Goal: Task Accomplishment & Management: Manage account settings

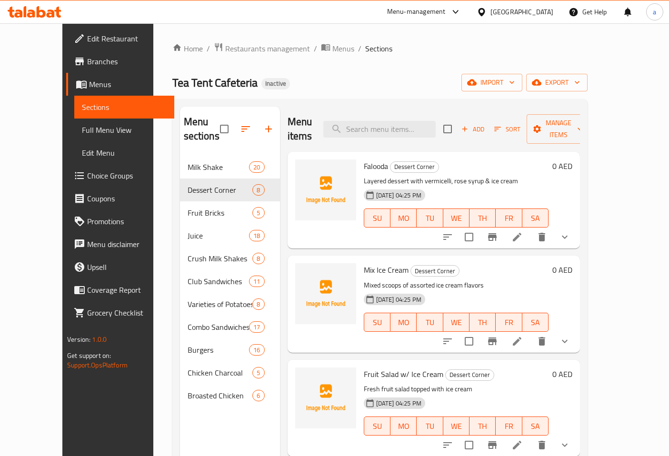
scroll to position [27, 0]
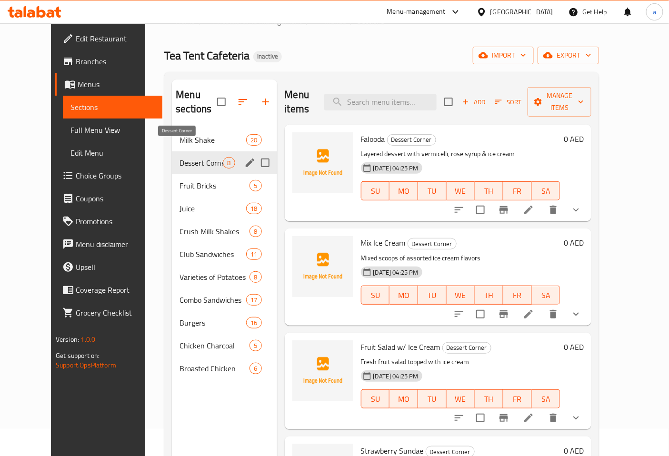
click at [197, 157] on span "Dessert Corner" at bounding box center [200, 162] width 43 height 11
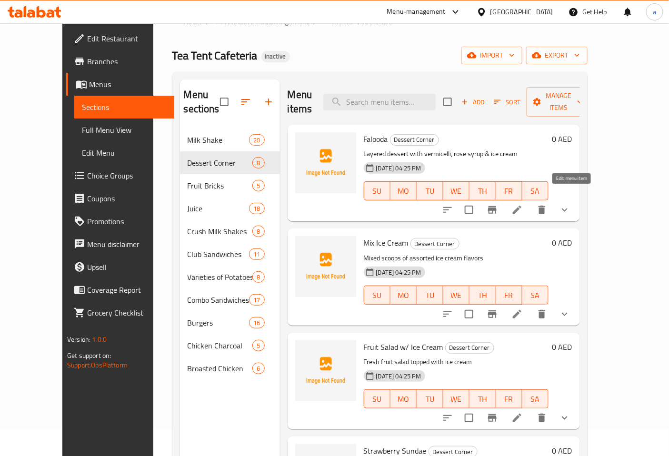
click at [523, 204] on icon at bounding box center [516, 209] width 11 height 11
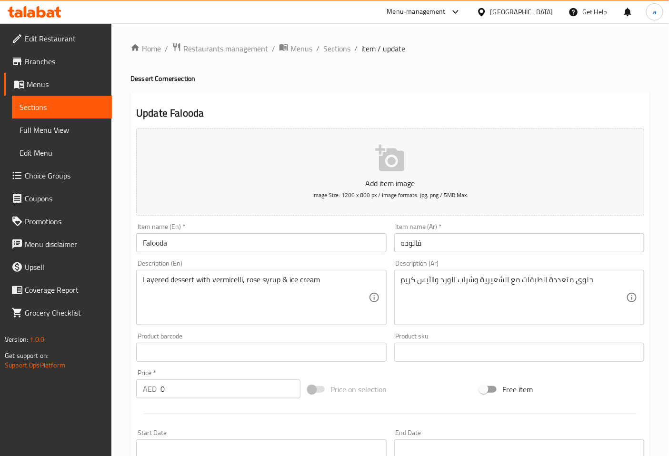
click at [227, 238] on input "Falooda" at bounding box center [261, 242] width 250 height 19
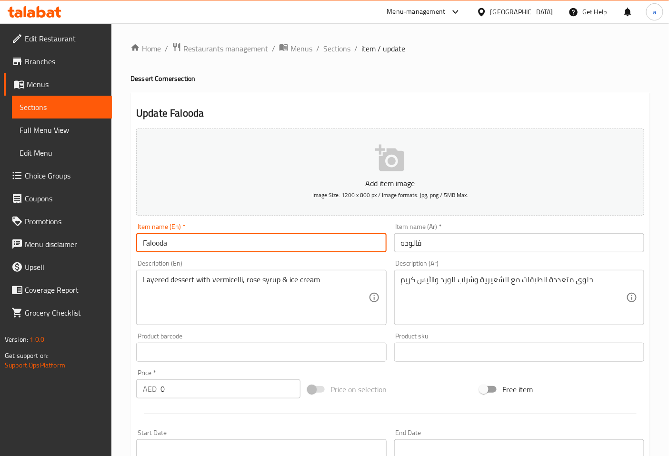
click at [227, 238] on input "Falooda" at bounding box center [261, 242] width 250 height 19
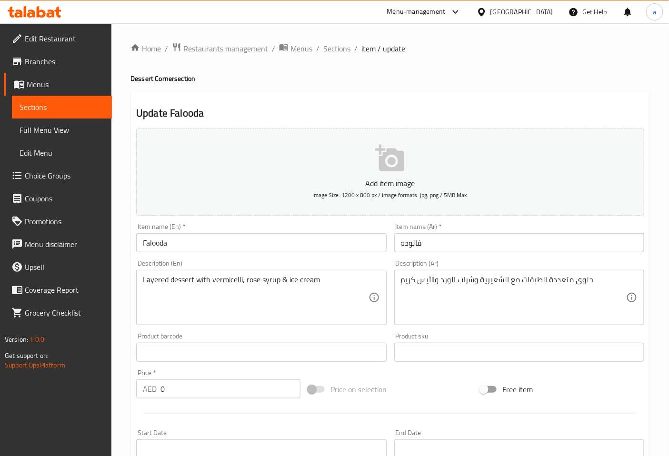
click at [402, 245] on input "فالوده" at bounding box center [519, 242] width 250 height 19
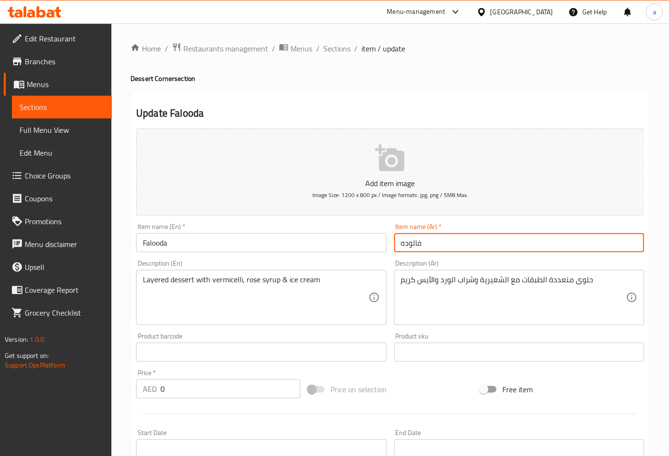
click at [403, 245] on input "فالوده" at bounding box center [519, 242] width 250 height 19
click at [401, 243] on input "فالوده" at bounding box center [519, 242] width 250 height 19
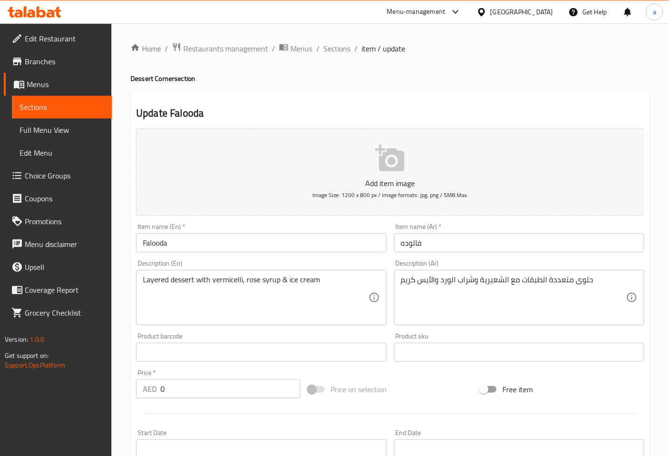
click at [416, 244] on input "فالوده" at bounding box center [519, 242] width 250 height 19
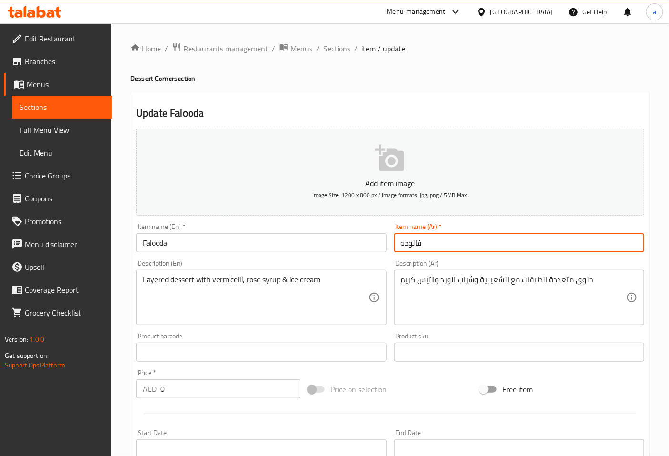
click at [416, 244] on input "فالوده" at bounding box center [519, 242] width 250 height 19
paste input "ة"
type input "فالودة"
click at [454, 263] on div "Description (Ar) حلوى متعددة الطبقات مع الشعيرية وشراب الورد والآيس كريم Descri…" at bounding box center [519, 292] width 250 height 65
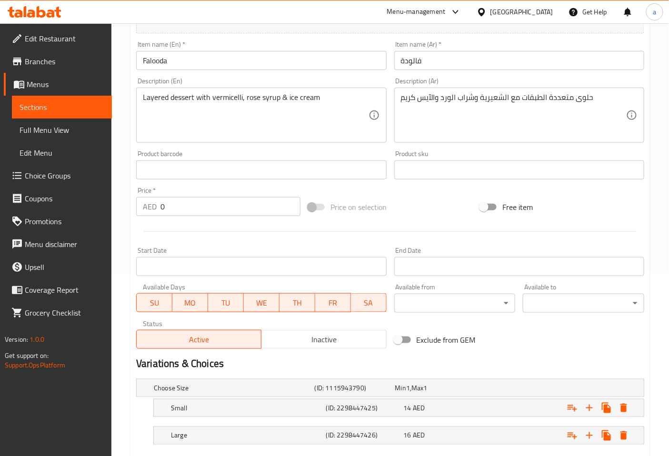
scroll to position [131, 0]
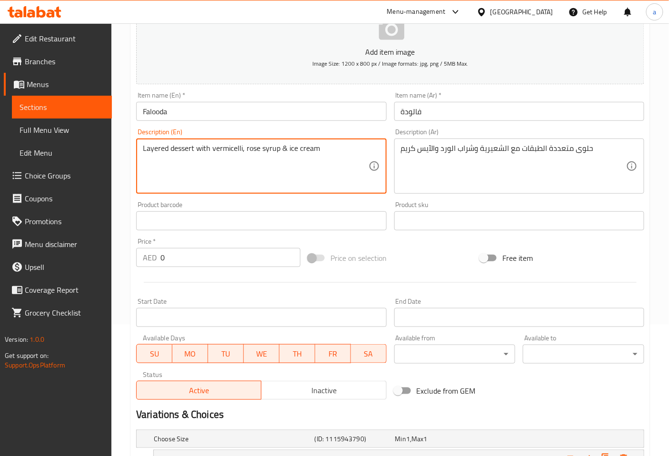
click at [182, 151] on textarea "Layered dessert with vermicelli, rose syrup & ice cream" at bounding box center [255, 166] width 225 height 45
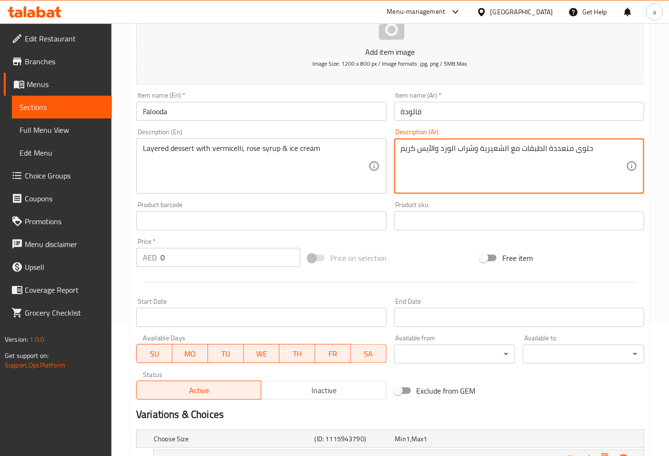
click at [579, 148] on textarea "حلوى متعددة الطبقات مع الشعيرية وشراب الورد والآيس كريم" at bounding box center [513, 166] width 225 height 45
paste textarea "ات"
click at [605, 137] on div "Description (Ar) حلويات متعددة الطبقات مع الشعيرية وشراب الورد والآيس كريم Desc…" at bounding box center [519, 160] width 250 height 65
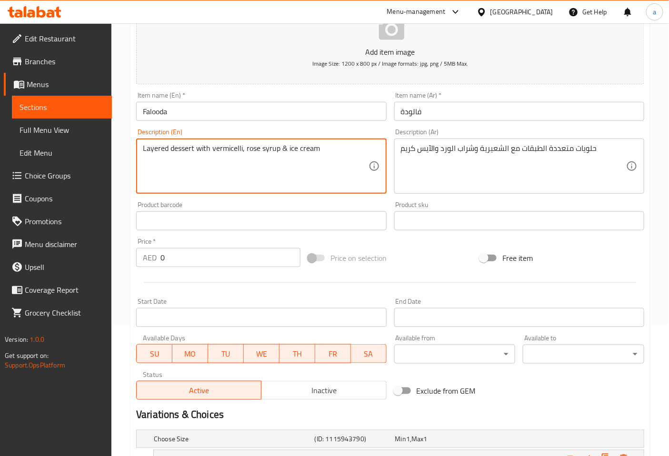
click at [232, 148] on textarea "Layered dessert with vermicelli, rose syrup & ice cream" at bounding box center [255, 166] width 225 height 45
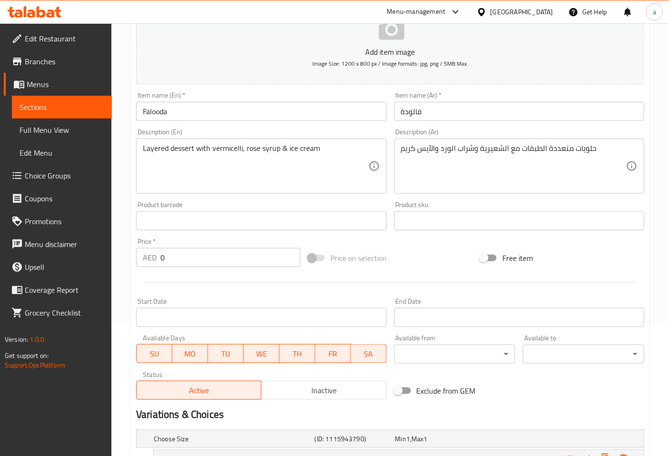
click at [253, 145] on textarea "Layered dessert with vermicelli, rose syrup & ice cream" at bounding box center [255, 166] width 225 height 45
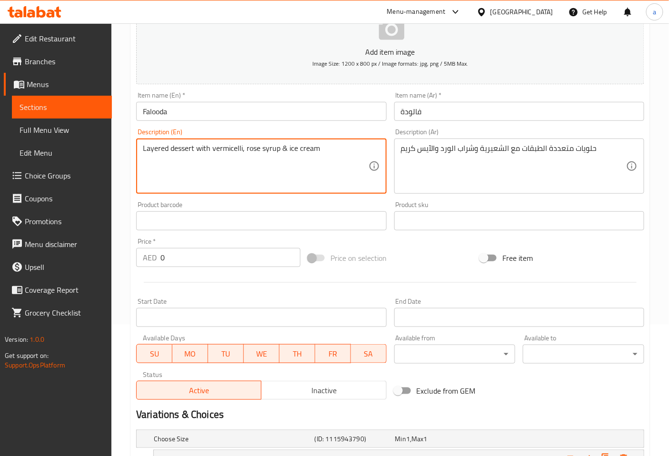
drag, startPoint x: 245, startPoint y: 144, endPoint x: 277, endPoint y: 149, distance: 32.7
click at [277, 149] on textarea "Layered dessert with vermicelli, rose syrup & ice cream" at bounding box center [255, 166] width 225 height 45
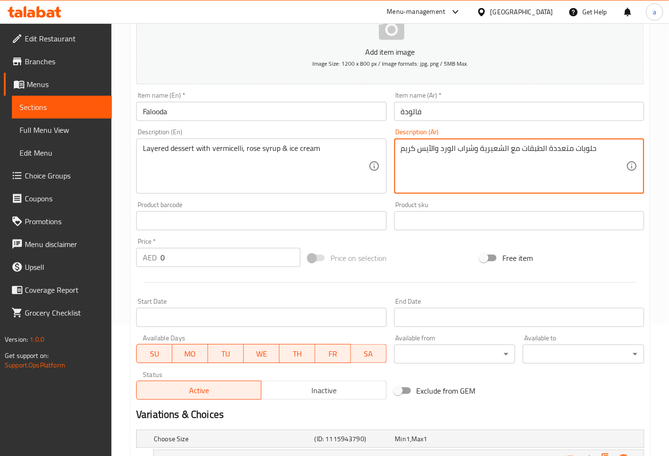
click at [446, 151] on textarea "حلويات متعددة الطبقات مع الشعيرية وشراب الورد والآيس كريم" at bounding box center [513, 166] width 225 height 45
paste textarea "وز"
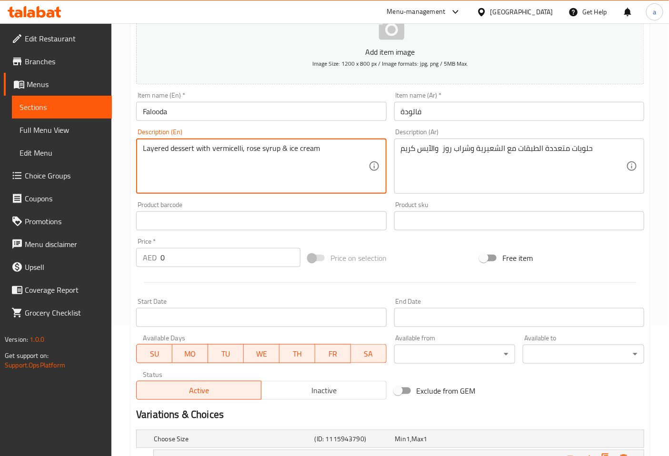
click at [266, 150] on textarea "Layered dessert with vermicelli, rose syrup & ice cream" at bounding box center [255, 166] width 225 height 45
drag, startPoint x: 287, startPoint y: 145, endPoint x: 324, endPoint y: 151, distance: 37.2
click at [324, 151] on textarea "Layered dessert with vermicelli, rose syrup & ice cream" at bounding box center [255, 166] width 225 height 45
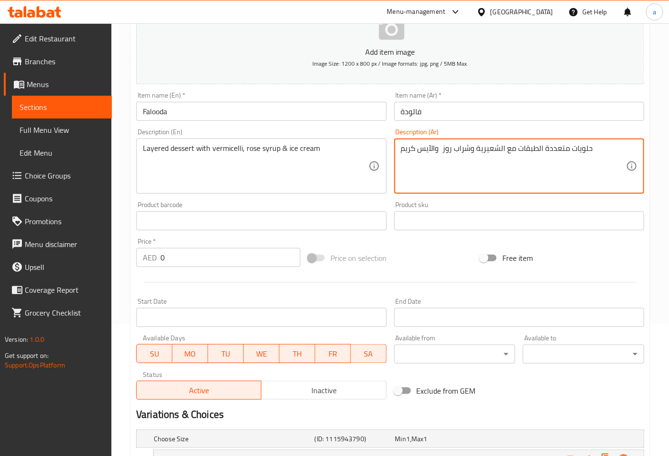
click at [434, 145] on textarea "حلويات متعددة الطبقات مع الشعيرية وشراب روز والآيس كريم" at bounding box center [513, 166] width 225 height 45
drag, startPoint x: 434, startPoint y: 145, endPoint x: 402, endPoint y: 150, distance: 32.7
click at [402, 150] on textarea "حلويات متعددة الطبقات مع الشعيرية وشراب روز و الآيس كريم" at bounding box center [513, 166] width 225 height 45
paste textarea
type textarea "حلويات متعددة الطبقات مع الشعيرية وشراب روز و آيس كريم"
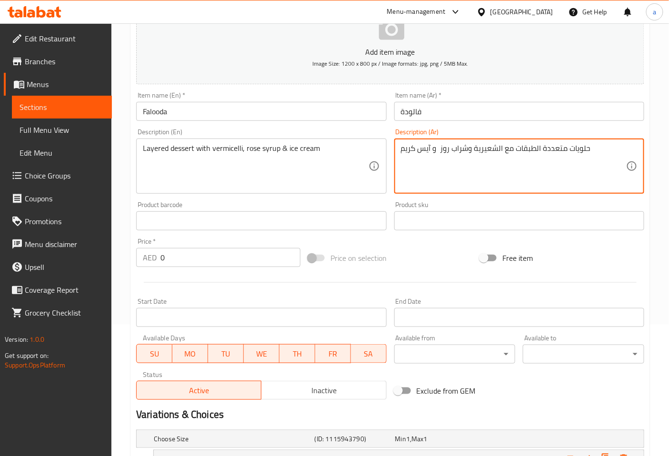
click at [605, 129] on div "Description (Ar) حلويات متعددة الطبقات مع الشعيرية وشراب روز و آيس كريم Descrip…" at bounding box center [519, 160] width 250 height 65
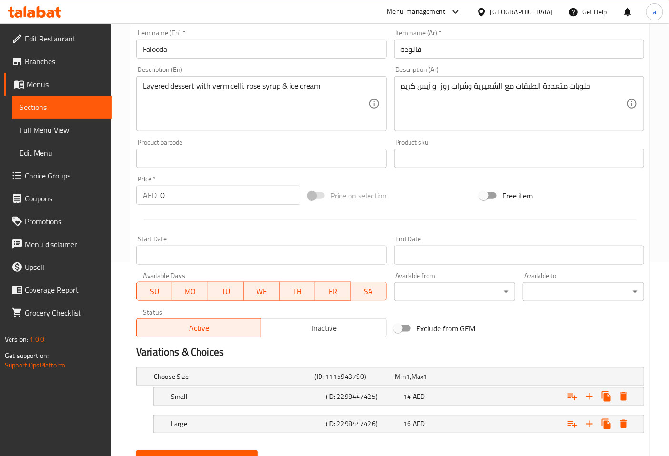
scroll to position [237, 0]
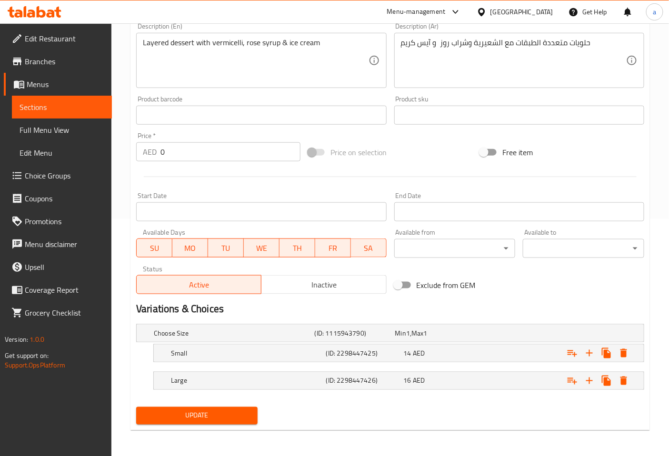
click at [618, 300] on div "Variations & Choices" at bounding box center [389, 309] width 515 height 22
drag, startPoint x: 207, startPoint y: 409, endPoint x: 174, endPoint y: 311, distance: 103.5
click at [207, 410] on span "Update" at bounding box center [197, 416] width 106 height 12
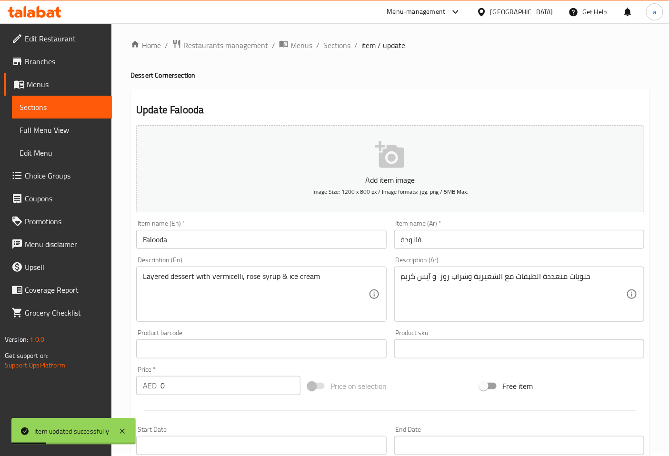
scroll to position [0, 0]
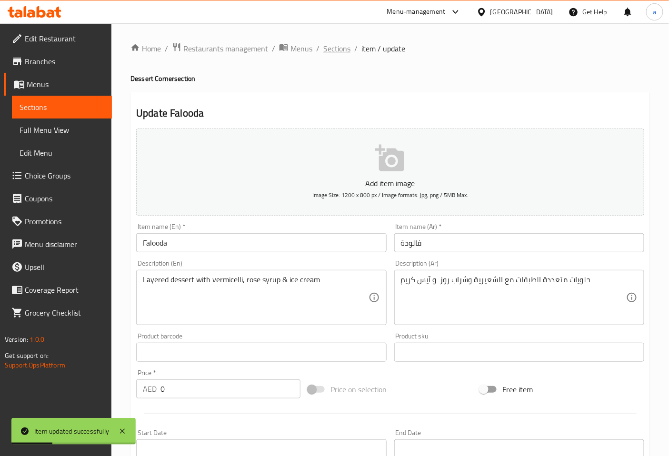
click at [340, 52] on span "Sections" at bounding box center [336, 48] width 27 height 11
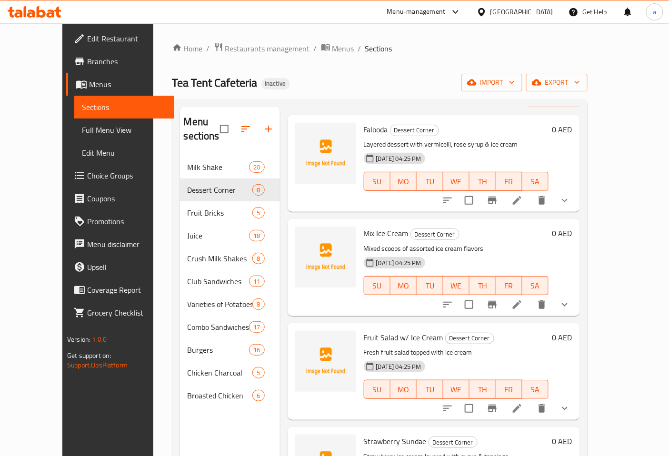
scroll to position [53, 0]
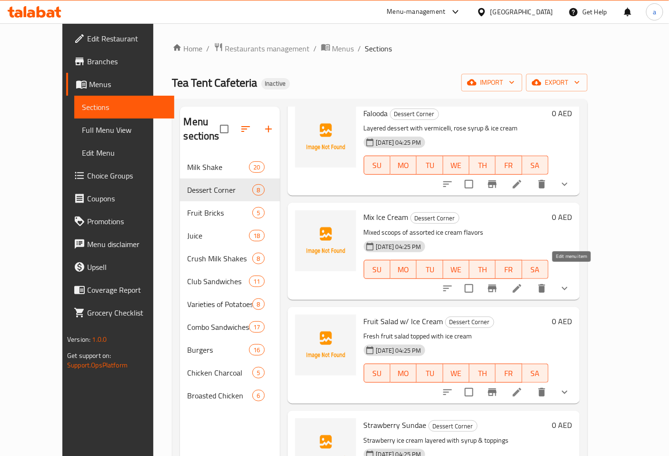
click at [523, 283] on icon at bounding box center [516, 288] width 11 height 11
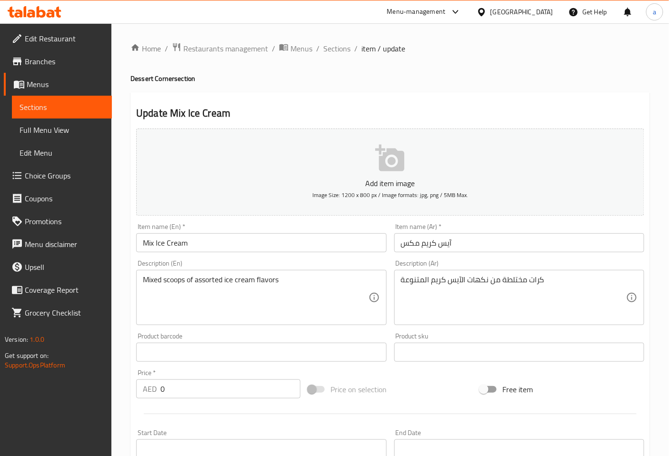
click at [150, 247] on input "Mix Ice Cream" at bounding box center [261, 242] width 250 height 19
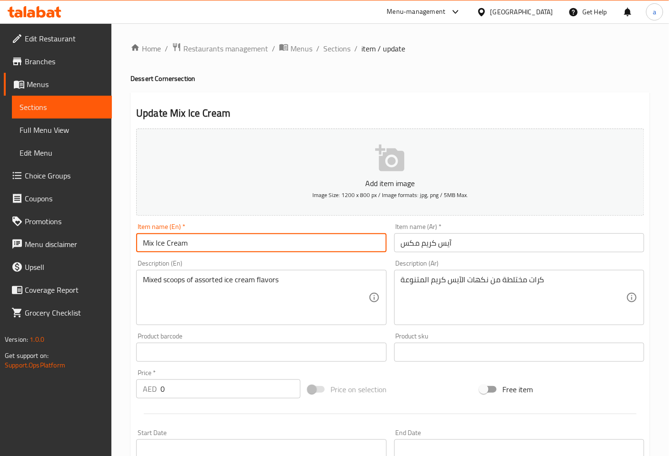
click at [150, 247] on input "Mix Ice Cream" at bounding box center [261, 242] width 250 height 19
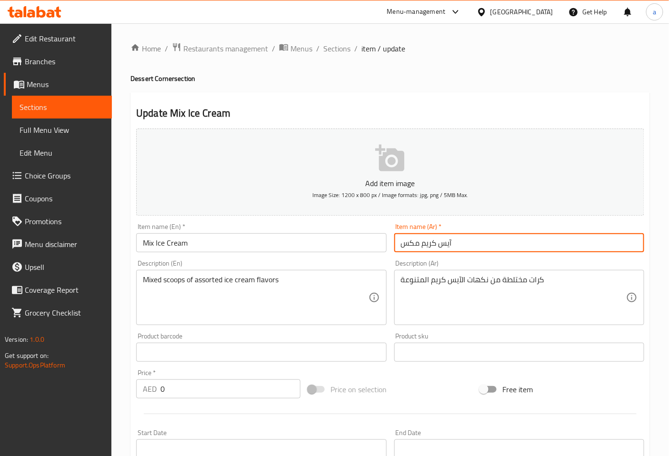
click at [408, 250] on input "آيس كريم مكس" at bounding box center [519, 242] width 250 height 19
paste input "شكل"
type input "آيس كريم مشكل"
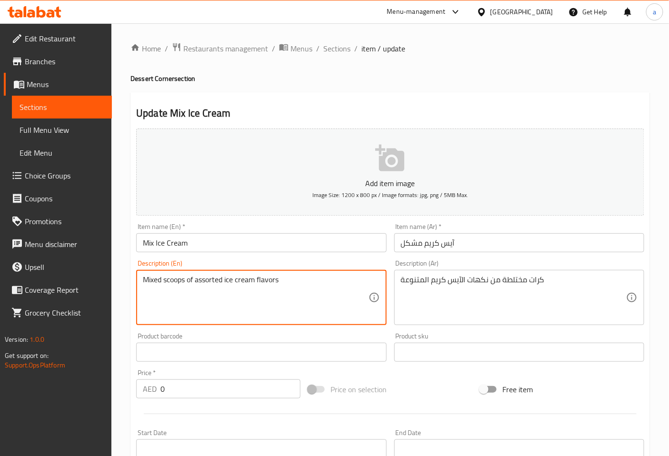
click at [151, 280] on textarea "Mixed scoops of assorted ice cream flavors" at bounding box center [255, 297] width 225 height 45
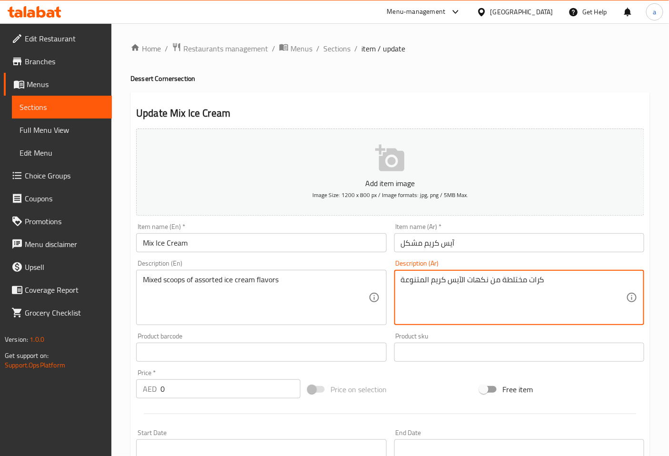
click at [512, 284] on textarea "كرات مختلطة من نكهات الآيس كريم المتنوعة" at bounding box center [513, 297] width 225 height 45
paste textarea "كل"
type textarea "كرات مشكل من نكهات الآيس كريم المتنوعة"
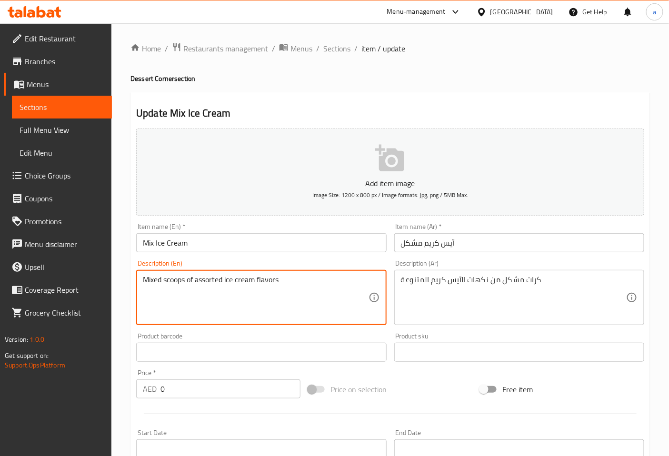
click at [175, 282] on textarea "Mixed scoops of assorted ice cream flavors" at bounding box center [255, 297] width 225 height 45
type textarea "Mixed scoops of assorted ice cream flavors"
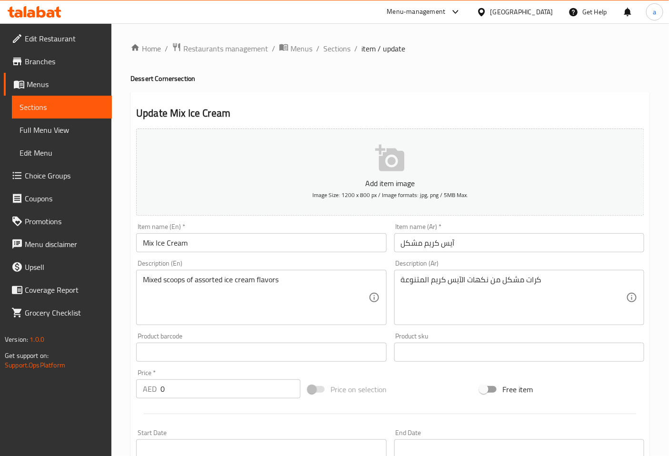
click at [247, 260] on div "Description (En) Mixed scoops of assorted ice cream flavors Description (En)" at bounding box center [261, 292] width 250 height 65
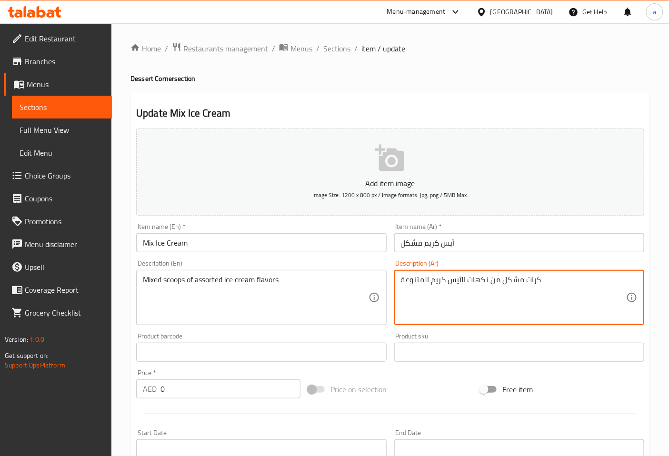
click at [526, 283] on textarea "كرات مشكل من نكهات الآيس كريم المتنوعة" at bounding box center [513, 297] width 225 height 45
click at [534, 286] on textarea "كرات مشكل من نكهات الآيس كريم المتنوعة" at bounding box center [513, 297] width 225 height 45
paste textarea "بولة"
click at [563, 275] on textarea "بولات مشكل من نكهات الآيس كريم المتنوعة" at bounding box center [513, 297] width 225 height 45
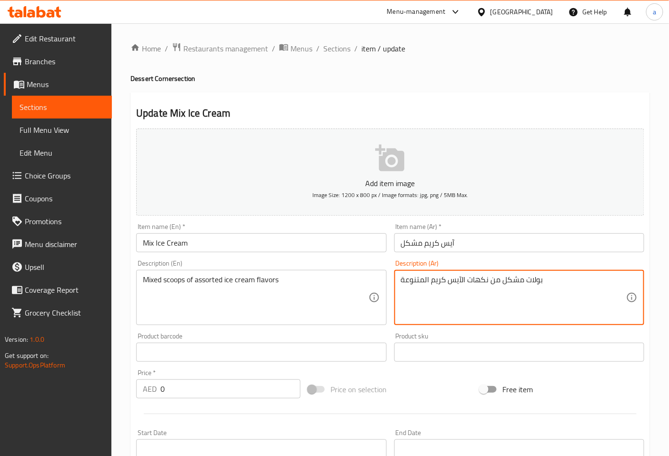
click at [570, 263] on div "Description (Ar) بولات مشكل من نكهات الآيس كريم المتنوعة Description (Ar)" at bounding box center [519, 292] width 250 height 65
click at [533, 278] on textarea "بولات مشكل من نكهات الآيس كريم المتنوعة" at bounding box center [513, 297] width 225 height 45
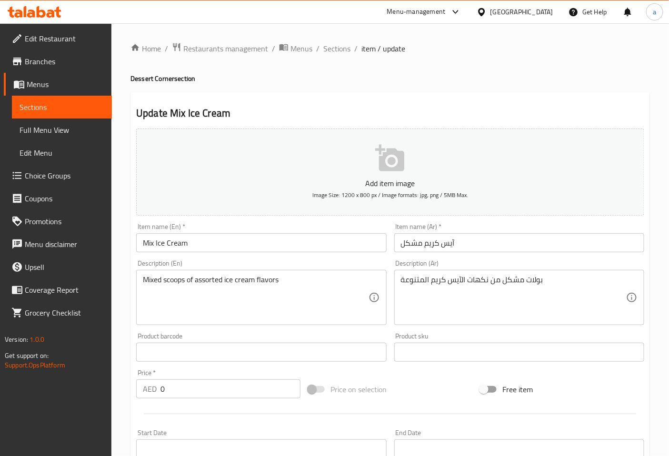
click at [578, 256] on div "Description (Ar) بولات مشكل من نكهات الآيس كريم المتنوعة Description (Ar)" at bounding box center [518, 292] width 257 height 73
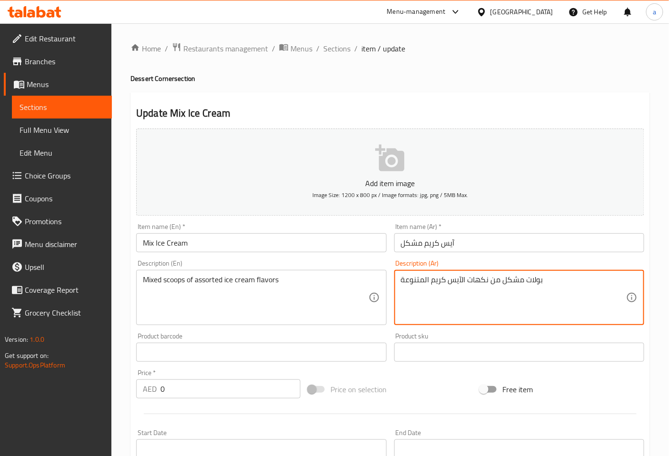
click at [534, 281] on textarea "بولات مشكل من نكهات الآيس كريم المتنوعة" at bounding box center [513, 297] width 225 height 45
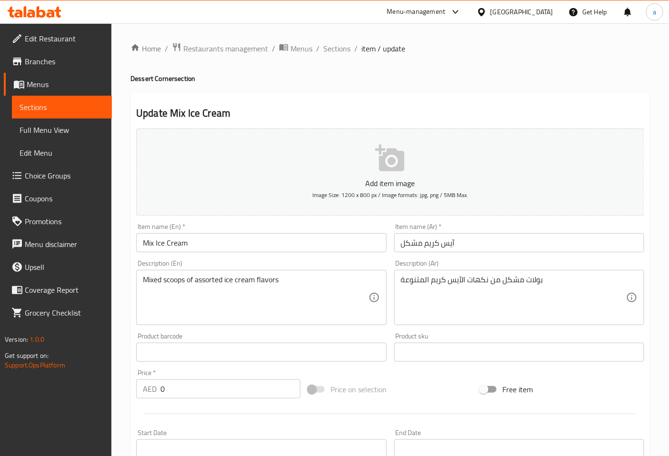
click at [570, 264] on div "Description (Ar) بولات مشكل من نكهات الآيس كريم المتنوعة Description (Ar)" at bounding box center [519, 292] width 250 height 65
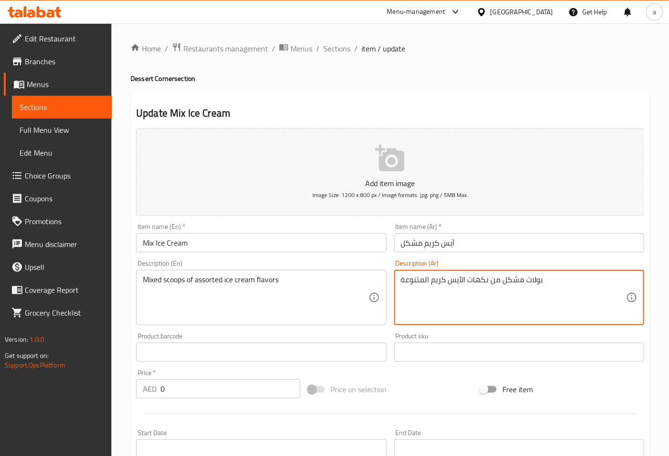
click at [539, 277] on textarea "بولات مشكل من نكهات الآيس كريم المتنوعة" at bounding box center [513, 297] width 225 height 45
click at [572, 253] on div "Item name (Ar)   * آيس كريم مشكل Item name (Ar) *" at bounding box center [518, 237] width 257 height 37
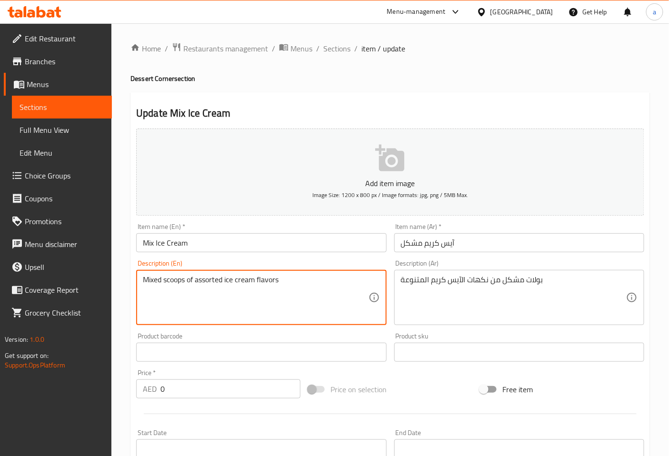
click at [206, 286] on textarea "Mixed scoops of assorted ice cream flavors" at bounding box center [255, 297] width 225 height 45
click at [219, 287] on textarea "Mixed scoops of assorted ice cream flavors" at bounding box center [255, 297] width 225 height 45
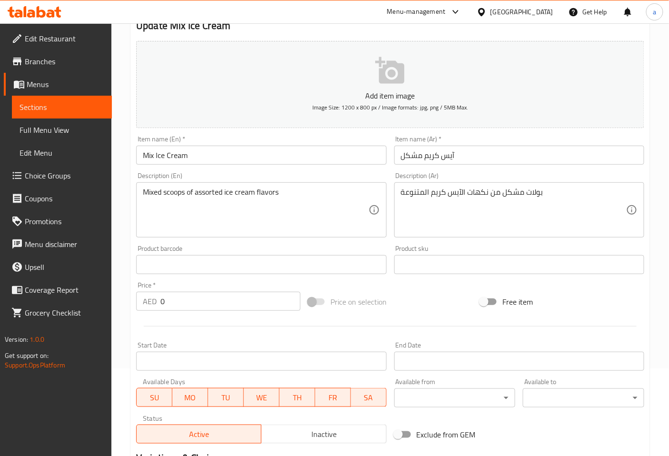
scroll to position [237, 0]
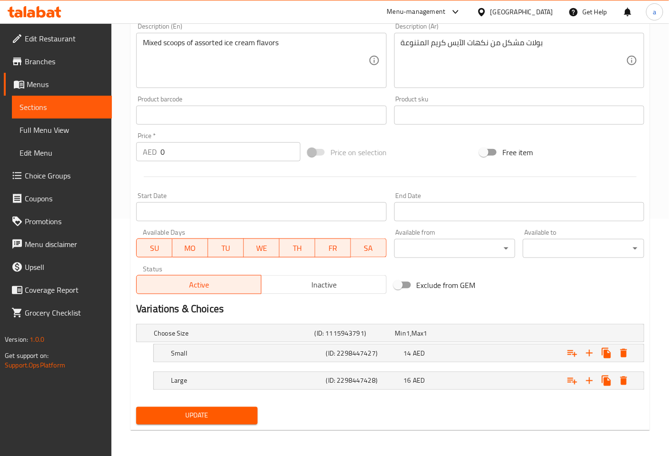
click at [255, 99] on div "Product barcode Product barcode" at bounding box center [261, 110] width 250 height 29
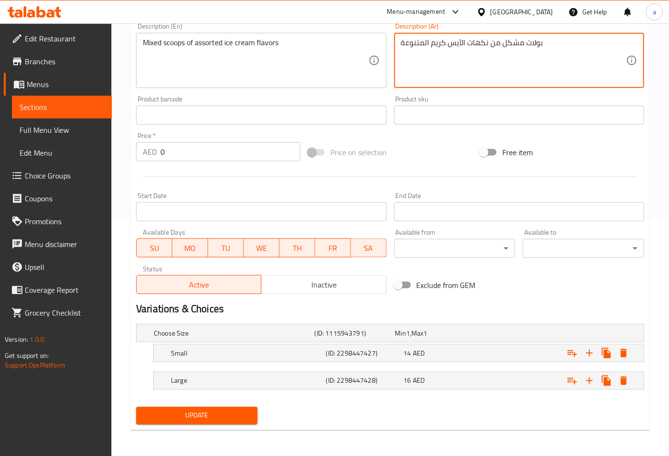
click at [502, 44] on textarea "بولات مشكل من نكهات الآيس كريم المتنوعة" at bounding box center [513, 60] width 225 height 45
type textarea "بولات مشكل من نكهات الآيس كريم المتنوعة"
click at [391, 94] on div "Product sku Product sku" at bounding box center [518, 110] width 257 height 37
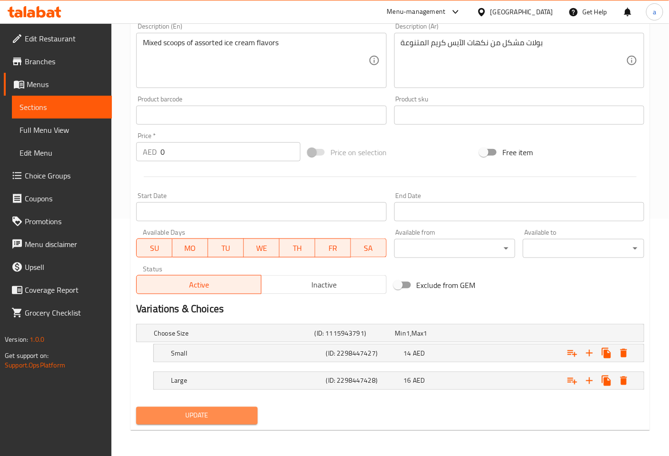
click at [238, 419] on span "Update" at bounding box center [197, 416] width 106 height 12
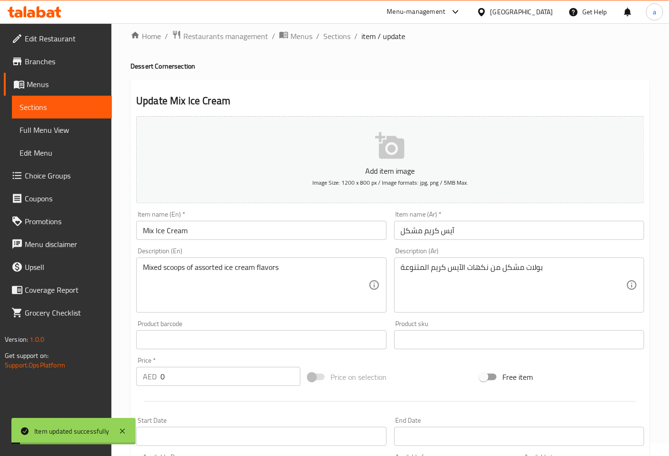
scroll to position [0, 0]
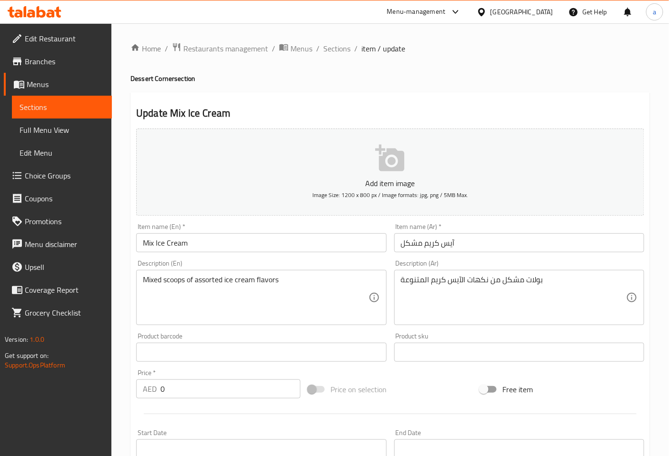
click at [243, 263] on div "Description (En) Mixed scoops of assorted ice cream flavors Description (En)" at bounding box center [261, 292] width 250 height 65
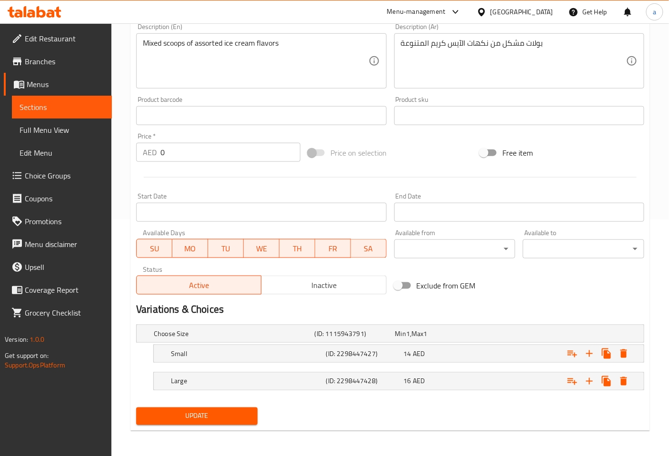
scroll to position [237, 0]
click at [224, 416] on span "Update" at bounding box center [197, 416] width 106 height 12
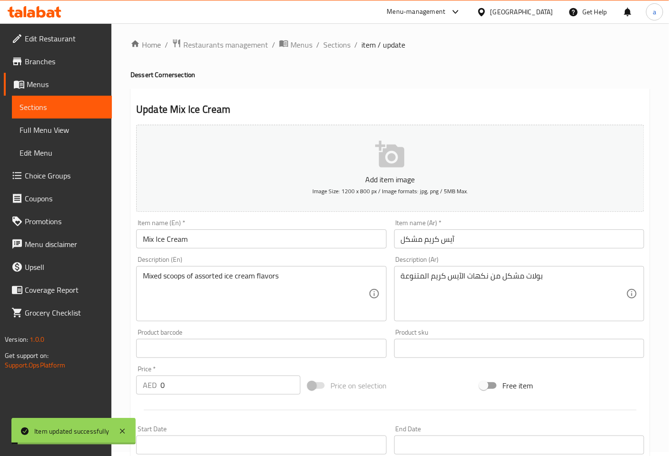
scroll to position [0, 0]
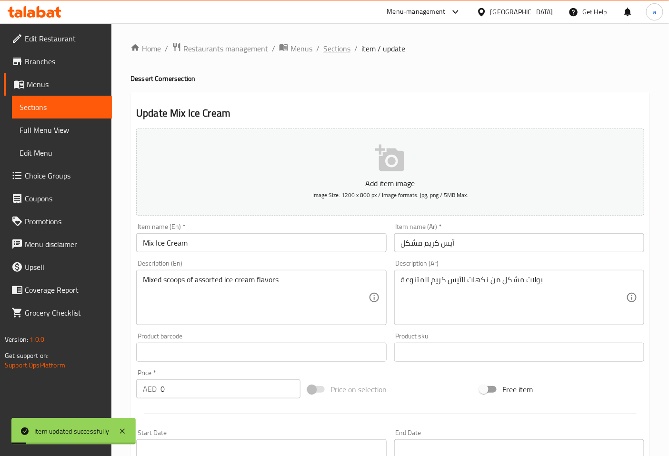
click at [344, 54] on span "Sections" at bounding box center [336, 48] width 27 height 11
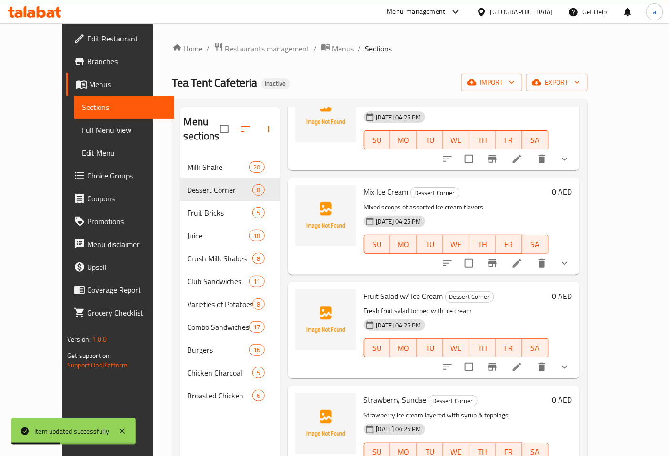
scroll to position [158, 0]
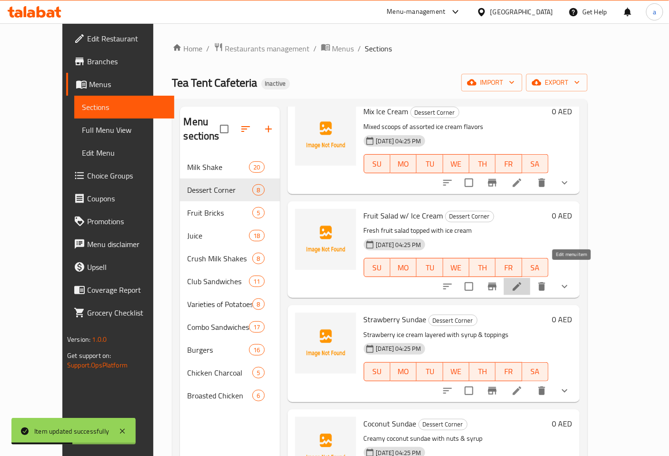
click at [521, 282] on icon at bounding box center [517, 286] width 9 height 9
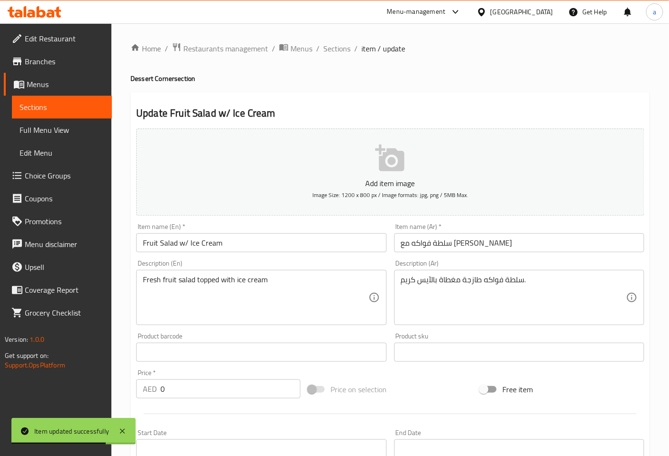
click at [266, 256] on div "Description (En) Fresh fruit salad topped with ice cream Description (En)" at bounding box center [260, 292] width 257 height 73
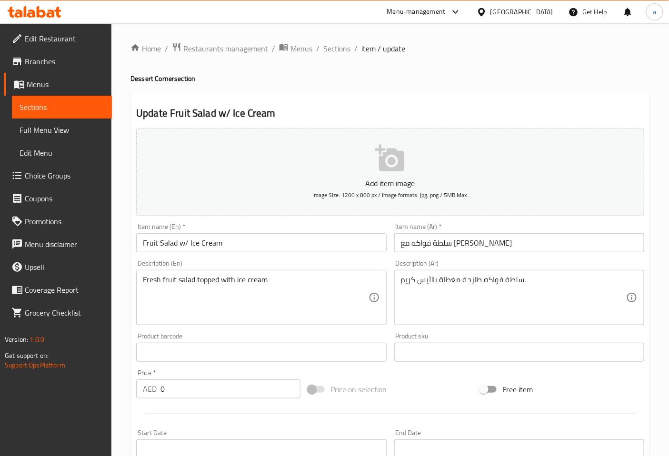
click at [186, 241] on input "Fruit Salad w/ Ice Cream" at bounding box center [261, 242] width 250 height 19
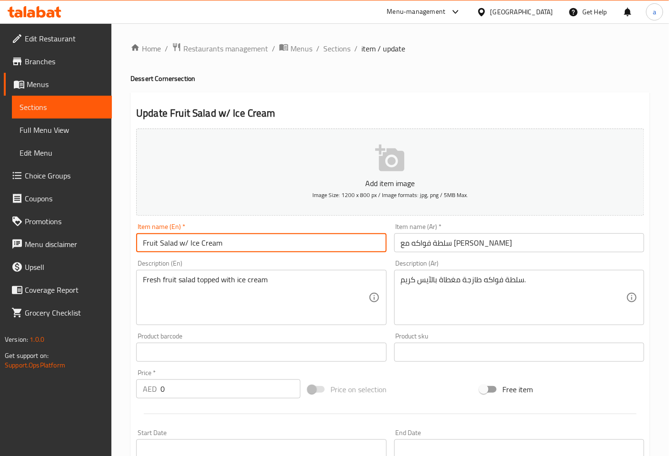
click at [185, 240] on input "Fruit Salad w/ Ice Cream" at bounding box center [261, 242] width 250 height 19
click at [186, 242] on input "Fruit Salad w/ Ice Cream" at bounding box center [261, 242] width 250 height 19
type input "Fruit Salad with Ice Cream"
click at [225, 258] on div "Description (En) Fresh fruit salad topped with ice cream Description (En)" at bounding box center [260, 292] width 257 height 73
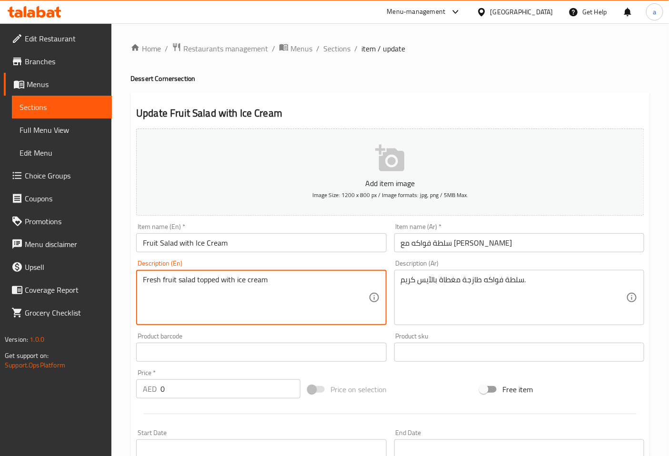
click at [214, 284] on textarea "Fresh fruit salad topped with ice cream" at bounding box center [255, 297] width 225 height 45
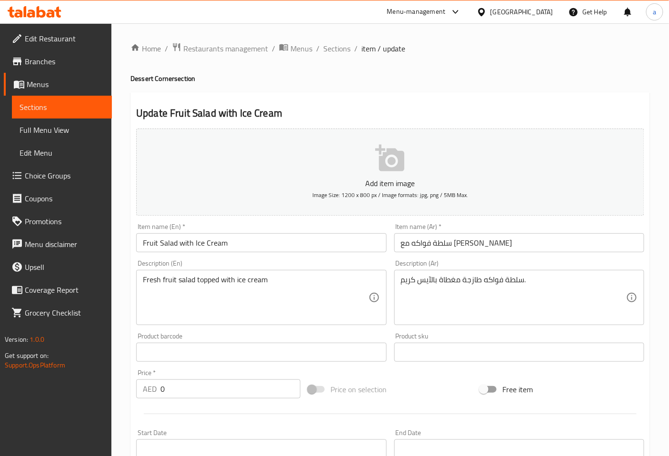
click at [255, 328] on div "Description (En) Fresh fruit salad topped with ice cream Description (En)" at bounding box center [260, 292] width 257 height 73
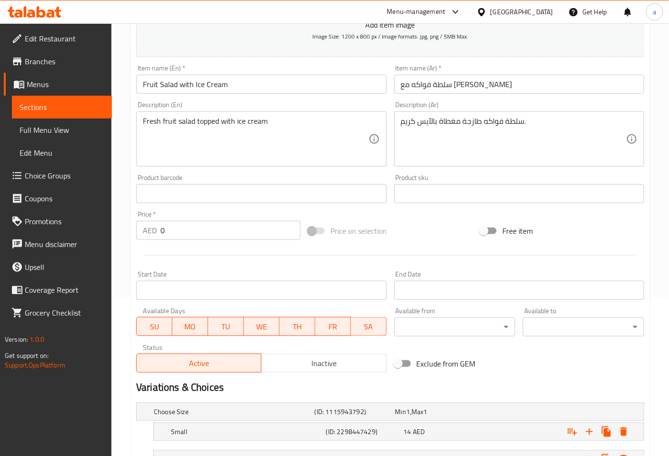
scroll to position [237, 0]
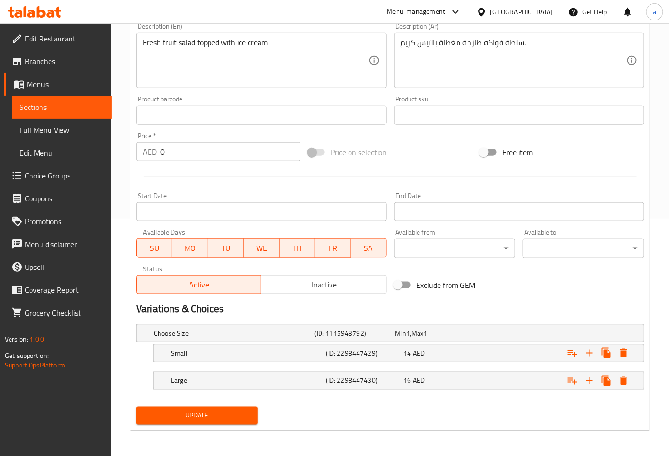
click at [237, 421] on button "Update" at bounding box center [196, 416] width 121 height 18
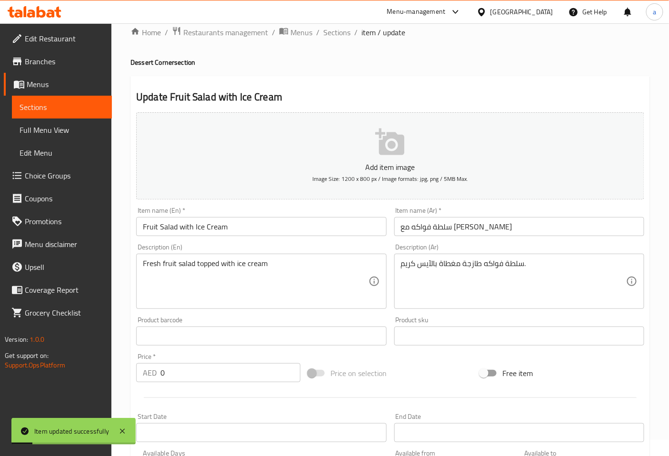
scroll to position [0, 0]
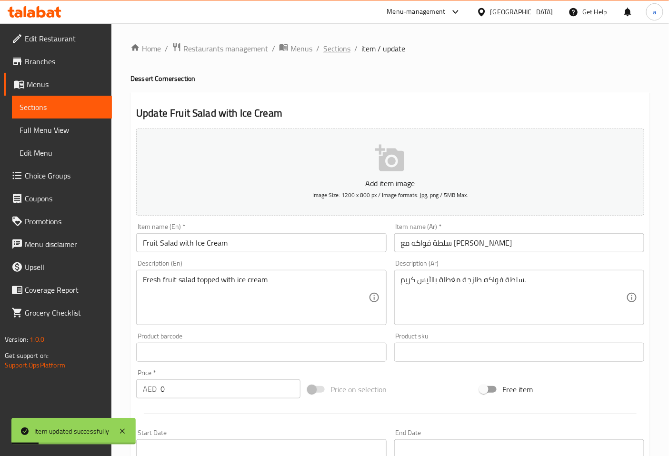
click at [340, 49] on span "Sections" at bounding box center [336, 48] width 27 height 11
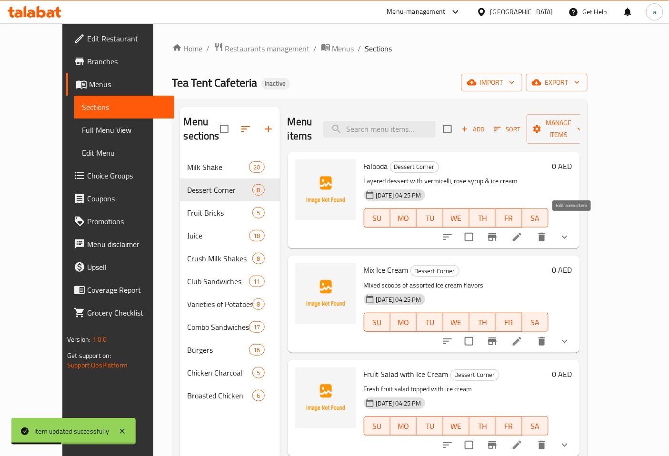
click at [523, 231] on icon at bounding box center [516, 236] width 11 height 11
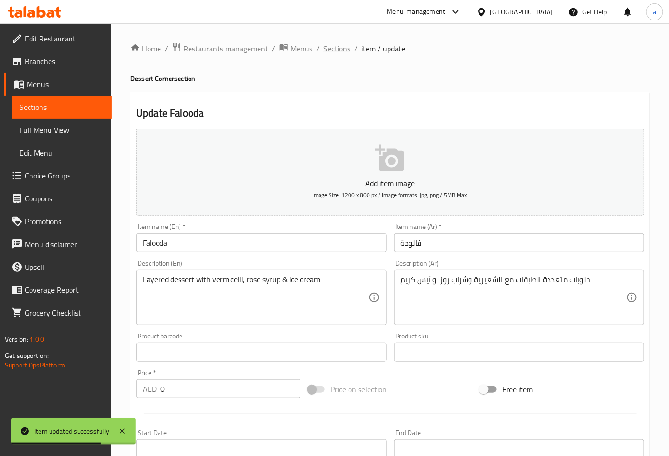
click at [332, 43] on span "Sections" at bounding box center [336, 48] width 27 height 11
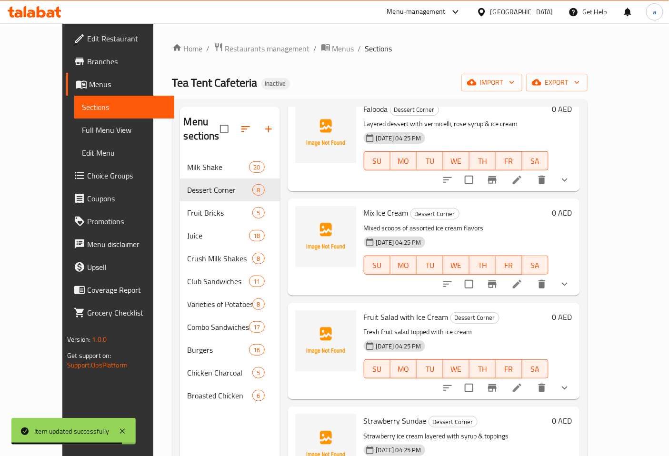
scroll to position [158, 0]
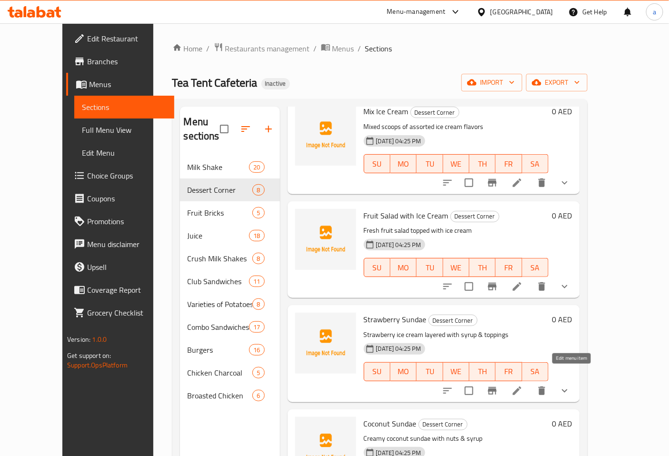
click at [521, 386] on icon at bounding box center [517, 390] width 9 height 9
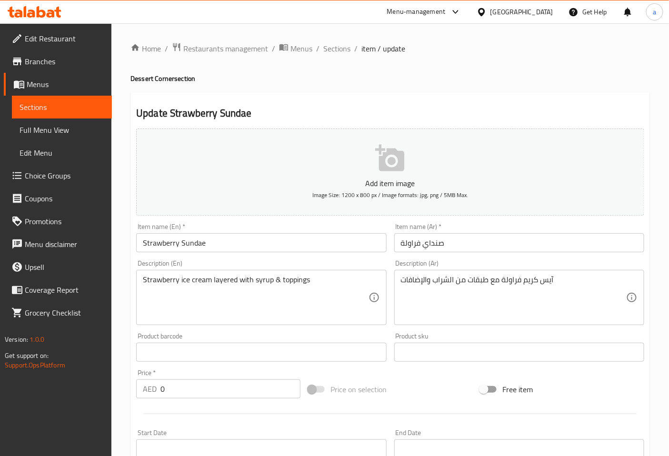
click at [151, 239] on input "Strawberry Sundae" at bounding box center [261, 242] width 250 height 19
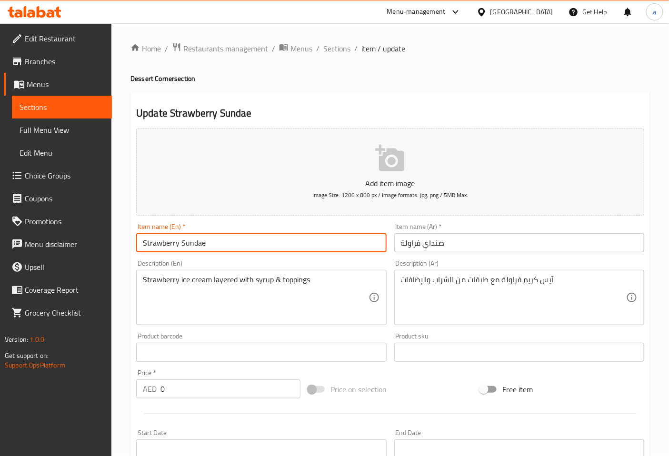
click at [159, 245] on input "Strawberry Sundae" at bounding box center [261, 242] width 250 height 19
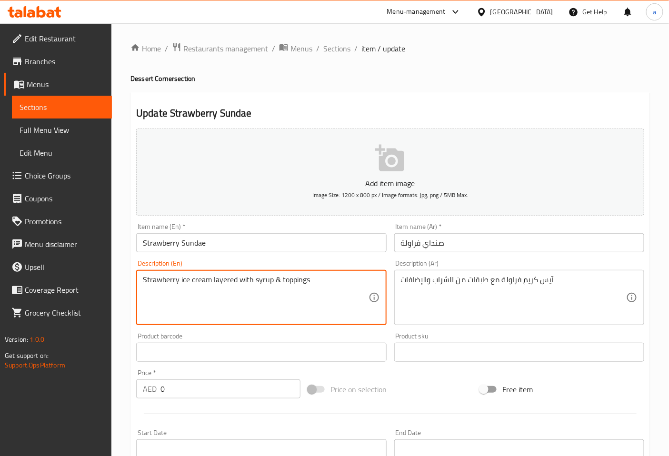
click at [229, 283] on textarea "Strawberry ice cream layered with syrup & toppings" at bounding box center [255, 297] width 225 height 45
click at [345, 288] on textarea "Strawberry ice cream layered with syrup & toppings" at bounding box center [255, 297] width 225 height 45
click at [264, 283] on textarea "Strawberry ice cream layered with syrup & toppings" at bounding box center [255, 297] width 225 height 45
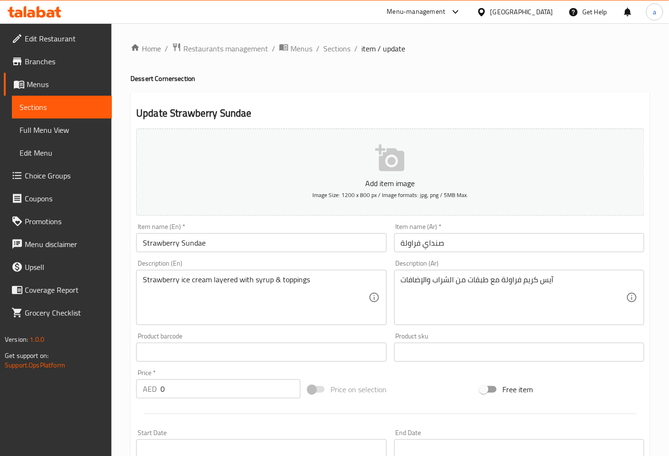
click at [302, 284] on textarea "Strawberry ice cream layered with syrup & toppings" at bounding box center [255, 297] width 225 height 45
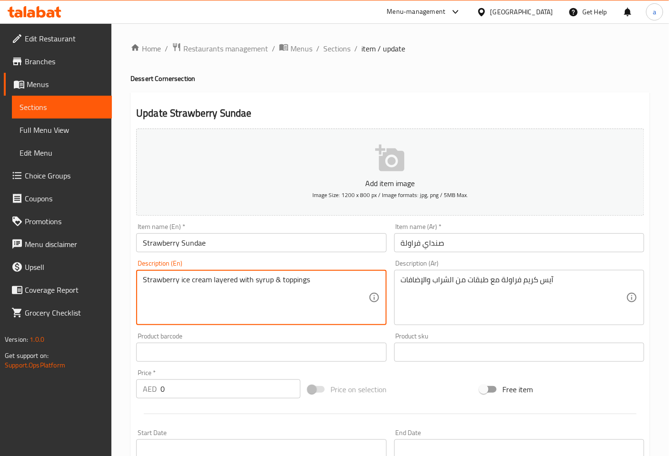
click at [302, 284] on textarea "Strawberry ice cream layered with syrup & toppings" at bounding box center [255, 297] width 225 height 45
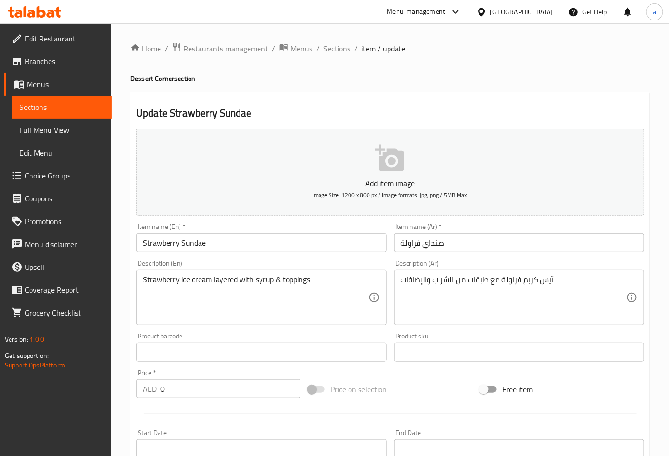
click at [470, 254] on div "Item name (Ar)   * صنداي فراولة Item name (Ar) *" at bounding box center [518, 237] width 257 height 37
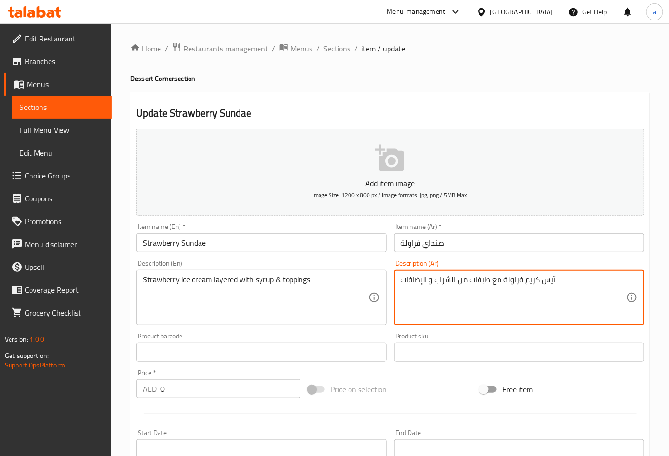
type textarea "آيس كريم فراولة مع طبقات من الشراب و الإضافات"
click at [453, 263] on div "Description (Ar) آيس كريم فراولة مع طبقات من الشراب و الإضافات Description (Ar)" at bounding box center [519, 292] width 250 height 65
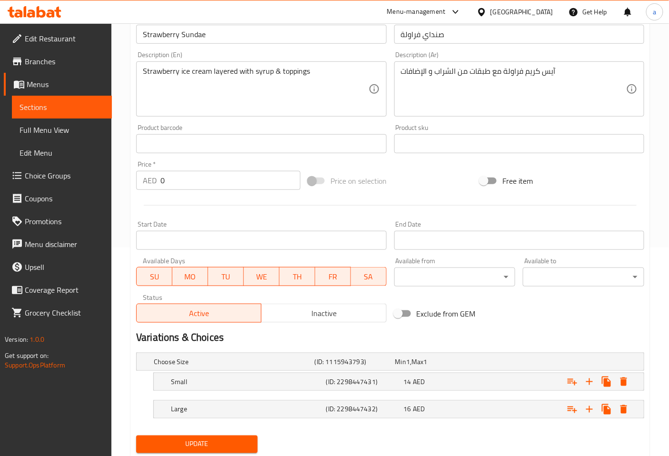
scroll to position [211, 0]
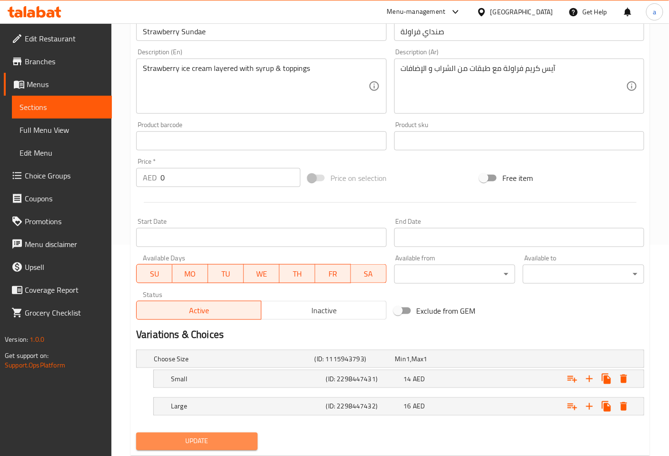
click at [194, 438] on span "Update" at bounding box center [197, 441] width 106 height 12
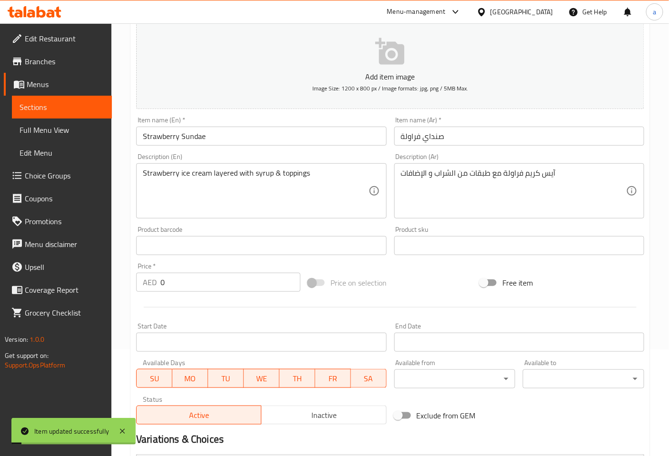
scroll to position [0, 0]
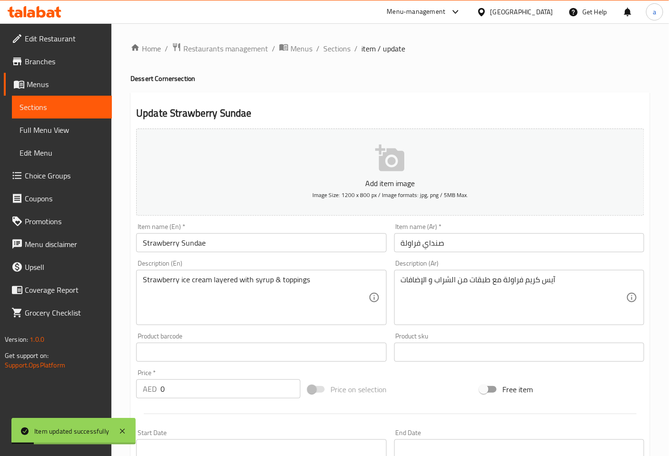
click at [202, 251] on input "Strawberry Sundae" at bounding box center [261, 242] width 250 height 19
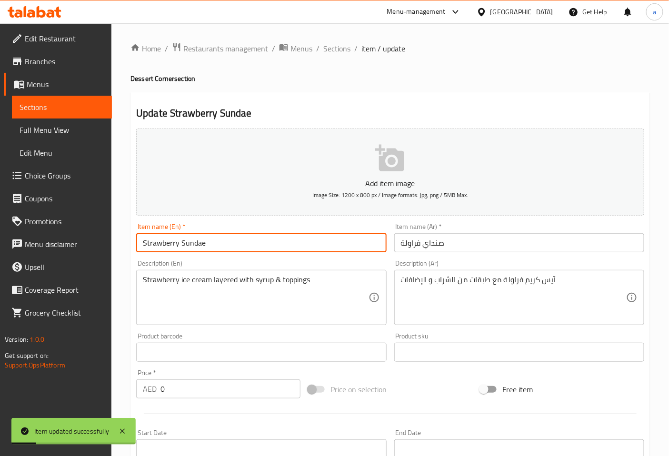
click at [202, 251] on input "Strawberry Sundae" at bounding box center [261, 242] width 250 height 19
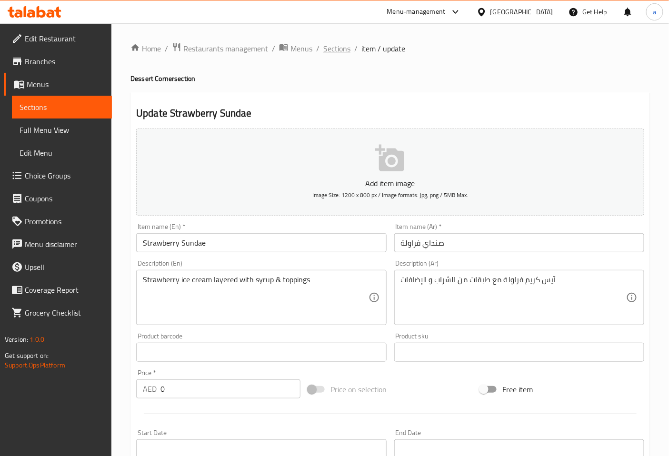
click at [342, 50] on span "Sections" at bounding box center [336, 48] width 27 height 11
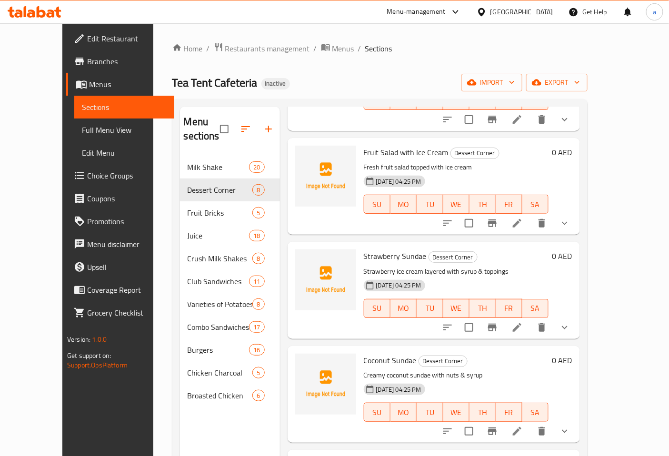
scroll to position [264, 0]
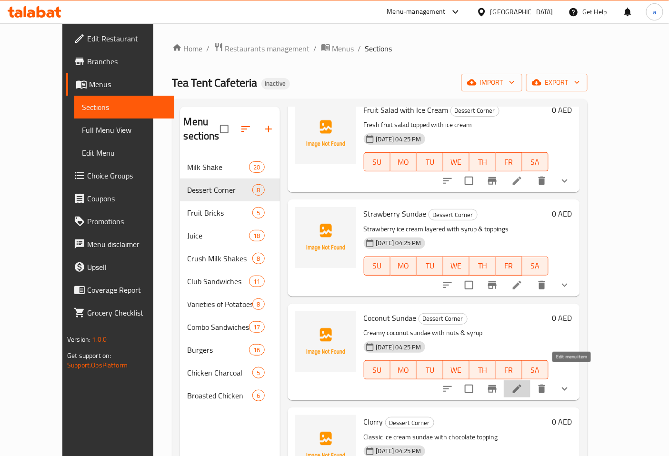
click at [523, 383] on icon at bounding box center [516, 388] width 11 height 11
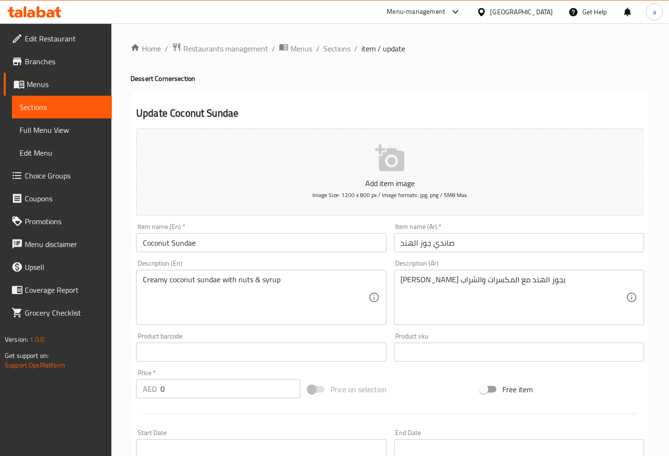
click at [158, 247] on input "Coconut Sundae" at bounding box center [261, 242] width 250 height 19
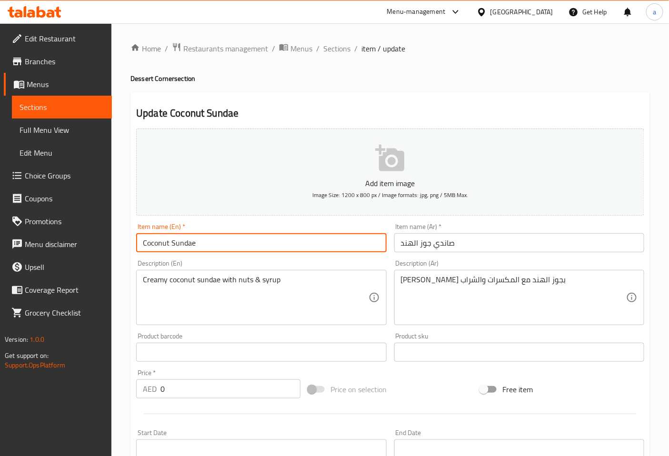
click at [158, 247] on input "Coconut Sundae" at bounding box center [261, 242] width 250 height 19
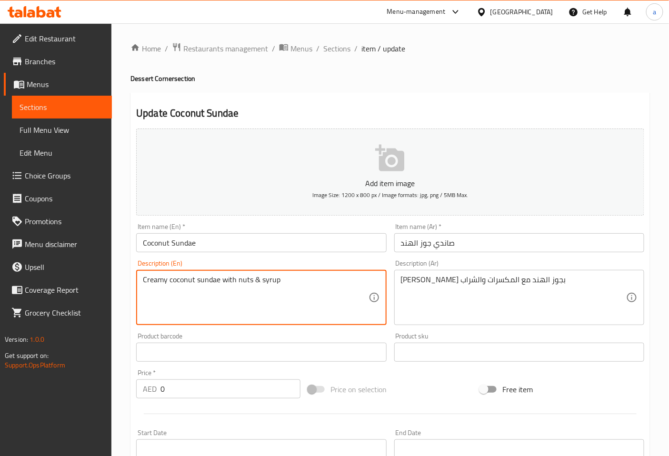
click at [272, 285] on textarea "Creamy coconut sundae with nuts & syrup" at bounding box center [255, 297] width 225 height 45
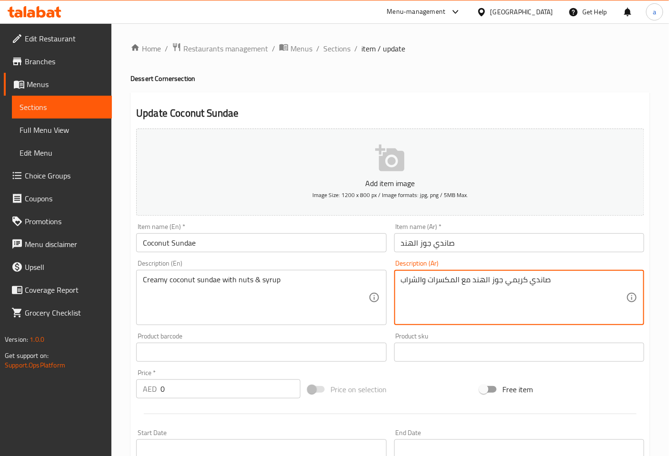
drag, startPoint x: 502, startPoint y: 279, endPoint x: 469, endPoint y: 280, distance: 32.9
click at [469, 280] on textarea "صاندي كريمي جوز الهند مع المكسرات والشراب" at bounding box center [513, 297] width 225 height 45
click at [495, 280] on textarea "صاندي كريمي مع المكسرات والشراب" at bounding box center [513, 297] width 225 height 45
paste textarea "جوز الهند"
type textarea "صاندي جوز الهند كريمي مع المكسرات والشراب"
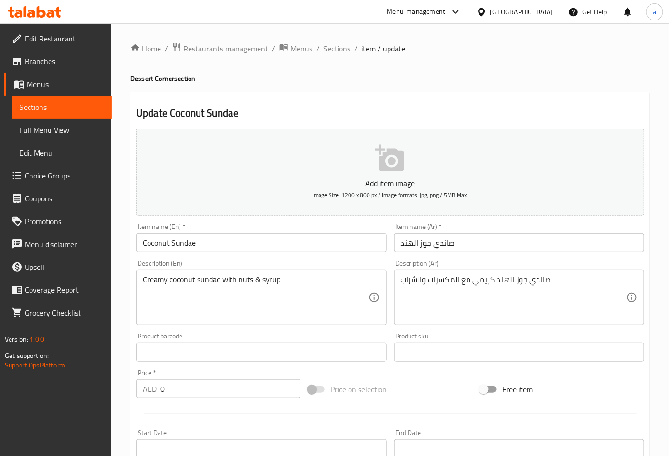
click at [520, 266] on div "Description (Ar) صاندي جوز الهند كريمي مع المكسرات والشراب Description (Ar)" at bounding box center [519, 292] width 250 height 65
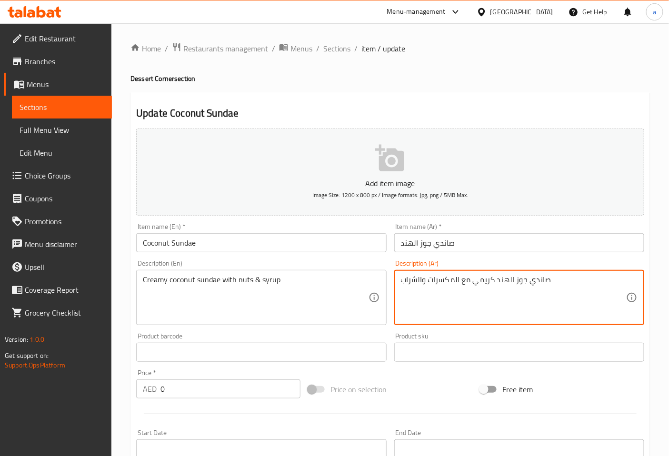
click at [513, 267] on div "Description (Ar) صاندي جوز الهند كريمي مع المكسرات والشراب Description (Ar)" at bounding box center [519, 292] width 250 height 65
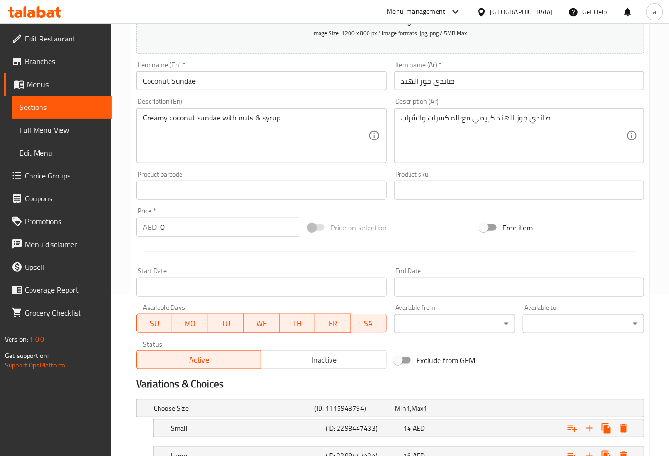
scroll to position [237, 0]
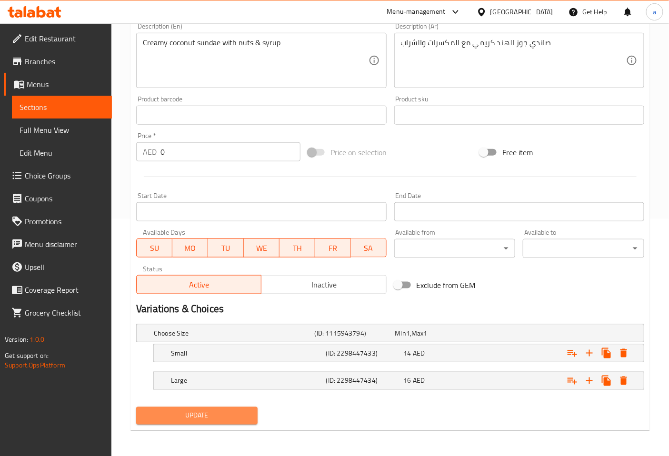
click at [219, 410] on span "Update" at bounding box center [197, 416] width 106 height 12
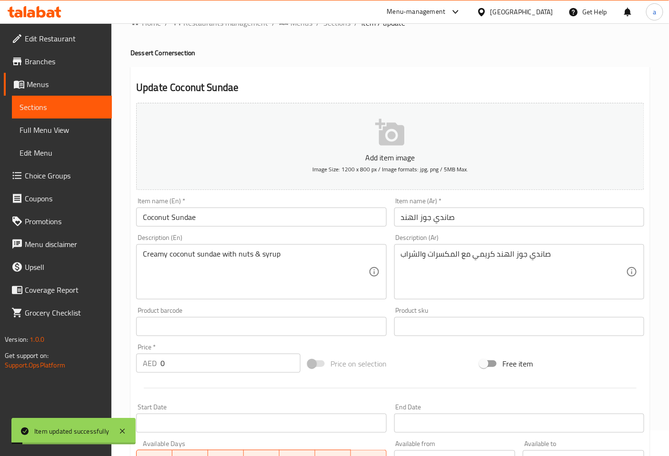
scroll to position [0, 0]
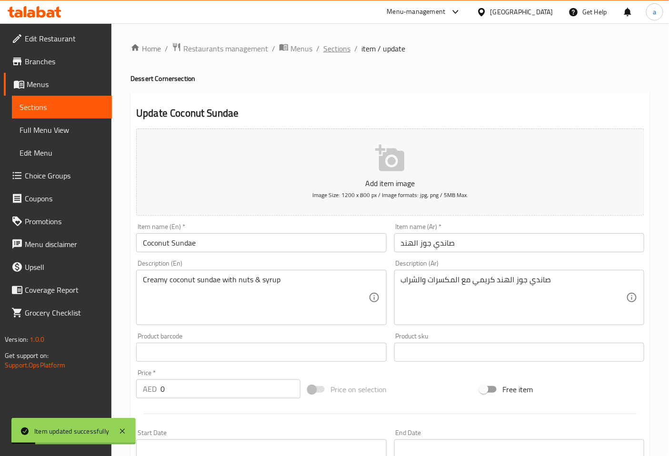
click at [343, 51] on span "Sections" at bounding box center [336, 48] width 27 height 11
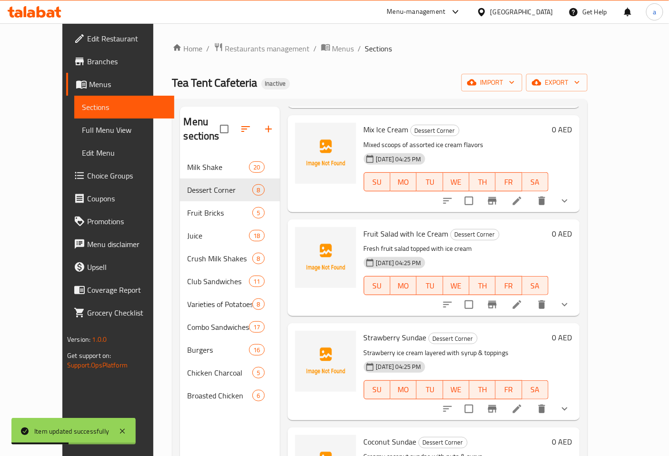
scroll to position [211, 0]
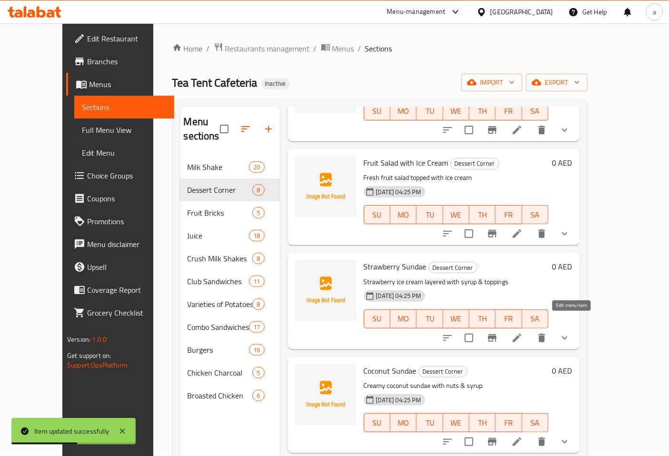
click at [523, 332] on icon at bounding box center [516, 337] width 11 height 11
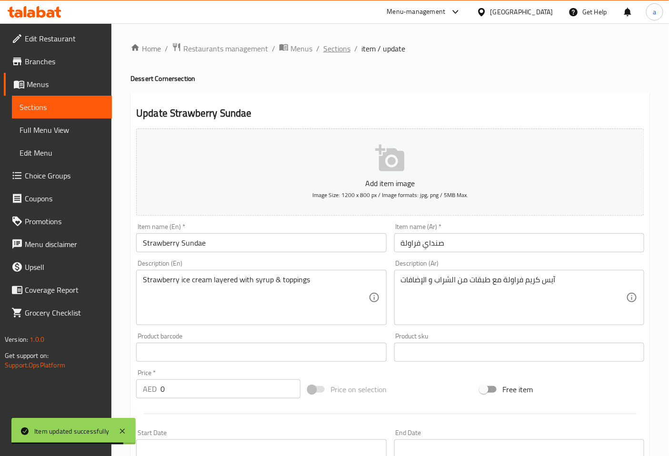
click at [345, 51] on span "Sections" at bounding box center [336, 48] width 27 height 11
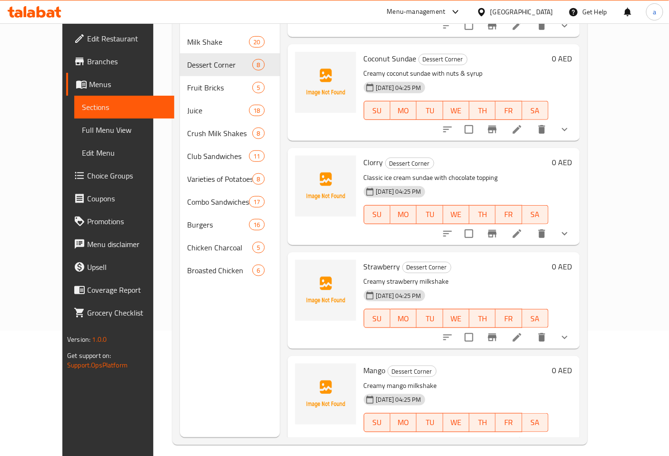
scroll to position [133, 0]
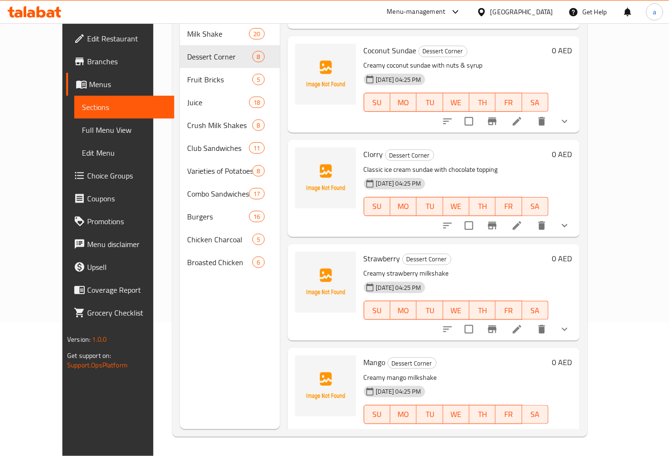
click at [530, 217] on li at bounding box center [516, 225] width 27 height 17
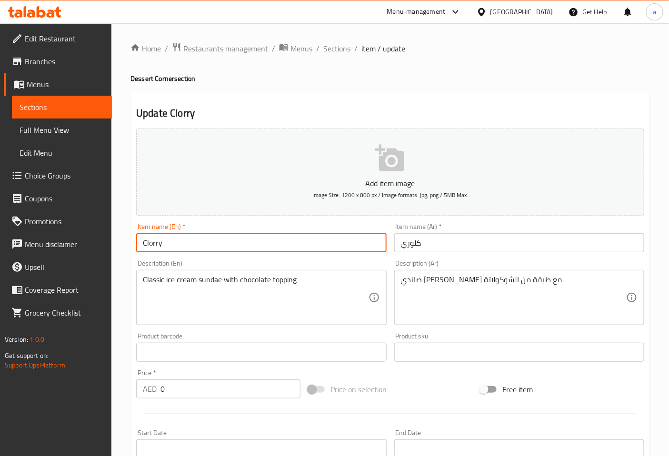
click at [252, 245] on input "Clorry" at bounding box center [261, 242] width 250 height 19
click at [143, 240] on input "Clorry" at bounding box center [261, 242] width 250 height 19
click at [253, 243] on input "Clorry" at bounding box center [261, 242] width 250 height 19
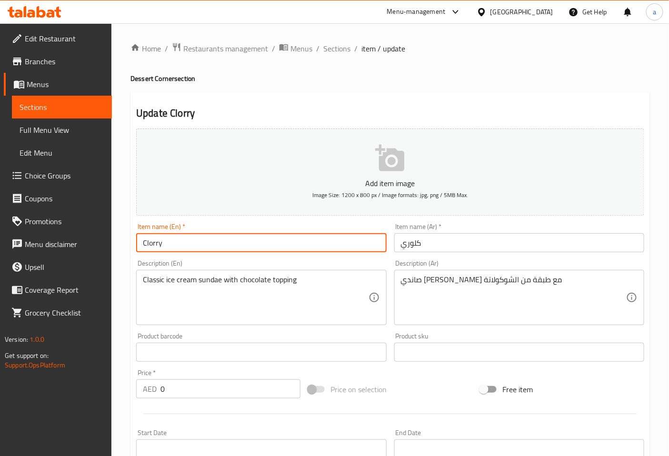
click at [253, 243] on input "Clorry" at bounding box center [261, 242] width 250 height 19
click at [430, 247] on input "كلوري" at bounding box center [519, 242] width 250 height 19
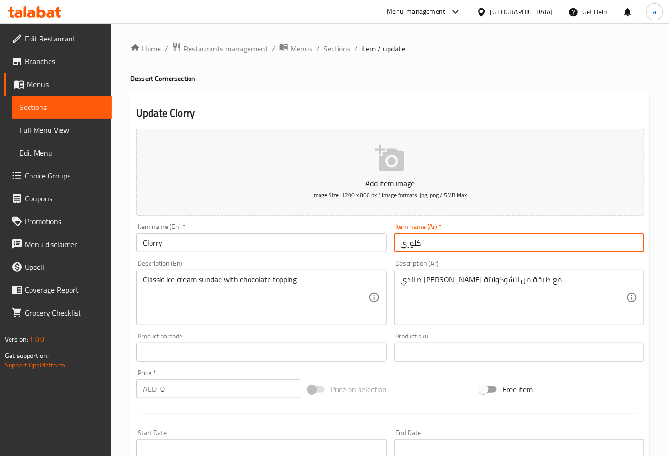
click at [430, 247] on input "كلوري" at bounding box center [519, 242] width 250 height 19
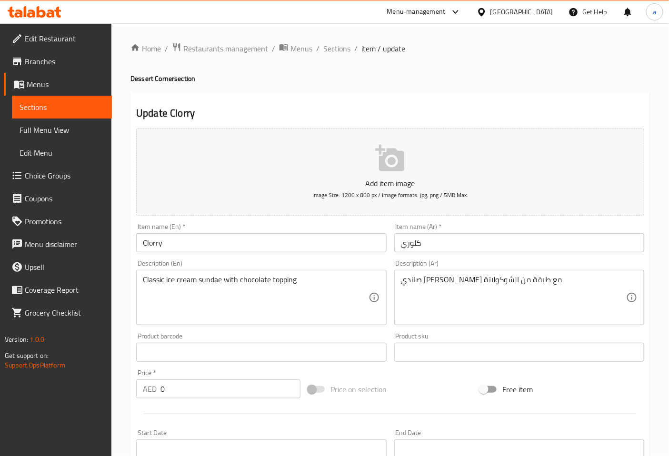
click at [411, 243] on input "كلوري" at bounding box center [519, 242] width 250 height 19
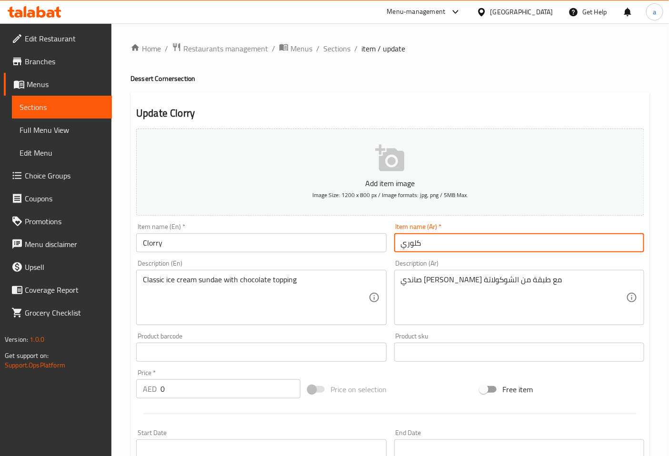
click at [411, 243] on input "كلوري" at bounding box center [519, 242] width 250 height 19
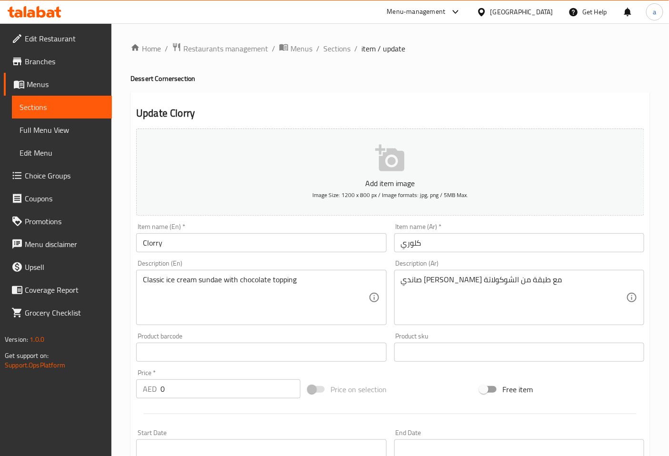
click at [208, 240] on input "Clorry" at bounding box center [261, 242] width 250 height 19
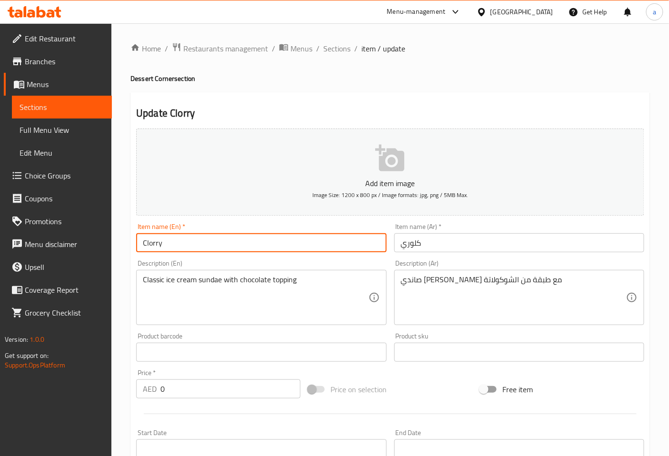
click at [208, 240] on input "Clorry" at bounding box center [261, 242] width 250 height 19
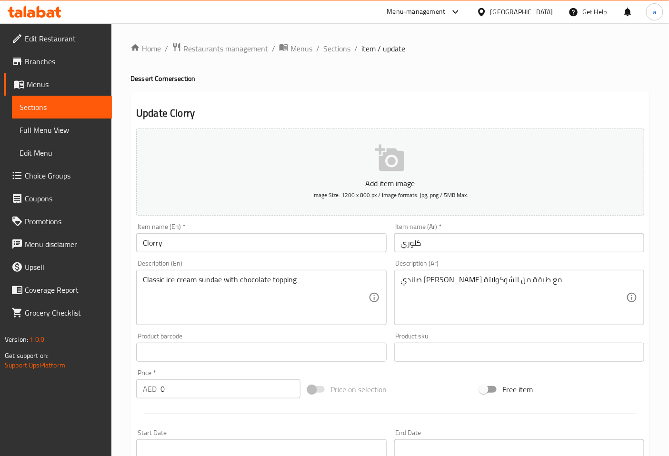
click at [297, 232] on div "Item name (En)   * Clorry Item name (En) *" at bounding box center [261, 237] width 250 height 29
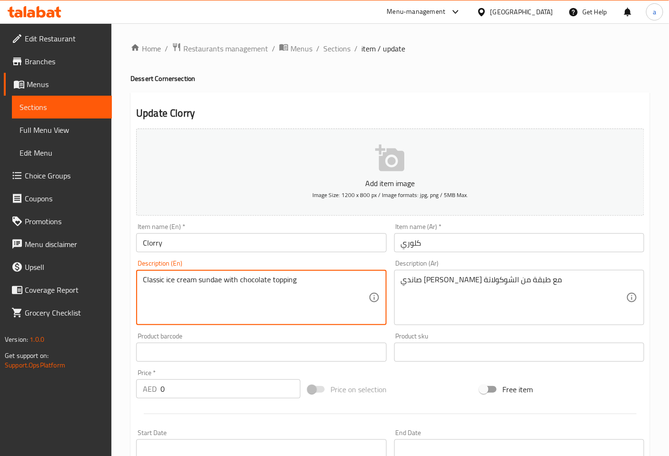
click at [286, 283] on textarea "Classic ice cream sundae with chocolate topping" at bounding box center [255, 297] width 225 height 45
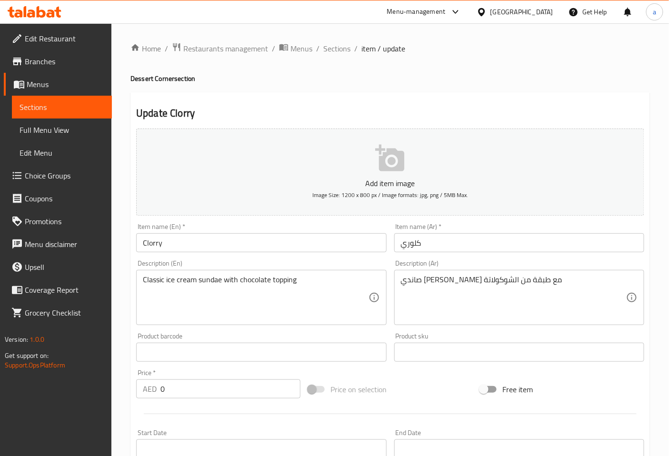
click at [300, 281] on textarea "Classic ice cream sundae with chocolate topping" at bounding box center [255, 297] width 225 height 45
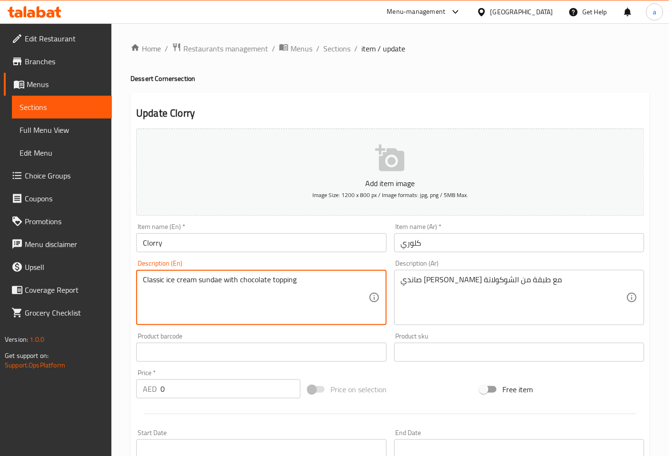
click at [295, 284] on textarea "Classic ice cream sundae with chocolate topping" at bounding box center [255, 297] width 225 height 45
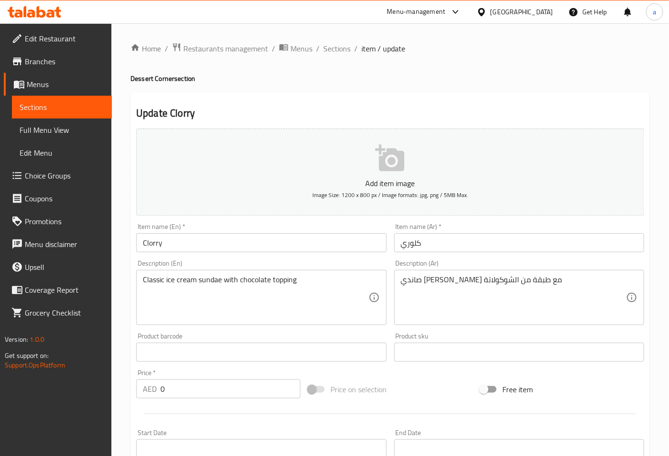
click at [359, 332] on div "Product barcode Product barcode" at bounding box center [260, 347] width 257 height 37
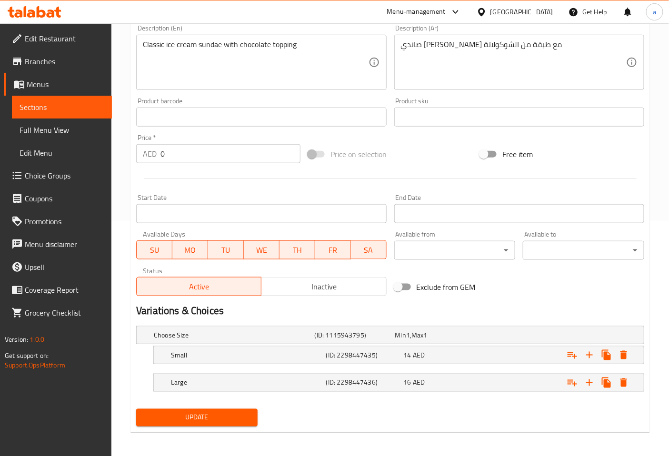
scroll to position [237, 0]
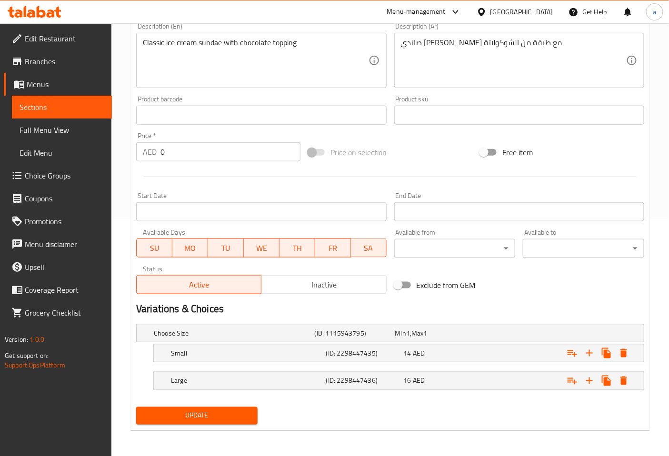
click at [245, 416] on span "Update" at bounding box center [197, 416] width 106 height 12
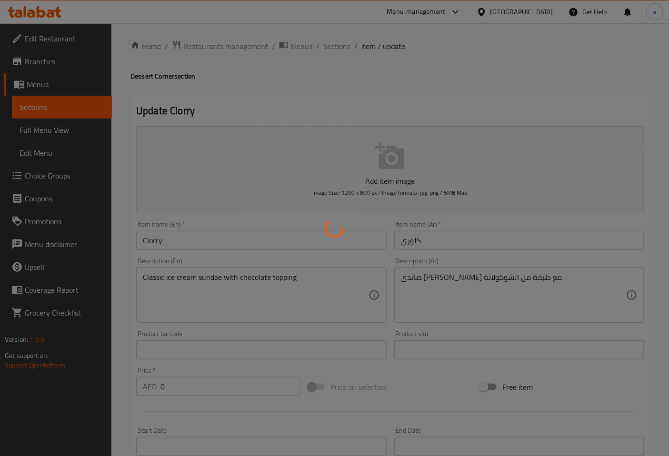
scroll to position [0, 0]
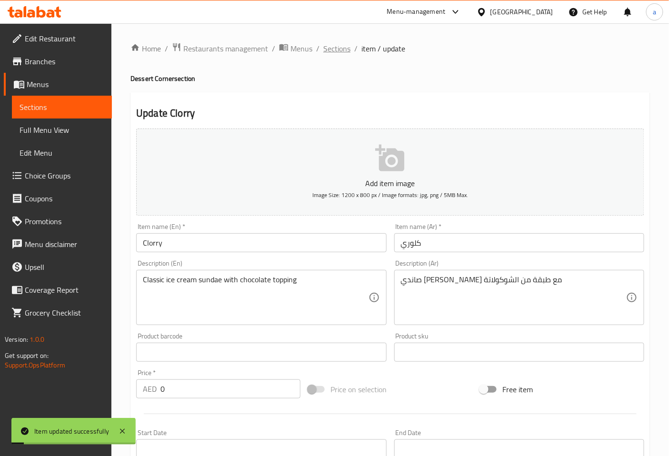
click at [332, 50] on span "Sections" at bounding box center [336, 48] width 27 height 11
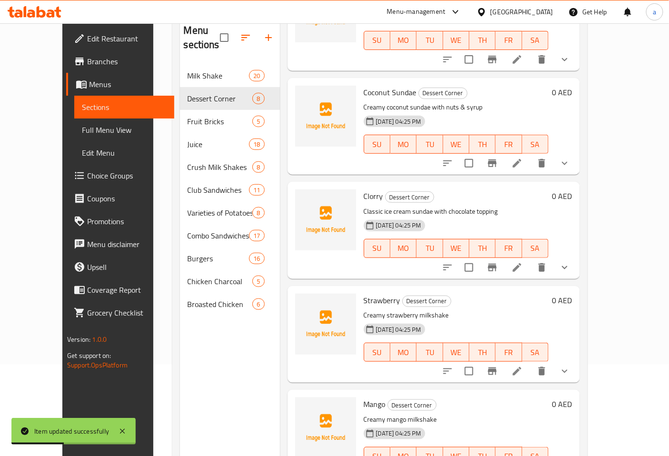
scroll to position [106, 0]
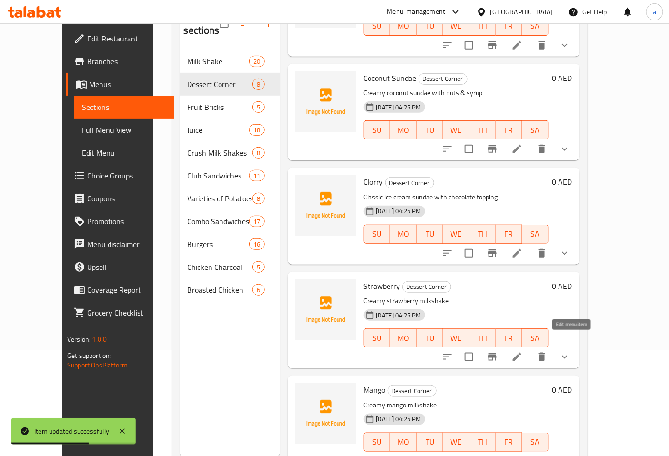
click at [521, 353] on icon at bounding box center [517, 357] width 9 height 9
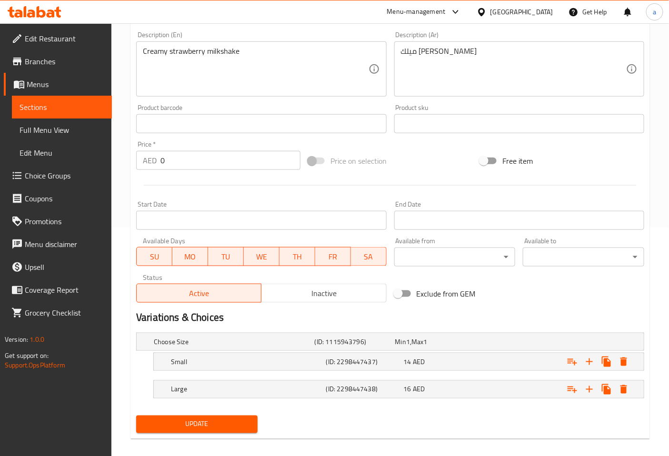
scroll to position [237, 0]
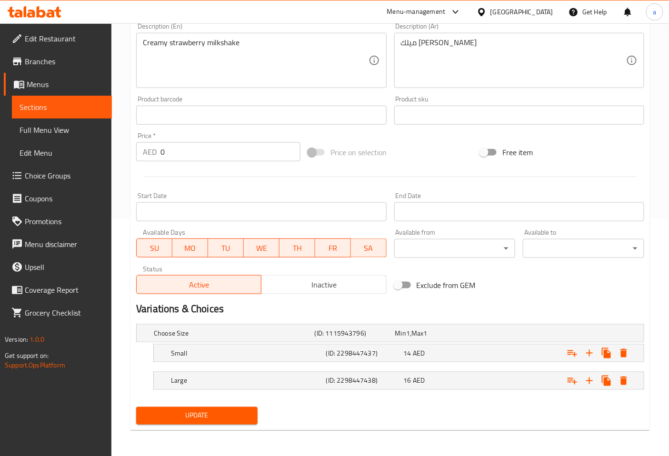
click at [227, 412] on span "Update" at bounding box center [197, 416] width 106 height 12
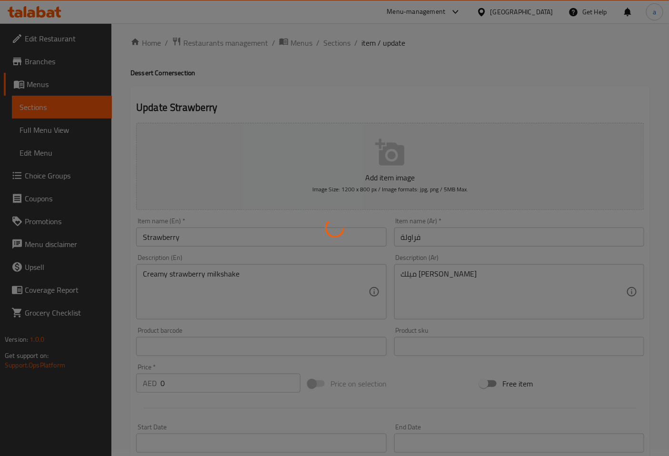
scroll to position [0, 0]
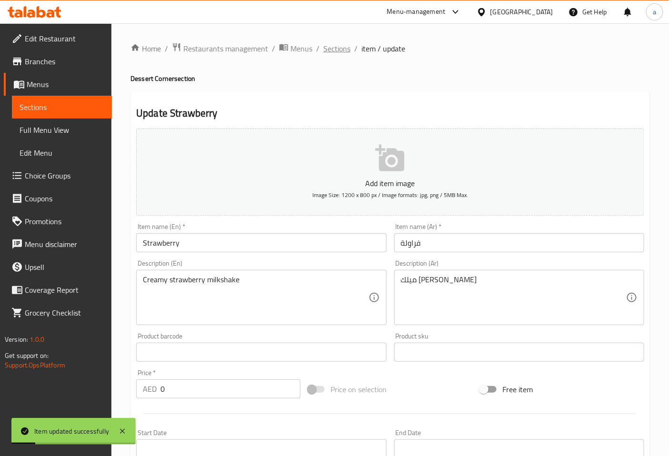
click at [326, 51] on span "Sections" at bounding box center [336, 48] width 27 height 11
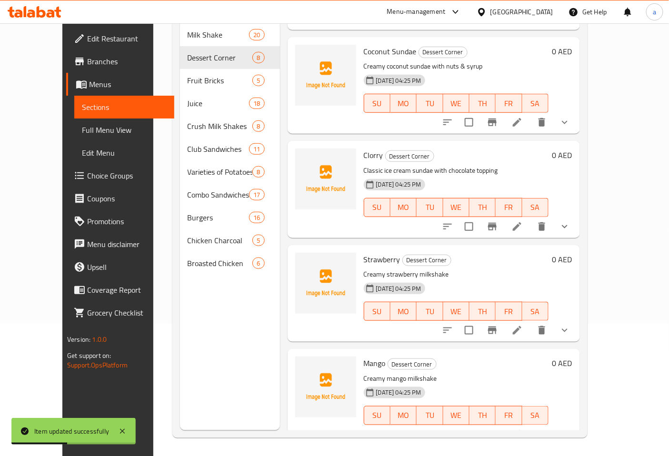
scroll to position [133, 0]
click at [523, 428] on icon at bounding box center [516, 433] width 11 height 11
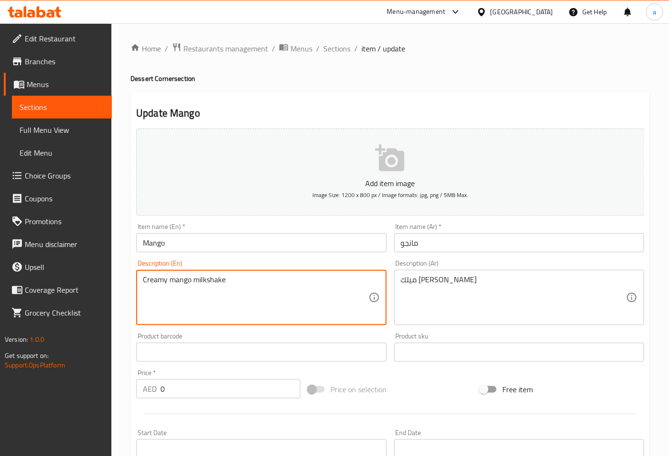
click at [178, 280] on textarea "Creamy mango milkshake" at bounding box center [255, 297] width 225 height 45
click at [203, 302] on textarea "Creamy mango milkshake" at bounding box center [255, 297] width 225 height 45
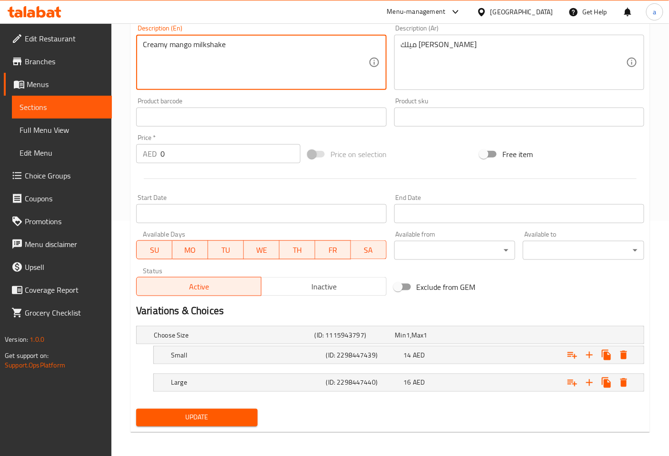
scroll to position [237, 0]
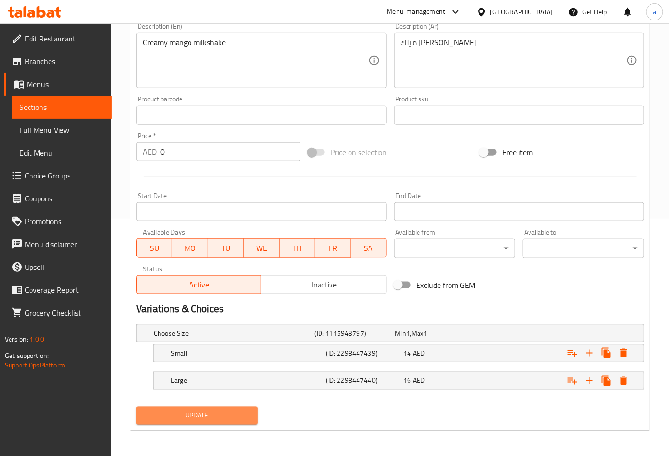
click at [204, 421] on span "Update" at bounding box center [197, 416] width 106 height 12
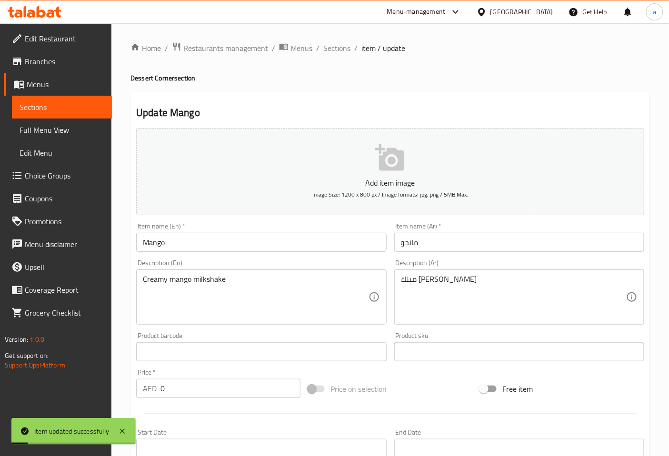
scroll to position [0, 0]
click at [340, 53] on span "Sections" at bounding box center [336, 48] width 27 height 11
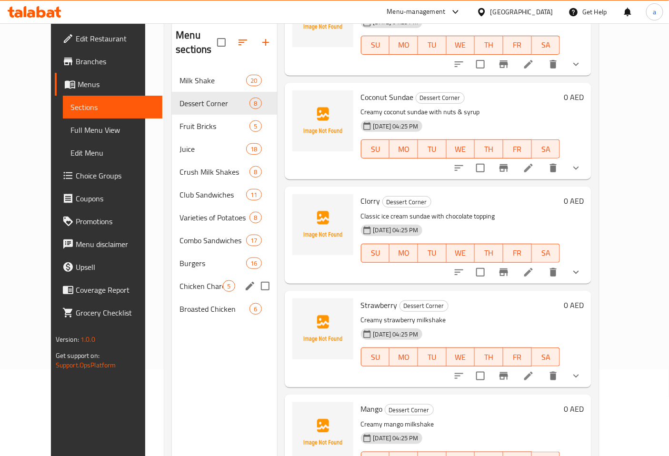
scroll to position [106, 0]
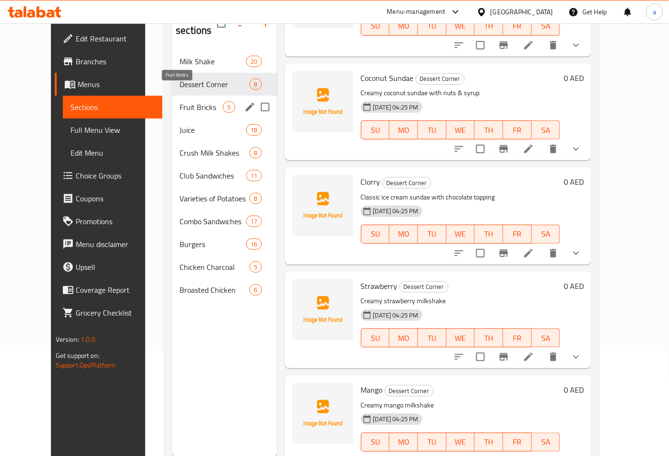
click at [181, 101] on span "Fruit Bricks" at bounding box center [200, 106] width 43 height 11
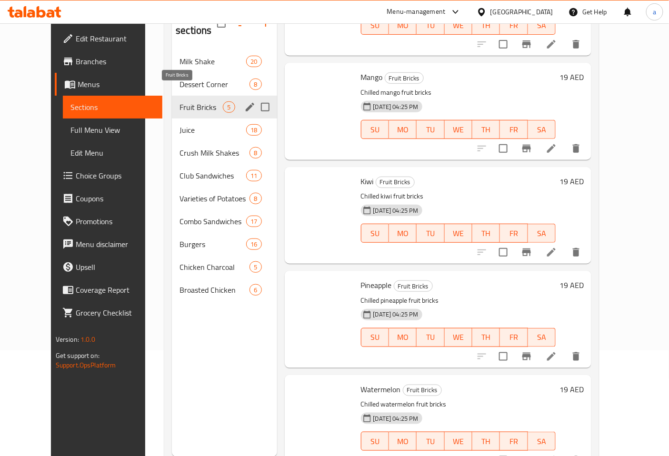
click at [181, 101] on span "Fruit Bricks" at bounding box center [200, 106] width 43 height 11
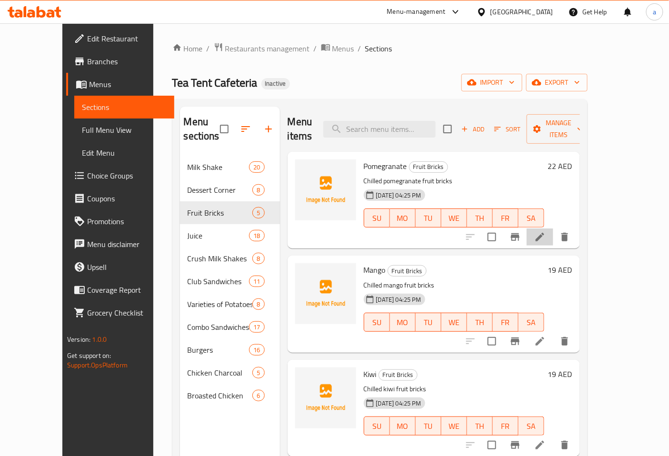
click at [553, 228] on li at bounding box center [539, 236] width 27 height 17
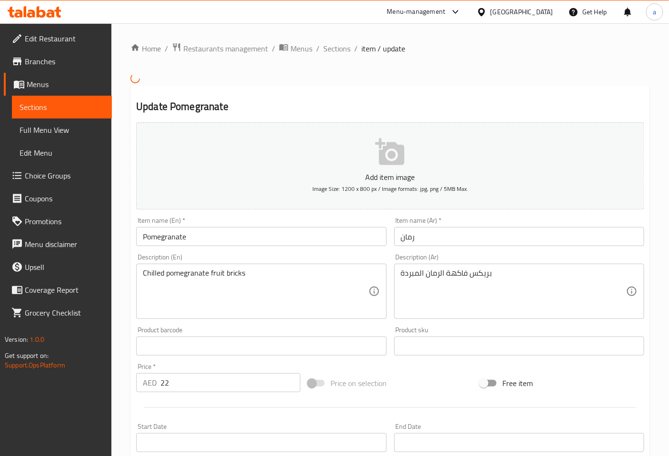
click at [243, 240] on input "Pomegranate" at bounding box center [261, 236] width 250 height 19
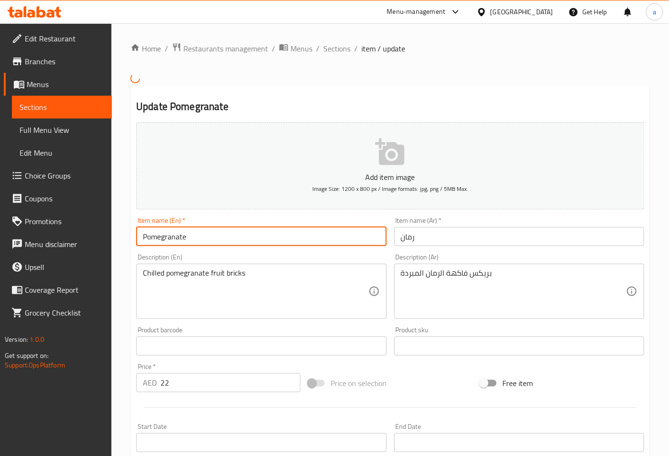
click at [243, 240] on input "Pomegranate" at bounding box center [261, 236] width 250 height 19
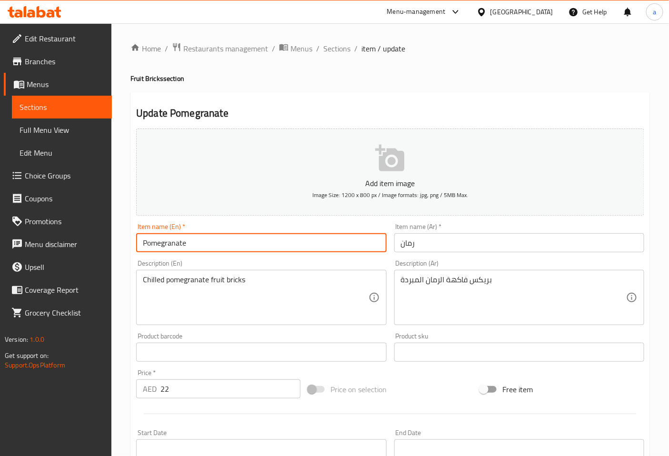
click at [349, 50] on ol "Home / Restaurants management / Menus / Sections / item / update" at bounding box center [389, 48] width 519 height 12
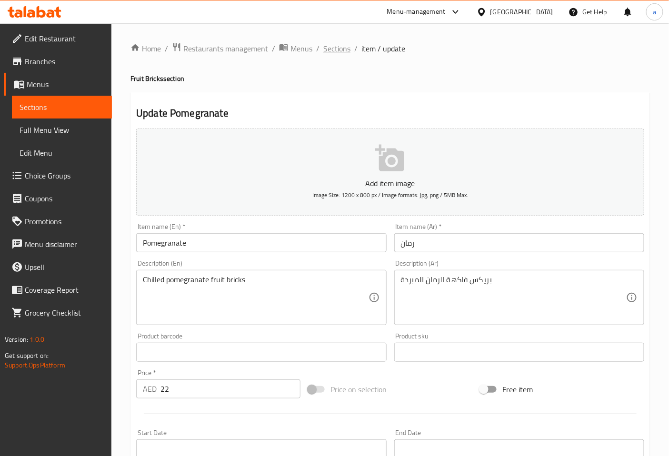
click at [342, 51] on span "Sections" at bounding box center [336, 48] width 27 height 11
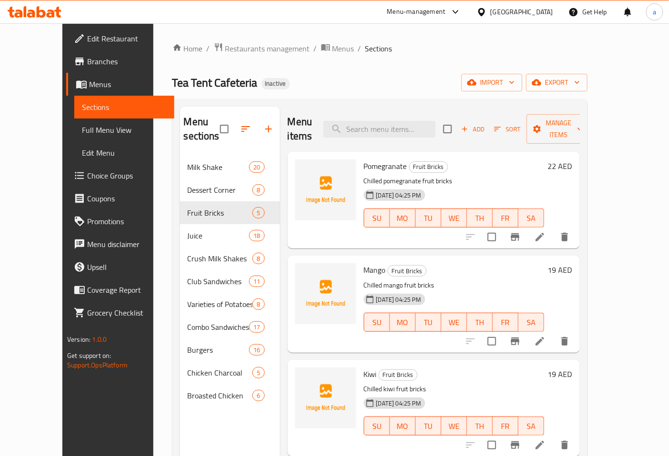
click at [553, 231] on li at bounding box center [539, 236] width 27 height 17
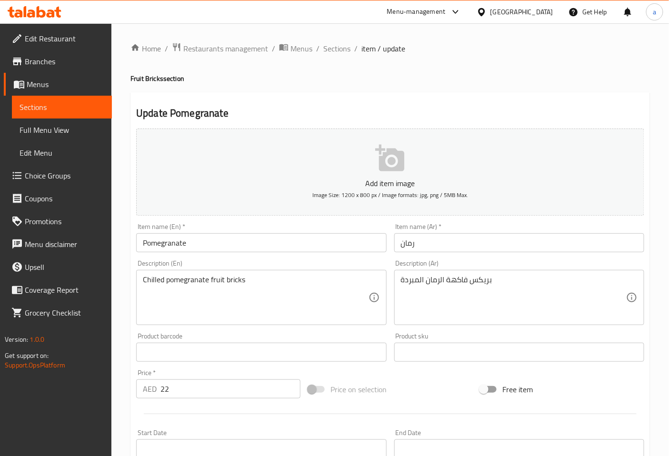
click at [237, 249] on input "Pomegranate" at bounding box center [261, 242] width 250 height 19
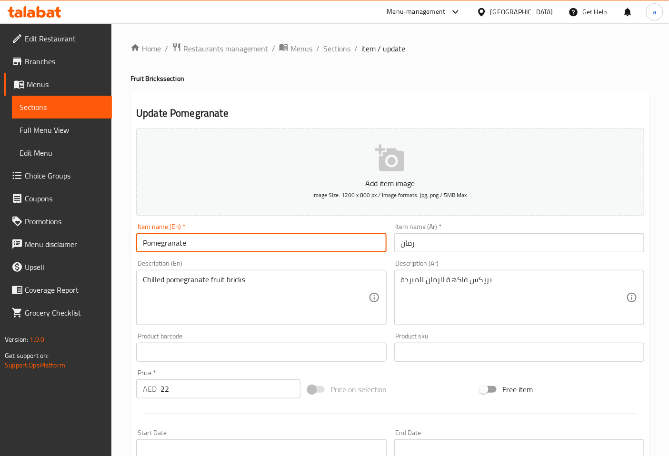
click at [237, 249] on input "Pomegranate" at bounding box center [261, 242] width 250 height 19
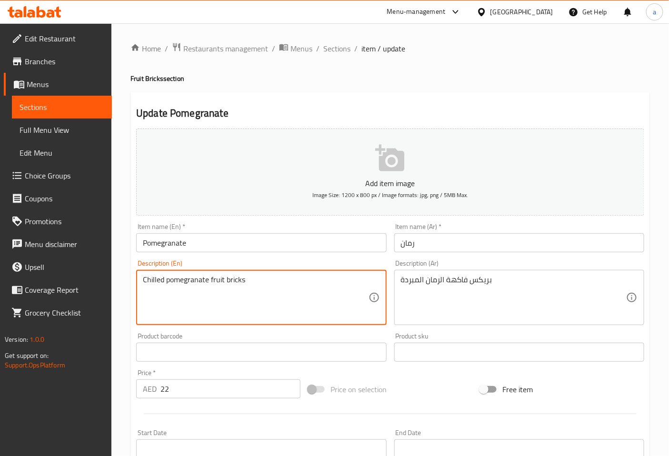
click at [148, 282] on textarea "Chilled pomegranate fruit bricks" at bounding box center [255, 297] width 225 height 45
click at [162, 283] on textarea "Chilled pomegranate fruit bricks" at bounding box center [255, 297] width 225 height 45
click at [161, 283] on textarea "Chilled pomegranate fruit bricks" at bounding box center [255, 297] width 225 height 45
click at [156, 281] on textarea "Chilled pomegranate fruit bricks" at bounding box center [255, 297] width 225 height 45
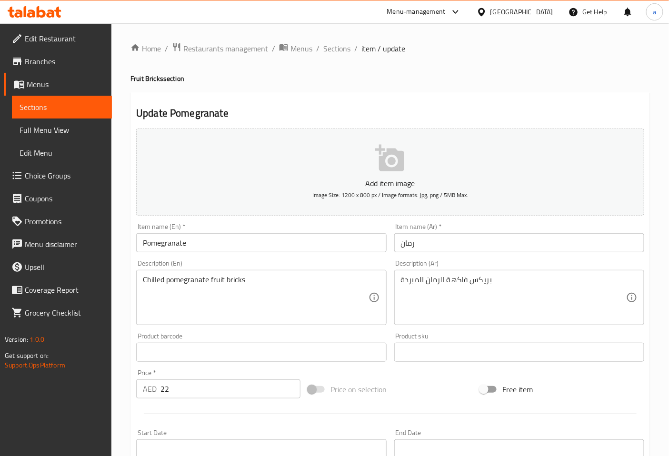
click at [326, 336] on div "Product barcode Product barcode" at bounding box center [261, 347] width 250 height 29
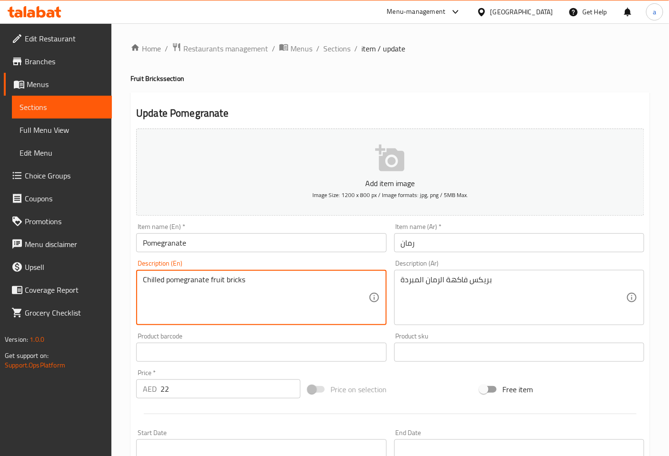
click at [157, 282] on textarea "Chilled pomegranate fruit bricks" at bounding box center [255, 297] width 225 height 45
click at [234, 282] on textarea "Chilled pomegranate fruit bricks" at bounding box center [255, 297] width 225 height 45
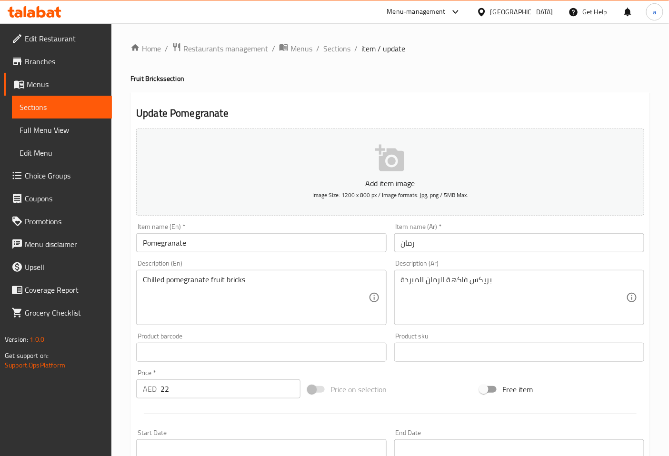
click at [236, 287] on textarea "Chilled pomegranate fruit bricks" at bounding box center [255, 297] width 225 height 45
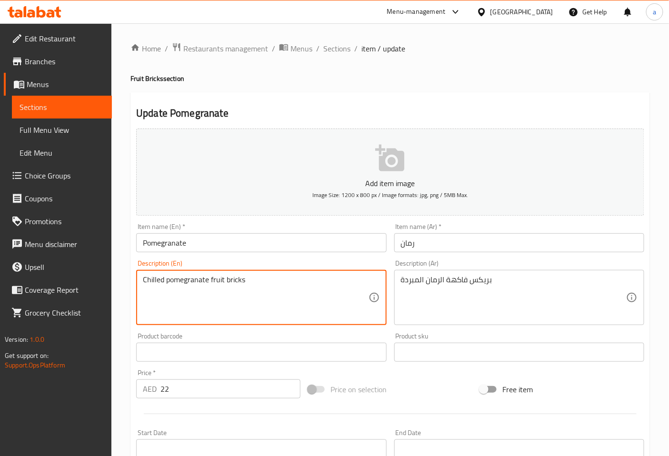
click at [236, 287] on textarea "Chilled pomegranate fruit bricks" at bounding box center [255, 297] width 225 height 45
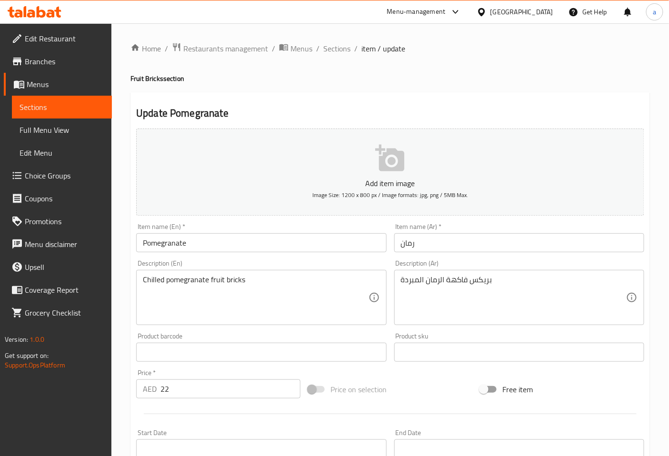
click at [455, 262] on div "Description (Ar) بريكس فاكهة الرمان المبردة Description (Ar)" at bounding box center [519, 292] width 250 height 65
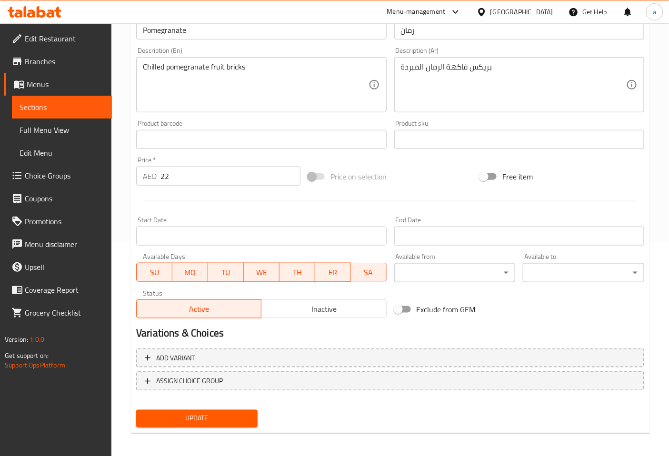
scroll to position [215, 0]
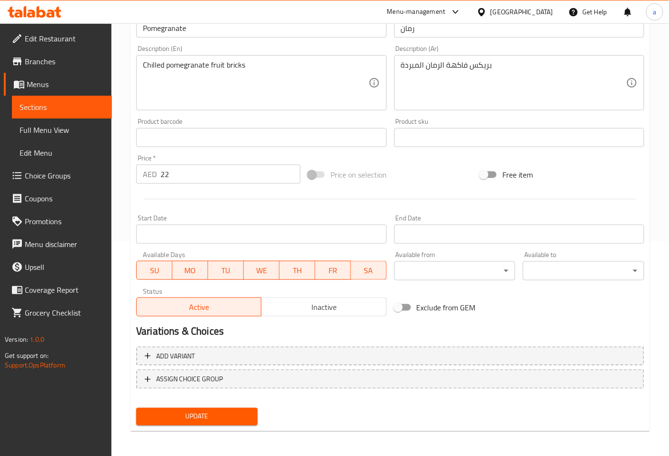
click at [227, 411] on span "Update" at bounding box center [197, 417] width 106 height 12
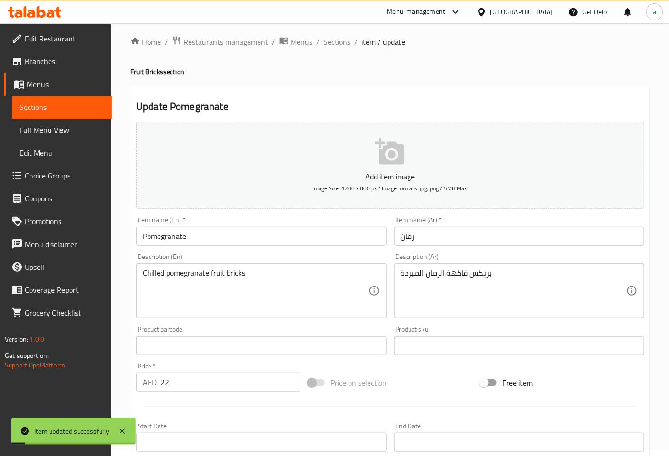
scroll to position [0, 0]
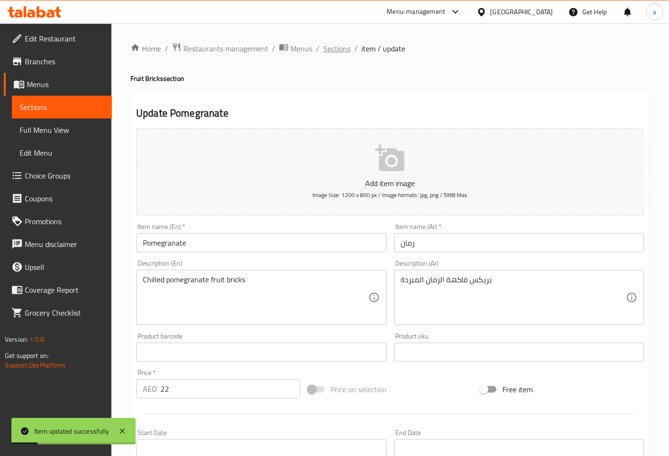
click at [335, 52] on span "Sections" at bounding box center [336, 48] width 27 height 11
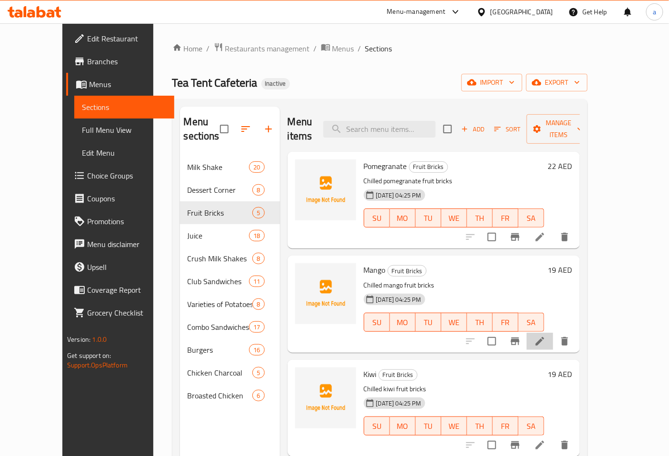
click at [553, 333] on li at bounding box center [539, 341] width 27 height 17
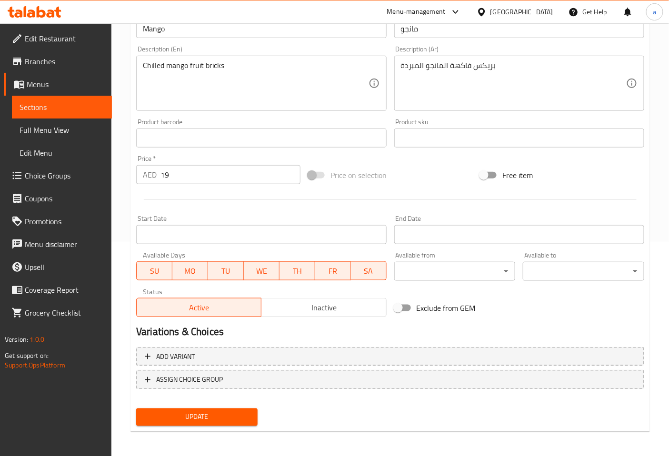
scroll to position [215, 0]
click at [216, 408] on button "Update" at bounding box center [196, 417] width 121 height 18
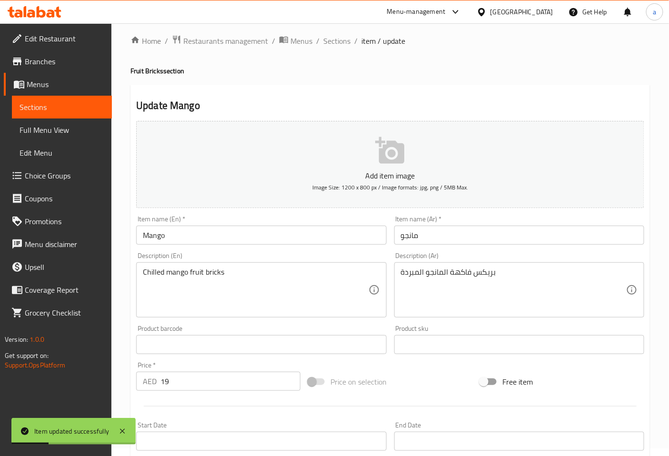
scroll to position [0, 0]
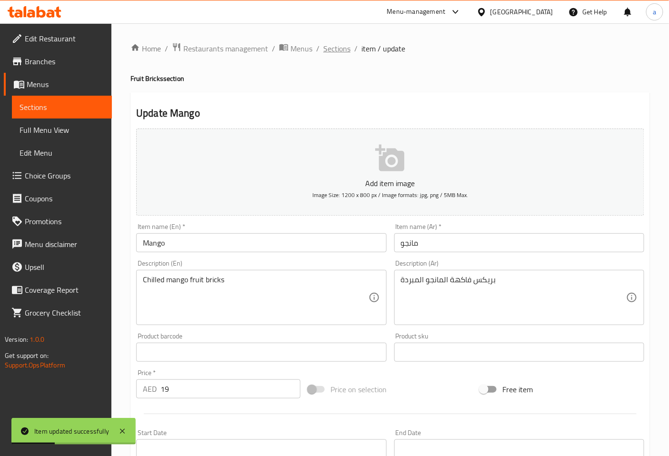
click at [334, 51] on span "Sections" at bounding box center [336, 48] width 27 height 11
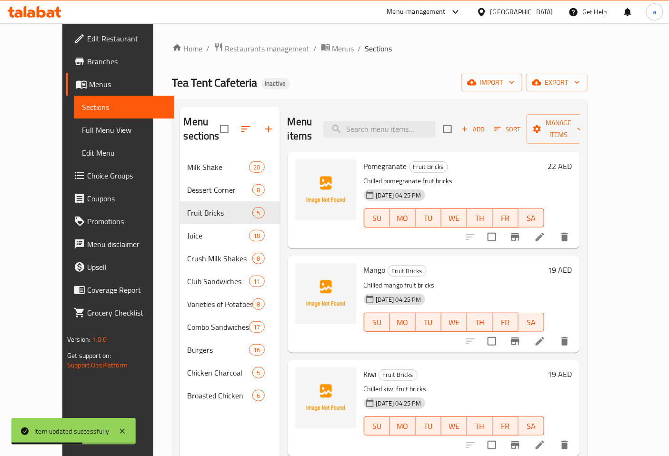
click at [553, 436] on li at bounding box center [539, 444] width 27 height 17
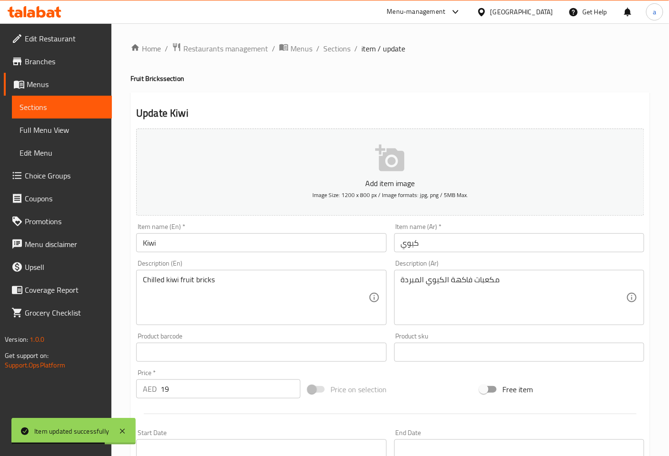
click at [193, 239] on input "Kiwi" at bounding box center [261, 242] width 250 height 19
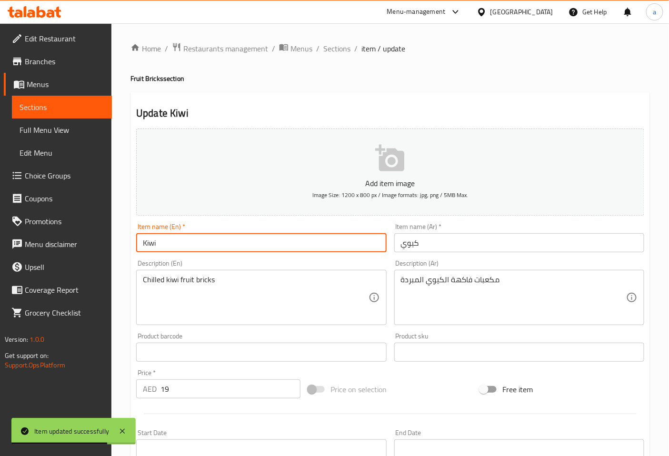
click at [193, 239] on input "Kiwi" at bounding box center [261, 242] width 250 height 19
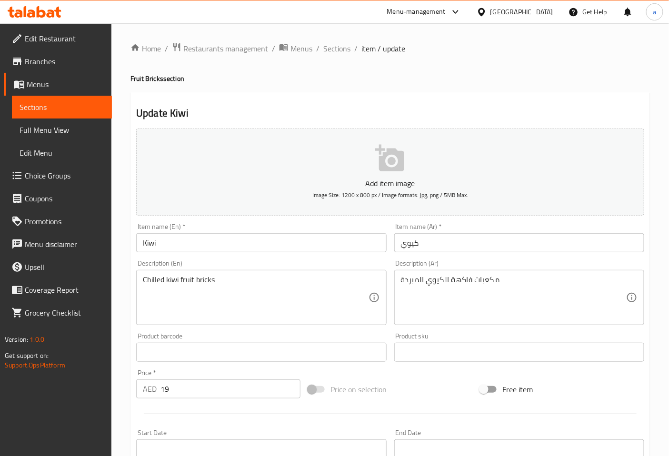
click at [244, 262] on div "Description (En) Chilled kiwi fruit bricks Description (En)" at bounding box center [261, 292] width 250 height 65
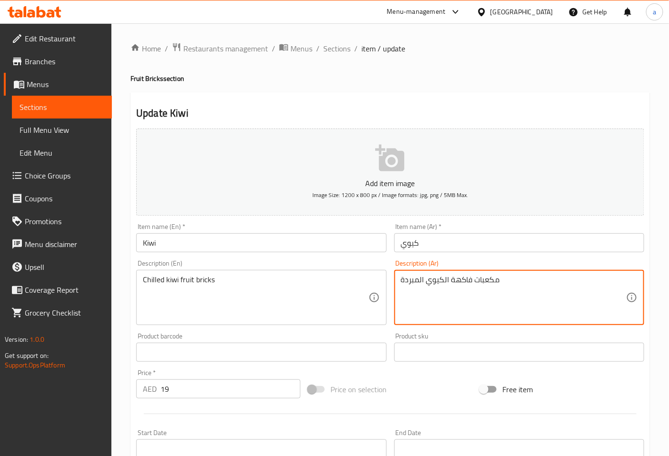
click at [496, 281] on textarea "مكعبات فاكهة الكيوي المبردة" at bounding box center [513, 297] width 225 height 45
click at [492, 280] on textarea "مكعبات فاكهة الكيوي المبردة" at bounding box center [513, 297] width 225 height 45
type textarea "بريكس فاكهة الكيوي المبردة"
click at [463, 261] on div "Description (Ar) بريكس فاكهة الكيوي المبردة Description (Ar)" at bounding box center [519, 292] width 250 height 65
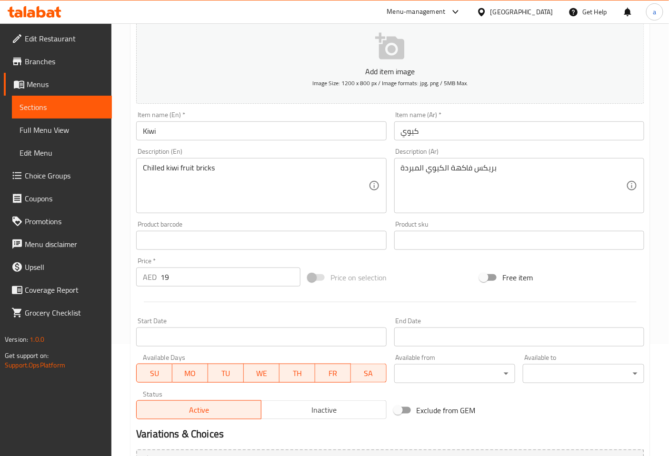
scroll to position [215, 0]
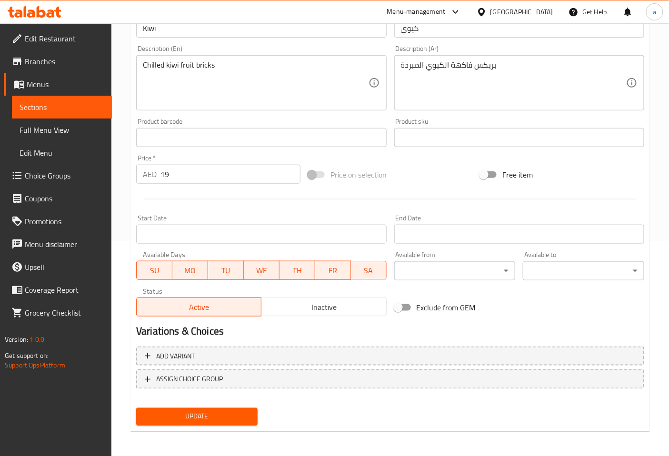
click at [230, 415] on span "Update" at bounding box center [197, 417] width 106 height 12
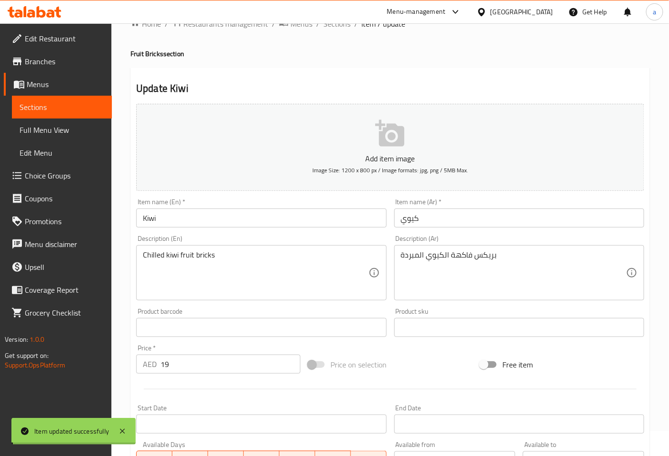
scroll to position [0, 0]
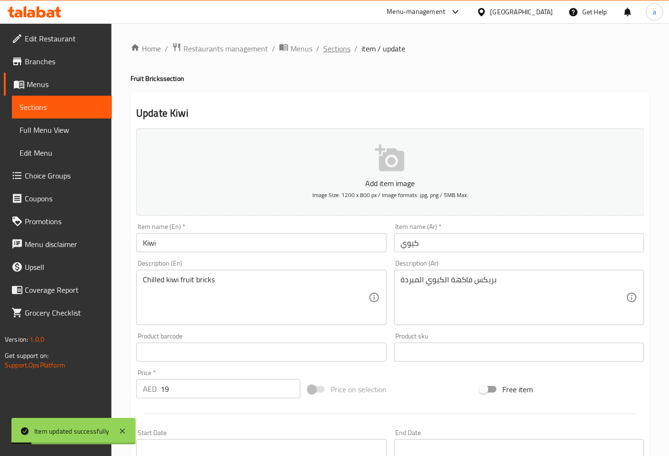
click at [348, 50] on span "Sections" at bounding box center [336, 48] width 27 height 11
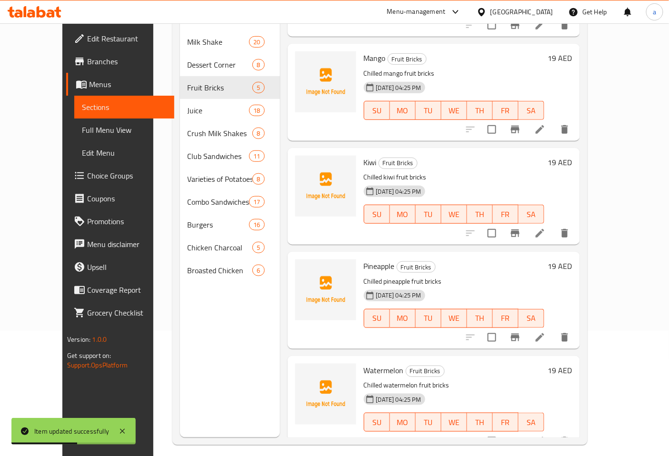
scroll to position [133, 0]
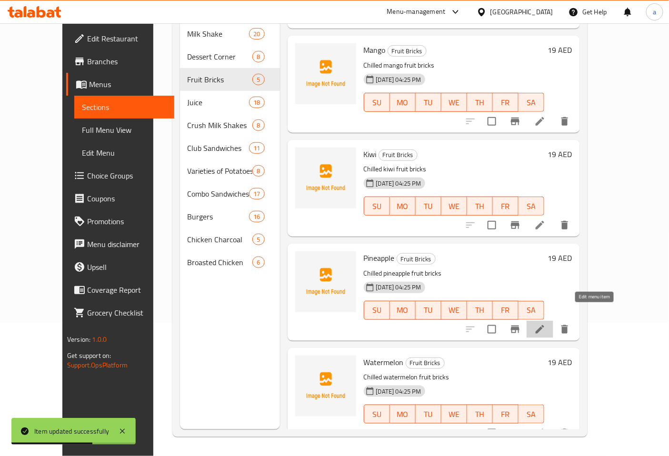
click at [545, 324] on icon at bounding box center [539, 329] width 11 height 11
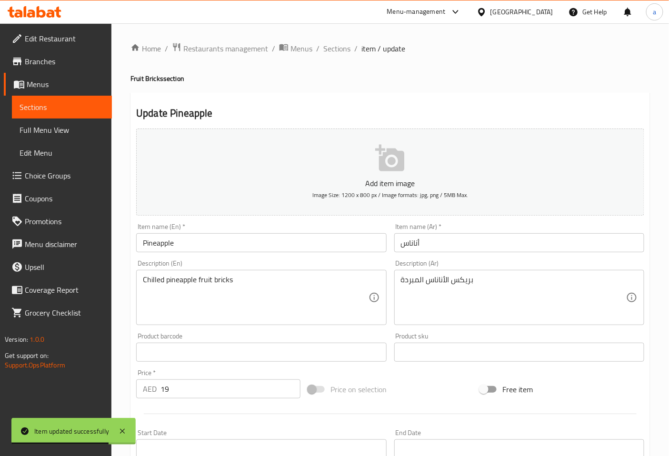
click at [231, 243] on input "Pineapple" at bounding box center [261, 242] width 250 height 19
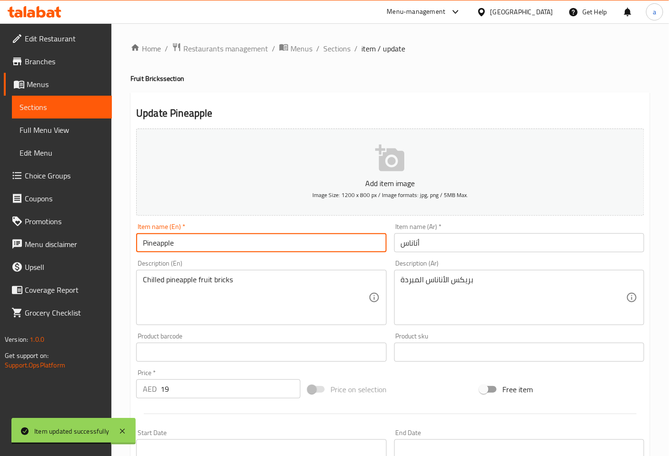
click at [231, 243] on input "Pineapple" at bounding box center [261, 242] width 250 height 19
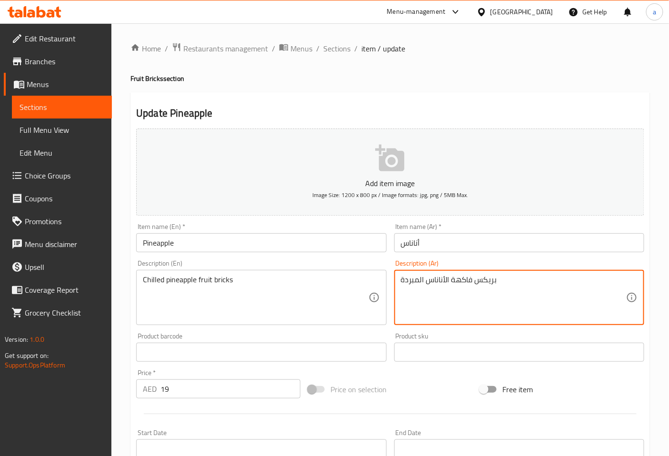
type textarea "بريكس فاكهة الأناناس المبردة"
click at [492, 263] on div "Description (Ar) بريكس فاكهة الأناناس المبردة Description (Ar)" at bounding box center [519, 292] width 250 height 65
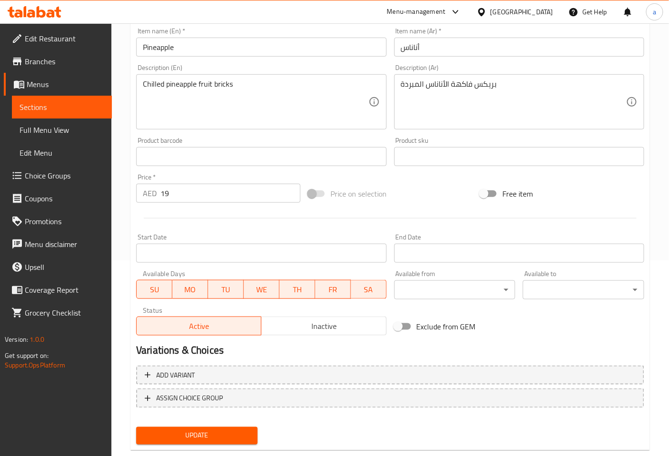
scroll to position [215, 0]
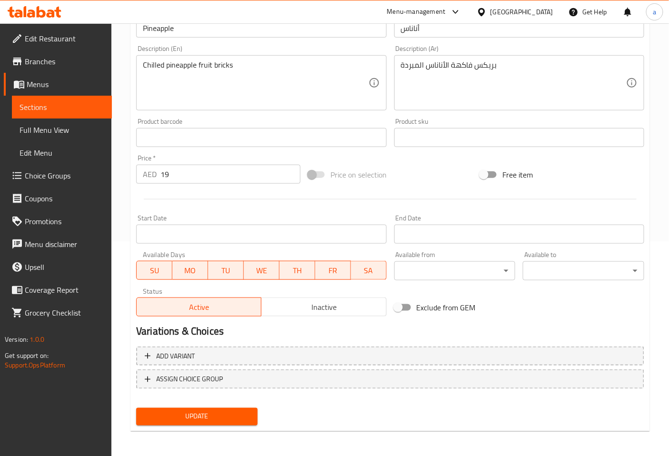
click at [210, 413] on span "Update" at bounding box center [197, 417] width 106 height 12
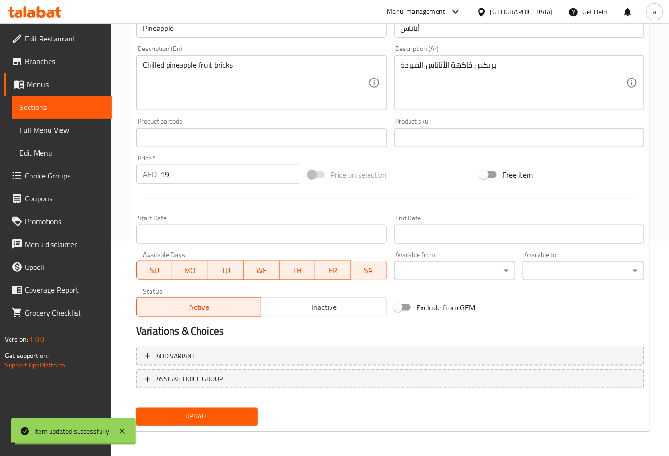
scroll to position [0, 0]
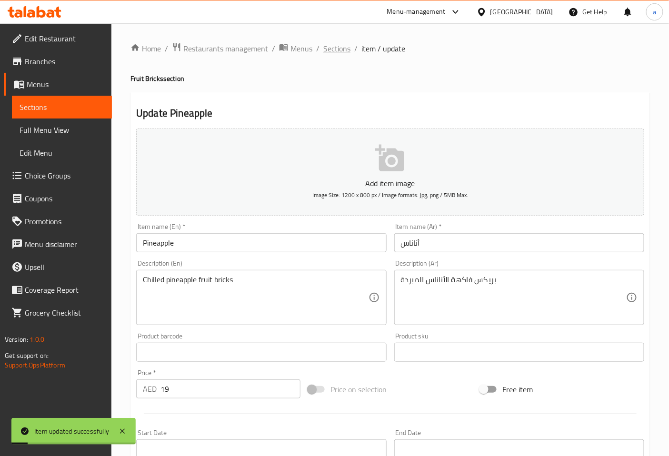
click at [336, 50] on span "Sections" at bounding box center [336, 48] width 27 height 11
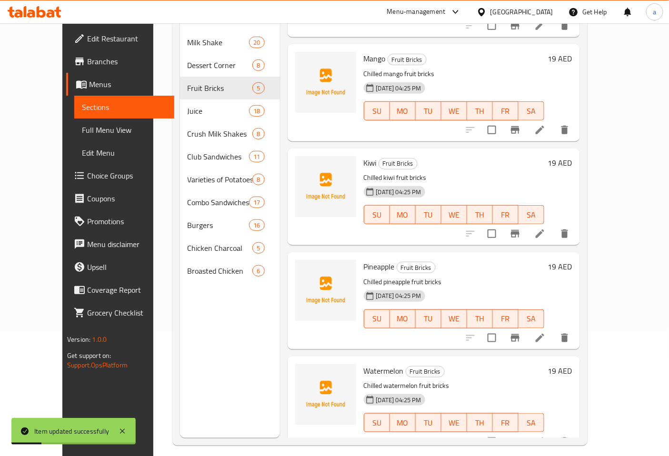
scroll to position [133, 0]
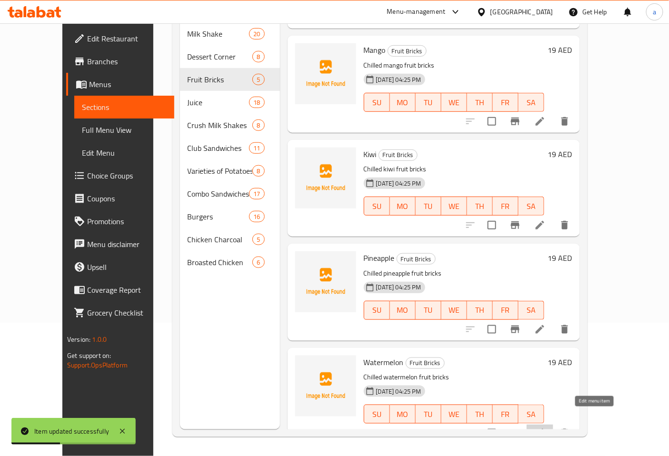
click at [545, 427] on icon at bounding box center [539, 432] width 11 height 11
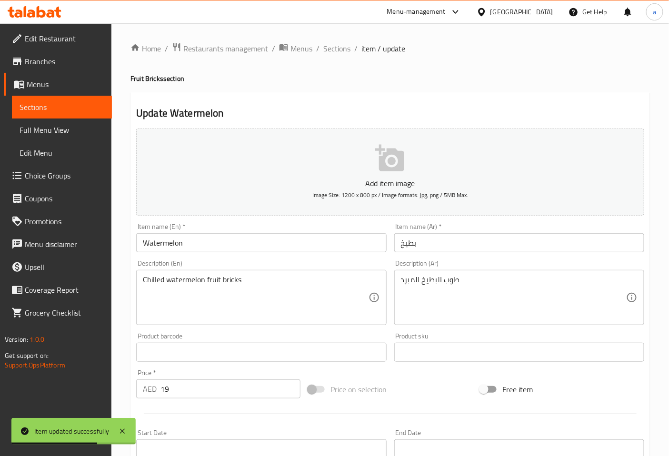
click at [223, 243] on input "Watermelon" at bounding box center [261, 242] width 250 height 19
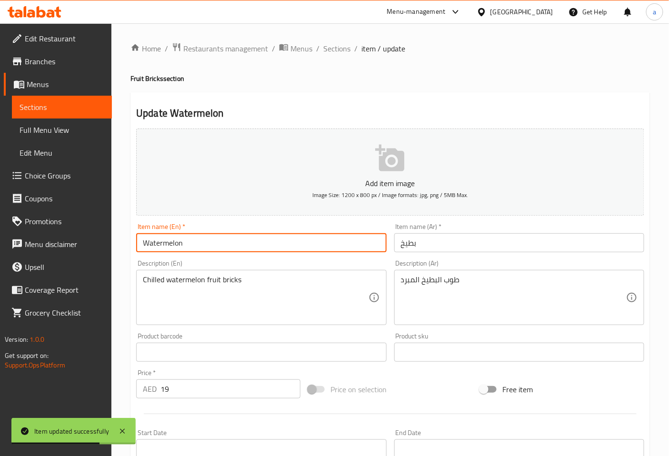
click at [223, 243] on input "Watermelon" at bounding box center [261, 242] width 250 height 19
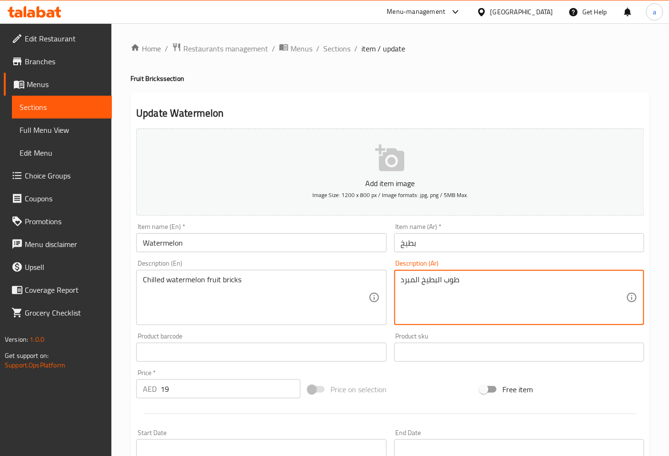
click at [453, 278] on textarea "طوب البطيخ المبرد" at bounding box center [513, 297] width 225 height 45
click at [484, 263] on div "Description (Ar) بريكس فاكهة البطيخ المبرد Description (Ar)" at bounding box center [519, 292] width 250 height 65
click at [501, 279] on textarea "بريكس فاكهة البطيخ المبرد" at bounding box center [513, 297] width 225 height 45
type textarea "بريكس فاكهة البطيخ المبردة"
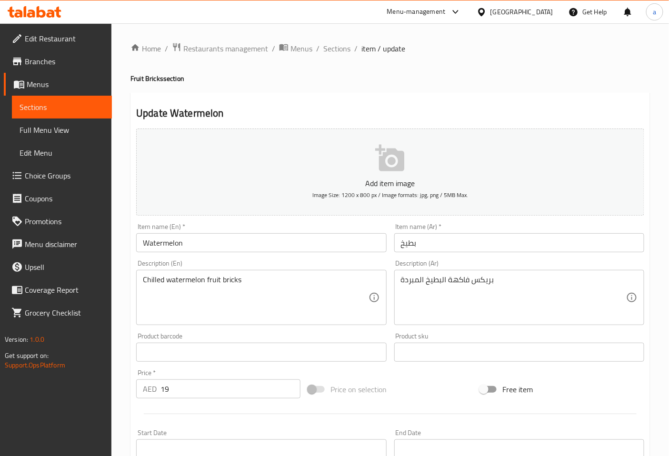
click at [503, 256] on div "Description (Ar) بريكس فاكهة البطيخ المبردة Description (Ar)" at bounding box center [518, 292] width 257 height 73
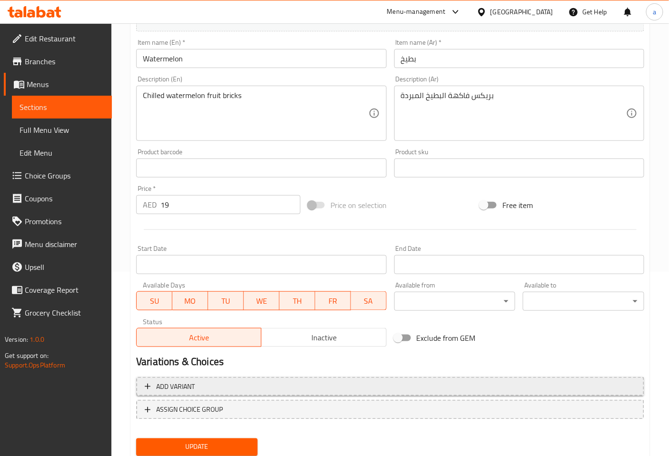
scroll to position [215, 0]
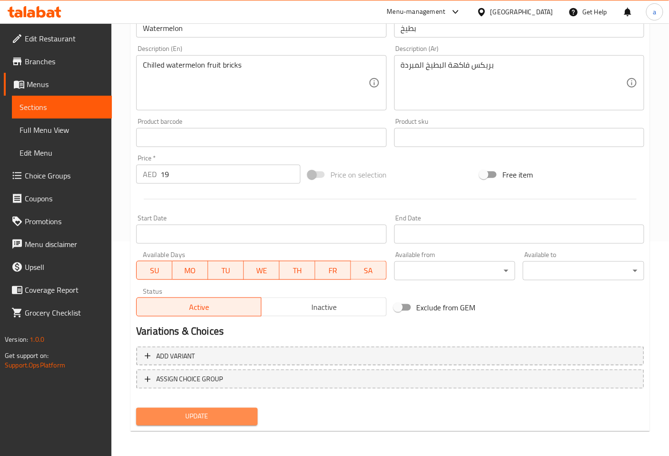
click at [245, 408] on button "Update" at bounding box center [196, 417] width 121 height 18
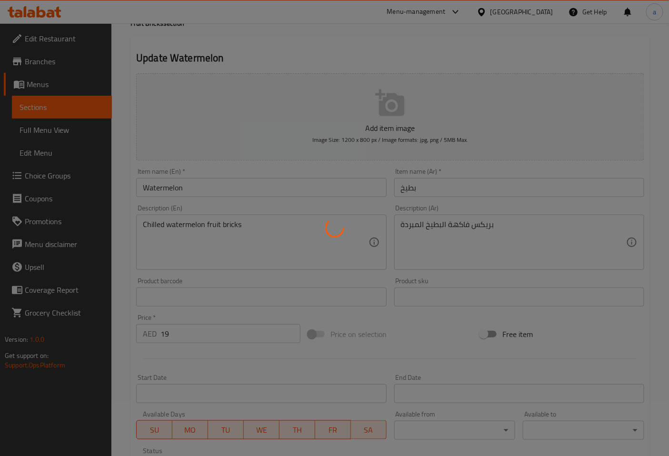
scroll to position [0, 0]
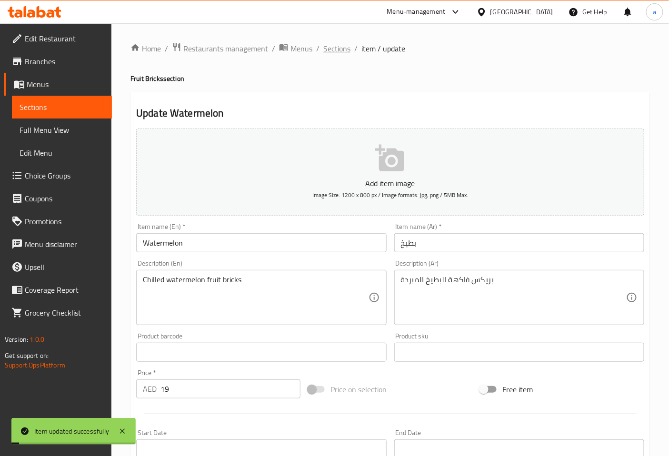
click at [345, 53] on span "Sections" at bounding box center [336, 48] width 27 height 11
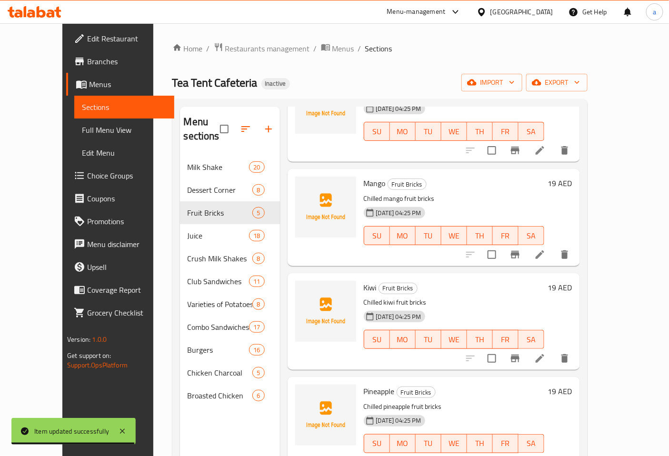
scroll to position [133, 0]
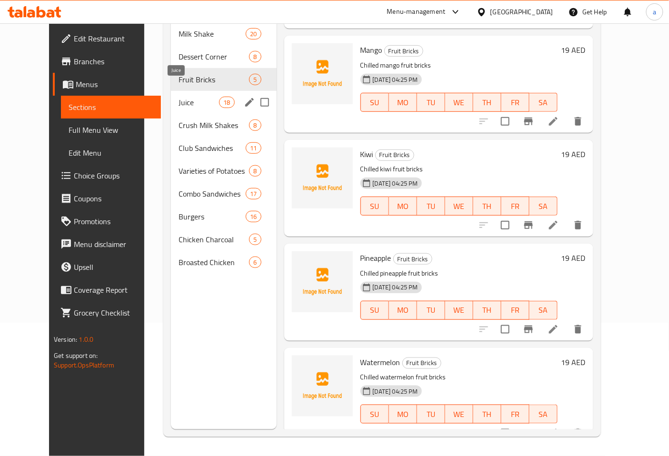
click at [184, 97] on span "Juice" at bounding box center [198, 102] width 40 height 11
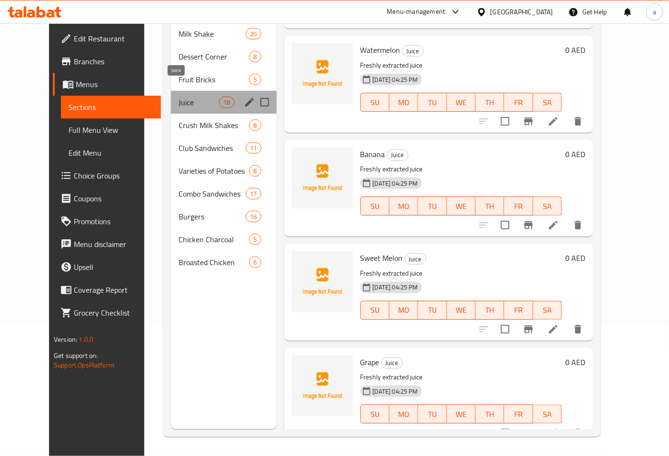
click at [186, 97] on span "Juice" at bounding box center [198, 102] width 40 height 11
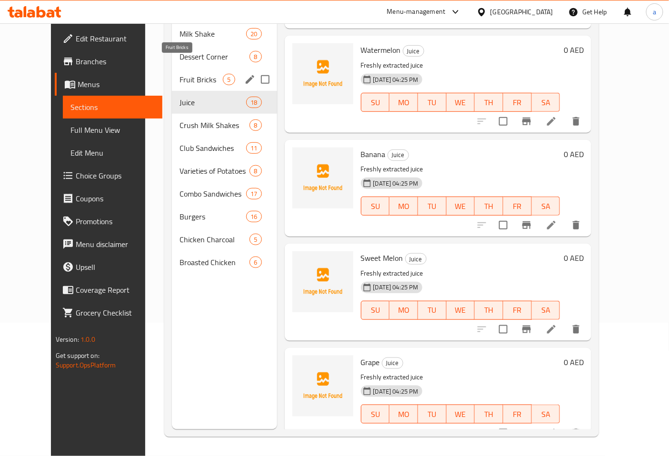
click at [179, 74] on span "Fruit Bricks" at bounding box center [200, 79] width 43 height 11
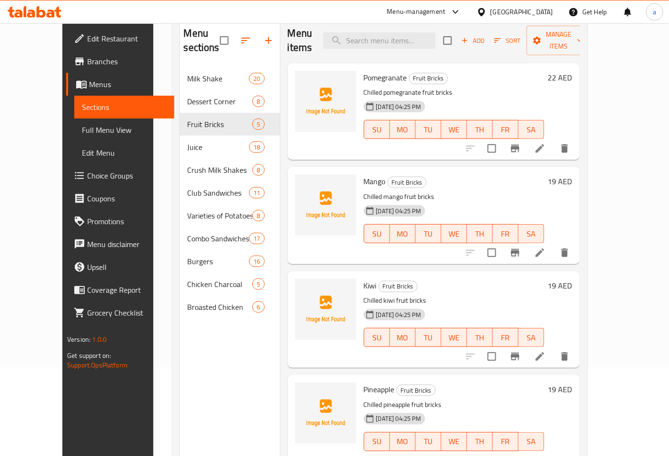
scroll to position [27, 0]
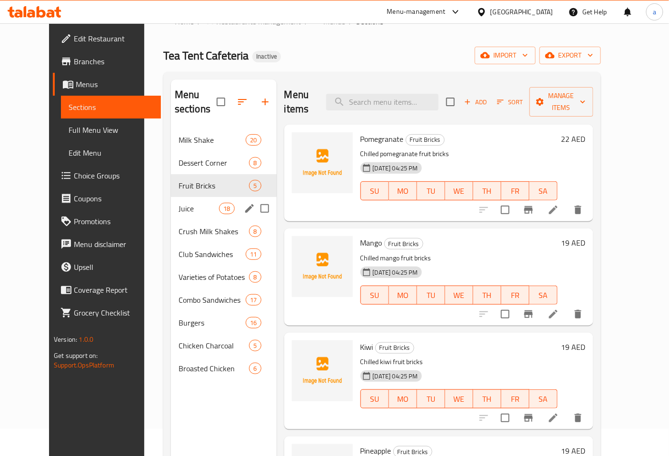
click at [178, 203] on span "Juice" at bounding box center [198, 208] width 40 height 11
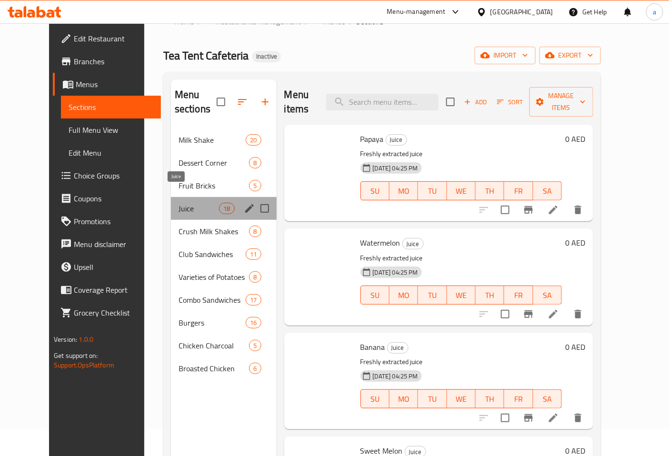
click at [178, 203] on span "Juice" at bounding box center [198, 208] width 40 height 11
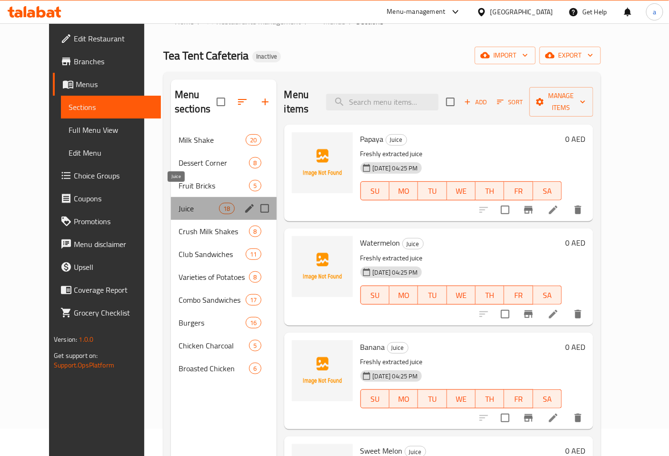
click at [178, 203] on span "Juice" at bounding box center [198, 208] width 40 height 11
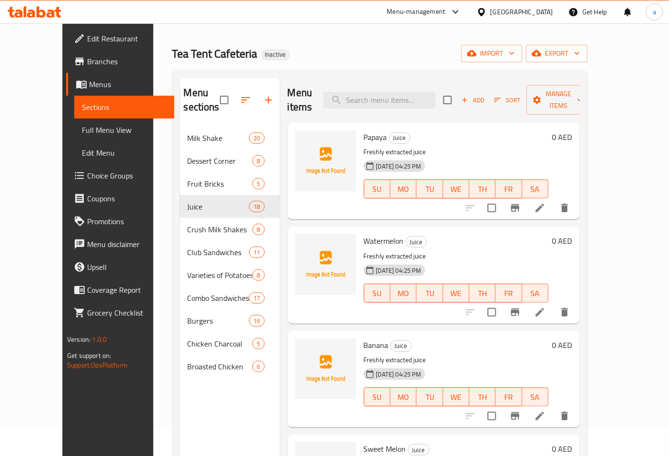
scroll to position [26, 0]
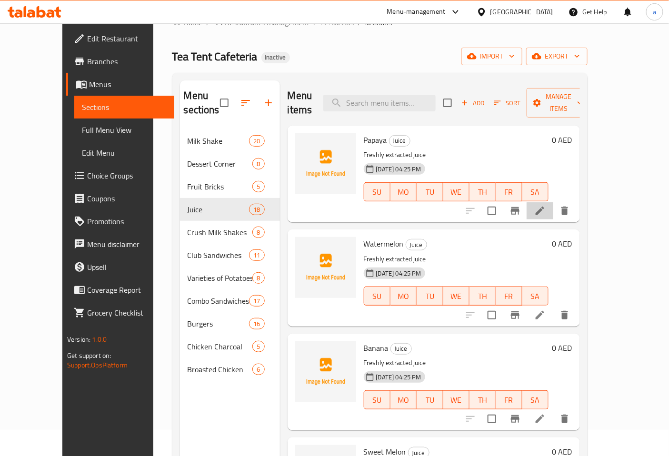
click at [553, 202] on li at bounding box center [539, 210] width 27 height 17
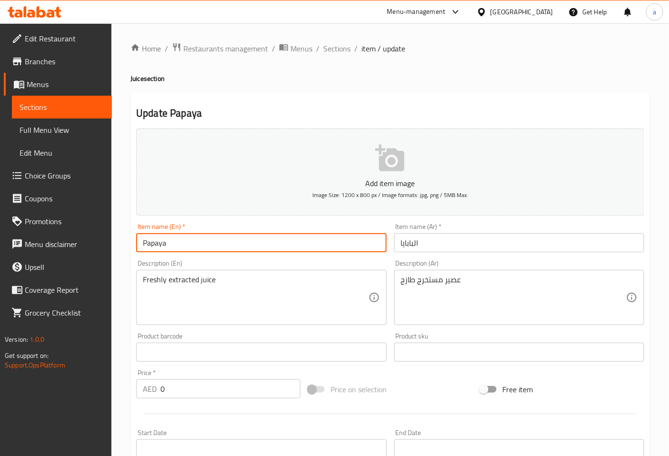
click at [155, 246] on input "Papaya" at bounding box center [261, 242] width 250 height 19
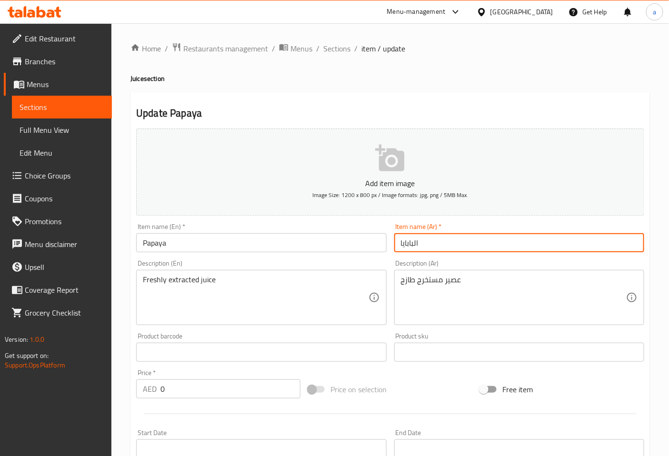
click at [413, 244] on input "البابايا" at bounding box center [519, 242] width 250 height 19
type input "بابايا"
click at [517, 258] on div "Description (Ar) عصير مستخرج طازج Description (Ar)" at bounding box center [518, 292] width 257 height 73
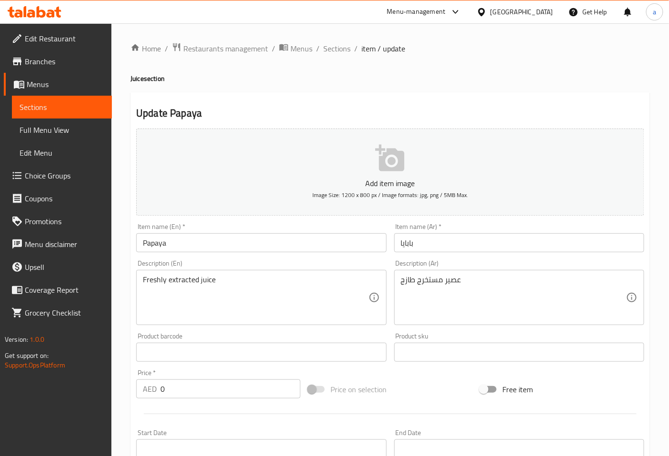
click at [474, 256] on div "Item name (Ar)   * بابايا Item name (Ar) *" at bounding box center [518, 237] width 257 height 37
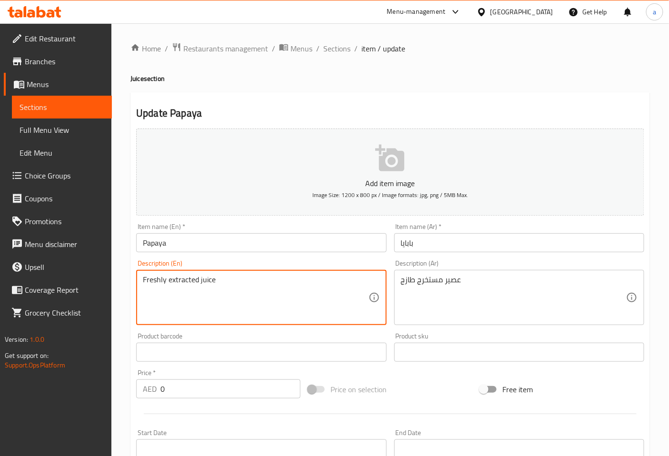
click at [160, 281] on textarea "Freshly extracted juice" at bounding box center [255, 297] width 225 height 45
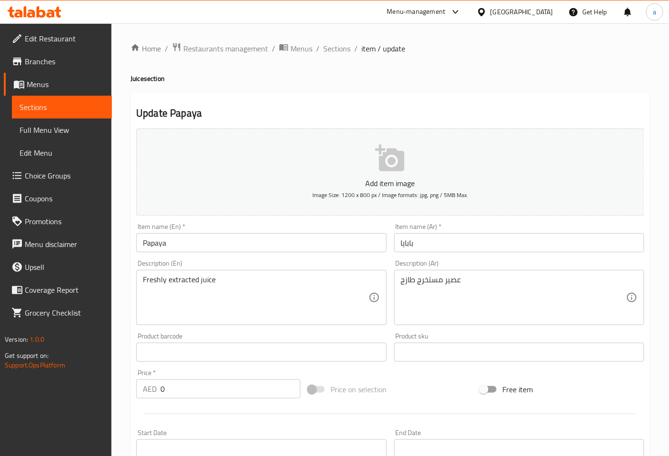
click at [517, 260] on div "Description (Ar) عصير مستخرج طازج Description (Ar)" at bounding box center [519, 292] width 250 height 65
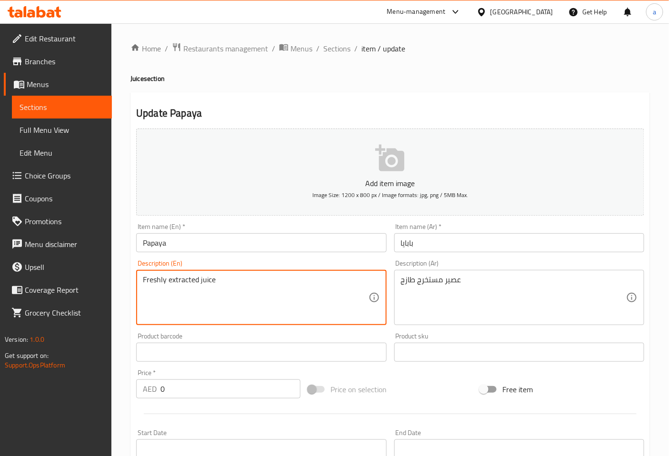
click at [187, 285] on textarea "Freshly extracted juice" at bounding box center [255, 297] width 225 height 45
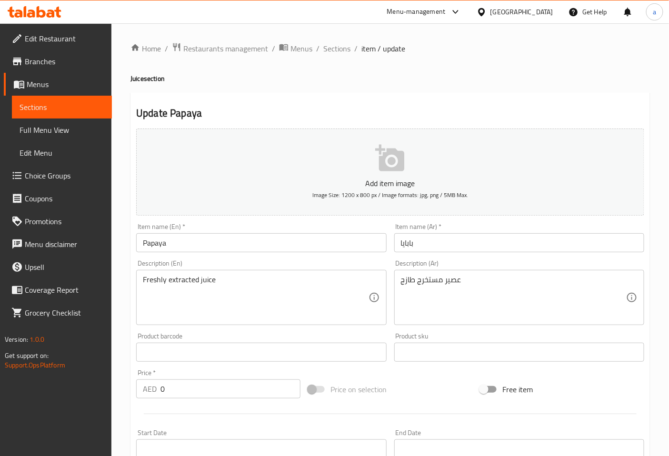
click at [326, 257] on div "Description (En) Freshly extracted juice Description (En)" at bounding box center [260, 292] width 257 height 73
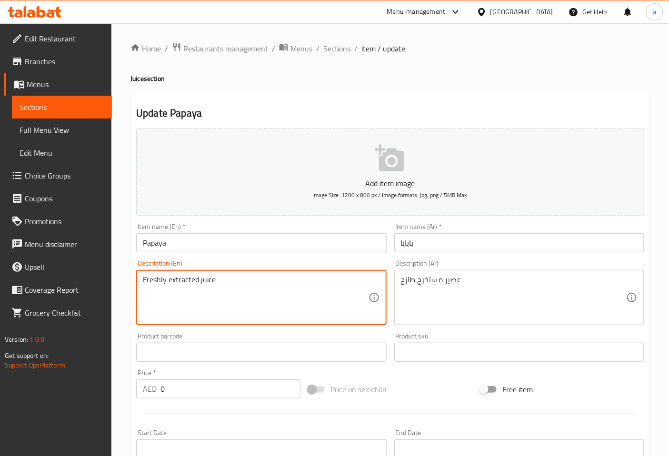
click at [158, 281] on textarea "Freshly extracted juice" at bounding box center [255, 297] width 225 height 45
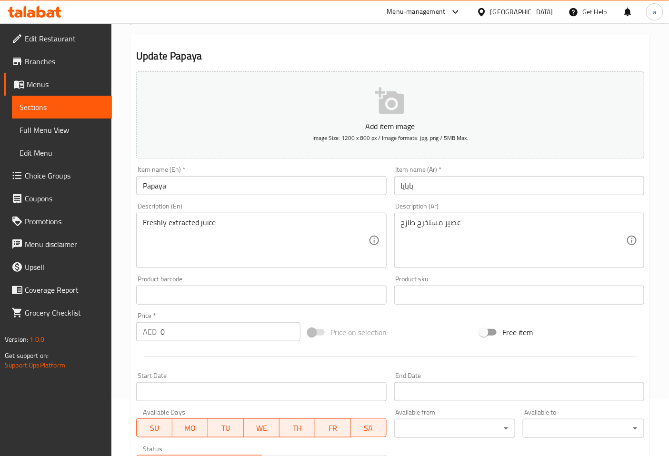
scroll to position [215, 0]
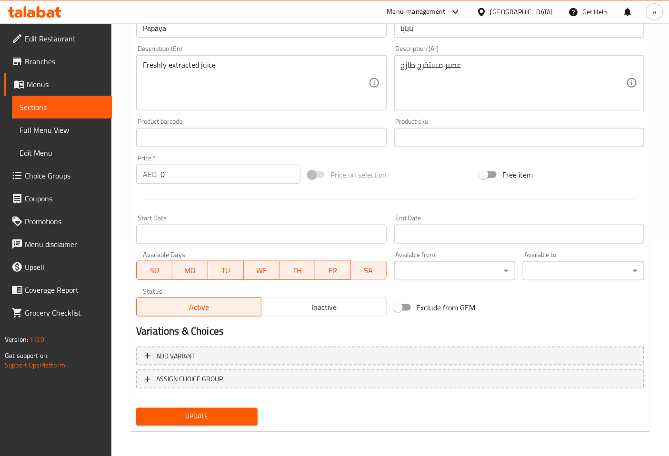
click at [386, 158] on div "Add item image Image Size: 1200 x 800 px / Image formats: jpg, png / 5MB Max. I…" at bounding box center [389, 115] width 515 height 410
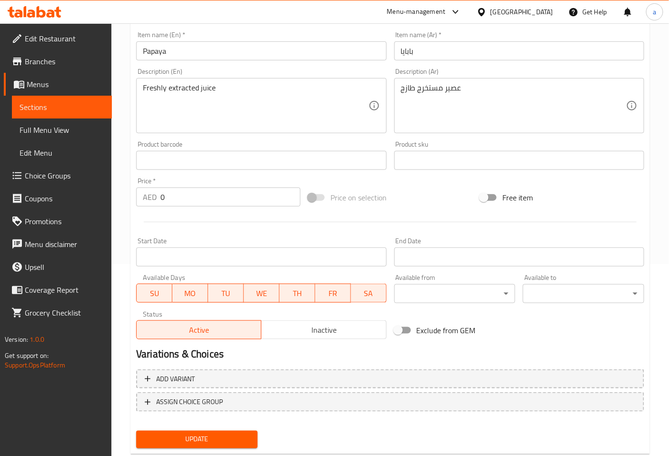
scroll to position [109, 0]
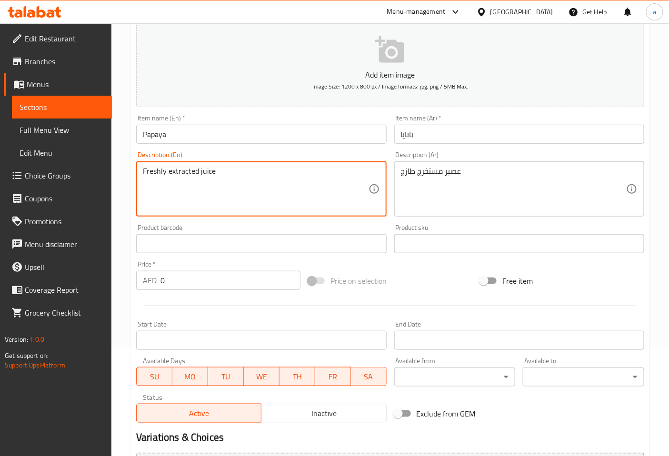
click at [210, 174] on textarea "Freshly extracted juice" at bounding box center [255, 189] width 225 height 45
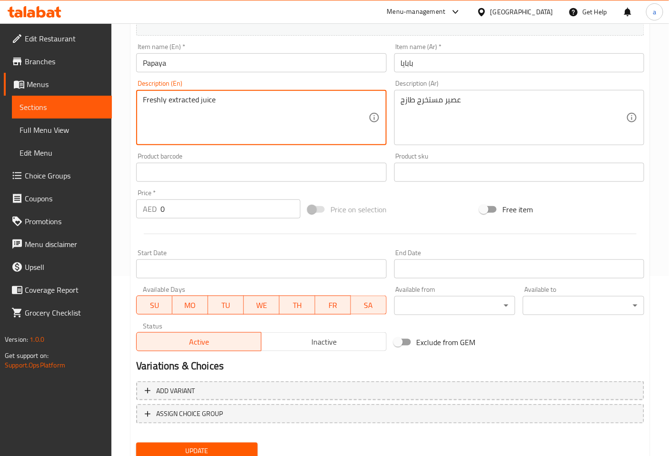
scroll to position [215, 0]
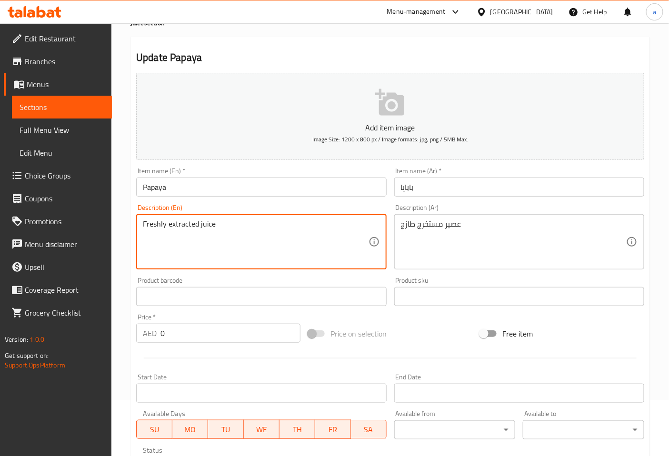
click at [378, 317] on div "Add item image Image Size: 1200 x 800 px / Image formats: jpg, png / 5MB Max. I…" at bounding box center [389, 274] width 515 height 410
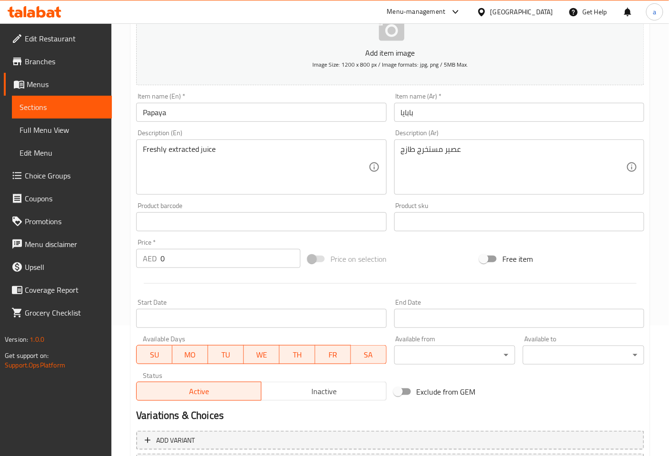
scroll to position [3, 0]
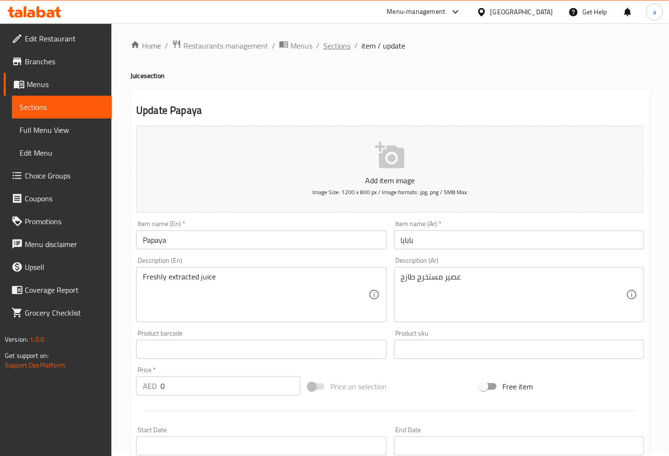
click at [345, 48] on span "Sections" at bounding box center [336, 45] width 27 height 11
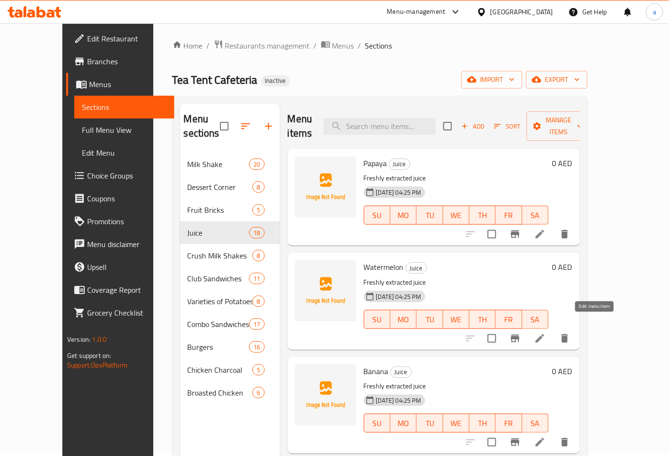
click at [544, 334] on icon at bounding box center [539, 338] width 9 height 9
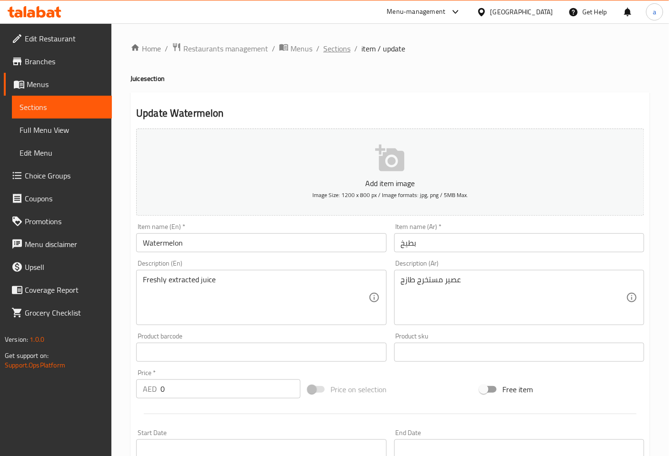
click at [341, 50] on span "Sections" at bounding box center [336, 48] width 27 height 11
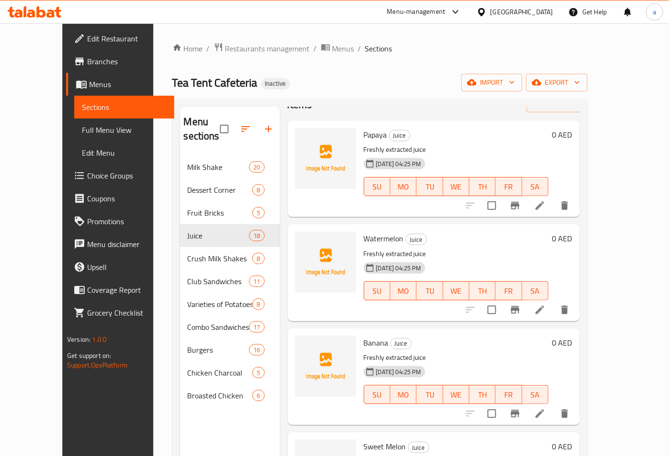
scroll to position [106, 0]
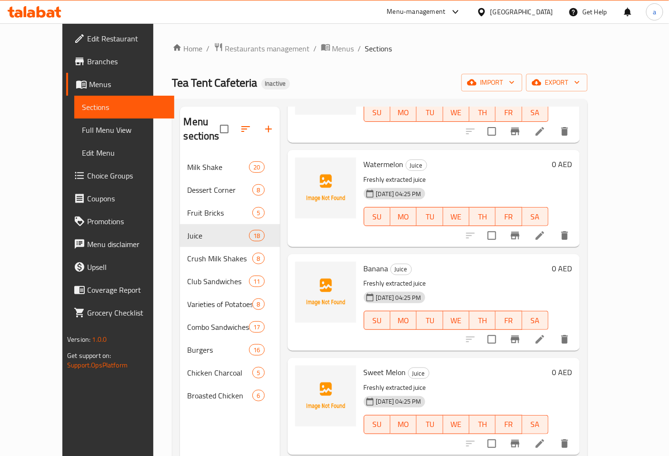
click at [553, 331] on li at bounding box center [539, 339] width 27 height 17
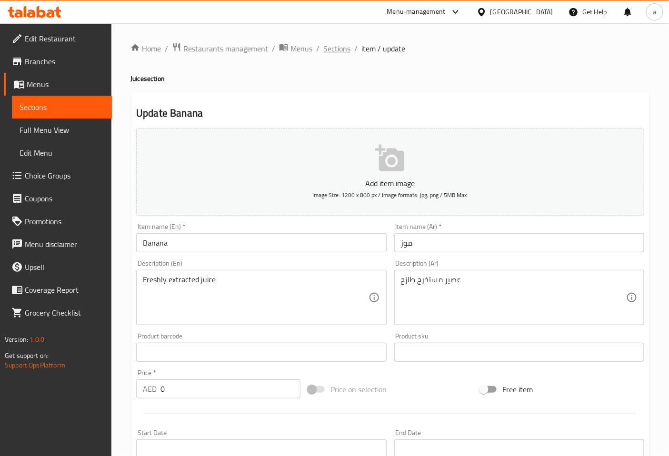
click at [343, 49] on span "Sections" at bounding box center [336, 48] width 27 height 11
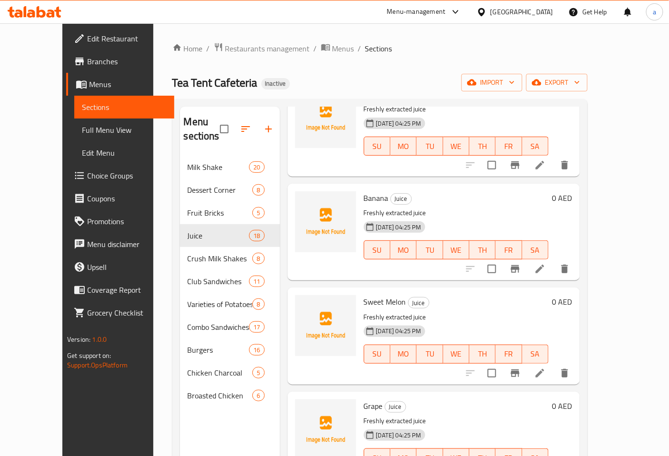
scroll to position [211, 0]
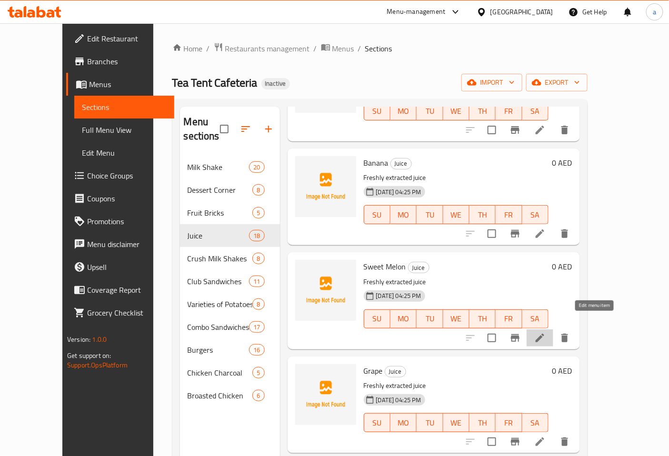
click at [545, 332] on icon at bounding box center [539, 337] width 11 height 11
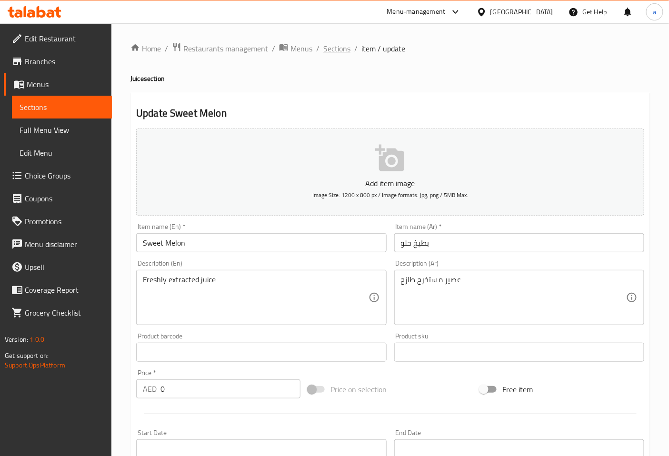
click at [336, 51] on span "Sections" at bounding box center [336, 48] width 27 height 11
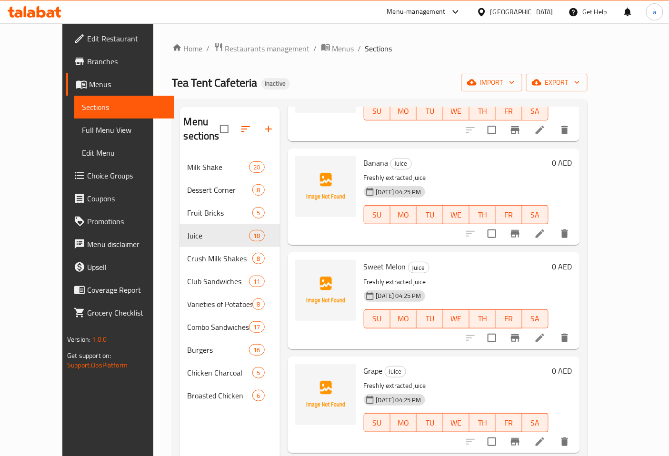
scroll to position [264, 0]
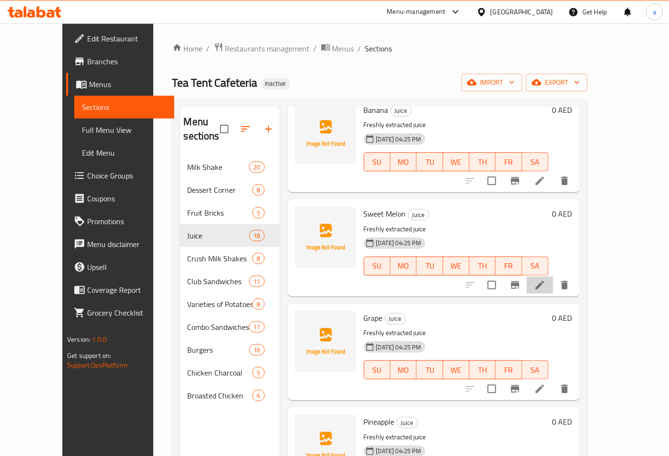
click at [553, 276] on li at bounding box center [539, 284] width 27 height 17
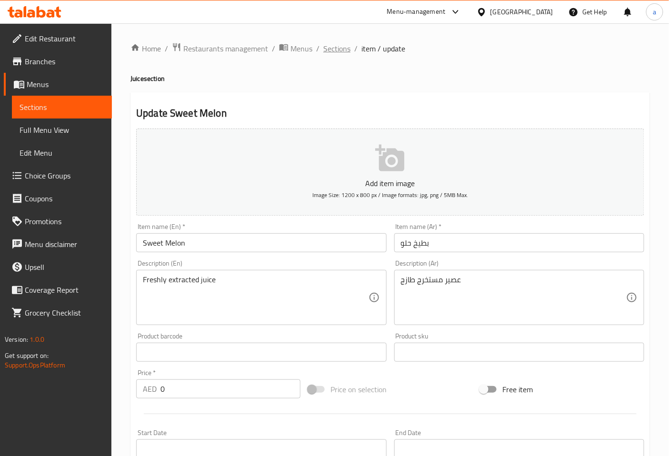
click at [334, 47] on span "Sections" at bounding box center [336, 48] width 27 height 11
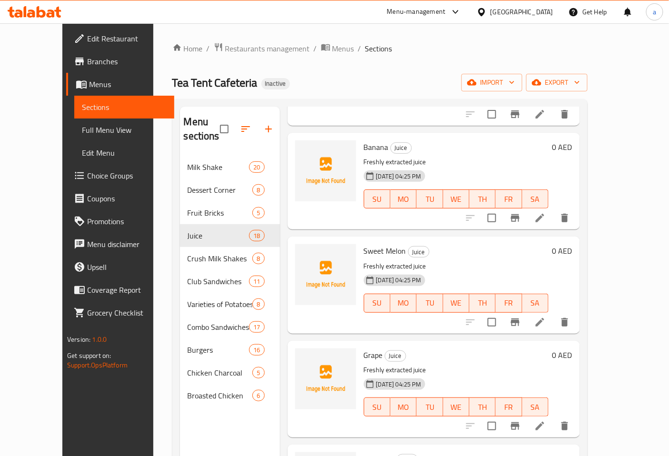
scroll to position [211, 0]
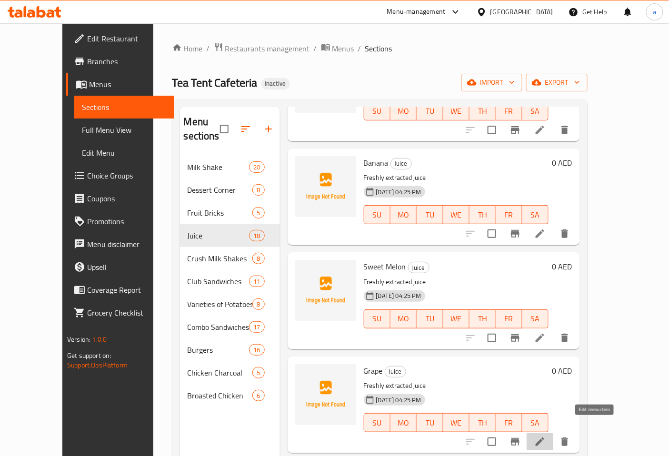
click at [545, 436] on icon at bounding box center [539, 441] width 11 height 11
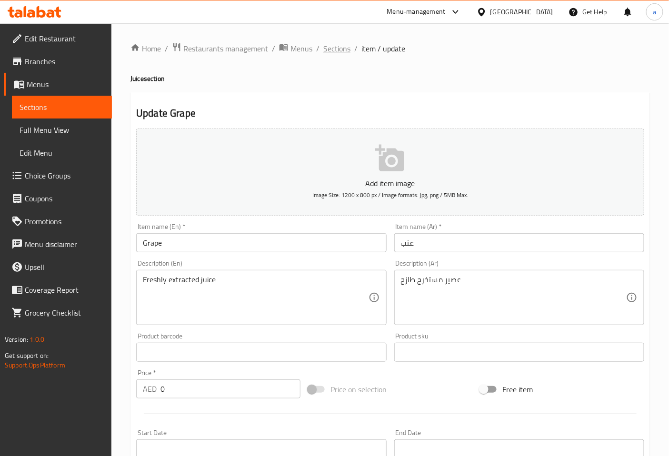
click at [340, 53] on span "Sections" at bounding box center [336, 48] width 27 height 11
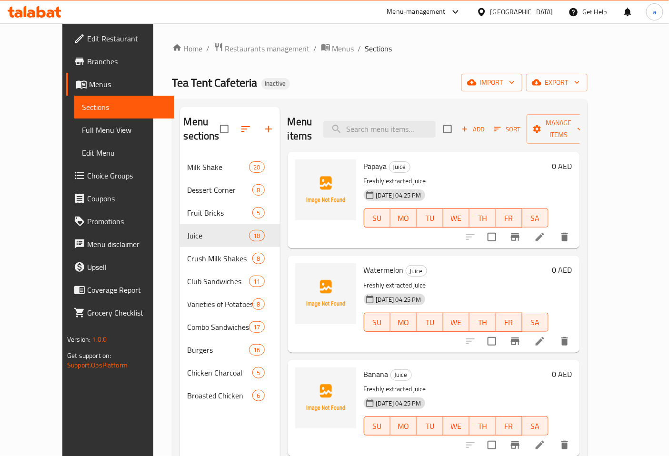
click at [87, 176] on span "Choice Groups" at bounding box center [126, 175] width 79 height 11
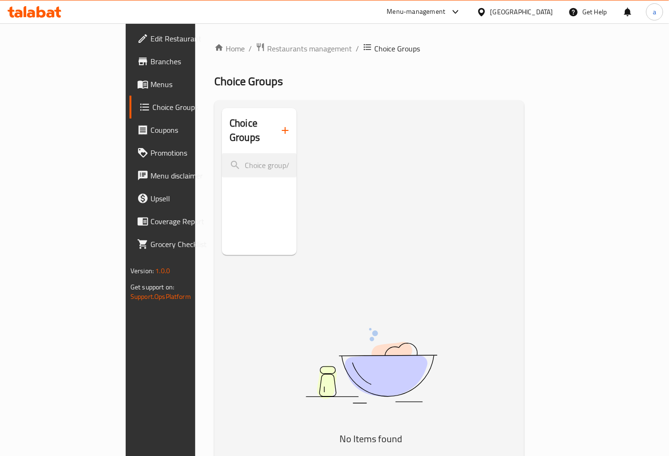
drag, startPoint x: 239, startPoint y: 132, endPoint x: 248, endPoint y: 128, distance: 10.1
click at [244, 130] on div "Choice Groups" at bounding box center [259, 130] width 75 height 45
click at [279, 126] on icon "button" at bounding box center [284, 130] width 11 height 11
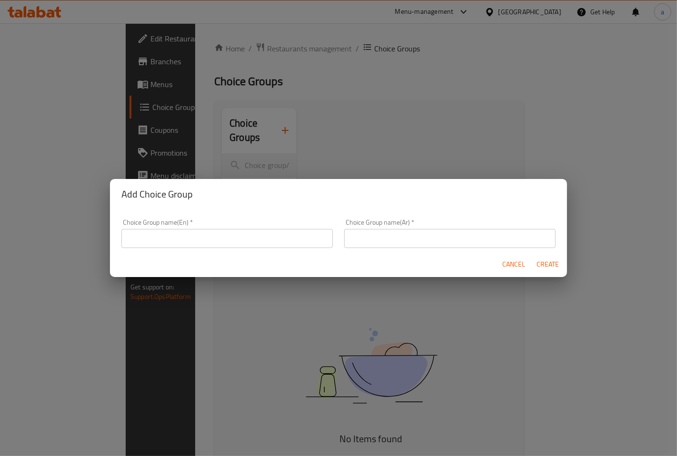
click at [354, 160] on div "Add Choice Group Choice Group name(En)   * Choice Group name(En) * Choice Group…" at bounding box center [338, 228] width 677 height 456
click at [354, 143] on div "Add Choice Group Choice Group name(En)   * Choice Group name(En) * Choice Group…" at bounding box center [338, 228] width 677 height 456
click at [507, 260] on span "Cancel" at bounding box center [513, 264] width 23 height 12
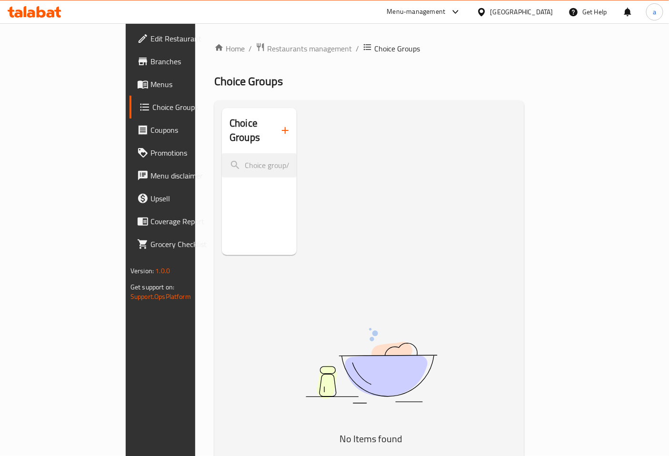
click at [152, 110] on span "Choice Groups" at bounding box center [191, 106] width 78 height 11
click at [279, 127] on icon "button" at bounding box center [284, 130] width 11 height 11
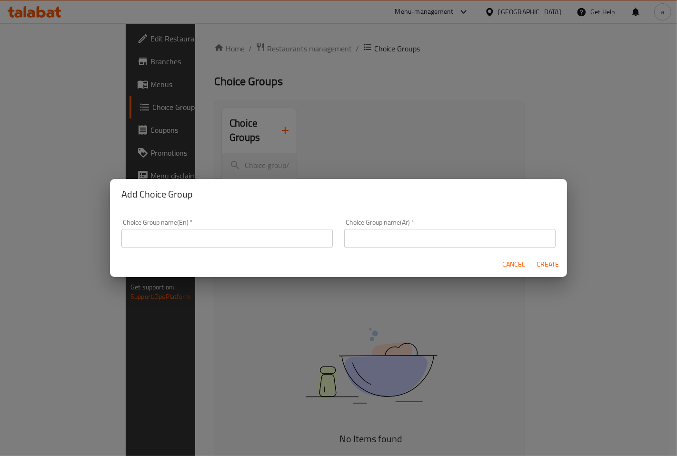
click at [220, 231] on input "text" at bounding box center [226, 238] width 211 height 19
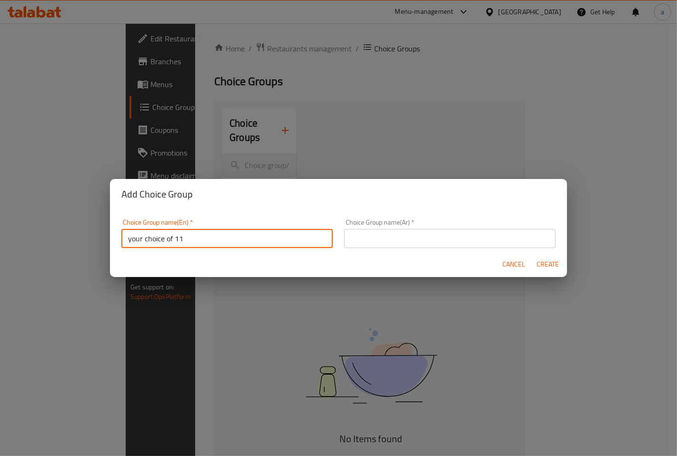
click at [227, 238] on input "your choice of 11" at bounding box center [226, 238] width 211 height 19
click at [208, 227] on div "Choice Group name(En)   * your choice of 11 Choice Group name(En) *" at bounding box center [226, 233] width 211 height 29
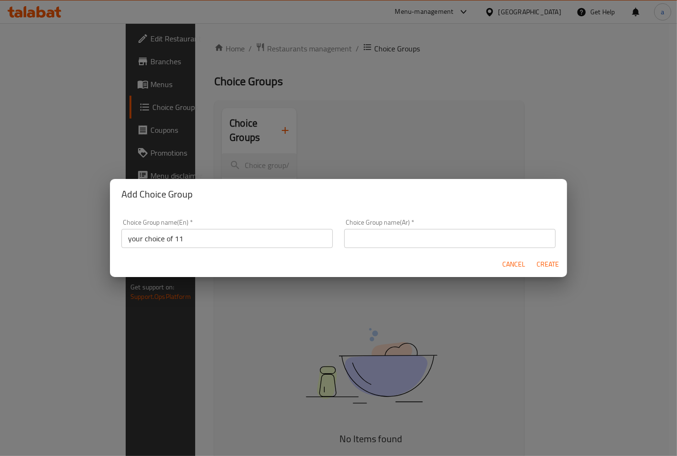
click at [205, 232] on input "your choice of 11" at bounding box center [226, 238] width 211 height 19
type input "your choice of 1"
click at [379, 231] on input "text" at bounding box center [449, 238] width 211 height 19
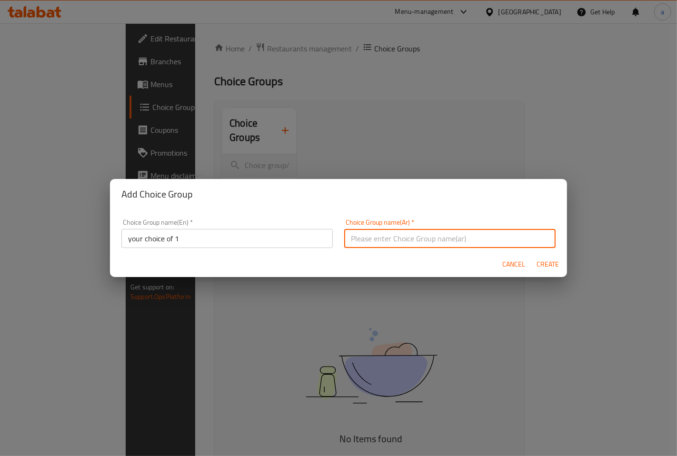
type input "أختيارك من 1"
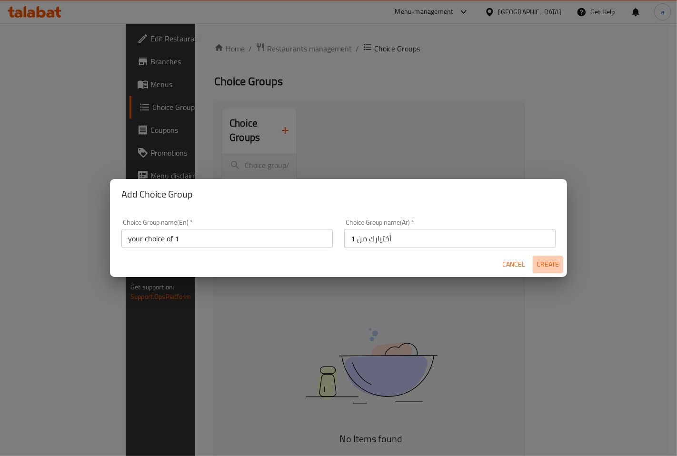
click at [544, 260] on span "Create" at bounding box center [547, 264] width 23 height 12
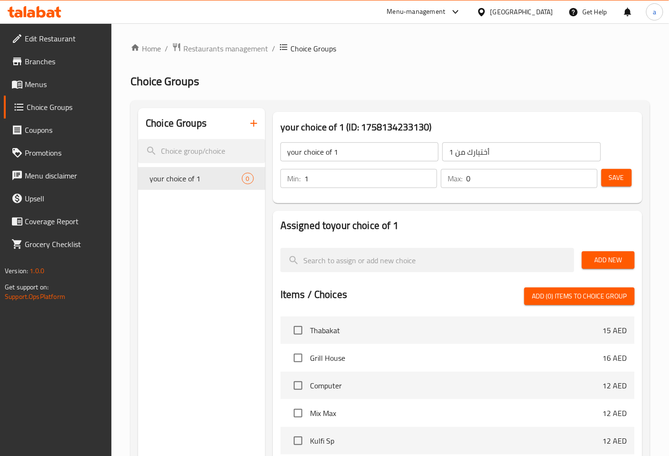
click at [429, 178] on input "1" at bounding box center [370, 178] width 133 height 19
type input "0"
click at [429, 181] on input "0" at bounding box center [370, 178] width 133 height 19
type input "1"
click at [588, 174] on input "1" at bounding box center [531, 178] width 131 height 19
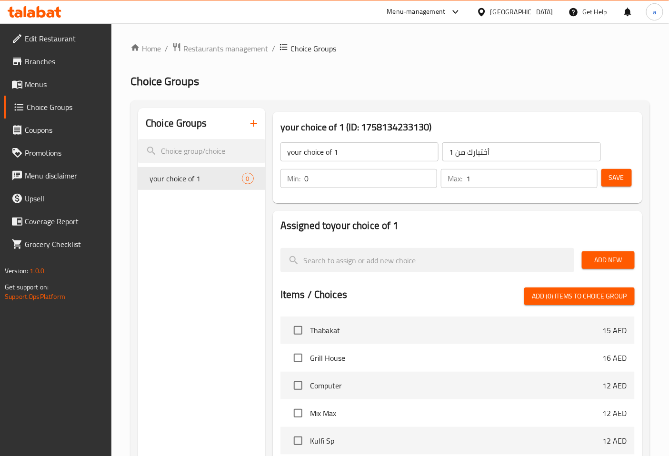
click at [498, 204] on div "your choice of 1 (ID: 1758134233130) your choice of 1 ​ أختيارك من 1 ​ Min: 0 ​…" at bounding box center [457, 157] width 377 height 99
click at [615, 255] on span "Add New" at bounding box center [608, 260] width 38 height 12
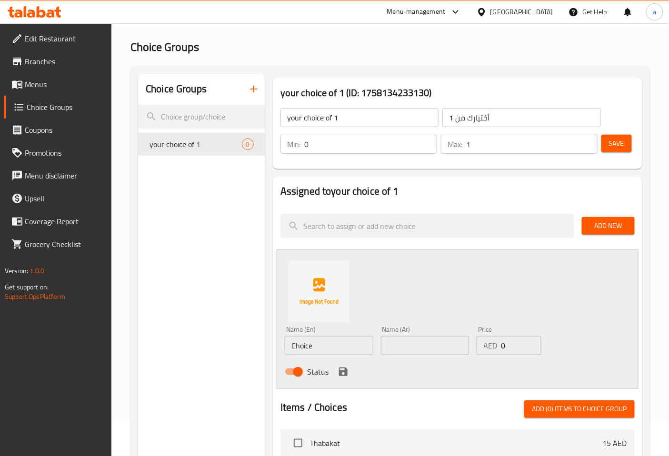
scroll to position [53, 0]
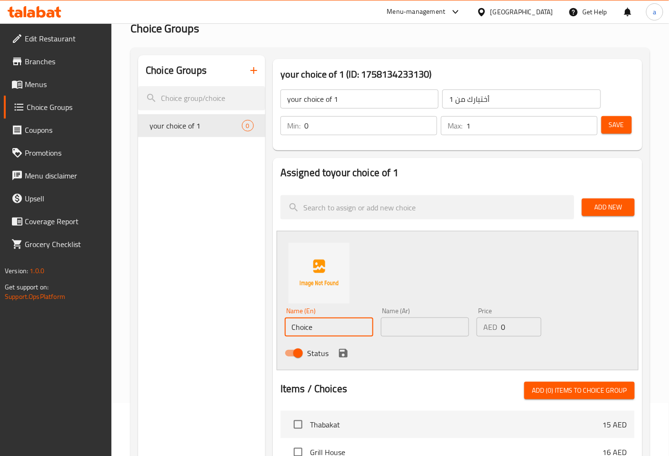
click at [346, 333] on input "Choice" at bounding box center [329, 326] width 89 height 19
click at [373, 307] on div "Name (En) Choice Name (En)" at bounding box center [329, 322] width 96 height 37
click at [348, 326] on input "Choice" at bounding box center [329, 326] width 89 height 19
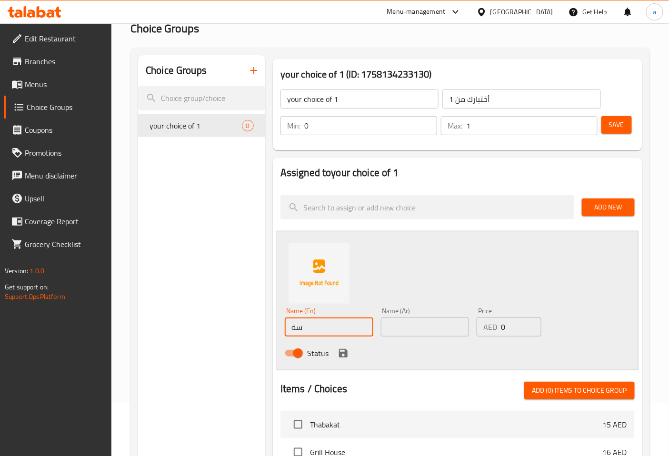
type input "س"
type input "small"
click at [412, 319] on input "text" at bounding box center [425, 326] width 89 height 19
type input "w"
type input "صغير"
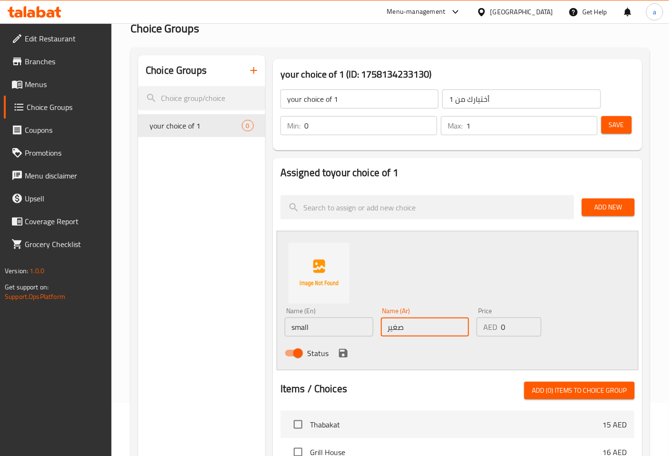
click at [525, 327] on input "0" at bounding box center [521, 326] width 40 height 19
drag, startPoint x: 525, startPoint y: 327, endPoint x: 484, endPoint y: 327, distance: 40.9
click at [484, 327] on div "AED 0 Price" at bounding box center [508, 326] width 64 height 19
type input "10"
click at [473, 354] on div "Status" at bounding box center [425, 353] width 288 height 26
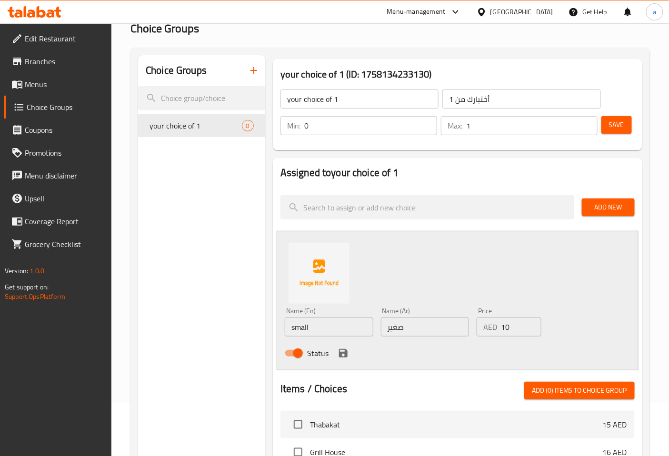
click at [334, 354] on div "Status" at bounding box center [425, 353] width 288 height 26
click at [339, 355] on icon "save" at bounding box center [343, 353] width 9 height 9
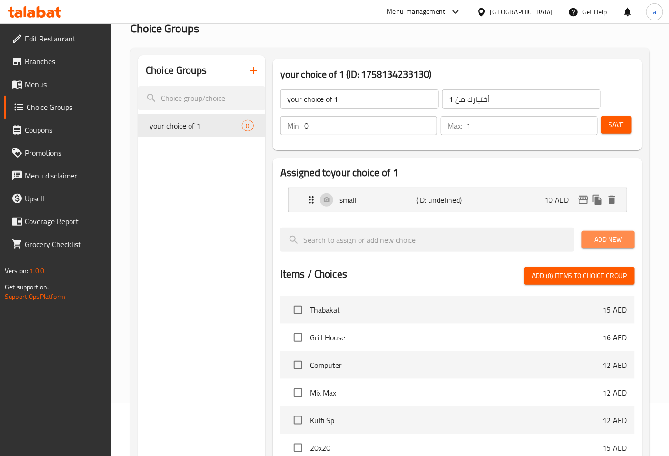
click at [617, 245] on span "Add New" at bounding box center [608, 240] width 38 height 12
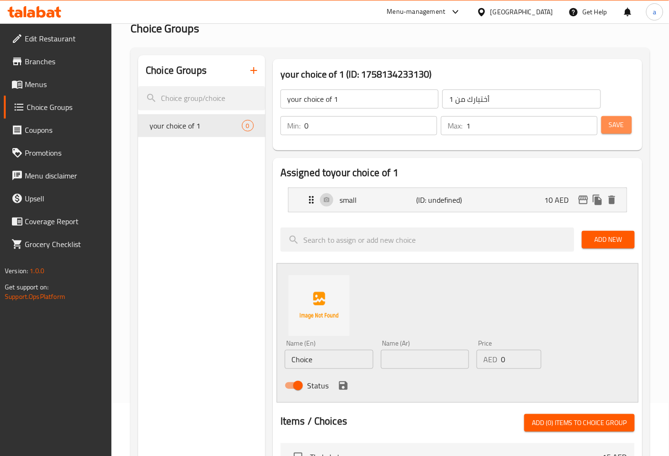
click at [615, 128] on span "Save" at bounding box center [616, 125] width 15 height 12
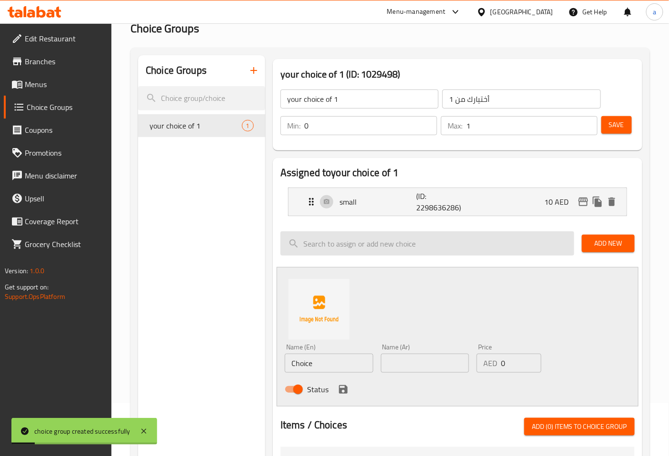
click at [470, 249] on input "search" at bounding box center [427, 243] width 294 height 24
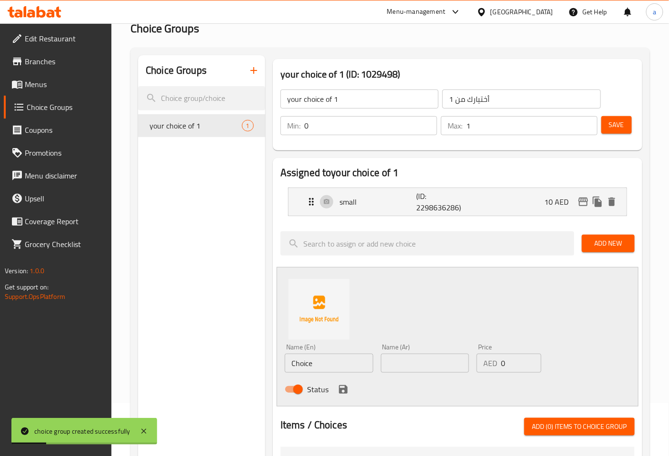
click at [352, 365] on input "Choice" at bounding box center [329, 363] width 89 height 19
type input "medium"
click at [432, 360] on input "text" at bounding box center [425, 363] width 89 height 19
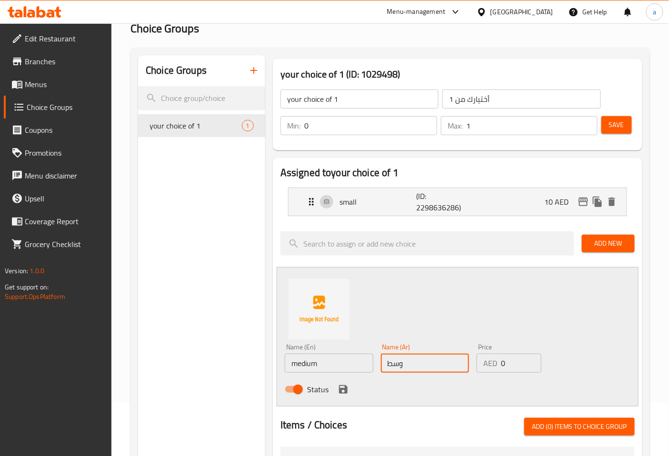
type input "وسط"
click at [530, 365] on input "0" at bounding box center [521, 363] width 40 height 19
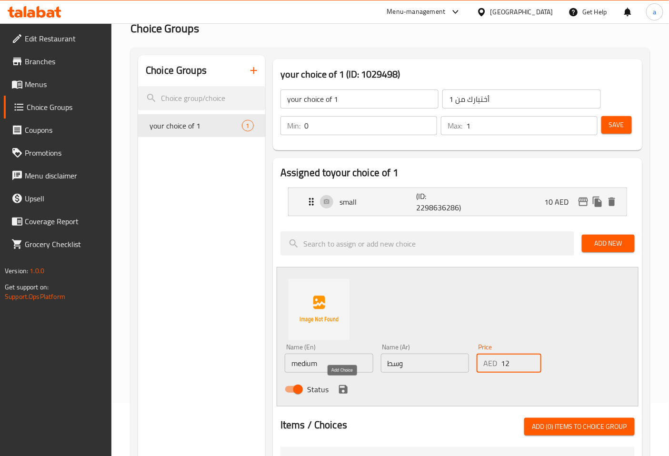
type input "12"
click at [347, 393] on icon "save" at bounding box center [342, 389] width 11 height 11
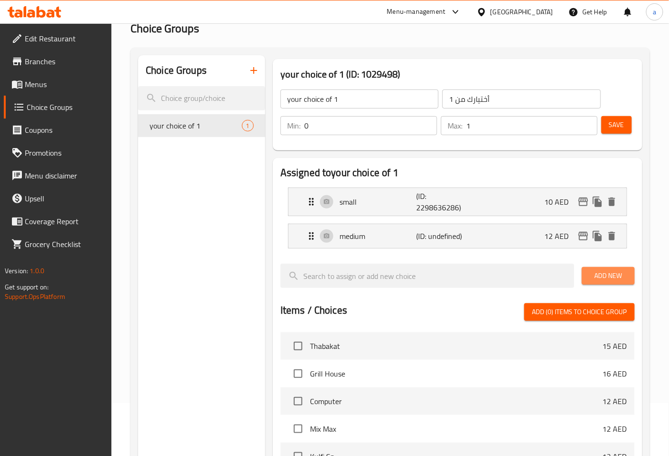
click at [610, 281] on span "Add New" at bounding box center [608, 276] width 38 height 12
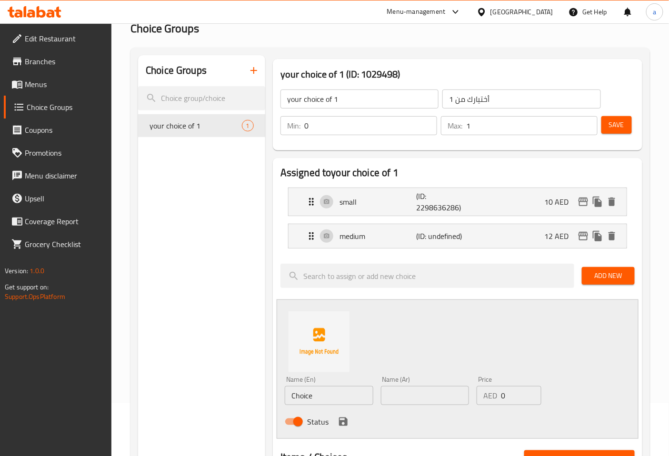
click at [616, 122] on span "Save" at bounding box center [616, 125] width 15 height 12
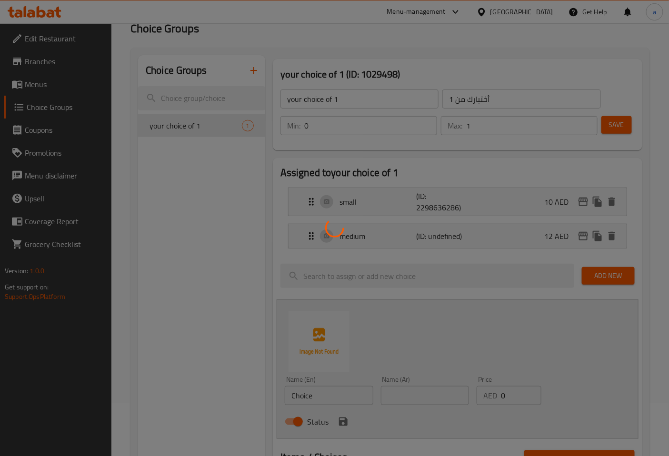
click at [344, 393] on div at bounding box center [334, 228] width 669 height 456
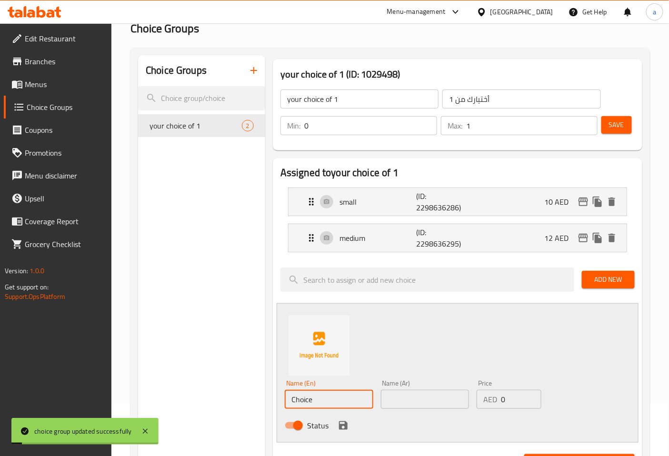
drag, startPoint x: 342, startPoint y: 393, endPoint x: 227, endPoint y: 405, distance: 115.8
click at [227, 405] on div "Home / Restaurants management / Choice Groups Choice Groups Choice Groups your …" at bounding box center [389, 414] width 519 height 849
click at [340, 399] on input "Choice" at bounding box center [329, 399] width 89 height 19
type input "ل"
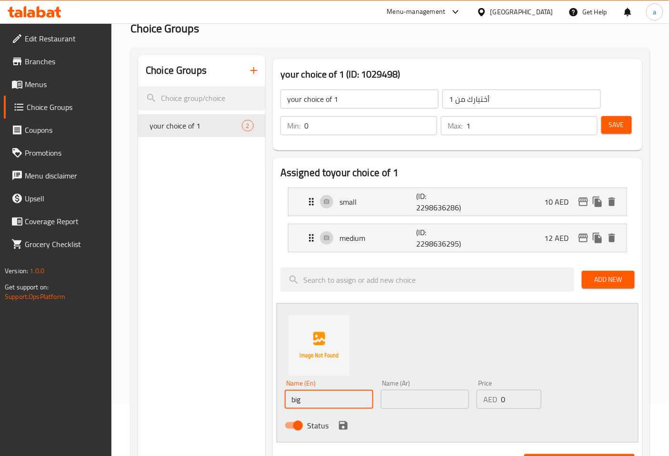
type input "big"
click at [410, 388] on div "Name (Ar) Name (Ar)" at bounding box center [425, 394] width 89 height 29
click at [415, 396] on input "text" at bounding box center [425, 399] width 89 height 19
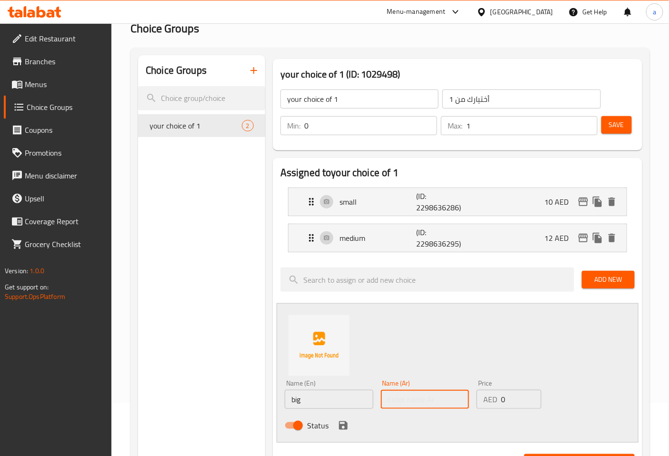
click at [415, 396] on input "text" at bounding box center [425, 399] width 89 height 19
type input ";"
type input "كبير"
drag, startPoint x: 505, startPoint y: 397, endPoint x: 473, endPoint y: 397, distance: 32.4
click at [473, 397] on div "Price AED 0 Price" at bounding box center [509, 394] width 72 height 37
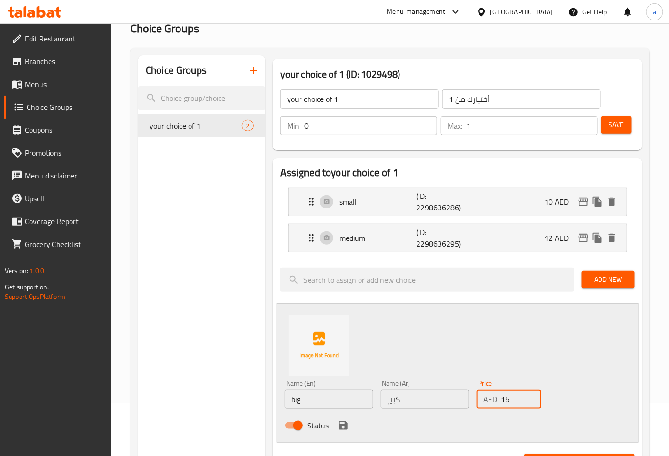
type input "15"
click at [295, 401] on input "big" at bounding box center [329, 399] width 89 height 19
type input "Big"
click at [346, 425] on icon "save" at bounding box center [342, 425] width 11 height 11
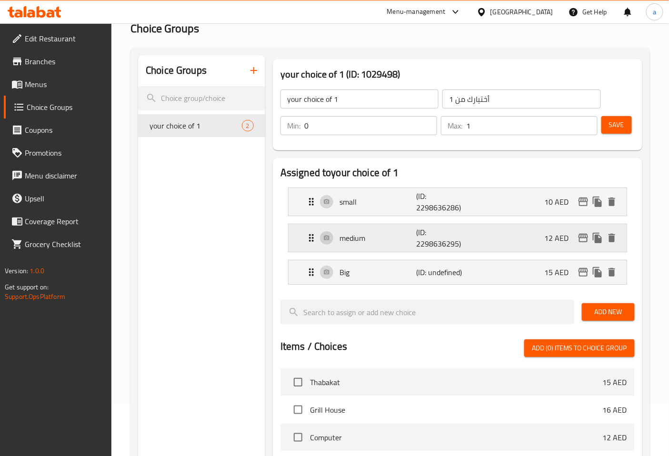
click at [503, 240] on div "medium (ID: 2298636295) 12 AED" at bounding box center [460, 238] width 309 height 28
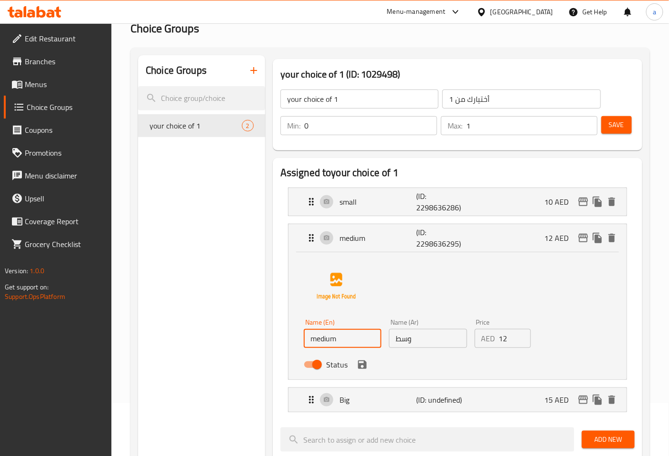
click at [316, 344] on input "medium" at bounding box center [343, 338] width 78 height 19
click at [365, 376] on div "Status" at bounding box center [428, 365] width 256 height 26
click at [365, 366] on icon "save" at bounding box center [361, 364] width 11 height 11
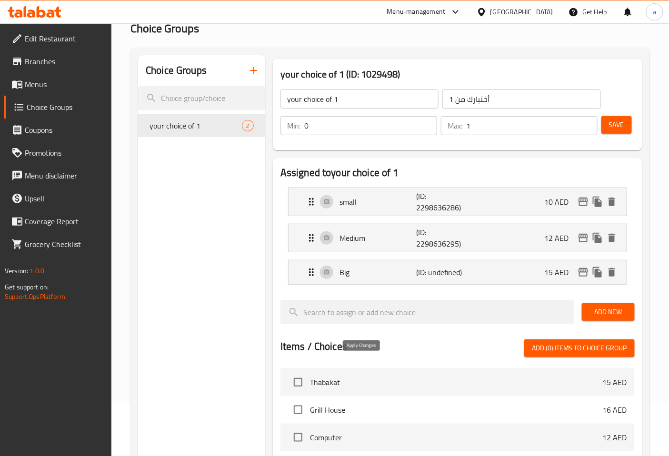
type input "Medium"
click at [311, 202] on icon "Expand" at bounding box center [311, 201] width 11 height 11
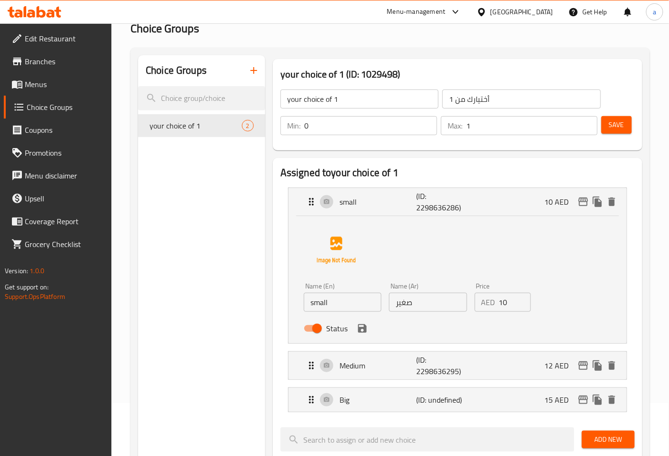
drag, startPoint x: 315, startPoint y: 302, endPoint x: 327, endPoint y: 312, distance: 15.9
click at [315, 302] on input "small" at bounding box center [343, 302] width 78 height 19
click at [313, 206] on icon "Expand" at bounding box center [311, 201] width 11 height 11
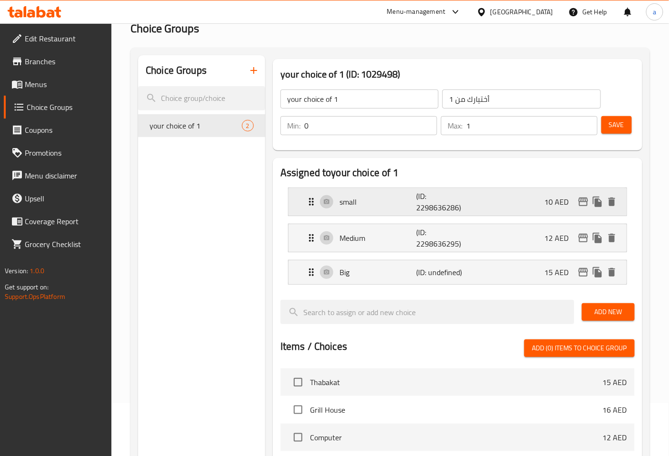
type input "Small"
click at [610, 128] on span "Save" at bounding box center [616, 125] width 15 height 12
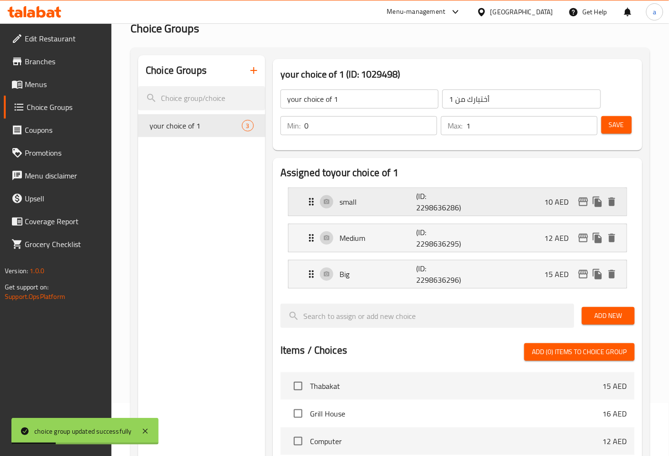
click at [307, 201] on icon "Expand" at bounding box center [311, 201] width 11 height 11
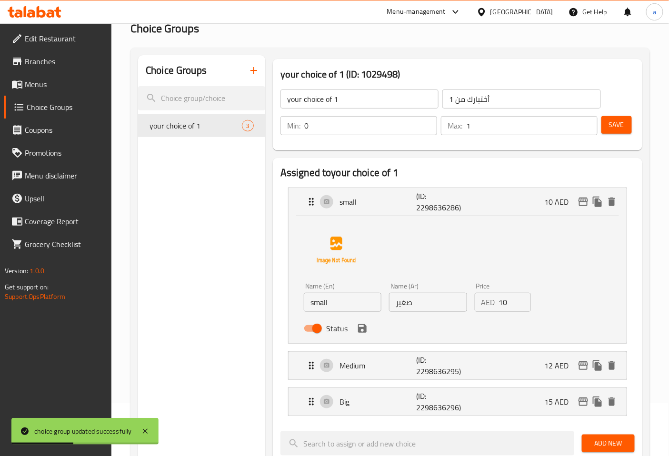
click at [315, 305] on input "small" at bounding box center [343, 302] width 78 height 19
click at [365, 334] on icon "save" at bounding box center [361, 328] width 11 height 11
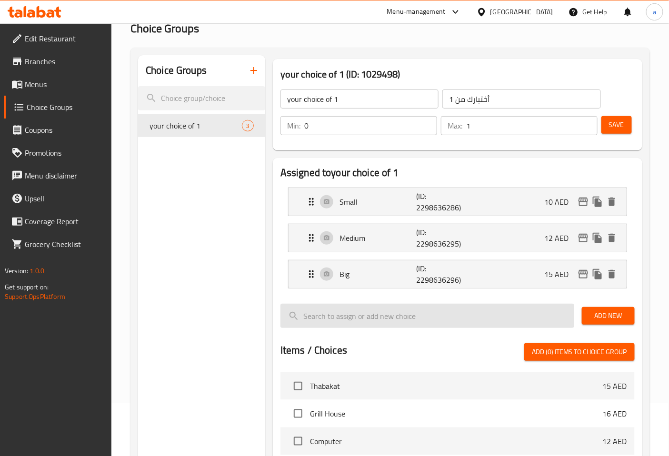
type input "Small"
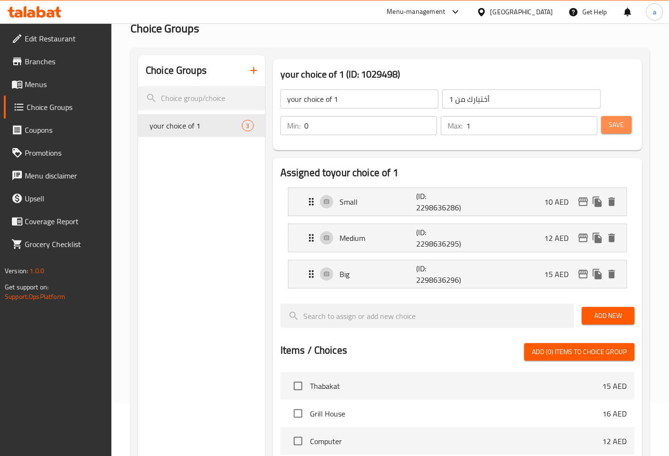
click at [620, 130] on span "Save" at bounding box center [616, 125] width 15 height 12
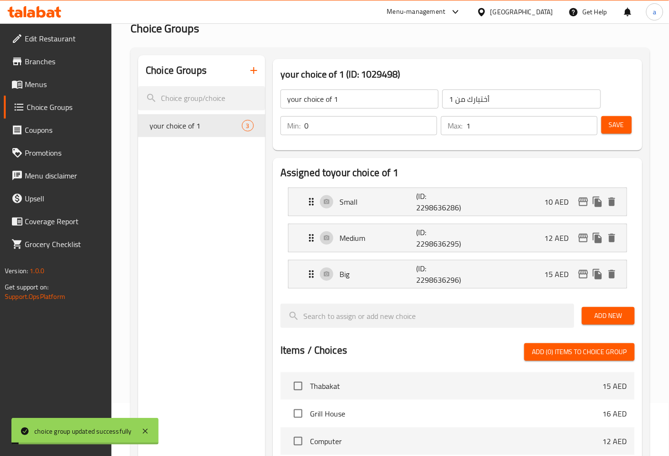
click at [503, 162] on div "Assigned to your choice of 1 Small (ID: 2298636286) 10 AED Name (En) Small Name…" at bounding box center [457, 404] width 369 height 492
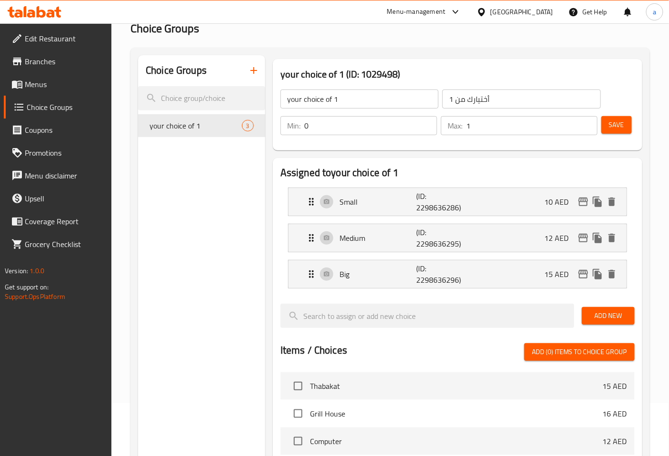
click at [365, 102] on input "your choice of 1" at bounding box center [359, 98] width 158 height 19
type input "your choice of"
click at [451, 103] on input "أختيارك من 1" at bounding box center [521, 98] width 158 height 19
click at [451, 100] on input "أختيارك من 1" at bounding box center [521, 98] width 158 height 19
drag, startPoint x: 456, startPoint y: 98, endPoint x: 444, endPoint y: 91, distance: 13.0
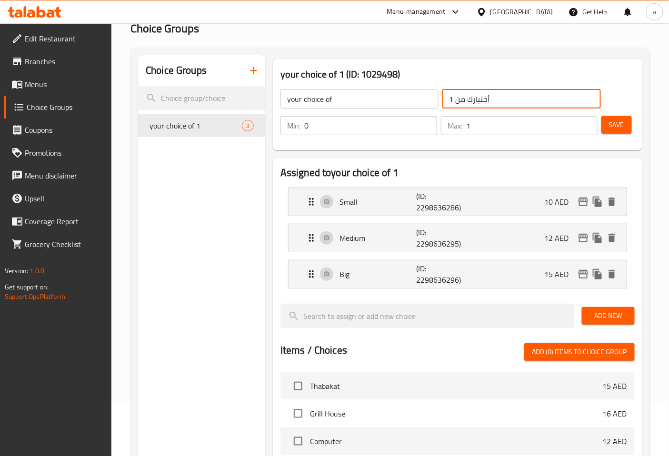
click at [444, 91] on input "أختيارك من 1" at bounding box center [521, 98] width 158 height 19
click at [450, 99] on input "أختيارك من 1" at bounding box center [521, 98] width 158 height 19
click at [453, 99] on input "أختيارك من 1" at bounding box center [521, 98] width 158 height 19
drag, startPoint x: 453, startPoint y: 99, endPoint x: 439, endPoint y: 99, distance: 13.3
click at [440, 99] on div "your choice of ​ أختيارك من 1 ​" at bounding box center [441, 99] width 332 height 30
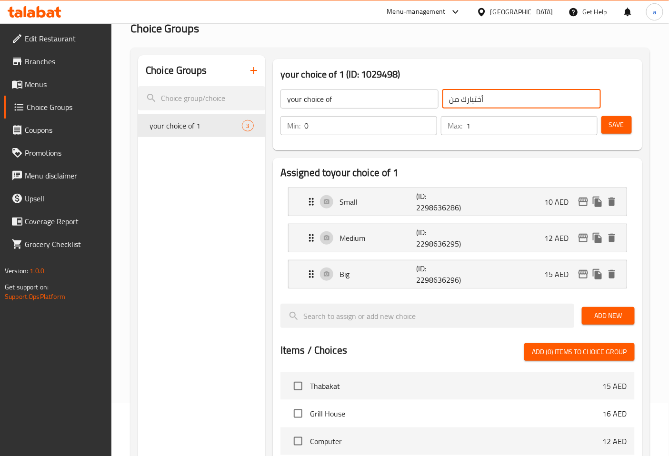
type input "أختيارك من"
click at [459, 137] on div "Max: 1 ​" at bounding box center [519, 125] width 160 height 23
click at [548, 152] on div "your choice of 1 (ID: 1029498) your choice of ​ أختيارك من ​ Min: 0 ​ Max: 1 ​ …" at bounding box center [457, 104] width 377 height 99
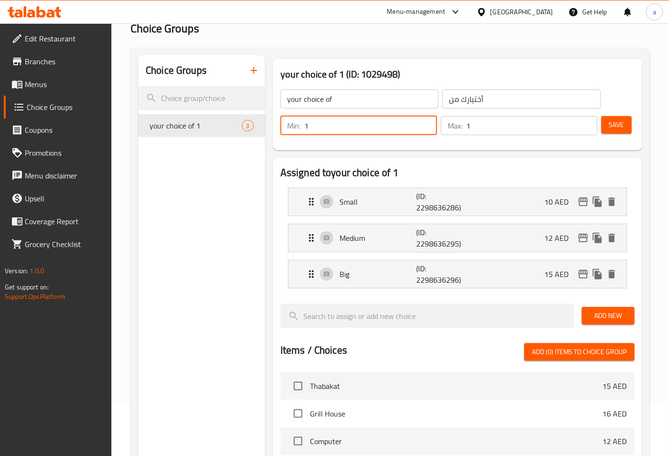
type input "1"
click at [424, 121] on input "1" at bounding box center [370, 125] width 133 height 19
click at [429, 156] on div "Assigned to your choice of 1 Small (ID: 2298636286) 10 AED Name (En) Small Name…" at bounding box center [457, 403] width 377 height 499
click at [622, 132] on button "Save" at bounding box center [616, 125] width 30 height 18
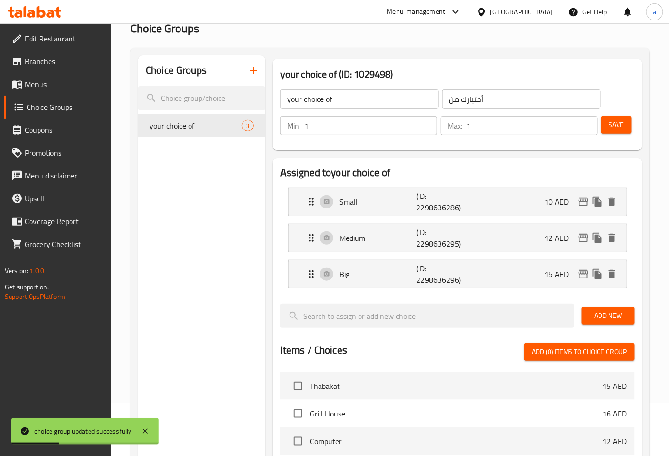
click at [599, 314] on span "Add New" at bounding box center [608, 316] width 38 height 12
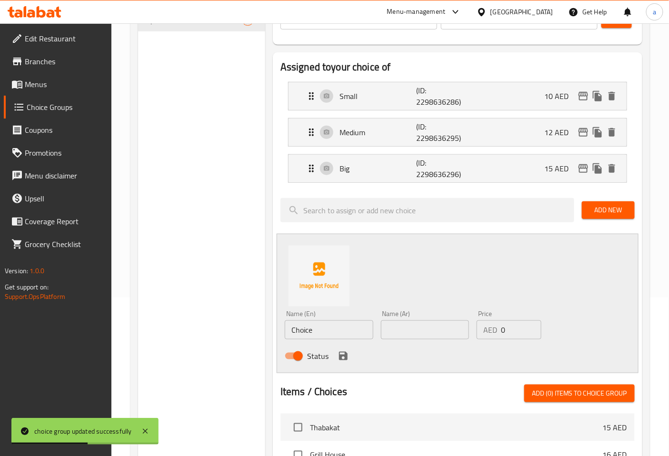
scroll to position [106, 0]
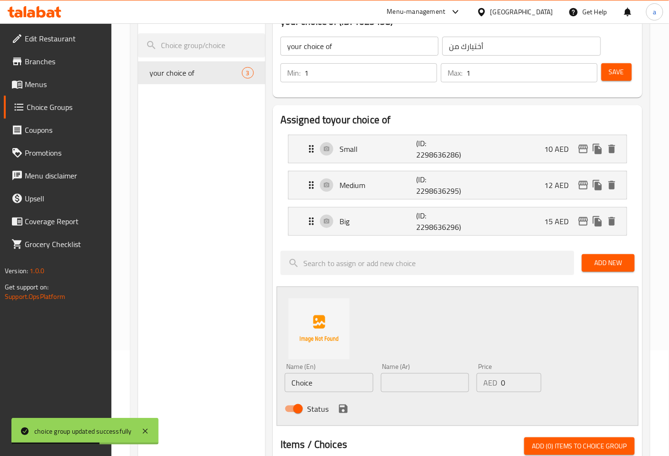
click at [615, 270] on button "Add New" at bounding box center [608, 263] width 53 height 18
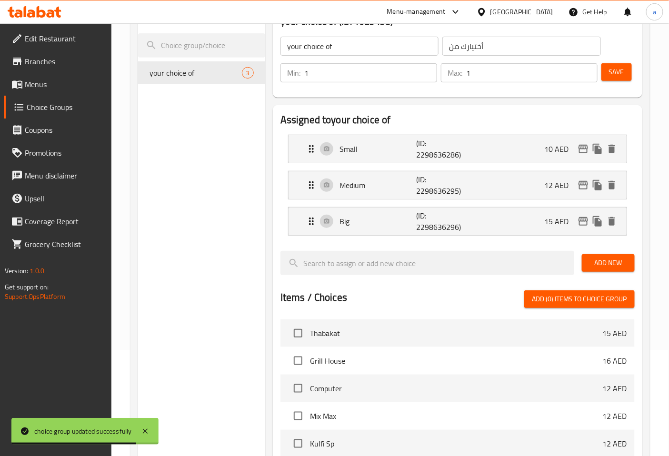
click at [609, 301] on span "Add (0) items to choice group" at bounding box center [579, 299] width 95 height 12
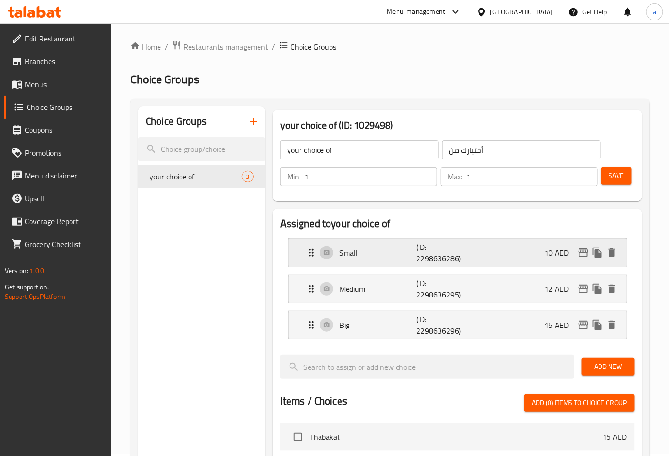
scroll to position [0, 0]
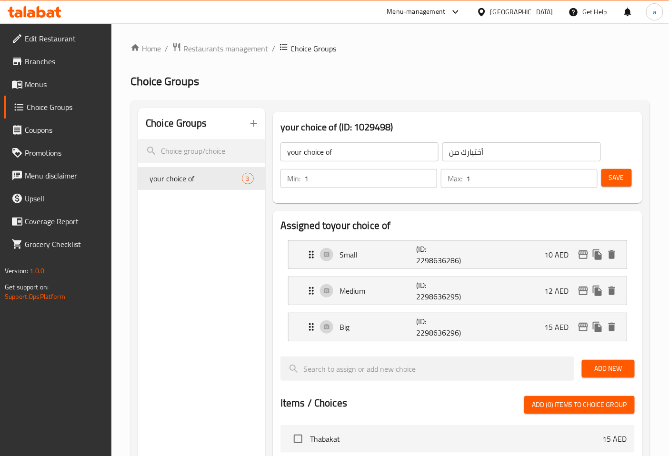
click at [444, 220] on h2 "Assigned to your choice of" at bounding box center [457, 225] width 354 height 14
click at [250, 113] on button "button" at bounding box center [253, 123] width 23 height 23
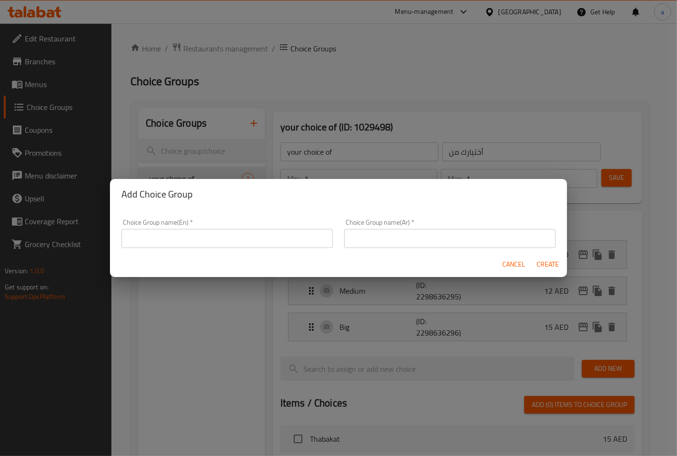
click at [244, 129] on div "Add Choice Group Choice Group name(En)   * Choice Group name(En) * Choice Group…" at bounding box center [338, 228] width 677 height 456
click at [258, 161] on div "Add Choice Group Choice Group name(En)   * Choice Group name(En) * Choice Group…" at bounding box center [338, 228] width 677 height 456
click at [516, 267] on span "Cancel" at bounding box center [513, 264] width 23 height 12
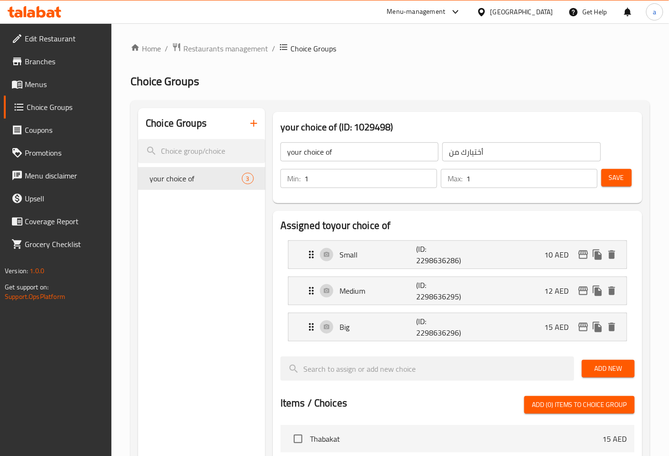
click at [258, 269] on div "Choice Groups your choice of 3" at bounding box center [201, 440] width 127 height 665
click at [233, 252] on div "Choice Groups your choice of 3" at bounding box center [201, 440] width 127 height 665
click at [231, 184] on icon "delete" at bounding box center [235, 178] width 11 height 11
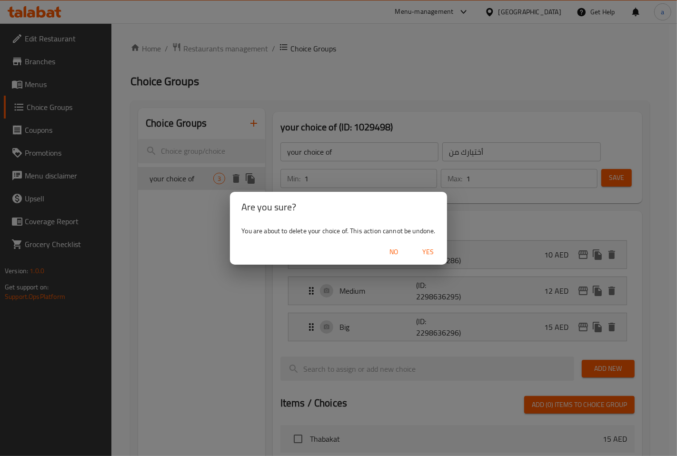
click at [195, 204] on div "Are you sure? You are about to delete your choice of. This action cannot be und…" at bounding box center [338, 228] width 677 height 456
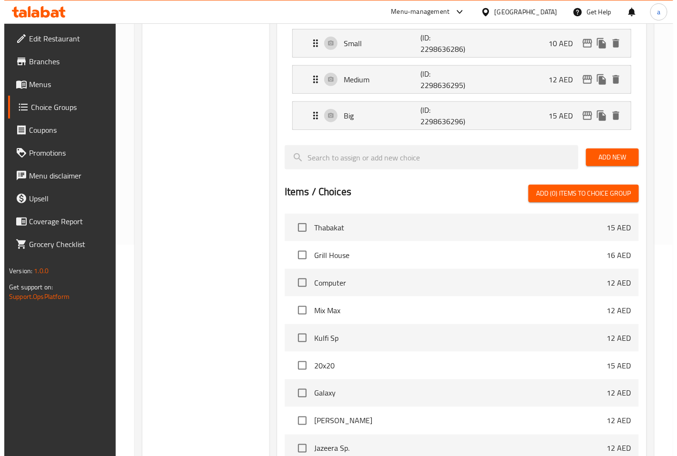
scroll to position [344, 0]
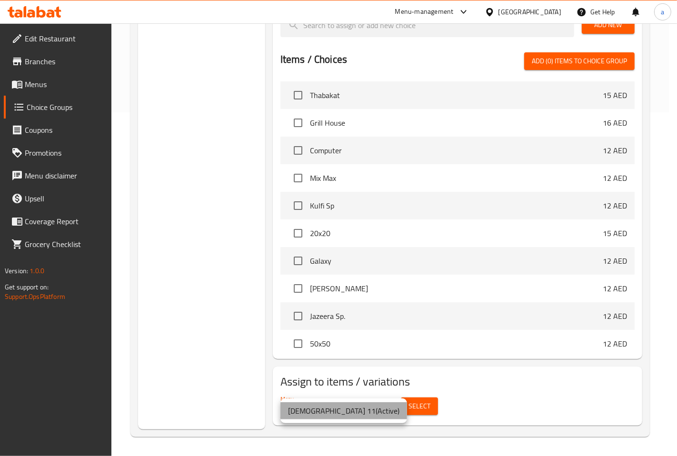
click at [357, 405] on li "Adham 11 ( Active )" at bounding box center [343, 410] width 127 height 17
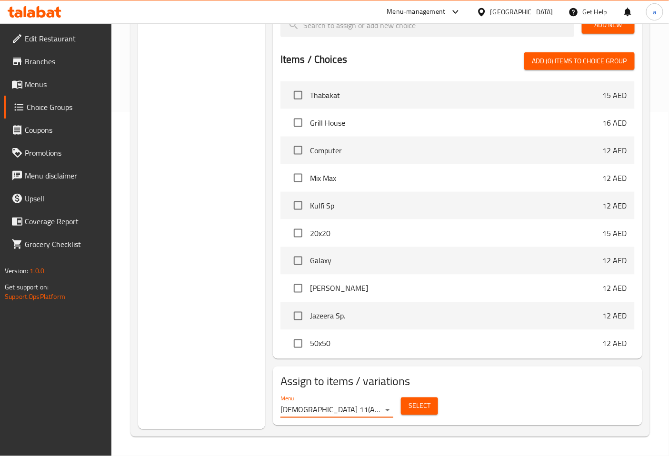
click at [420, 405] on span "Select" at bounding box center [419, 406] width 22 height 12
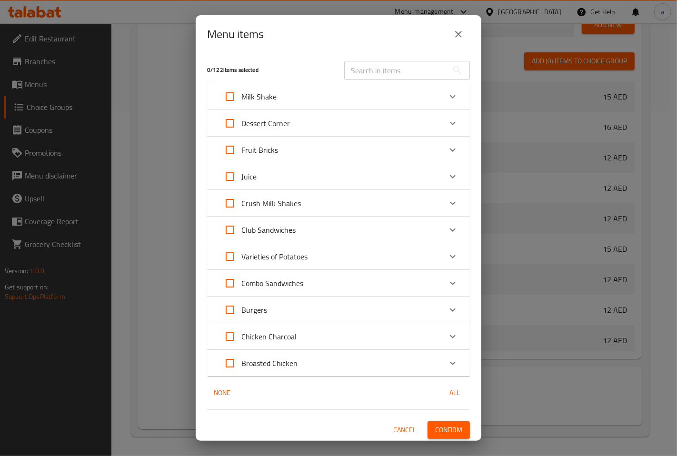
click at [447, 174] on icon "Expand" at bounding box center [452, 176] width 11 height 11
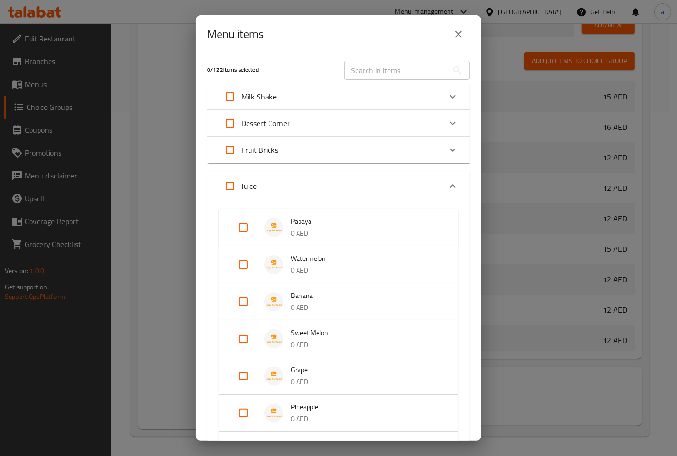
click at [251, 230] on input "Expand" at bounding box center [243, 227] width 23 height 23
checkbox input "true"
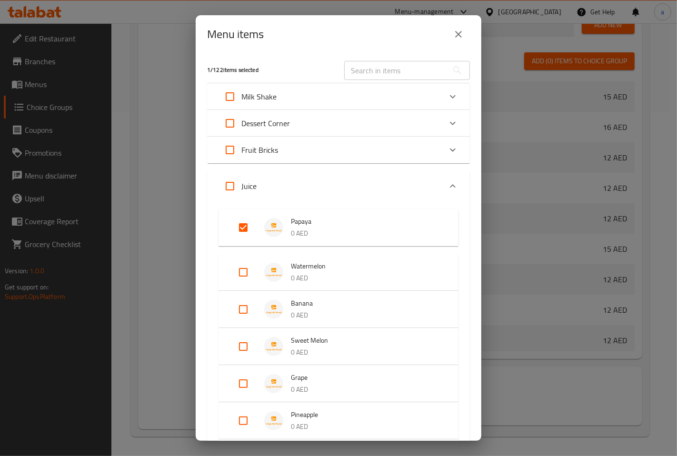
click at [246, 265] on input "Expand" at bounding box center [243, 272] width 23 height 23
checkbox input "true"
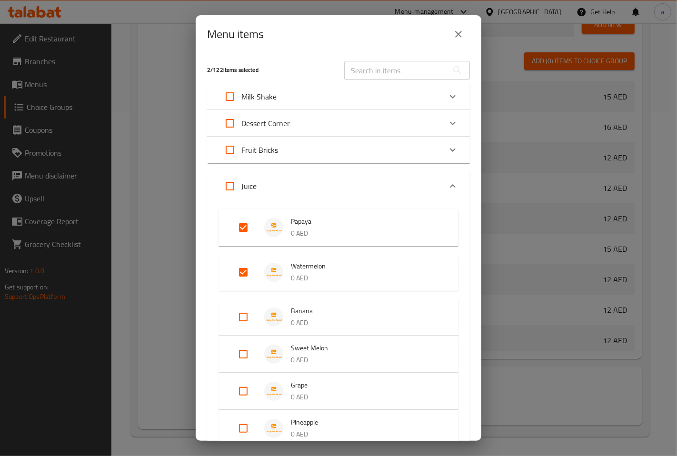
click at [255, 313] on div "Expand" at bounding box center [250, 317] width 27 height 23
click at [252, 362] on input "Expand" at bounding box center [243, 361] width 23 height 23
checkbox input "true"
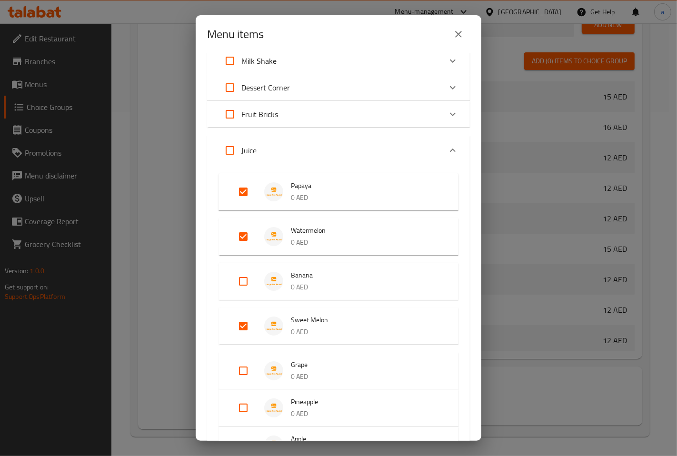
scroll to position [53, 0]
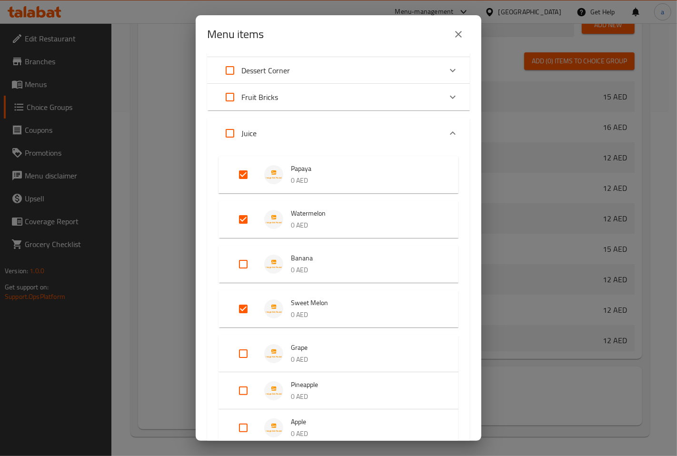
click at [238, 266] on input "Expand" at bounding box center [243, 264] width 23 height 23
checkbox input "true"
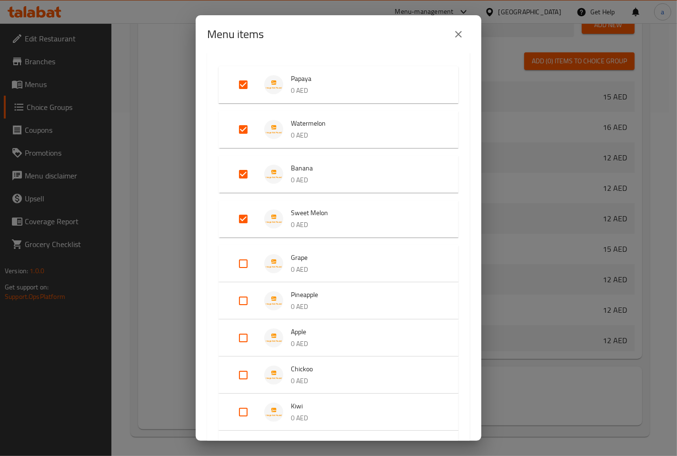
scroll to position [158, 0]
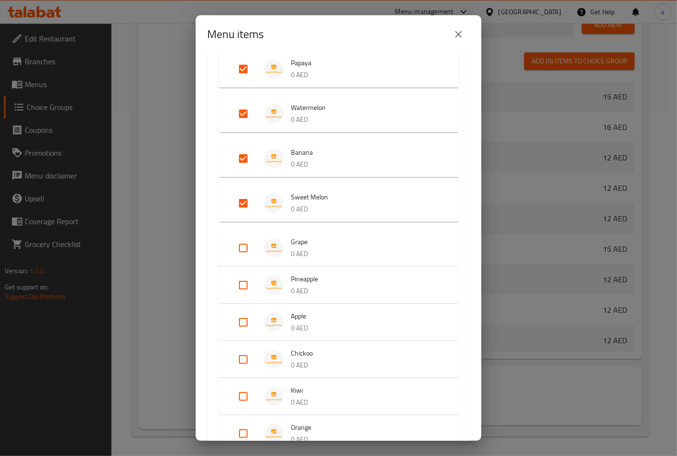
click at [243, 252] on input "Expand" at bounding box center [243, 248] width 23 height 23
checkbox input "true"
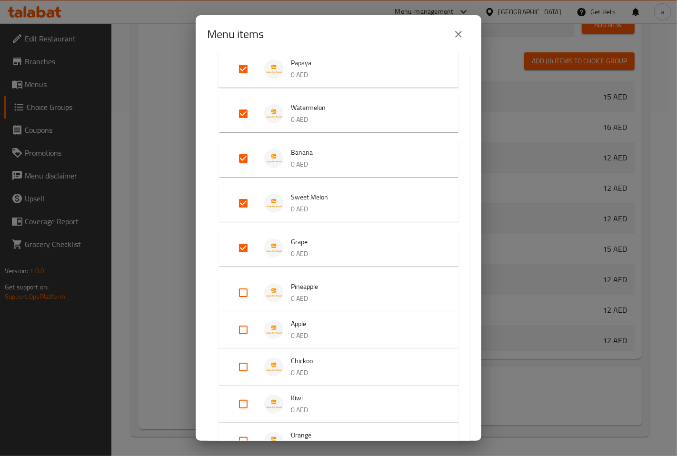
click at [244, 291] on input "Expand" at bounding box center [243, 292] width 23 height 23
checkbox input "true"
drag, startPoint x: 252, startPoint y: 326, endPoint x: 248, endPoint y: 331, distance: 6.5
click at [251, 326] on input "Expand" at bounding box center [243, 337] width 23 height 23
checkbox input "true"
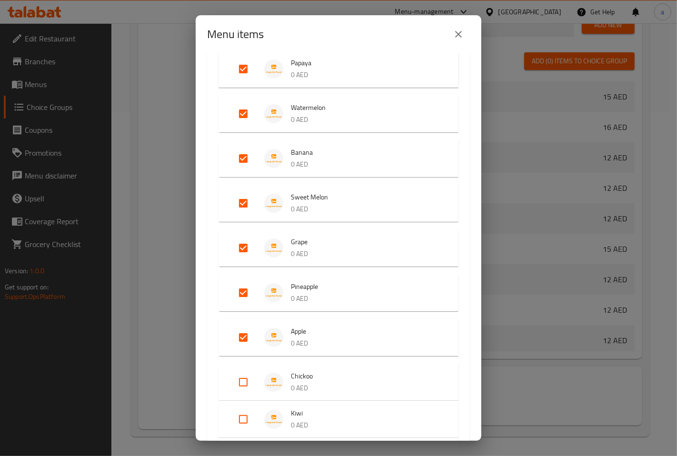
click at [245, 382] on input "Expand" at bounding box center [243, 382] width 23 height 23
checkbox input "true"
click at [243, 411] on li "Kiwi 0 AED" at bounding box center [338, 426] width 217 height 33
click at [250, 422] on input "Expand" at bounding box center [243, 426] width 23 height 23
checkbox input "true"
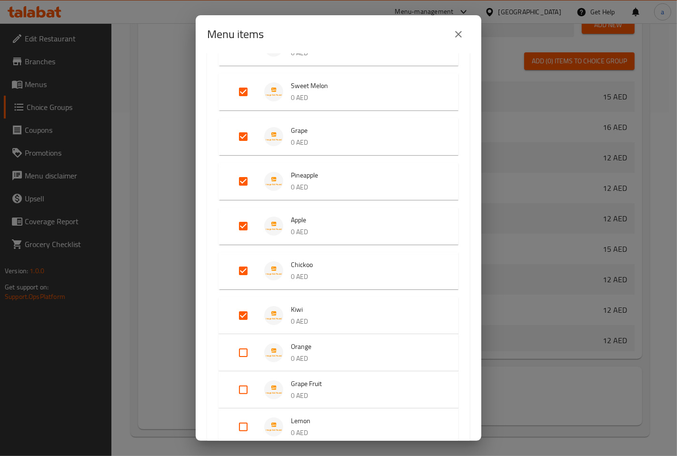
scroll to position [317, 0]
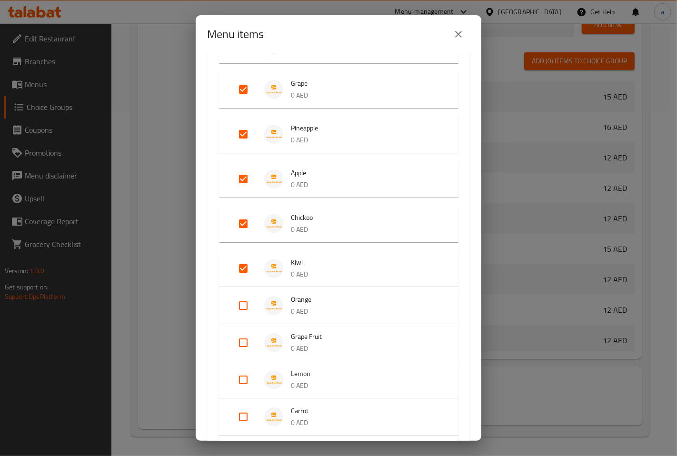
click at [244, 303] on input "Expand" at bounding box center [243, 305] width 23 height 23
checkbox input "true"
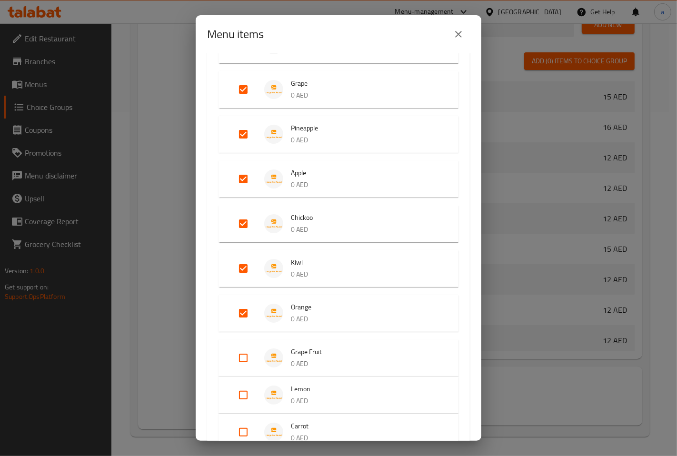
click at [243, 348] on input "Expand" at bounding box center [243, 357] width 23 height 23
checkbox input "true"
click at [255, 415] on li "Lemon 0 AED" at bounding box center [338, 402] width 217 height 33
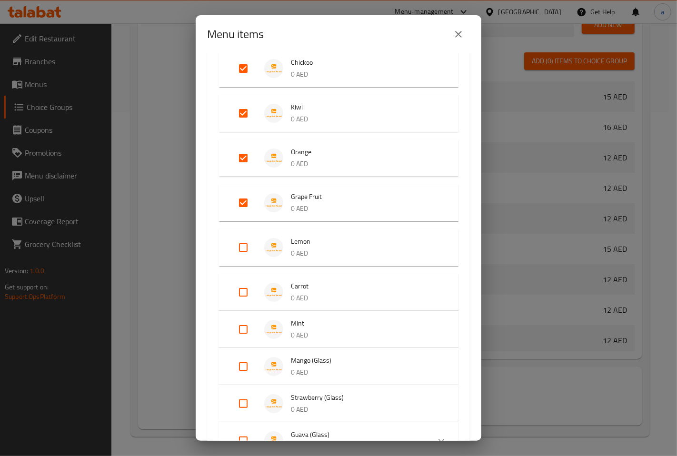
scroll to position [529, 0]
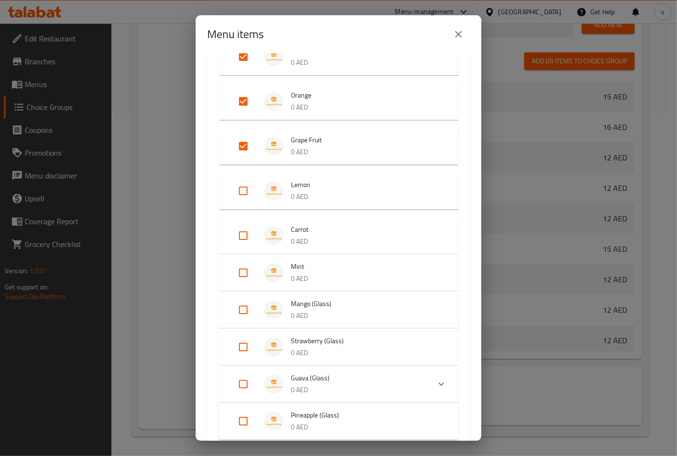
click at [243, 193] on input "Expand" at bounding box center [243, 190] width 23 height 23
checkbox input "true"
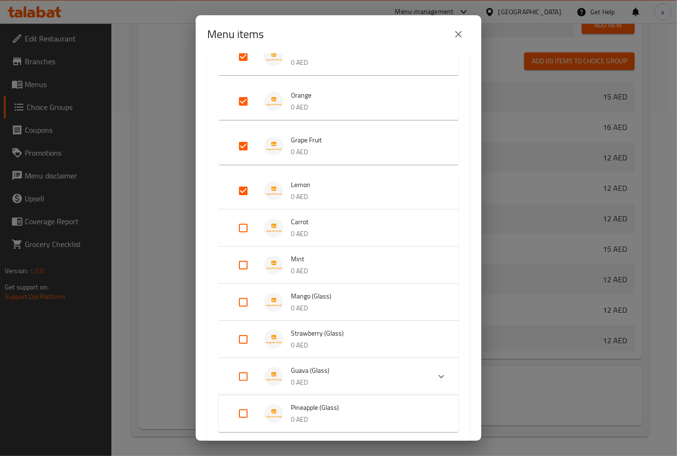
click at [243, 225] on input "Expand" at bounding box center [243, 228] width 23 height 23
checkbox input "true"
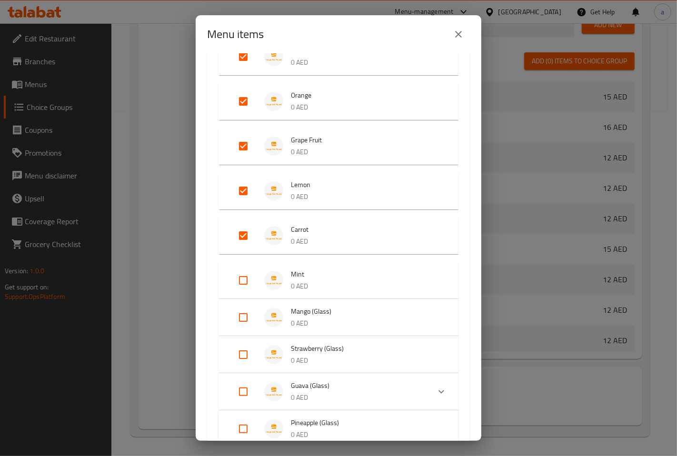
click at [245, 266] on li "Mint 0 AED" at bounding box center [338, 280] width 217 height 33
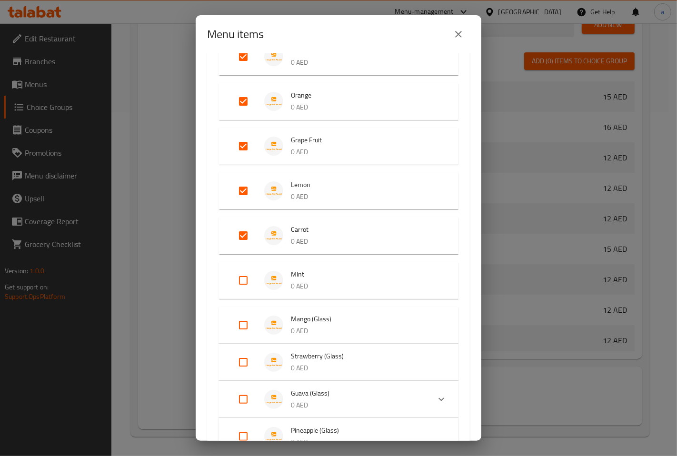
click at [241, 326] on input "Expand" at bounding box center [243, 325] width 23 height 23
checkbox input "true"
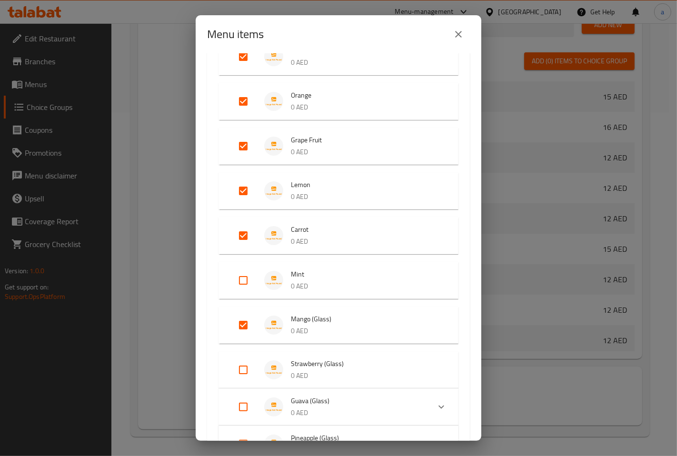
click at [246, 264] on li "Mint 0 AED" at bounding box center [338, 280] width 217 height 33
click at [248, 279] on input "Expand" at bounding box center [243, 280] width 23 height 23
checkbox input "true"
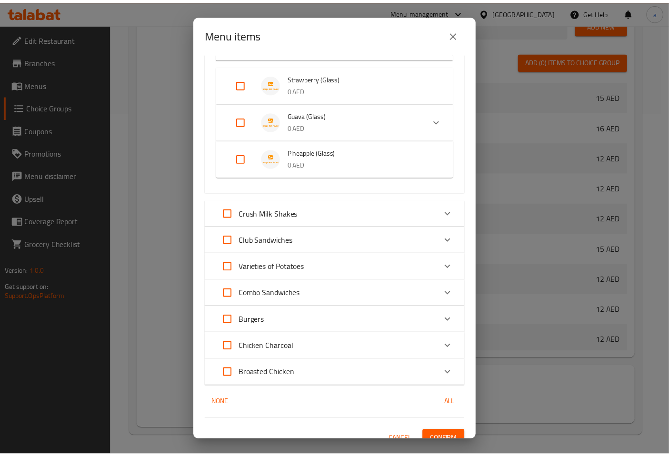
scroll to position [825, 0]
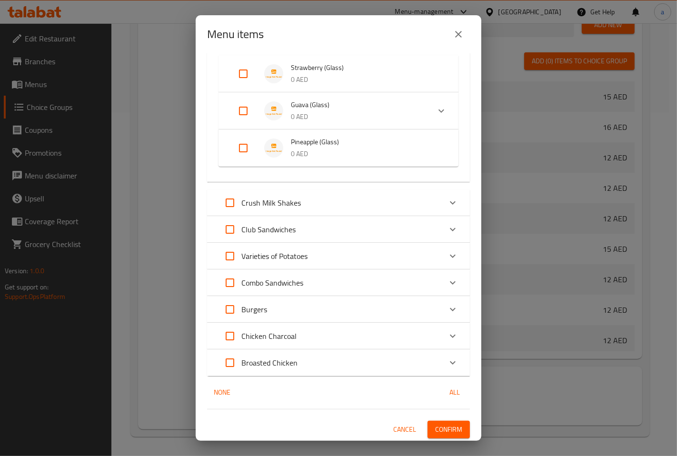
click at [445, 426] on span "Confirm" at bounding box center [448, 430] width 27 height 12
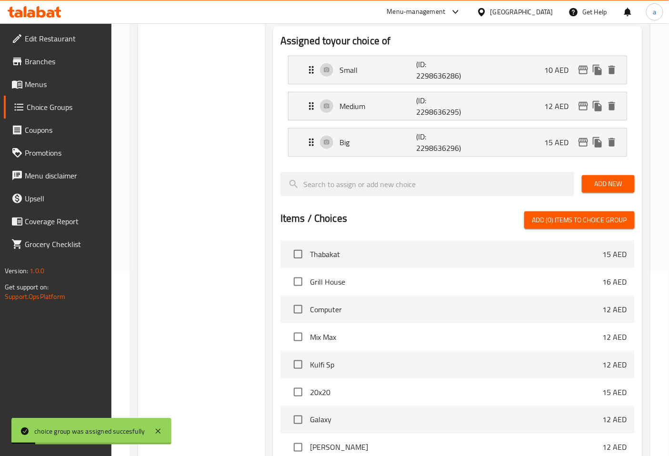
scroll to position [0, 0]
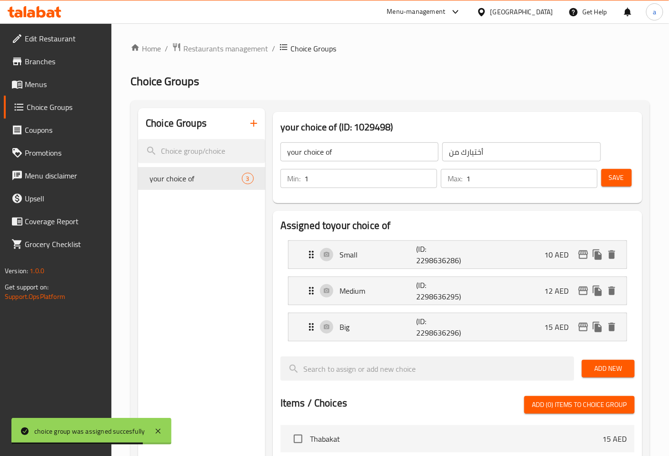
click at [58, 82] on span "Menus" at bounding box center [64, 84] width 79 height 11
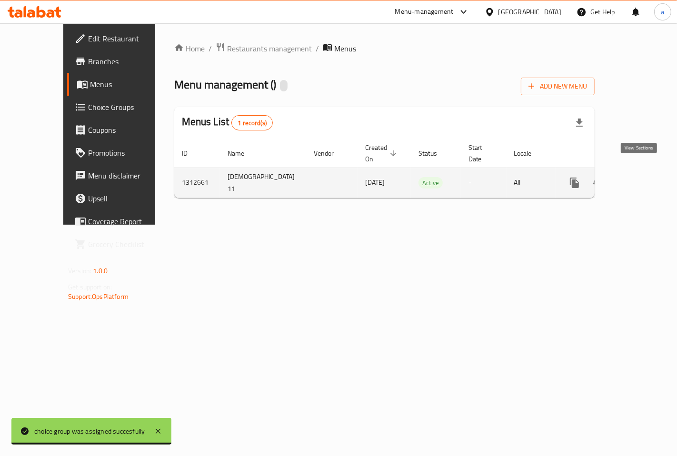
click at [641, 178] on icon "enhanced table" at bounding box center [643, 182] width 9 height 9
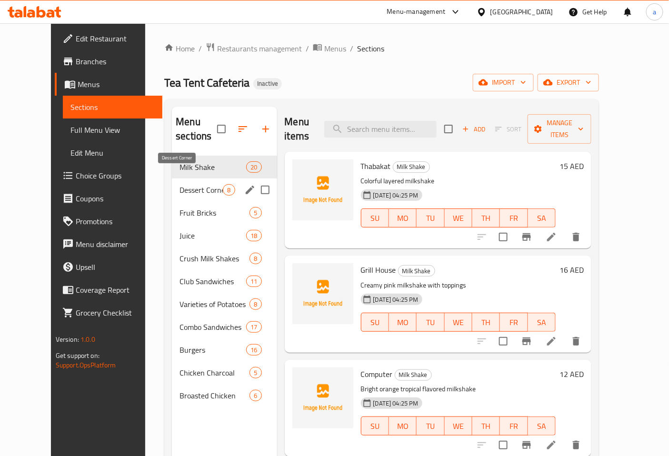
click at [180, 184] on span "Dessert Corner" at bounding box center [200, 189] width 43 height 11
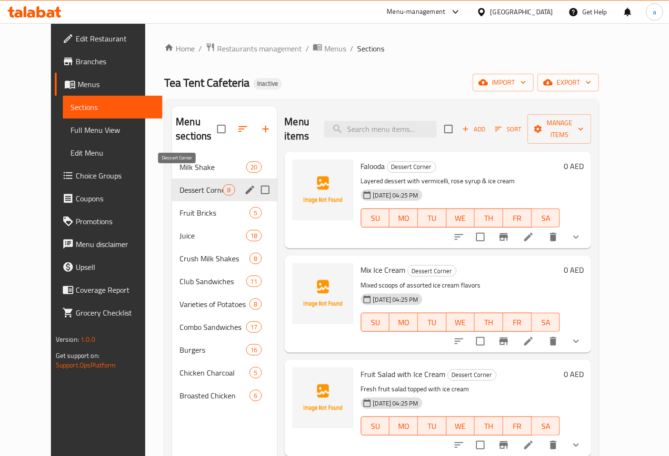
click at [197, 184] on span "Dessert Corner" at bounding box center [200, 189] width 43 height 11
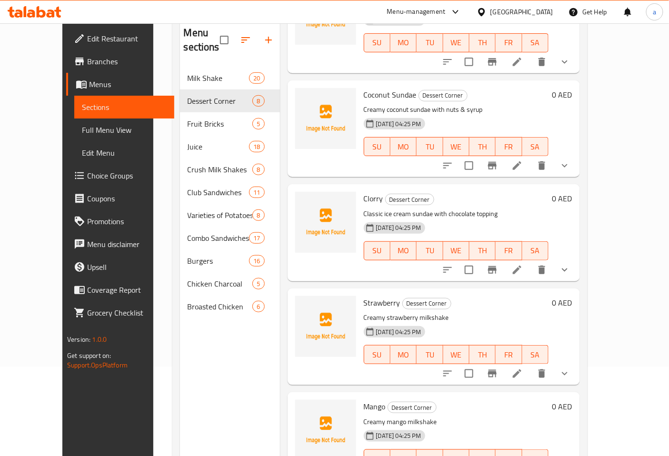
scroll to position [133, 0]
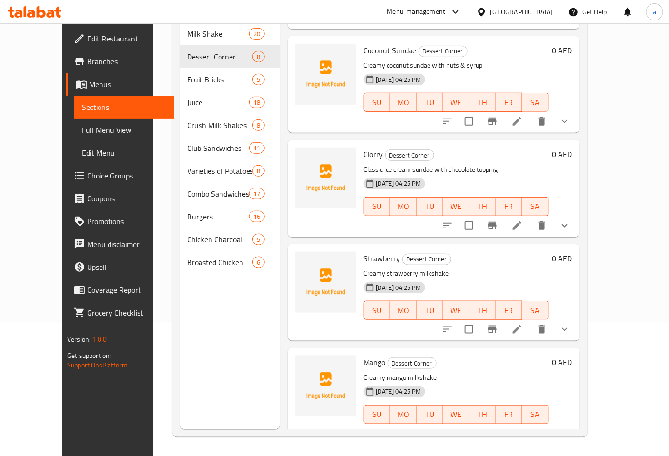
click at [523, 428] on icon at bounding box center [516, 433] width 11 height 11
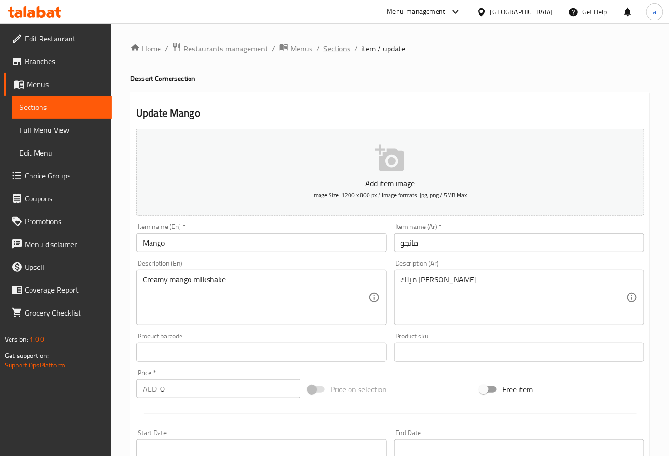
click at [339, 46] on span "Sections" at bounding box center [336, 48] width 27 height 11
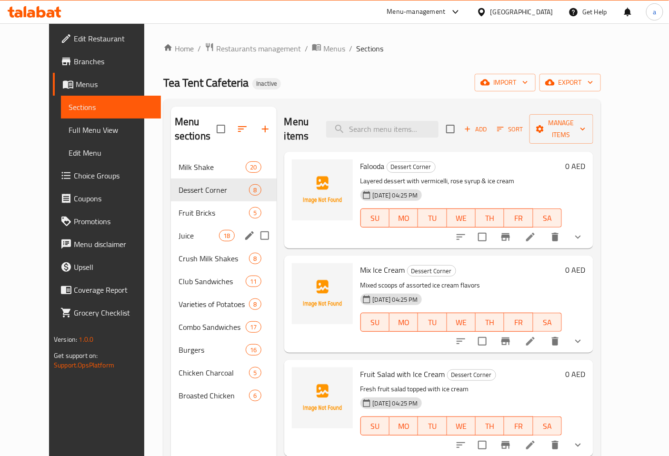
click at [176, 224] on div "Juice 18" at bounding box center [224, 235] width 106 height 23
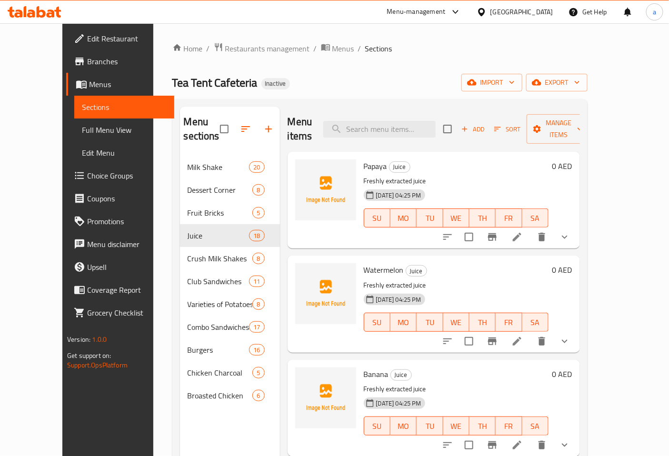
click at [523, 231] on icon at bounding box center [516, 236] width 11 height 11
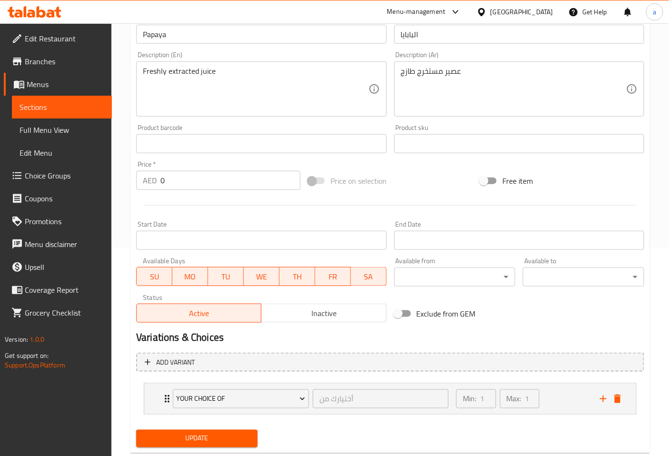
scroll to position [231, 0]
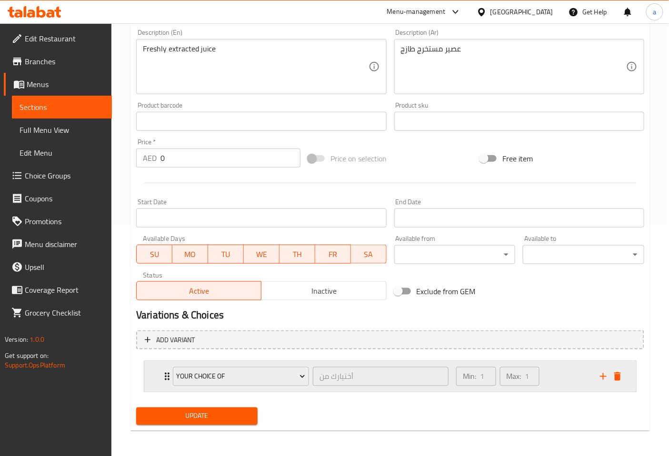
click at [168, 377] on div "your choice of أختيارك من ​" at bounding box center [310, 376] width 287 height 30
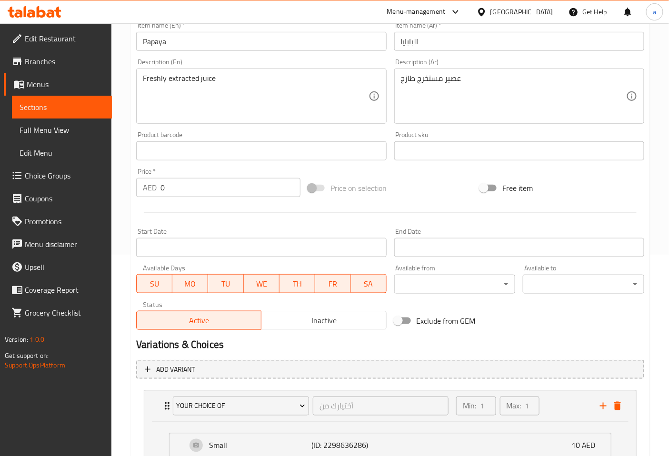
scroll to position [65, 0]
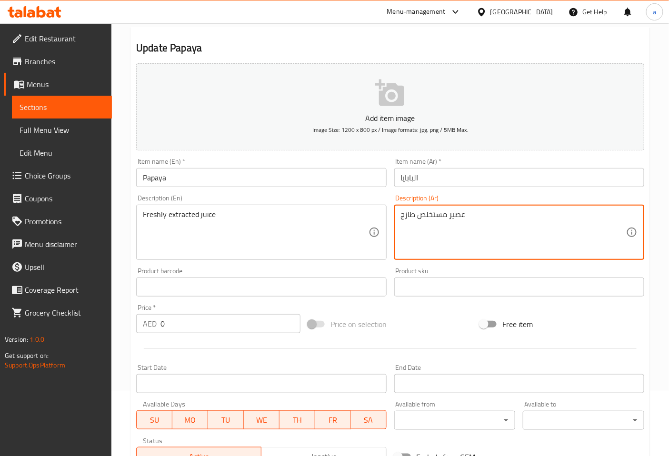
type textarea "عصير مستخلص طازج"
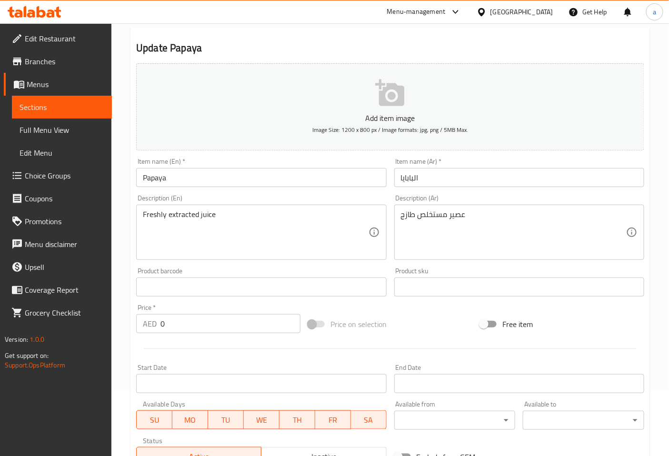
click at [496, 199] on div "Description (Ar) عصير مستخلص طازج Description (Ar)" at bounding box center [519, 227] width 250 height 65
click at [413, 181] on input "البابايا" at bounding box center [519, 177] width 250 height 19
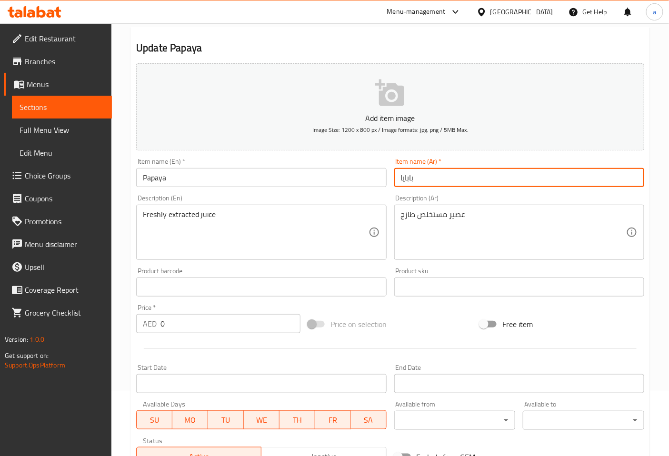
type input "بابايا"
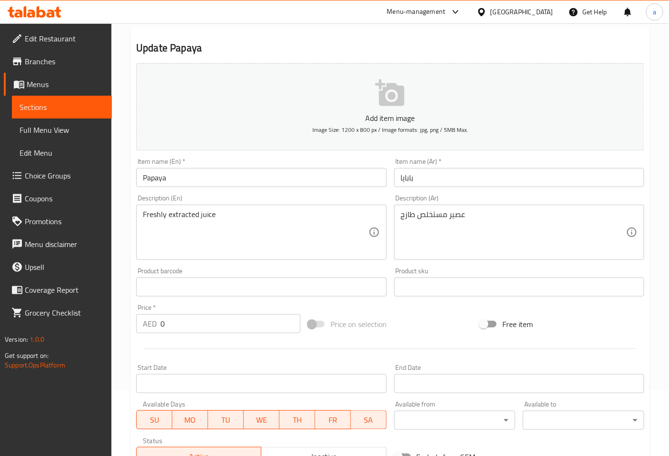
click at [465, 200] on div "Description (Ar) عصير مستخلص طازج Description (Ar)" at bounding box center [519, 227] width 250 height 65
click at [181, 171] on input "Papaya" at bounding box center [261, 177] width 250 height 19
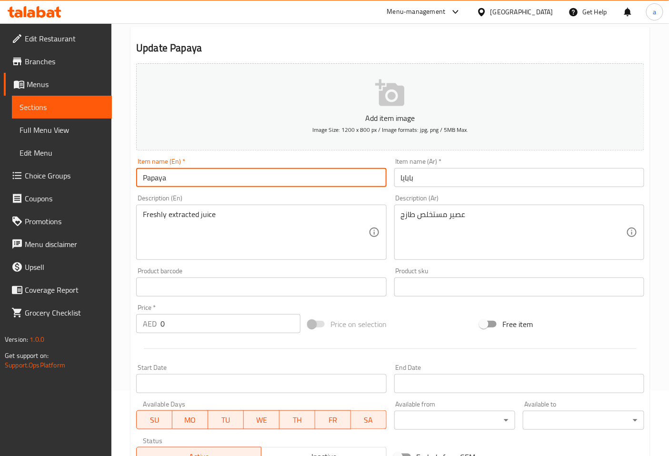
click at [181, 171] on input "Papaya" at bounding box center [261, 177] width 250 height 19
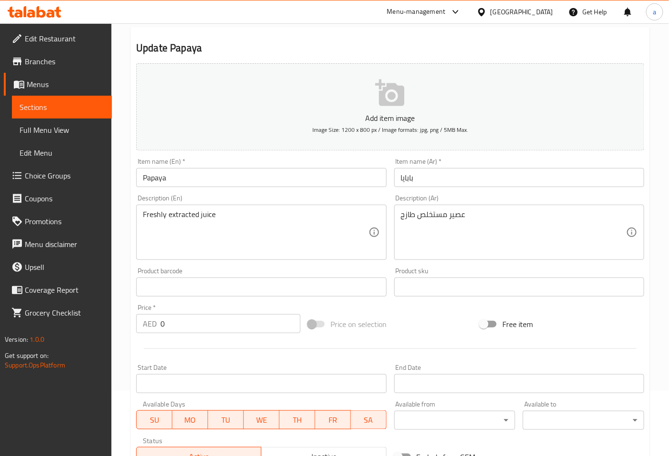
click at [362, 195] on div "Description (En) Freshly extracted juice Description (En)" at bounding box center [261, 227] width 250 height 65
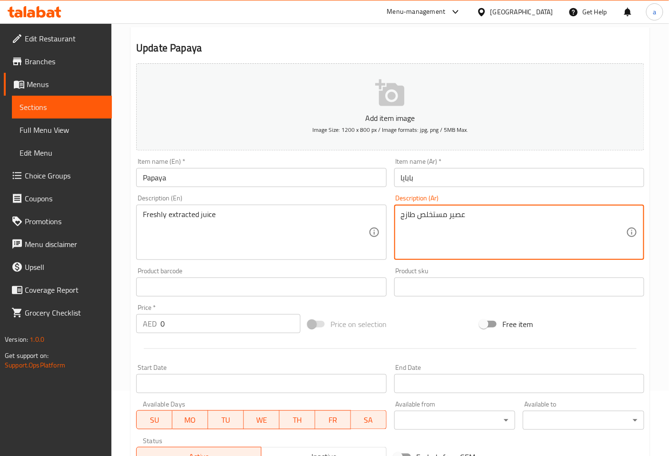
click at [436, 217] on textarea "عصير مستخلص طازج" at bounding box center [513, 232] width 225 height 45
click at [468, 212] on textarea "عصير مستخلص طازج" at bounding box center [513, 232] width 225 height 45
drag, startPoint x: 472, startPoint y: 213, endPoint x: 361, endPoint y: 216, distance: 110.9
click at [361, 216] on div "Add item image Image Size: 1200 x 800 px / Image formats: jpg, png / 5MB Max. I…" at bounding box center [389, 264] width 515 height 410
click at [385, 260] on div "Description (En) Freshly extracted juice Description (En)" at bounding box center [260, 227] width 257 height 73
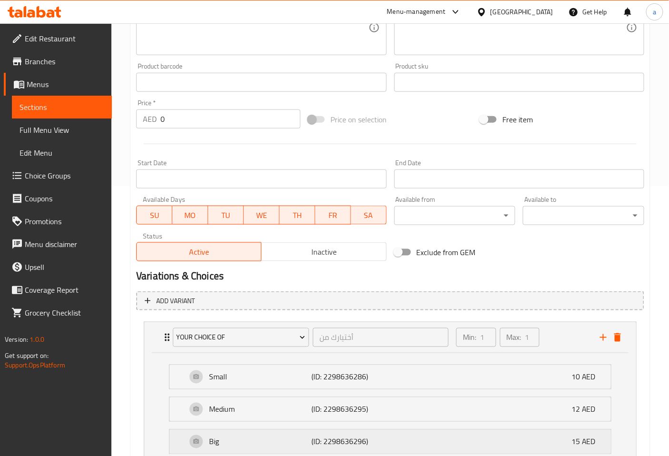
scroll to position [348, 0]
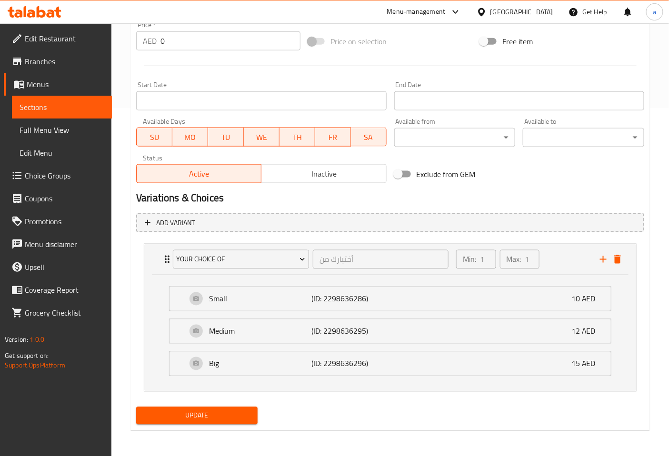
click at [226, 417] on span "Update" at bounding box center [197, 416] width 106 height 12
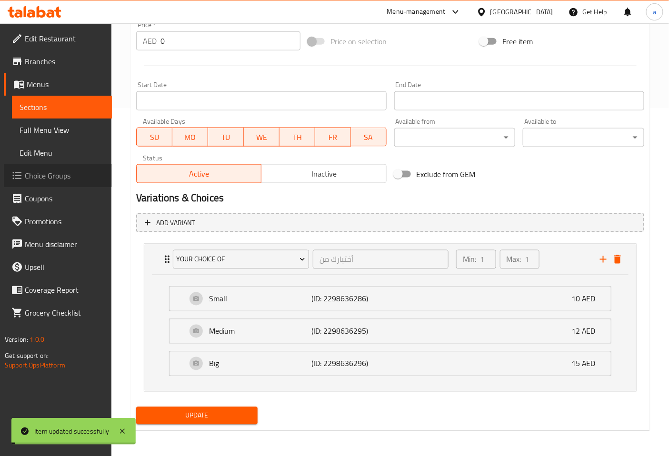
click at [53, 177] on span "Choice Groups" at bounding box center [64, 175] width 79 height 11
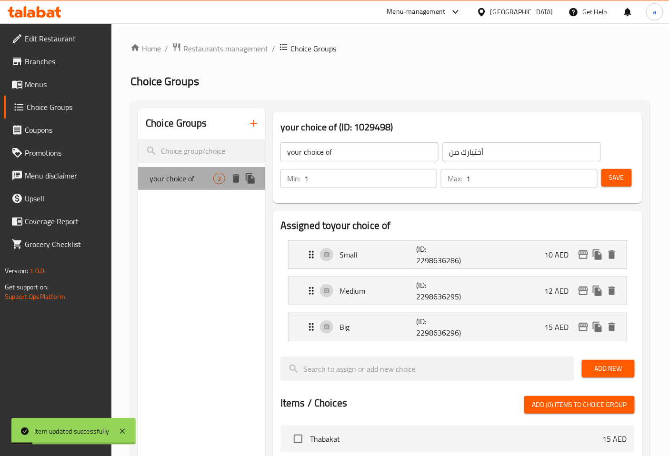
click at [187, 183] on span "your choice of" at bounding box center [181, 178] width 64 height 11
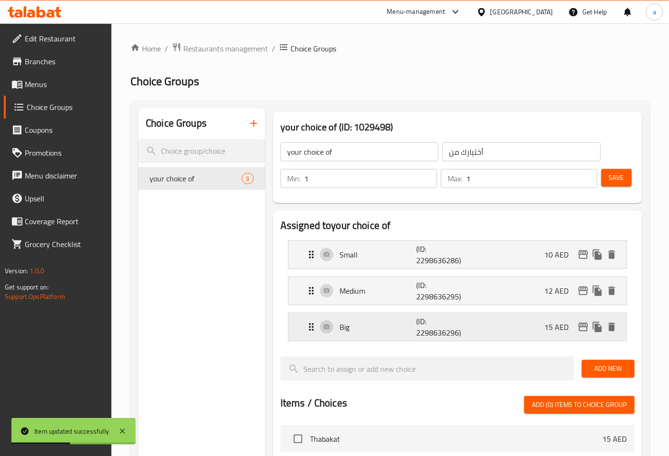
click at [307, 332] on icon "Expand" at bounding box center [311, 326] width 11 height 11
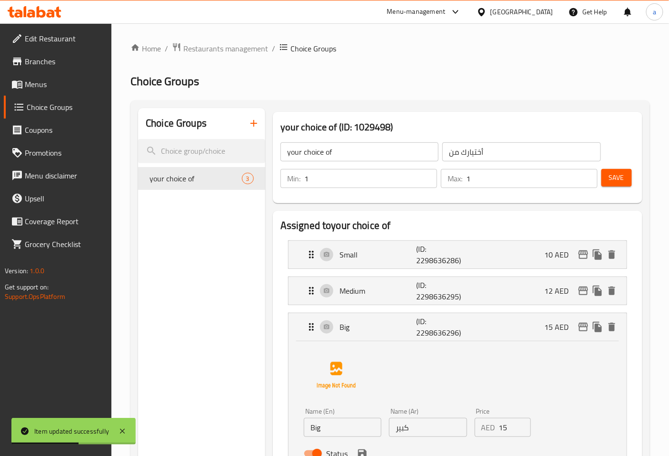
click at [353, 427] on input "Big" at bounding box center [343, 427] width 78 height 19
type input "B"
type input "م"
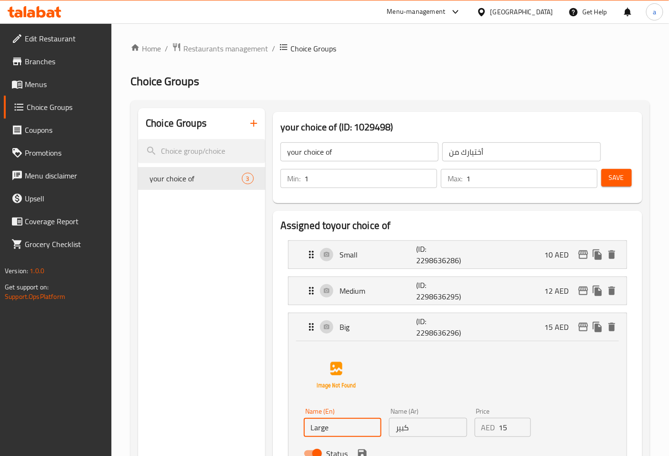
type input "Large"
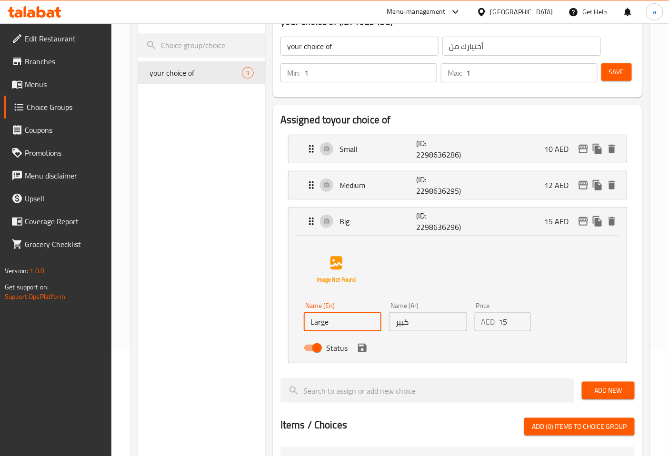
click at [367, 354] on div "Status" at bounding box center [428, 348] width 256 height 26
click at [365, 347] on icon "save" at bounding box center [362, 348] width 9 height 9
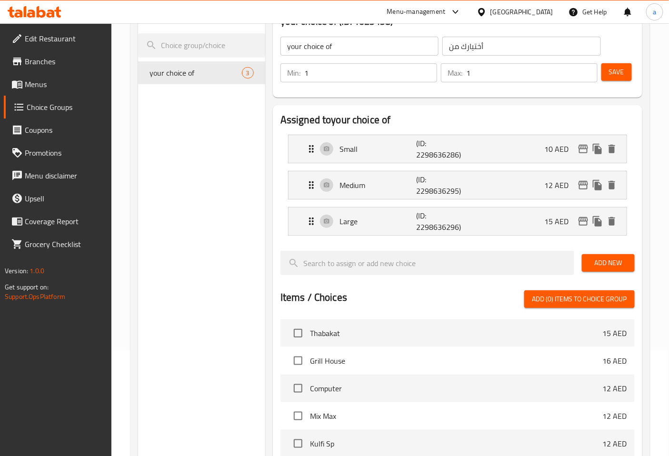
click at [615, 70] on span "Save" at bounding box center [616, 72] width 15 height 12
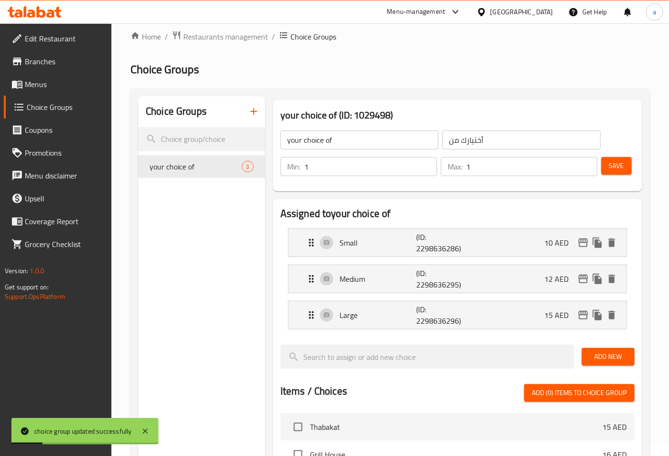
scroll to position [0, 0]
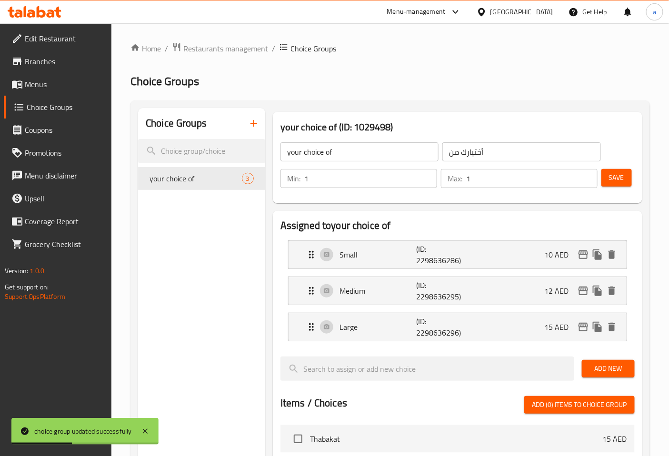
click at [52, 88] on span "Menus" at bounding box center [64, 84] width 79 height 11
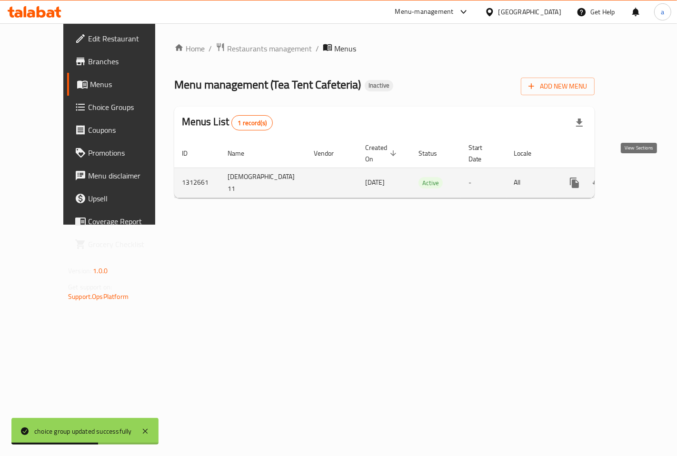
click at [632, 171] on link "enhanced table" at bounding box center [643, 182] width 23 height 23
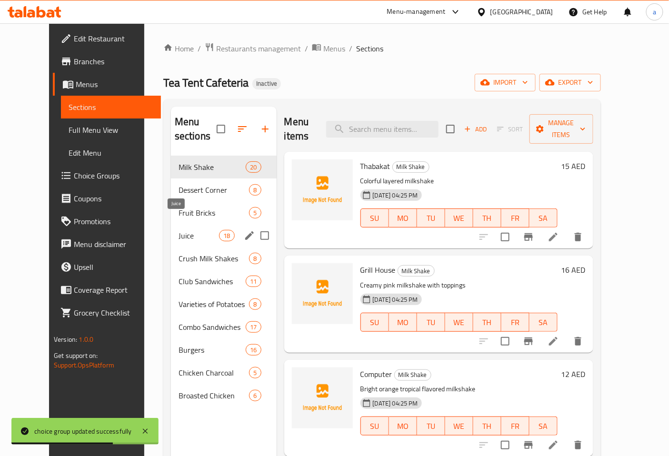
click at [178, 230] on span "Juice" at bounding box center [198, 235] width 40 height 11
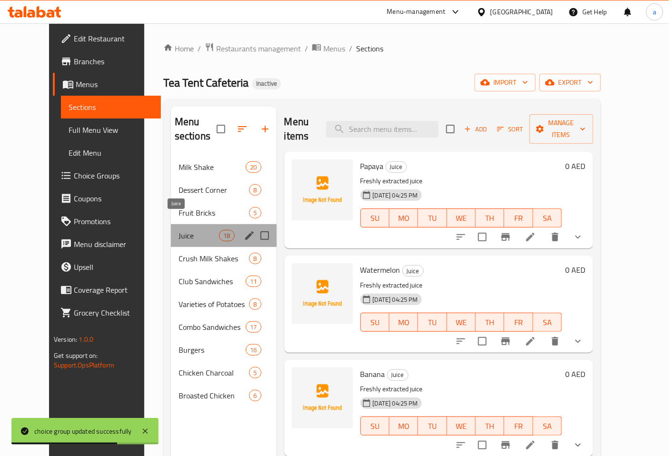
click at [178, 230] on span "Juice" at bounding box center [198, 235] width 40 height 11
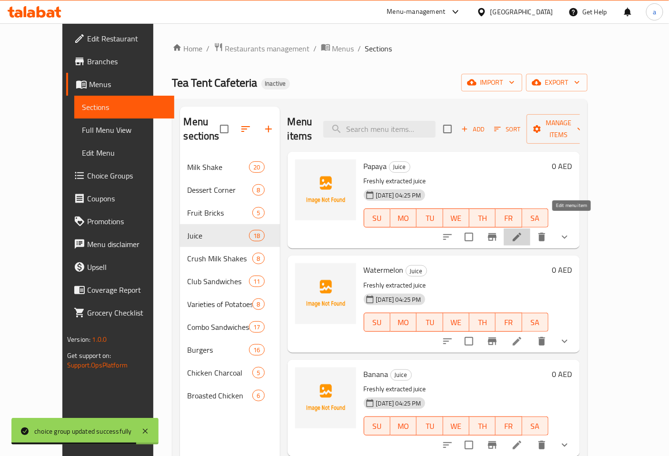
click at [523, 231] on icon at bounding box center [516, 236] width 11 height 11
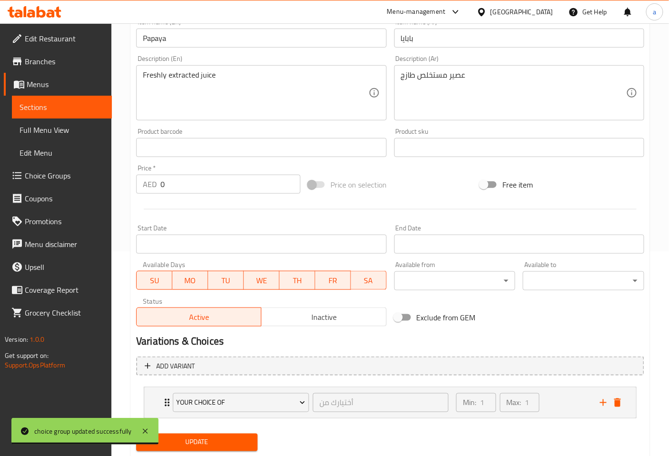
scroll to position [231, 0]
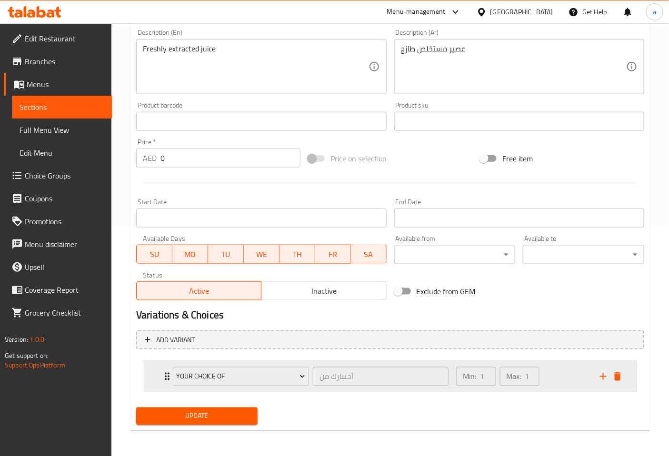
click at [167, 371] on icon "Expand" at bounding box center [166, 376] width 11 height 11
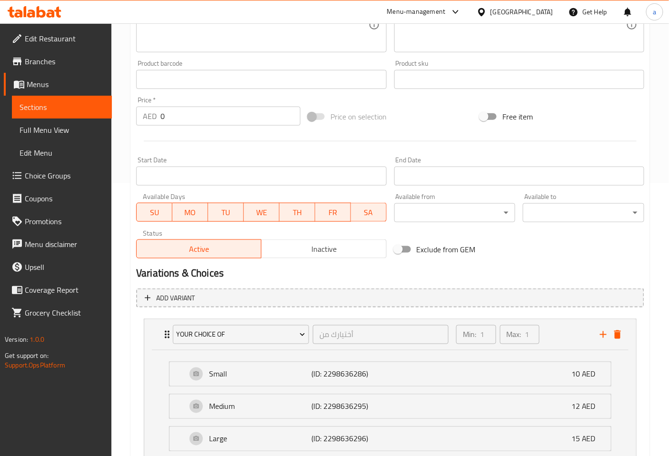
scroll to position [348, 0]
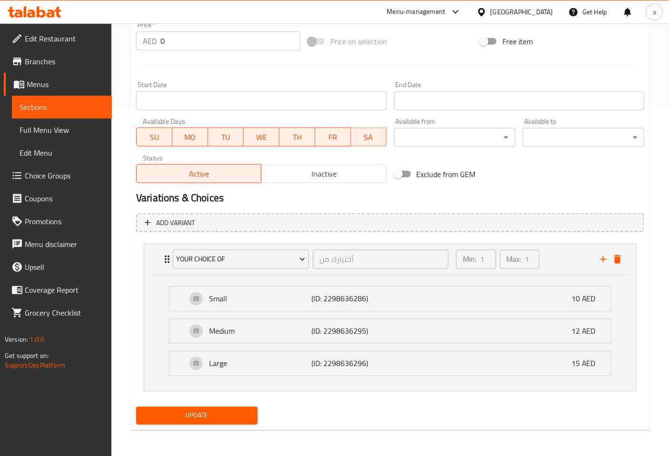
click at [227, 419] on span "Update" at bounding box center [197, 416] width 106 height 12
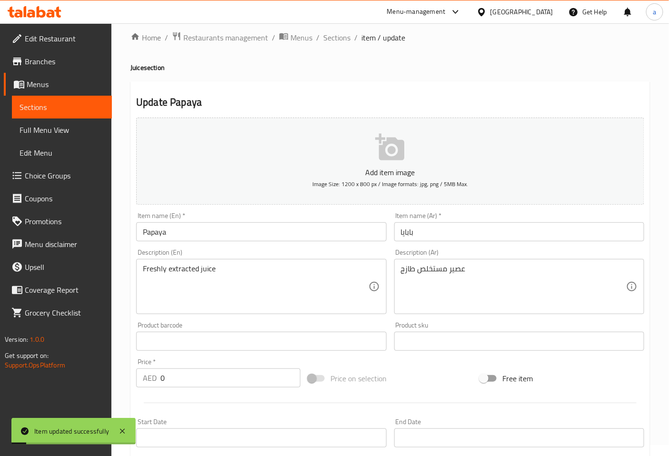
scroll to position [0, 0]
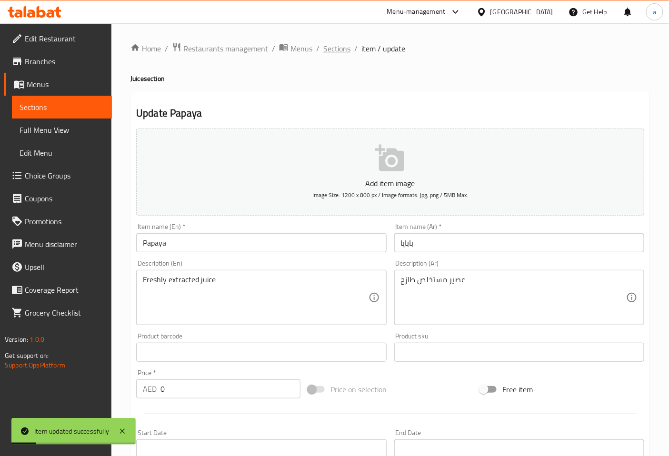
click at [328, 53] on span "Sections" at bounding box center [336, 48] width 27 height 11
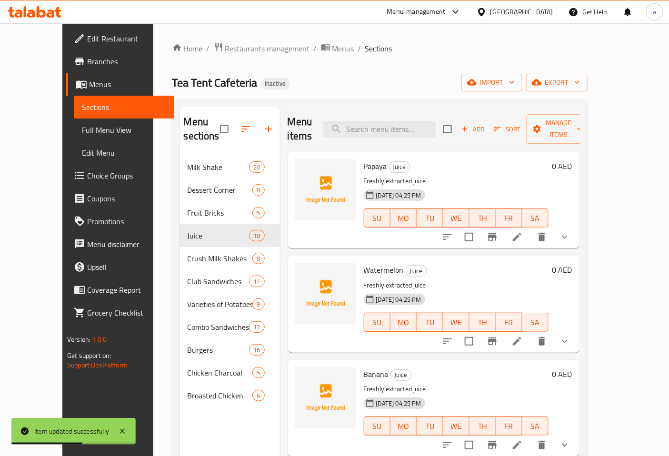
click at [530, 333] on li at bounding box center [516, 341] width 27 height 17
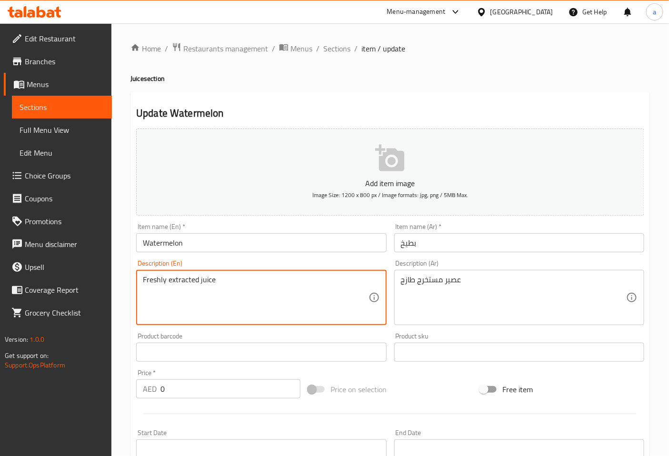
paste textarea "عصير مستخلص طازج"
drag, startPoint x: 207, startPoint y: 288, endPoint x: 129, endPoint y: 291, distance: 78.1
click at [129, 291] on div "Home / Restaurants management / Menus / Sections / item / update Juice section …" at bounding box center [389, 355] width 557 height 665
type textarea "Freshly extracted juice"
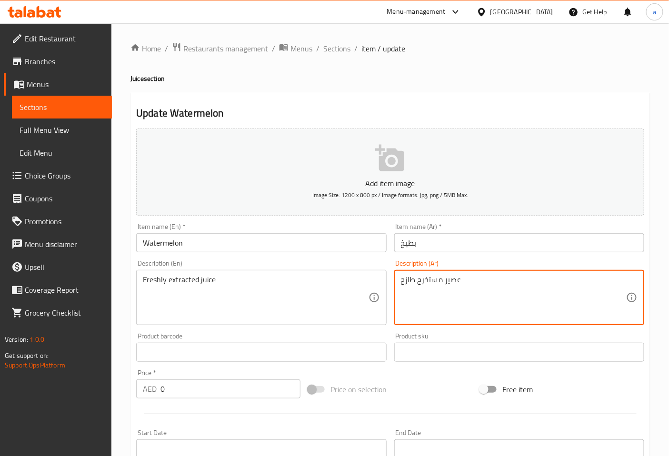
drag, startPoint x: 468, startPoint y: 283, endPoint x: 393, endPoint y: 281, distance: 74.7
paste textarea "لص"
type textarea "عصير مستخلص طازج"
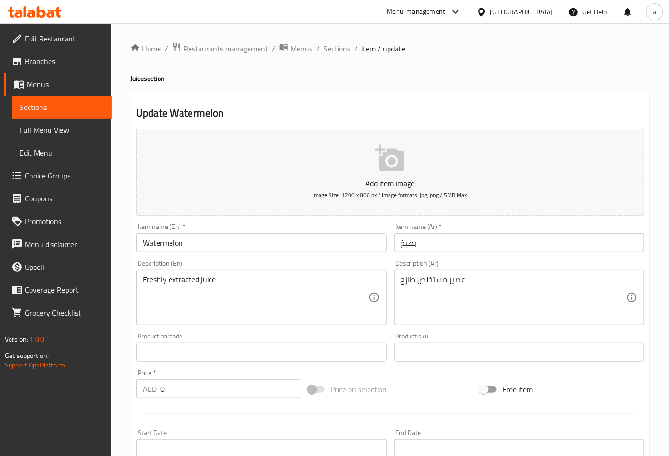
click at [486, 262] on div "Description (Ar) عصير مستخلص طازج Description (Ar)" at bounding box center [519, 292] width 250 height 65
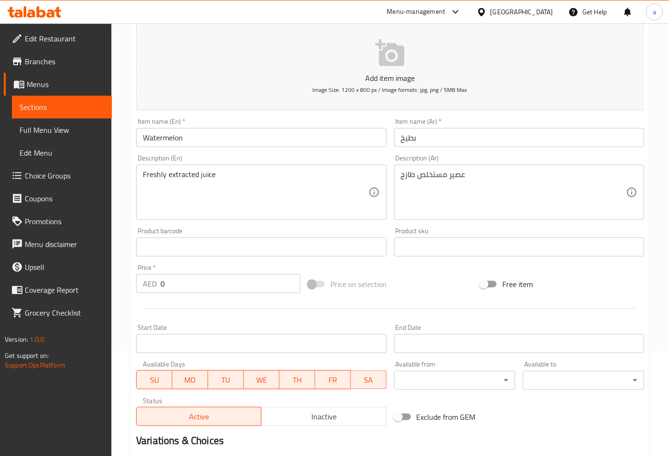
scroll to position [106, 0]
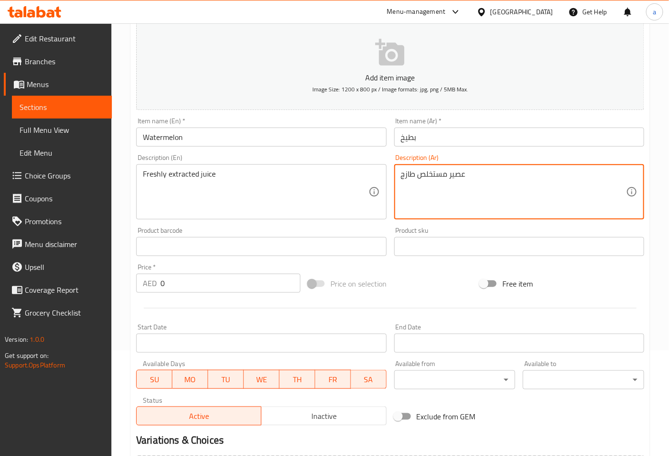
click at [433, 177] on textarea "عصير مستخلص طازج" at bounding box center [513, 191] width 225 height 45
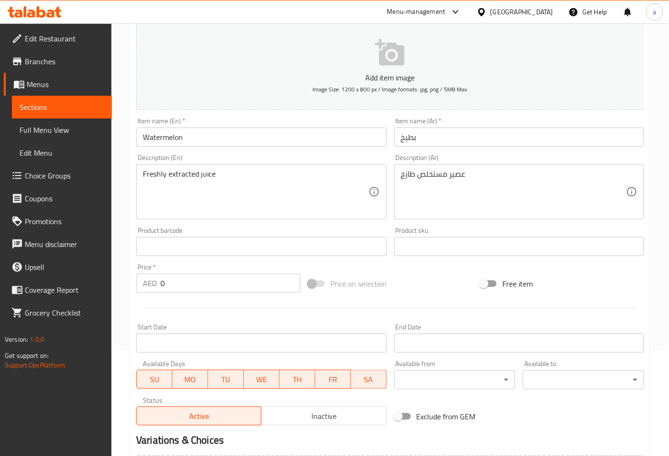
click at [394, 223] on div "Product sku Product sku" at bounding box center [518, 241] width 257 height 37
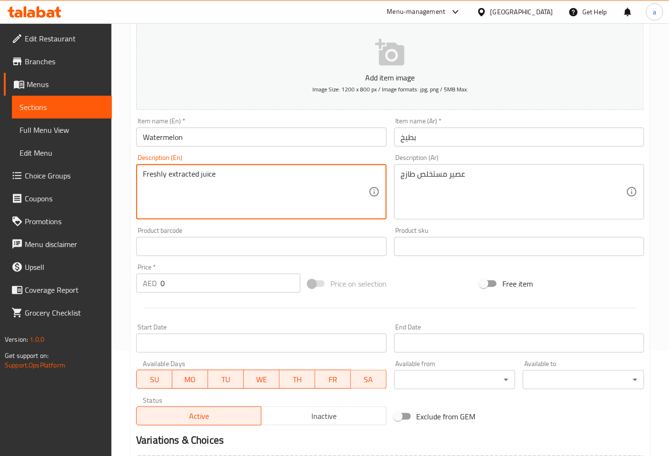
paste textarea "مستخلص"
click at [152, 189] on textarea "Freshly extracted juice مستخلص" at bounding box center [255, 191] width 225 height 45
type textarea "Freshly extracted juice"
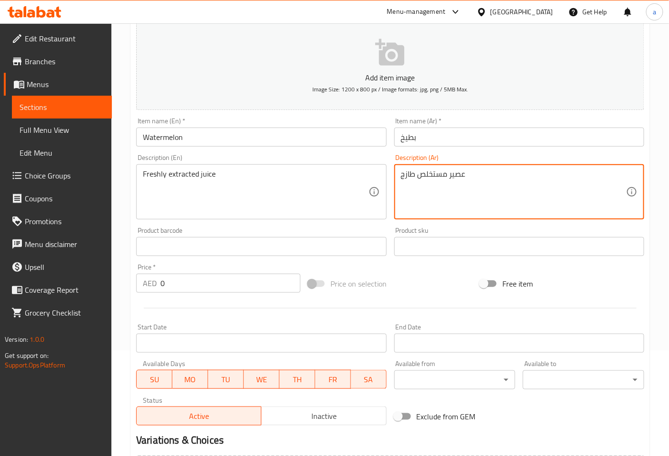
drag, startPoint x: 467, startPoint y: 174, endPoint x: 380, endPoint y: 169, distance: 87.2
click at [489, 225] on div "Product sku Product sku" at bounding box center [518, 241] width 257 height 37
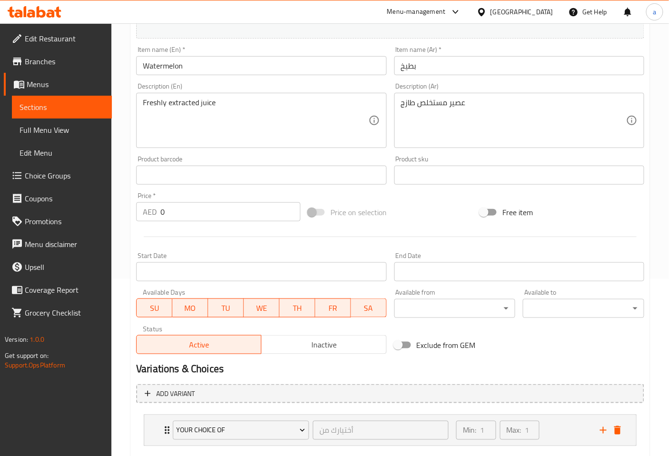
scroll to position [231, 0]
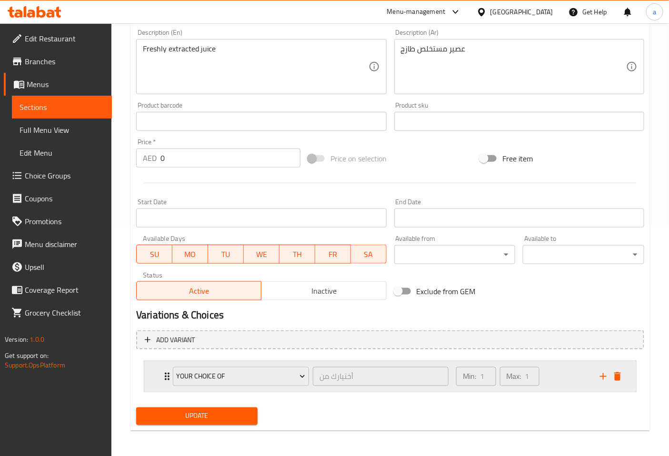
click at [170, 374] on div "your choice of أختيارك من ​" at bounding box center [310, 376] width 287 height 30
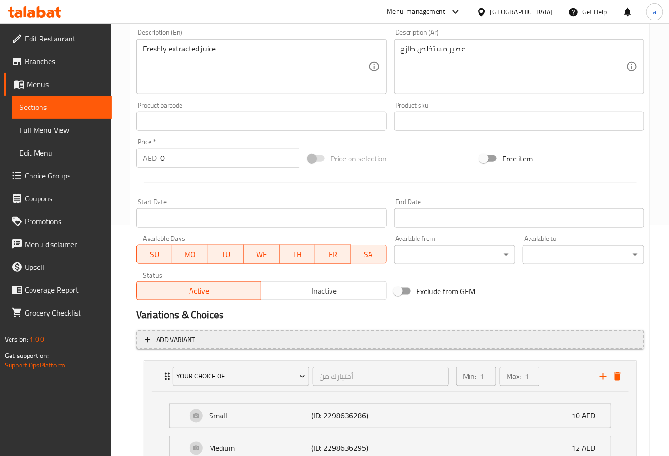
scroll to position [348, 0]
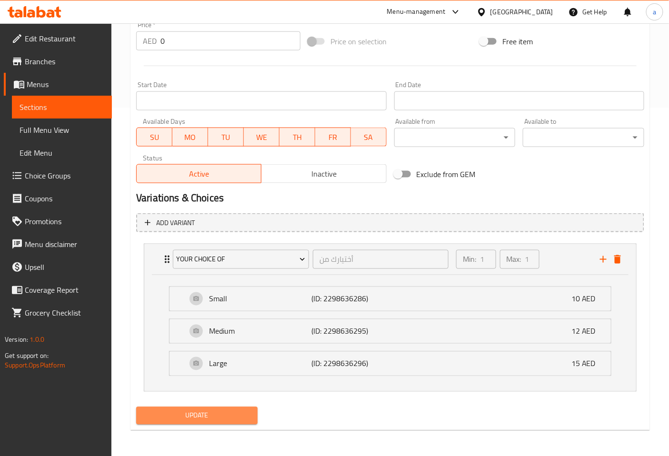
click at [210, 417] on span "Update" at bounding box center [197, 416] width 106 height 12
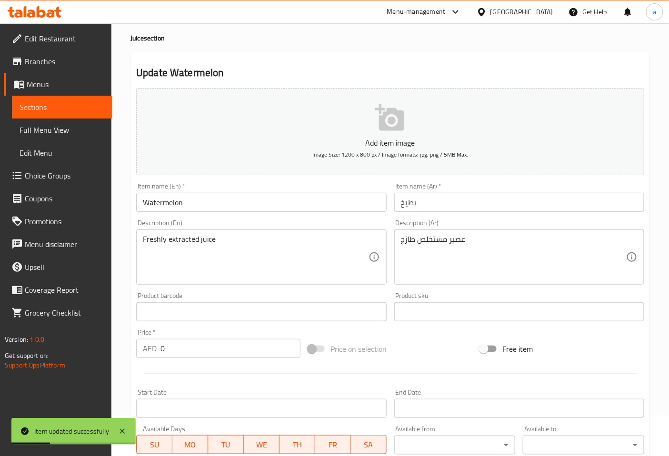
scroll to position [0, 0]
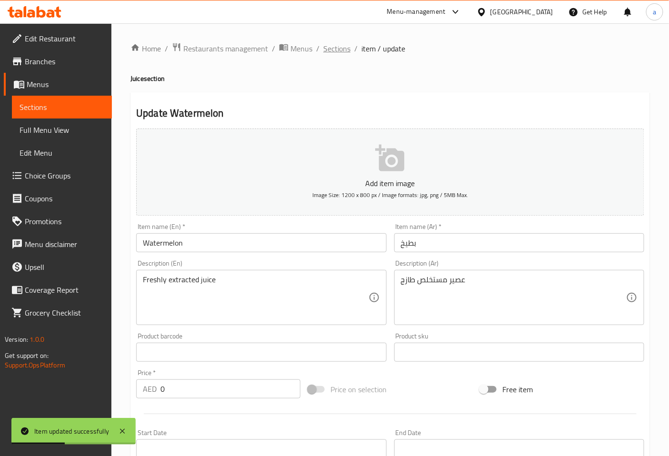
click at [337, 54] on span "Sections" at bounding box center [336, 48] width 27 height 11
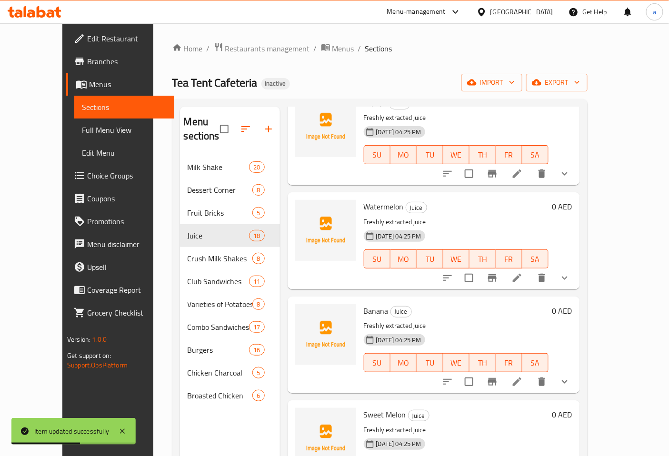
scroll to position [106, 0]
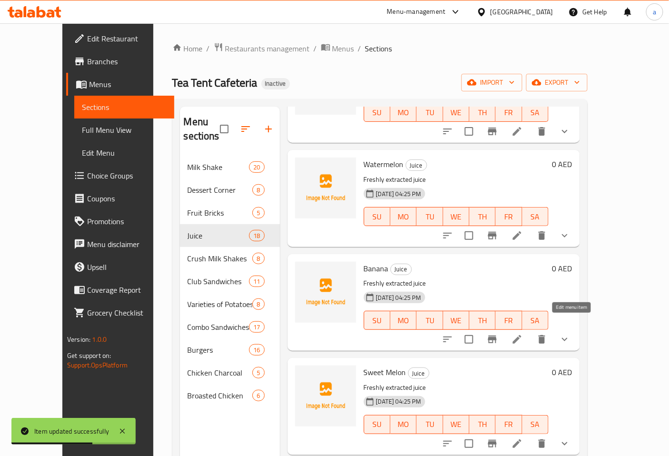
click at [521, 335] on icon at bounding box center [517, 339] width 9 height 9
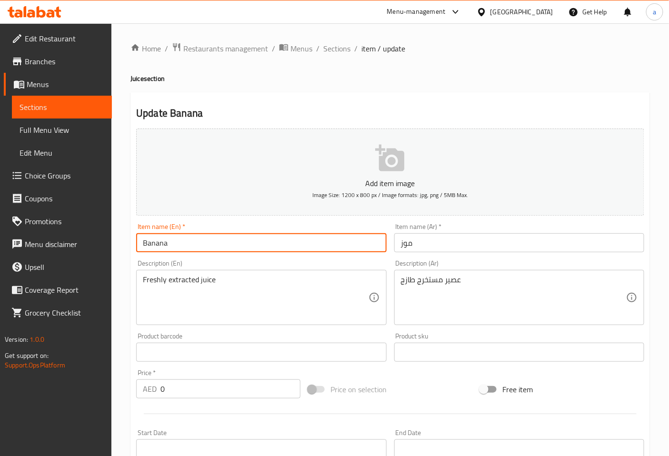
click at [336, 247] on input "Banana" at bounding box center [261, 242] width 250 height 19
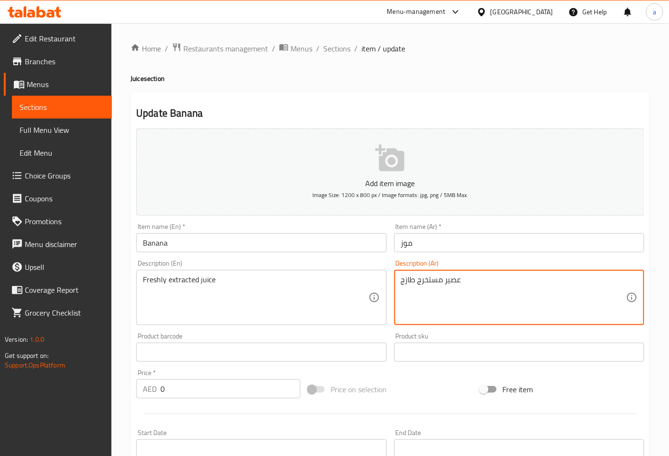
click at [487, 284] on textarea "عصير مستخرج طازج" at bounding box center [513, 297] width 225 height 45
paste textarea "لص"
type textarea "عصير مستخلص طازج"
click at [184, 247] on input "Banana" at bounding box center [261, 242] width 250 height 19
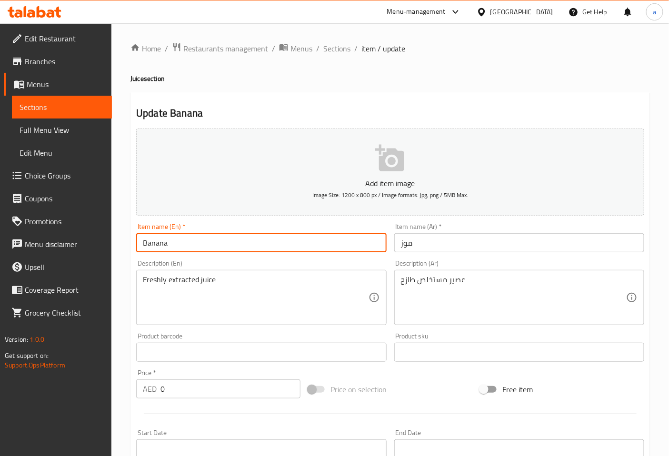
click at [184, 247] on input "Banana" at bounding box center [261, 242] width 250 height 19
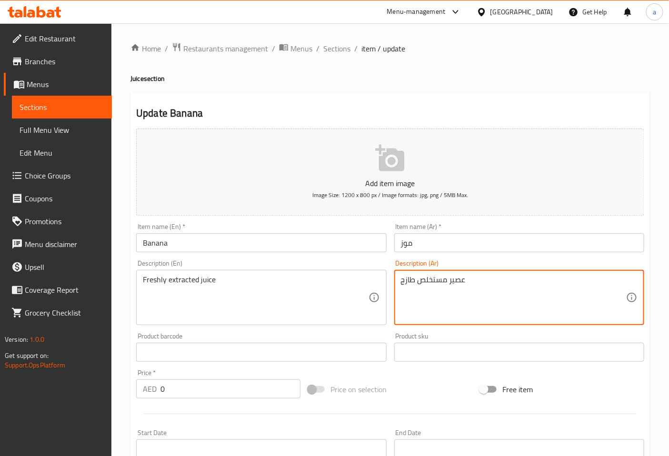
drag, startPoint x: 476, startPoint y: 286, endPoint x: 367, endPoint y: 279, distance: 109.6
click at [531, 248] on input "موز" at bounding box center [519, 242] width 250 height 19
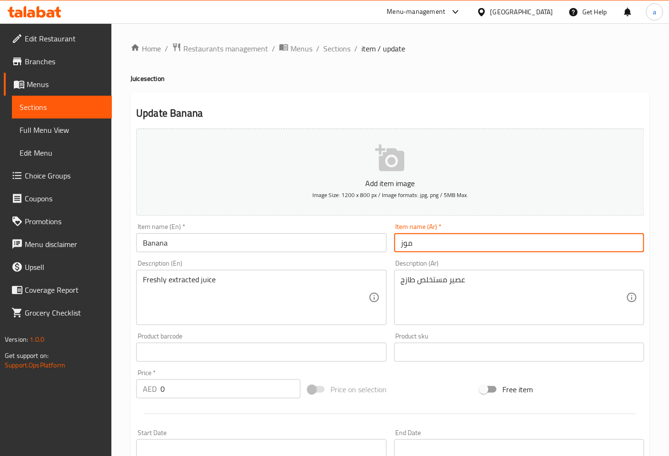
click at [526, 258] on div "Description (Ar) عصير مستخلص طازج Description (Ar)" at bounding box center [518, 292] width 257 height 73
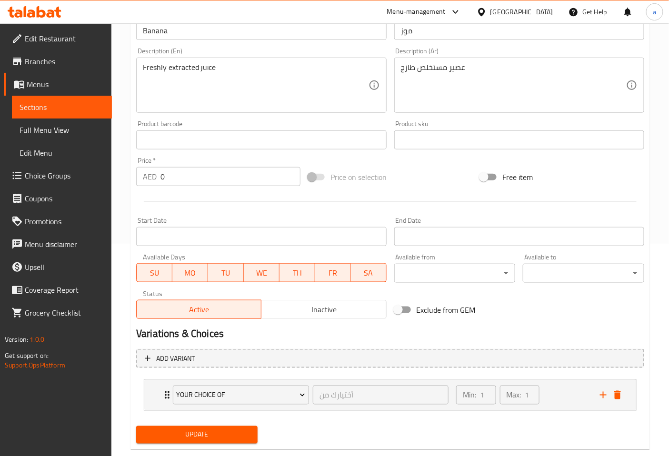
scroll to position [231, 0]
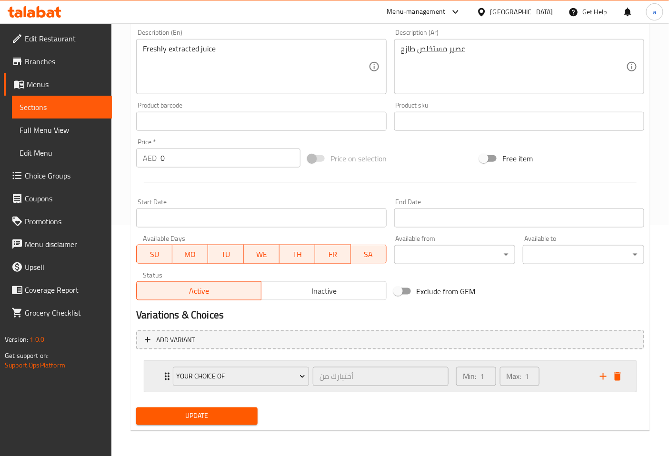
click at [168, 376] on div "your choice of أختيارك من ​" at bounding box center [310, 376] width 287 height 30
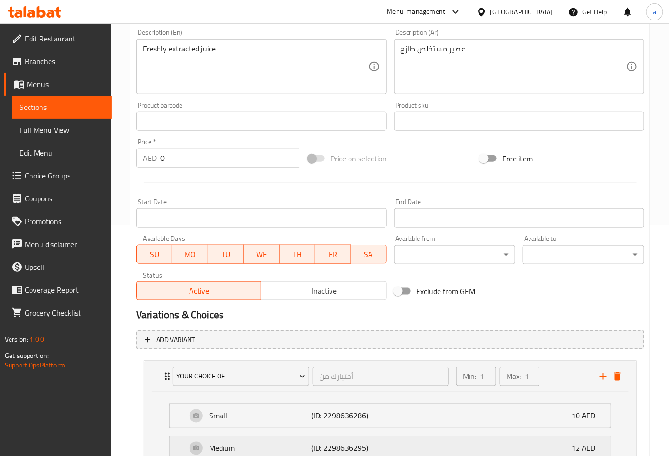
scroll to position [330, 0]
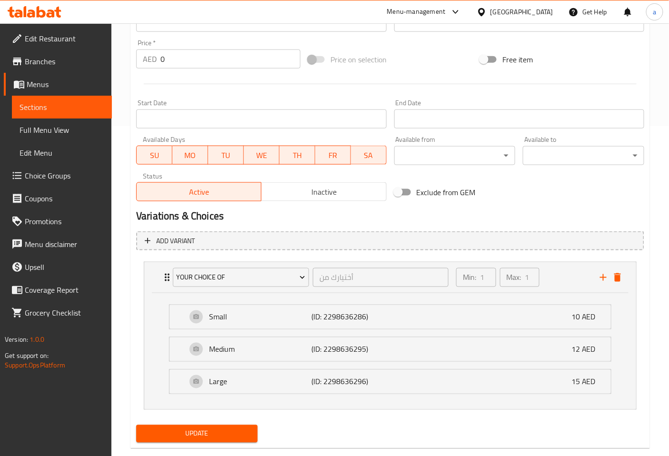
click at [181, 435] on span "Update" at bounding box center [197, 434] width 106 height 12
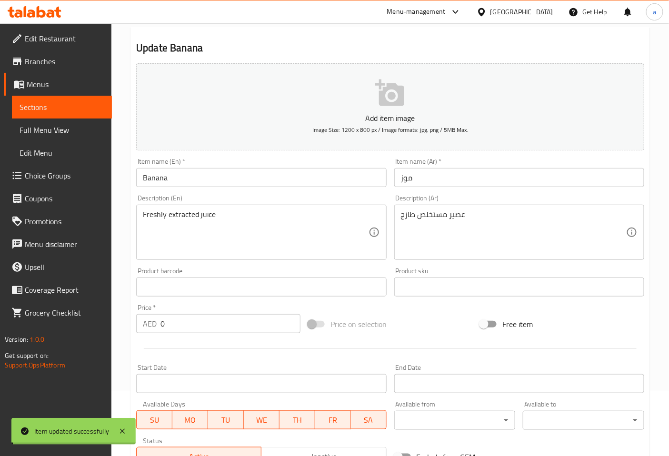
scroll to position [0, 0]
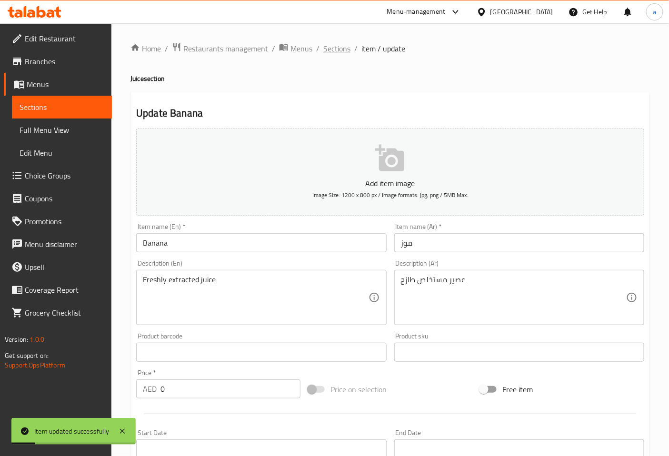
click at [340, 51] on span "Sections" at bounding box center [336, 48] width 27 height 11
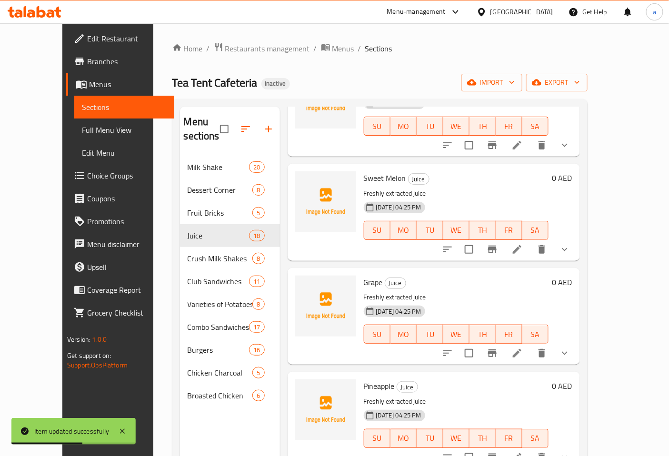
scroll to position [317, 0]
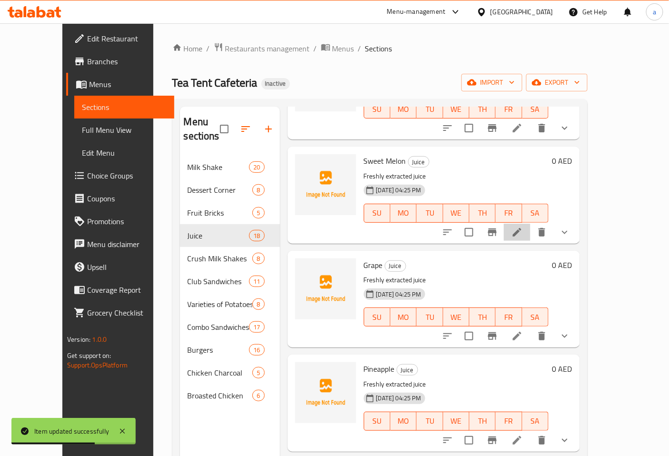
click at [530, 225] on li at bounding box center [516, 232] width 27 height 17
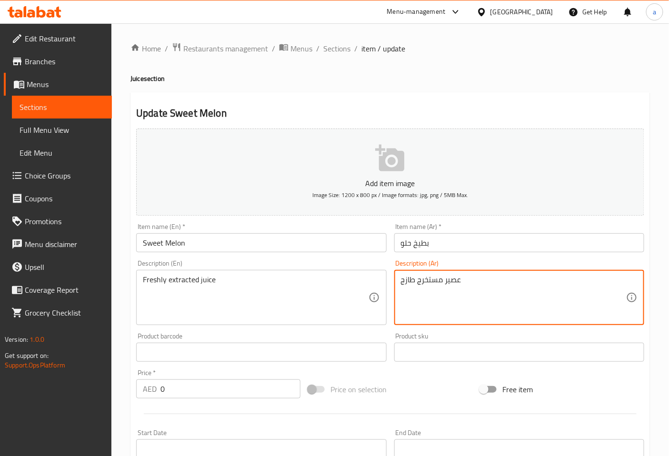
drag, startPoint x: 465, startPoint y: 281, endPoint x: 391, endPoint y: 282, distance: 74.7
paste textarea "لص"
type textarea "عصير مستخلص طازج"
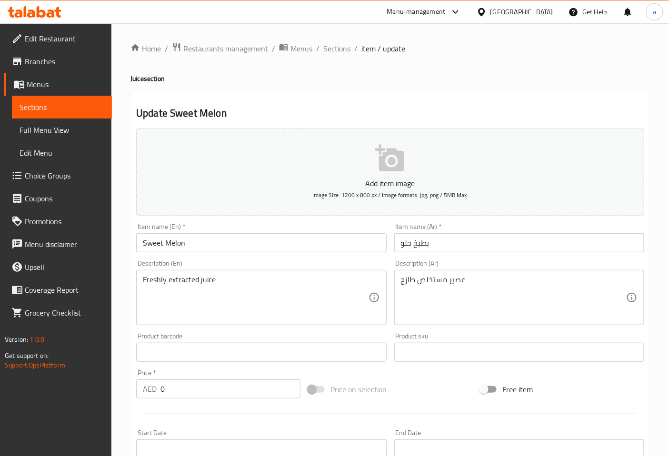
click at [349, 268] on div "Description (En) Freshly extracted juice Description (En)" at bounding box center [261, 292] width 250 height 65
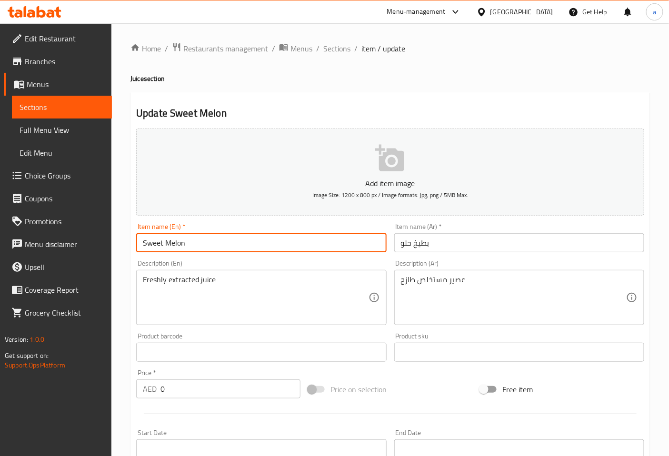
drag, startPoint x: 193, startPoint y: 245, endPoint x: 112, endPoint y: 237, distance: 81.7
click at [112, 237] on div "Home / Restaurants management / Menus / Sections / item / update Juice section …" at bounding box center [389, 355] width 557 height 665
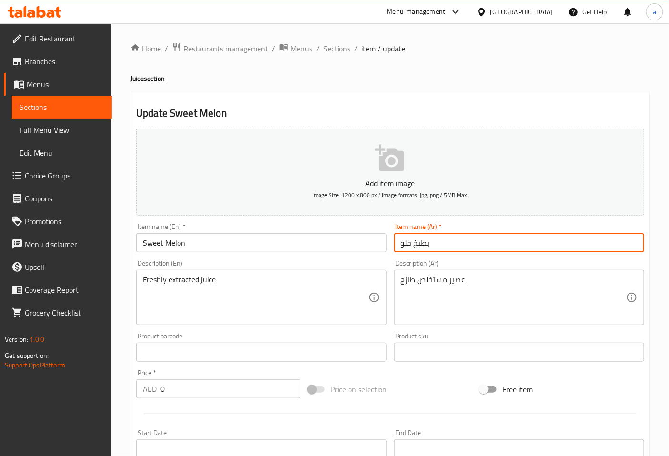
click at [428, 248] on input "بطيخ حلو" at bounding box center [519, 242] width 250 height 19
paste input "مام"
click at [445, 251] on input "شمام" at bounding box center [519, 242] width 250 height 19
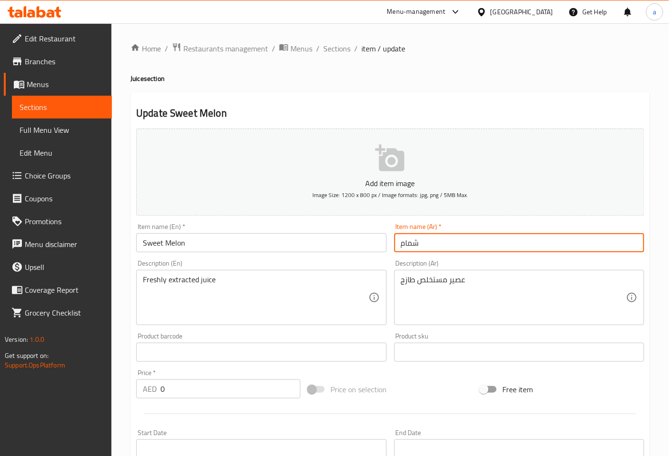
click at [449, 252] on input "شمام" at bounding box center [519, 242] width 250 height 19
type input "شمام"
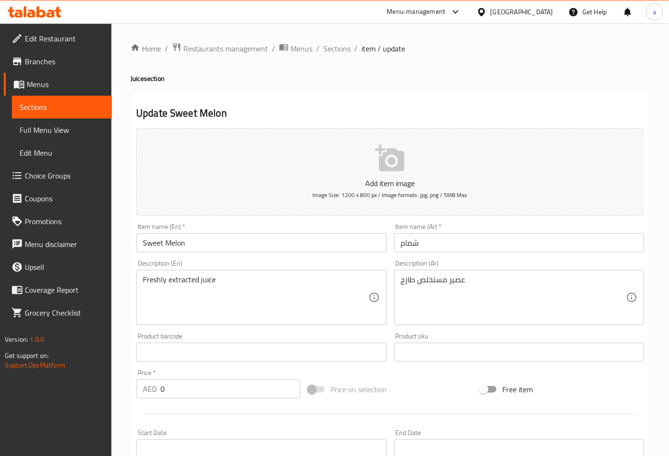
click at [454, 258] on div "Description (Ar) عصير مستخلص طازج Description (Ar)" at bounding box center [518, 292] width 257 height 73
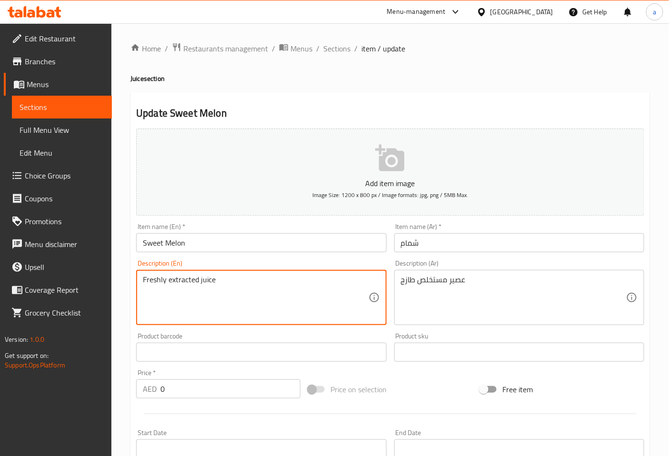
type textarea "Freshly extracted juice"
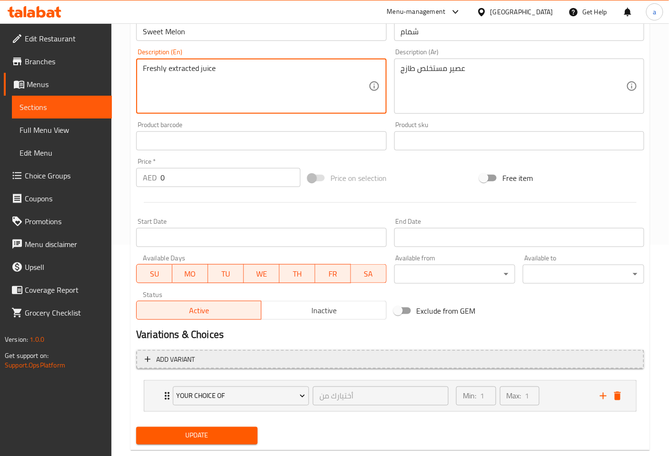
scroll to position [231, 0]
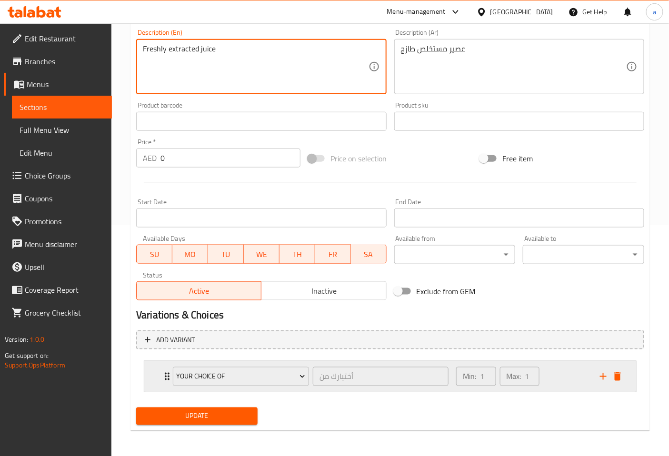
click at [165, 374] on icon "Expand" at bounding box center [166, 376] width 11 height 11
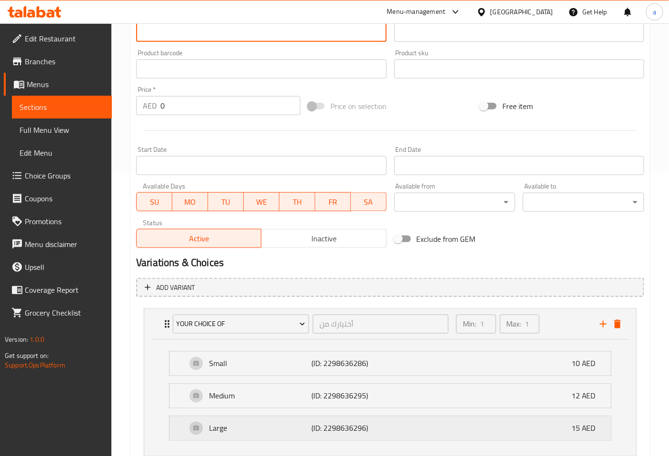
scroll to position [348, 0]
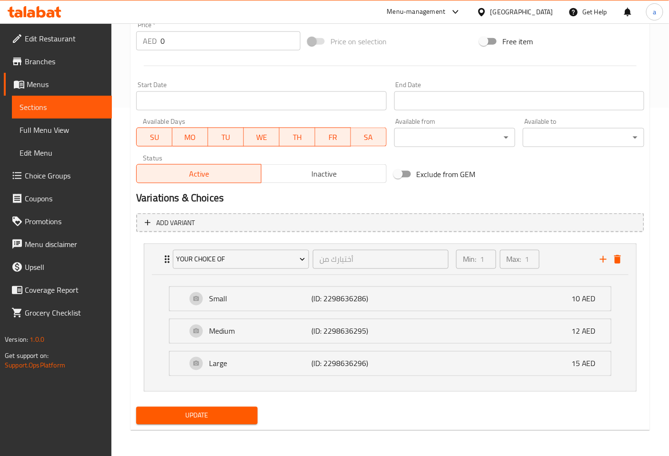
click at [226, 411] on span "Update" at bounding box center [197, 416] width 106 height 12
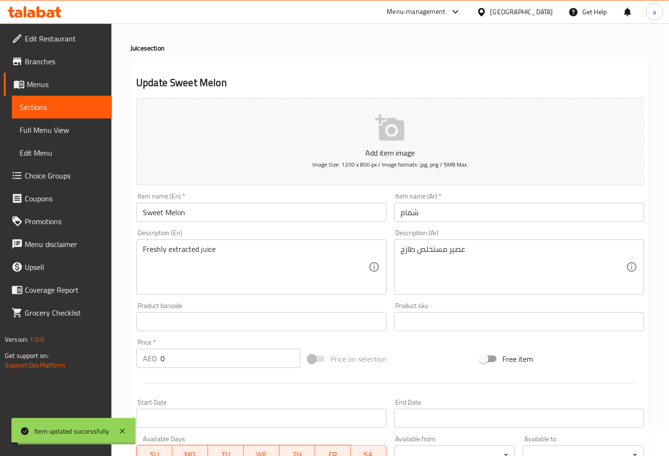
scroll to position [0, 0]
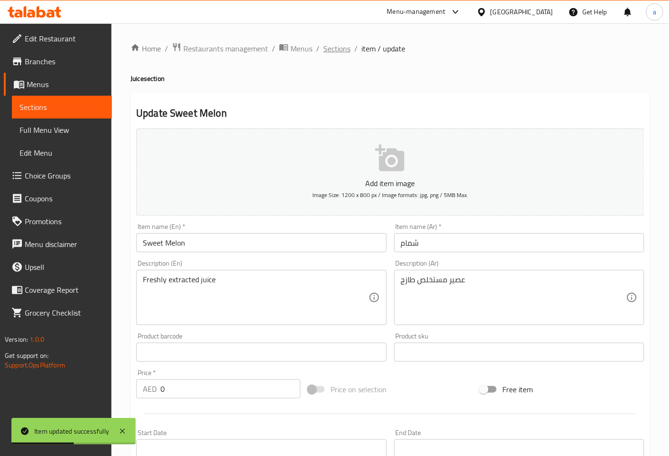
click at [336, 53] on span "Sections" at bounding box center [336, 48] width 27 height 11
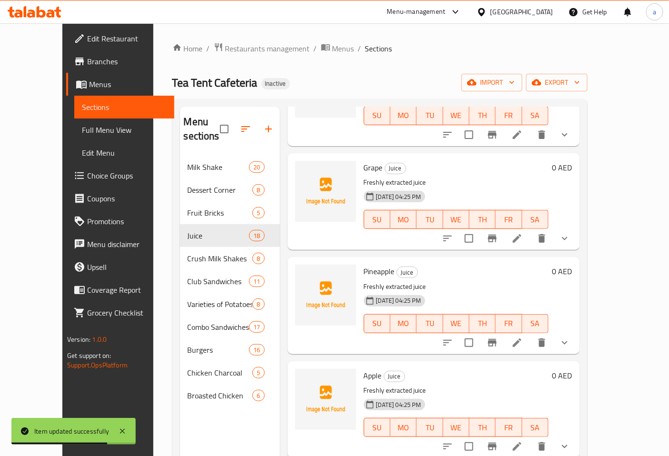
scroll to position [423, 0]
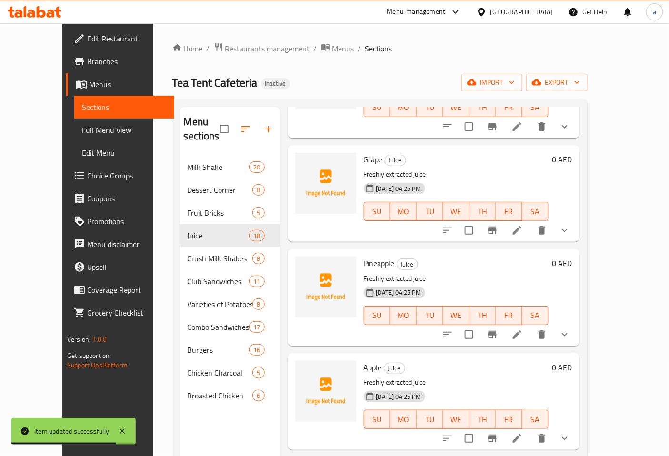
click at [530, 223] on li at bounding box center [516, 230] width 27 height 17
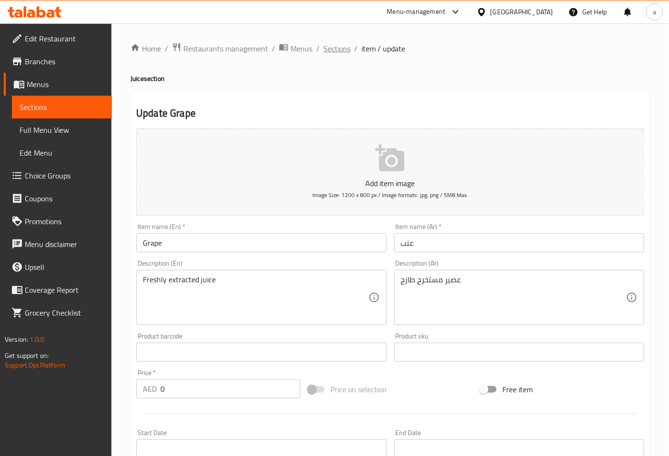
click at [338, 49] on span "Sections" at bounding box center [336, 48] width 27 height 11
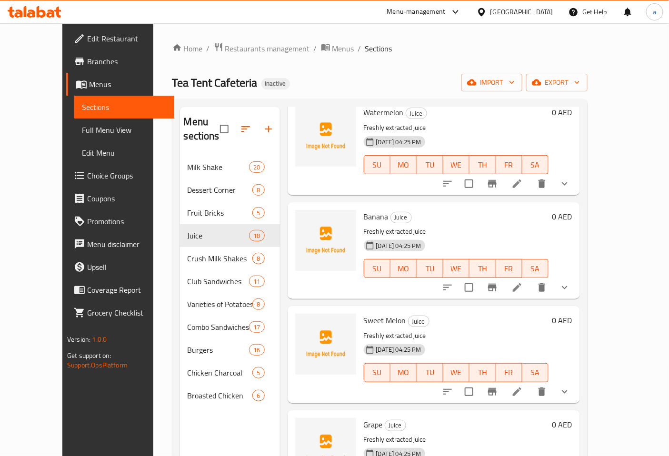
scroll to position [158, 0]
click at [523, 281] on icon at bounding box center [516, 286] width 11 height 11
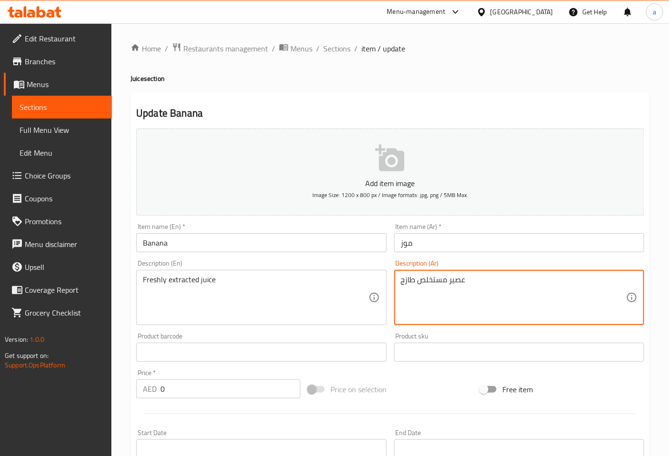
drag, startPoint x: 505, startPoint y: 296, endPoint x: 386, endPoint y: 296, distance: 119.0
click at [342, 52] on span "Sections" at bounding box center [336, 48] width 27 height 11
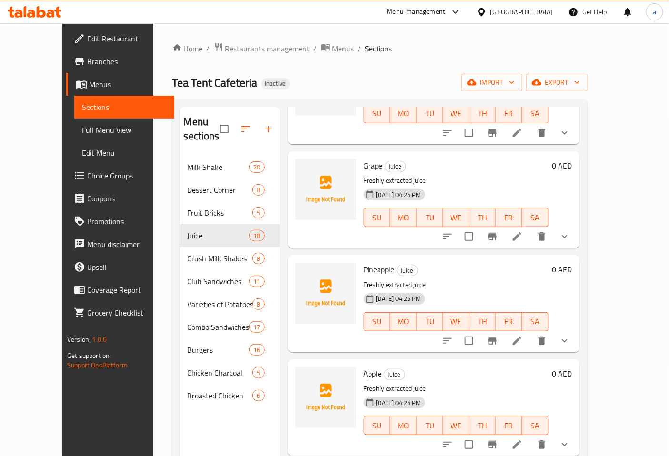
scroll to position [423, 0]
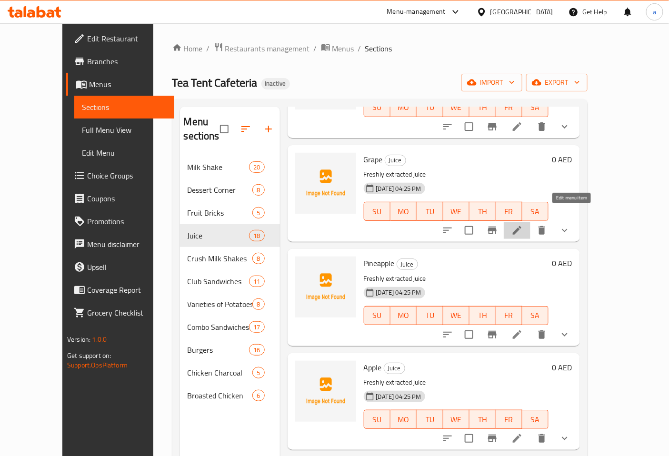
click at [523, 225] on icon at bounding box center [516, 230] width 11 height 11
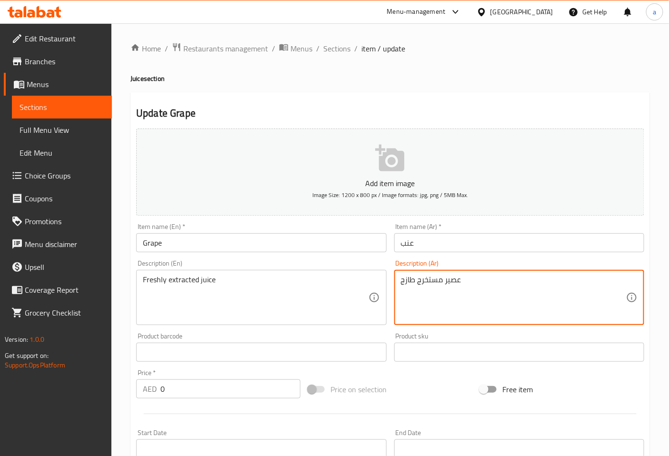
drag, startPoint x: 462, startPoint y: 286, endPoint x: 377, endPoint y: 286, distance: 84.7
paste textarea "لص"
type textarea "عصير مستخلص طازج"
click at [541, 267] on div "Description (Ar) عصير مستخلص طازج Description (Ar)" at bounding box center [519, 292] width 250 height 65
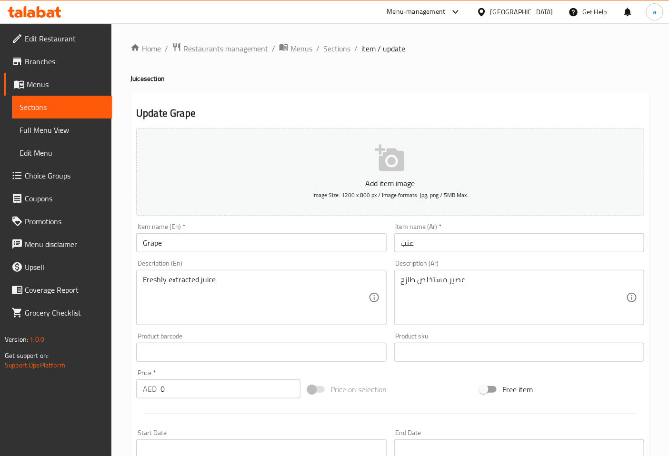
click at [540, 266] on div "Description (Ar) عصير مستخلص طازج Description (Ar)" at bounding box center [519, 292] width 250 height 65
click at [221, 252] on input "Grape" at bounding box center [261, 242] width 250 height 19
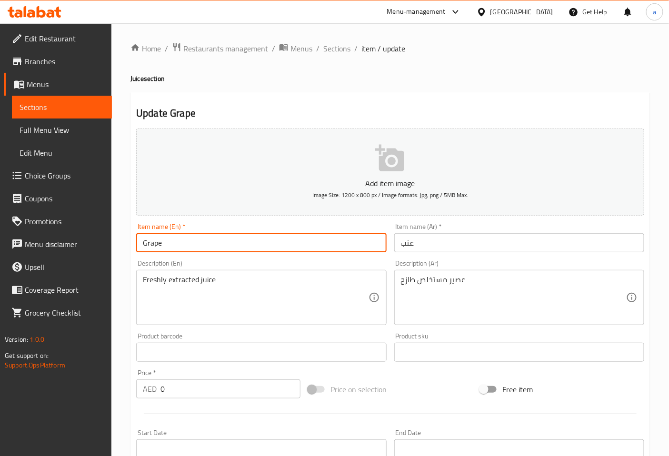
click at [221, 252] on input "Grape" at bounding box center [261, 242] width 250 height 19
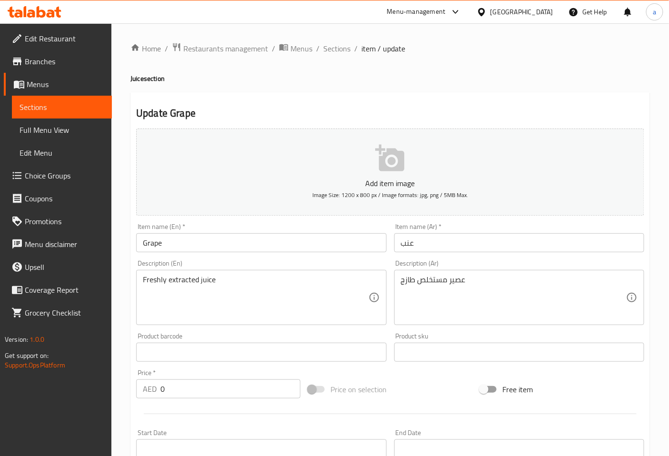
click at [254, 258] on div "Description (En) Freshly extracted juice Description (En)" at bounding box center [260, 292] width 257 height 73
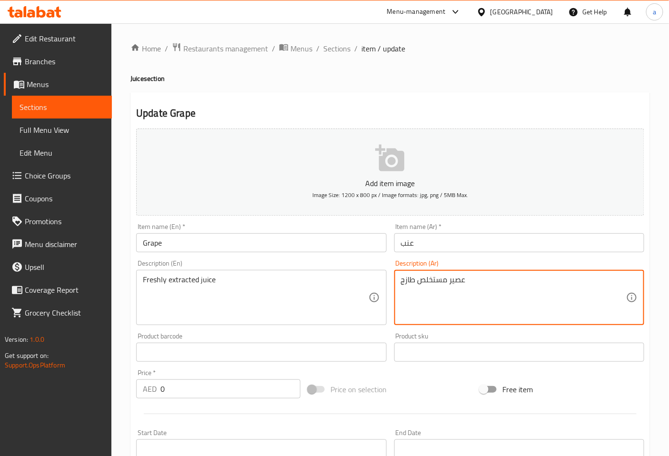
drag, startPoint x: 469, startPoint y: 284, endPoint x: 397, endPoint y: 288, distance: 71.5
click at [510, 256] on div "Item name (Ar)   * عنب Item name (Ar) *" at bounding box center [518, 237] width 257 height 37
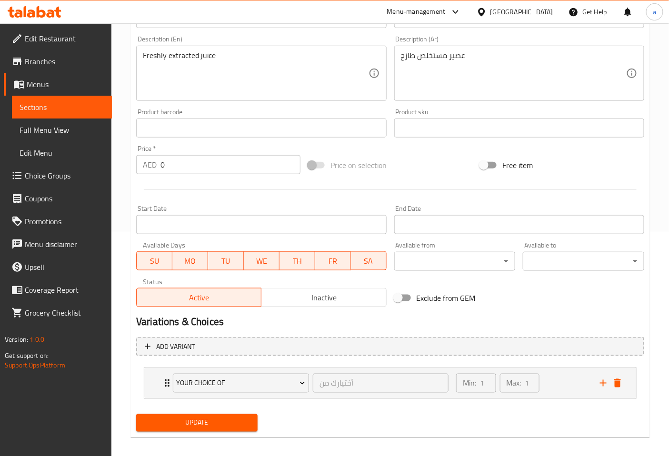
scroll to position [231, 0]
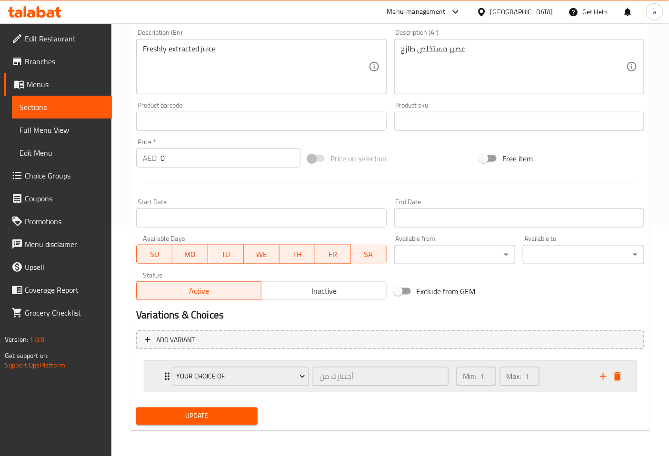
click at [166, 378] on icon "Expand" at bounding box center [167, 377] width 5 height 8
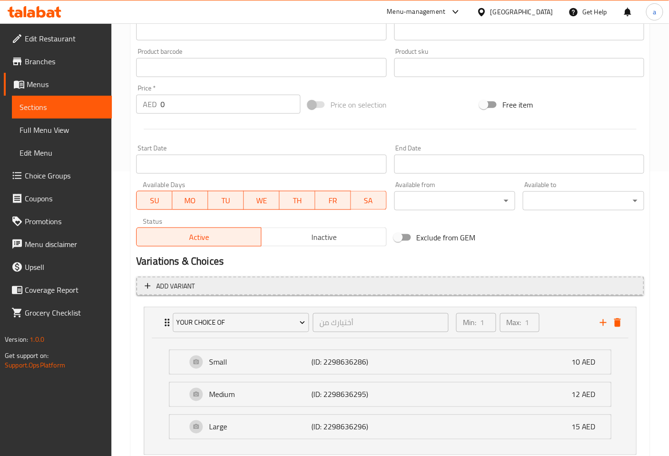
scroll to position [348, 0]
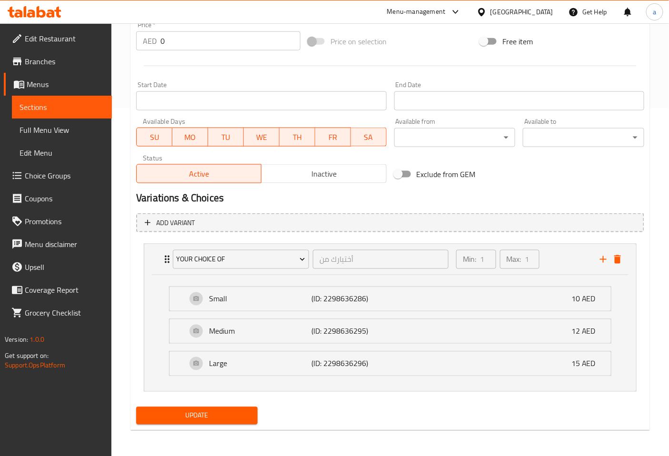
click at [197, 405] on div "Update" at bounding box center [196, 415] width 129 height 25
click at [197, 410] on span "Update" at bounding box center [197, 416] width 106 height 12
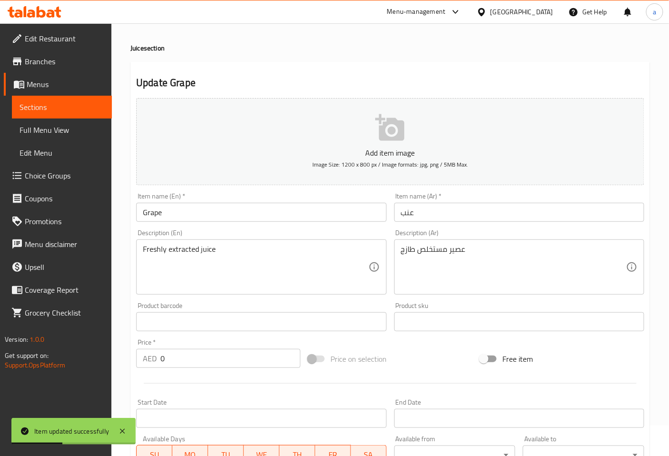
scroll to position [0, 0]
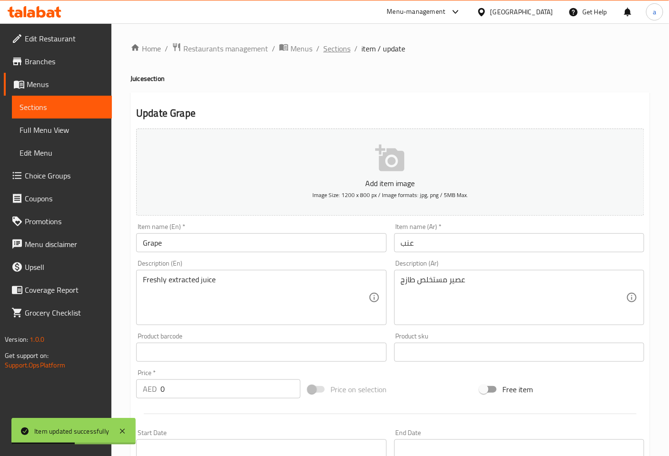
click at [329, 51] on span "Sections" at bounding box center [336, 48] width 27 height 11
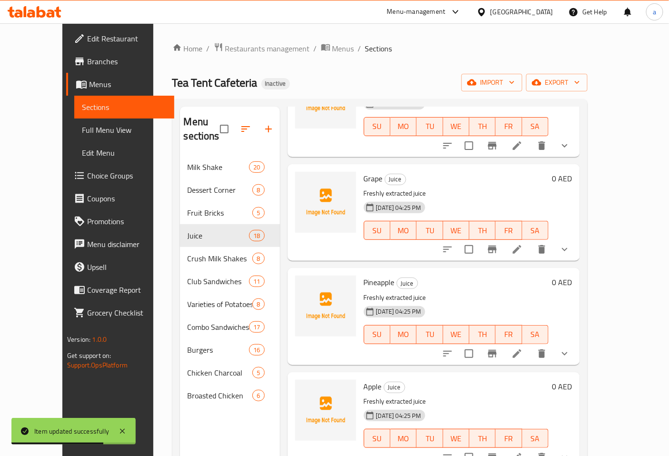
scroll to position [423, 0]
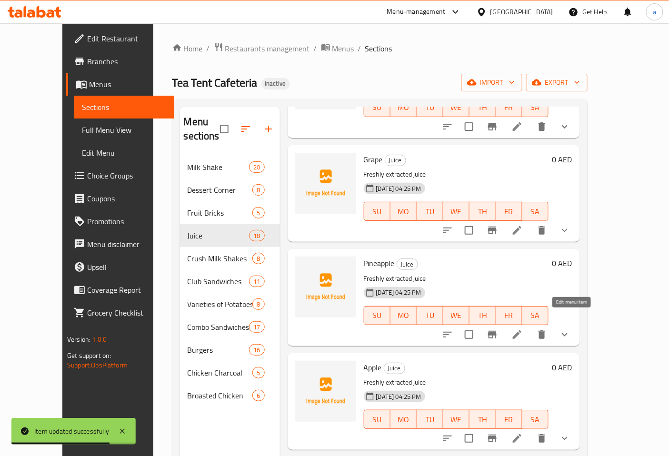
click at [521, 330] on icon at bounding box center [517, 334] width 9 height 9
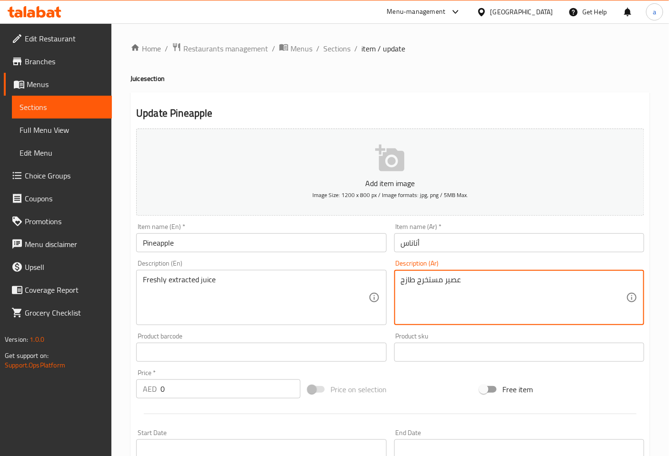
drag, startPoint x: 498, startPoint y: 281, endPoint x: 369, endPoint y: 282, distance: 128.5
paste textarea "لص"
type textarea "عصير مستخلص طازج"
click at [489, 256] on div "Item name (Ar)   * أناناس Item name (Ar) *" at bounding box center [518, 237] width 257 height 37
drag, startPoint x: 488, startPoint y: 292, endPoint x: 400, endPoint y: 293, distance: 88.5
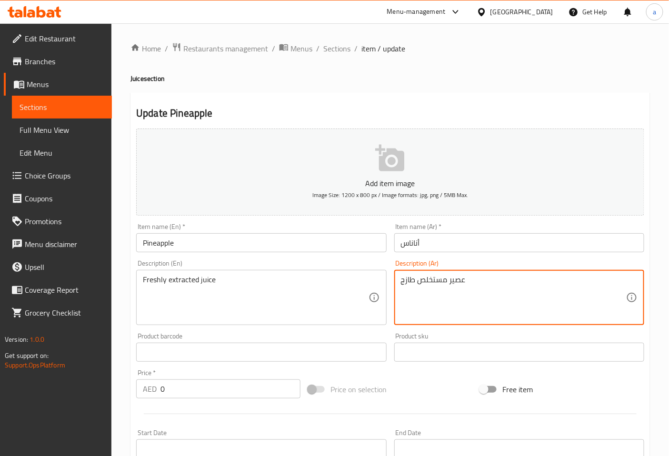
click at [376, 262] on div "Description (En) Freshly extracted juice Description (En)" at bounding box center [261, 292] width 250 height 65
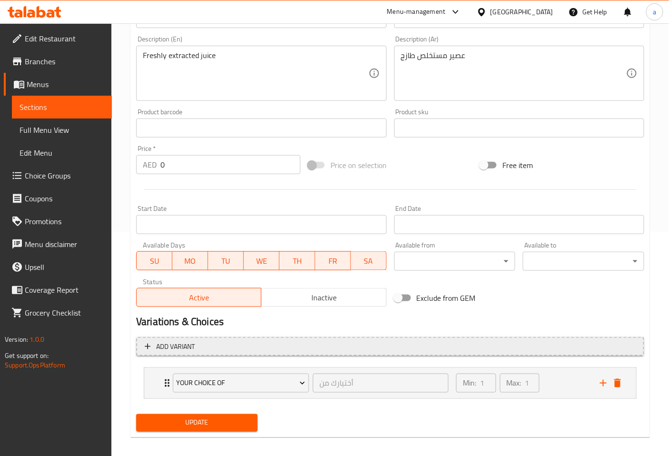
scroll to position [231, 0]
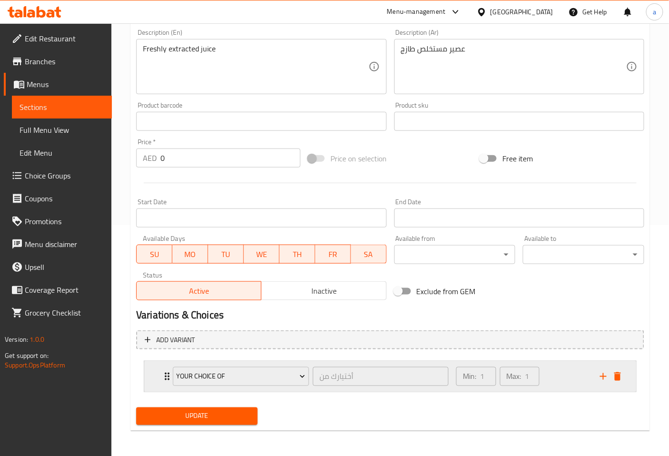
click at [168, 376] on div "your choice of أختيارك من ​" at bounding box center [310, 376] width 287 height 30
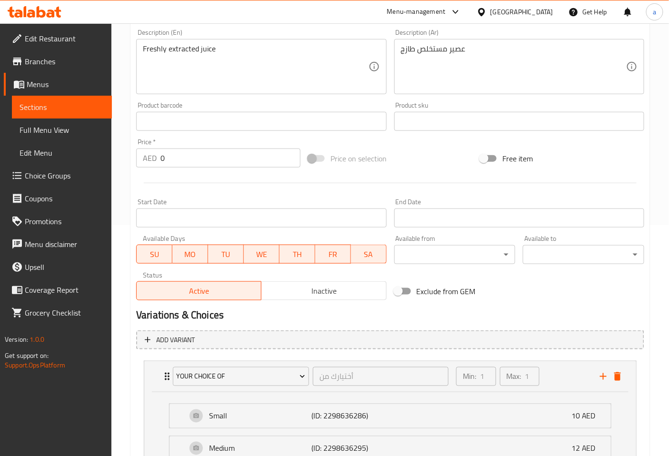
scroll to position [348, 0]
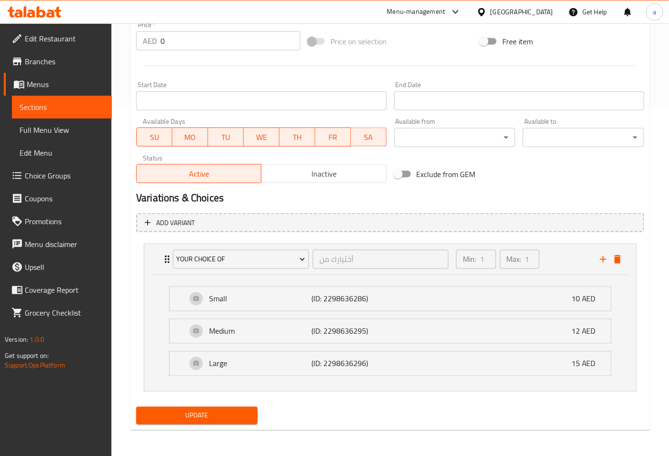
click at [208, 411] on span "Update" at bounding box center [197, 416] width 106 height 12
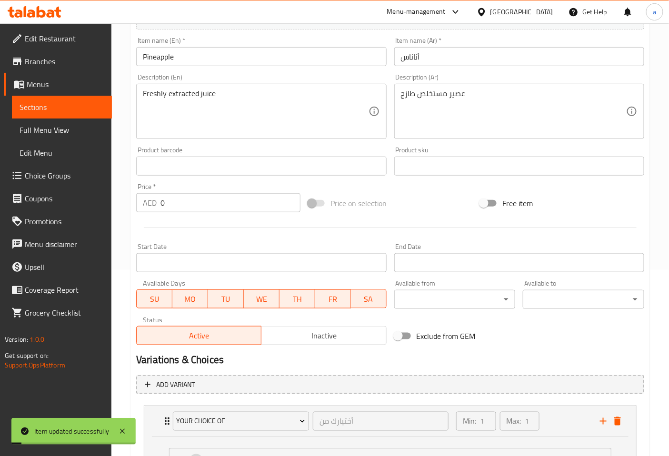
scroll to position [0, 0]
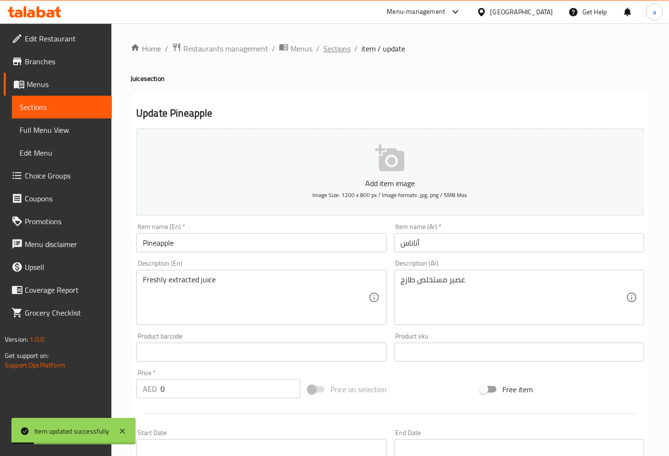
click at [339, 50] on span "Sections" at bounding box center [336, 48] width 27 height 11
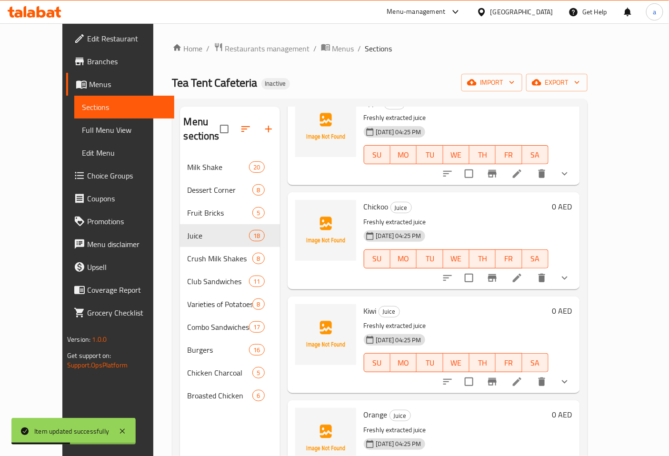
scroll to position [582, 0]
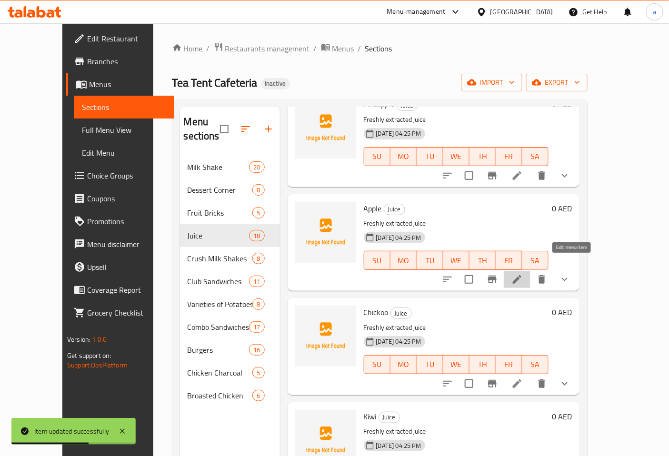
click at [523, 274] on icon at bounding box center [516, 279] width 11 height 11
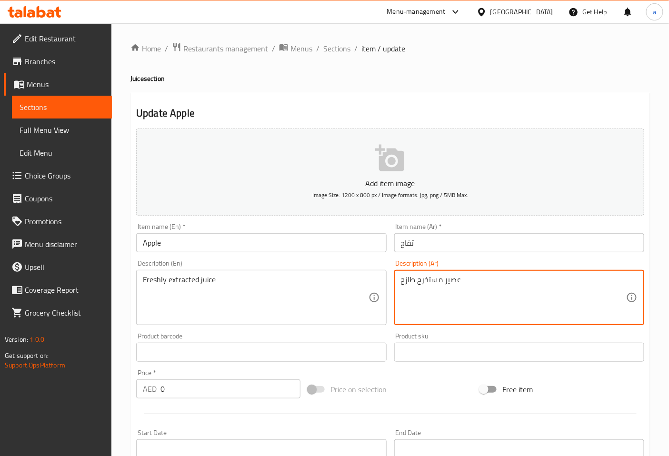
drag, startPoint x: 486, startPoint y: 278, endPoint x: 403, endPoint y: 278, distance: 82.8
click at [483, 281] on textarea "عصير مستخرج طازج" at bounding box center [513, 297] width 225 height 45
drag, startPoint x: 483, startPoint y: 281, endPoint x: 401, endPoint y: 287, distance: 82.1
click at [401, 287] on textarea "عصير مستخرج طازج" at bounding box center [513, 297] width 225 height 45
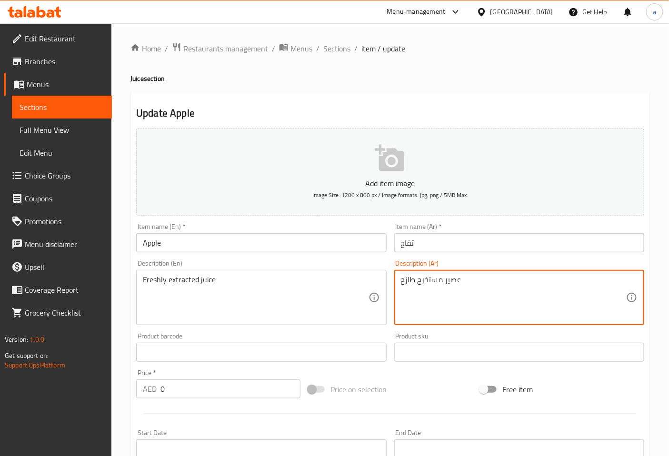
click at [401, 287] on textarea "عصير مستخرج طازج" at bounding box center [513, 297] width 225 height 45
paste textarea "لص"
type textarea "عصير مستخلص طازج"
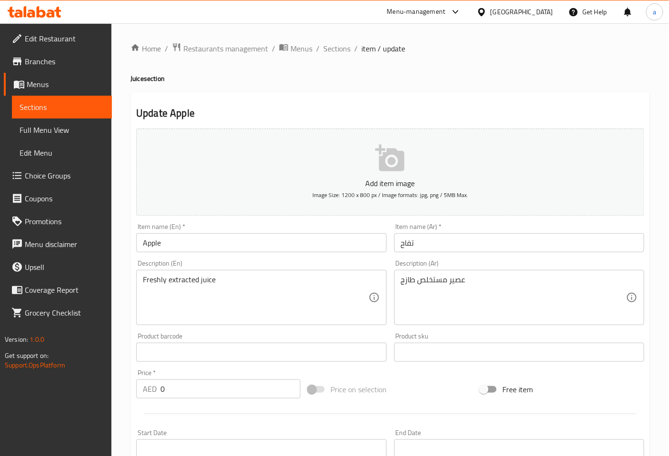
click at [487, 263] on div "Description (Ar) عصير مستخلص طازج Description (Ar)" at bounding box center [519, 292] width 250 height 65
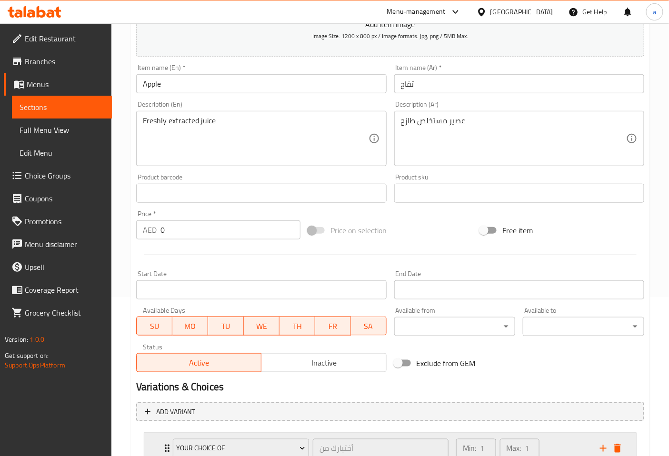
scroll to position [231, 0]
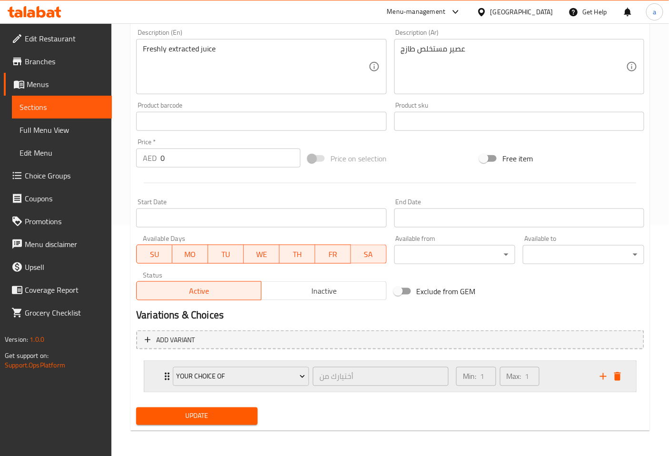
click at [165, 371] on icon "Expand" at bounding box center [166, 376] width 11 height 11
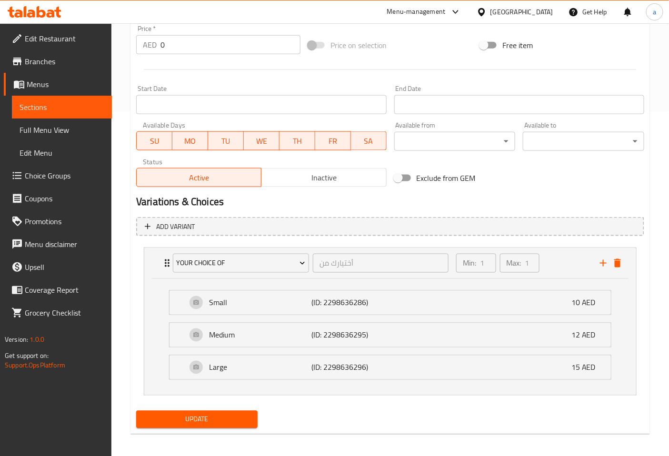
scroll to position [348, 0]
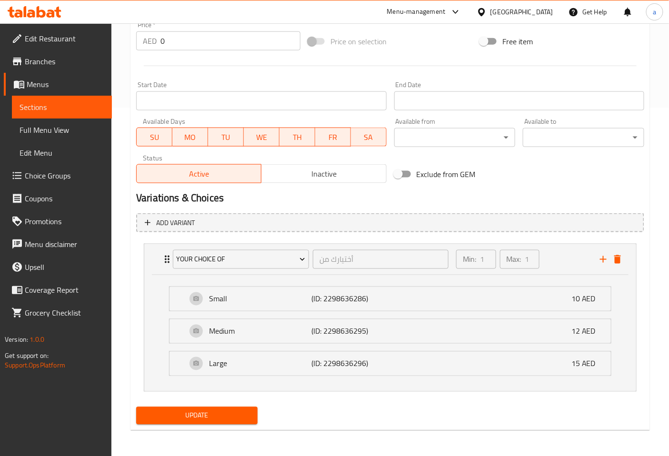
click at [221, 418] on span "Update" at bounding box center [197, 416] width 106 height 12
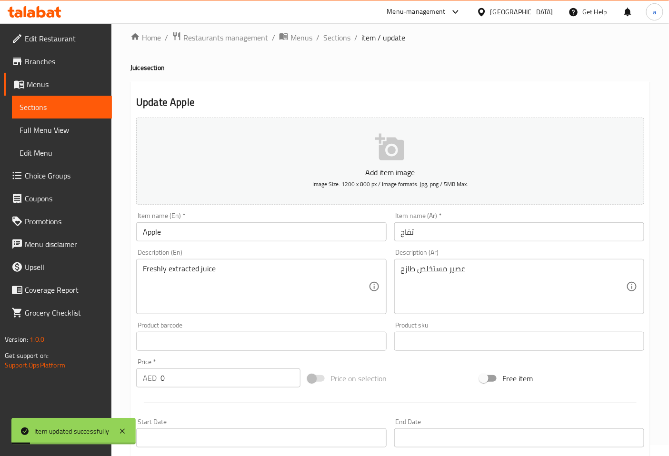
scroll to position [0, 0]
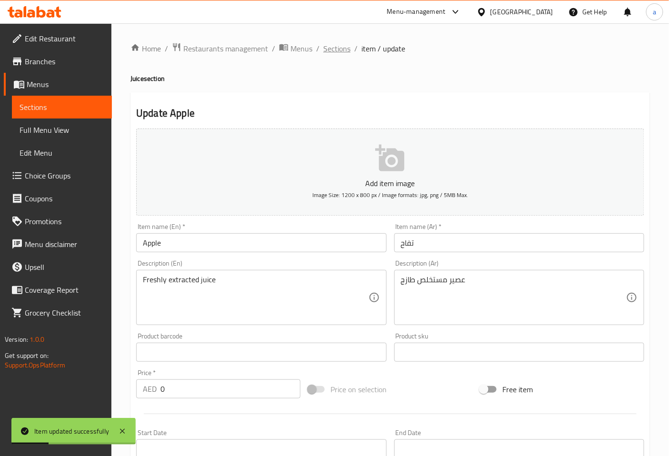
click at [344, 53] on span "Sections" at bounding box center [336, 48] width 27 height 11
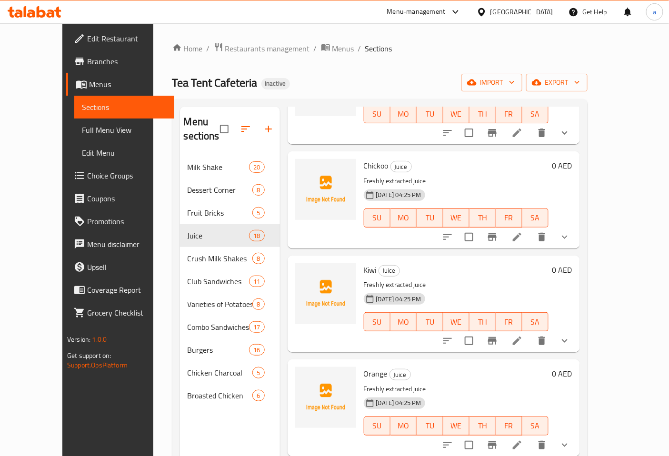
scroll to position [740, 0]
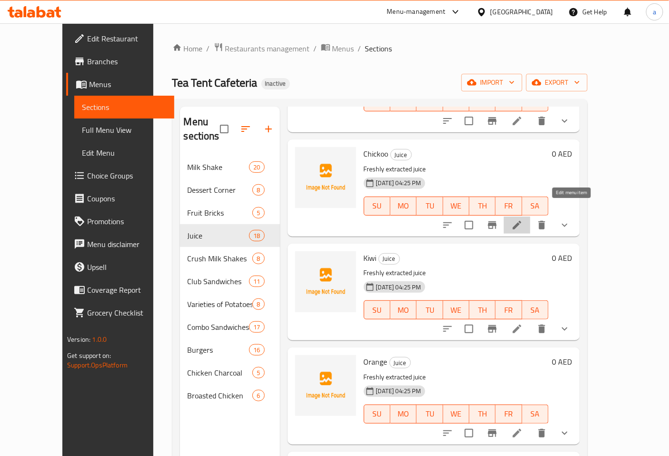
click at [523, 219] on icon at bounding box center [516, 224] width 11 height 11
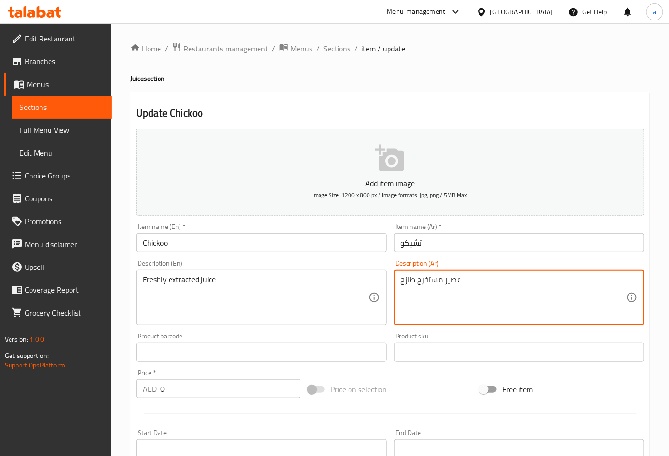
drag, startPoint x: 464, startPoint y: 286, endPoint x: 373, endPoint y: 283, distance: 90.9
paste textarea "لص"
type textarea "عصير مستخلص طازج"
click at [257, 236] on input "Chickoo" at bounding box center [261, 242] width 250 height 19
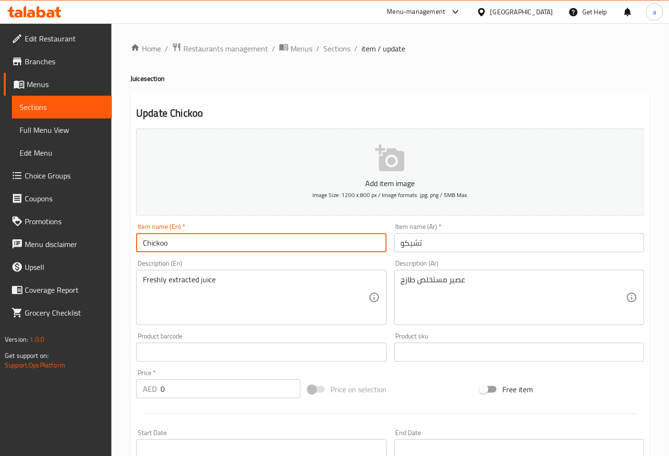
click at [257, 236] on input "Chickoo" at bounding box center [261, 242] width 250 height 19
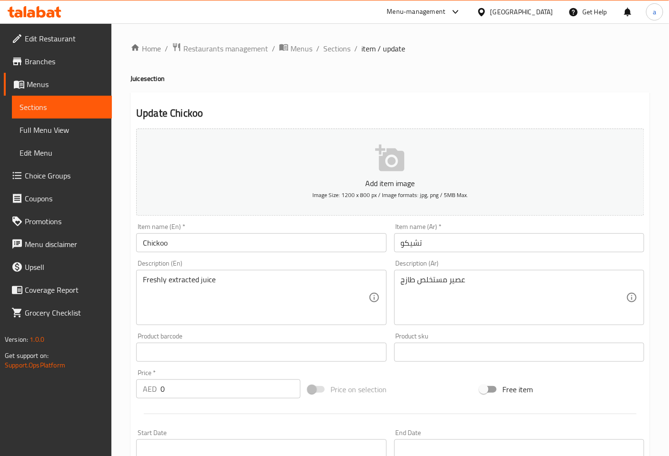
click at [309, 259] on div "Description (En) Freshly extracted juice Description (En)" at bounding box center [260, 292] width 257 height 73
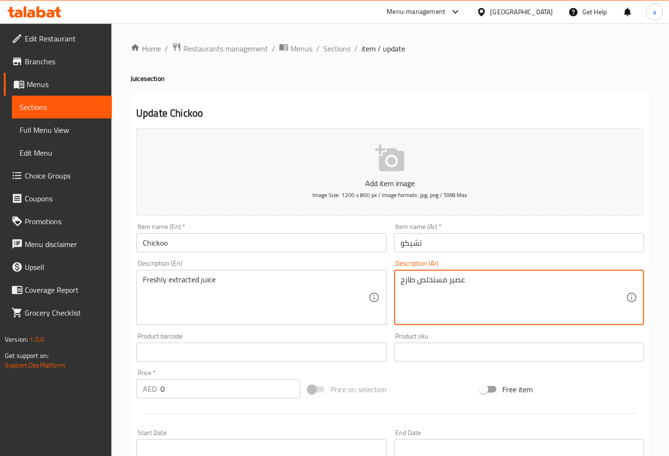
drag, startPoint x: 482, startPoint y: 283, endPoint x: 354, endPoint y: 283, distance: 128.0
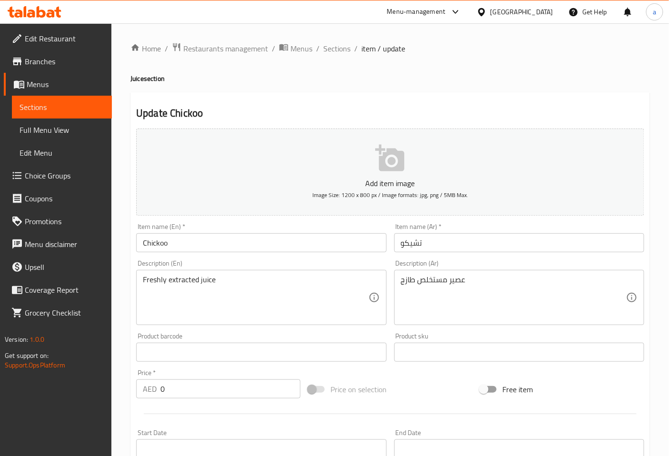
click at [502, 262] on div "Description (Ar) عصير مستخلص طازج Description (Ar)" at bounding box center [519, 292] width 250 height 65
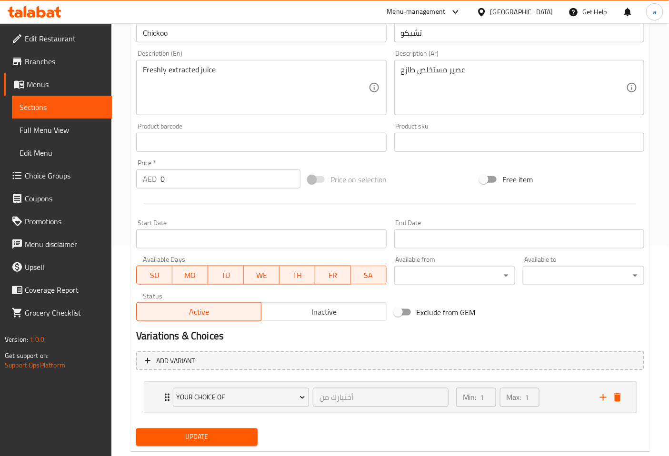
scroll to position [211, 0]
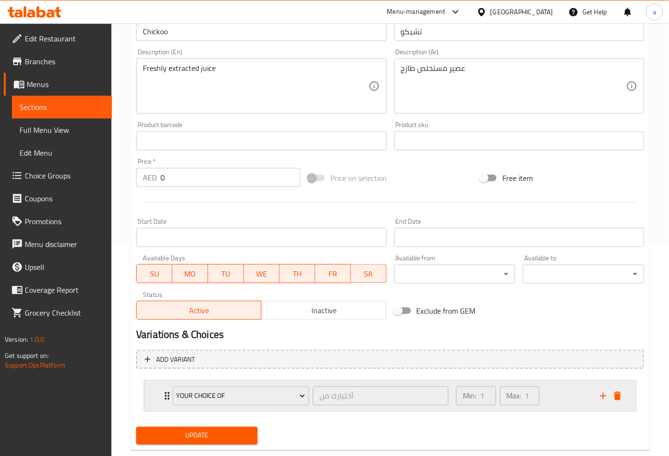
click at [159, 394] on div "your choice of أختيارك من ​ Min: 1 ​ Max: 1 ​" at bounding box center [390, 396] width 492 height 30
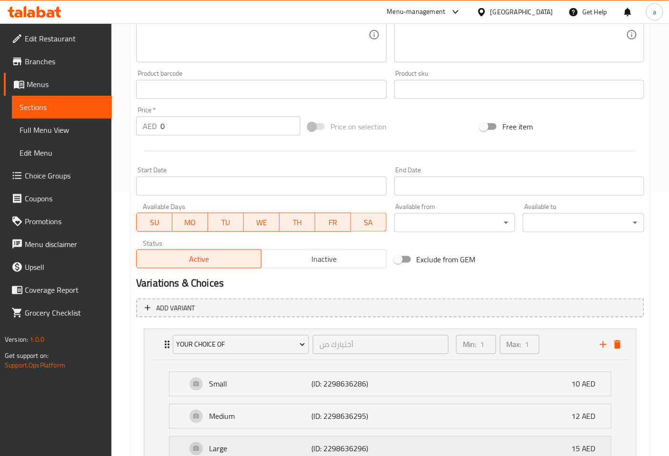
scroll to position [348, 0]
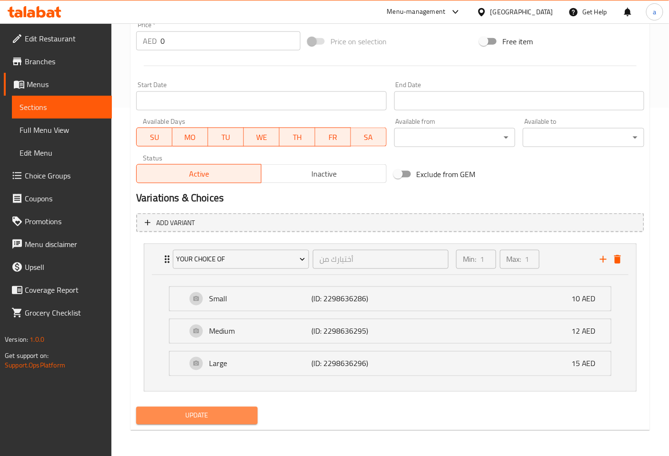
click at [236, 412] on span "Update" at bounding box center [197, 416] width 106 height 12
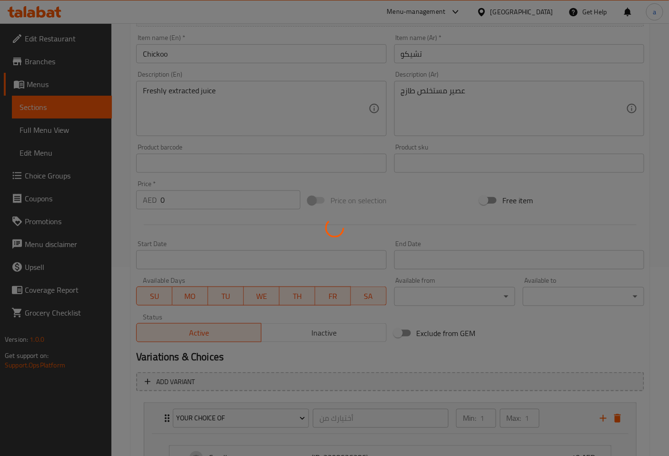
scroll to position [0, 0]
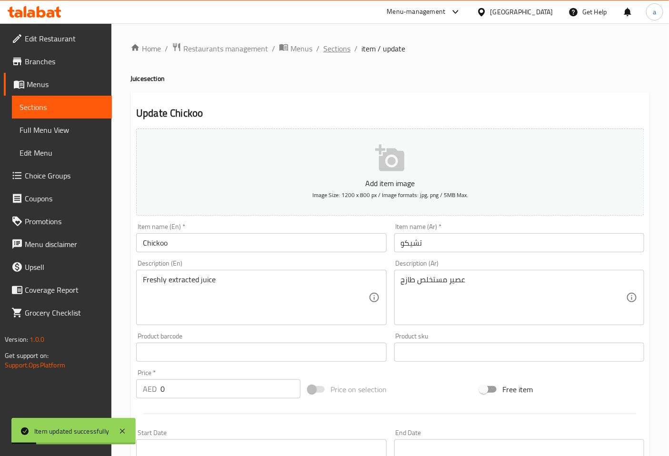
click at [339, 49] on span "Sections" at bounding box center [336, 48] width 27 height 11
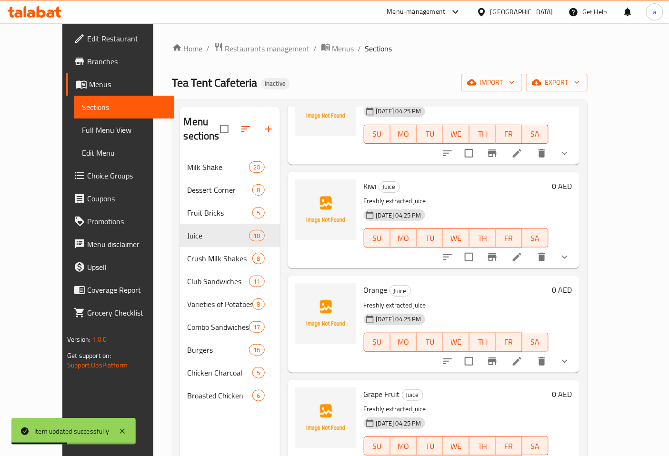
scroll to position [846, 0]
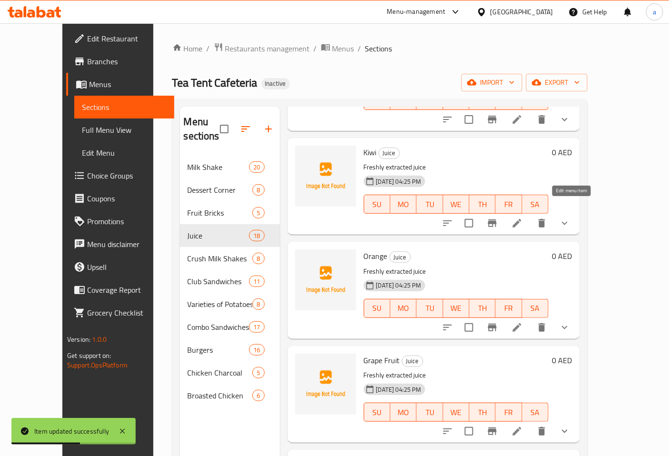
click at [521, 219] on icon at bounding box center [517, 223] width 9 height 9
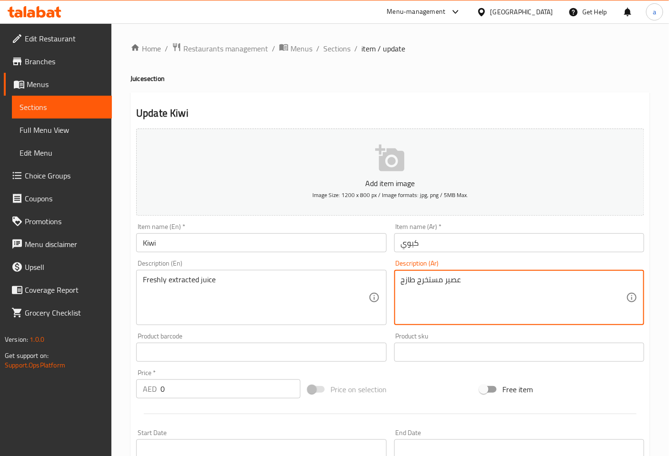
click at [457, 286] on textarea "عصير مستخرج طازج" at bounding box center [513, 297] width 225 height 45
paste textarea "لص"
type textarea "عصير مستخلص طازج"
click at [518, 258] on div "Description (Ar) عصير مستخلص طازج Description (Ar)" at bounding box center [518, 292] width 257 height 73
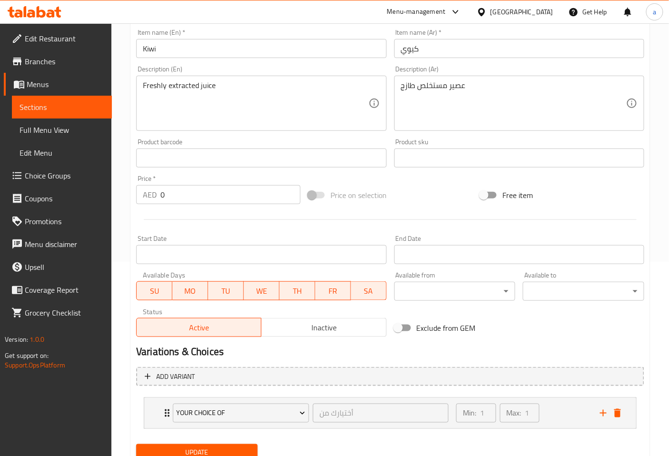
scroll to position [231, 0]
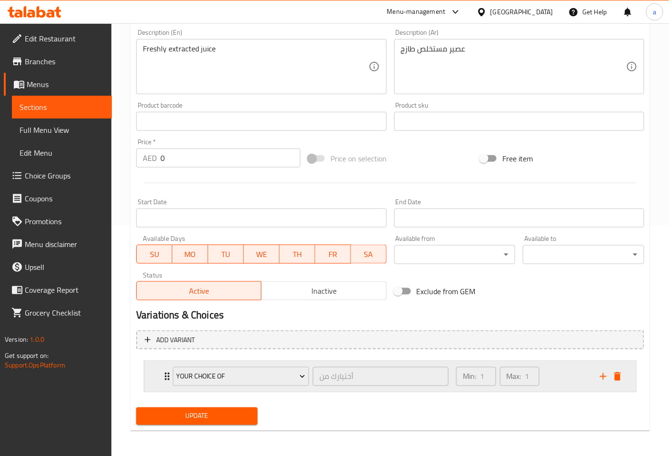
click at [165, 380] on icon "Expand" at bounding box center [166, 376] width 11 height 11
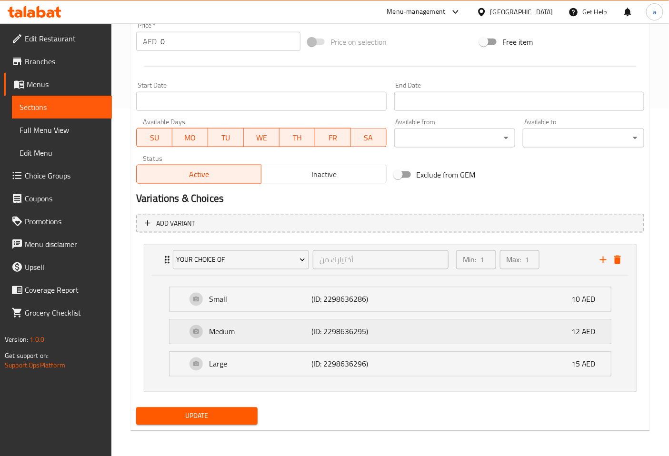
scroll to position [348, 0]
click at [233, 414] on span "Update" at bounding box center [197, 416] width 106 height 12
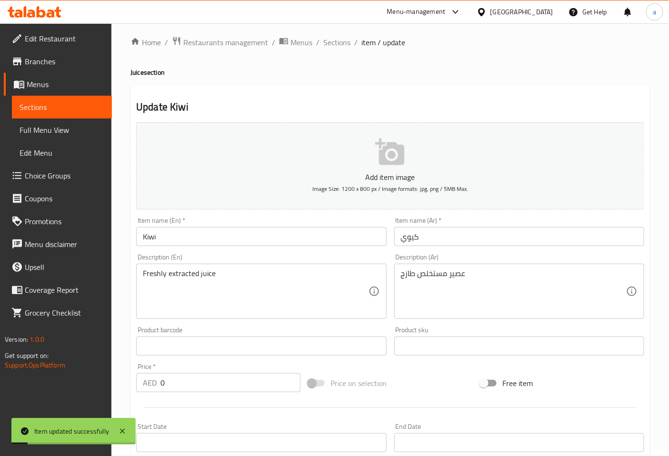
scroll to position [0, 0]
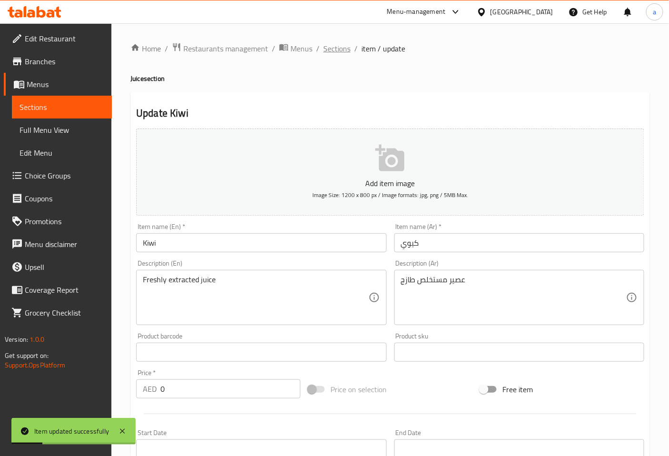
click at [343, 53] on span "Sections" at bounding box center [336, 48] width 27 height 11
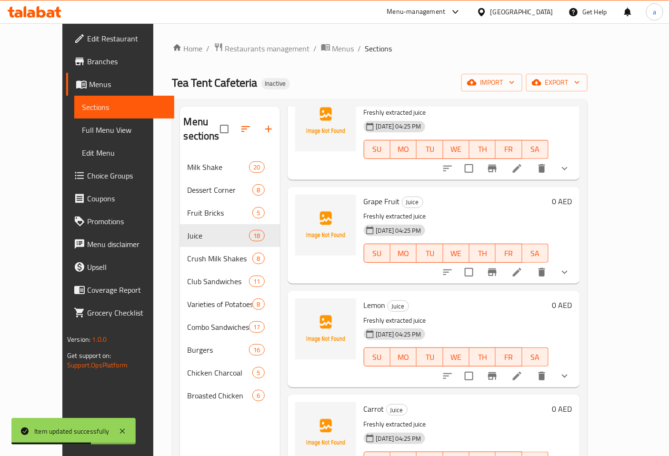
scroll to position [952, 0]
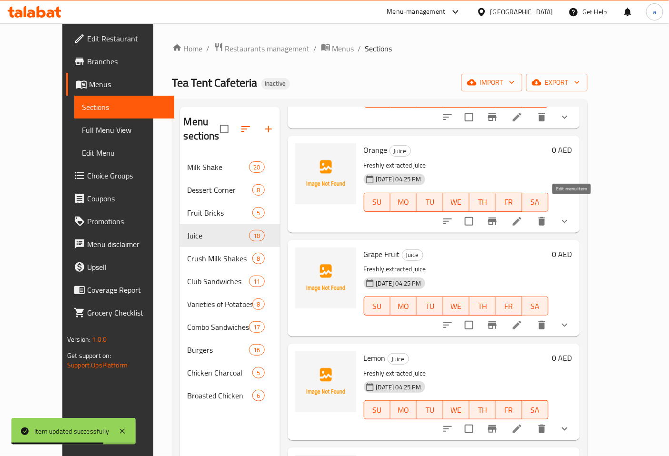
click at [523, 216] on icon at bounding box center [516, 221] width 11 height 11
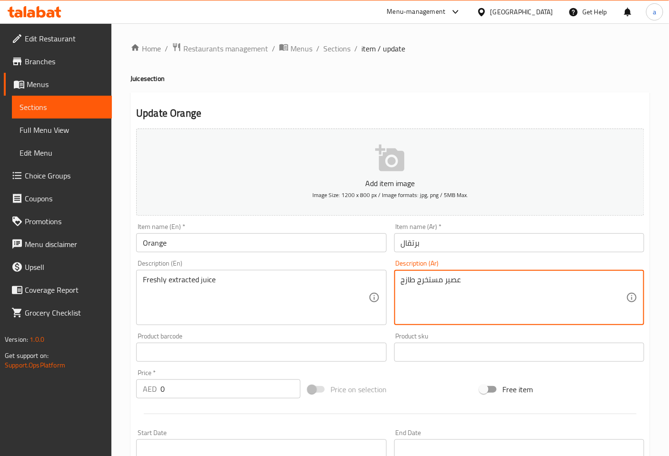
click at [458, 282] on textarea "عصير مستخرج طازج" at bounding box center [513, 297] width 225 height 45
paste textarea "لص"
type textarea "عصير مستخلص طازج"
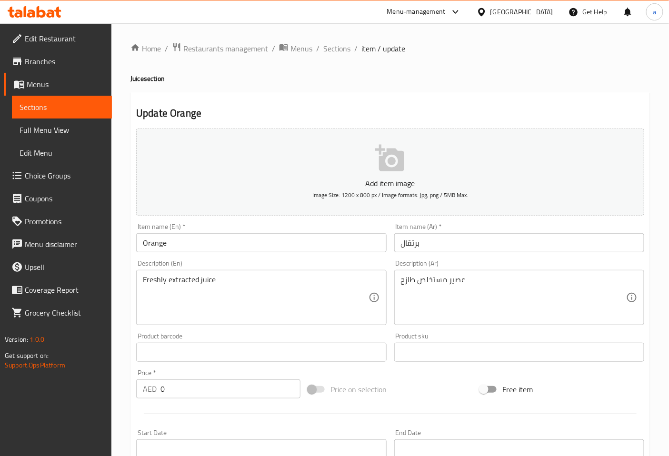
click at [495, 265] on div "Description (Ar) عصير مستخلص طازج Description (Ar)" at bounding box center [519, 292] width 250 height 65
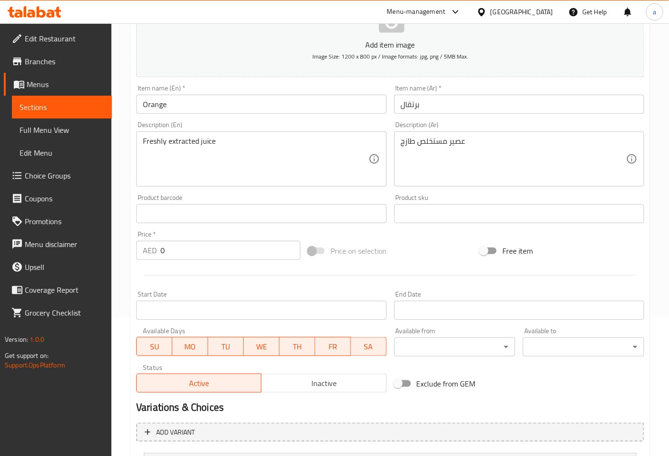
scroll to position [231, 0]
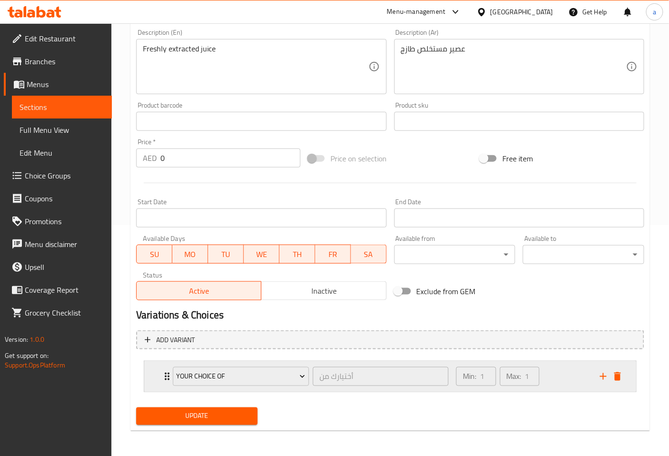
click at [169, 375] on div "your choice of أختيارك من ​" at bounding box center [310, 376] width 287 height 30
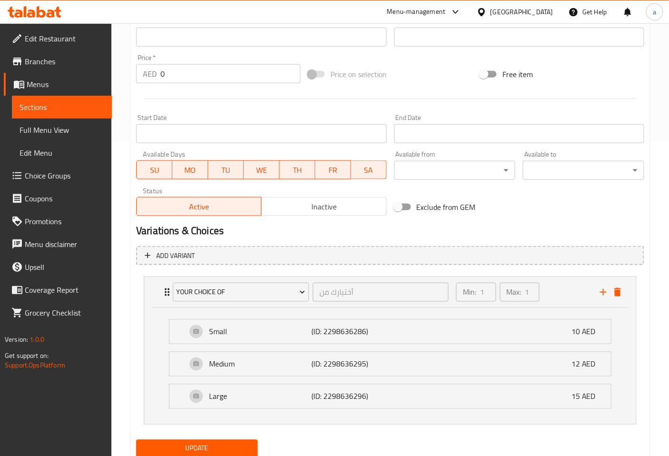
scroll to position [348, 0]
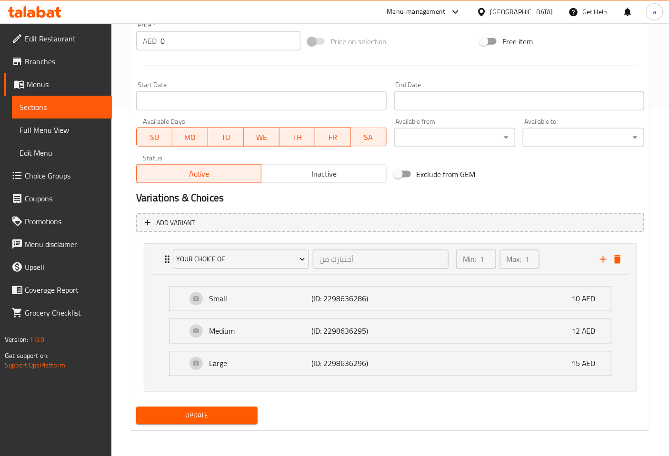
click at [233, 410] on span "Update" at bounding box center [197, 416] width 106 height 12
click at [216, 412] on span "Update" at bounding box center [197, 416] width 106 height 12
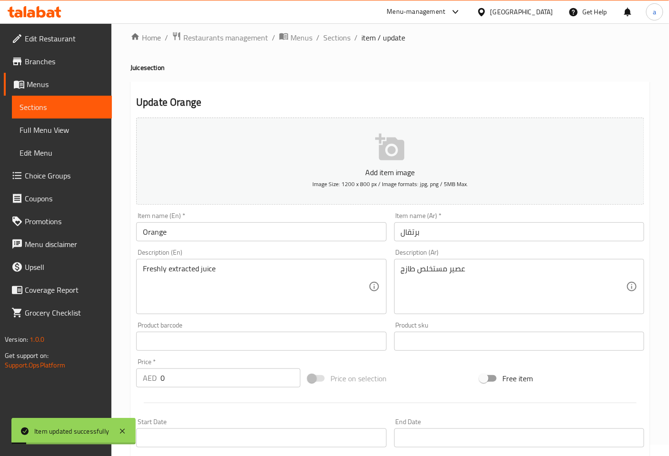
scroll to position [0, 0]
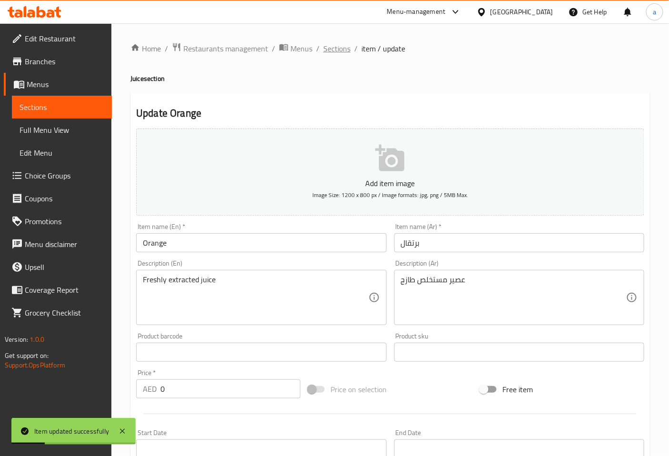
click at [345, 52] on span "Sections" at bounding box center [336, 48] width 27 height 11
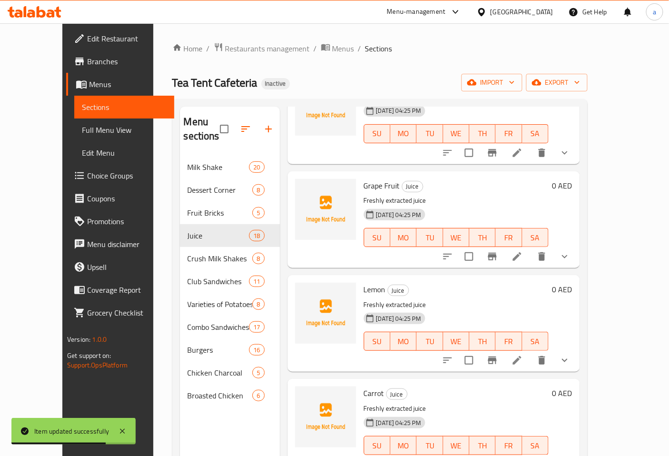
scroll to position [952, 0]
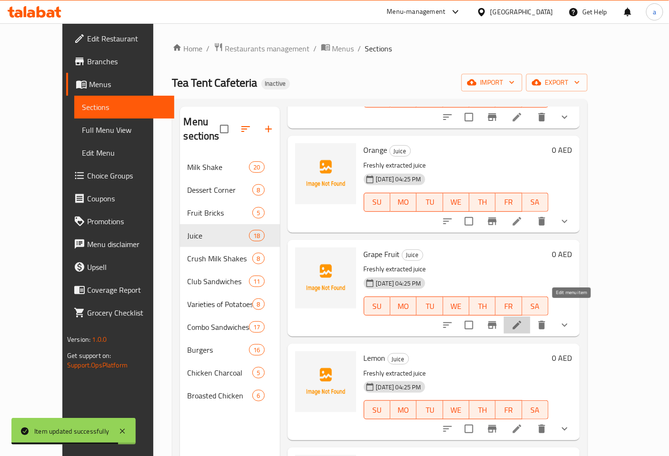
click at [521, 321] on icon at bounding box center [517, 325] width 9 height 9
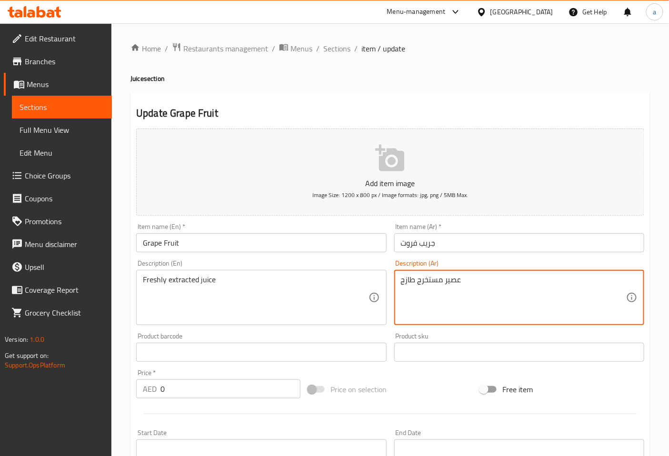
click at [435, 280] on textarea "عصير مستخرج طازج" at bounding box center [513, 297] width 225 height 45
paste textarea "لص"
type textarea "عصير مستخلص طازج"
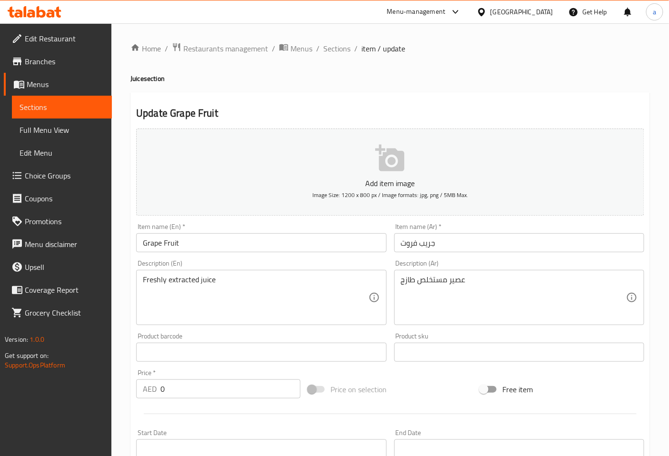
click at [464, 265] on div "Description (Ar) عصير مستخلص طازج Description (Ar)" at bounding box center [519, 292] width 250 height 65
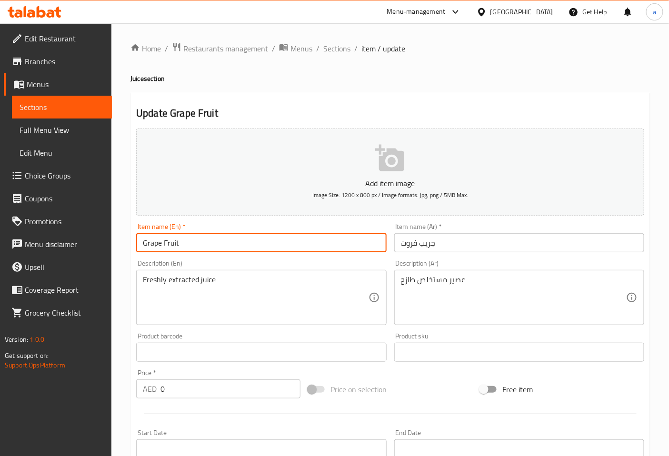
click at [244, 240] on input "Grape Fruit" at bounding box center [261, 242] width 250 height 19
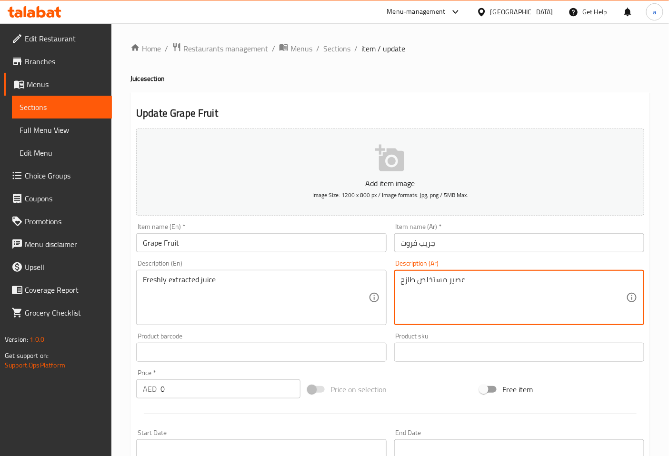
click at [479, 280] on textarea "عصير مستخلص طازج" at bounding box center [513, 297] width 225 height 45
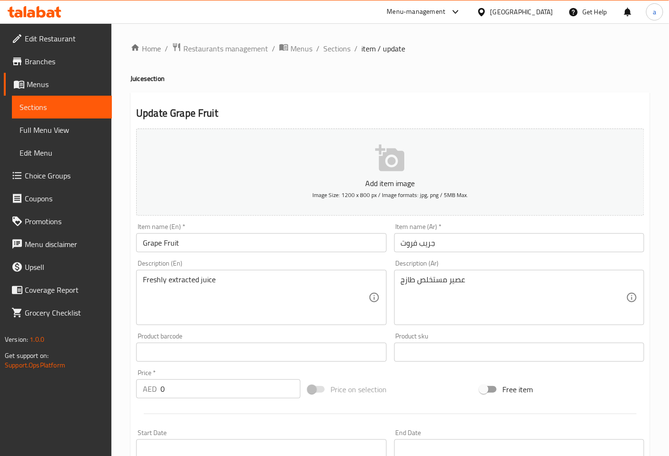
click at [488, 263] on div "Description (Ar) عصير مستخلص طازج Description (Ar)" at bounding box center [519, 292] width 250 height 65
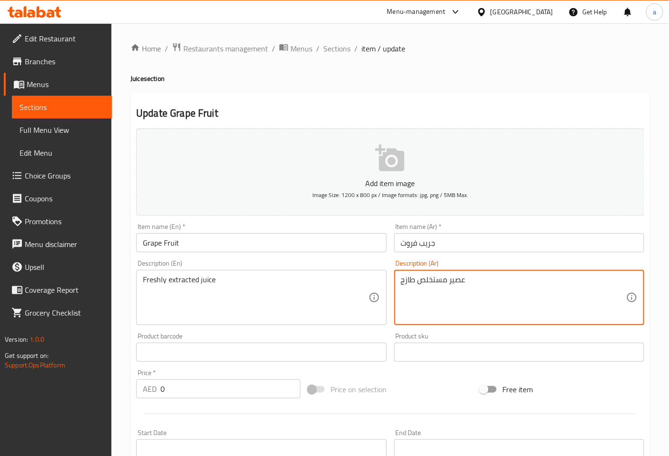
click at [516, 278] on textarea "عصير مستخلص طازج" at bounding box center [513, 297] width 225 height 45
click at [520, 256] on div "Description (Ar) عصير مستخلص طازج Description (Ar)" at bounding box center [518, 292] width 257 height 73
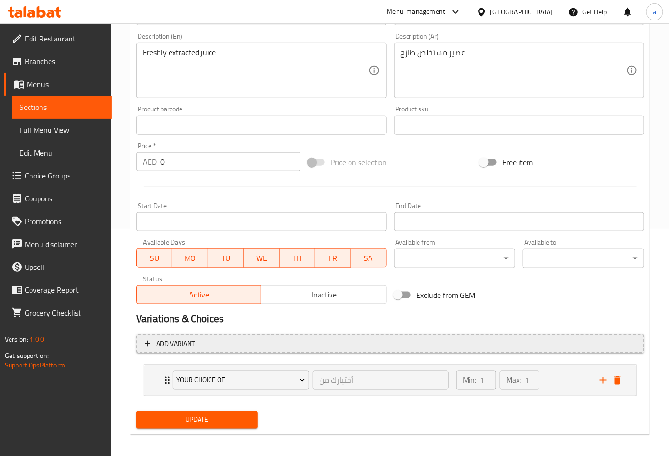
scroll to position [231, 0]
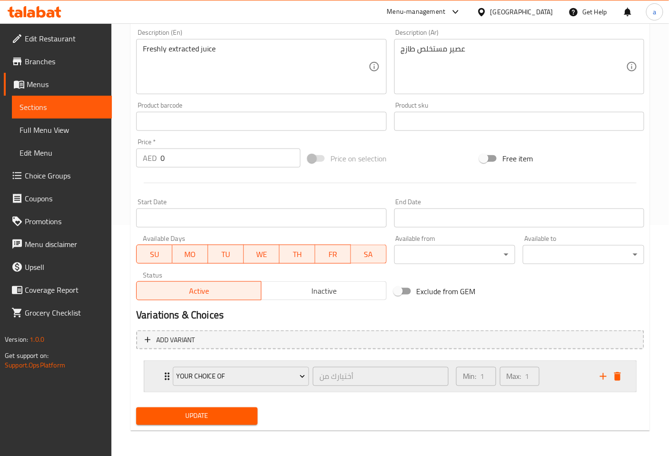
click at [169, 379] on div "your choice of أختيارك من ​" at bounding box center [310, 376] width 287 height 30
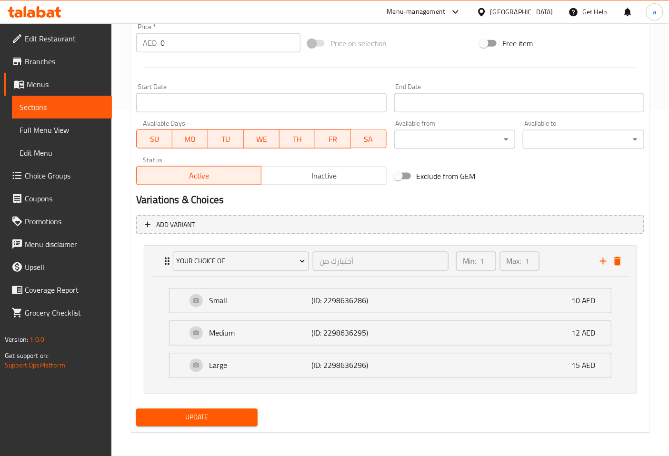
scroll to position [348, 0]
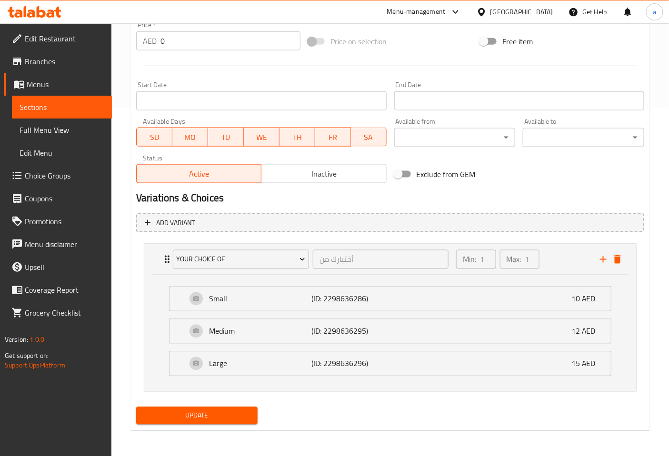
click at [217, 414] on span "Update" at bounding box center [197, 416] width 106 height 12
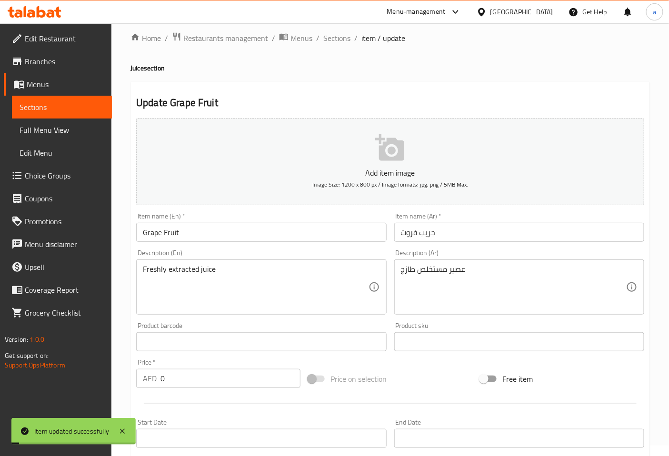
scroll to position [0, 0]
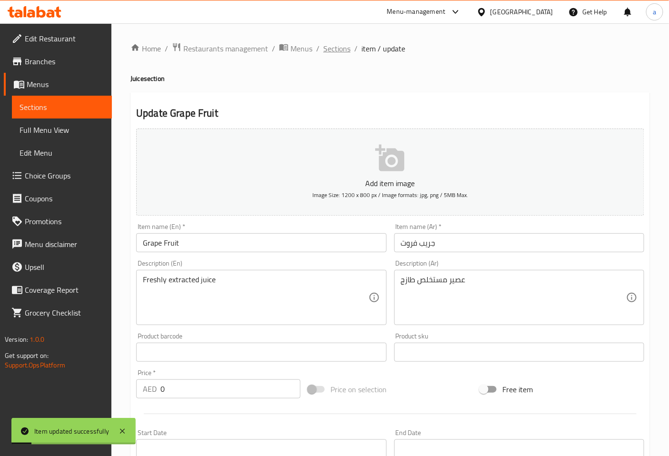
click at [342, 51] on span "Sections" at bounding box center [336, 48] width 27 height 11
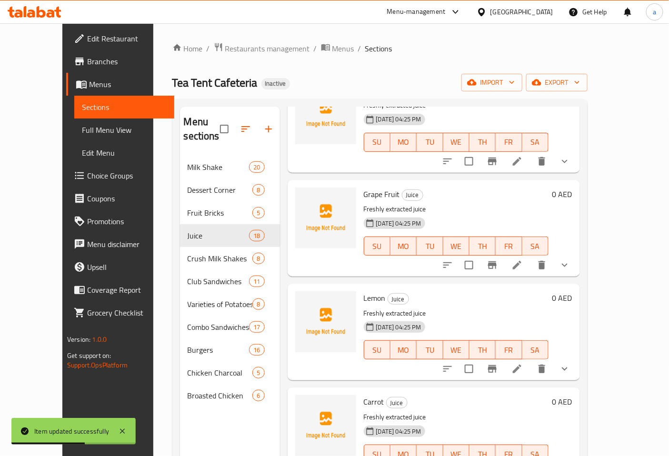
scroll to position [1005, 0]
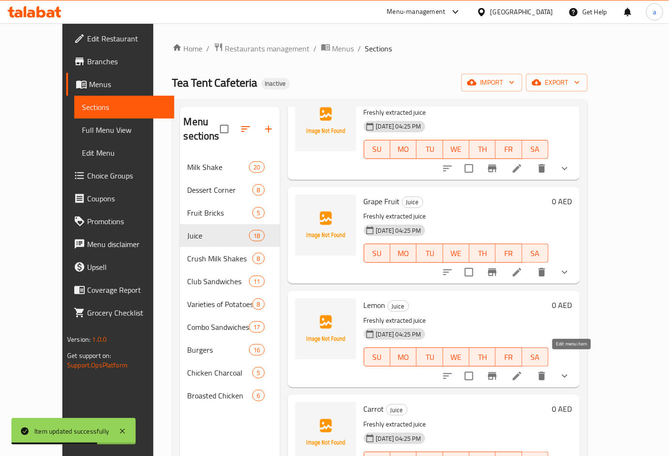
click at [523, 370] on icon at bounding box center [516, 375] width 11 height 11
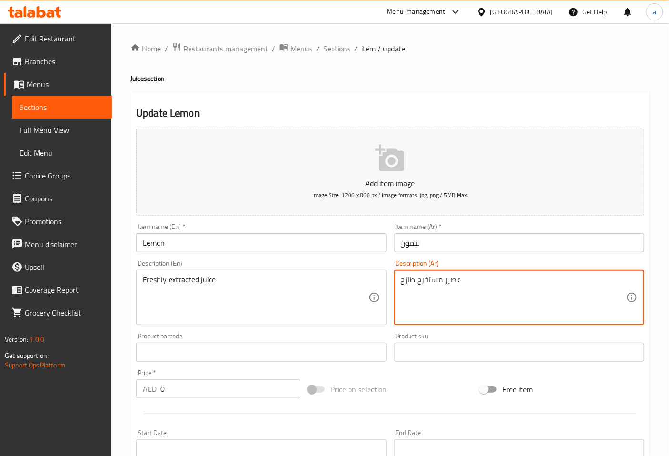
click at [472, 288] on textarea "عصير مستخرج طازج" at bounding box center [513, 297] width 225 height 45
paste textarea "لص"
type textarea "عصير مستخلص طازج"
click at [465, 259] on div "Description (Ar) عصير مستخلص طازج Description (Ar)" at bounding box center [518, 292] width 257 height 73
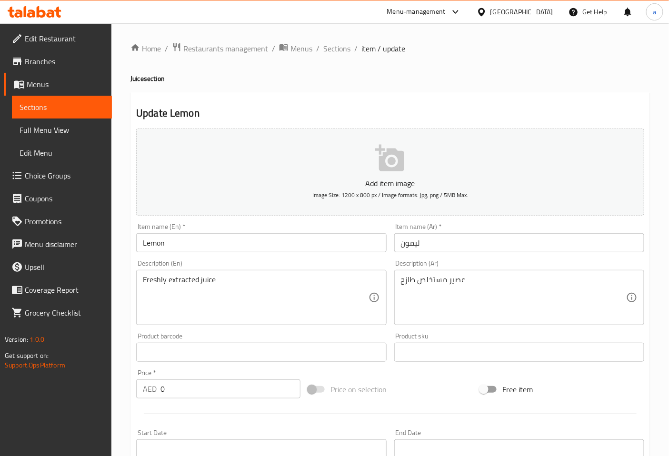
click at [218, 238] on input "Lemon" at bounding box center [261, 242] width 250 height 19
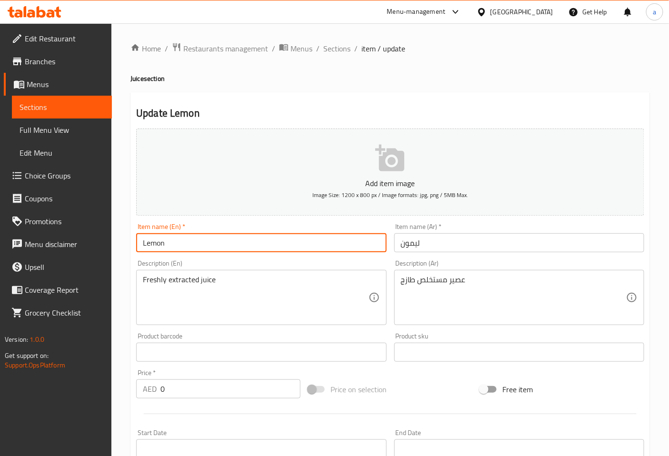
click at [218, 238] on input "Lemon" at bounding box center [261, 242] width 250 height 19
click at [188, 243] on input "Lemon" at bounding box center [261, 242] width 250 height 19
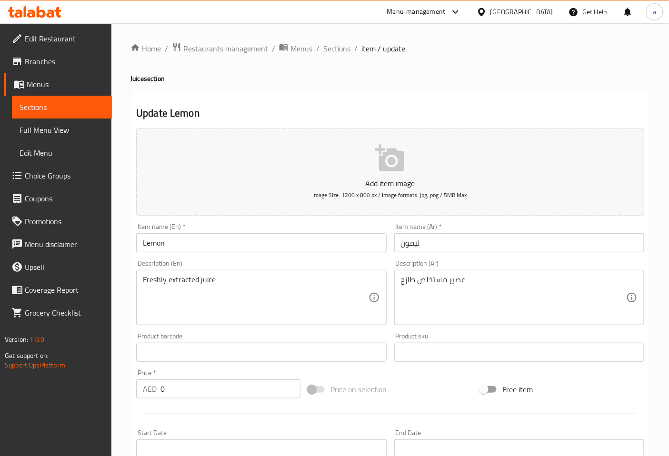
click at [559, 257] on div "Description (Ar) عصير مستخلص طازج Description (Ar)" at bounding box center [518, 292] width 257 height 73
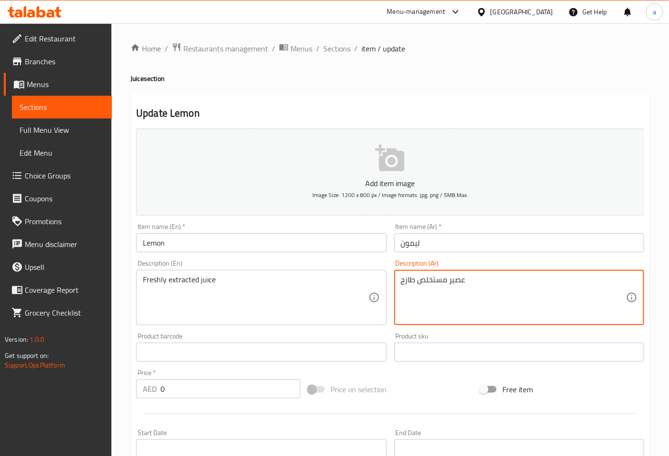
click at [489, 286] on textarea "عصير مستخلص طازج" at bounding box center [513, 297] width 225 height 45
click at [516, 254] on div "Item name (Ar)   * ليمون Item name (Ar) *" at bounding box center [518, 237] width 257 height 37
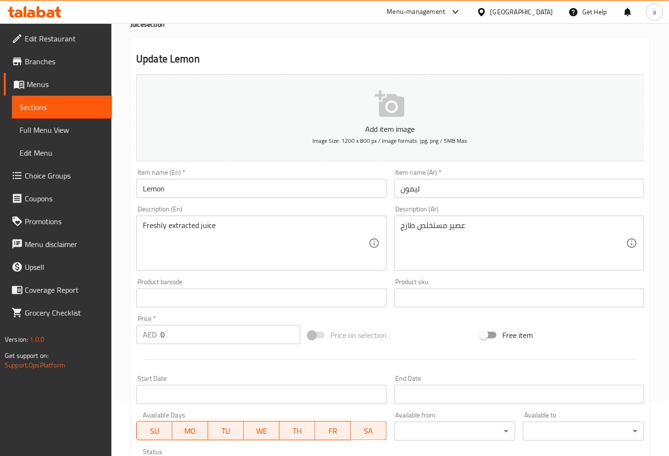
scroll to position [231, 0]
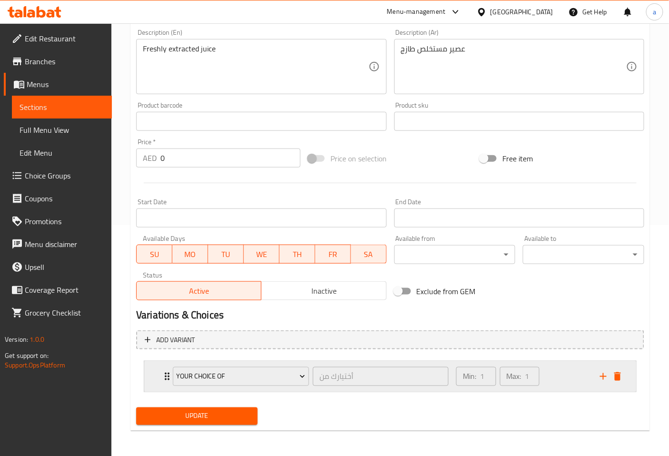
click at [159, 378] on div "your choice of أختيارك من ​ Min: 1 ​ Max: 1 ​" at bounding box center [390, 376] width 492 height 30
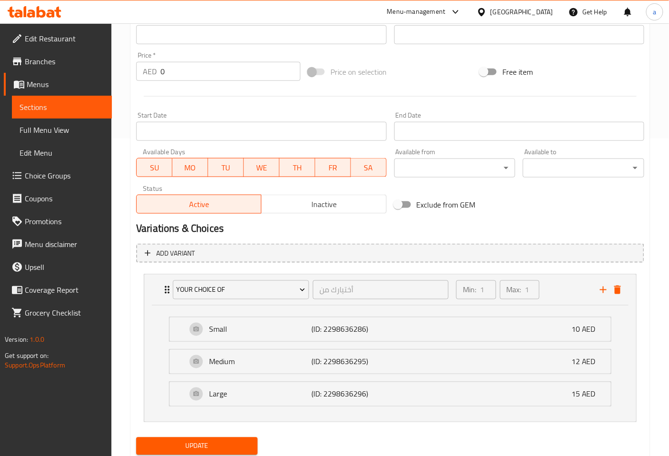
scroll to position [336, 0]
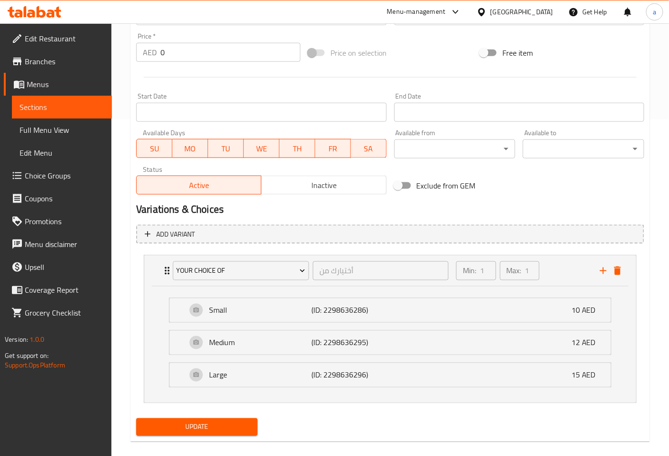
click at [238, 421] on span "Update" at bounding box center [197, 427] width 106 height 12
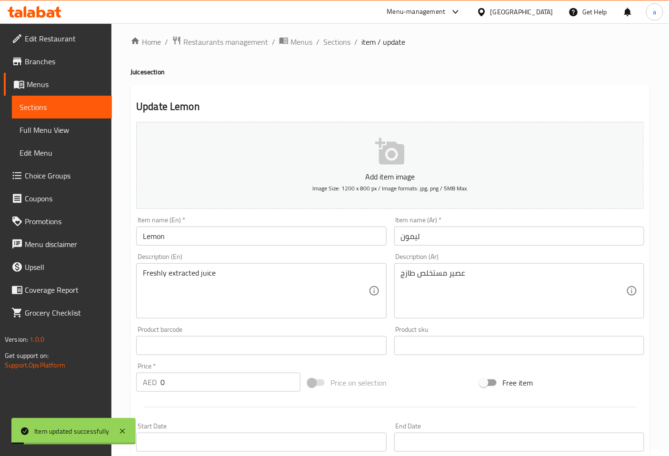
scroll to position [0, 0]
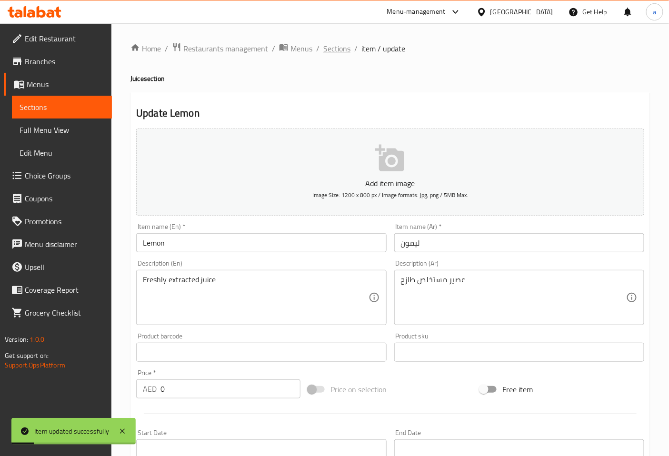
click at [344, 47] on span "Sections" at bounding box center [336, 48] width 27 height 11
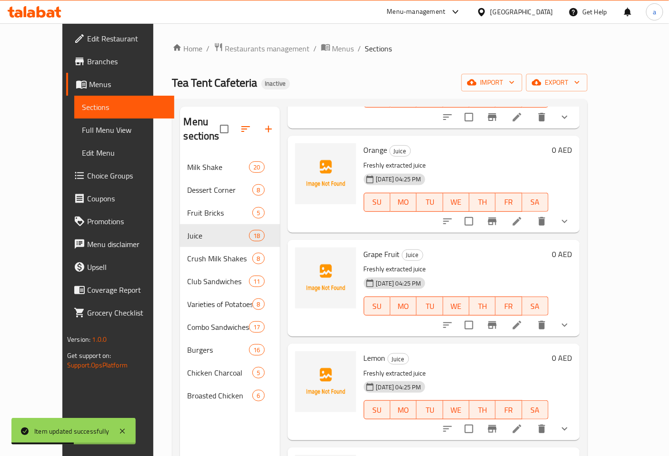
scroll to position [1110, 0]
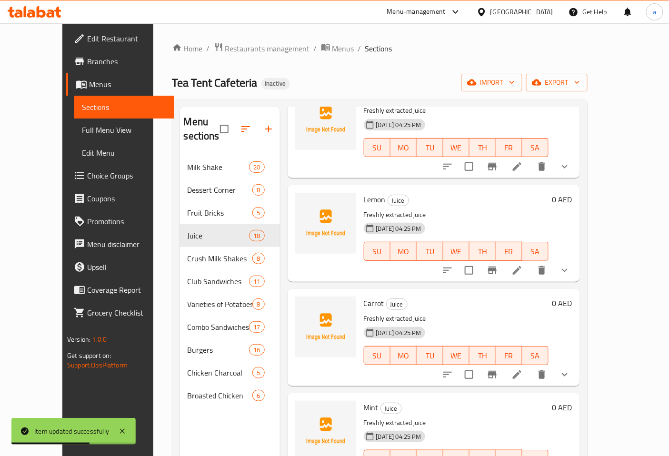
click at [523, 369] on icon at bounding box center [516, 374] width 11 height 11
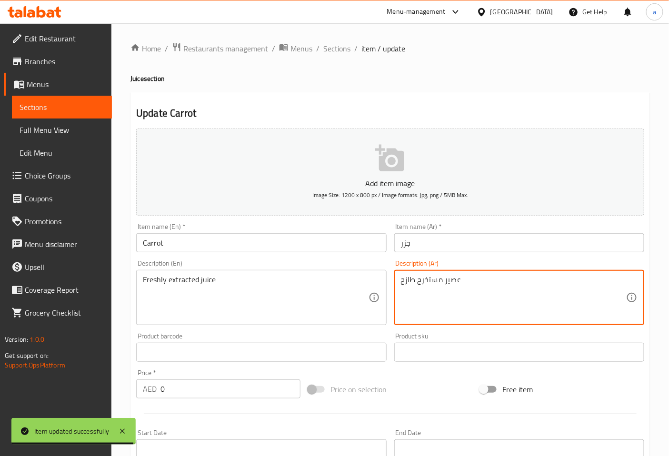
click at [440, 283] on textarea "عصير مستخرج طازج" at bounding box center [513, 297] width 225 height 45
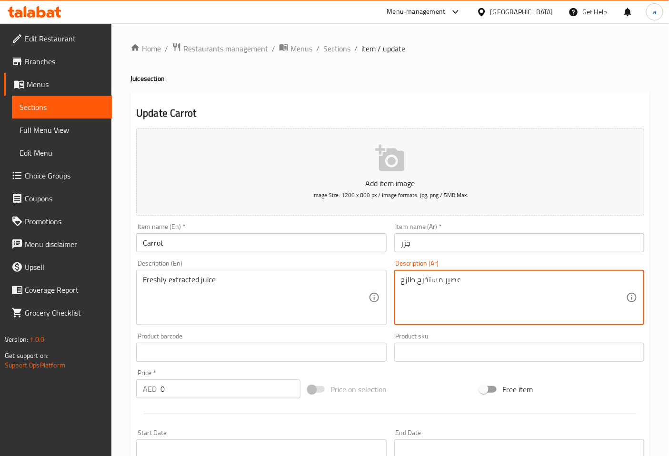
paste textarea "لص"
type textarea "عصير مستخلص طازج"
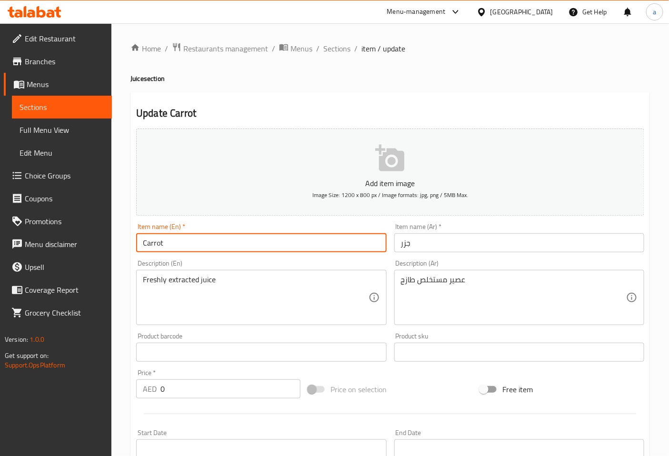
click at [227, 250] on input "Carrot" at bounding box center [261, 242] width 250 height 19
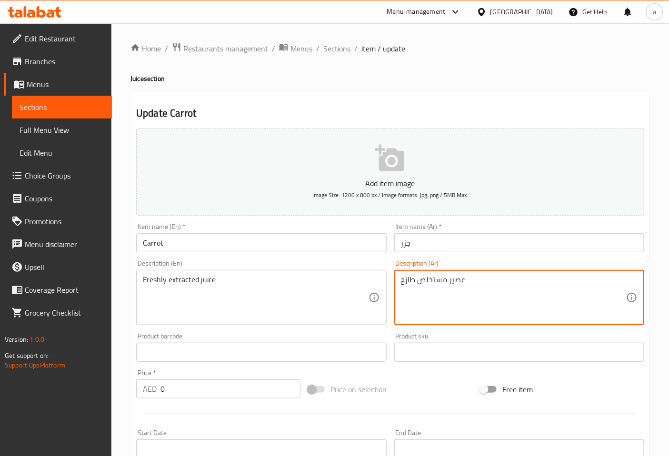
click at [447, 283] on textarea "عصير مستخلص طازج" at bounding box center [513, 297] width 225 height 45
click at [497, 254] on div "Item name (Ar)   * جزر Item name (Ar) *" at bounding box center [518, 237] width 257 height 37
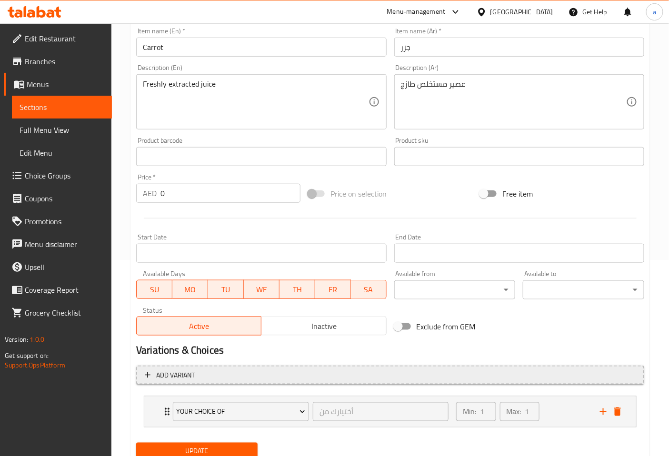
scroll to position [231, 0]
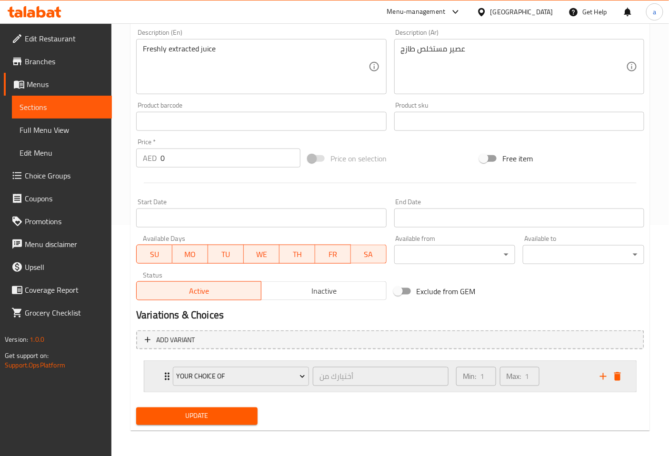
click at [163, 373] on icon "Expand" at bounding box center [166, 376] width 11 height 11
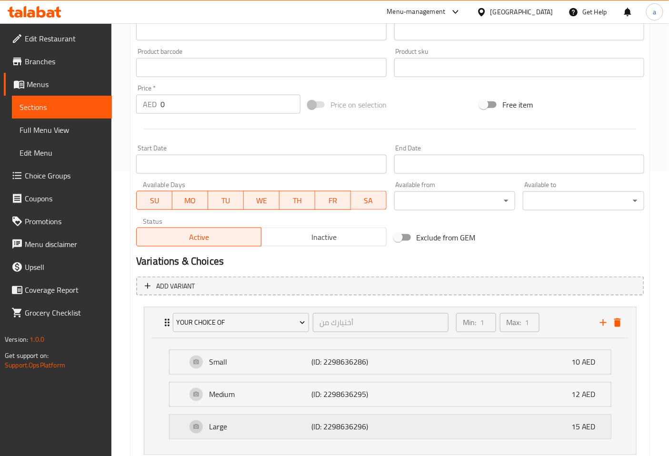
scroll to position [348, 0]
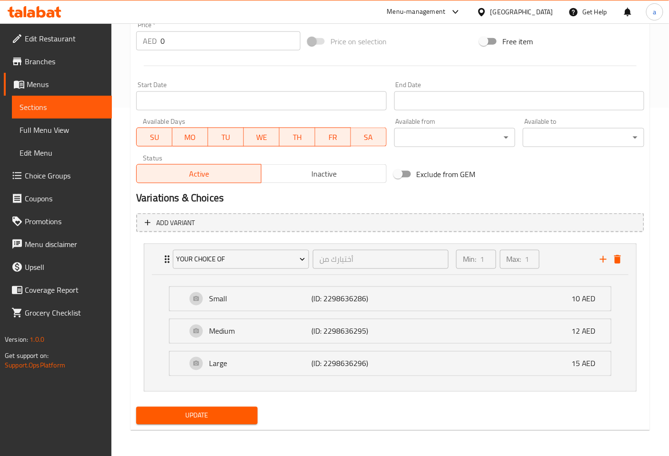
click at [215, 413] on span "Update" at bounding box center [197, 416] width 106 height 12
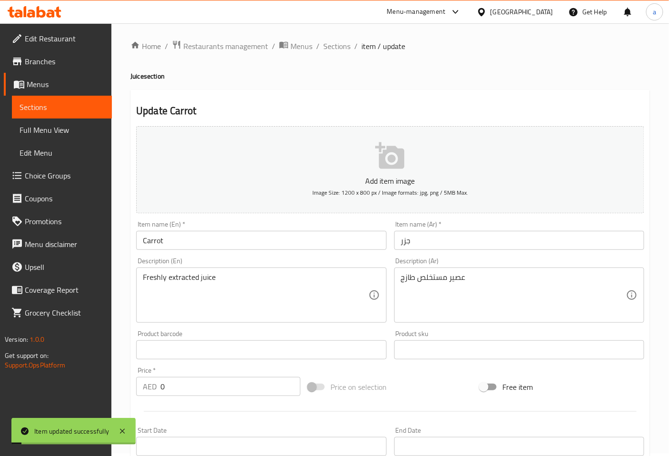
scroll to position [0, 0]
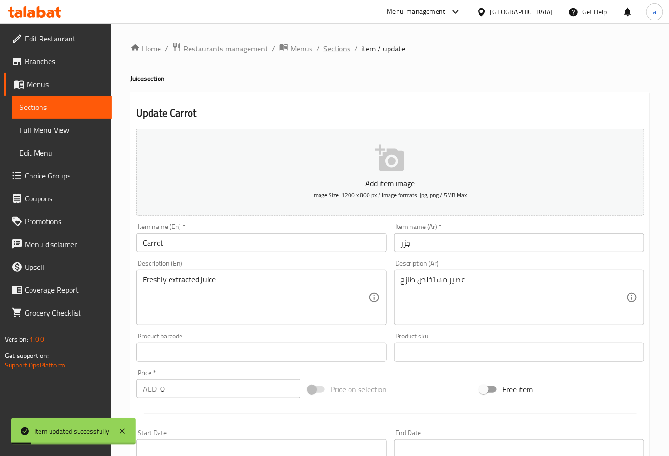
click at [332, 54] on span "Sections" at bounding box center [336, 48] width 27 height 11
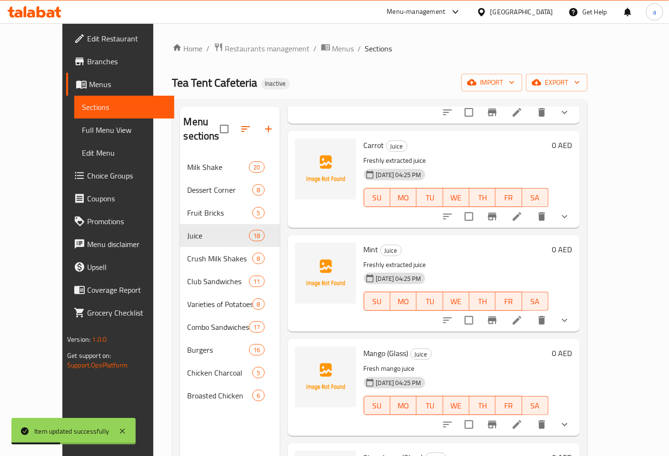
scroll to position [1374, 0]
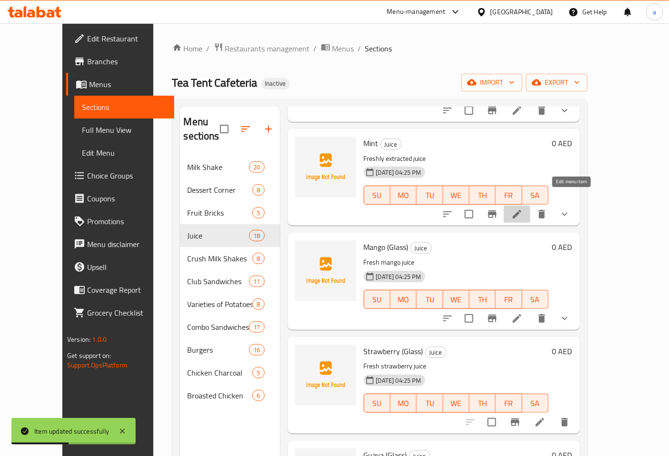
click at [521, 210] on icon at bounding box center [517, 214] width 9 height 9
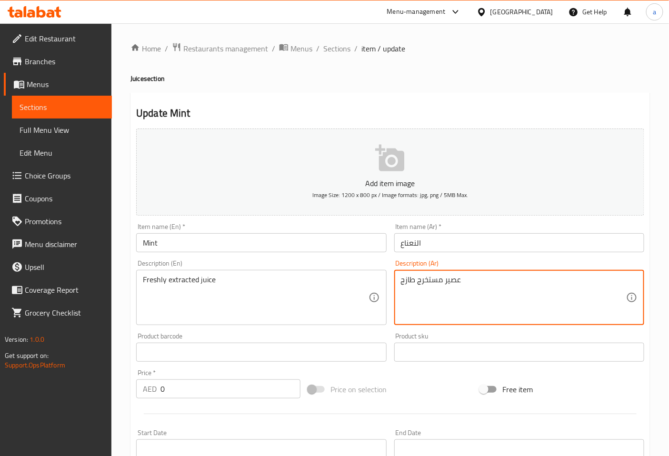
click at [523, 290] on textarea "عصير مستخرج طازج" at bounding box center [513, 297] width 225 height 45
paste textarea "لص"
type textarea "عصير مستخلص طازج"
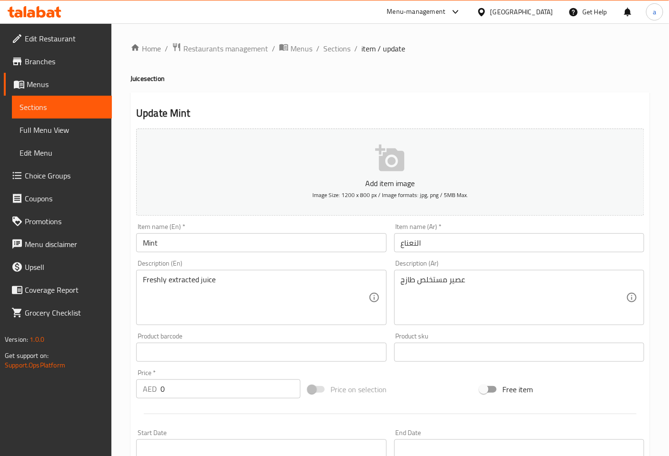
click at [522, 260] on div "Description (Ar) عصير مستخلص طازج Description (Ar)" at bounding box center [519, 292] width 250 height 65
click at [258, 244] on input "Mint" at bounding box center [261, 242] width 250 height 19
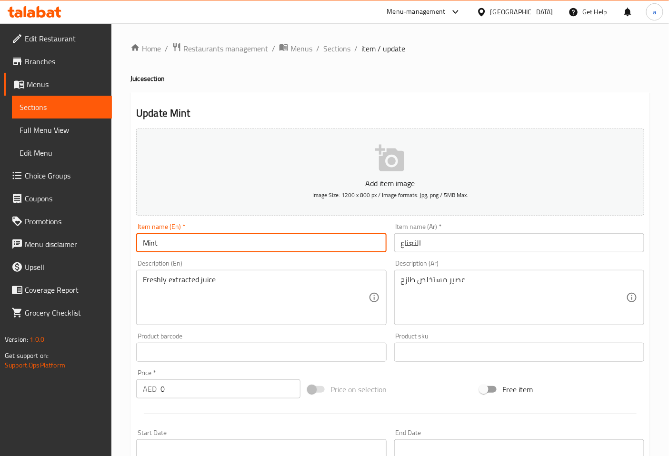
click at [258, 244] on input "Mint" at bounding box center [261, 242] width 250 height 19
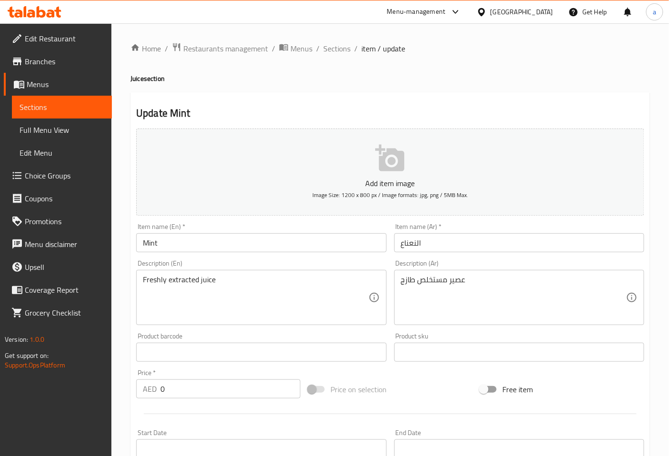
click at [415, 241] on input "النعناع" at bounding box center [519, 242] width 250 height 19
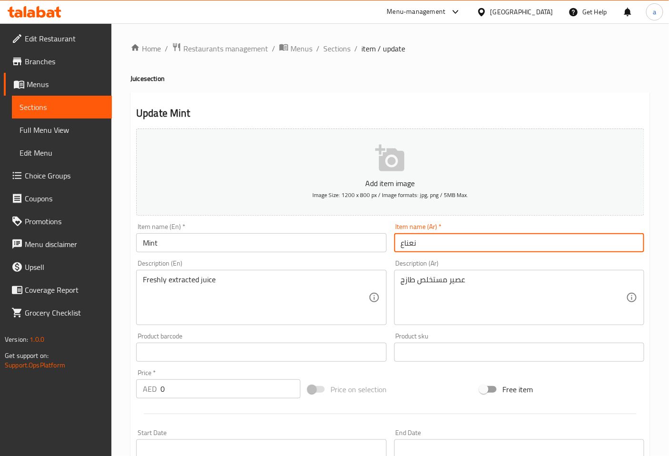
type input "نعناع"
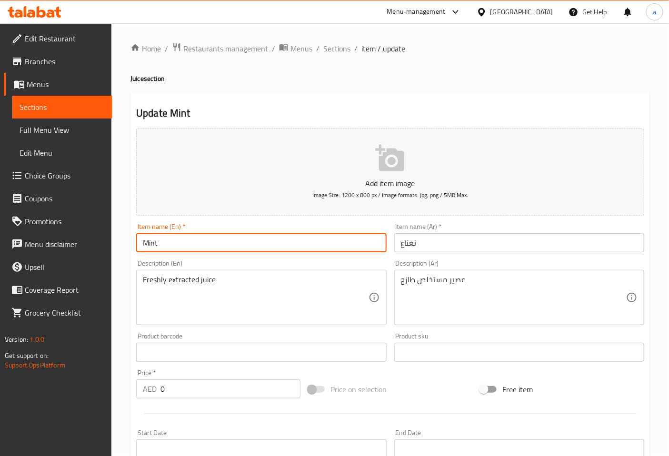
click at [372, 252] on input "Mint" at bounding box center [261, 242] width 250 height 19
click at [364, 260] on div "Description (En) Freshly extracted juice Description (En)" at bounding box center [261, 292] width 250 height 65
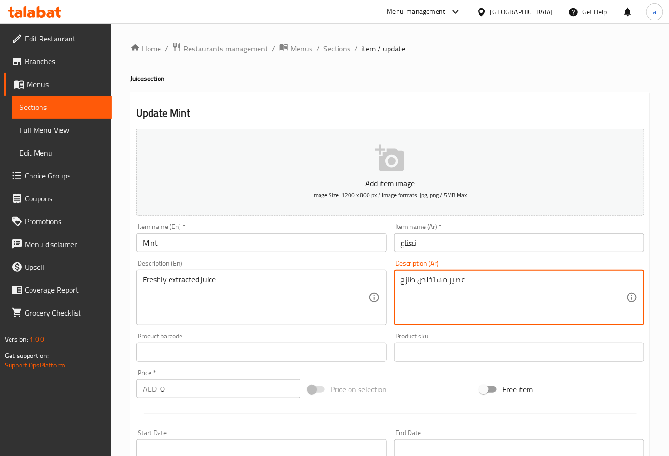
click at [457, 286] on textarea "عصير مستخلص طازج" at bounding box center [513, 297] width 225 height 45
click at [483, 256] on div "Item name (Ar)   * نعناع Item name (Ar) *" at bounding box center [518, 237] width 257 height 37
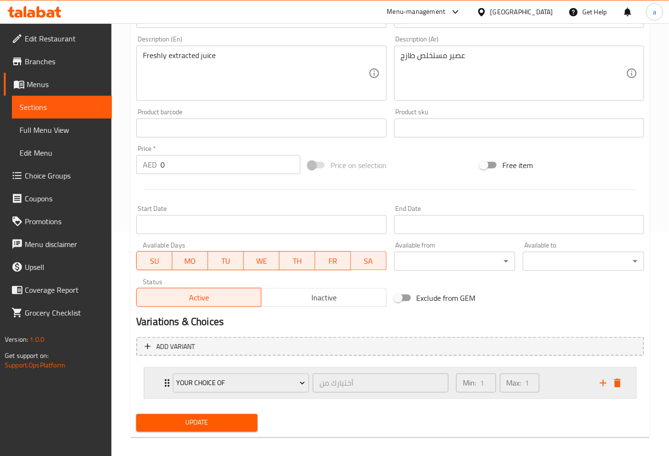
scroll to position [231, 0]
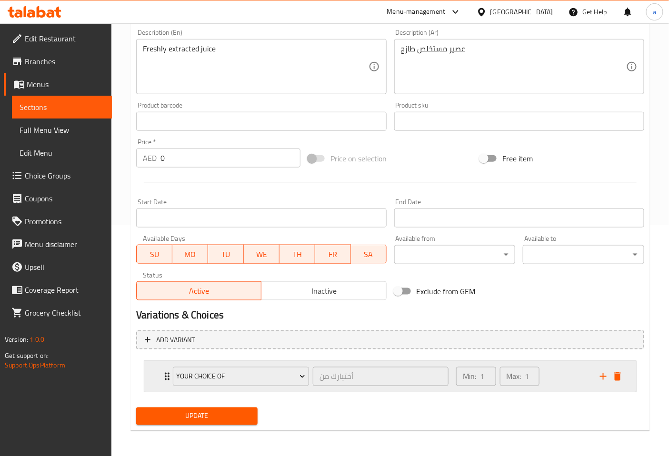
click at [163, 367] on div "your choice of أختيارك من ​ Min: 1 ​ Max: 1 ​" at bounding box center [392, 376] width 463 height 30
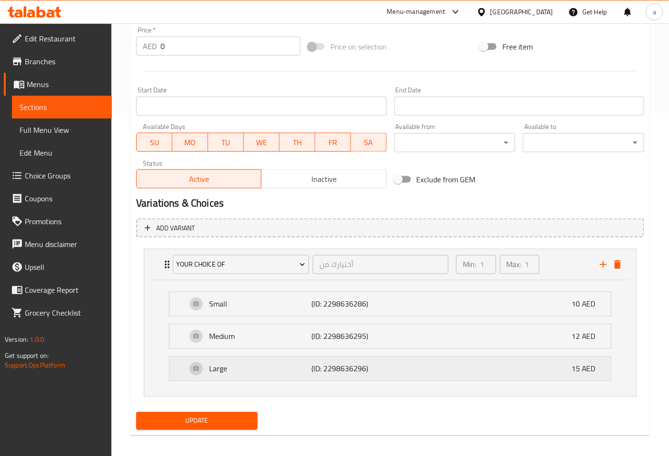
scroll to position [348, 0]
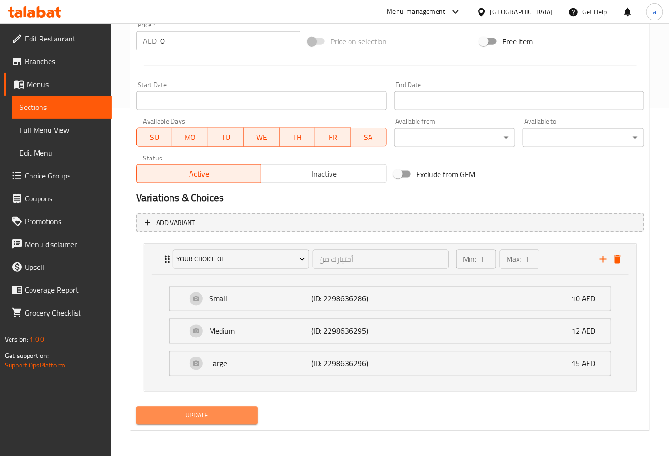
click at [205, 419] on span "Update" at bounding box center [197, 416] width 106 height 12
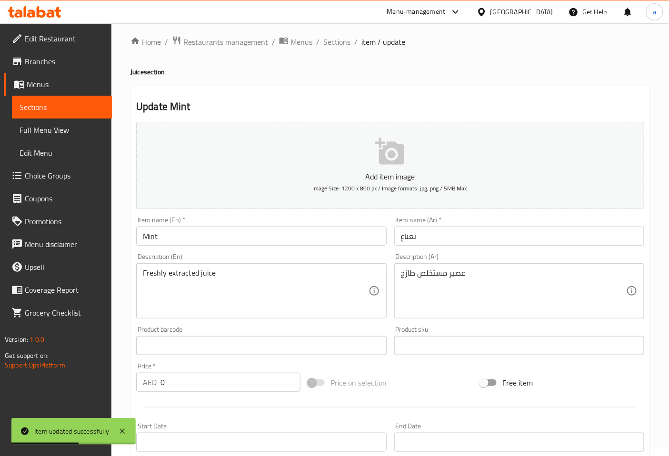
scroll to position [0, 0]
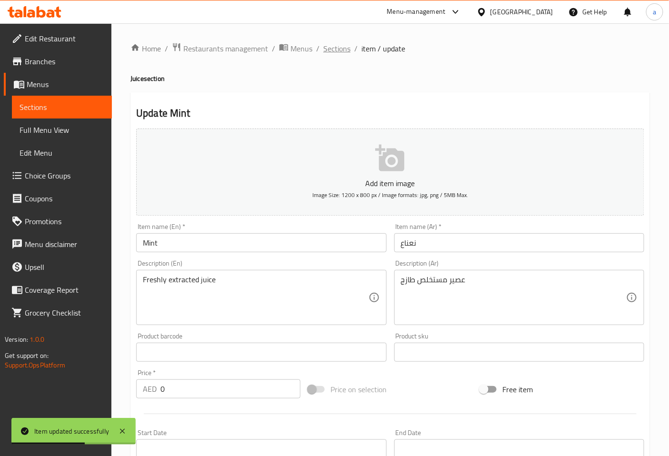
click at [335, 53] on span "Sections" at bounding box center [336, 48] width 27 height 11
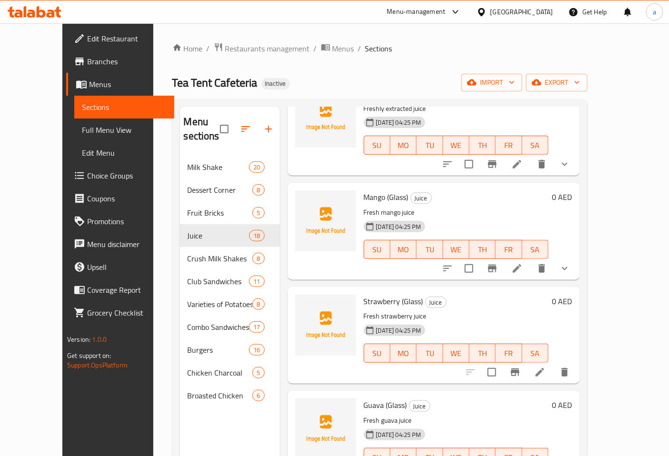
scroll to position [1438, 0]
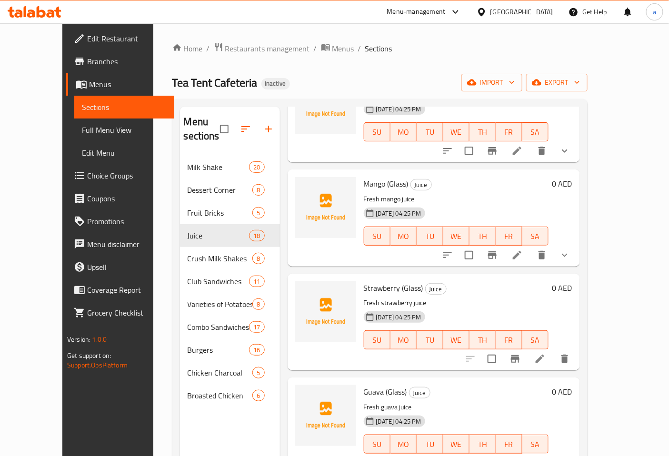
click at [523, 249] on icon at bounding box center [516, 254] width 11 height 11
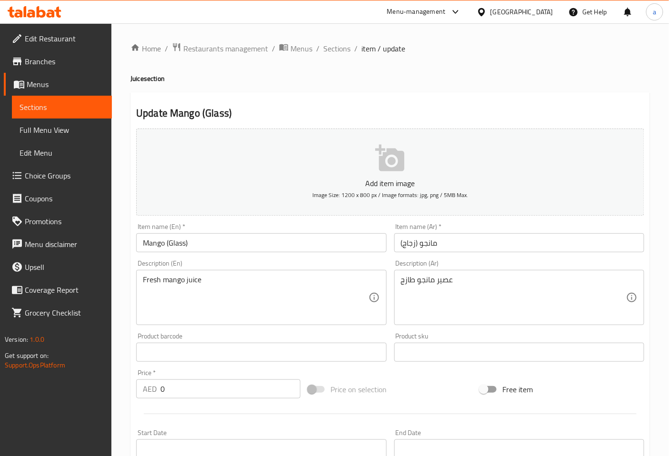
click at [307, 267] on div "Description (En) Fresh mango juice Description (En)" at bounding box center [261, 292] width 250 height 65
click at [472, 259] on div "Description (Ar) عصير مانجو طازج Description (Ar)" at bounding box center [518, 292] width 257 height 73
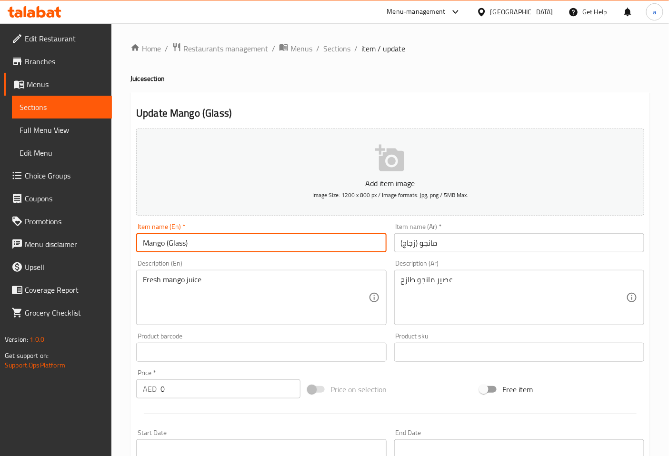
click at [177, 241] on input "Mango (Glass)" at bounding box center [261, 242] width 250 height 19
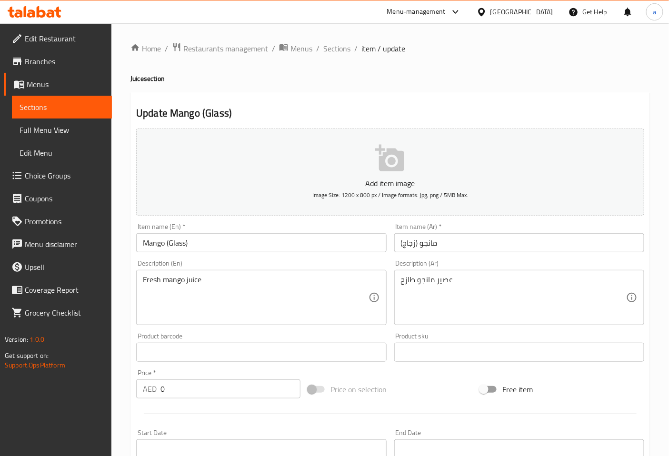
click at [186, 239] on input "Mango (Glass)" at bounding box center [261, 242] width 250 height 19
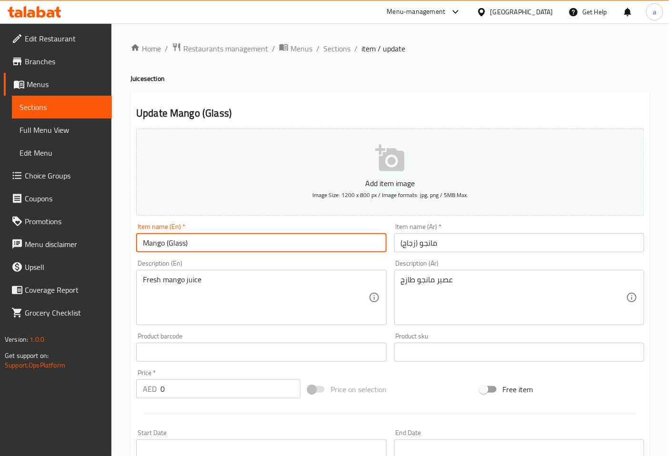
click at [178, 243] on input "Mango (Glass)" at bounding box center [261, 242] width 250 height 19
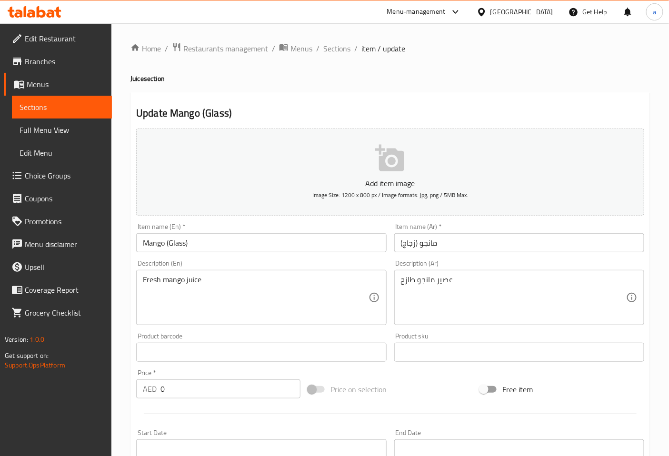
click at [179, 246] on input "Mango (Glass)" at bounding box center [261, 242] width 250 height 19
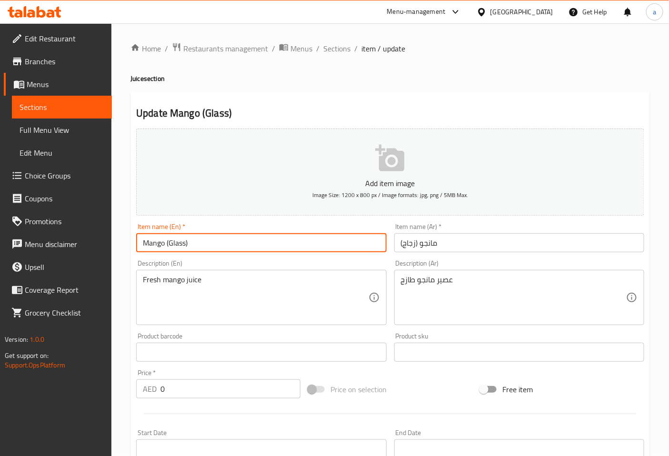
click at [179, 246] on input "Mango (Glass)" at bounding box center [261, 242] width 250 height 19
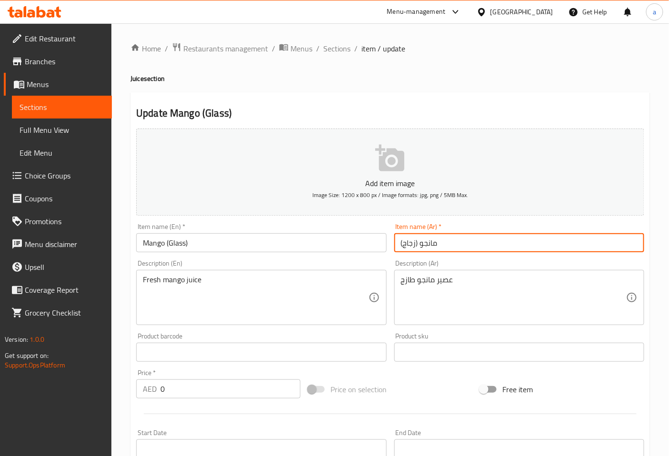
click at [410, 243] on input "مانجو (زجاج)" at bounding box center [519, 242] width 250 height 19
type input "مانجو (كوب)"
click at [507, 261] on div "Description (Ar) عصير مانجو طازج Description (Ar)" at bounding box center [519, 292] width 250 height 65
click at [409, 244] on input "مانجو (كوب)" at bounding box center [519, 242] width 250 height 19
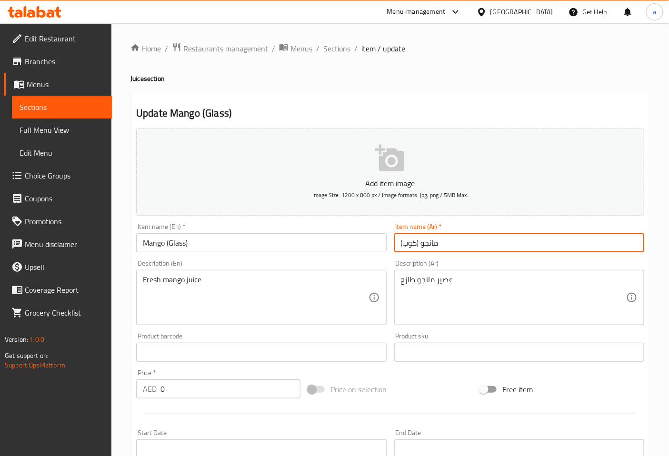
click at [409, 244] on input "مانجو (كوب)" at bounding box center [519, 242] width 250 height 19
click at [462, 254] on div "Item name (Ar)   * مانجو (كوب) Item name (Ar) *" at bounding box center [518, 237] width 257 height 37
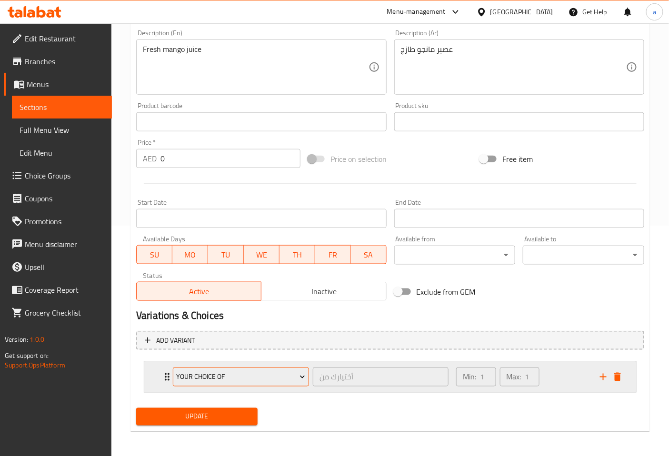
scroll to position [231, 0]
click at [155, 377] on div "your choice of أختيارك من ​ Min: 1 ​ Max: 1 ​" at bounding box center [390, 376] width 492 height 30
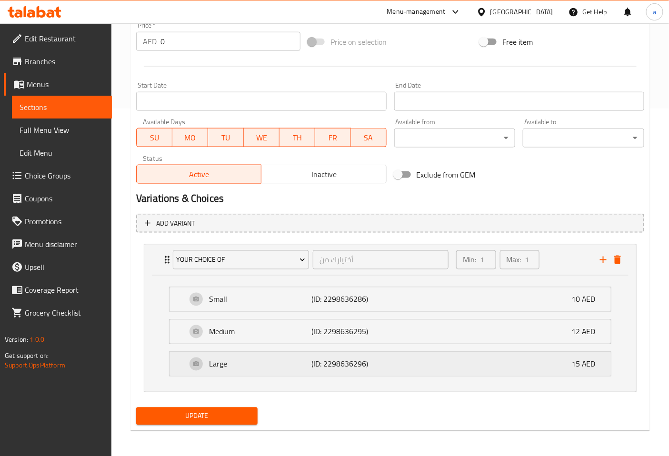
scroll to position [348, 0]
click at [235, 416] on span "Update" at bounding box center [197, 416] width 106 height 12
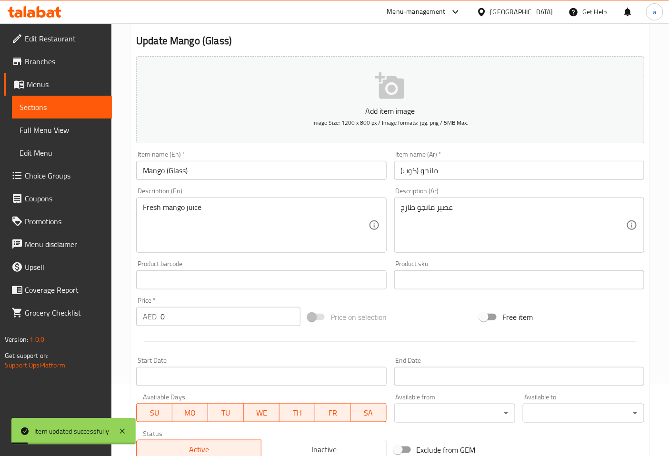
scroll to position [0, 0]
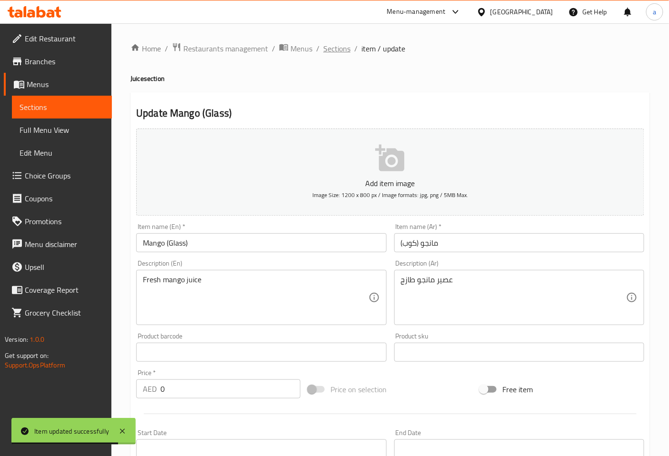
click at [332, 50] on span "Sections" at bounding box center [336, 48] width 27 height 11
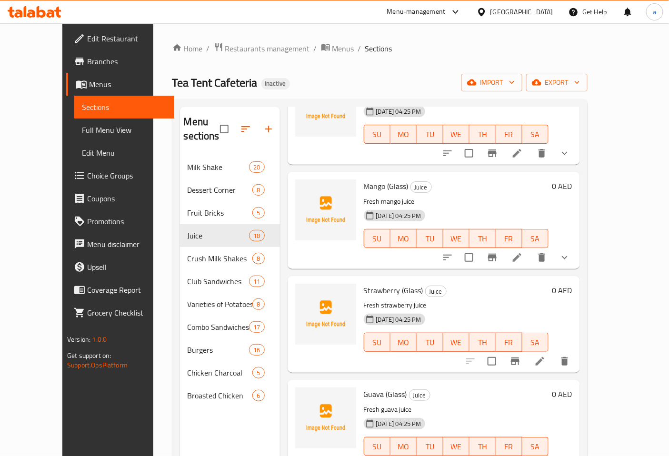
scroll to position [1438, 0]
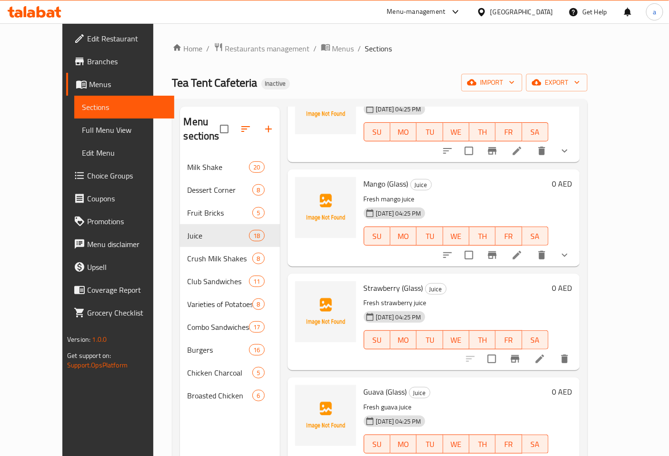
click at [545, 353] on icon at bounding box center [539, 358] width 11 height 11
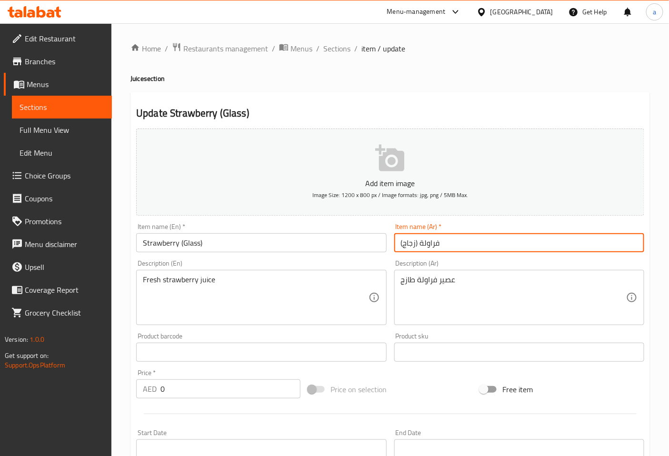
click at [411, 241] on input "فراولة (زجاج)" at bounding box center [519, 242] width 250 height 19
paste input "كوب"
type input "فراولة (كوب)"
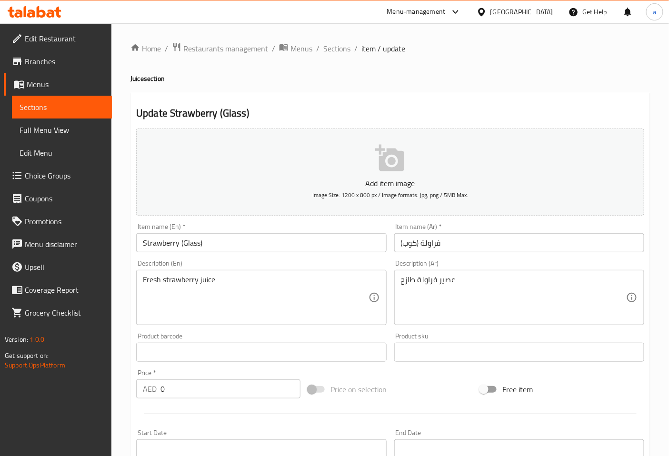
click at [481, 228] on div "Item name (Ar)   * فراولة (كوب) Item name (Ar) *" at bounding box center [519, 237] width 250 height 29
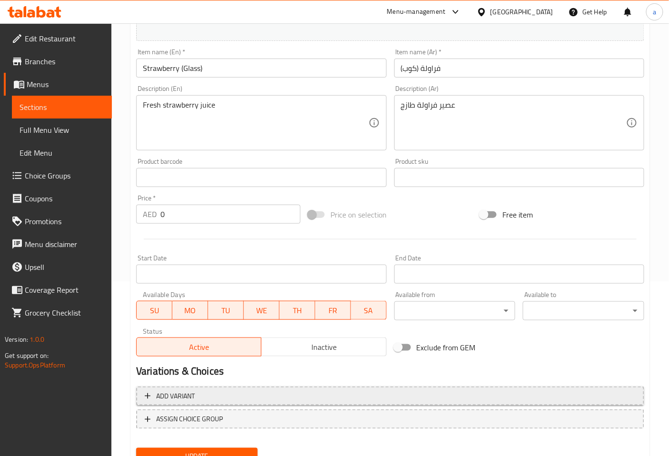
scroll to position [215, 0]
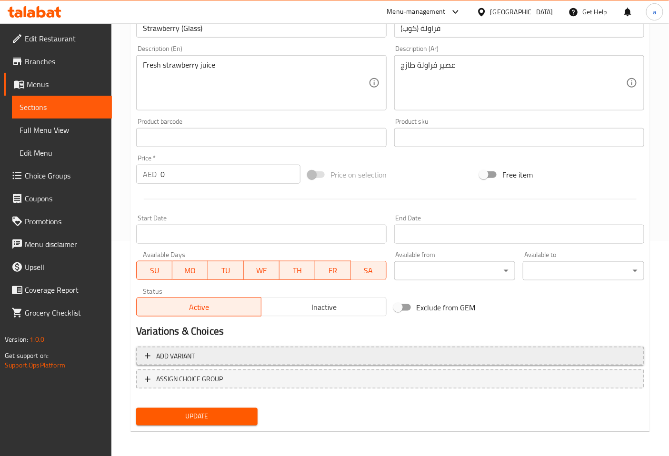
click at [186, 358] on span "Add variant" at bounding box center [175, 356] width 39 height 12
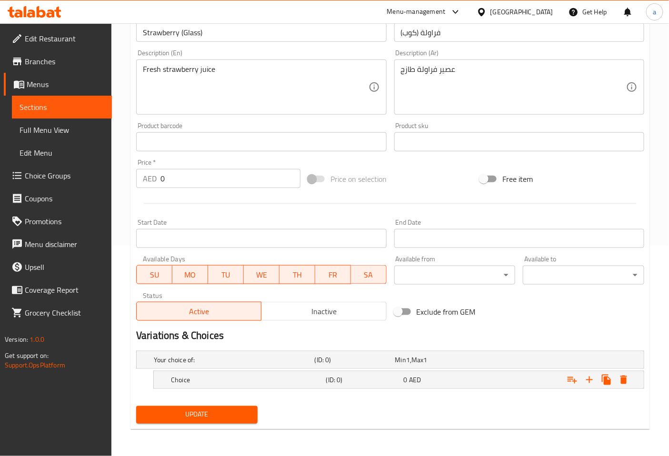
scroll to position [210, 0]
click at [592, 383] on icon "Expand" at bounding box center [588, 380] width 11 height 11
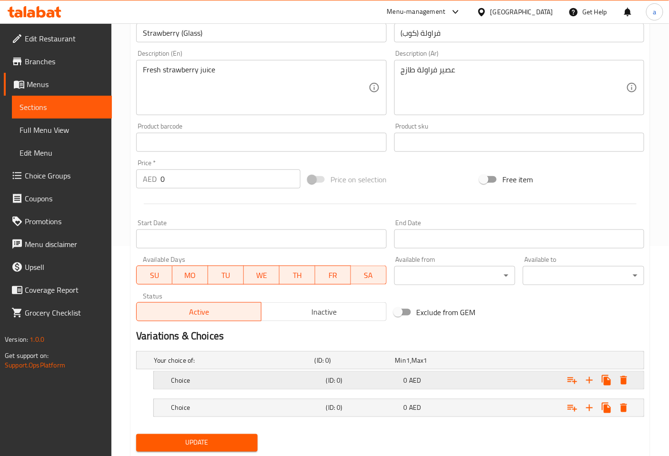
click at [448, 383] on div "0 AED" at bounding box center [441, 380] width 74 height 10
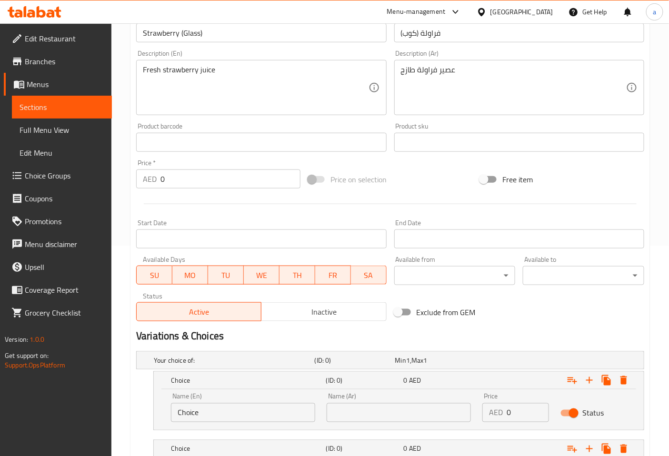
click at [263, 411] on input "Choice" at bounding box center [243, 412] width 144 height 19
type input "s"
type input "Small"
click at [381, 420] on input "text" at bounding box center [398, 412] width 144 height 19
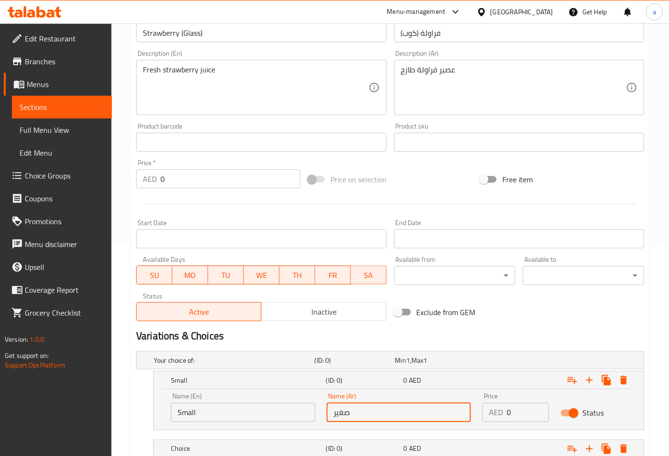
type input "صغير"
click at [516, 414] on input "0" at bounding box center [527, 412] width 42 height 19
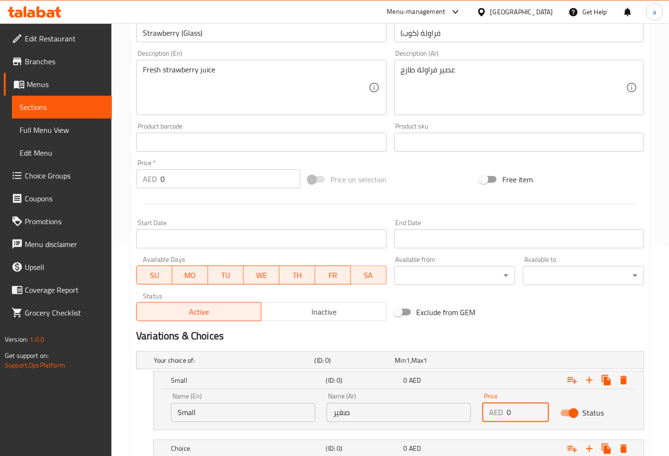
click at [516, 414] on input "0" at bounding box center [527, 412] width 42 height 19
drag, startPoint x: 516, startPoint y: 414, endPoint x: 503, endPoint y: 408, distance: 14.3
click at [503, 408] on div "AED 0 Price" at bounding box center [515, 412] width 66 height 19
type input "11"
click at [525, 395] on div "Price AED 11 Price" at bounding box center [515, 407] width 66 height 29
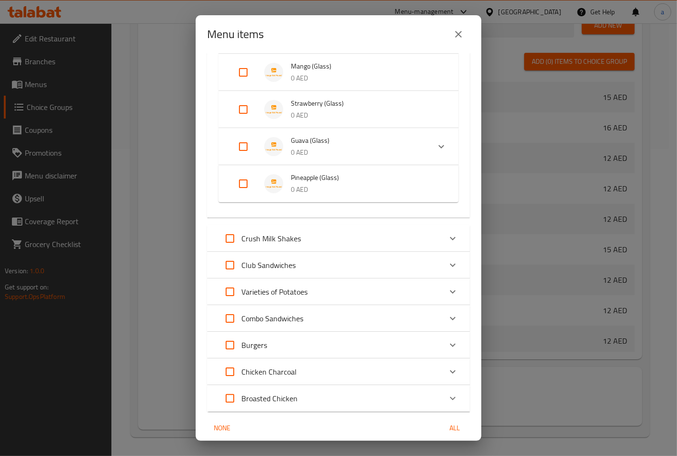
scroll to position [658, 0]
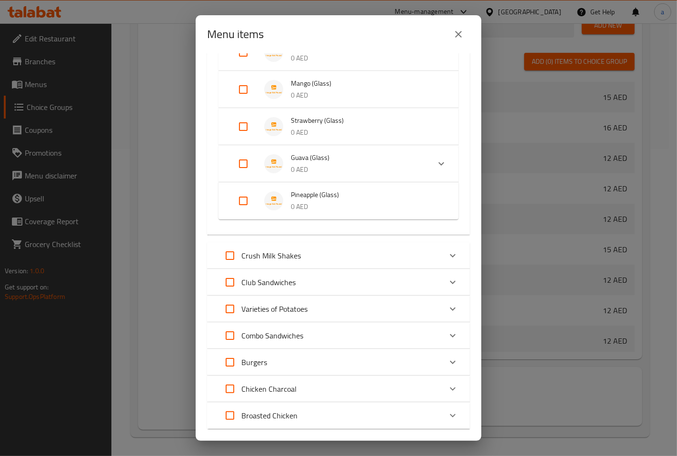
click at [250, 124] on input "Expand" at bounding box center [243, 126] width 23 height 23
checkbox input "true"
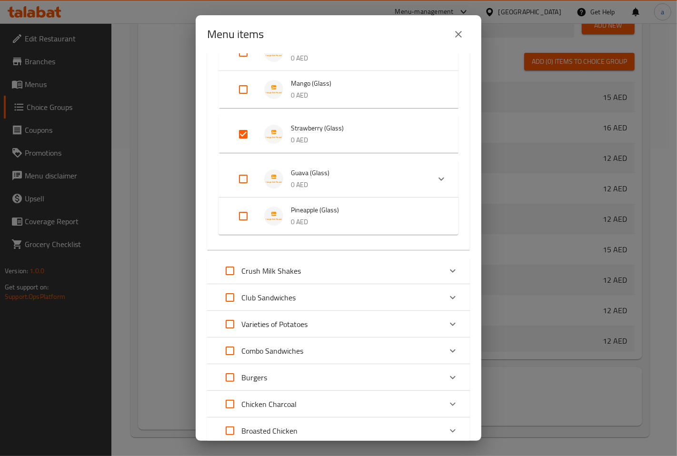
click at [247, 171] on input "Expand" at bounding box center [243, 179] width 23 height 23
checkbox input "true"
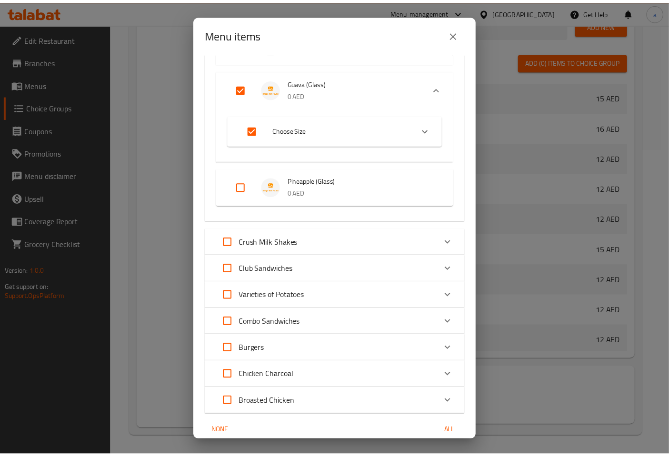
scroll to position [787, 0]
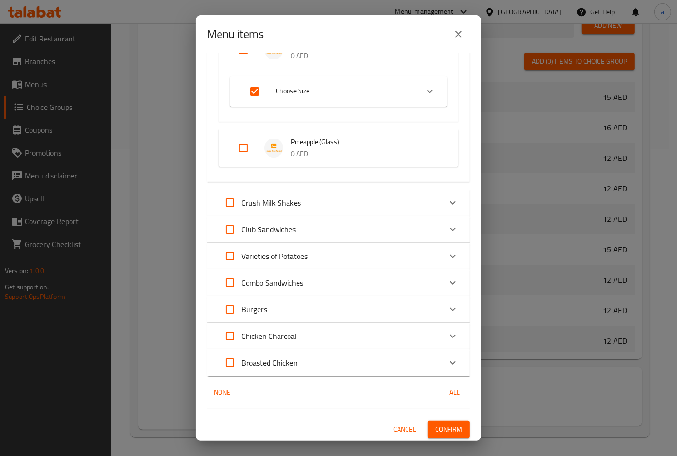
click at [444, 431] on span "Confirm" at bounding box center [448, 430] width 27 height 12
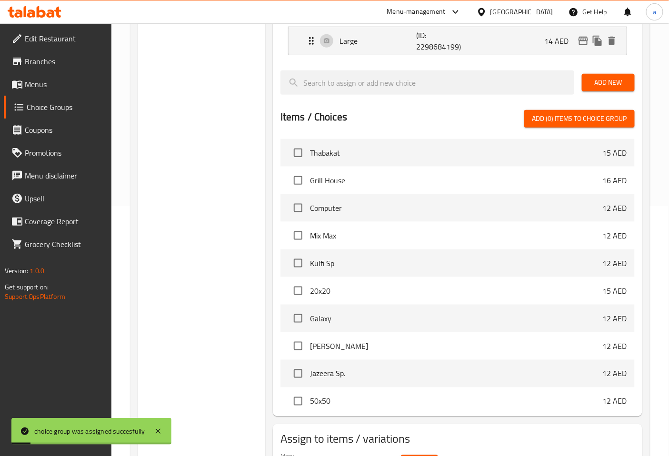
scroll to position [148, 0]
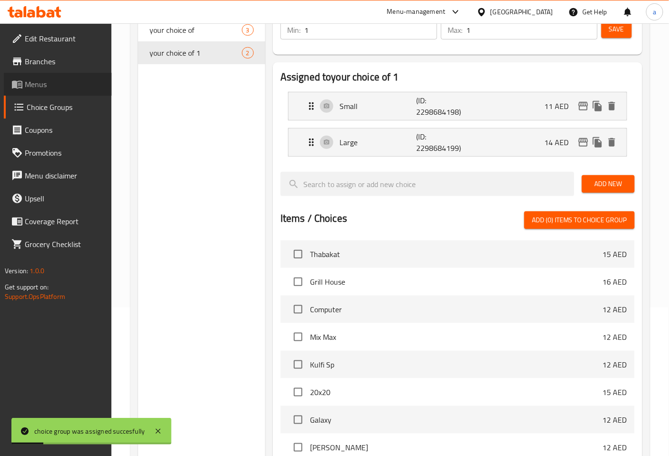
click at [64, 84] on span "Menus" at bounding box center [64, 84] width 79 height 11
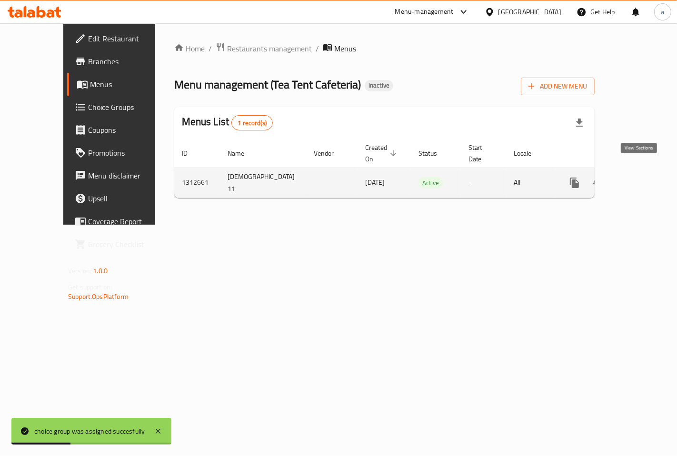
click at [642, 179] on link "enhanced table" at bounding box center [643, 182] width 23 height 23
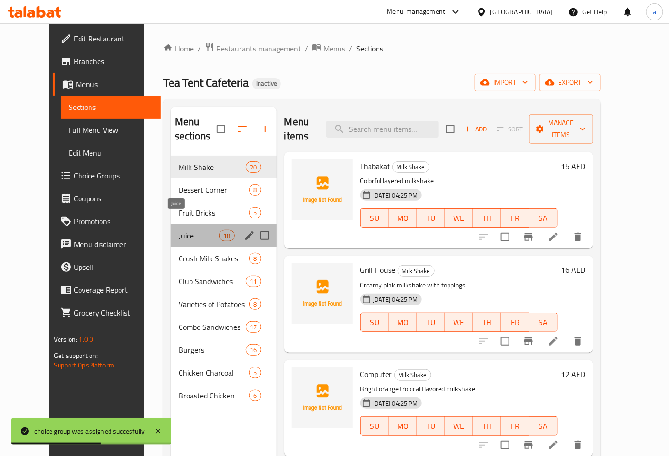
click at [178, 230] on span "Juice" at bounding box center [198, 235] width 40 height 11
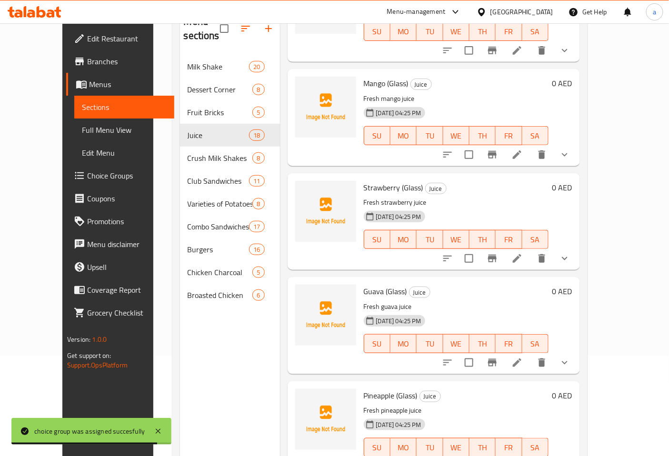
scroll to position [133, 0]
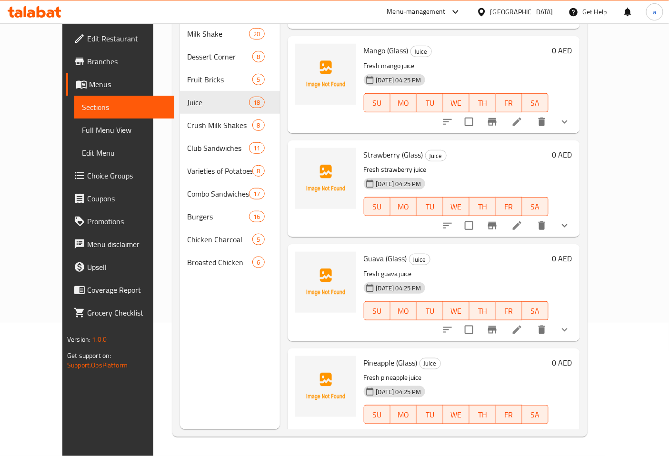
click at [576, 113] on button "show more" at bounding box center [564, 121] width 23 height 23
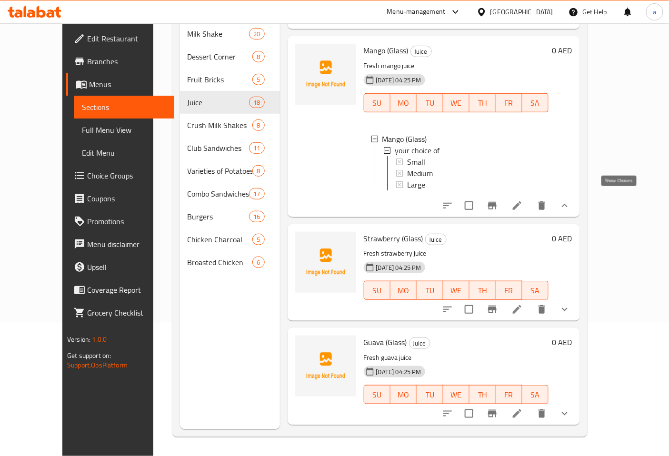
click at [570, 200] on icon "show more" at bounding box center [564, 205] width 11 height 11
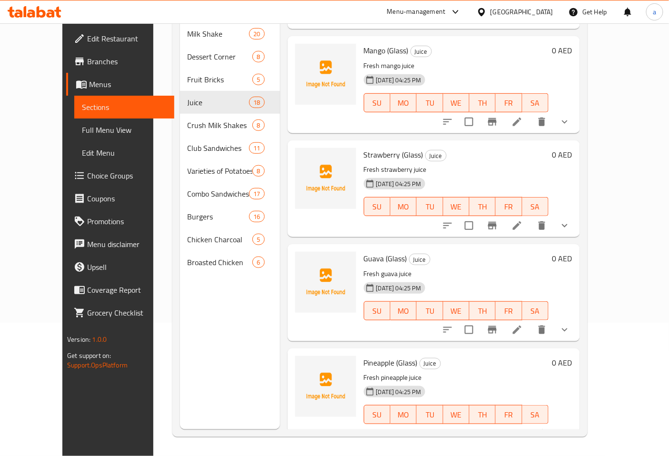
click at [576, 219] on button "show more" at bounding box center [564, 225] width 23 height 23
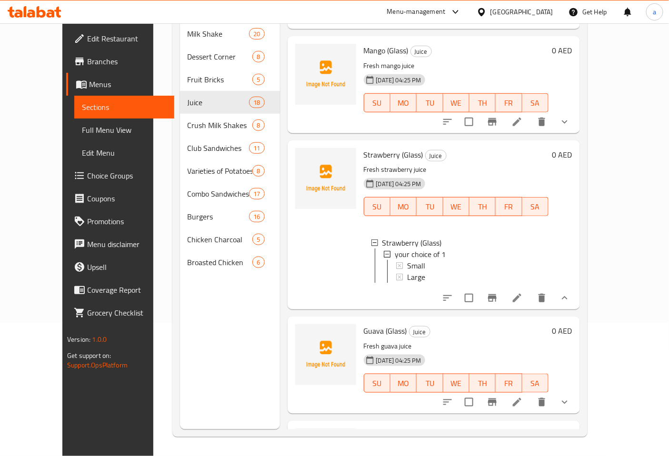
click at [576, 286] on button "show more" at bounding box center [564, 297] width 23 height 23
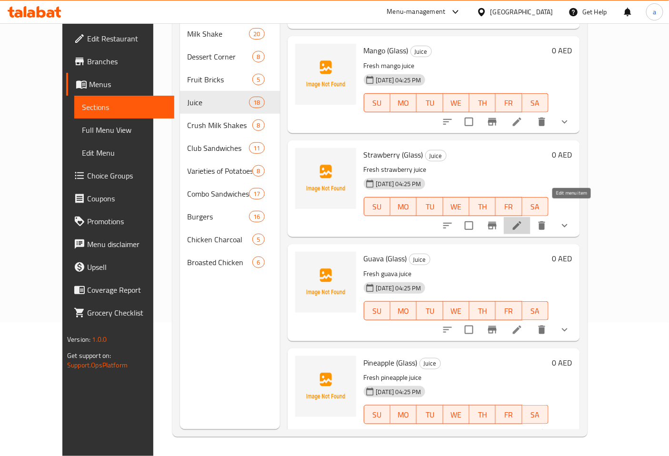
click at [523, 220] on icon at bounding box center [516, 225] width 11 height 11
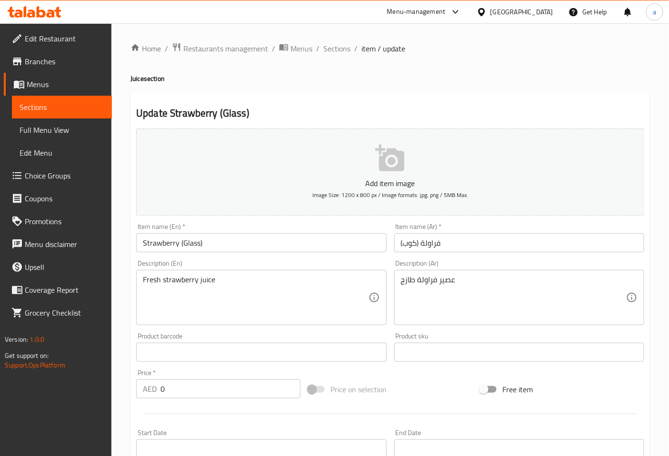
click at [408, 243] on input "فراولة (كوب)" at bounding box center [519, 242] width 250 height 19
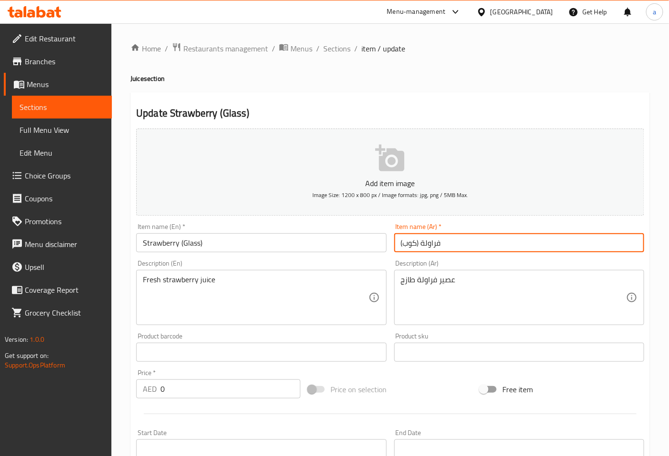
click at [408, 243] on input "فراولة (كوب)" at bounding box center [519, 242] width 250 height 19
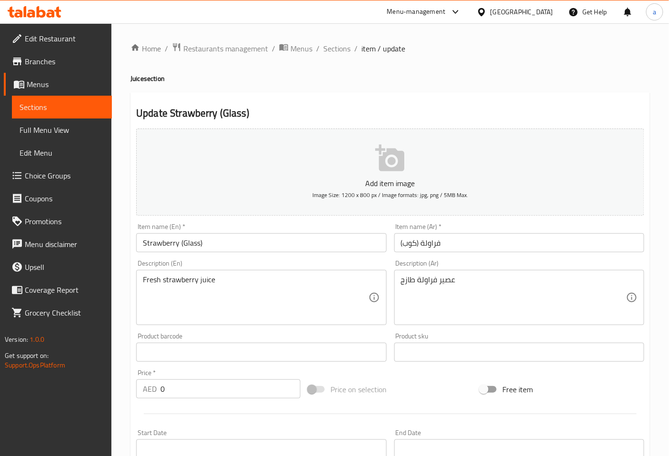
click at [460, 259] on div "Description (Ar) عصير فراولة طازج Description (Ar)" at bounding box center [518, 292] width 257 height 73
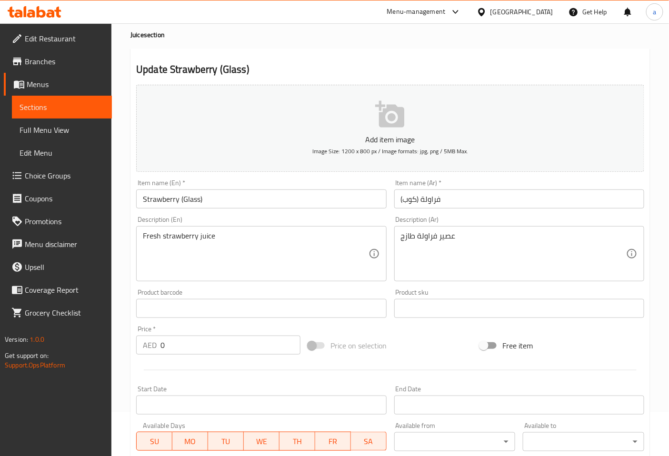
scroll to position [231, 0]
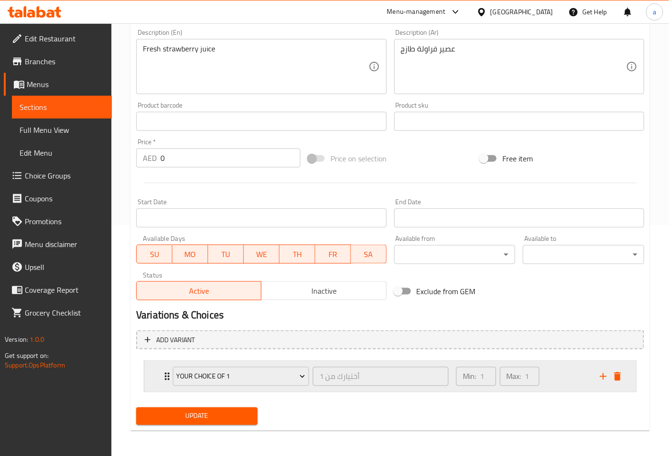
click at [167, 374] on icon "Expand" at bounding box center [166, 376] width 11 height 11
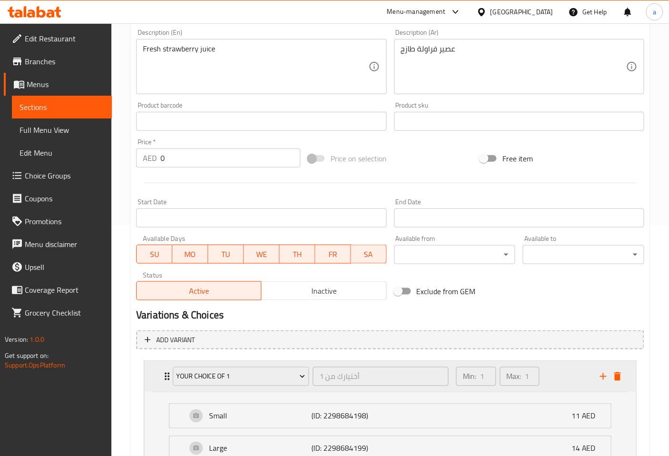
scroll to position [316, 0]
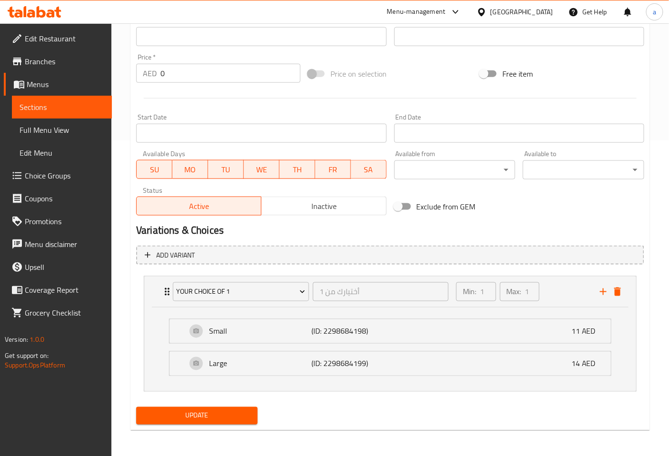
click at [231, 415] on span "Update" at bounding box center [197, 416] width 106 height 12
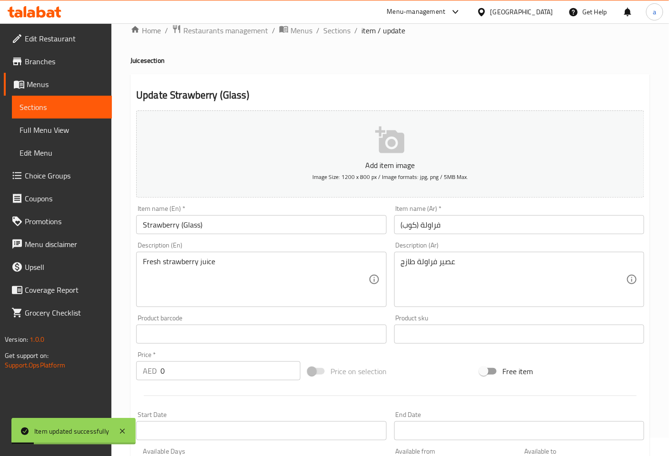
scroll to position [0, 0]
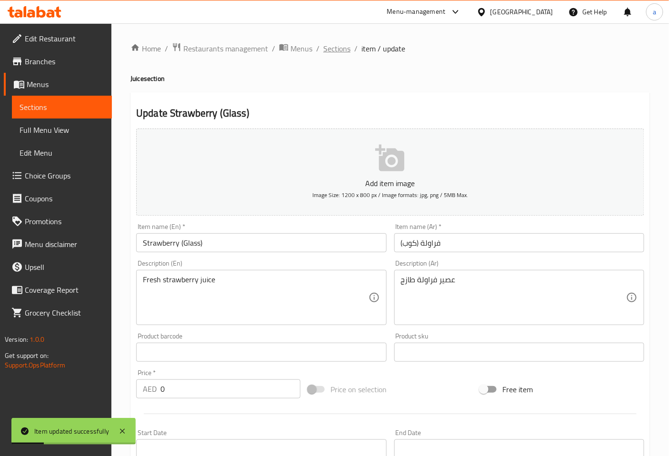
click at [332, 51] on span "Sections" at bounding box center [336, 48] width 27 height 11
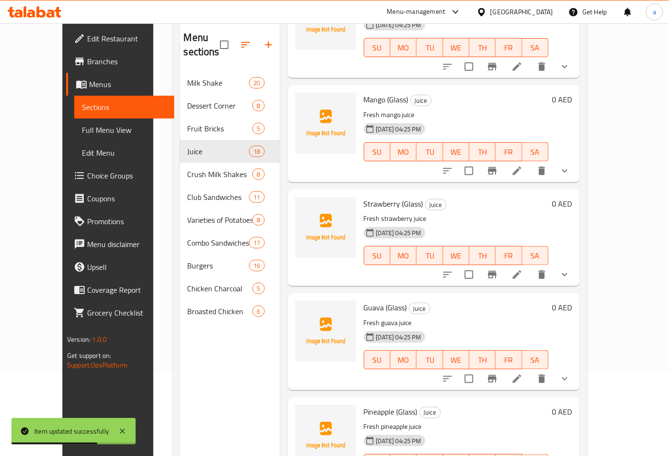
scroll to position [133, 0]
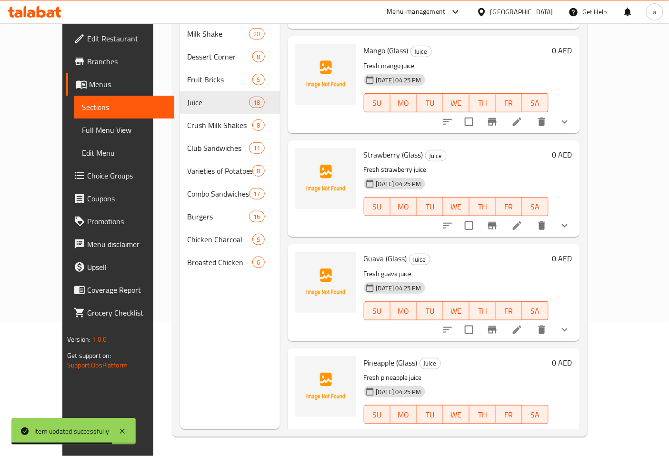
click at [523, 324] on icon at bounding box center [516, 329] width 11 height 11
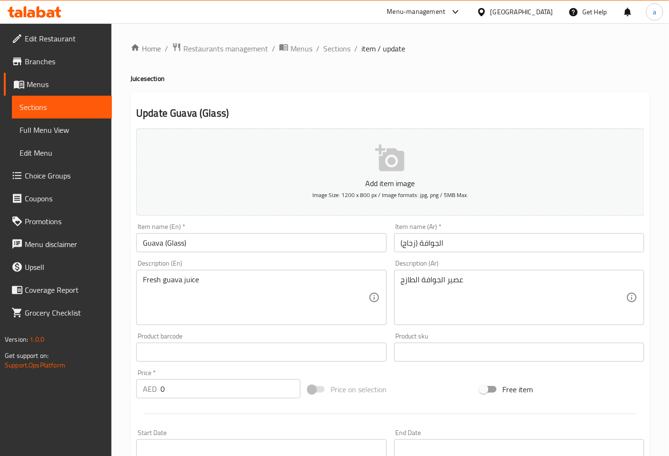
click at [413, 243] on input "الجوافة (زجاج)" at bounding box center [519, 242] width 250 height 19
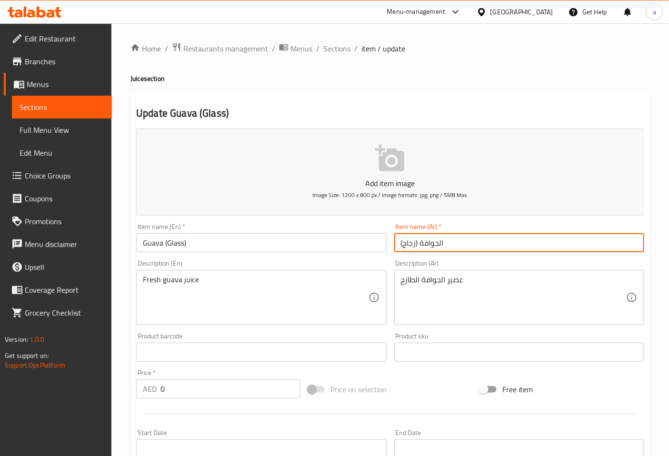
click at [413, 243] on input "الجوافة (زجاج)" at bounding box center [519, 242] width 250 height 19
paste input "كوب"
click at [500, 226] on div "Item name (Ar)   * الجوافة (كوب) Item name (Ar) *" at bounding box center [519, 237] width 250 height 29
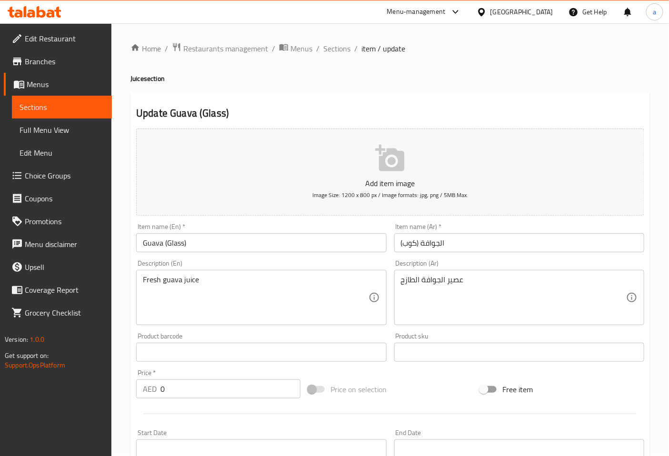
click at [154, 247] on input "Guava (Glass)" at bounding box center [261, 242] width 250 height 19
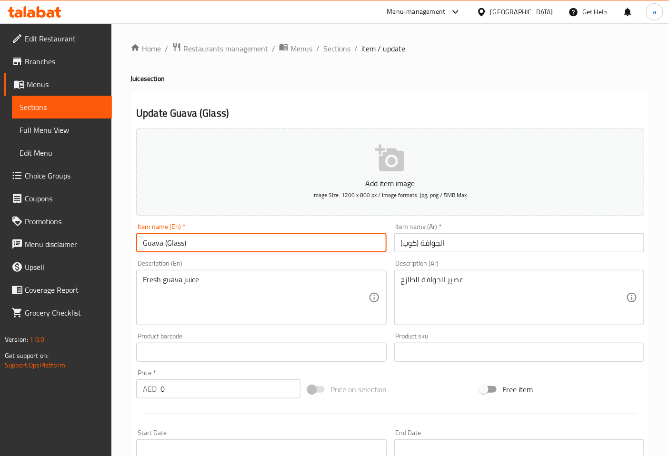
click at [154, 247] on input "Guava (Glass)" at bounding box center [261, 242] width 250 height 19
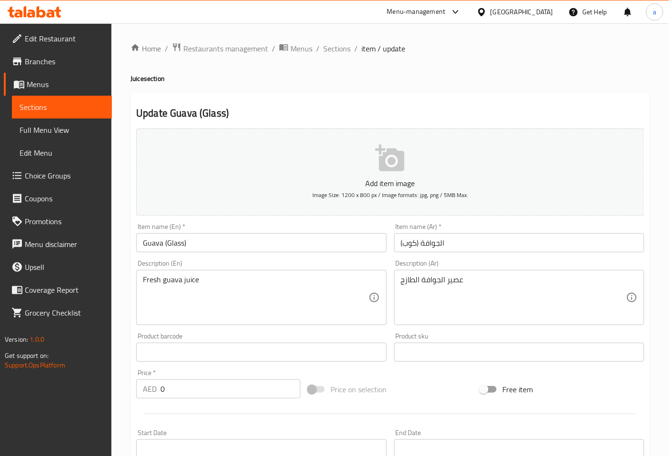
drag, startPoint x: 441, startPoint y: 243, endPoint x: 444, endPoint y: 248, distance: 6.6
click at [441, 243] on input "الجوافة (كوب)" at bounding box center [519, 242] width 250 height 19
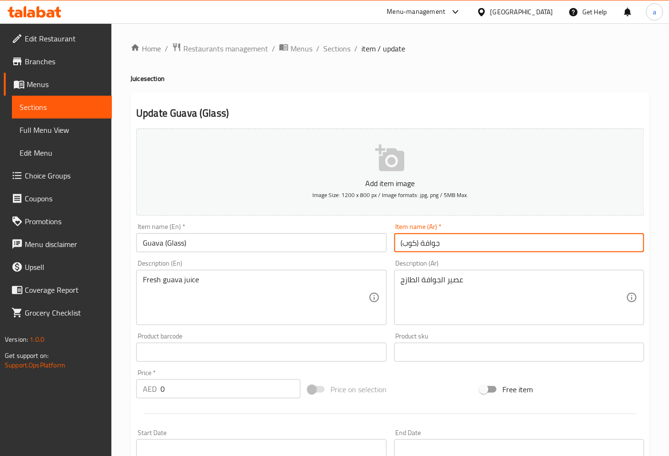
type input "جوافة (كوب)"
click at [468, 264] on div "Description (Ar) عصير الجوافة الطازج Description (Ar)" at bounding box center [519, 292] width 250 height 65
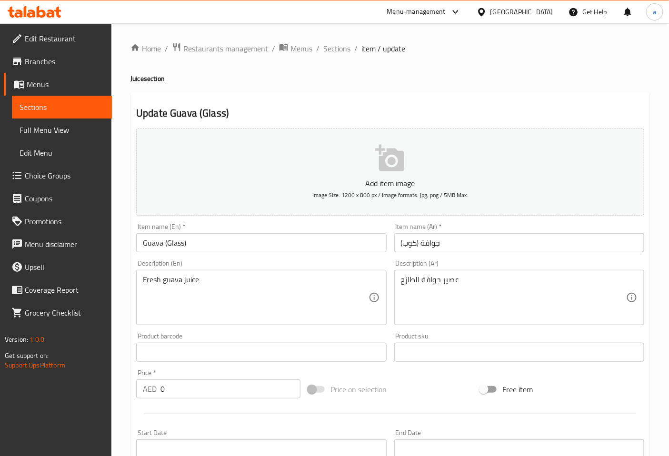
click at [488, 265] on div "Description (Ar) عصير جوافة الطازج Description (Ar)" at bounding box center [519, 292] width 250 height 65
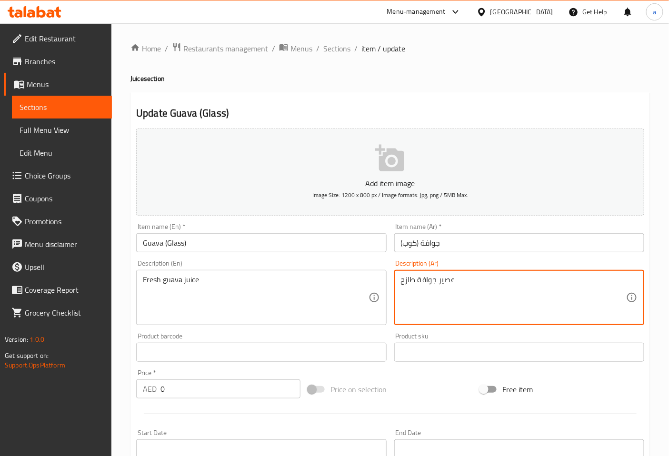
type textarea "عصير جوافة طازج"
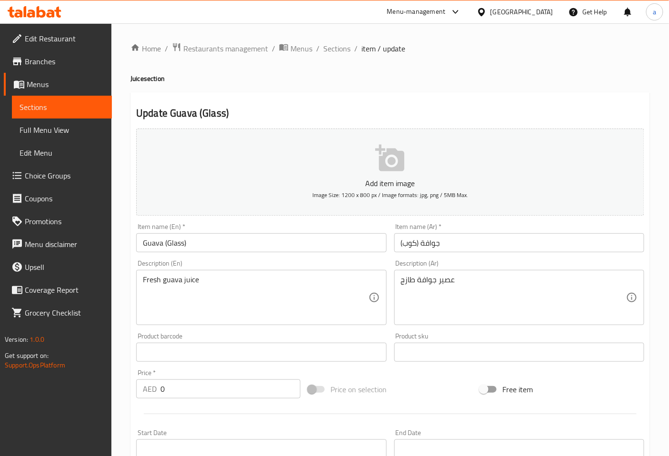
click at [483, 256] on div "Description (Ar) عصير جوافة طازج Description (Ar)" at bounding box center [518, 292] width 257 height 73
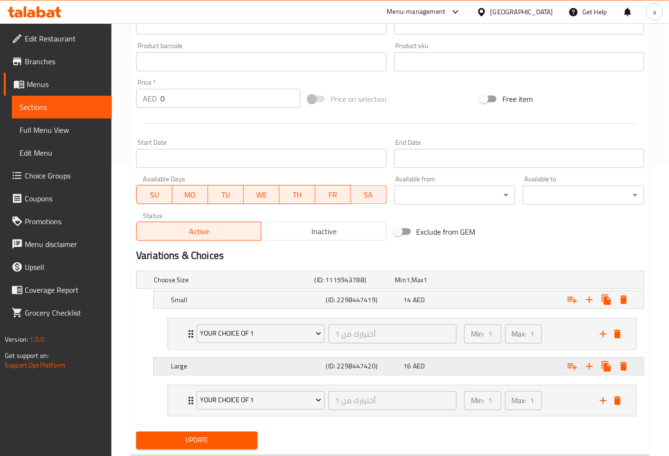
scroll to position [316, 0]
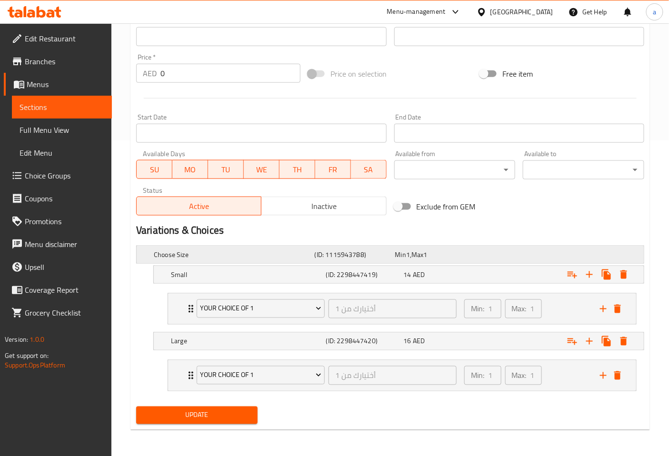
click at [254, 250] on h5 "Choose Size" at bounding box center [232, 255] width 157 height 10
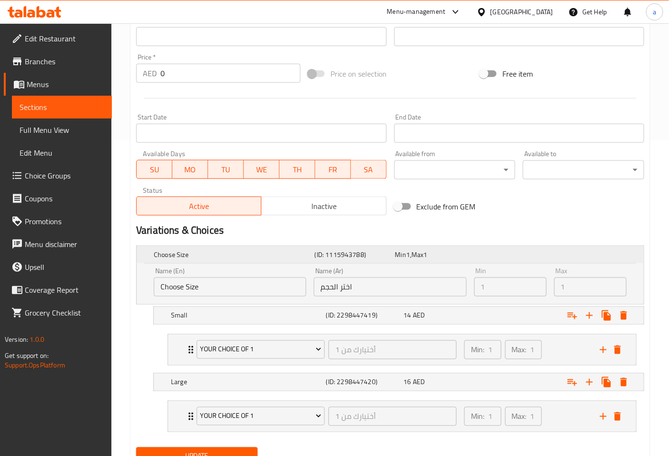
click at [254, 250] on h5 "Choose Size" at bounding box center [232, 255] width 157 height 10
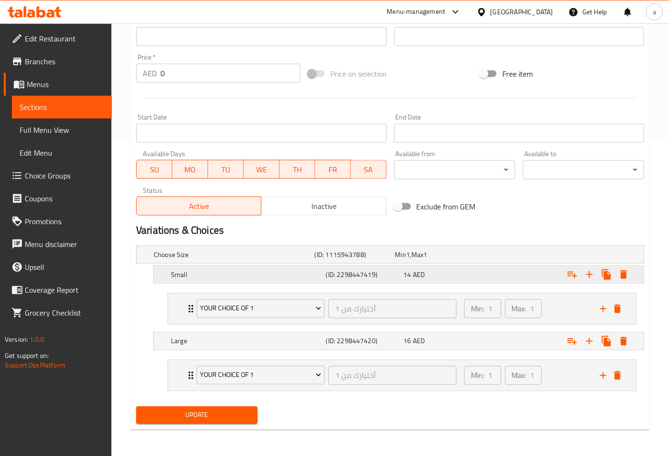
click at [207, 273] on h5 "Small" at bounding box center [246, 275] width 151 height 10
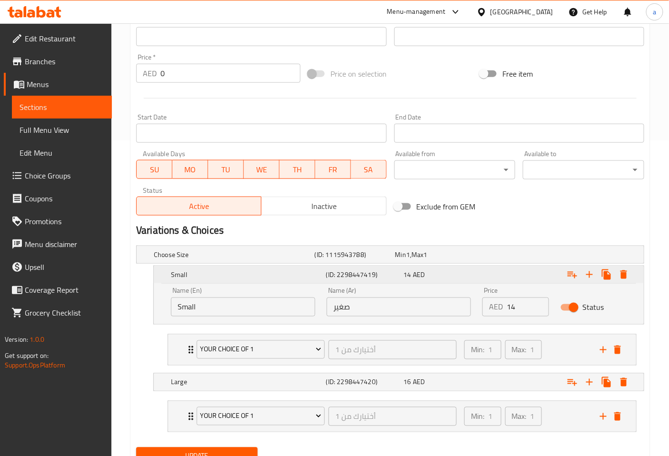
click at [207, 273] on h5 "Small" at bounding box center [246, 275] width 151 height 10
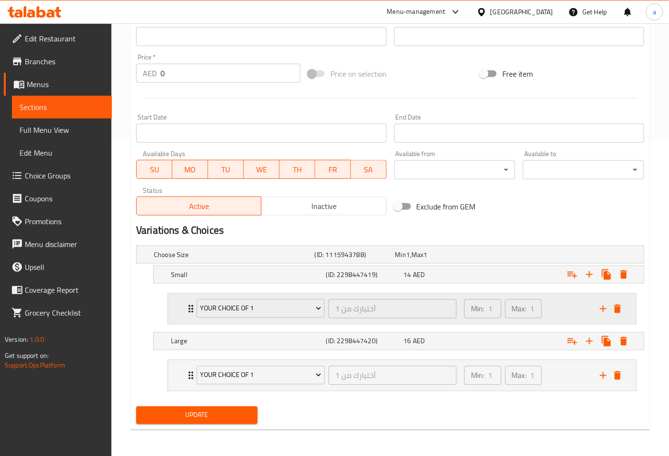
click at [188, 308] on icon "Expand" at bounding box center [190, 308] width 11 height 11
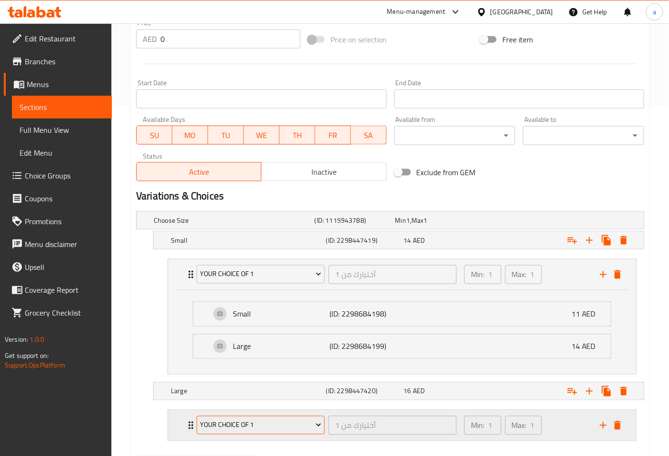
scroll to position [400, 0]
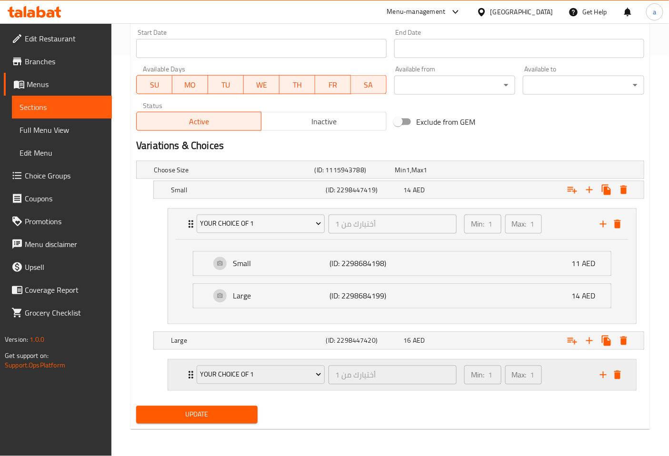
click at [192, 377] on div "your choice of 1 أختيارك من 1 ​" at bounding box center [326, 375] width 271 height 30
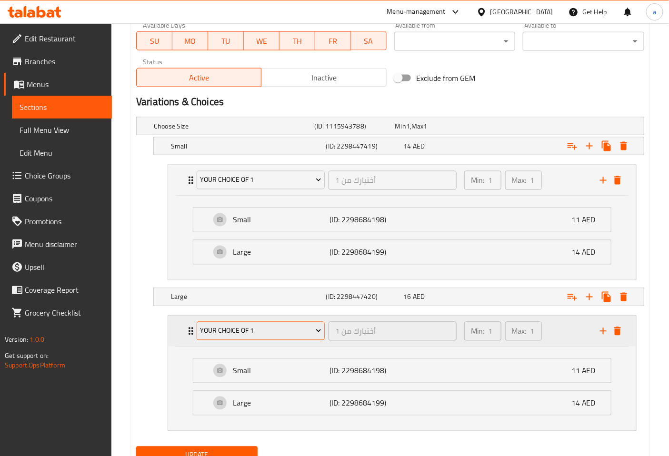
scroll to position [453, 0]
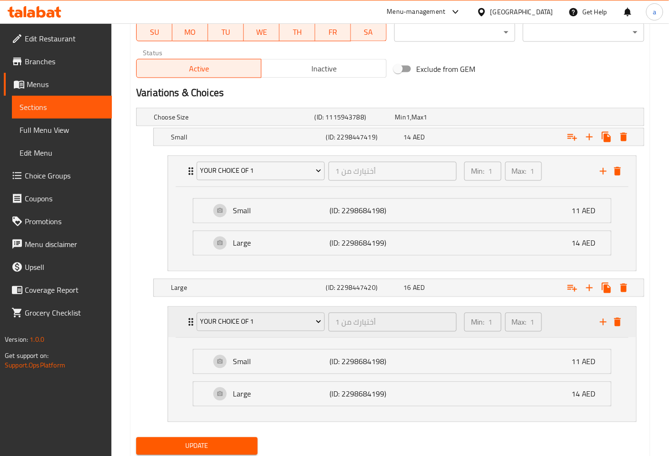
click at [186, 320] on icon "Expand" at bounding box center [190, 321] width 11 height 11
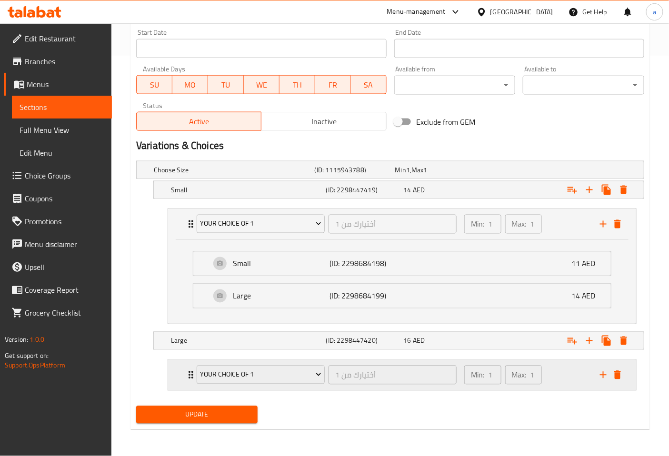
scroll to position [400, 0]
click at [192, 227] on div "your choice of 1 أختيارك من 1 ​" at bounding box center [326, 224] width 271 height 30
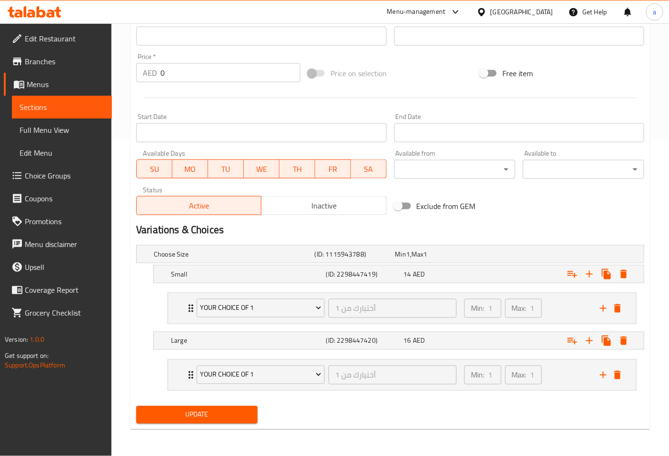
scroll to position [316, 0]
click at [229, 254] on h5 "Choose Size" at bounding box center [232, 255] width 157 height 10
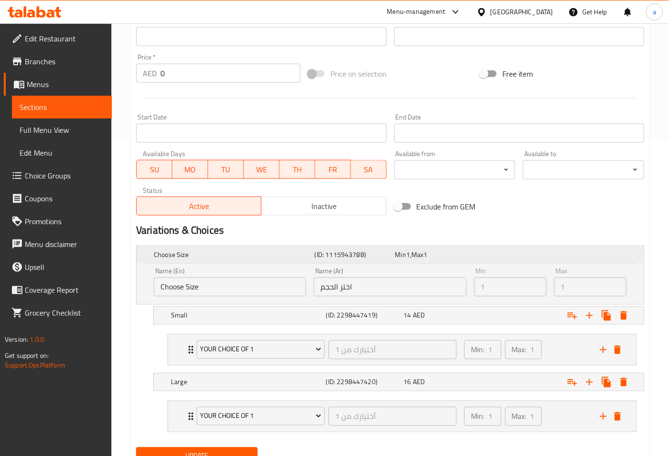
click at [229, 254] on h5 "Choose Size" at bounding box center [232, 255] width 157 height 10
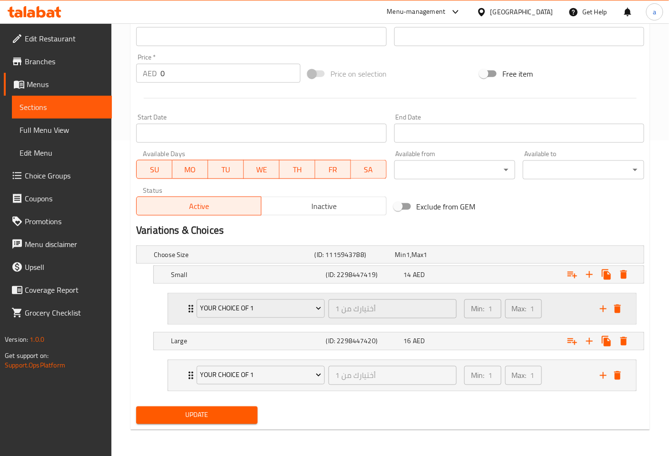
click at [190, 311] on icon "Expand" at bounding box center [190, 308] width 11 height 11
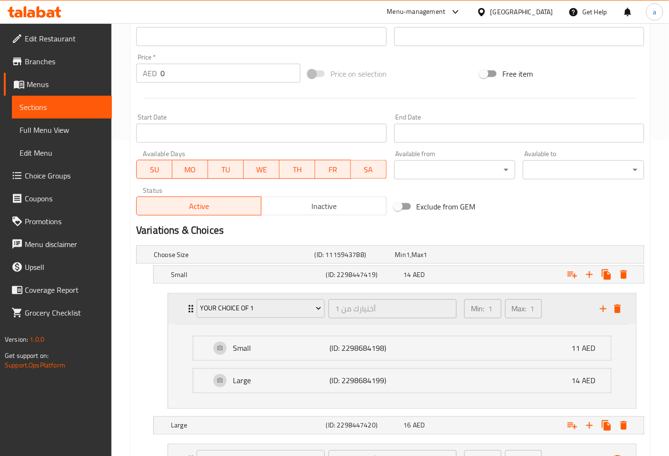
click at [190, 311] on icon "Expand" at bounding box center [190, 308] width 11 height 11
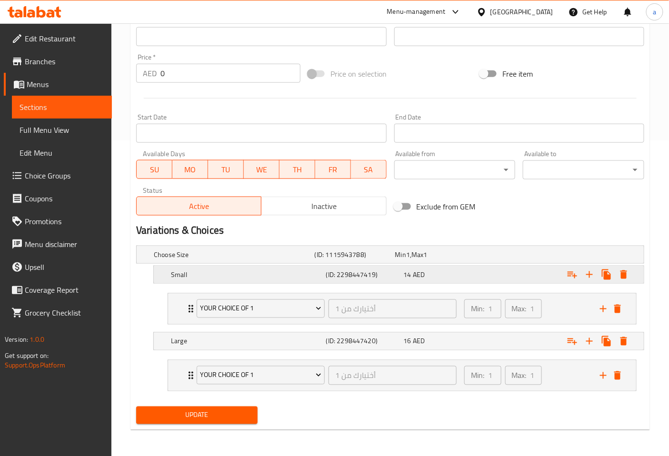
click at [193, 273] on h5 "Small" at bounding box center [246, 275] width 151 height 10
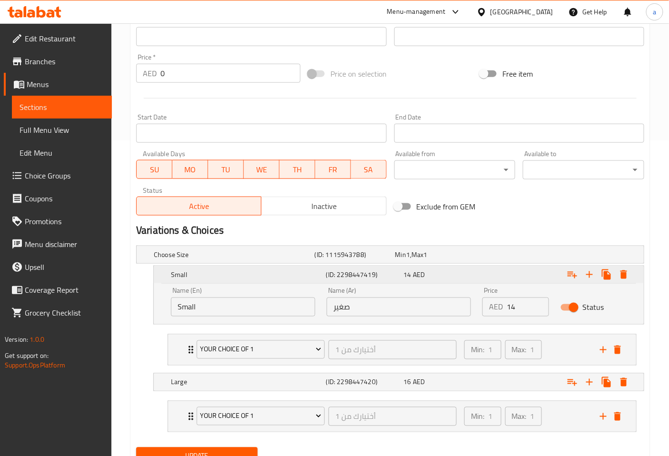
click at [193, 273] on h5 "Small" at bounding box center [246, 275] width 151 height 10
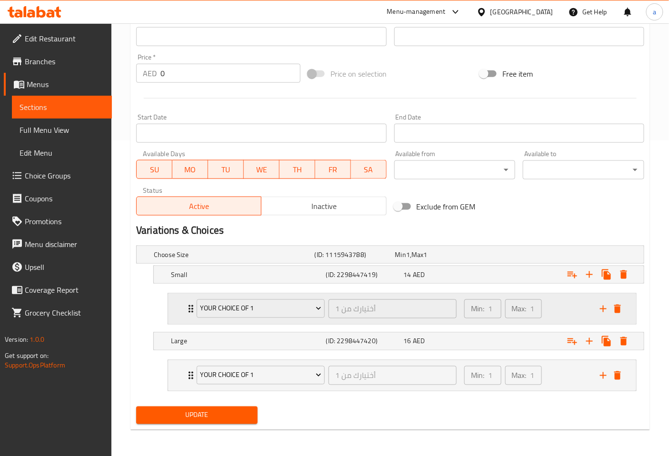
click at [193, 303] on div "your choice of 1 أختيارك من 1 ​" at bounding box center [326, 309] width 271 height 30
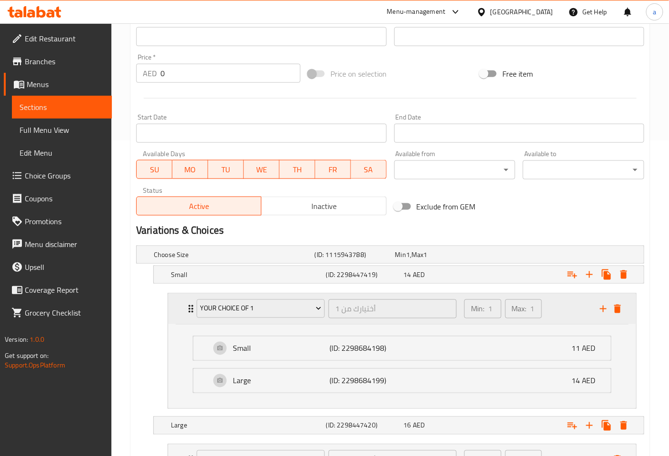
click at [190, 307] on icon "Expand" at bounding box center [190, 308] width 11 height 11
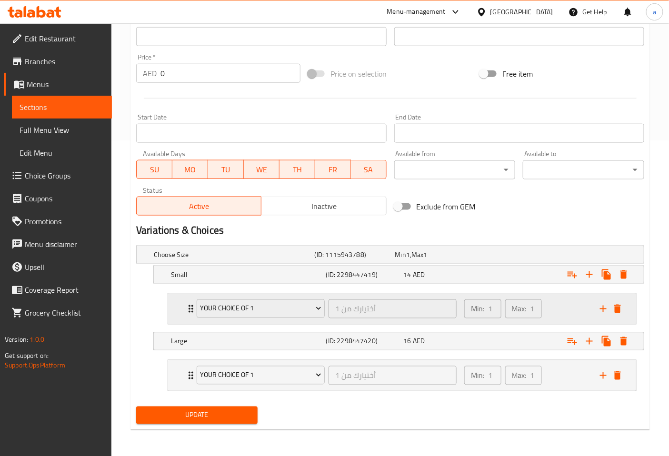
click at [190, 307] on icon "Expand" at bounding box center [190, 308] width 11 height 11
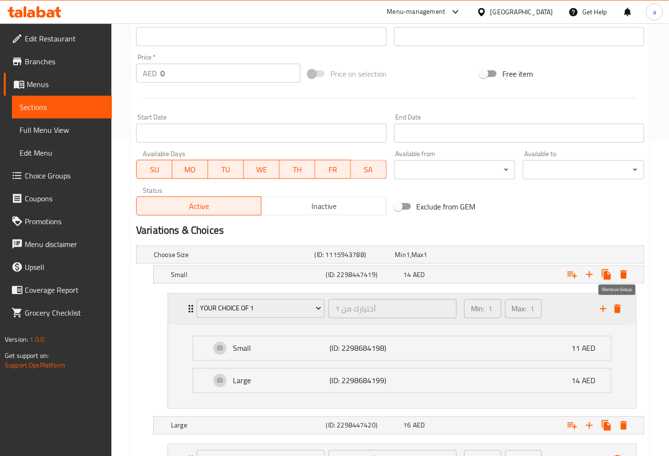
click at [617, 313] on icon "delete" at bounding box center [617, 308] width 11 height 11
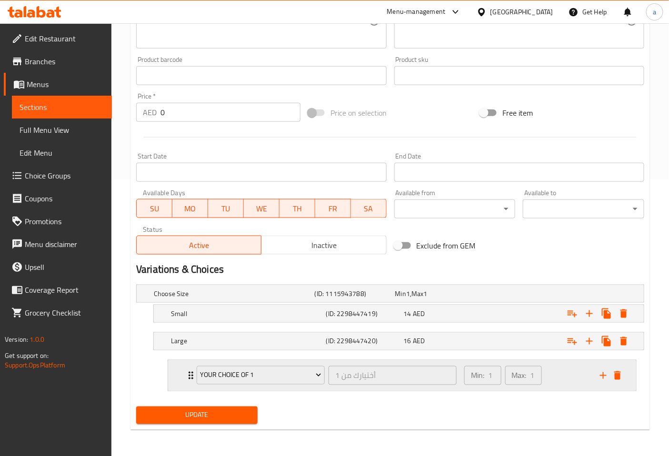
click at [192, 374] on div "your choice of 1 أختيارك من 1 ​" at bounding box center [326, 375] width 271 height 30
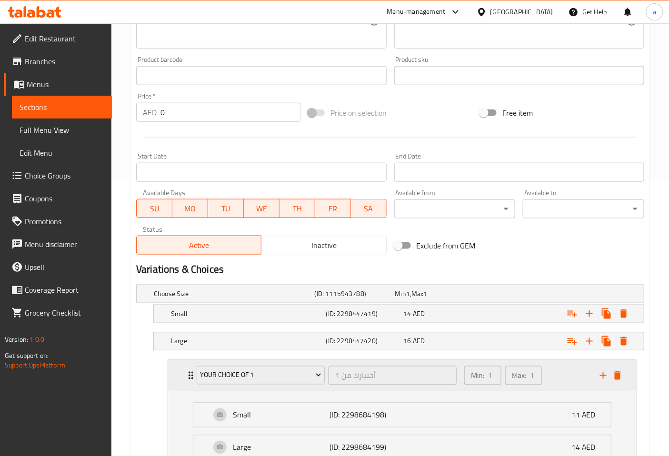
scroll to position [316, 0]
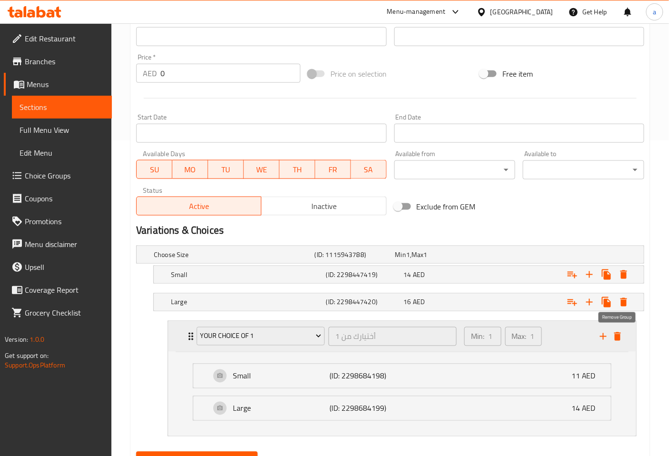
click at [616, 336] on icon "delete" at bounding box center [617, 336] width 7 height 9
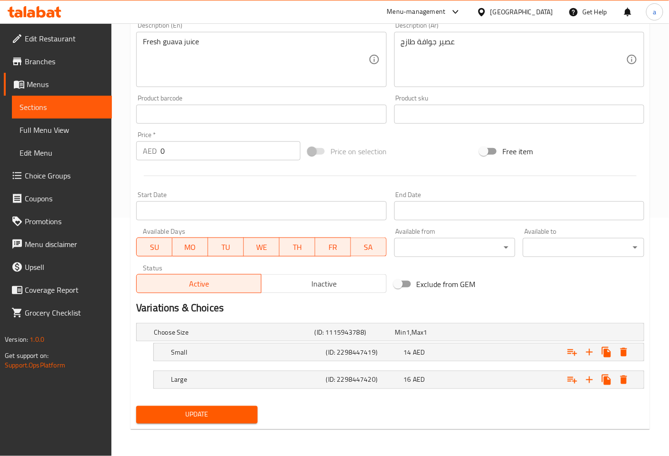
scroll to position [237, 0]
click at [169, 333] on h5 "Choose Size" at bounding box center [232, 333] width 157 height 10
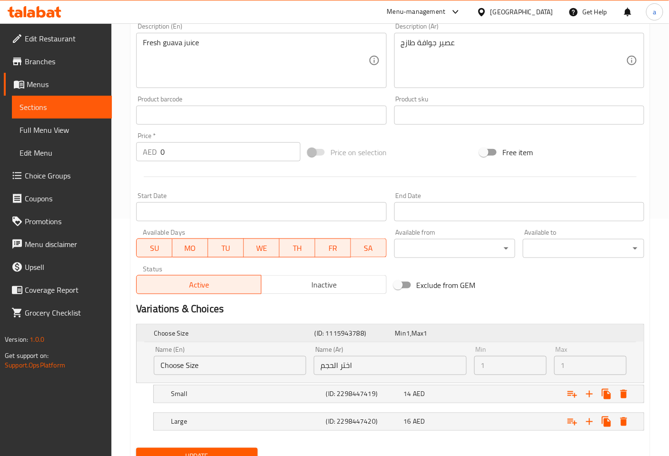
click at [169, 333] on h5 "Choose Size" at bounding box center [232, 333] width 157 height 10
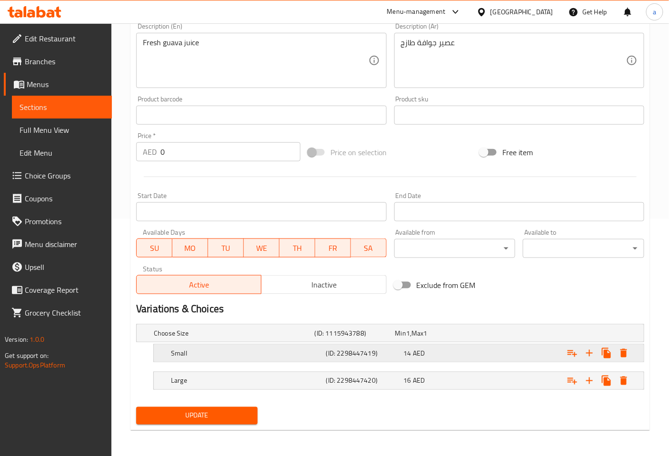
click at [177, 352] on h5 "Small" at bounding box center [246, 353] width 151 height 10
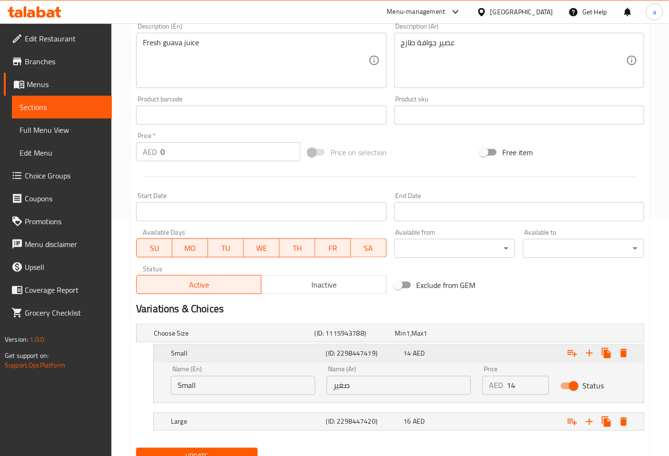
click at [177, 352] on h5 "Small" at bounding box center [246, 353] width 151 height 10
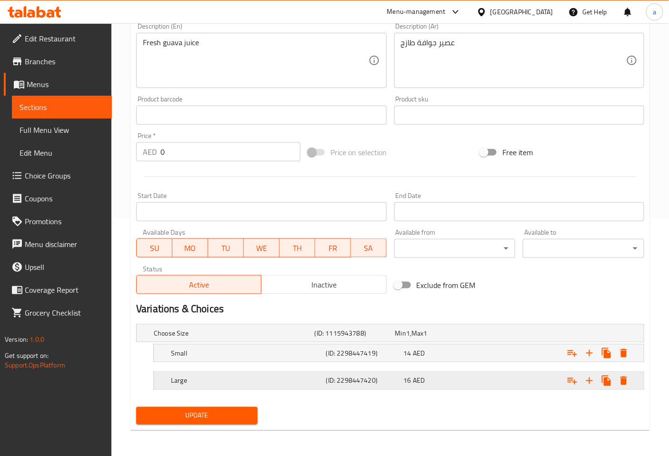
click at [179, 376] on h5 "Large" at bounding box center [246, 381] width 151 height 10
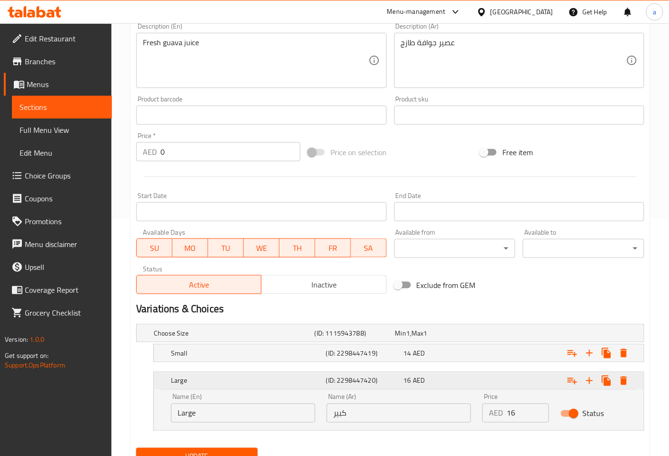
click at [179, 376] on h5 "Large" at bounding box center [246, 381] width 151 height 10
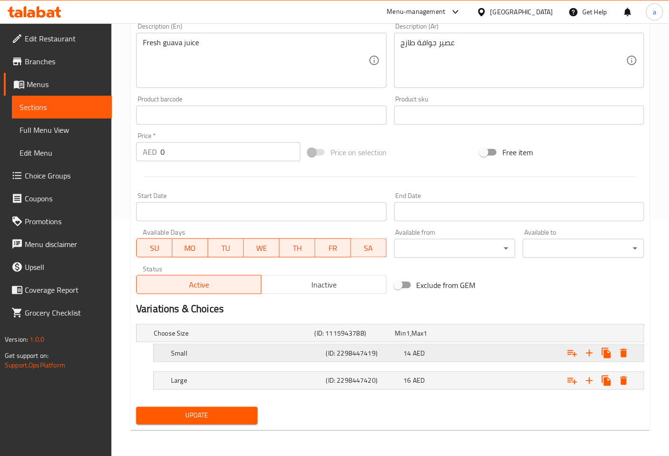
click at [188, 345] on div "Small (ID: 2298447419) 14 AED" at bounding box center [401, 353] width 465 height 21
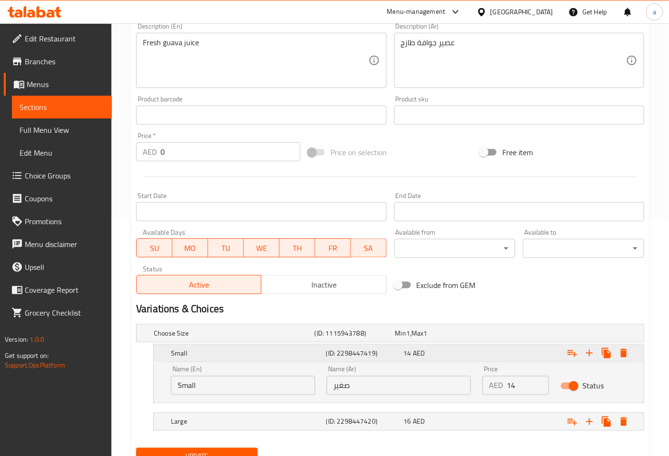
click at [177, 352] on h5 "Small" at bounding box center [246, 353] width 151 height 10
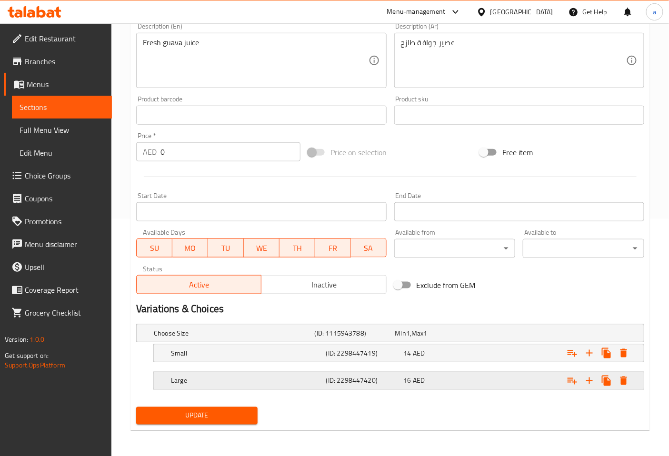
click at [168, 379] on div "Large (ID: 2298447420) 16 AED" at bounding box center [399, 380] width 490 height 17
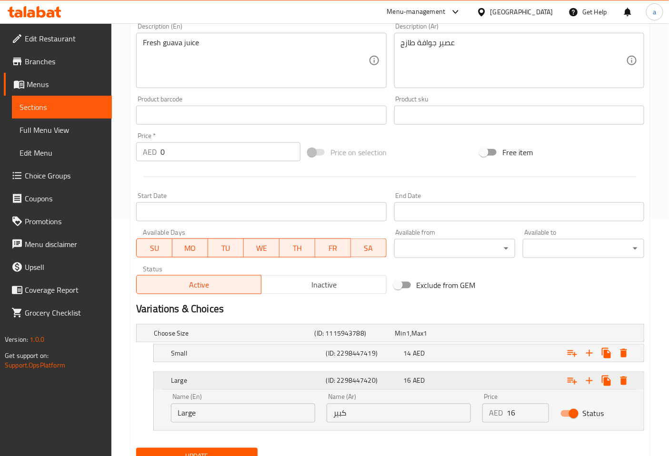
click at [183, 376] on h5 "Large" at bounding box center [246, 381] width 151 height 10
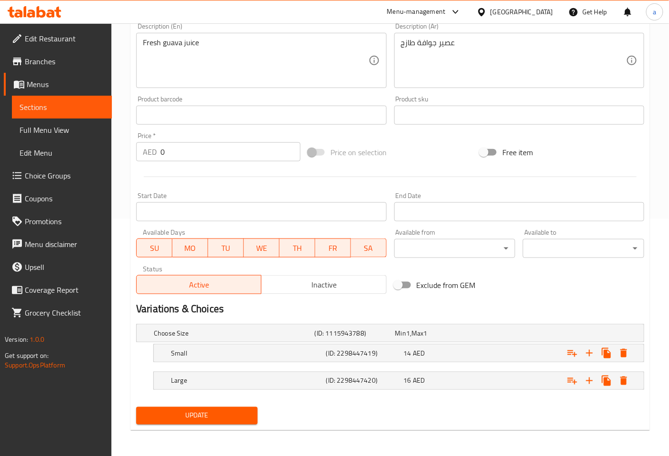
click at [206, 418] on span "Update" at bounding box center [197, 416] width 106 height 12
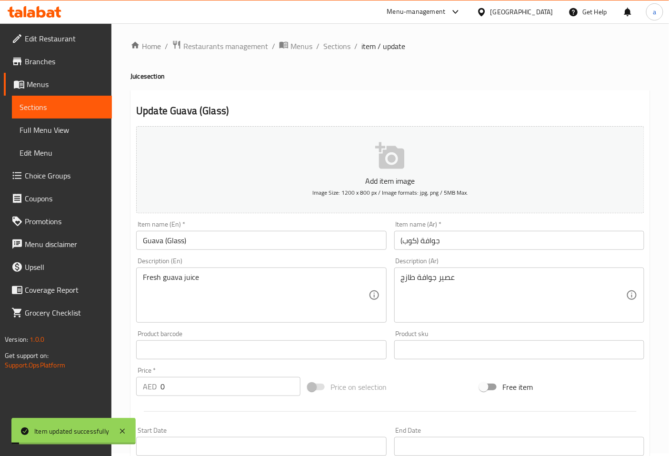
scroll to position [0, 0]
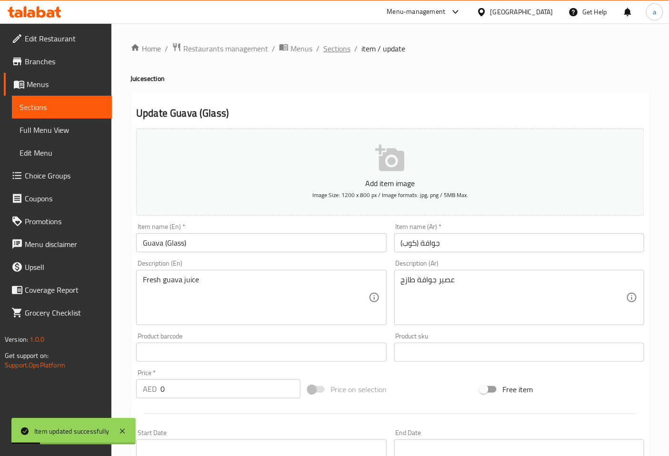
click at [339, 50] on span "Sections" at bounding box center [336, 48] width 27 height 11
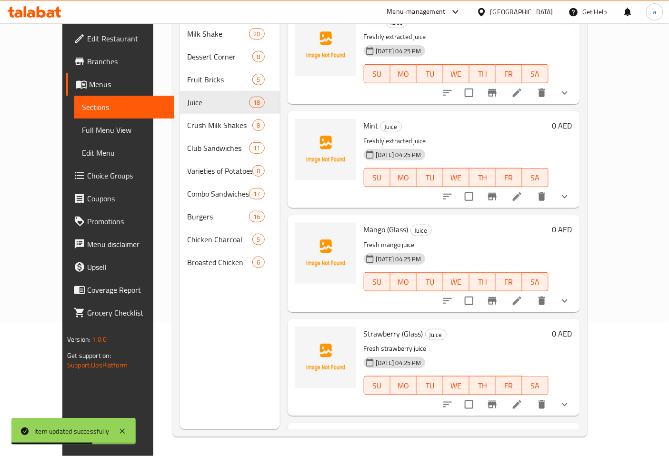
scroll to position [1438, 0]
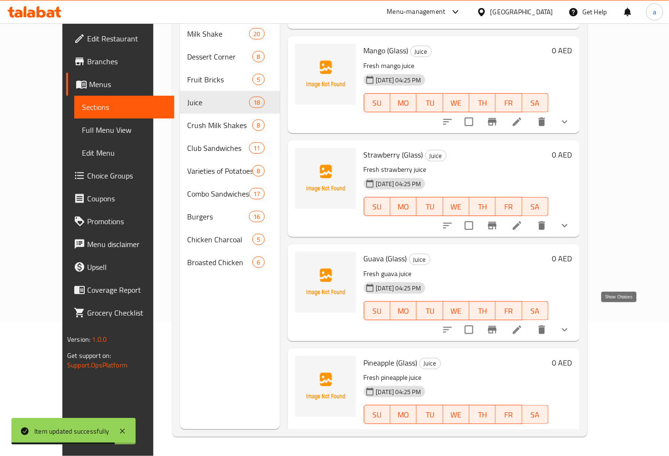
click at [570, 324] on icon "show more" at bounding box center [564, 329] width 11 height 11
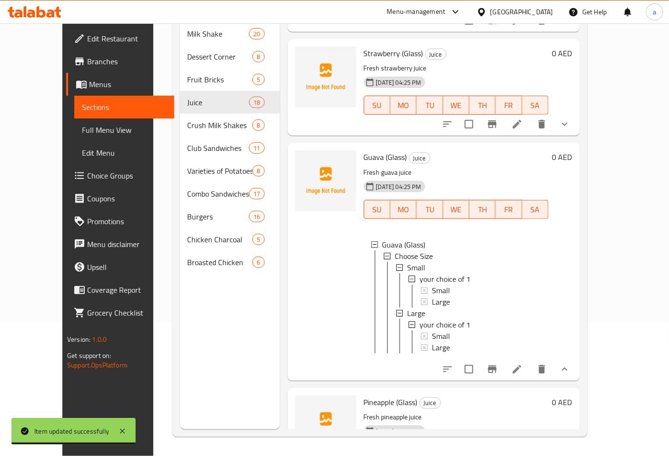
scroll to position [1543, 0]
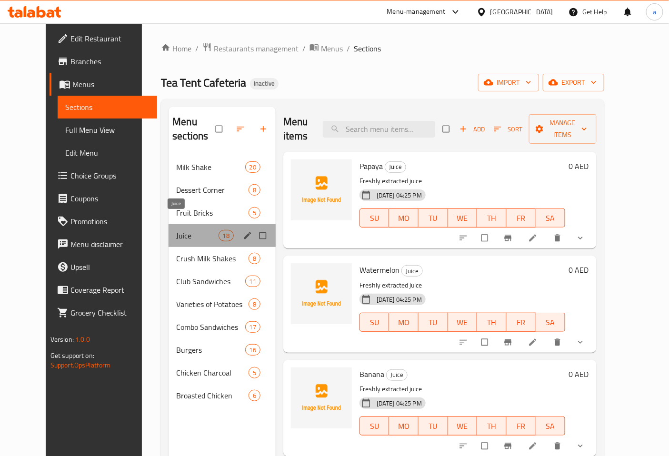
click at [194, 230] on span "Juice" at bounding box center [197, 235] width 42 height 11
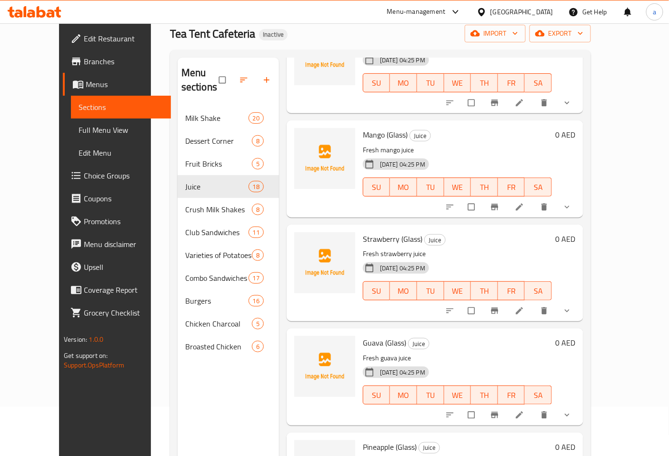
scroll to position [133, 0]
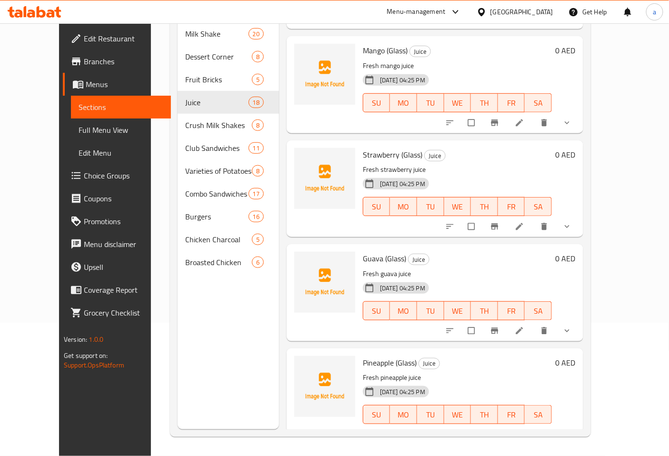
click at [572, 326] on icon "show more" at bounding box center [567, 331] width 10 height 10
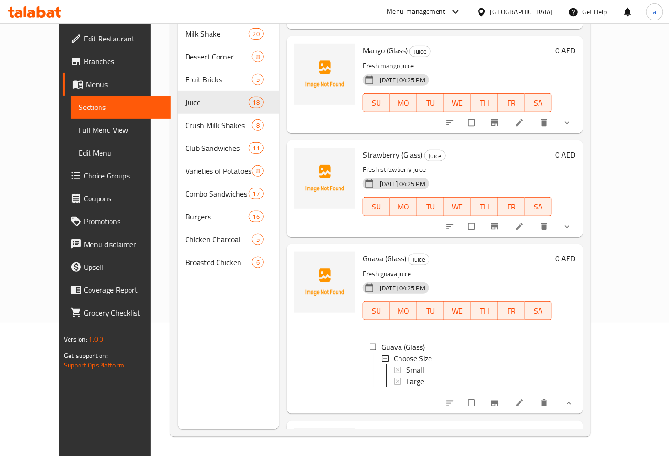
click at [572, 222] on icon "show more" at bounding box center [567, 227] width 10 height 10
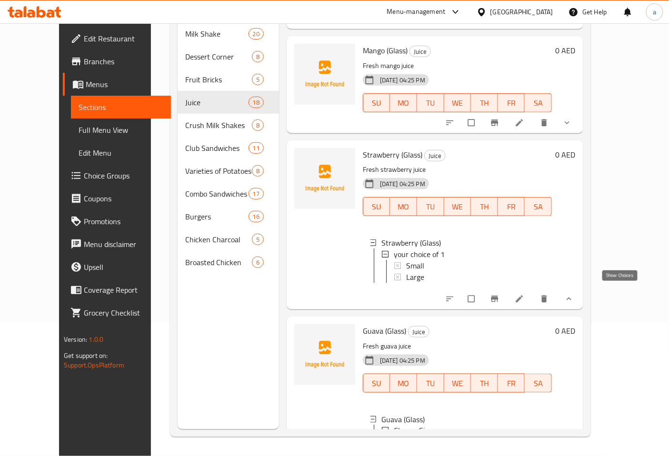
click at [573, 294] on icon "show more" at bounding box center [569, 299] width 10 height 10
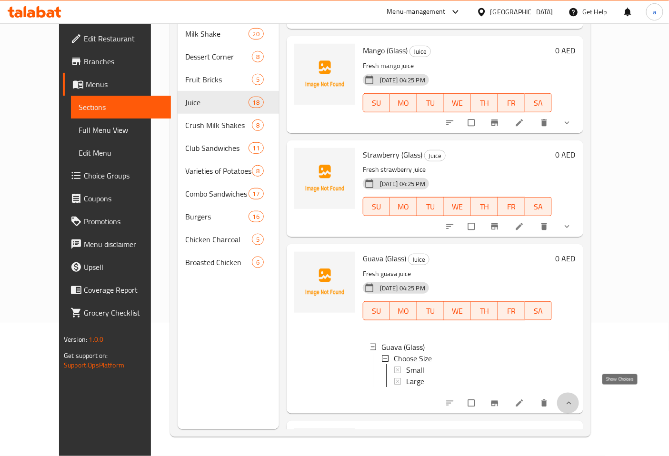
click at [573, 398] on icon "show more" at bounding box center [569, 403] width 10 height 10
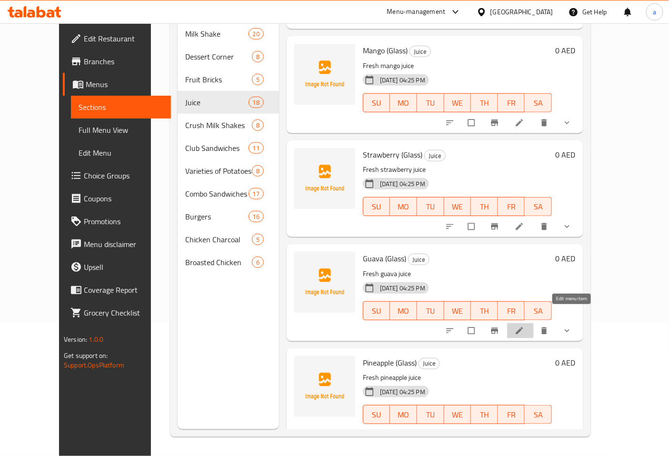
click at [523, 327] on icon at bounding box center [518, 330] width 7 height 7
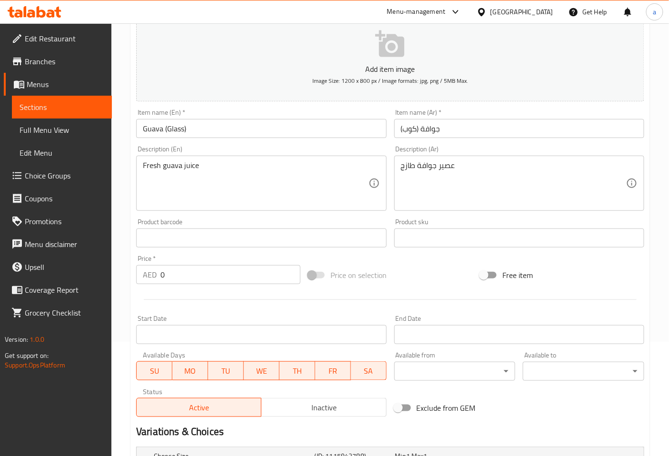
scroll to position [237, 0]
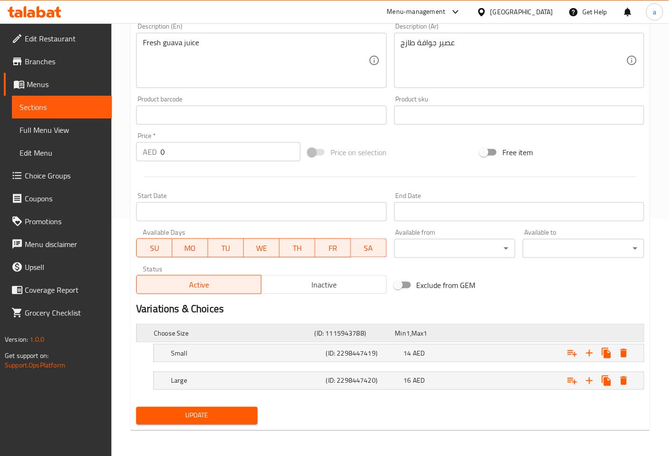
click at [224, 330] on h5 "Choose Size" at bounding box center [232, 333] width 157 height 10
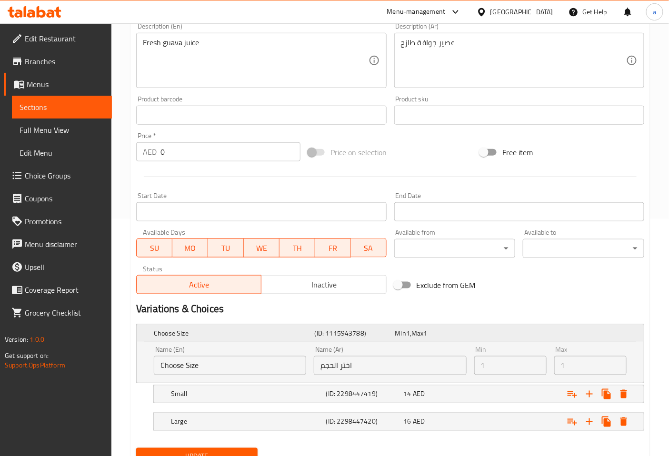
click at [224, 330] on h5 "Choose Size" at bounding box center [232, 333] width 157 height 10
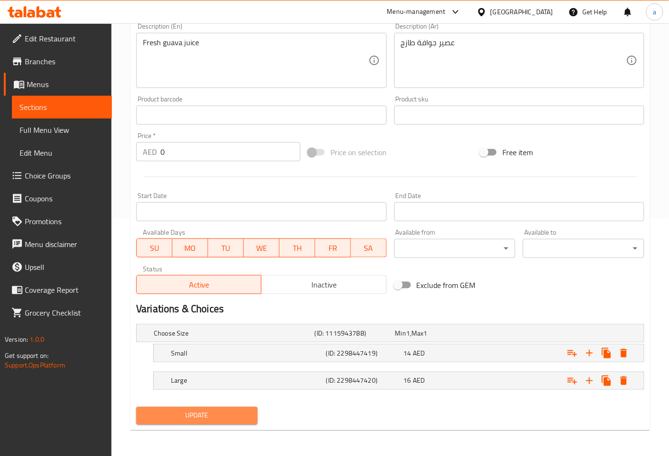
click at [231, 413] on span "Update" at bounding box center [197, 416] width 106 height 12
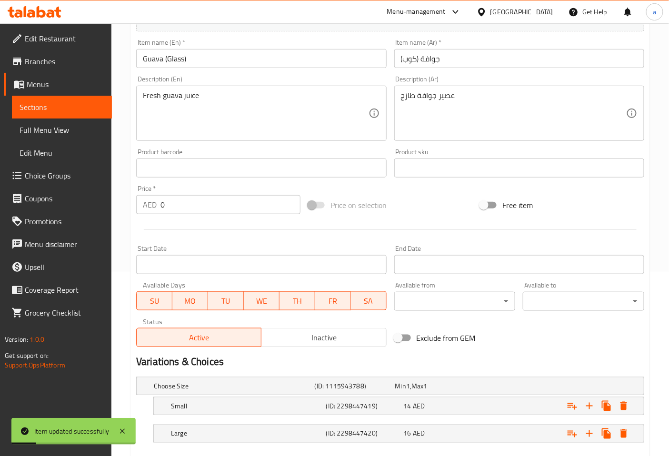
drag, startPoint x: 48, startPoint y: 110, endPoint x: 58, endPoint y: 103, distance: 12.4
click at [48, 110] on span "Sections" at bounding box center [62, 106] width 85 height 11
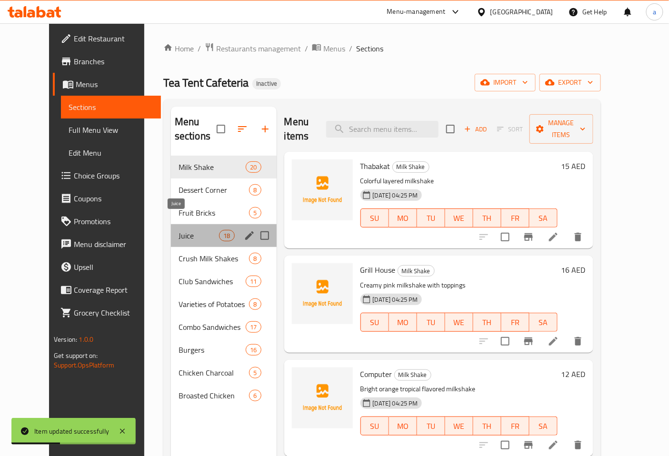
click at [179, 230] on span "Juice" at bounding box center [198, 235] width 40 height 11
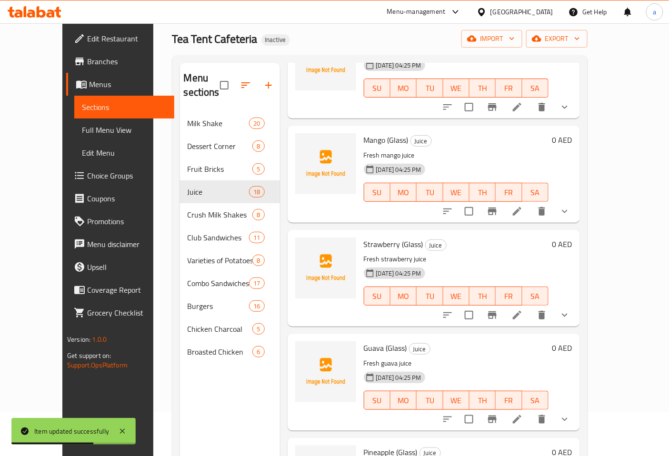
scroll to position [133, 0]
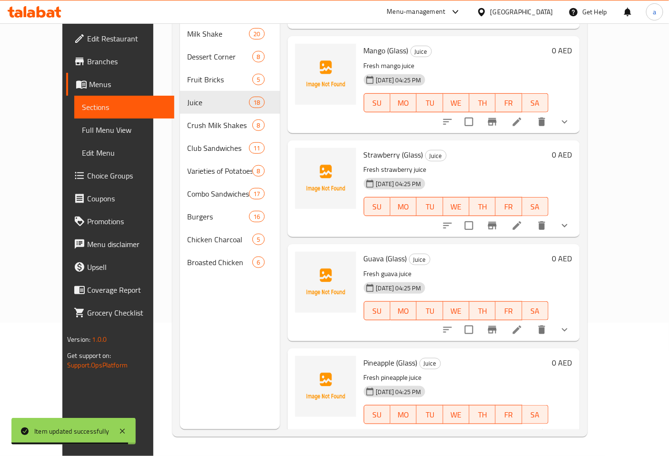
click at [545, 428] on icon at bounding box center [539, 433] width 11 height 11
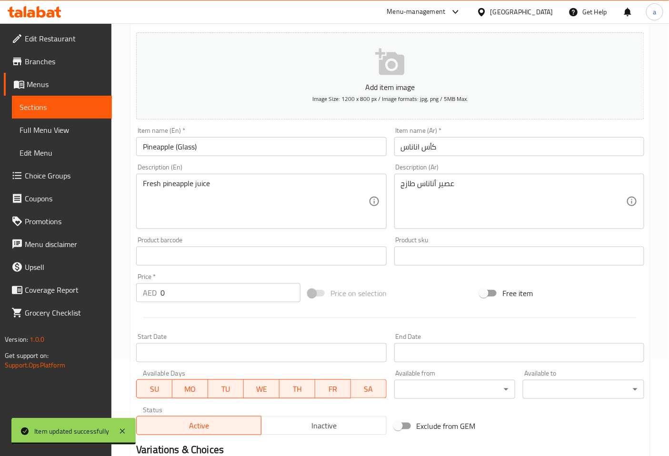
scroll to position [215, 0]
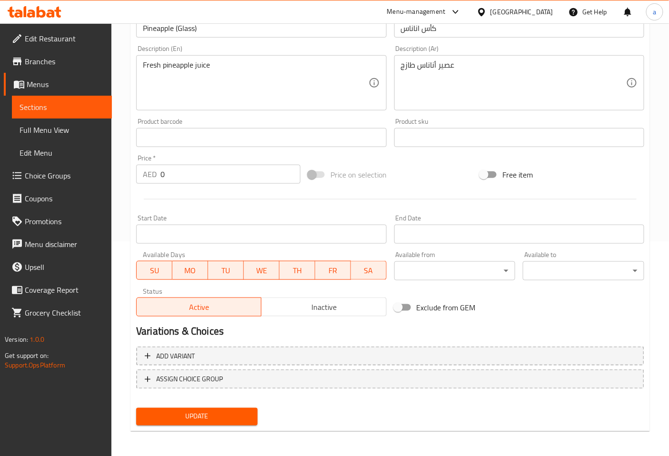
click at [351, 206] on div at bounding box center [389, 199] width 515 height 23
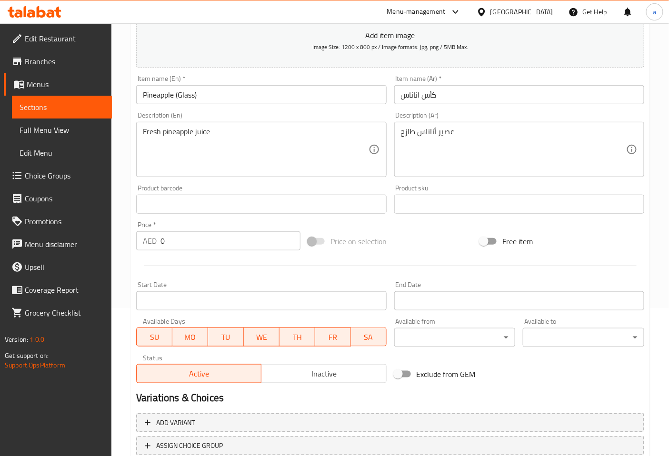
scroll to position [109, 0]
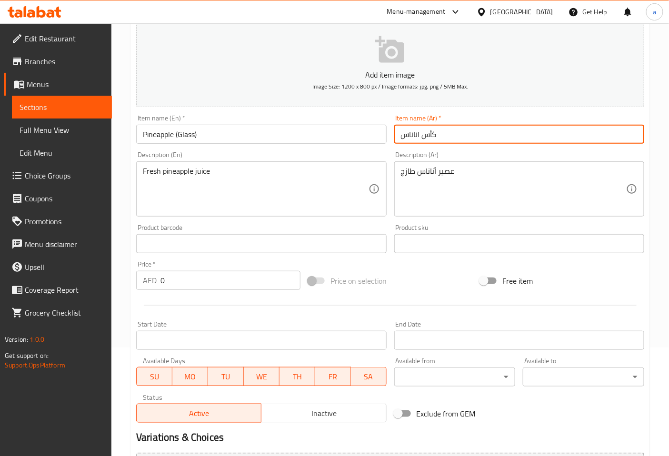
click at [429, 136] on input "كأس اناناس" at bounding box center [519, 134] width 250 height 19
click at [446, 131] on input ")اناناس" at bounding box center [519, 134] width 250 height 19
paste input "Guava"
click at [434, 138] on input ")اناناسGuava" at bounding box center [519, 134] width 250 height 19
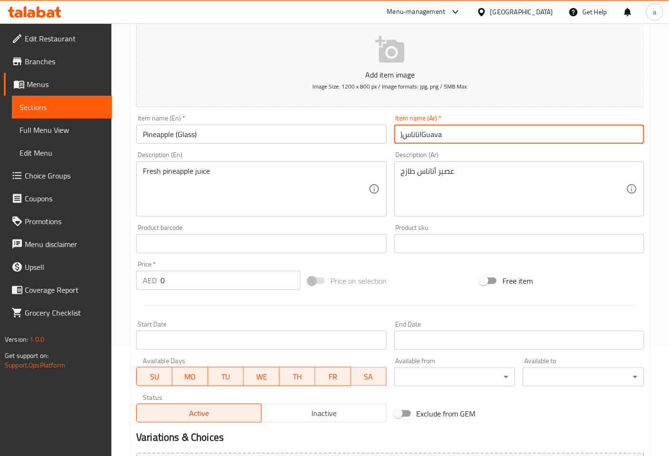
click at [434, 138] on input ")اناناسGuava" at bounding box center [519, 134] width 250 height 19
click at [434, 135] on input ")اناناسGuava" at bounding box center [519, 134] width 250 height 19
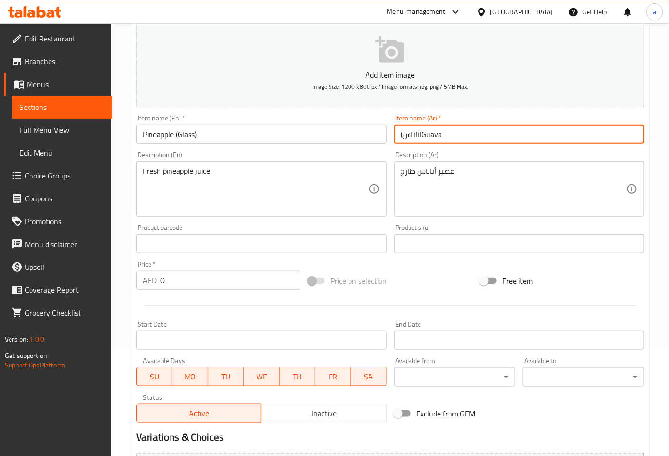
click at [432, 135] on input ")اناناسGuava" at bounding box center [519, 134] width 250 height 19
drag, startPoint x: 446, startPoint y: 135, endPoint x: 442, endPoint y: 136, distance: 4.8
click at [442, 136] on input ")اناناسGuava" at bounding box center [519, 134] width 250 height 19
click at [401, 135] on input ")اناناس" at bounding box center [519, 134] width 250 height 19
click at [438, 131] on input ")اناناس" at bounding box center [519, 134] width 250 height 19
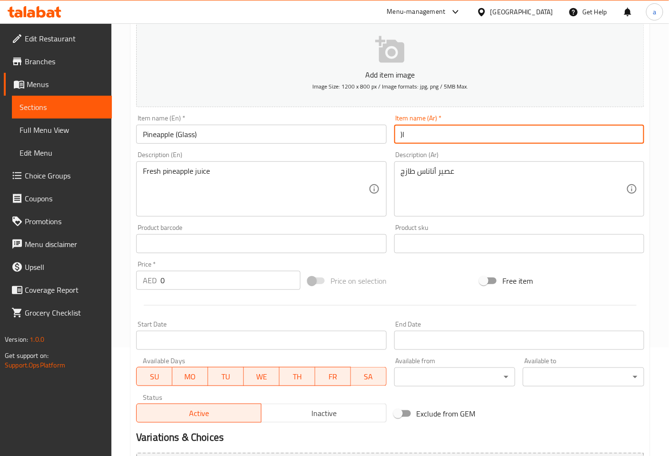
type input ")"
type input "اناناس (كوب)"
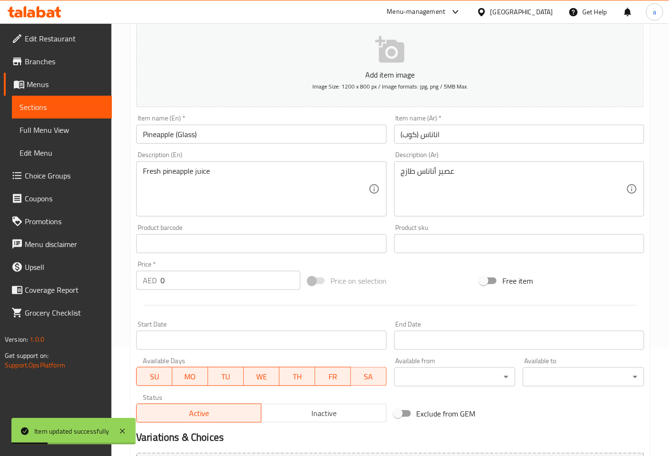
click at [479, 151] on div "Description (Ar) عصير أناناس طازج Description (Ar)" at bounding box center [519, 183] width 250 height 65
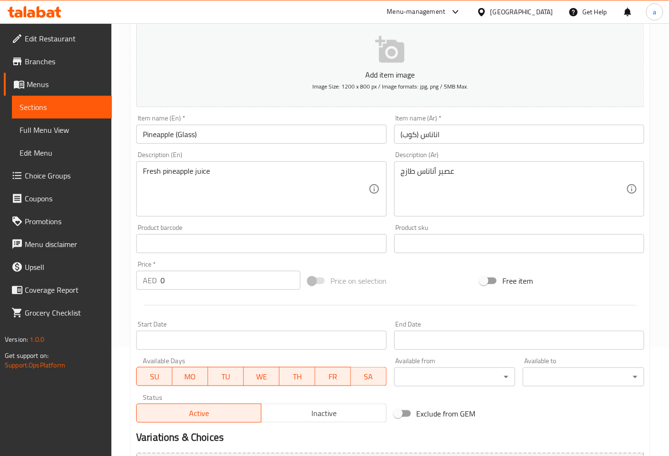
click at [363, 317] on div "Start Date Start Date" at bounding box center [260, 335] width 257 height 37
click at [359, 314] on div at bounding box center [389, 305] width 515 height 23
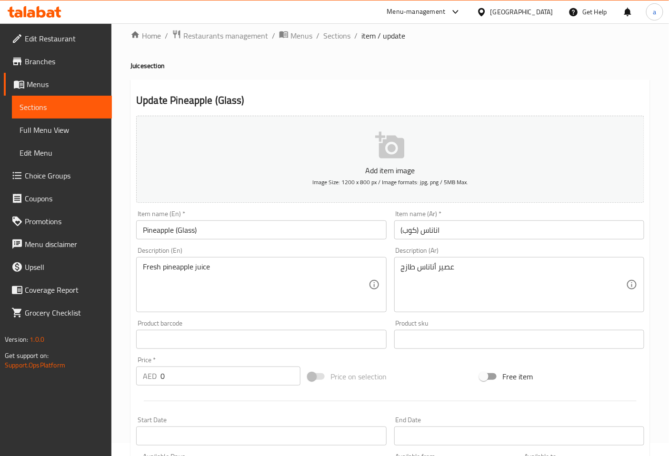
scroll to position [3, 0]
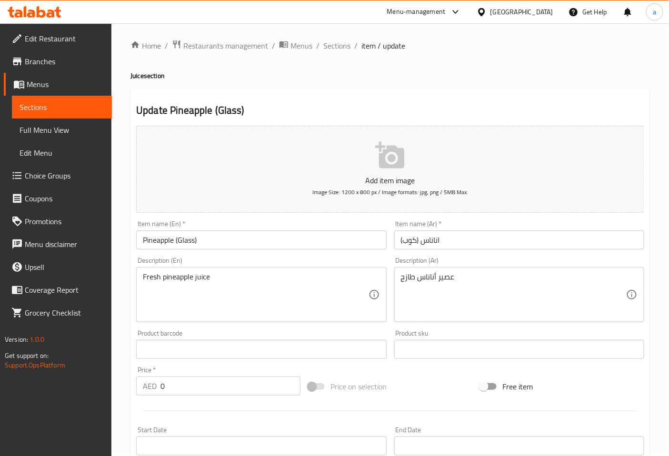
click at [454, 103] on h2 "Update Pineapple (Glass)" at bounding box center [390, 110] width 508 height 14
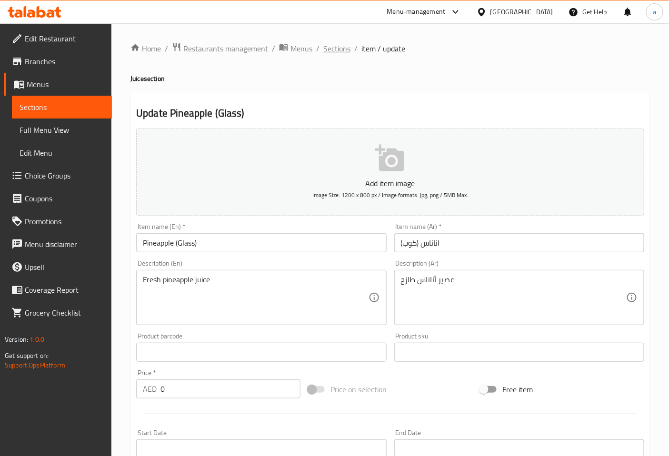
click at [341, 49] on span "Sections" at bounding box center [336, 48] width 27 height 11
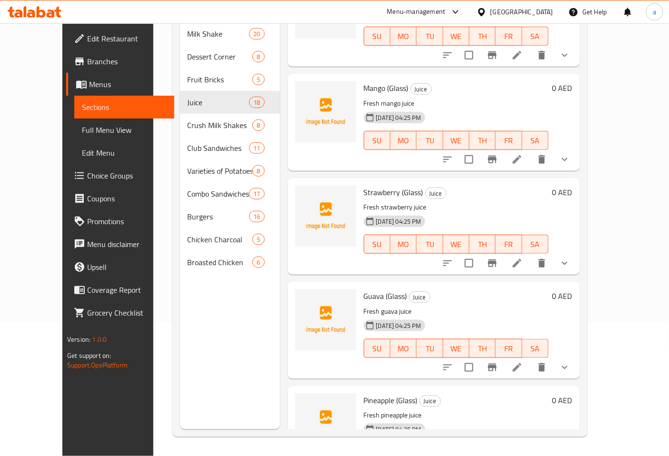
scroll to position [1438, 0]
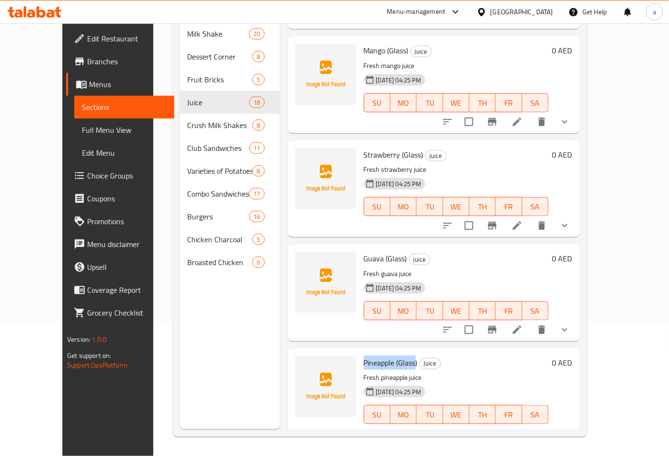
drag, startPoint x: 400, startPoint y: 348, endPoint x: 350, endPoint y: 342, distance: 50.9
click at [364, 355] on span "Pineapple (Glass)" at bounding box center [391, 362] width 54 height 14
click at [341, 352] on div at bounding box center [325, 396] width 69 height 89
click at [364, 355] on span "Pineapple (Glass)" at bounding box center [391, 362] width 54 height 14
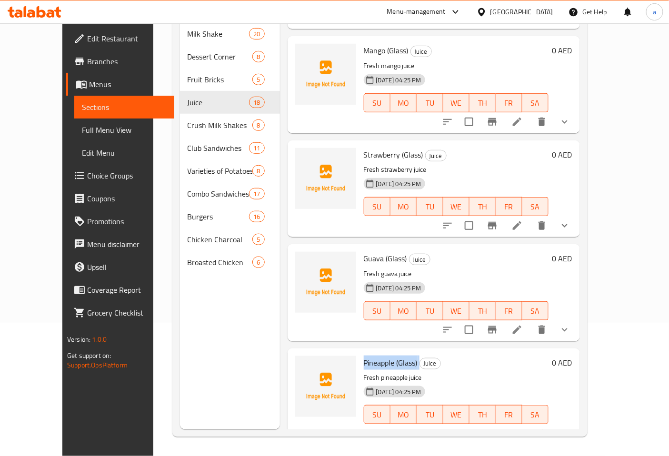
click at [364, 355] on span "Pineapple (Glass)" at bounding box center [391, 362] width 54 height 14
copy h6 "Pineapple (Glass)"
click at [360, 424] on div "Pineapple (Glass) Juice Fresh pineapple juice 17-09-2025 04:25 PM SU MO TU WE T…" at bounding box center [456, 396] width 192 height 89
click at [568, 429] on icon "delete" at bounding box center [564, 433] width 7 height 9
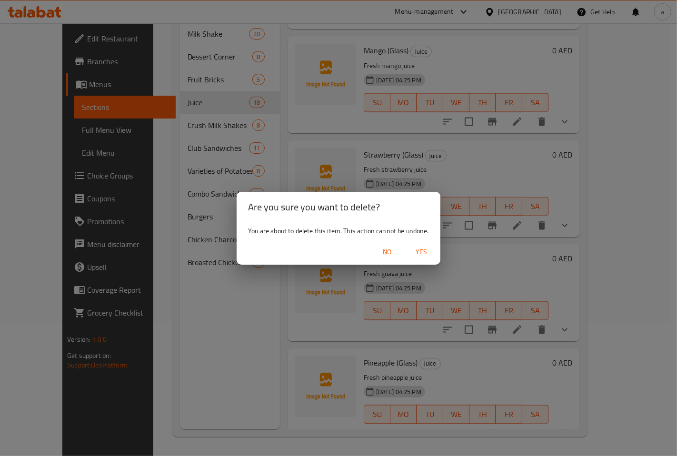
click at [425, 254] on span "Yes" at bounding box center [421, 252] width 23 height 12
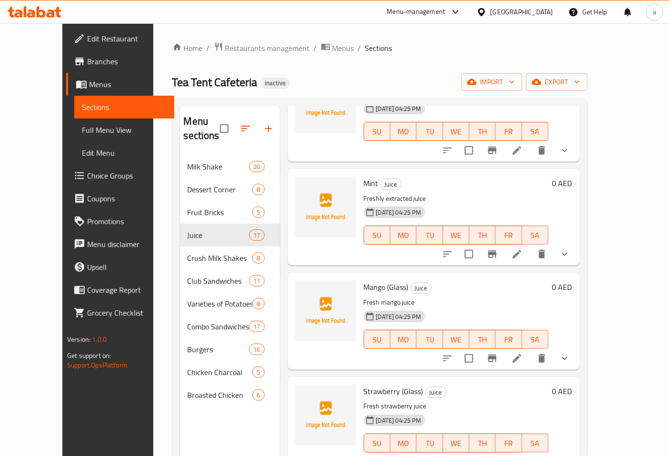
scroll to position [0, 0]
click at [87, 177] on span "Choice Groups" at bounding box center [126, 175] width 79 height 11
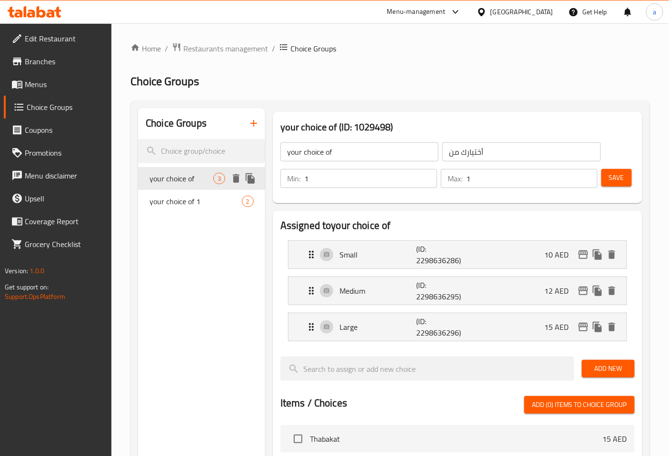
click at [181, 184] on span "your choice of" at bounding box center [181, 178] width 64 height 11
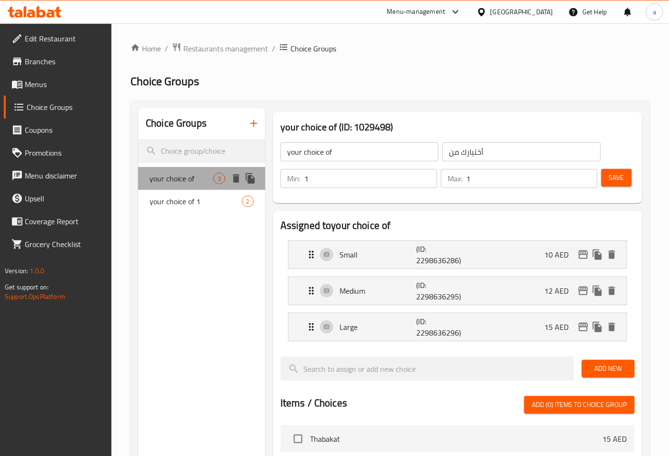
click at [181, 184] on span "your choice of" at bounding box center [181, 178] width 64 height 11
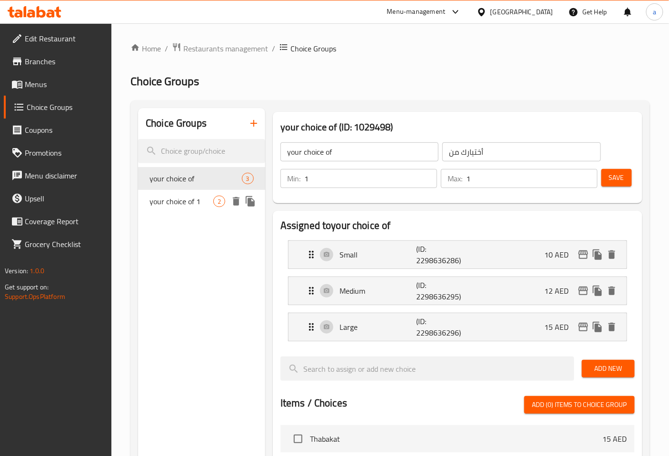
click at [186, 199] on span "your choice of 1" at bounding box center [181, 201] width 64 height 11
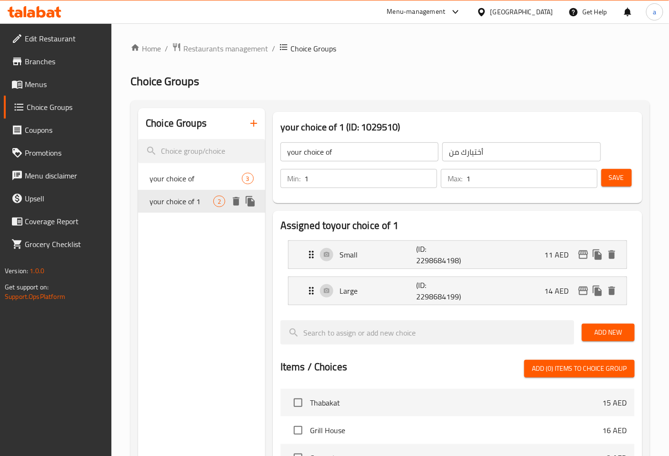
type input "your choice of 1"
type input "أختيارك من 1"
click at [186, 199] on span "your choice of 1" at bounding box center [181, 201] width 64 height 11
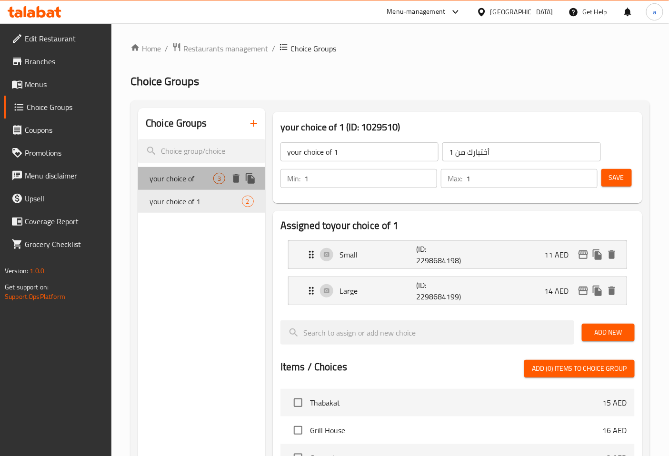
click at [188, 181] on span "your choice of" at bounding box center [181, 178] width 64 height 11
type input "your choice of"
type input "أختيارك من"
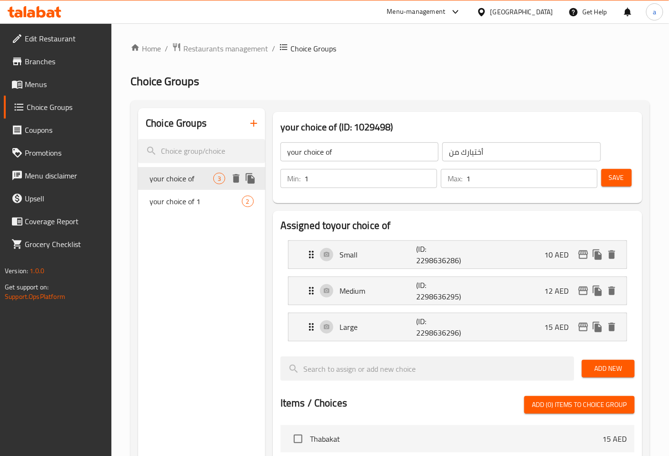
click at [188, 181] on span "your choice of" at bounding box center [181, 178] width 64 height 11
click at [359, 151] on input "your choice of" at bounding box center [359, 151] width 158 height 19
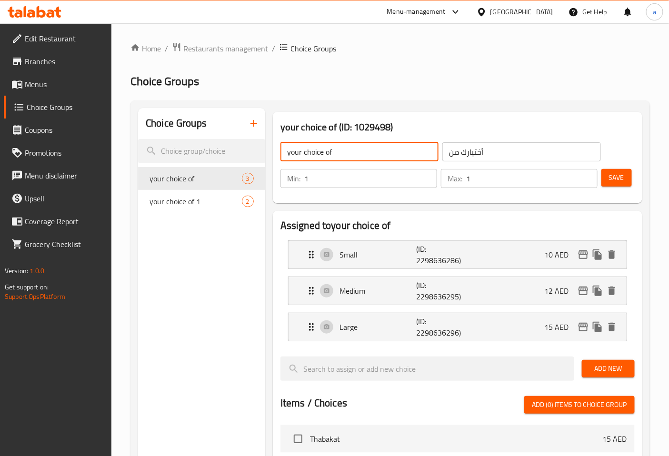
click at [359, 151] on input "your choice of" at bounding box center [359, 151] width 158 height 19
click at [172, 204] on span "your choice of 1" at bounding box center [181, 201] width 64 height 11
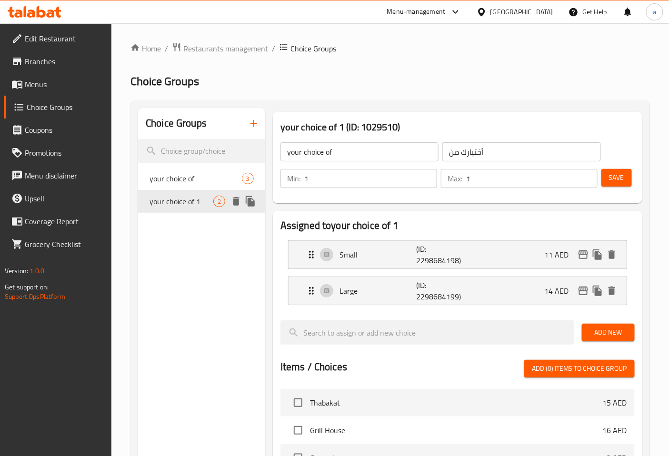
type input "your choice of 1"
type input "أختيارك من 1"
click at [192, 177] on span "your choice of" at bounding box center [181, 178] width 64 height 11
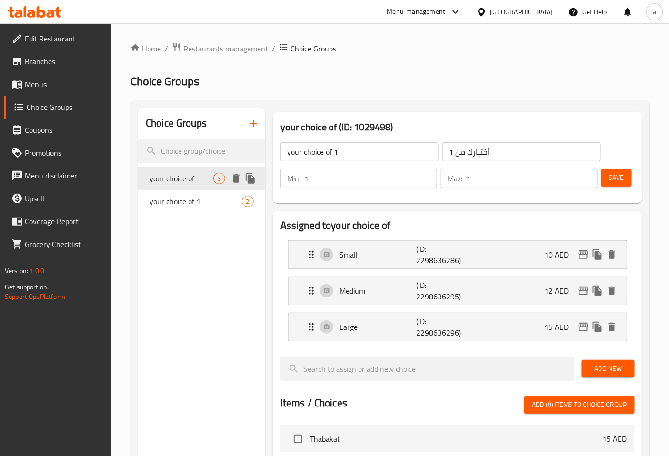
type input "your choice of"
type input "أختيارك من"
click at [60, 82] on span "Menus" at bounding box center [64, 84] width 79 height 11
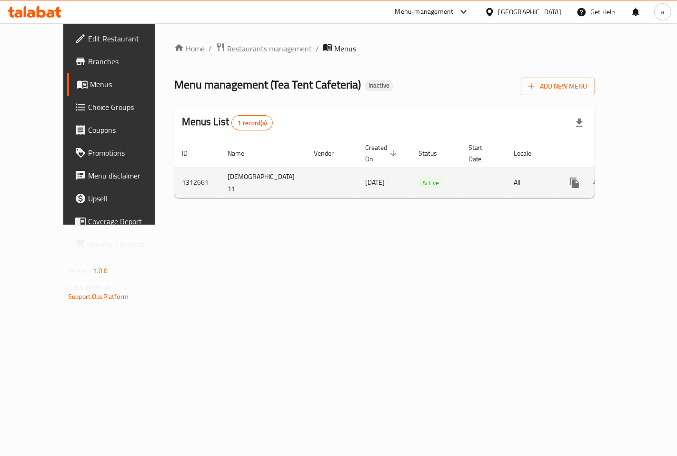
click at [641, 178] on icon "enhanced table" at bounding box center [643, 182] width 9 height 9
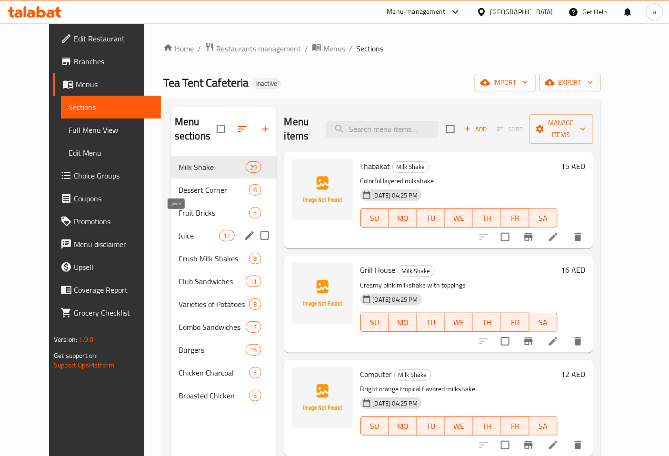
click at [178, 230] on span "Juice" at bounding box center [198, 235] width 40 height 11
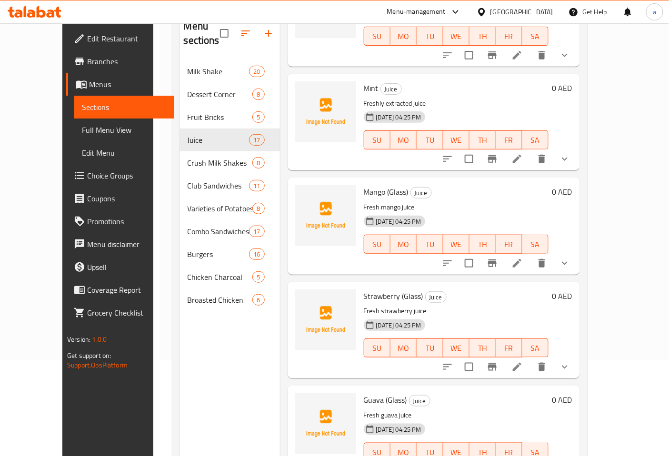
scroll to position [133, 0]
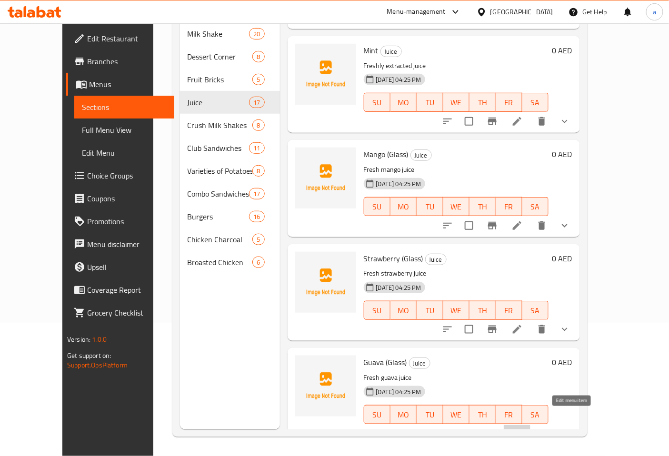
click at [523, 428] on icon at bounding box center [516, 433] width 11 height 11
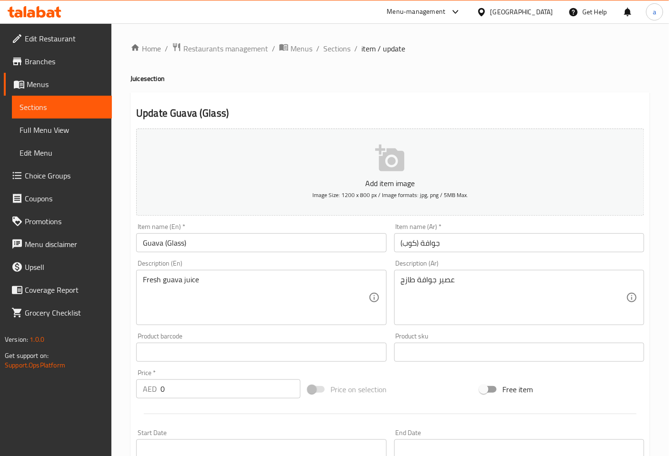
click at [354, 54] on li "/" at bounding box center [355, 48] width 3 height 11
click at [346, 48] on span "Sections" at bounding box center [336, 48] width 27 height 11
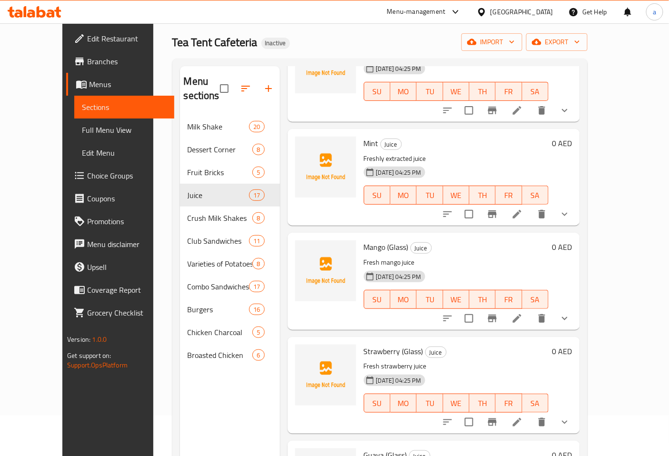
scroll to position [133, 0]
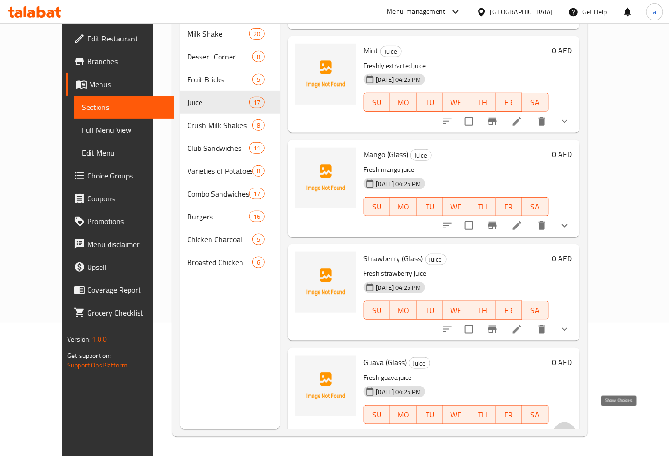
click at [570, 428] on icon "show more" at bounding box center [564, 433] width 11 height 11
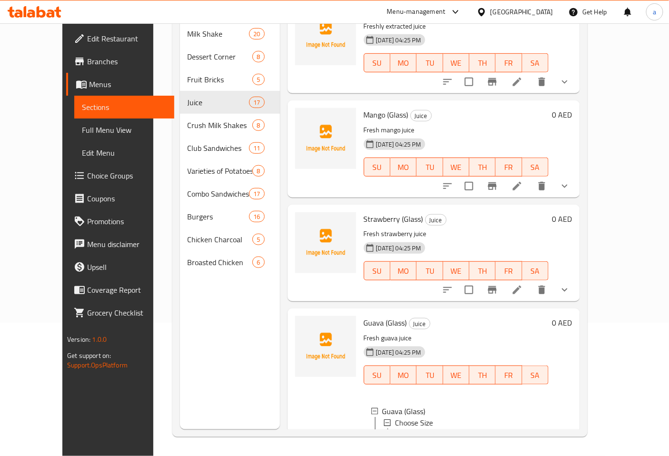
scroll to position [1414, 0]
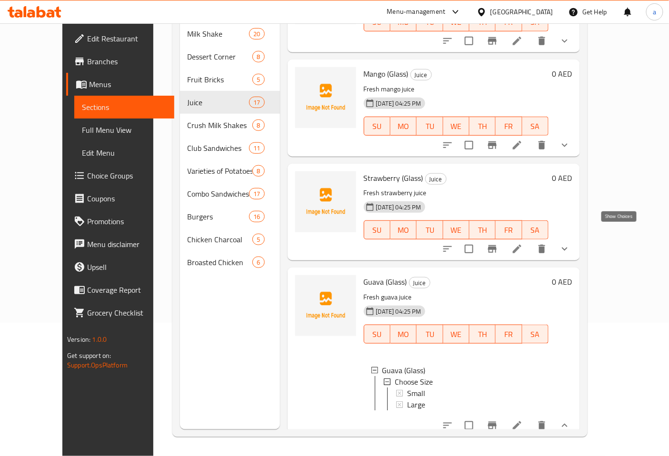
click at [570, 243] on icon "show more" at bounding box center [564, 248] width 11 height 11
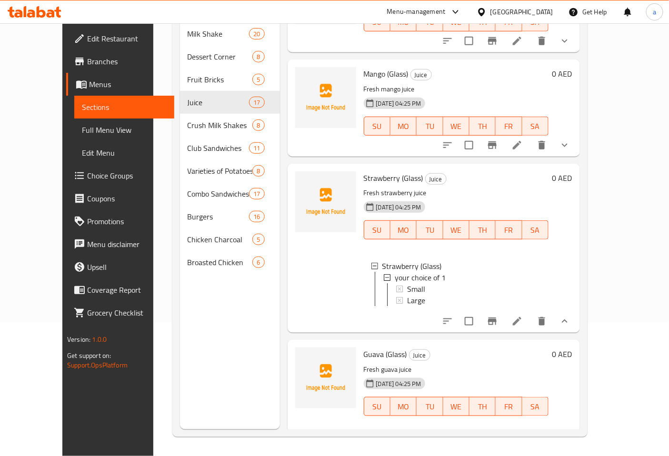
click at [576, 313] on button "show more" at bounding box center [564, 321] width 23 height 23
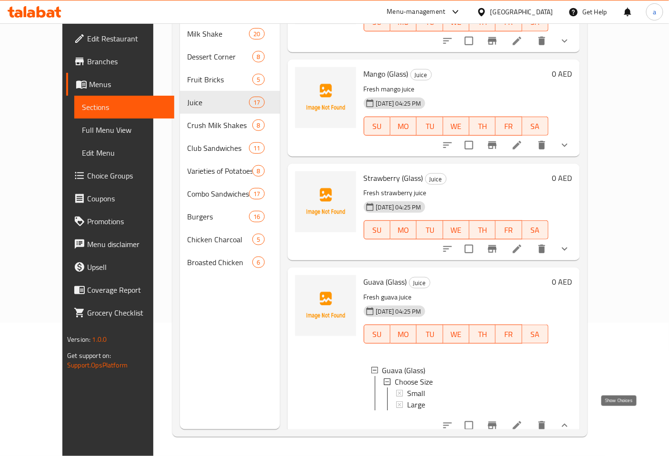
click at [570, 420] on icon "show more" at bounding box center [564, 425] width 11 height 11
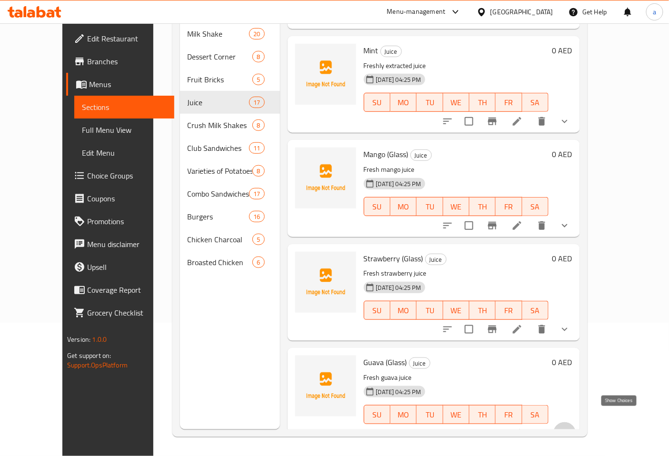
click at [570, 428] on icon "show more" at bounding box center [564, 433] width 11 height 11
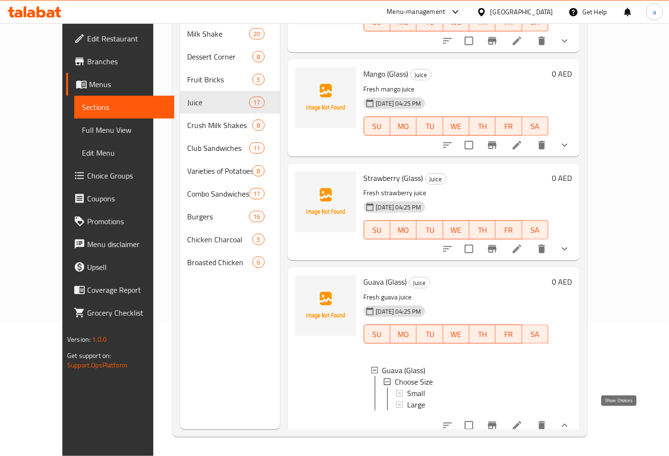
click at [570, 420] on icon "show more" at bounding box center [564, 425] width 11 height 11
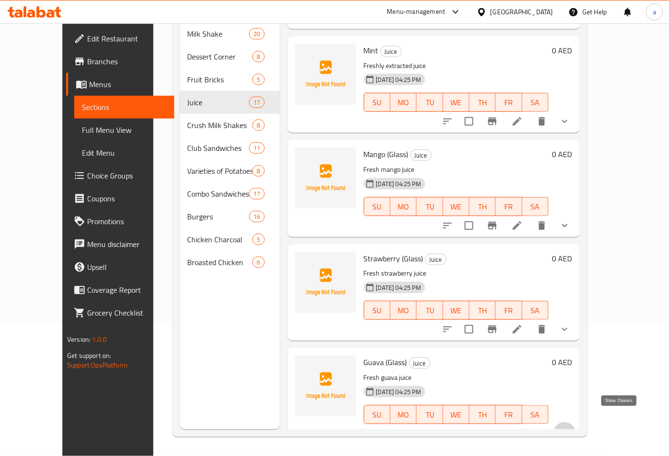
click at [570, 428] on icon "show more" at bounding box center [564, 433] width 11 height 11
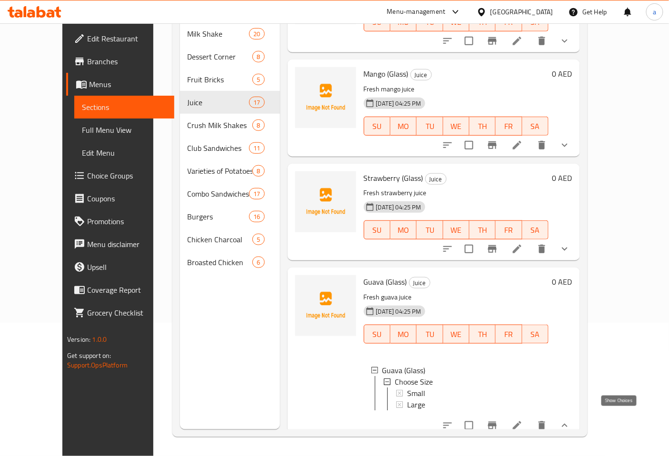
click at [570, 420] on icon "show more" at bounding box center [564, 425] width 11 height 11
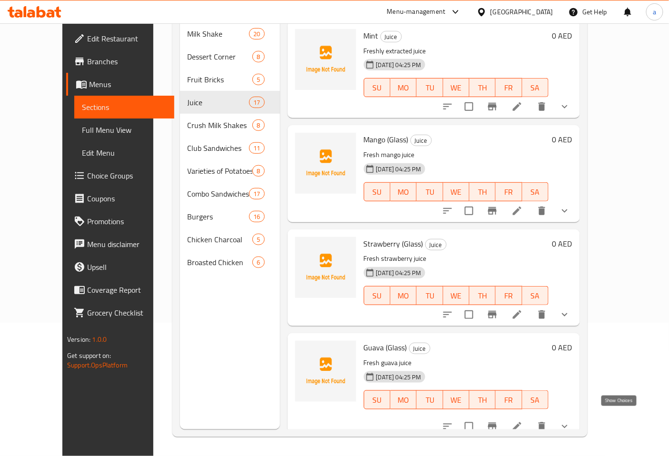
scroll to position [1334, 0]
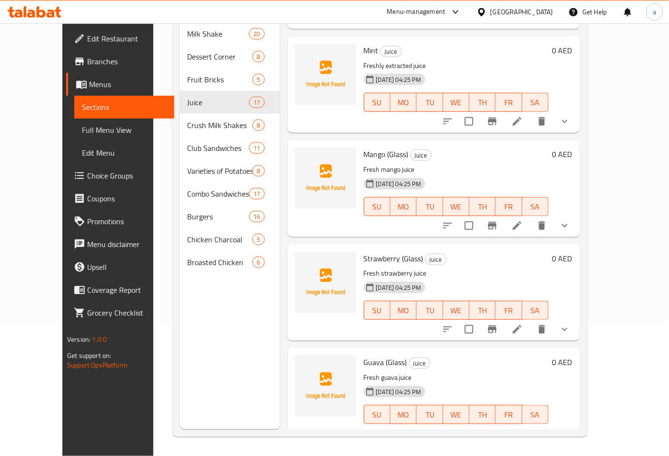
click at [576, 318] on button "show more" at bounding box center [564, 329] width 23 height 23
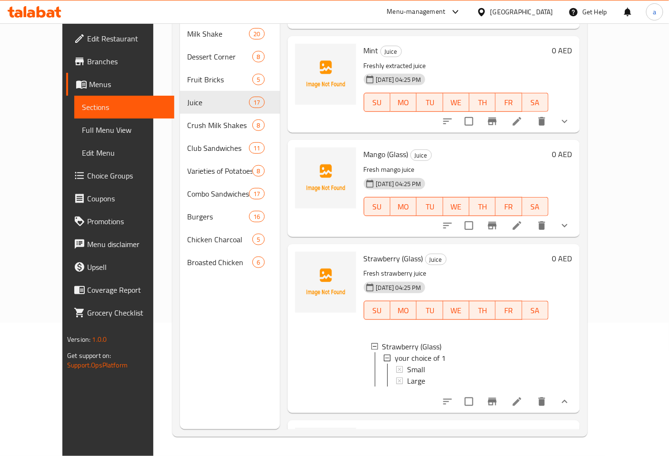
click at [570, 396] on icon "show more" at bounding box center [564, 401] width 11 height 11
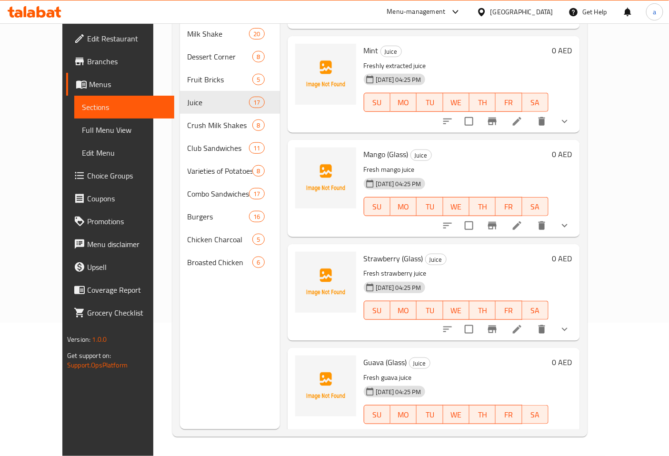
click at [570, 220] on icon "show more" at bounding box center [564, 225] width 11 height 11
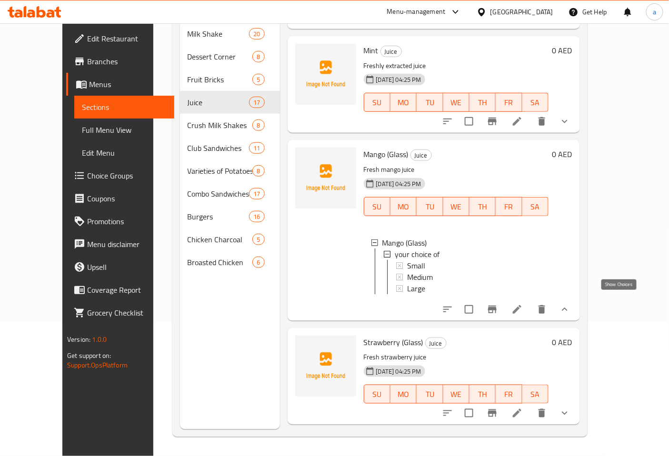
click at [570, 304] on icon "show more" at bounding box center [564, 309] width 11 height 11
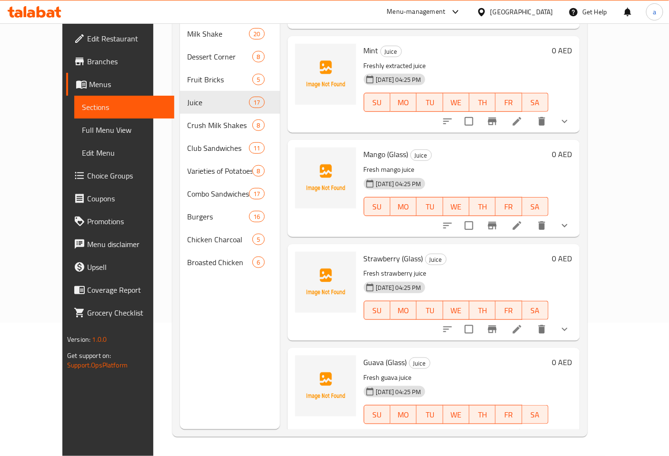
click at [570, 324] on icon "show more" at bounding box center [564, 329] width 11 height 11
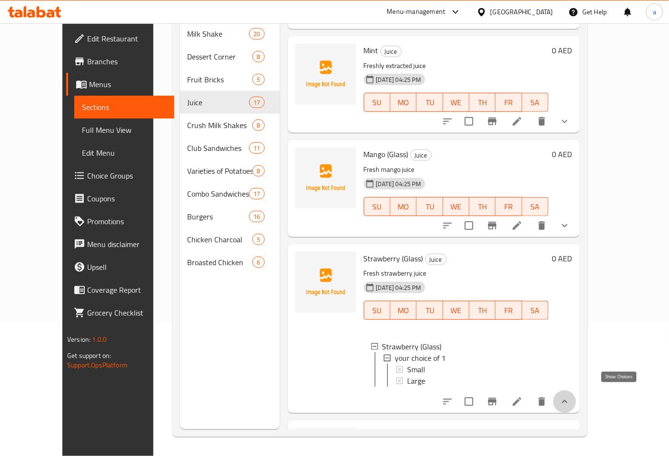
click at [570, 396] on icon "show more" at bounding box center [564, 401] width 11 height 11
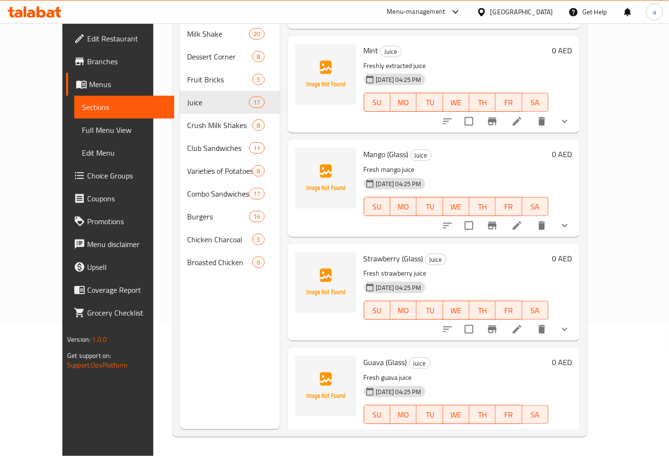
click at [576, 422] on button "show more" at bounding box center [564, 433] width 23 height 23
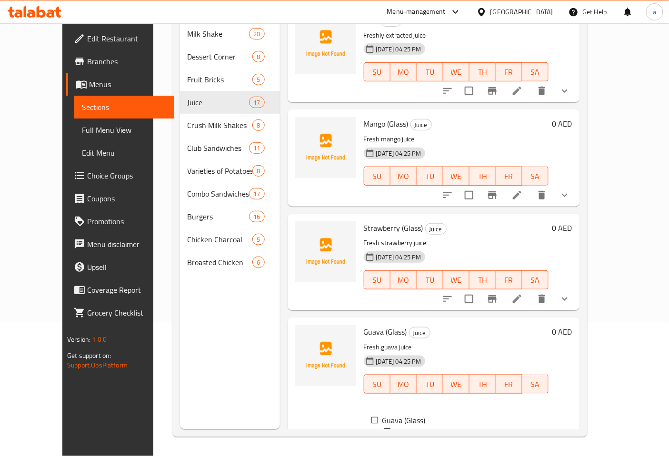
scroll to position [1414, 0]
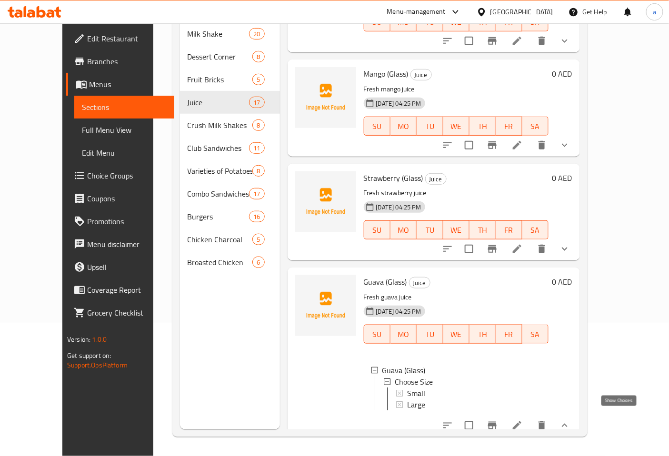
click at [570, 420] on icon "show more" at bounding box center [564, 425] width 11 height 11
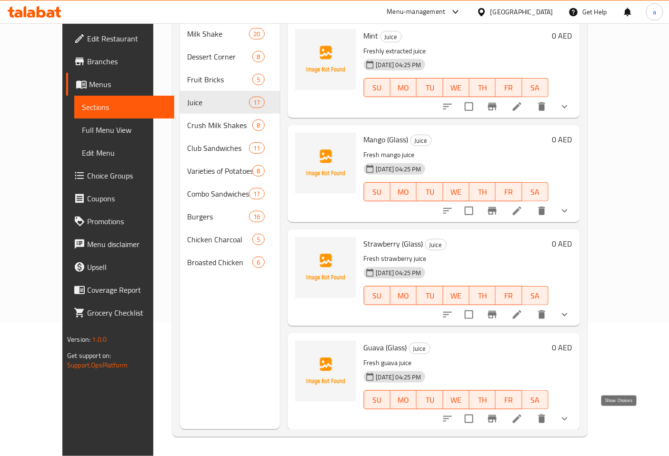
scroll to position [1334, 0]
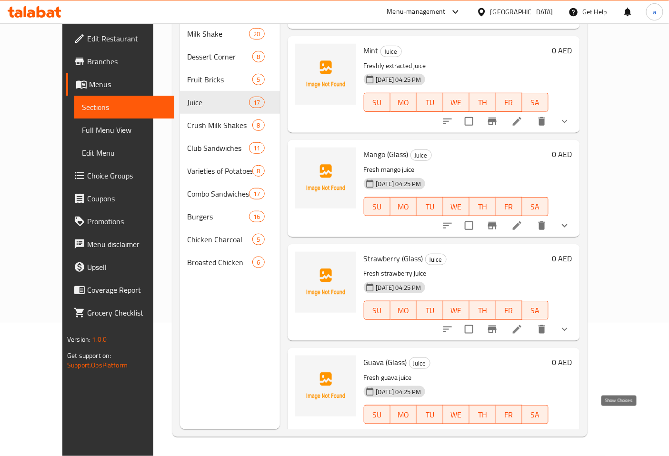
click at [570, 428] on icon "show more" at bounding box center [564, 433] width 11 height 11
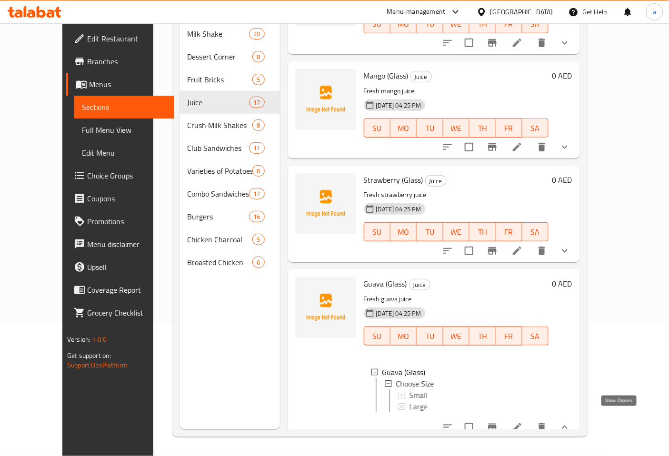
scroll to position [1414, 0]
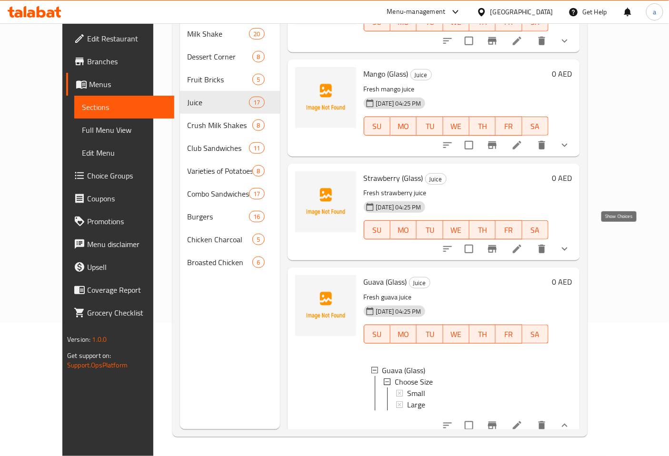
click at [570, 243] on icon "show more" at bounding box center [564, 248] width 11 height 11
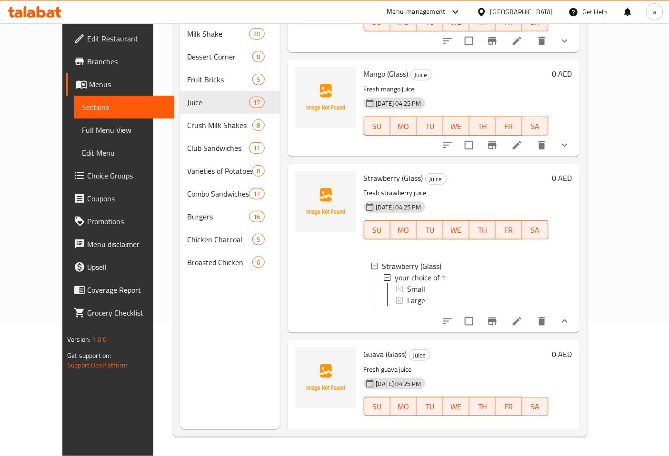
click at [576, 313] on button "show more" at bounding box center [564, 321] width 23 height 23
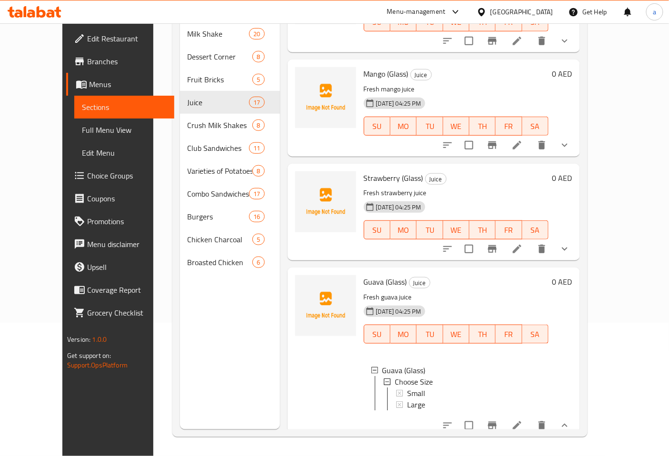
click at [87, 181] on span "Choice Groups" at bounding box center [126, 175] width 79 height 11
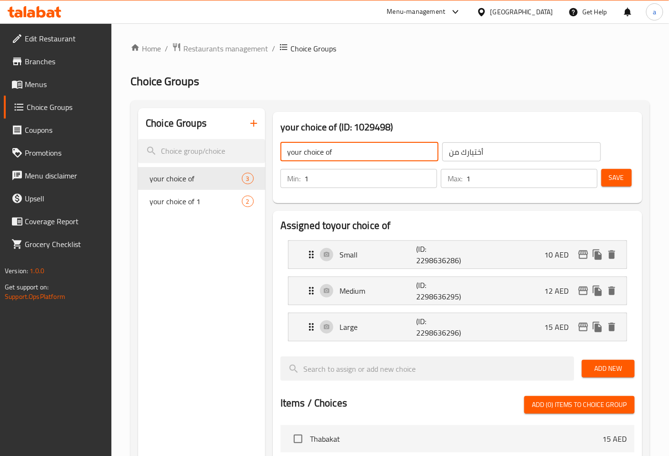
click at [344, 159] on input "your choice of" at bounding box center [359, 151] width 158 height 19
click at [373, 153] on input "your choice of س" at bounding box center [359, 151] width 158 height 19
type input "your choice of size"
click at [495, 146] on input "أختيارك من" at bounding box center [521, 151] width 158 height 19
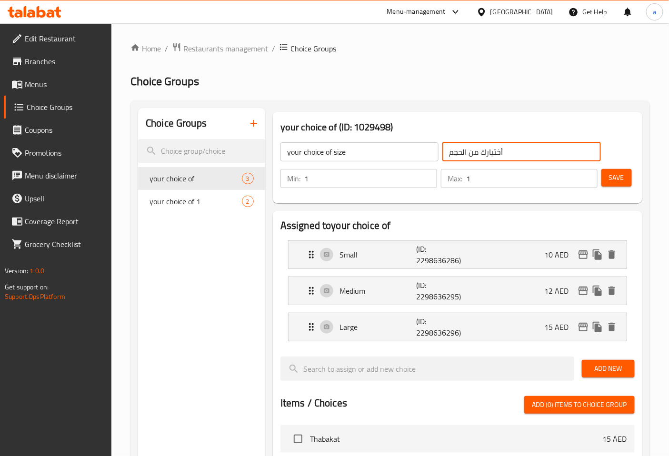
type input "أختيارك من الحجم"
click at [492, 203] on div "your choice of (ID: 1029498) your choice of size ​ أختيارك من الحجم ​ Min: 1 ​ …" at bounding box center [457, 157] width 377 height 99
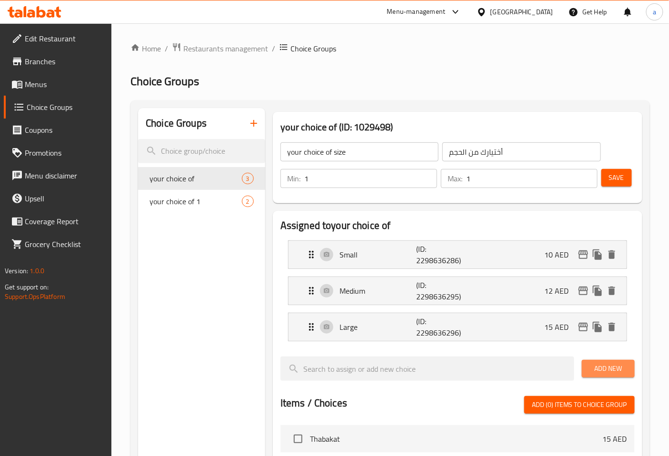
click at [624, 371] on span "Add New" at bounding box center [608, 369] width 38 height 12
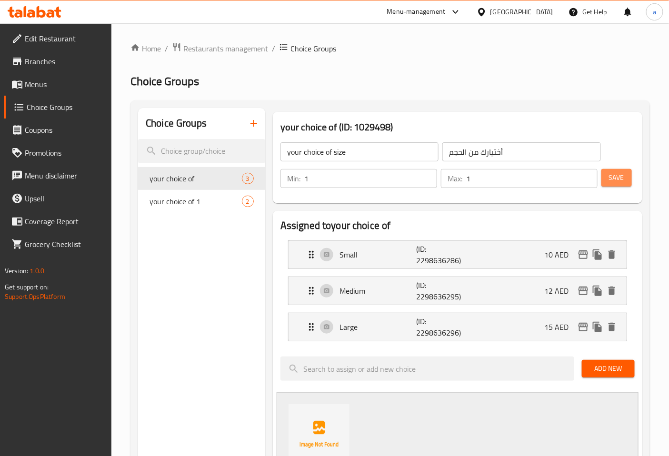
click at [606, 176] on button "Save" at bounding box center [616, 178] width 30 height 18
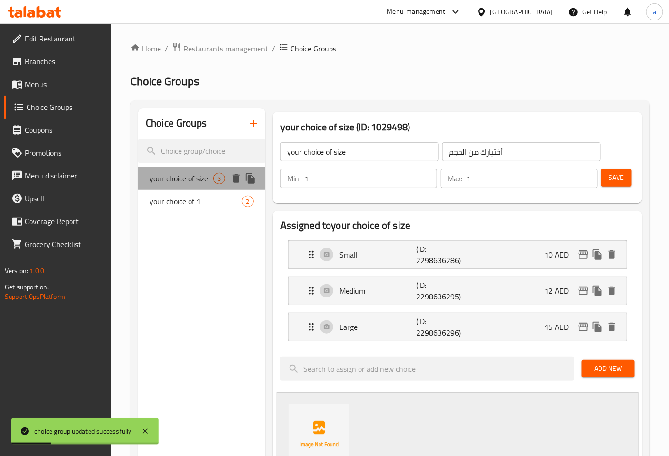
click at [199, 178] on span "your choice of size" at bounding box center [181, 178] width 64 height 11
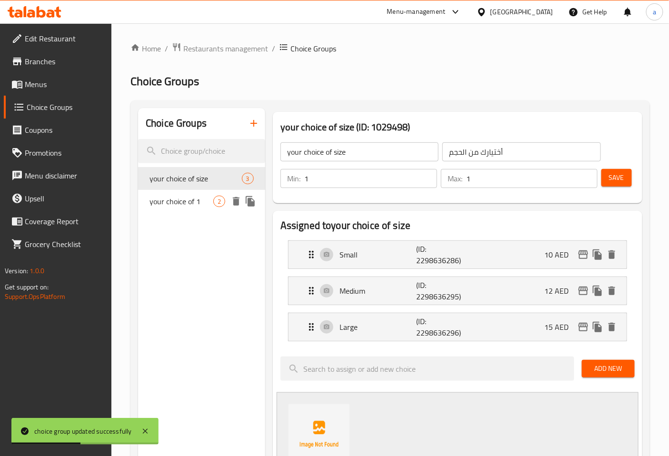
click at [197, 206] on span "your choice of 1" at bounding box center [181, 201] width 64 height 11
type input "your choice of 1"
type input "أختيارك من 1"
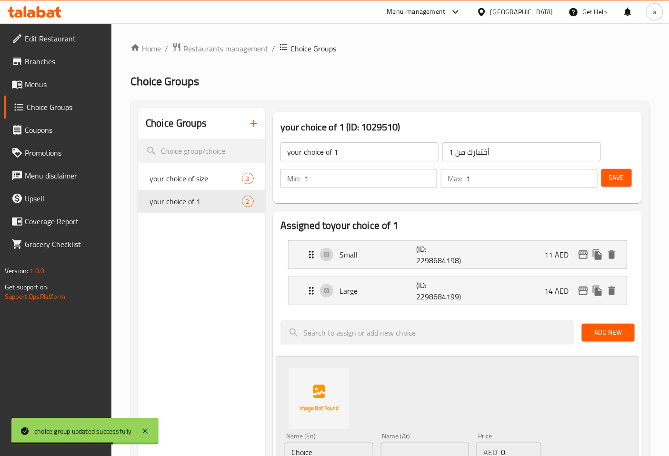
click at [44, 82] on span "Menus" at bounding box center [64, 84] width 79 height 11
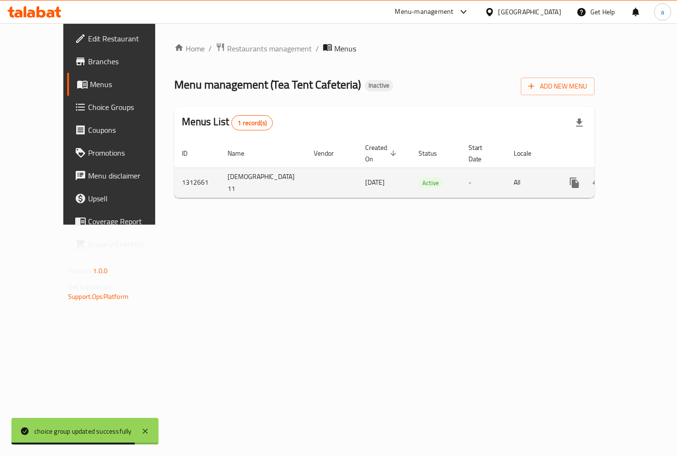
click at [638, 181] on link "enhanced table" at bounding box center [643, 182] width 23 height 23
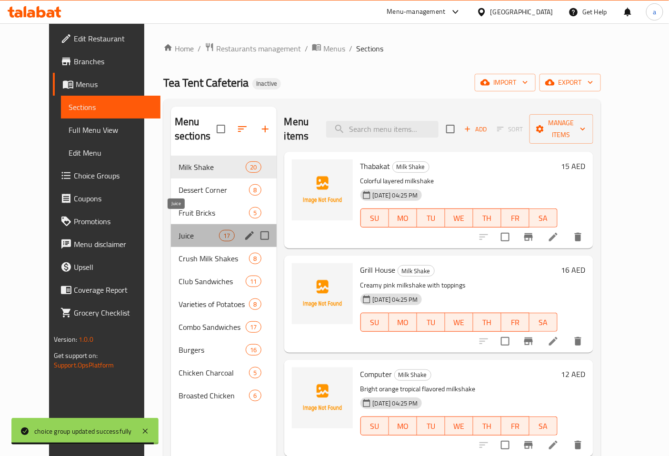
click at [178, 230] on span "Juice" at bounding box center [198, 235] width 40 height 11
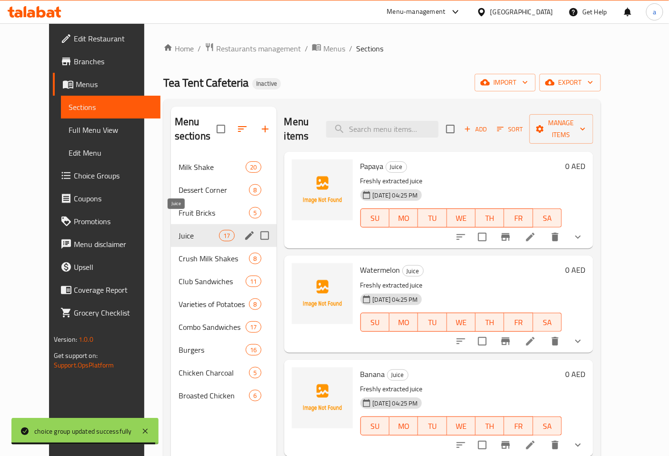
click at [178, 230] on span "Juice" at bounding box center [198, 235] width 40 height 11
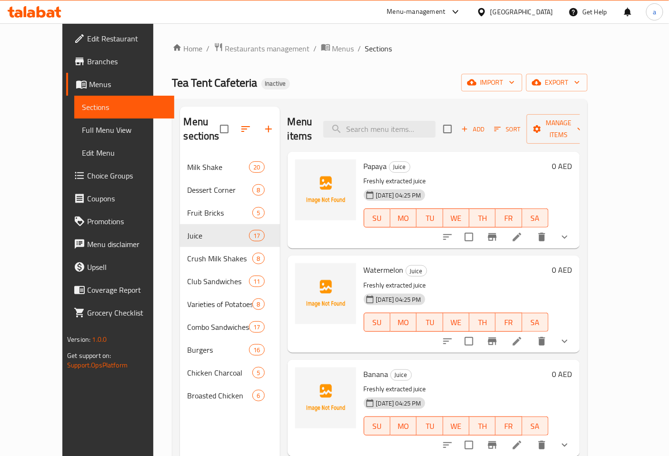
click at [576, 227] on button "show more" at bounding box center [564, 237] width 23 height 23
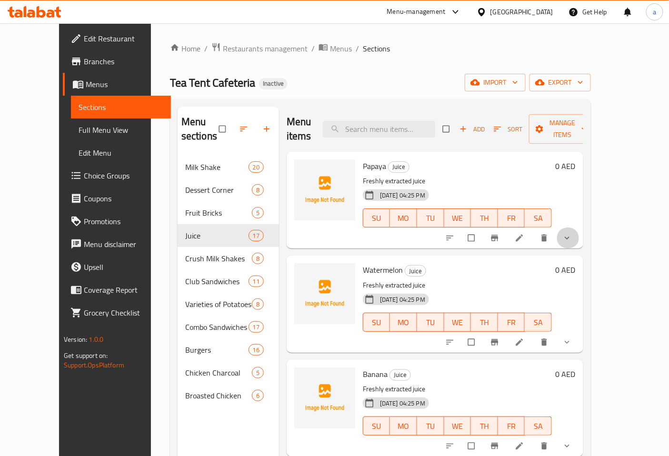
click at [572, 233] on icon "show more" at bounding box center [567, 238] width 10 height 10
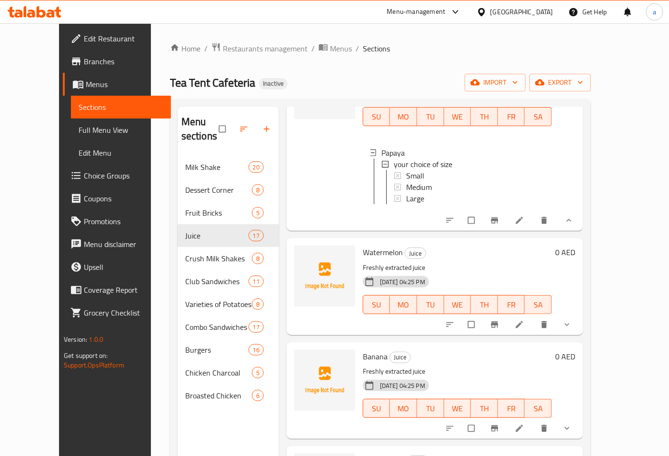
scroll to position [106, 0]
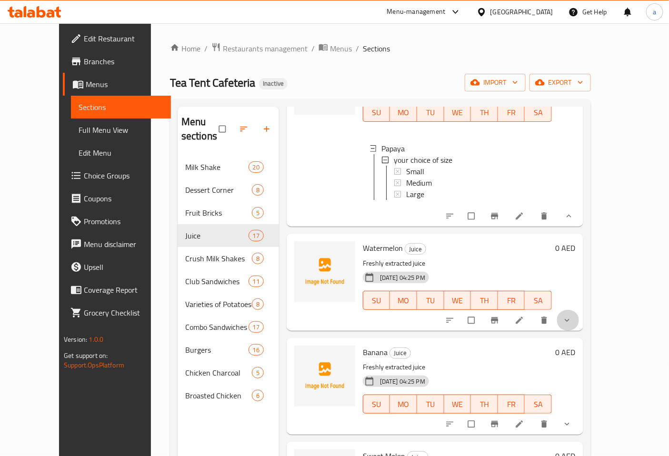
click at [572, 316] on icon "show more" at bounding box center [567, 321] width 10 height 10
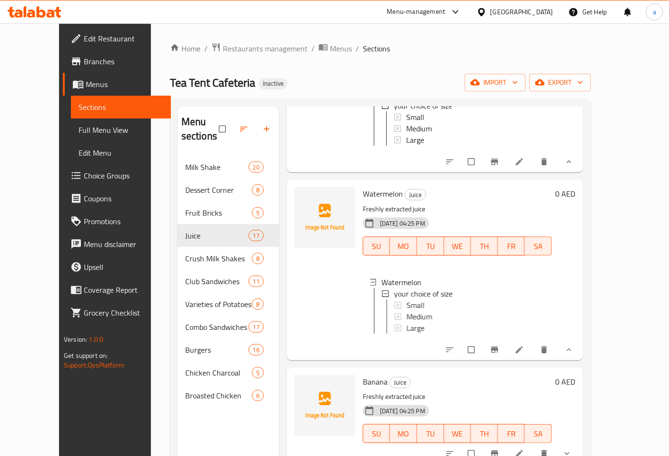
scroll to position [211, 0]
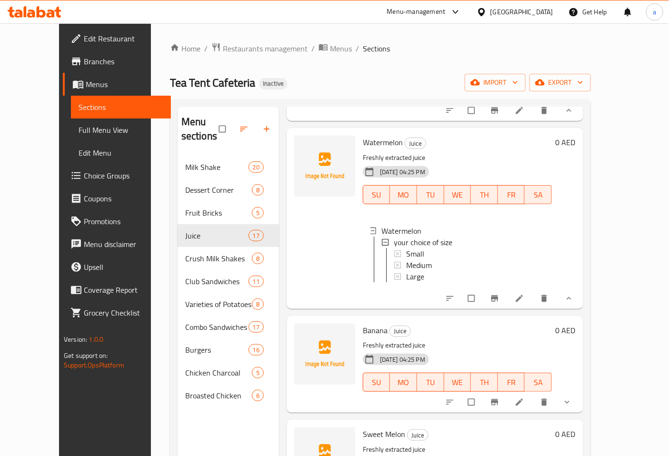
click at [572, 401] on icon "show more" at bounding box center [567, 402] width 10 height 10
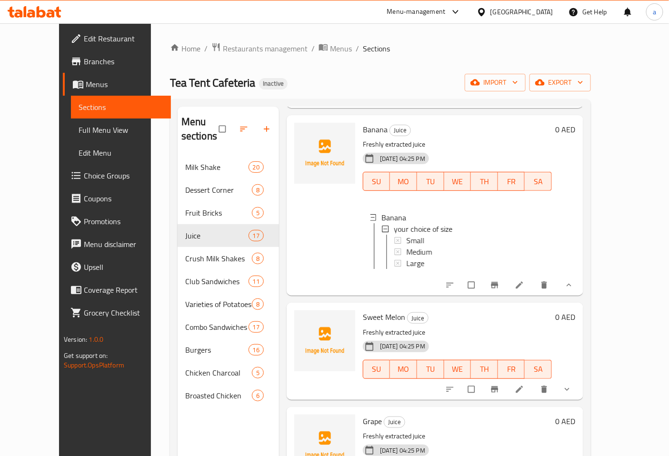
scroll to position [423, 0]
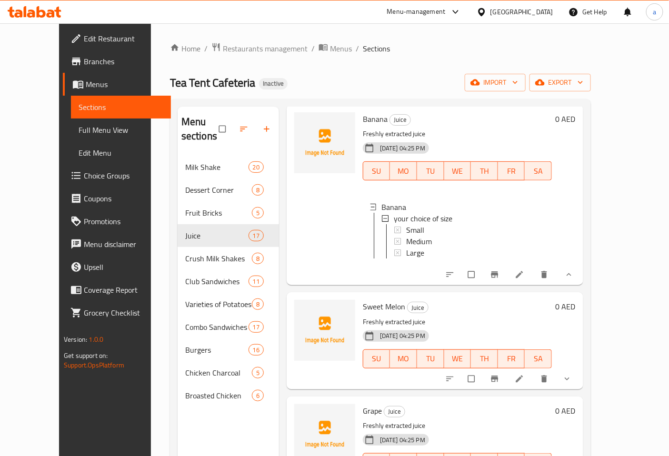
click at [579, 389] on button "show more" at bounding box center [567, 378] width 23 height 21
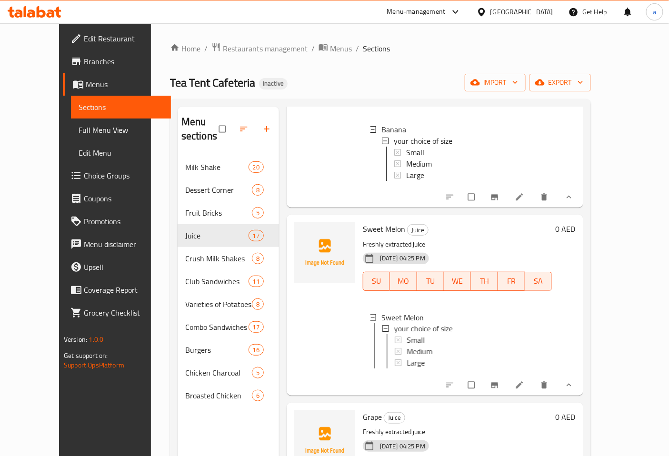
scroll to position [634, 0]
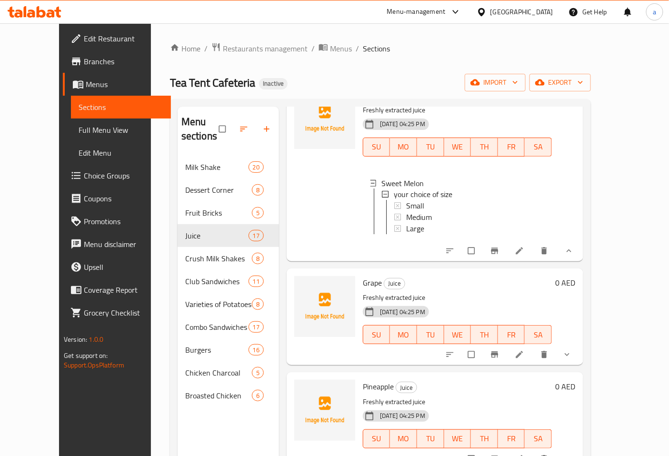
click at [572, 359] on icon "show more" at bounding box center [567, 355] width 10 height 10
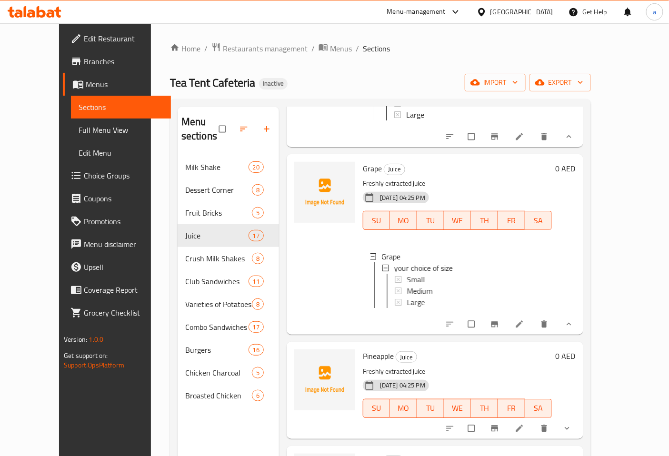
scroll to position [898, 0]
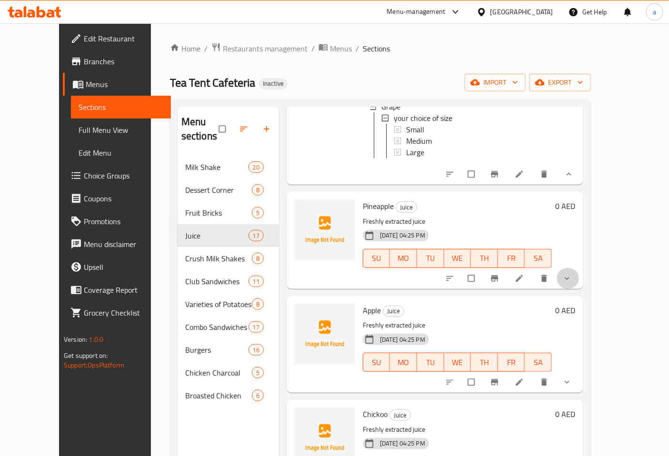
click at [572, 283] on icon "show more" at bounding box center [567, 279] width 10 height 10
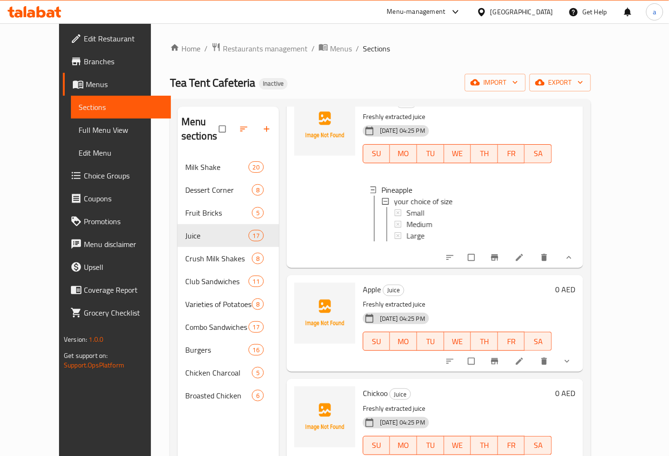
scroll to position [1057, 0]
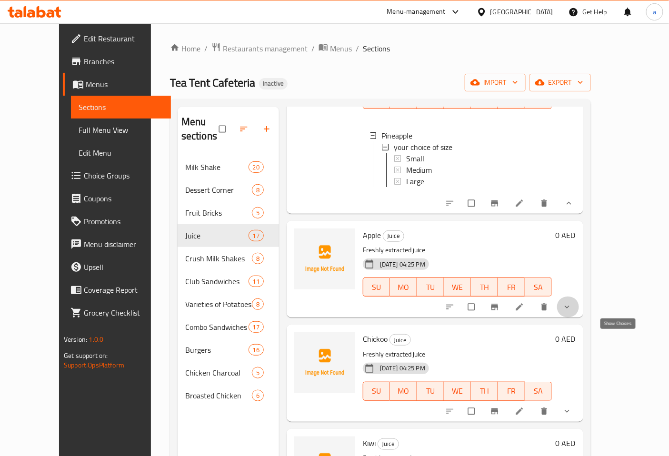
click at [572, 312] on icon "show more" at bounding box center [567, 307] width 10 height 10
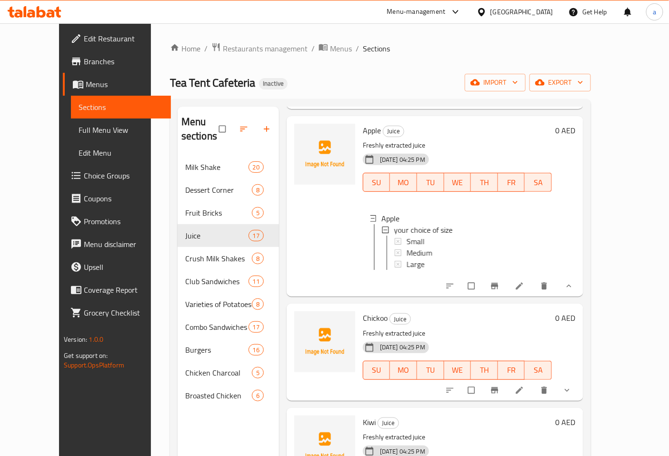
scroll to position [1216, 0]
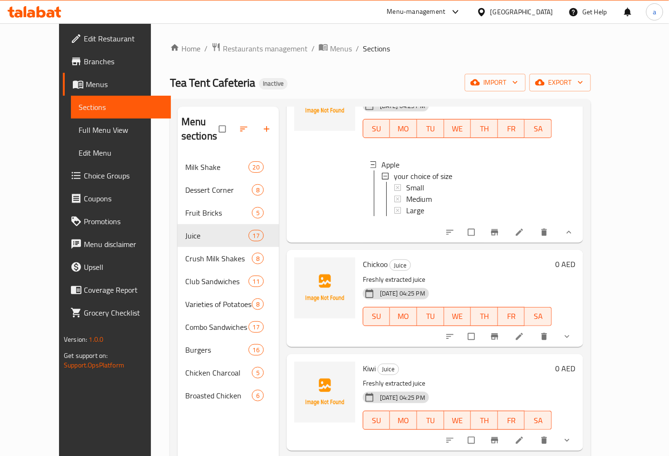
click at [579, 347] on button "show more" at bounding box center [567, 336] width 23 height 21
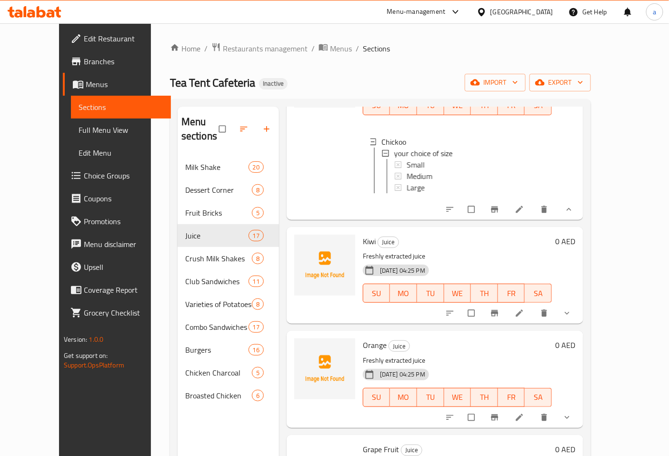
scroll to position [1428, 0]
click at [572, 317] on icon "show more" at bounding box center [567, 312] width 10 height 10
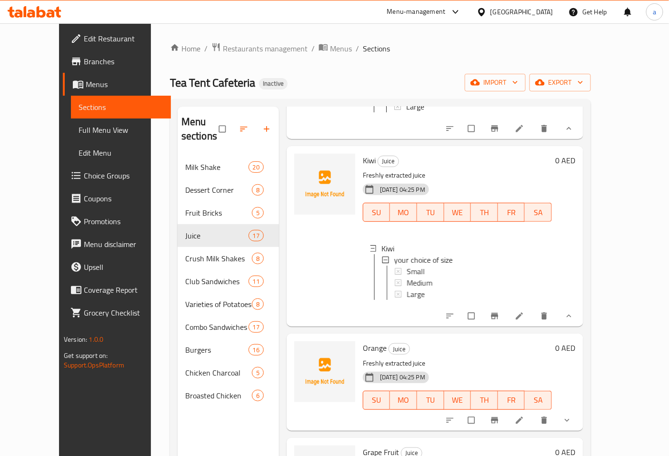
scroll to position [1586, 0]
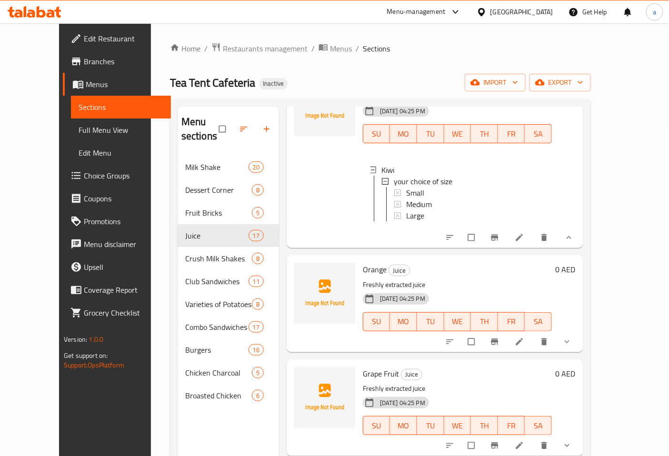
click at [579, 352] on button "show more" at bounding box center [567, 341] width 23 height 21
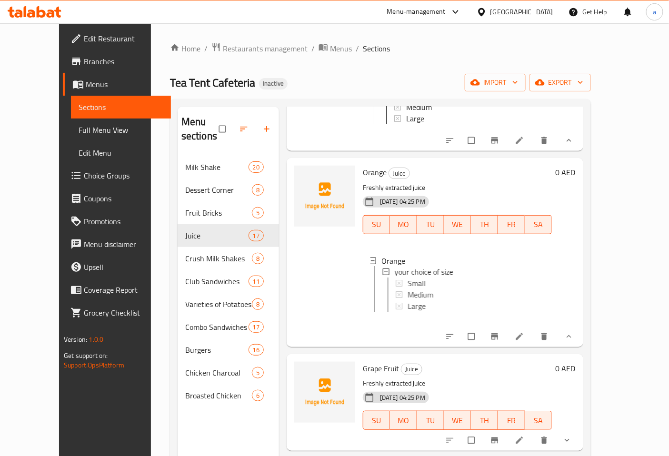
scroll to position [1850, 0]
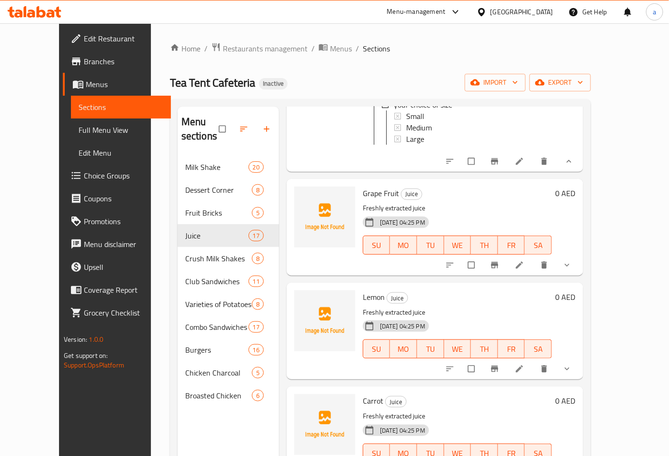
click at [579, 276] on button "show more" at bounding box center [567, 265] width 23 height 21
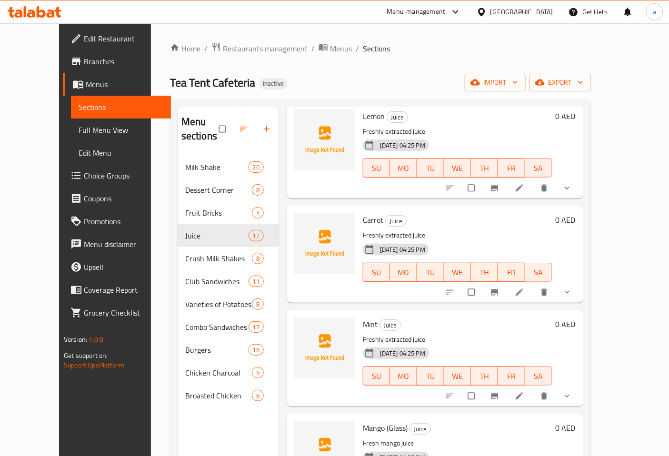
scroll to position [2062, 0]
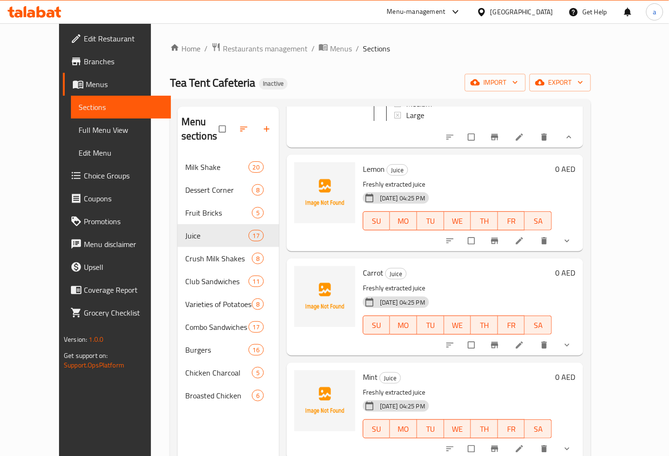
click at [573, 246] on span "show more" at bounding box center [567, 241] width 11 height 10
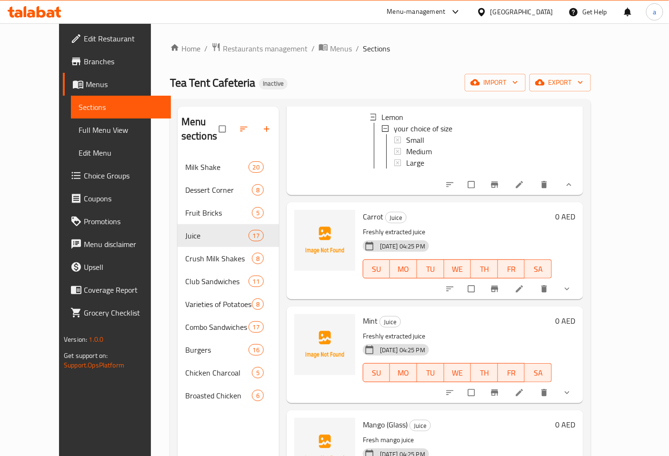
scroll to position [2220, 0]
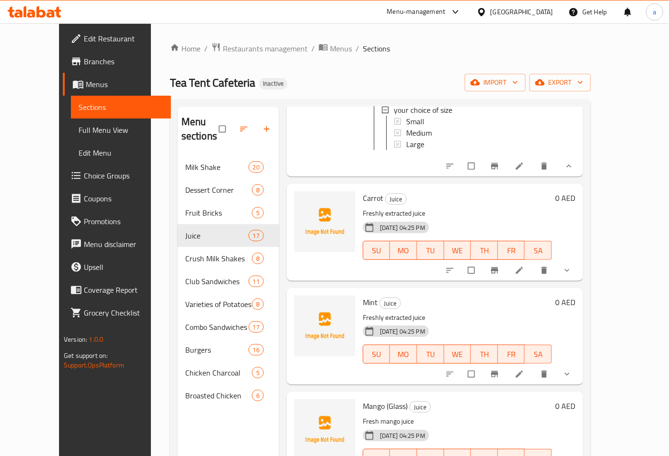
click at [579, 281] on button "show more" at bounding box center [567, 270] width 23 height 21
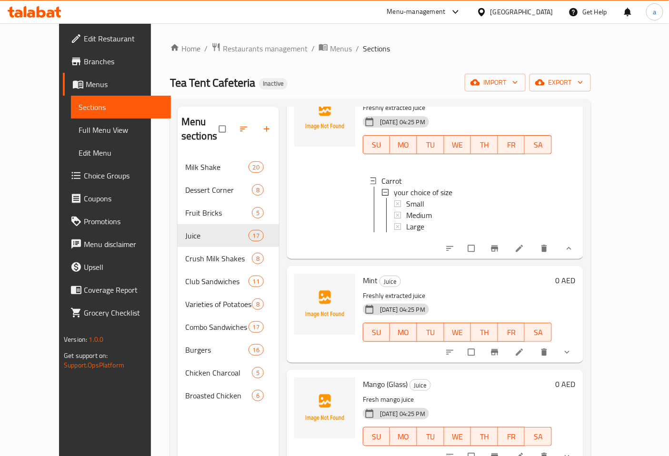
scroll to position [2379, 0]
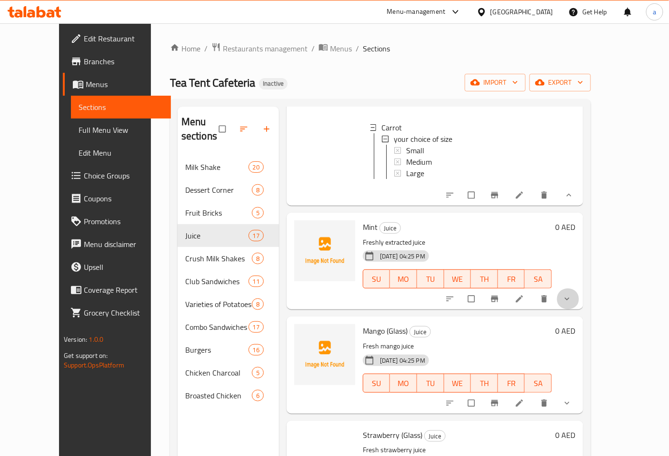
click at [579, 309] on button "show more" at bounding box center [567, 298] width 23 height 21
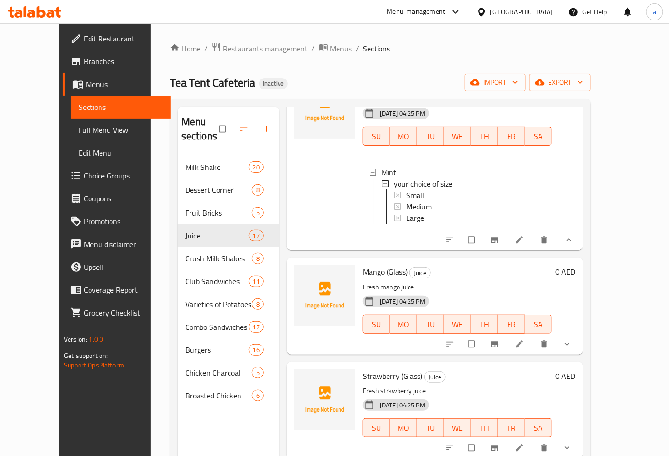
click at [579, 351] on button "show more" at bounding box center [567, 344] width 23 height 21
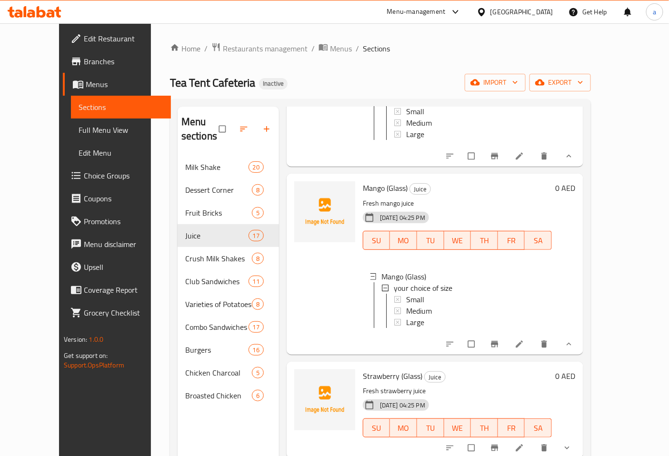
scroll to position [133, 0]
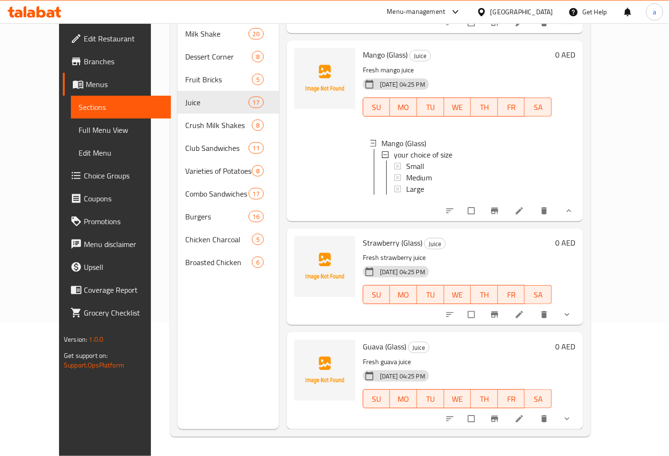
click at [569, 316] on icon "show more" at bounding box center [566, 315] width 5 height 3
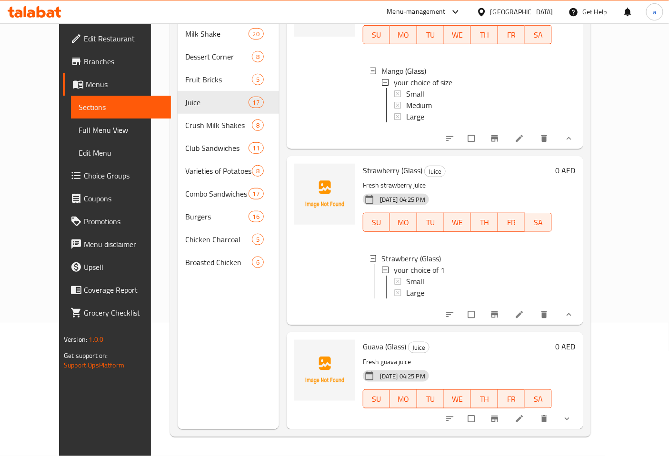
scroll to position [2790, 0]
click at [526, 316] on link at bounding box center [519, 315] width 11 height 10
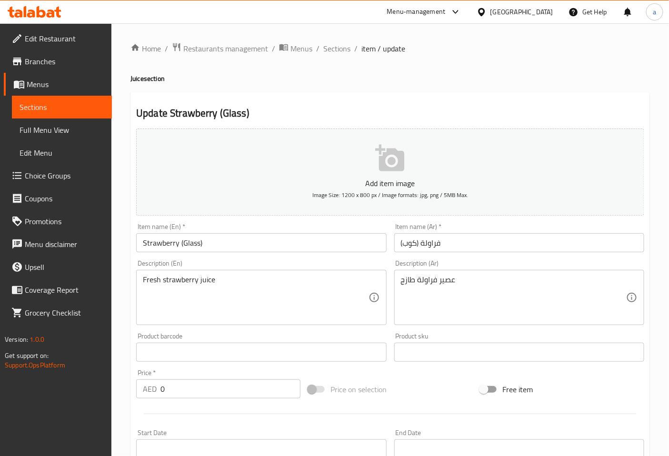
scroll to position [231, 0]
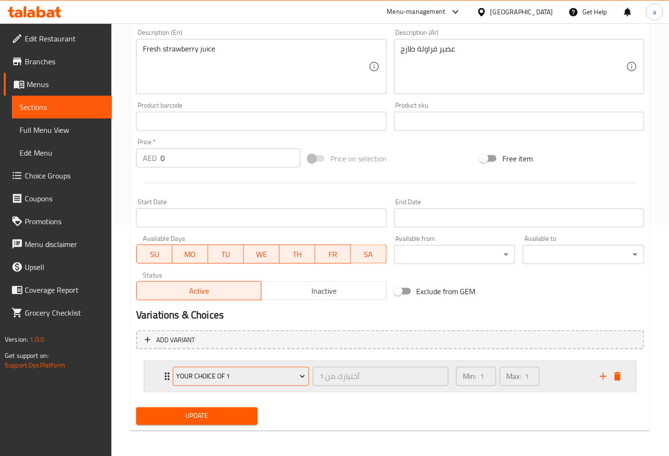
click at [241, 372] on span "your choice of 1" at bounding box center [241, 377] width 129 height 12
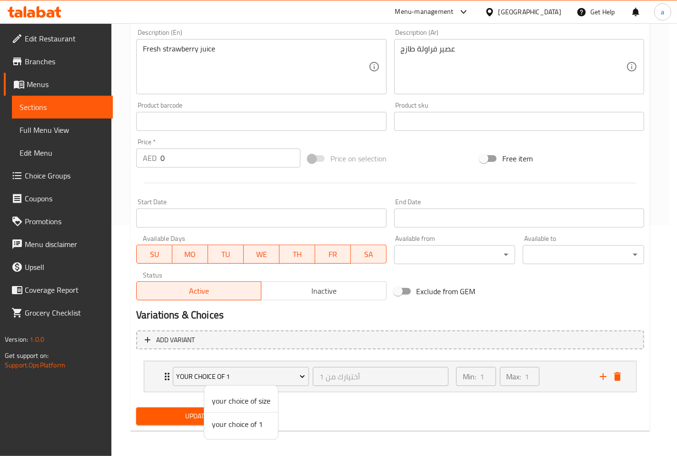
click at [256, 375] on div at bounding box center [338, 228] width 677 height 456
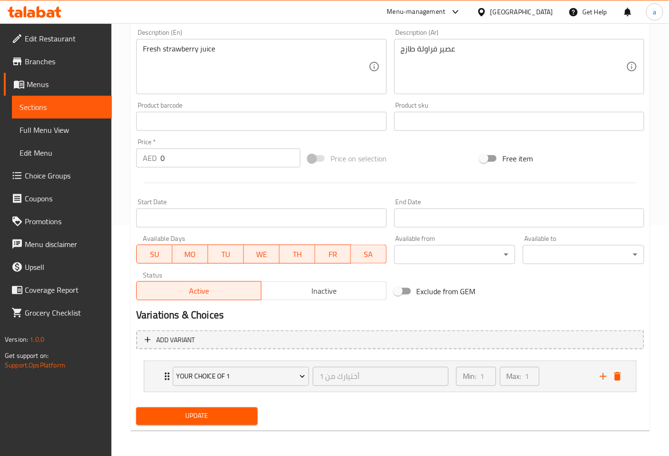
click at [256, 375] on span "your choice of 1" at bounding box center [241, 377] width 129 height 12
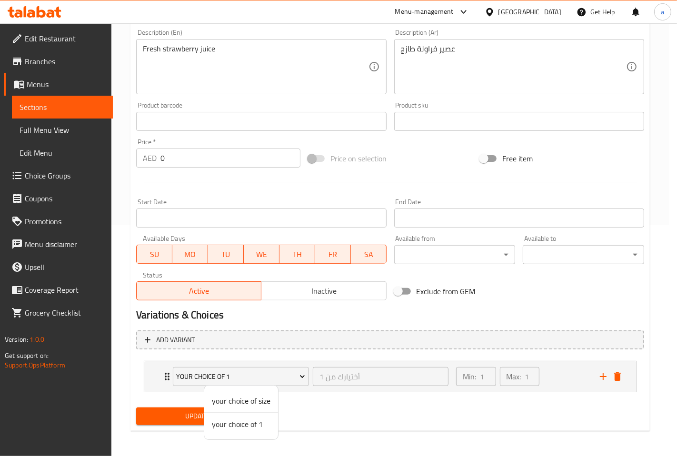
click at [247, 424] on span "your choice of 1" at bounding box center [241, 423] width 59 height 11
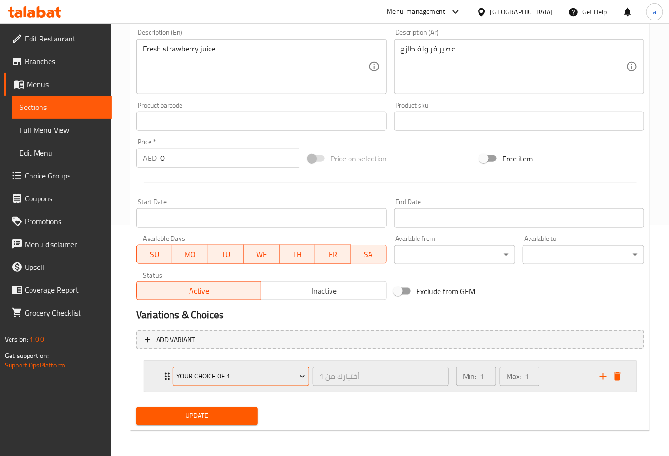
click at [248, 371] on span "your choice of 1" at bounding box center [241, 377] width 129 height 12
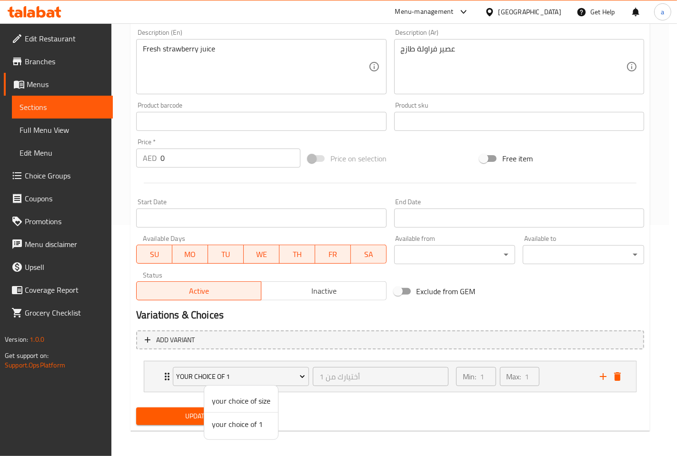
click at [58, 175] on div at bounding box center [338, 228] width 677 height 456
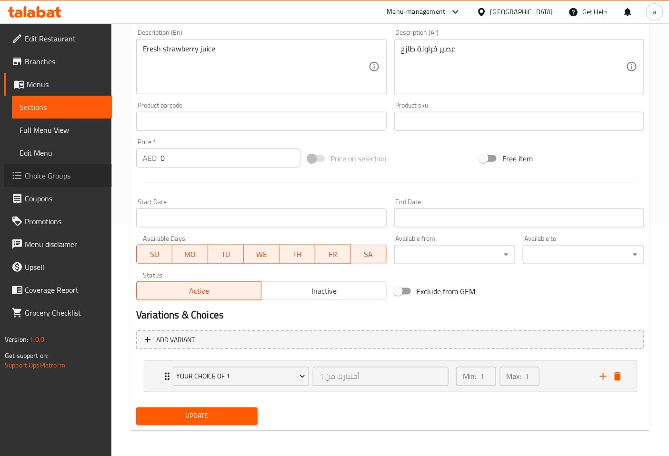
click at [58, 175] on span "Choice Groups" at bounding box center [64, 175] width 79 height 11
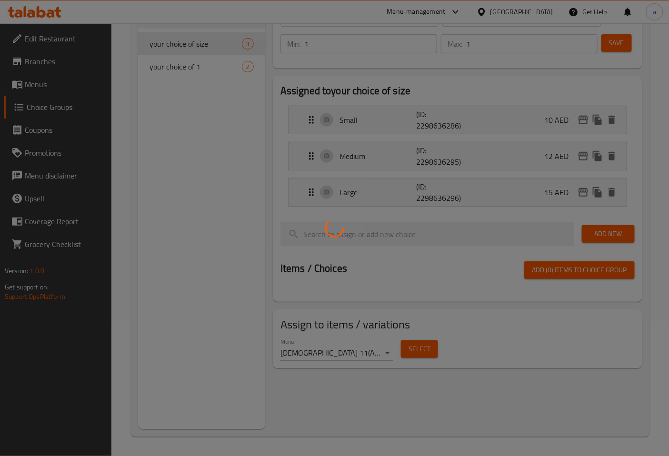
click at [178, 75] on div at bounding box center [334, 228] width 669 height 456
click at [179, 67] on div at bounding box center [334, 228] width 669 height 456
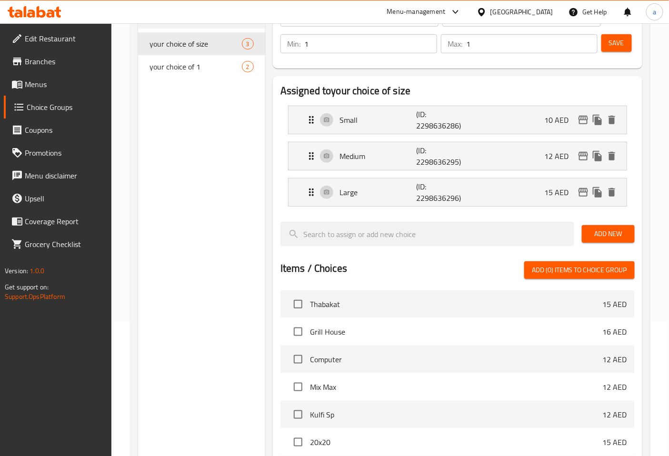
click at [179, 67] on span "your choice of 1" at bounding box center [195, 66] width 92 height 11
type input "your choice of 1"
type input "أختيارك من 1"
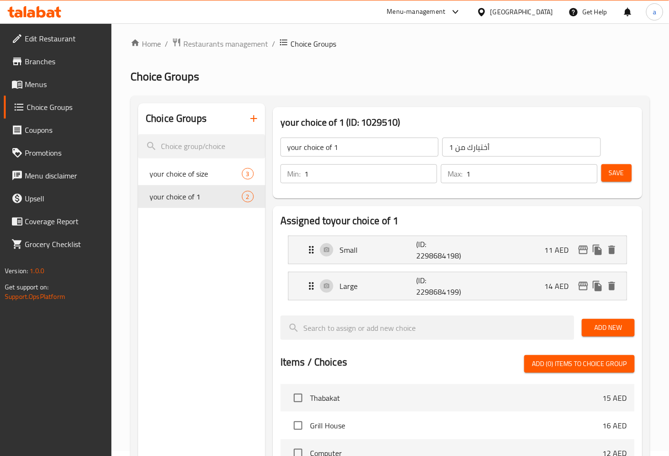
scroll to position [0, 0]
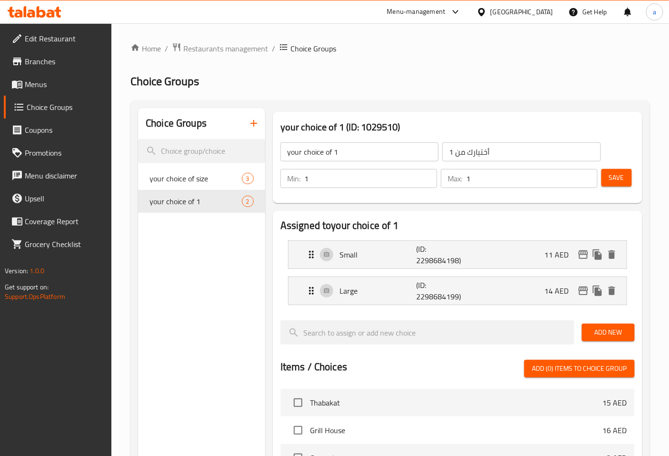
click at [343, 151] on input "your choice of 1" at bounding box center [359, 151] width 158 height 19
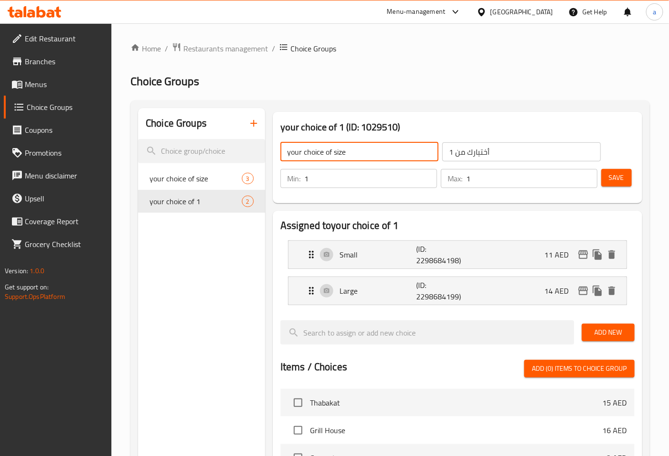
click at [438, 149] on input "your choice of size" at bounding box center [359, 151] width 158 height 19
type input "your choice of size"
click at [444, 149] on input "أختيارك من 1" at bounding box center [521, 151] width 158 height 19
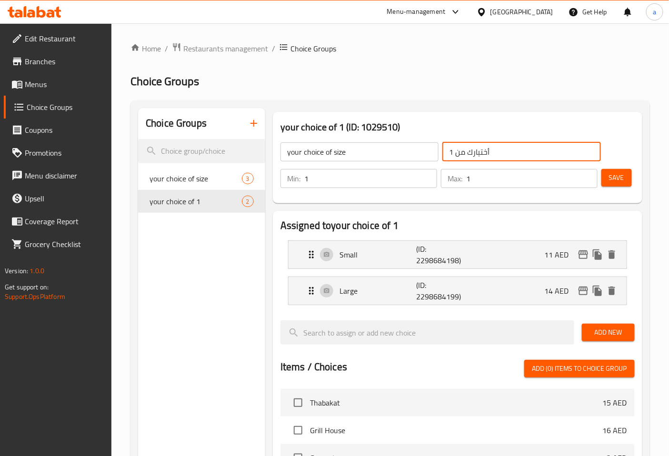
click at [493, 152] on input "أختيارك من 1" at bounding box center [521, 151] width 158 height 19
type input "أختيارك من الحجم"
click at [623, 182] on span "Save" at bounding box center [616, 178] width 15 height 12
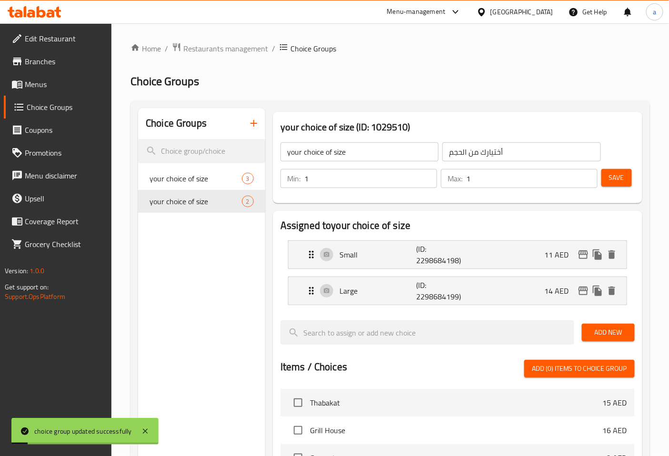
click at [25, 79] on span "Menus" at bounding box center [64, 84] width 79 height 11
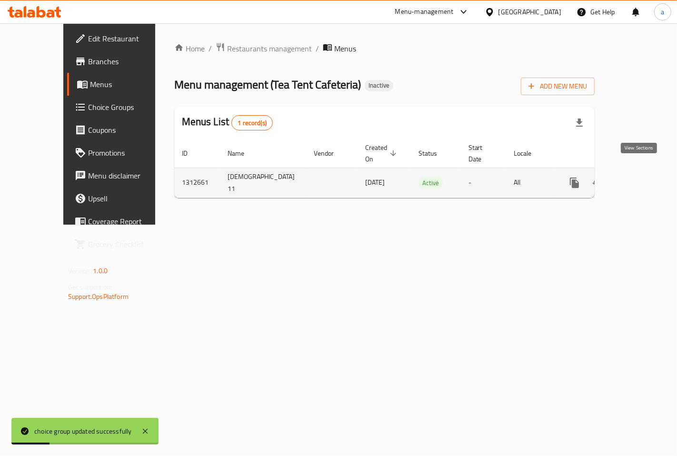
click at [637, 177] on icon "enhanced table" at bounding box center [642, 182] width 11 height 11
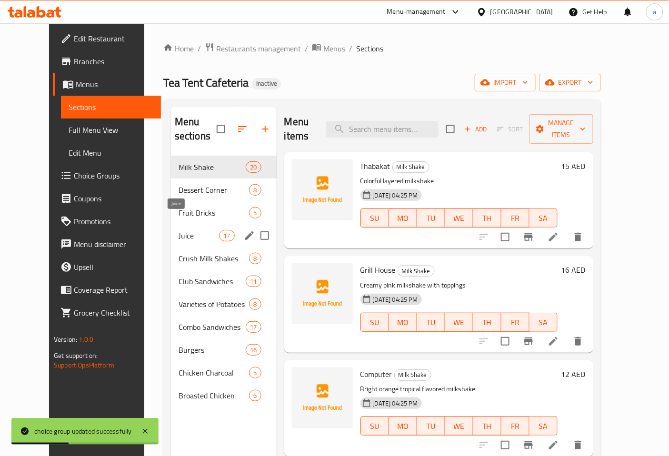
click at [193, 230] on span "Juice" at bounding box center [198, 235] width 40 height 11
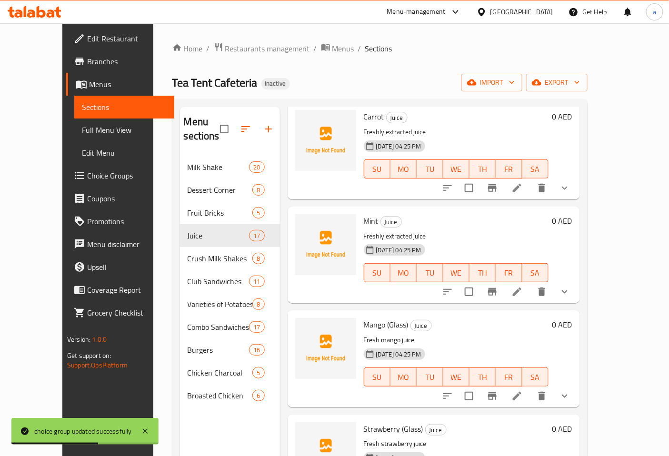
scroll to position [1334, 0]
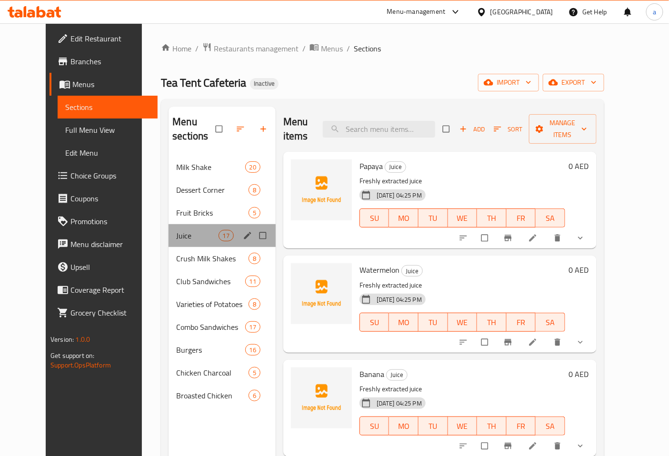
click at [191, 224] on div "Juice 17" at bounding box center [221, 235] width 107 height 23
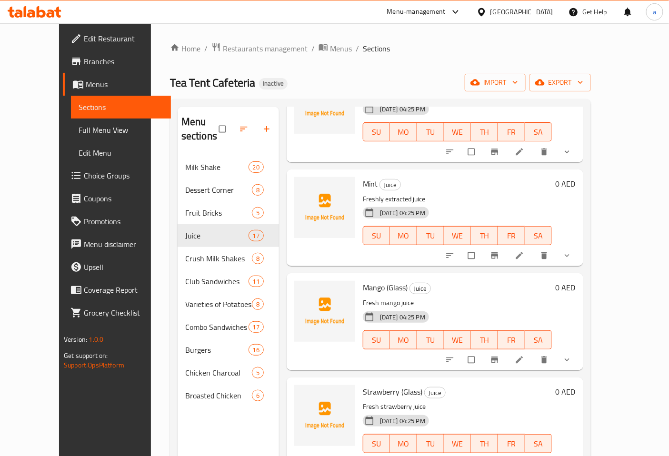
scroll to position [133, 0]
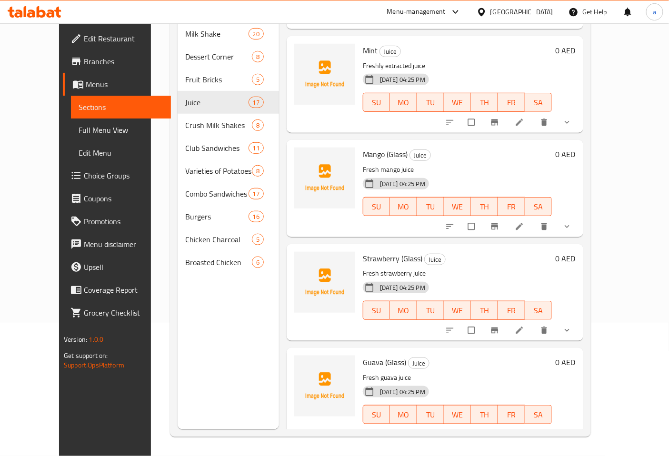
click at [572, 326] on icon "show more" at bounding box center [567, 331] width 10 height 10
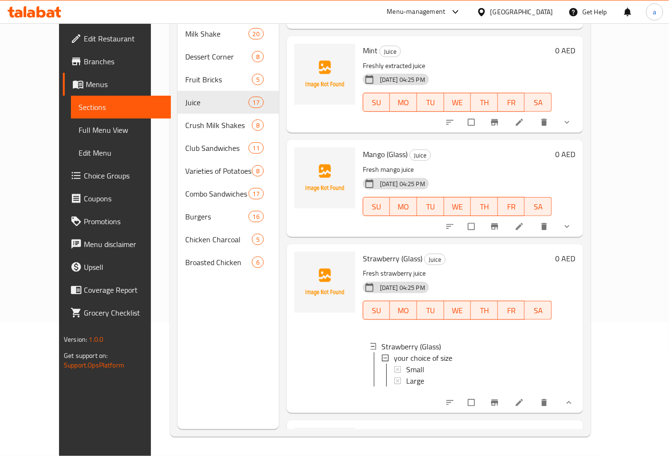
click at [573, 398] on icon "show more" at bounding box center [569, 403] width 10 height 10
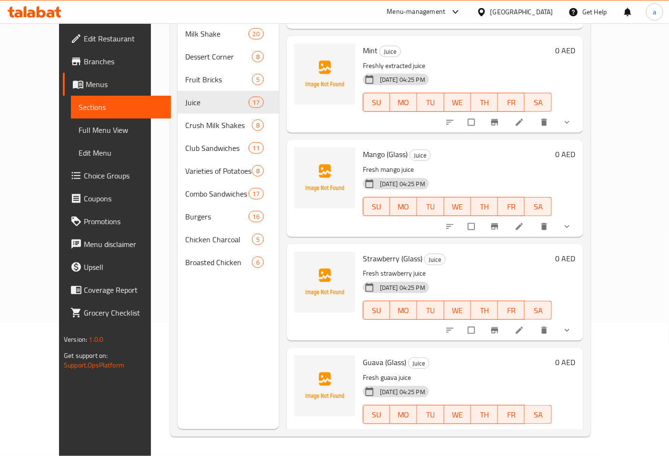
scroll to position [1334, 0]
click at [579, 425] on button "show more" at bounding box center [567, 434] width 23 height 21
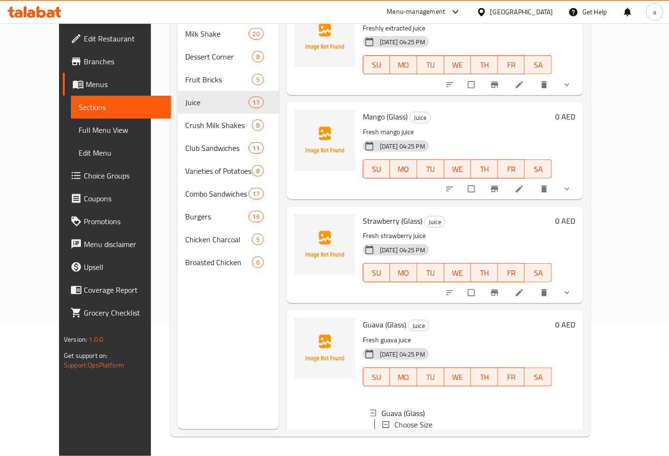
scroll to position [1414, 0]
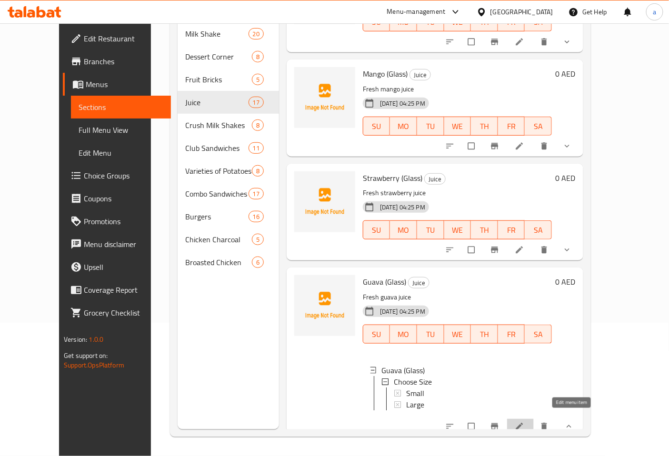
click at [524, 422] on icon at bounding box center [519, 427] width 10 height 10
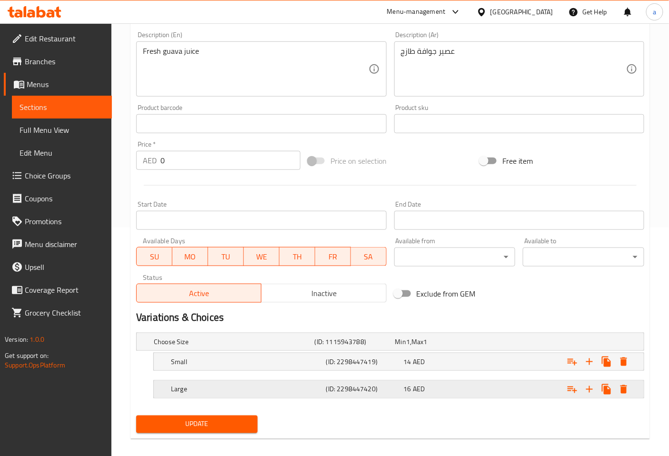
scroll to position [237, 0]
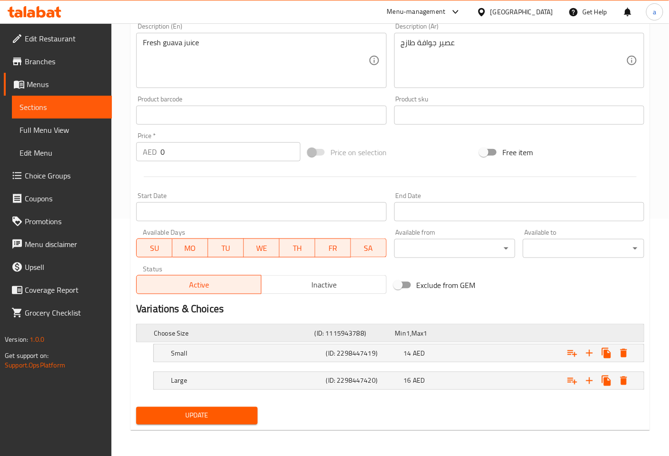
click at [205, 329] on h5 "Choose Size" at bounding box center [232, 333] width 157 height 10
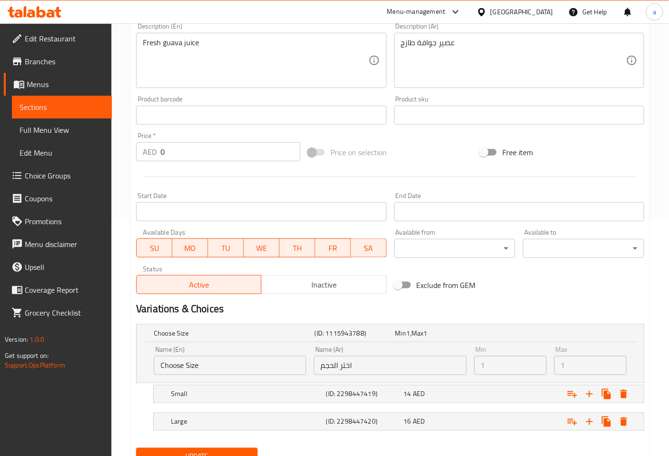
click at [232, 365] on input "Choose Size" at bounding box center [230, 365] width 152 height 19
click at [231, 364] on input "Choose Size" at bounding box center [230, 365] width 152 height 19
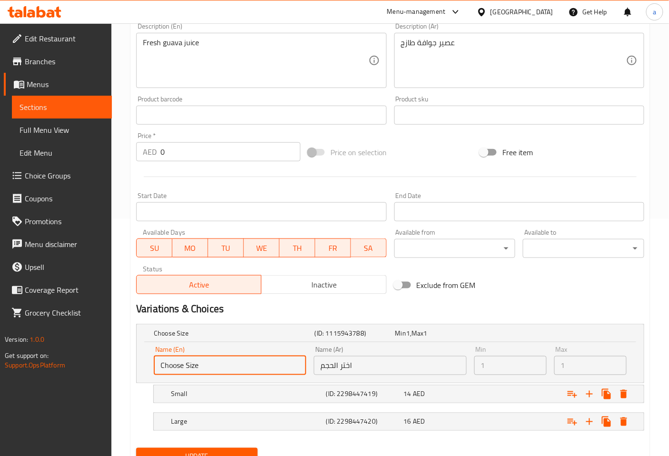
click at [227, 365] on input "Choose Size" at bounding box center [230, 365] width 152 height 19
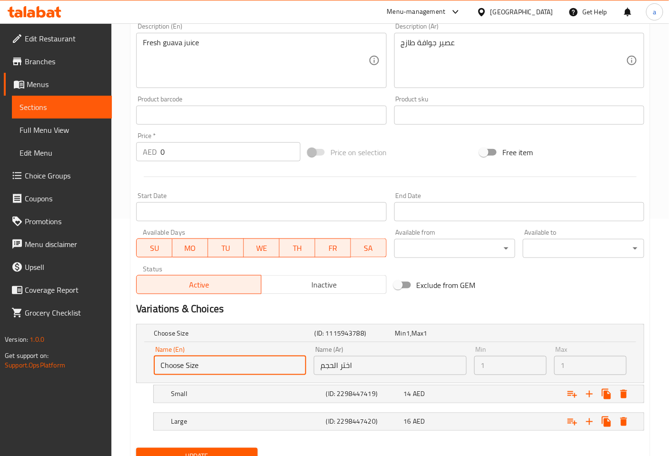
click at [227, 365] on input "Choose Size" at bounding box center [230, 365] width 152 height 19
click at [227, 366] on input "Choose Size" at bounding box center [230, 365] width 152 height 19
click at [157, 365] on input "Choose Size" at bounding box center [230, 365] width 152 height 19
click at [205, 364] on input "Choose Size" at bounding box center [230, 365] width 152 height 19
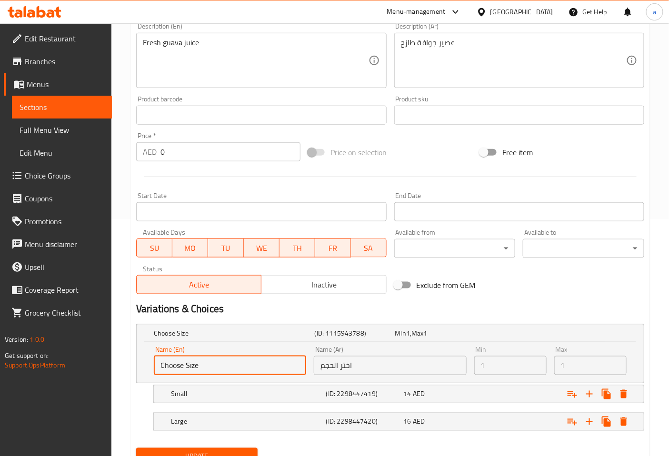
click at [205, 364] on input "Choose Size" at bounding box center [230, 365] width 152 height 19
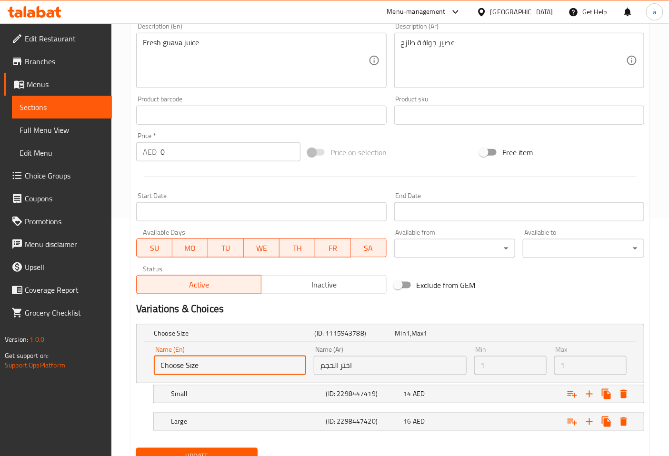
click at [205, 364] on input "Choose Size" at bounding box center [230, 365] width 152 height 19
drag, startPoint x: 205, startPoint y: 364, endPoint x: 158, endPoint y: 368, distance: 46.9
click at [158, 368] on input "Choose Size" at bounding box center [230, 365] width 152 height 19
click at [197, 362] on input "Choose Size" at bounding box center [230, 365] width 152 height 19
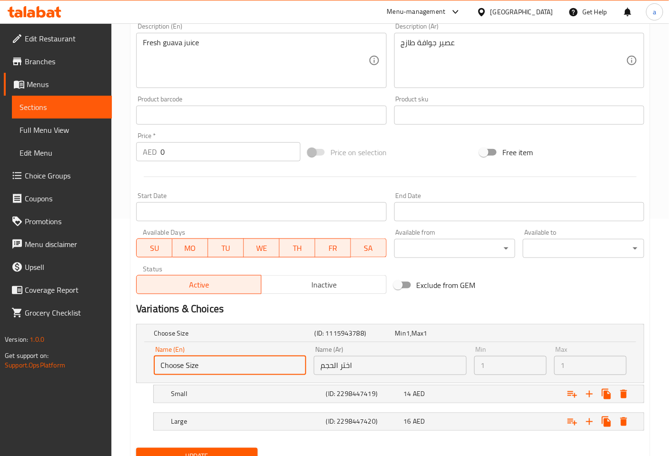
click at [247, 362] on input "Choose Size" at bounding box center [230, 365] width 152 height 19
click at [228, 325] on div "Choose Size (ID: 1115943788) Min 1 , Max 1" at bounding box center [393, 333] width 482 height 21
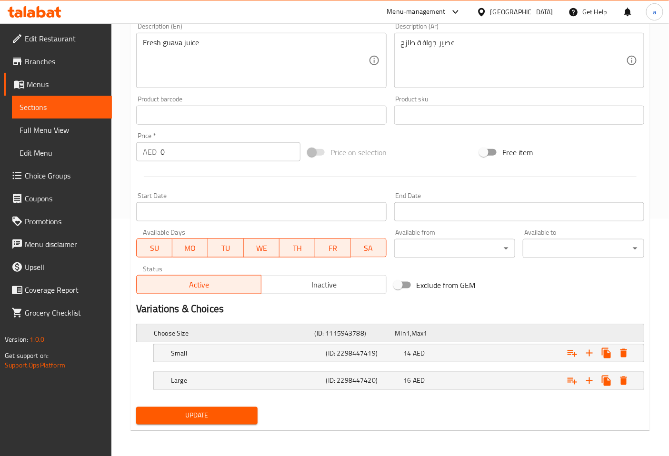
click at [228, 325] on div "Choose Size (ID: 1115943788) Min 1 , Max 1" at bounding box center [393, 333] width 482 height 21
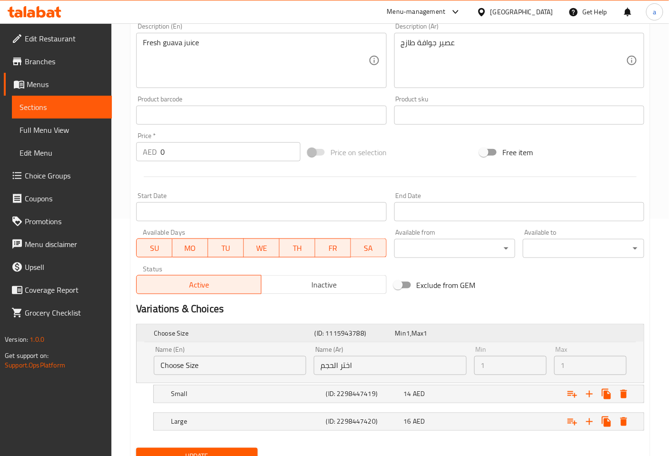
click at [228, 325] on div "Choose Size (ID: 1115943788) Min 1 , Max 1" at bounding box center [393, 333] width 482 height 21
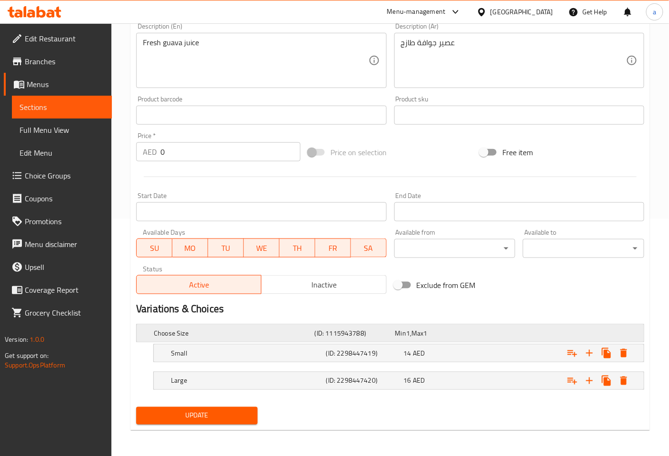
click at [228, 325] on div "Choose Size (ID: 1115943788) Min 1 , Max 1" at bounding box center [393, 333] width 482 height 21
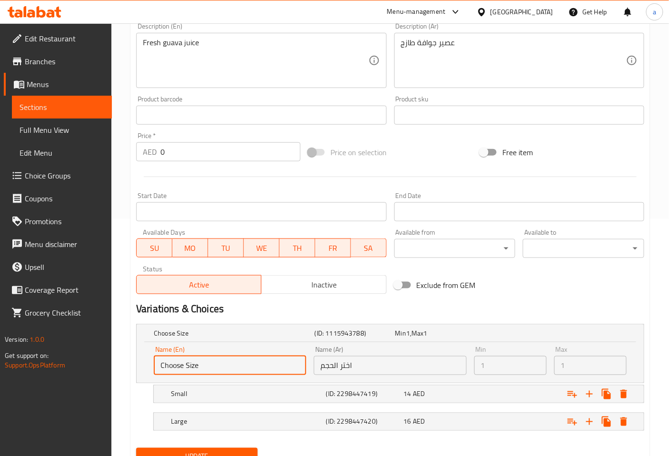
click at [283, 368] on input "Choose Size" at bounding box center [230, 365] width 152 height 19
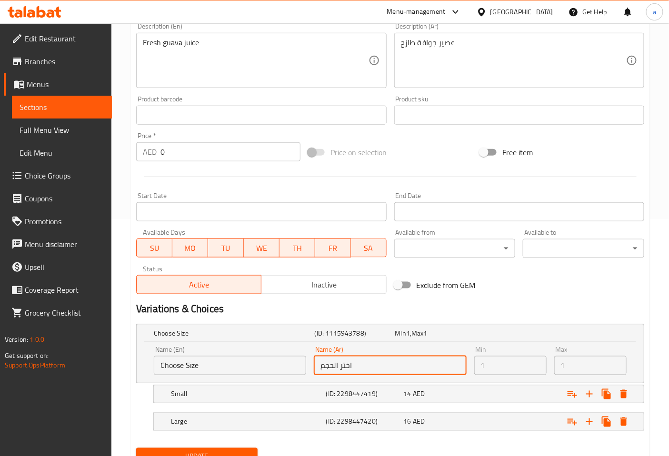
click at [355, 367] on input "اختر الحجم" at bounding box center [390, 365] width 152 height 19
click at [357, 363] on input "اختر الحجم" at bounding box center [390, 365] width 152 height 19
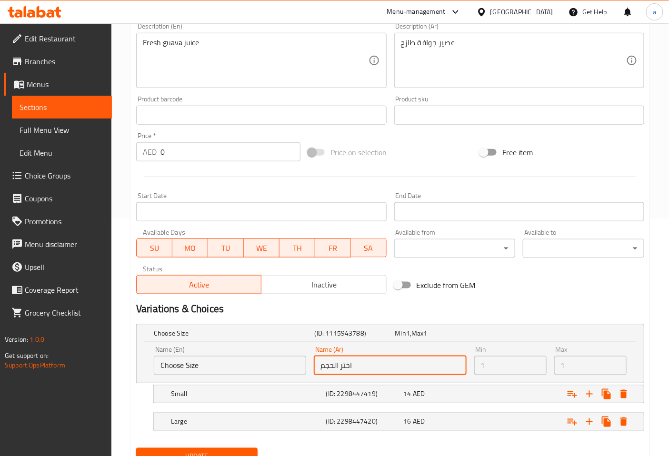
drag, startPoint x: 357, startPoint y: 363, endPoint x: 283, endPoint y: 356, distance: 74.1
click at [283, 356] on input "Choose Size" at bounding box center [230, 365] width 152 height 19
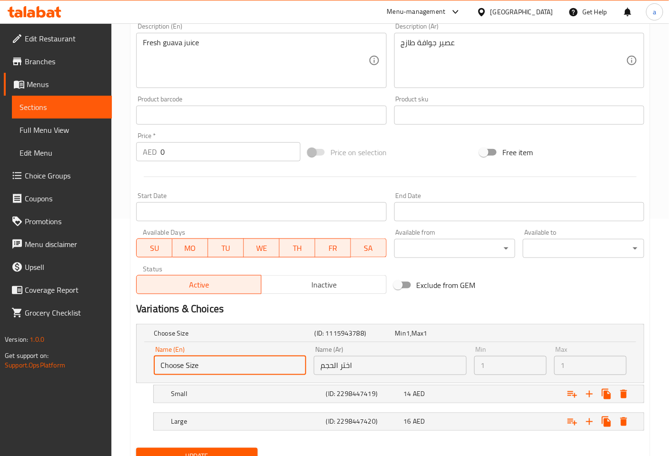
click at [283, 356] on input "Choose Size" at bounding box center [230, 365] width 152 height 19
click at [270, 320] on div "Choose Size (ID: 1115943788) Min 1 , Max 1 Name (En) Choose Size Name (En) Name…" at bounding box center [389, 382] width 515 height 124
click at [261, 327] on div "Choose Size" at bounding box center [232, 332] width 161 height 13
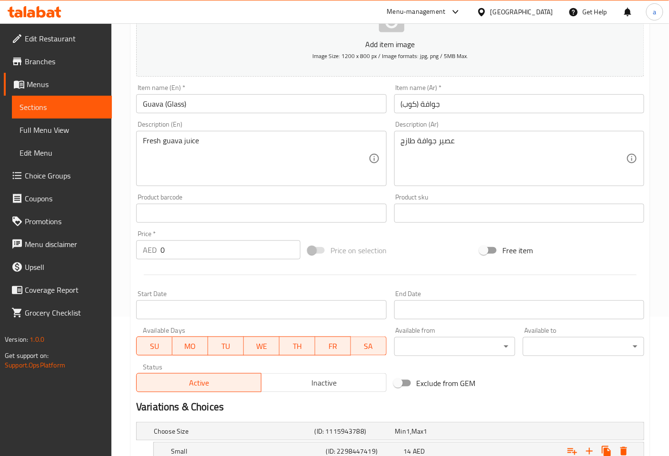
scroll to position [26, 0]
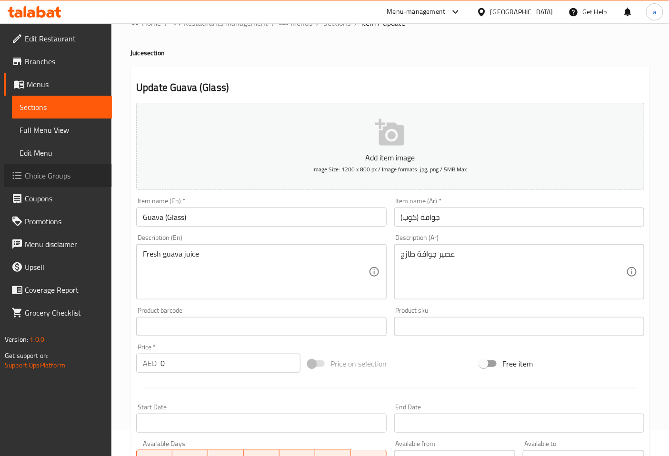
click at [68, 178] on span "Choice Groups" at bounding box center [64, 175] width 79 height 11
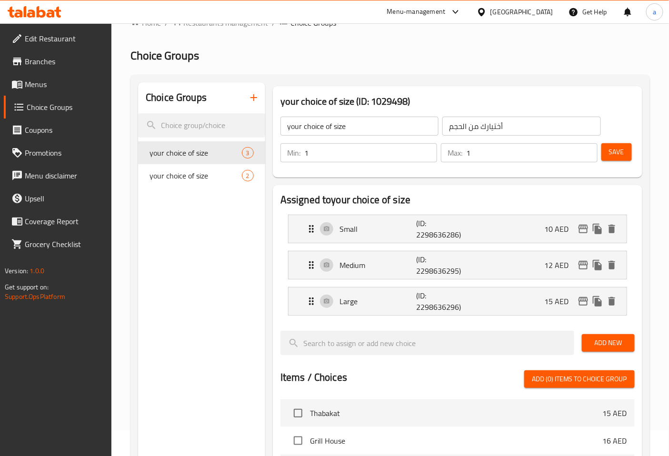
click at [365, 128] on input "your choice of size" at bounding box center [359, 126] width 158 height 19
type input "your choice of size"
click at [513, 124] on input "أختيارك من الحجم" at bounding box center [521, 126] width 158 height 19
type input "أختيارك من الحجم"
click at [258, 89] on button "button" at bounding box center [253, 97] width 23 height 23
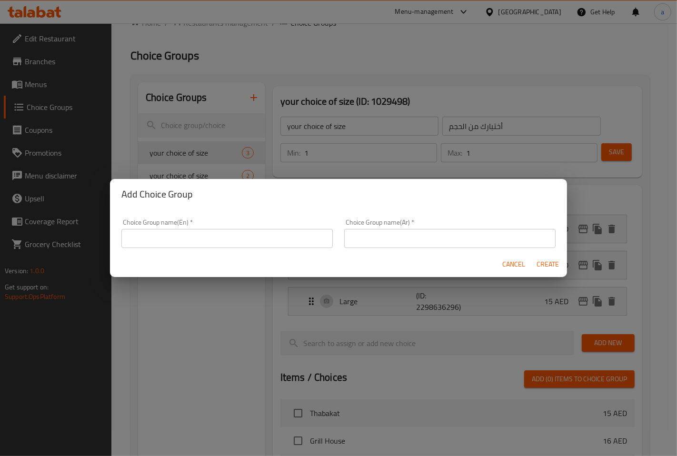
click at [245, 228] on div "Choice Group name(En)   * Choice Group name(En) *" at bounding box center [226, 233] width 211 height 29
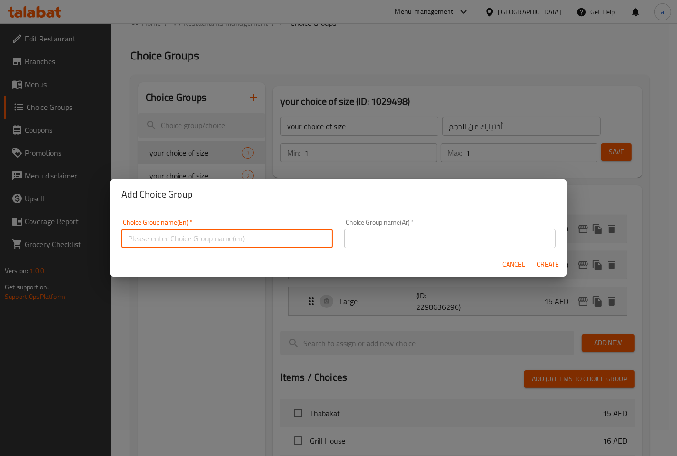
click at [244, 231] on input "text" at bounding box center [226, 238] width 211 height 19
type input "your choice of size"
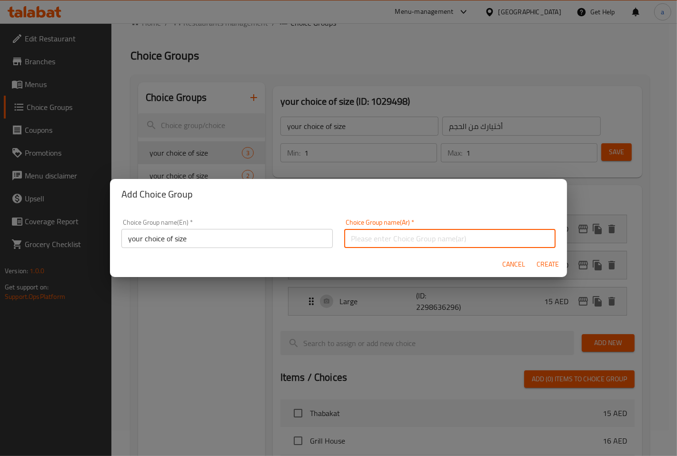
click at [453, 242] on input "text" at bounding box center [449, 238] width 211 height 19
type input "اختيارك من الحجم"
click at [557, 264] on span "Create" at bounding box center [547, 264] width 23 height 12
type input "your choice of size"
type input "اختيارك من الحجم"
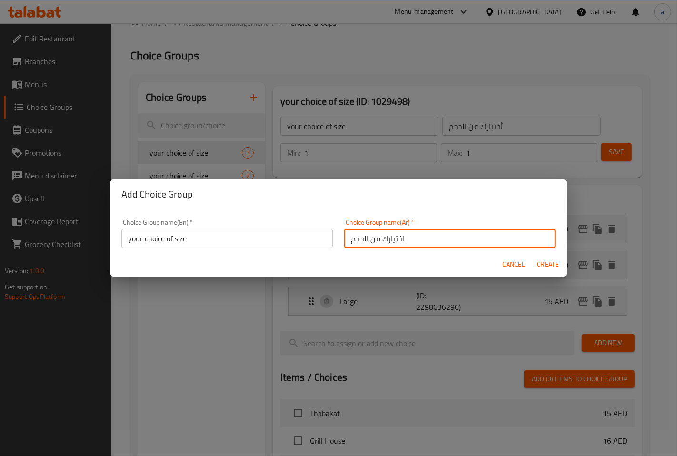
type input "0"
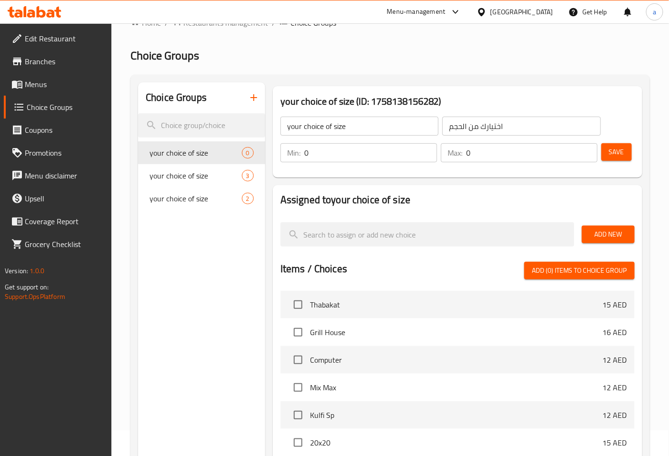
click at [422, 148] on input "0" at bounding box center [370, 152] width 133 height 19
type input "1"
click at [425, 146] on input "1" at bounding box center [370, 152] width 133 height 19
type input "1"
click at [585, 145] on input "1" at bounding box center [531, 152] width 131 height 19
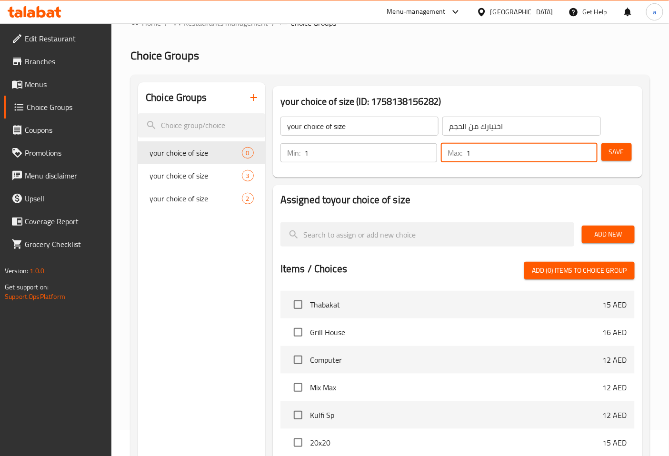
click at [604, 235] on span "Add New" at bounding box center [608, 234] width 38 height 12
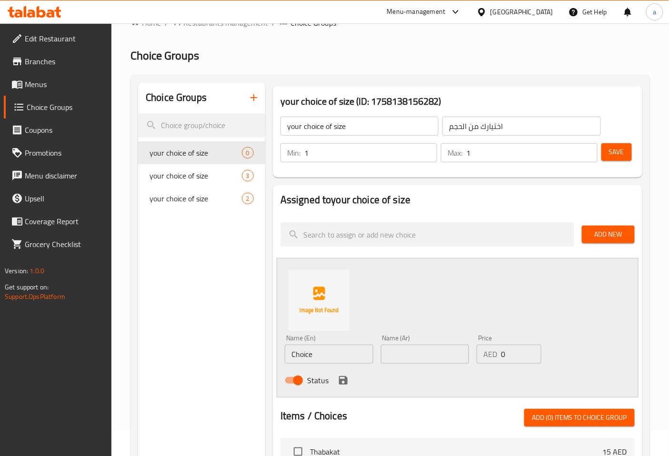
click at [339, 350] on input "Choice" at bounding box center [329, 354] width 89 height 19
type input "s"
type input "Small"
click at [406, 354] on input "text" at bounding box center [425, 354] width 89 height 19
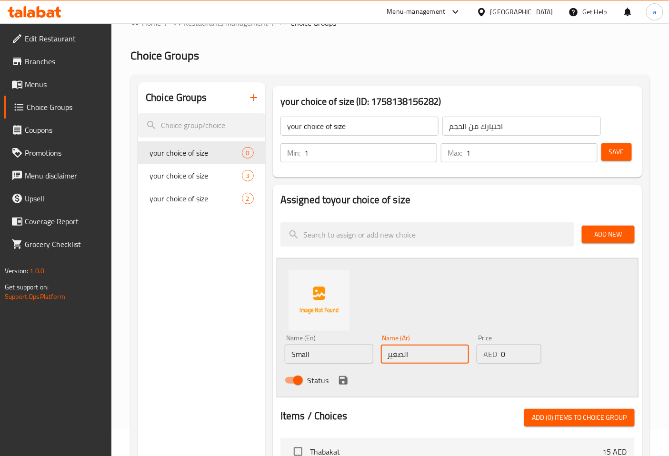
type input "الصغير"
drag, startPoint x: 514, startPoint y: 347, endPoint x: 502, endPoint y: 353, distance: 13.0
click at [502, 353] on input "0" at bounding box center [521, 354] width 40 height 19
type input "14"
click at [346, 382] on icon "save" at bounding box center [343, 380] width 9 height 9
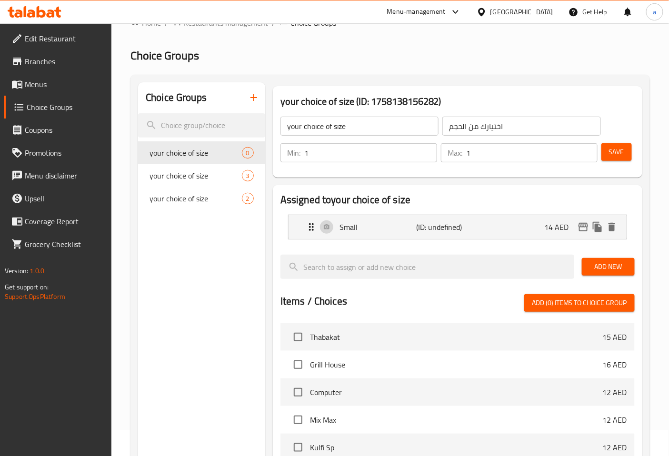
click at [607, 268] on span "Add New" at bounding box center [608, 267] width 38 height 12
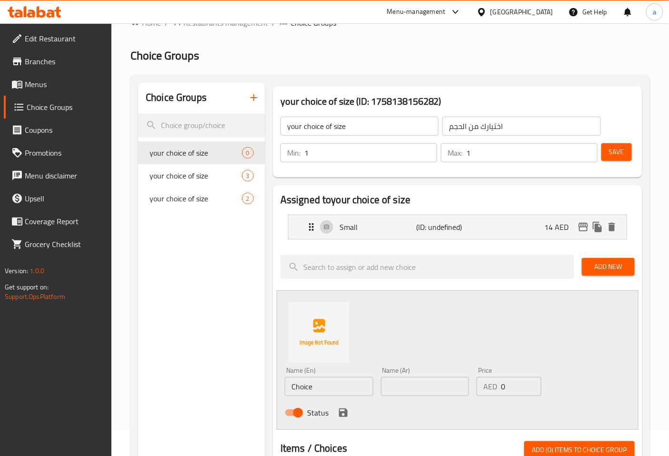
click at [628, 158] on button "Save" at bounding box center [616, 152] width 30 height 18
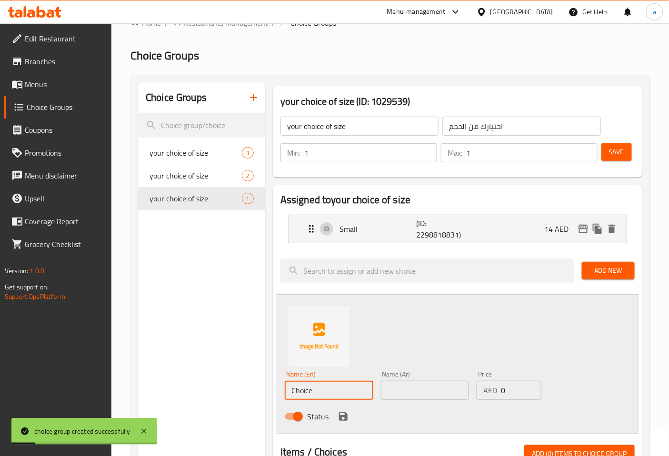
drag, startPoint x: 317, startPoint y: 391, endPoint x: 264, endPoint y: 386, distance: 53.5
click at [234, 393] on div "Choice Groups your choice of size 3 your choice of size 2 your choice of size 1…" at bounding box center [392, 452] width 508 height 740
type input "Large"
click at [405, 394] on input "text" at bounding box center [425, 390] width 89 height 19
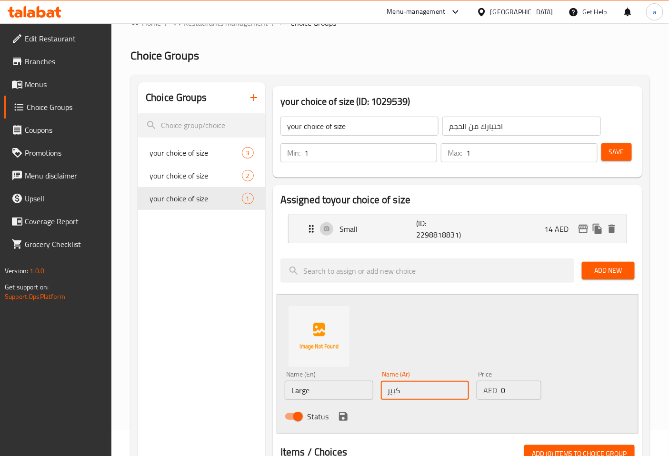
type input "كبير"
drag, startPoint x: 505, startPoint y: 388, endPoint x: 491, endPoint y: 394, distance: 15.6
click at [491, 394] on div "AED 0 Price" at bounding box center [508, 390] width 64 height 19
type input "16"
click at [550, 359] on div "Name (En) Large Name (En) Name (Ar) كبير Name (Ar) Price AED 16 Price Status" at bounding box center [457, 363] width 362 height 139
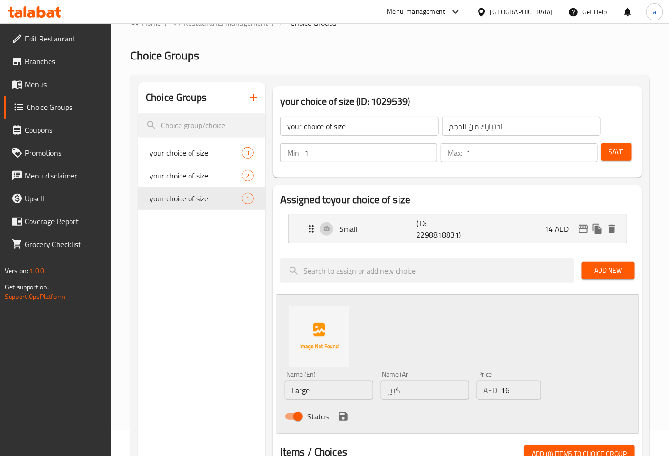
click at [339, 415] on icon "save" at bounding box center [343, 416] width 9 height 9
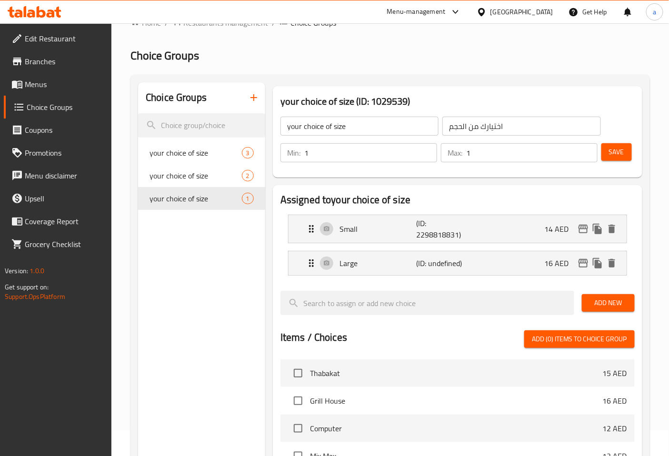
click at [615, 291] on div "Add New" at bounding box center [608, 303] width 60 height 32
click at [622, 158] on span "Save" at bounding box center [616, 152] width 15 height 12
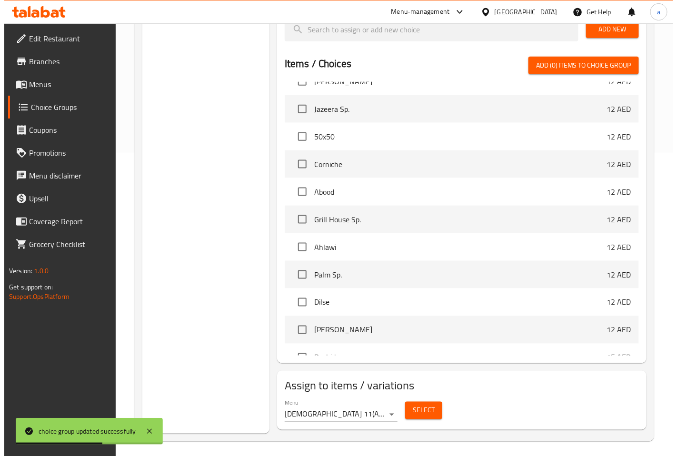
scroll to position [307, 0]
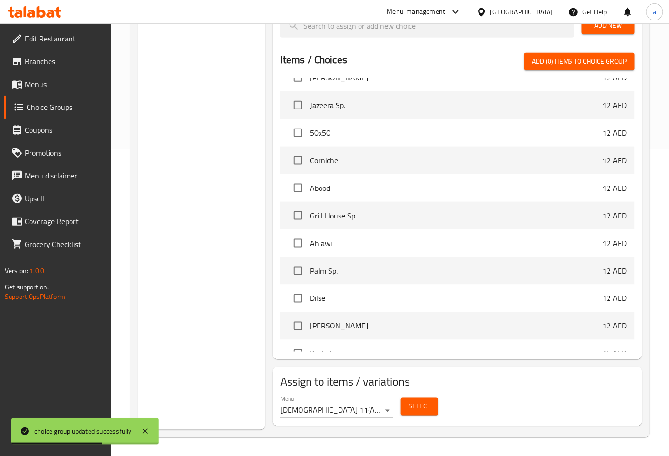
click at [429, 407] on span "Select" at bounding box center [419, 407] width 22 height 12
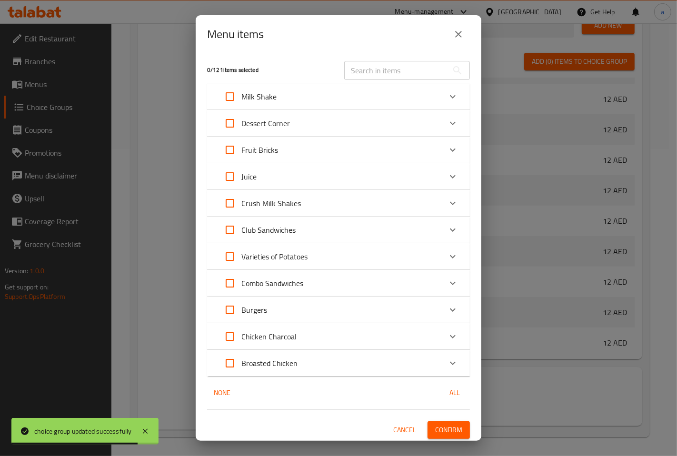
click at [448, 172] on icon "Expand" at bounding box center [452, 176] width 11 height 11
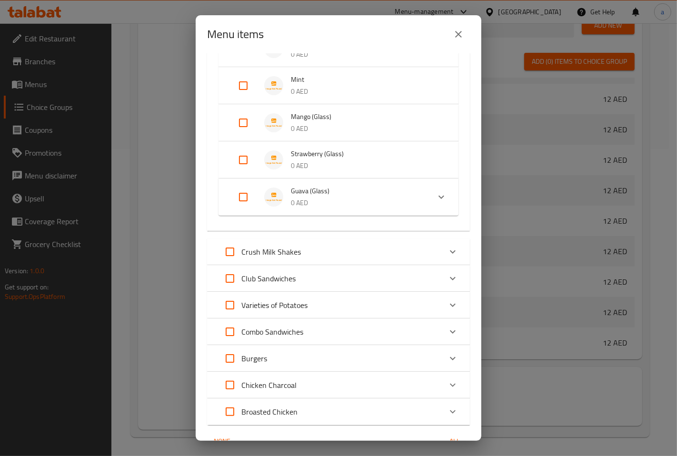
scroll to position [673, 0]
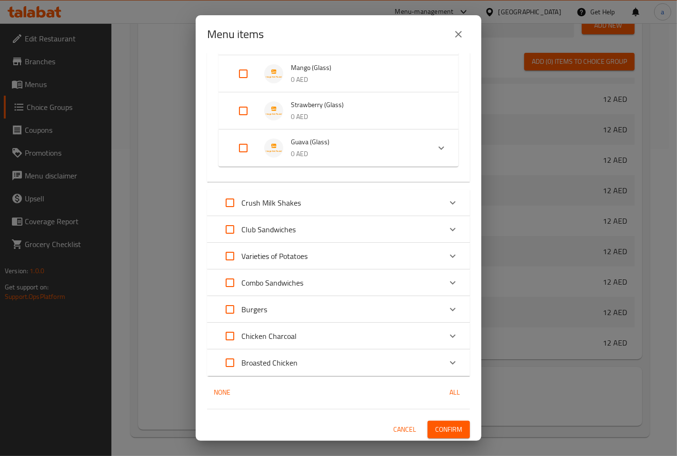
click at [248, 143] on input "Expand" at bounding box center [243, 148] width 23 height 23
checkbox input "true"
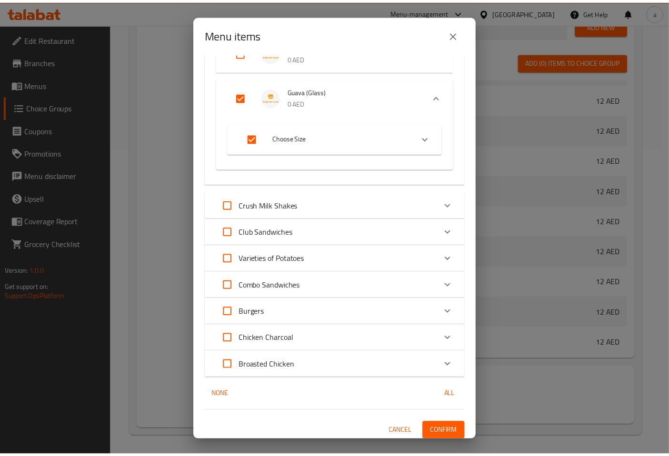
scroll to position [734, 0]
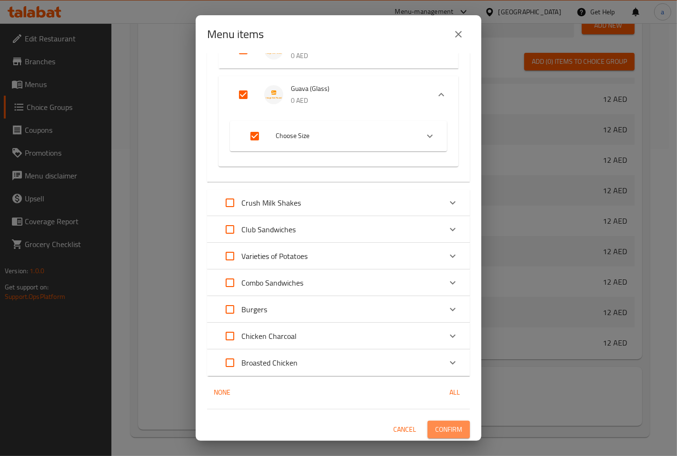
click at [449, 424] on span "Confirm" at bounding box center [448, 430] width 27 height 12
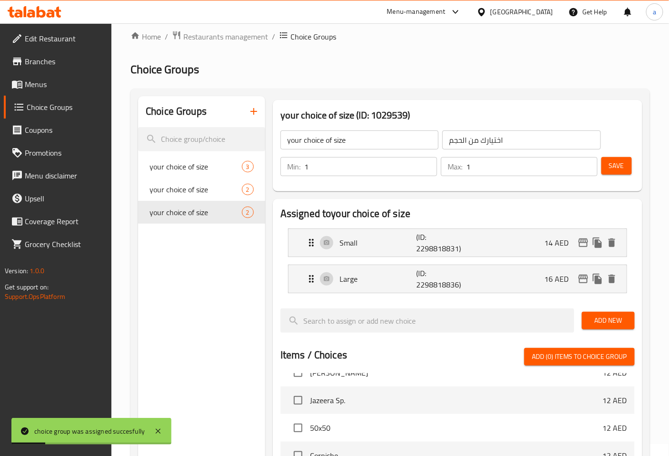
scroll to position [0, 0]
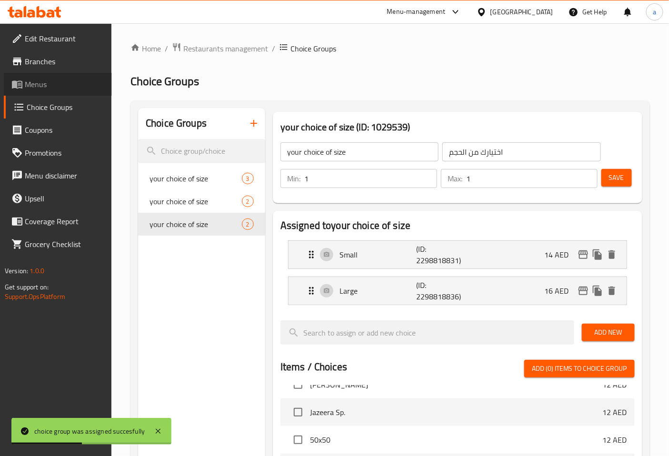
click at [57, 82] on span "Menus" at bounding box center [64, 84] width 79 height 11
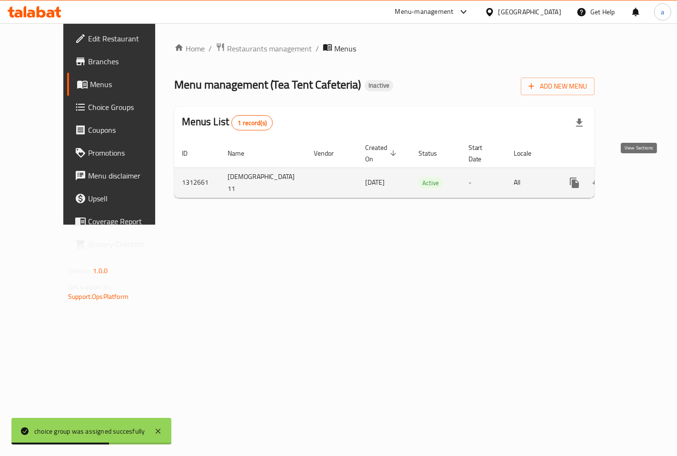
click at [639, 178] on icon "enhanced table" at bounding box center [643, 182] width 9 height 9
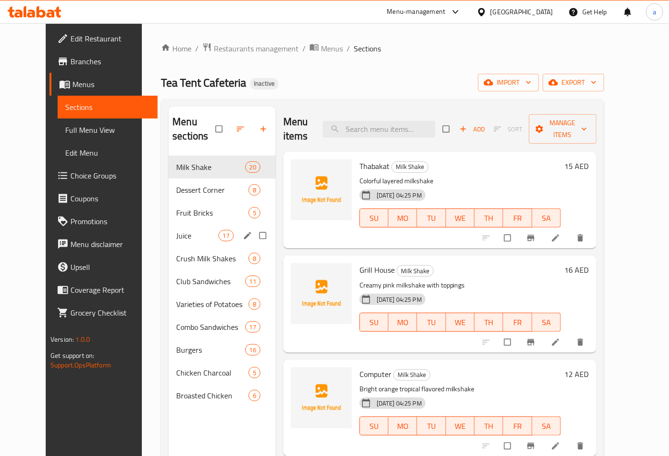
click at [182, 224] on div "Juice 17" at bounding box center [221, 235] width 107 height 23
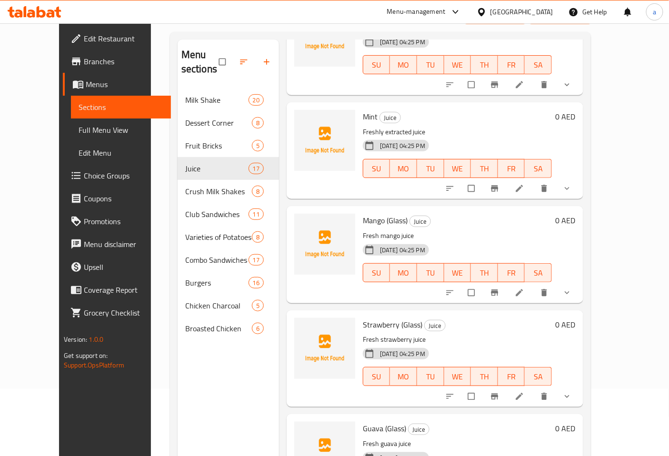
scroll to position [133, 0]
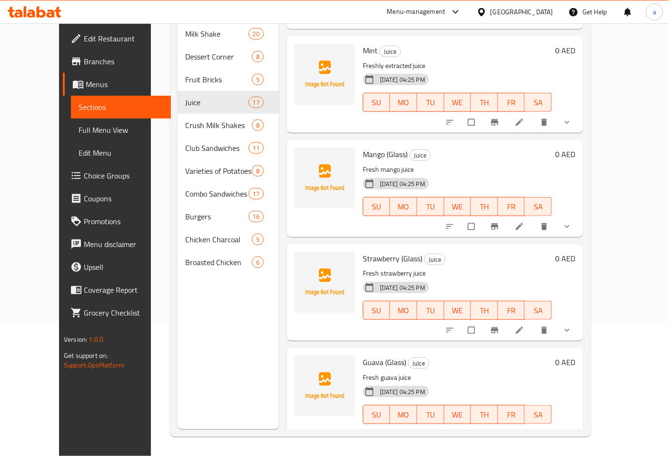
click at [579, 424] on button "show more" at bounding box center [567, 434] width 23 height 21
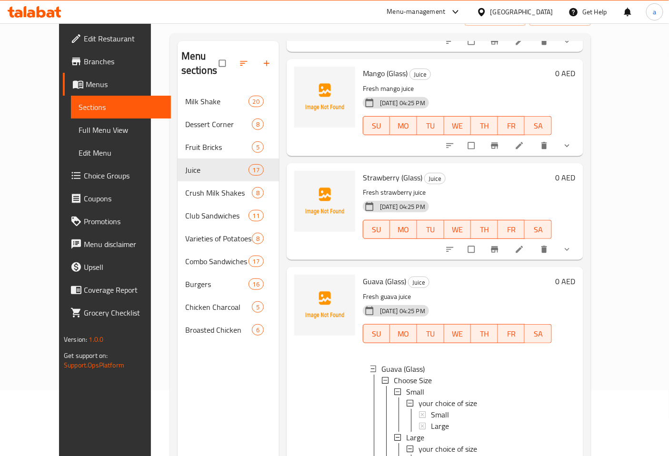
scroll to position [0, 0]
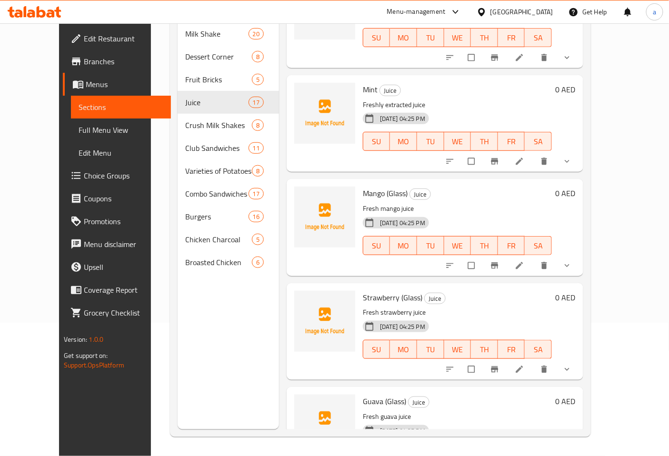
scroll to position [1334, 0]
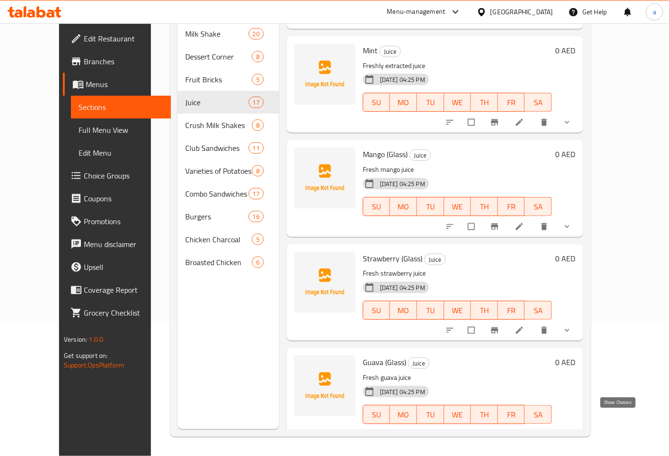
click at [572, 430] on icon "show more" at bounding box center [567, 435] width 10 height 10
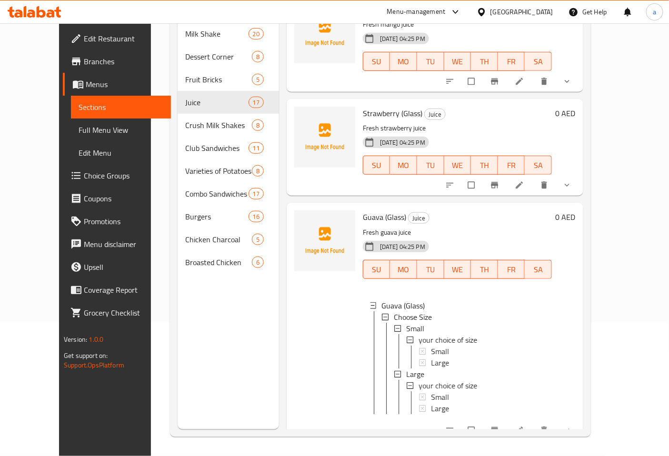
scroll to position [1, 0]
click at [524, 425] on icon at bounding box center [519, 430] width 10 height 10
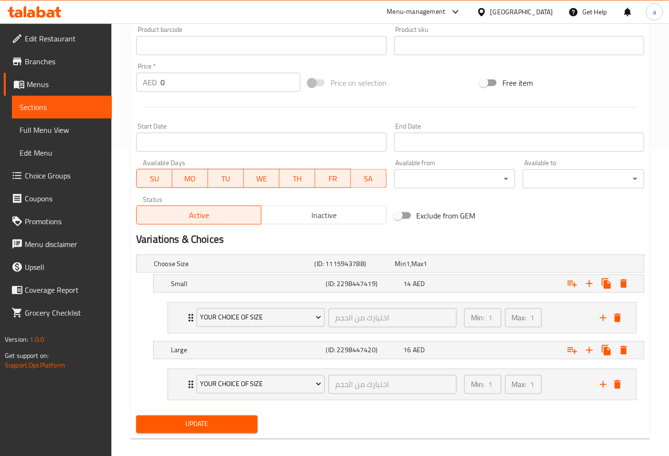
scroll to position [316, 0]
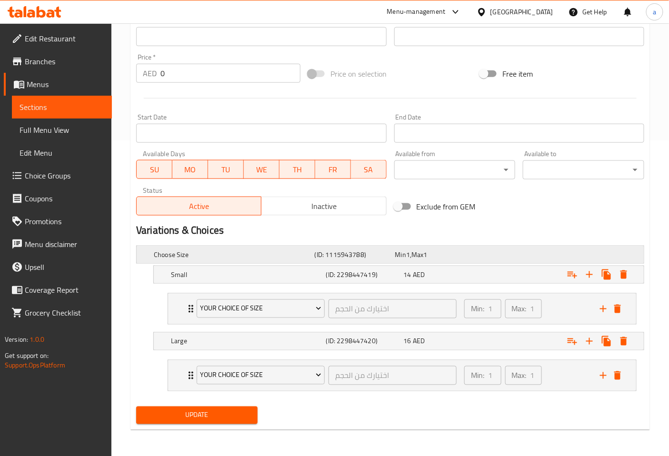
click at [273, 250] on h5 "Choose Size" at bounding box center [232, 255] width 157 height 10
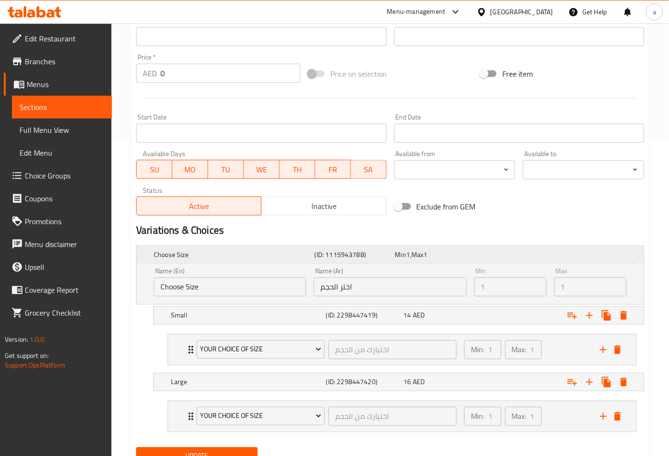
click at [273, 250] on h5 "Choose Size" at bounding box center [232, 255] width 157 height 10
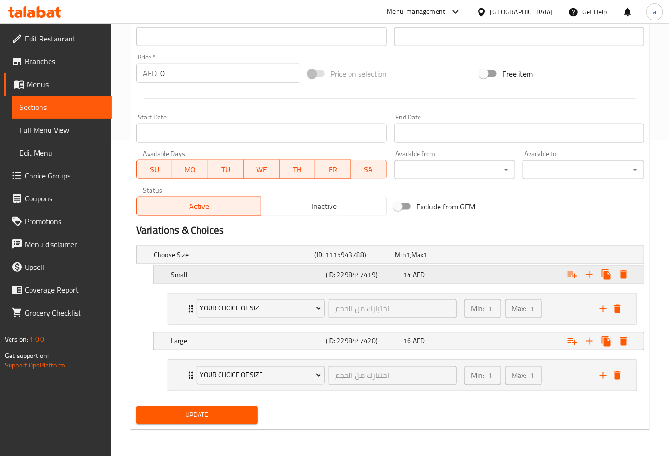
click at [269, 270] on h5 "Small" at bounding box center [246, 275] width 151 height 10
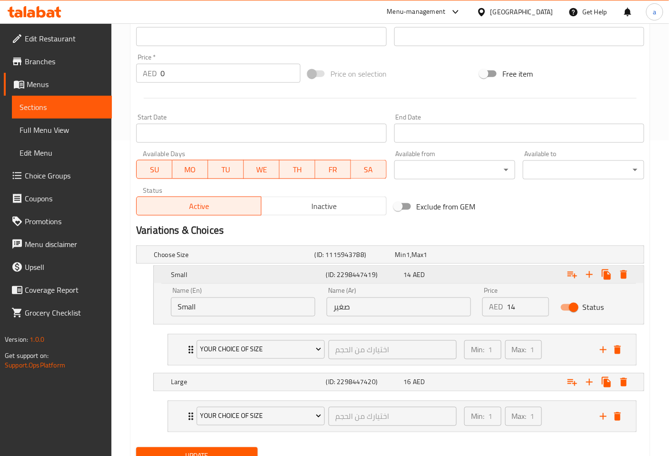
click at [269, 270] on h5 "Small" at bounding box center [246, 275] width 151 height 10
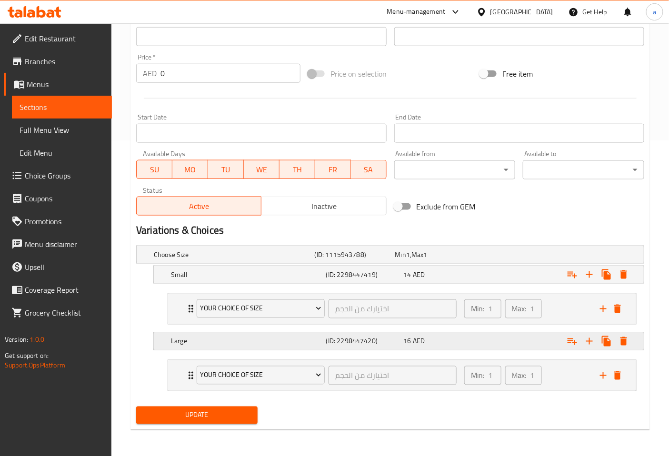
click at [255, 332] on div "Large (ID: 2298447420) 16 AED" at bounding box center [401, 341] width 465 height 21
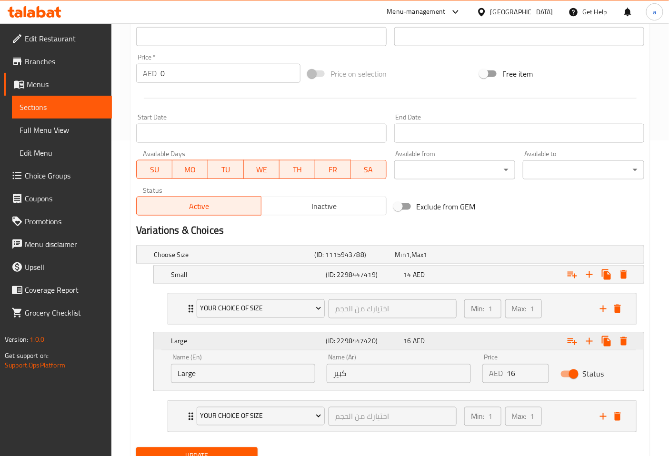
click at [255, 332] on div "Large (ID: 2298447420) 16 AED" at bounding box center [401, 341] width 465 height 21
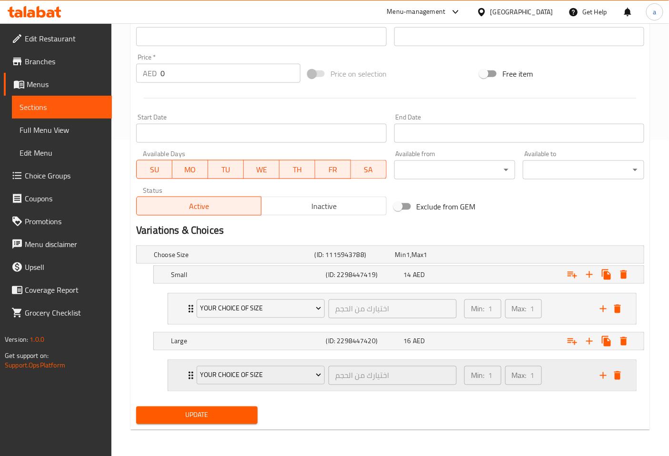
click at [184, 375] on div "your choice of size اختيارك من الحجم ​ Min: 1 ​ Max: 1 ​" at bounding box center [402, 375] width 468 height 30
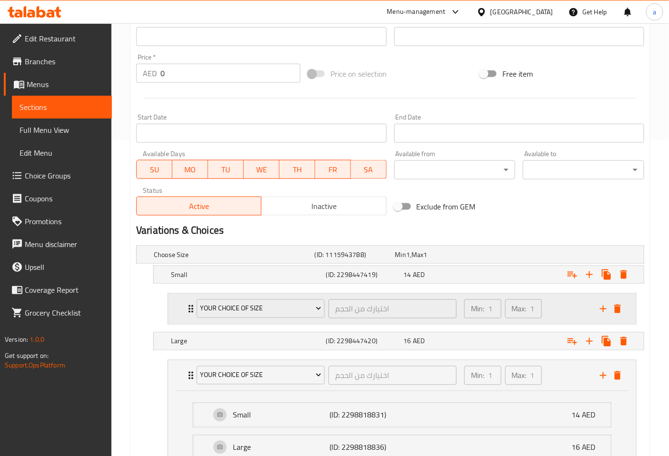
click at [186, 306] on icon "Expand" at bounding box center [190, 308] width 11 height 11
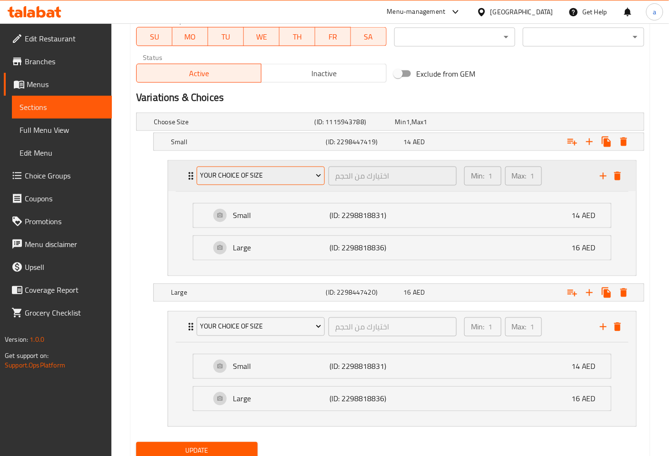
scroll to position [431, 0]
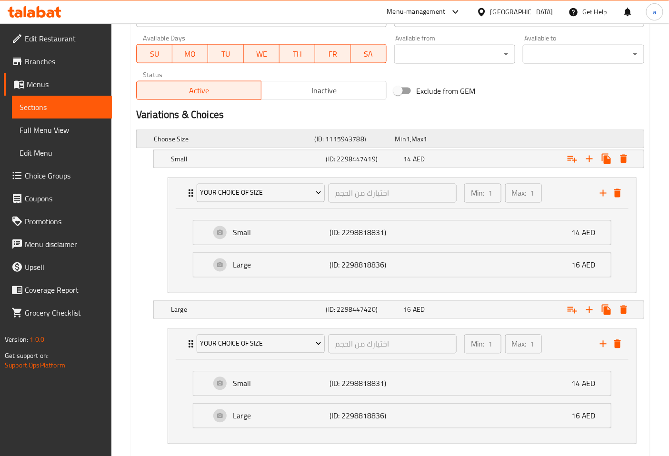
click at [273, 136] on h5 "Choose Size" at bounding box center [232, 139] width 157 height 10
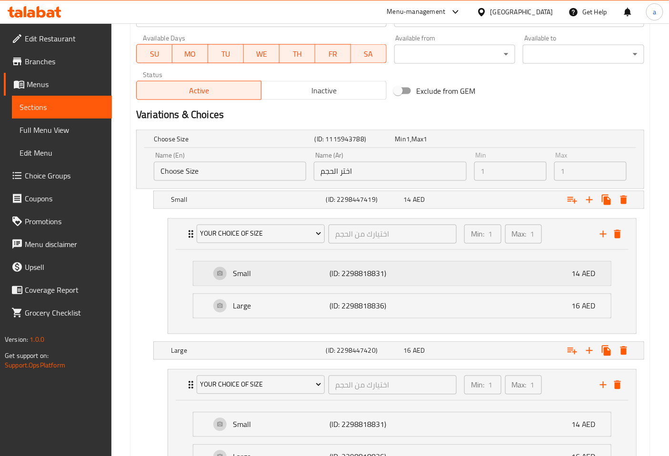
click at [553, 275] on div "Small (ID: 2298818831) 14 AED" at bounding box center [404, 274] width 389 height 24
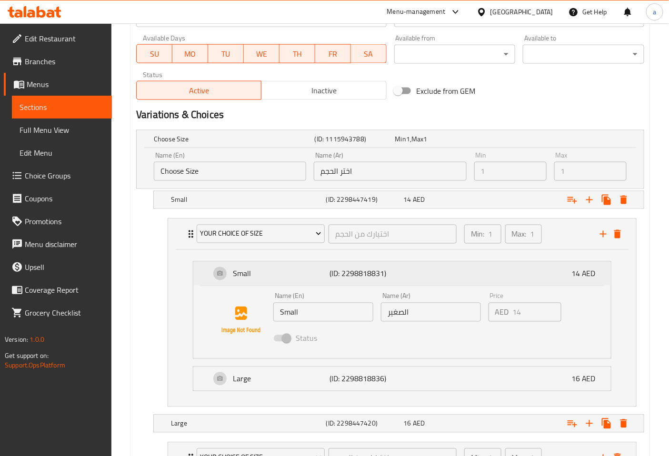
click at [553, 275] on div "Small (ID: 2298818831) 14 AED" at bounding box center [404, 274] width 389 height 24
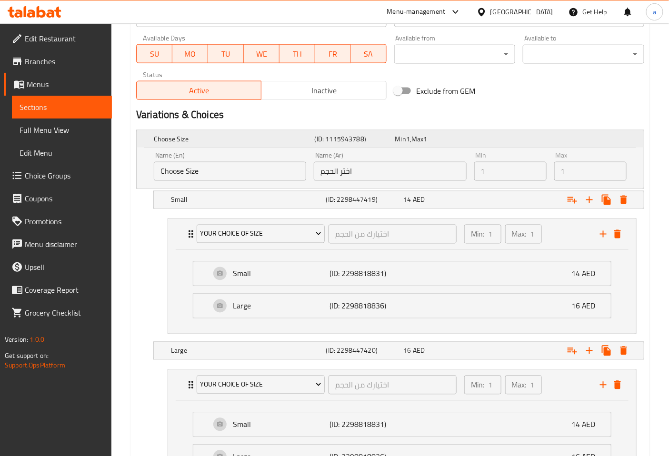
click at [200, 136] on h5 "Choose Size" at bounding box center [232, 139] width 157 height 10
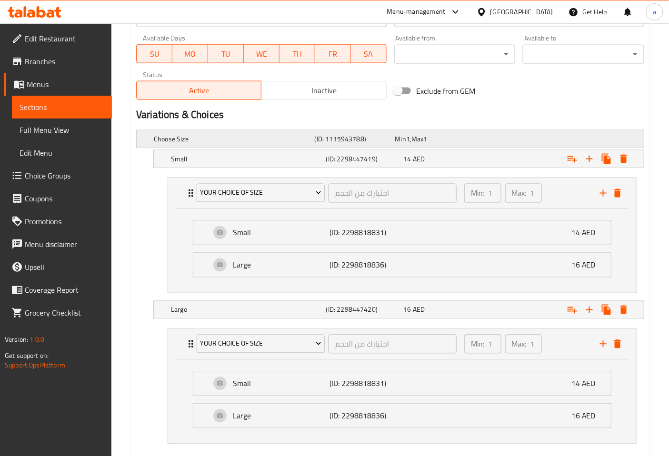
click at [200, 136] on h5 "Choose Size" at bounding box center [232, 139] width 157 height 10
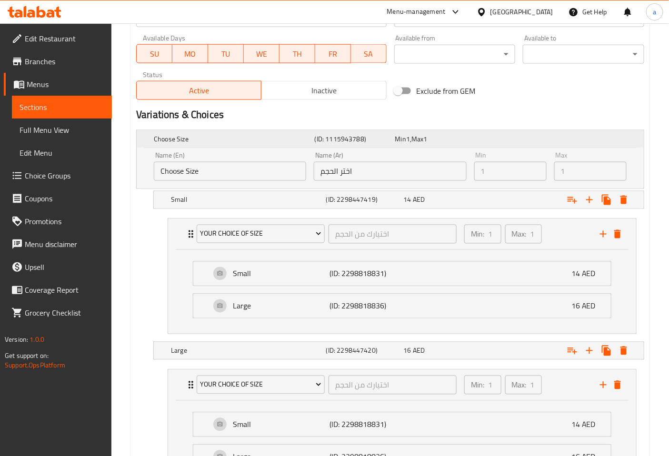
click at [200, 136] on h5 "Choose Size" at bounding box center [232, 139] width 157 height 10
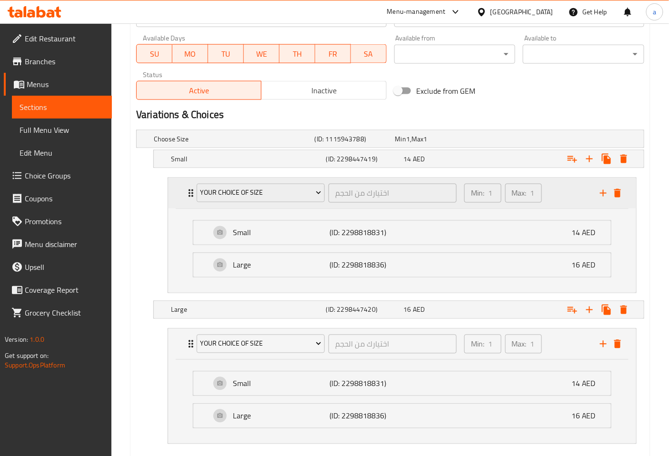
click at [616, 189] on icon "delete" at bounding box center [617, 193] width 7 height 9
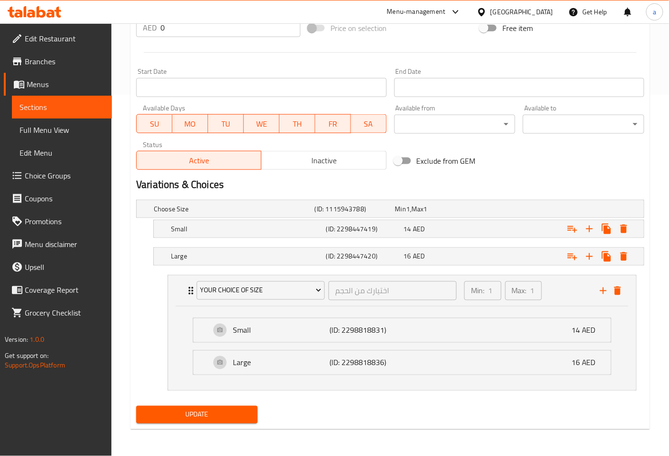
scroll to position [361, 0]
click at [620, 297] on button "delete" at bounding box center [617, 291] width 14 height 14
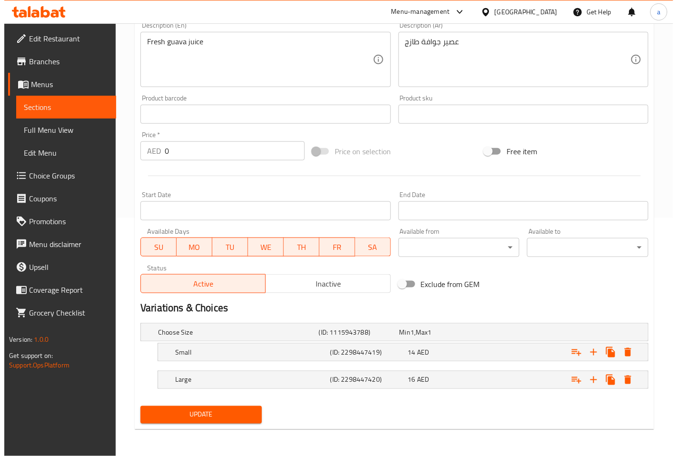
scroll to position [237, 0]
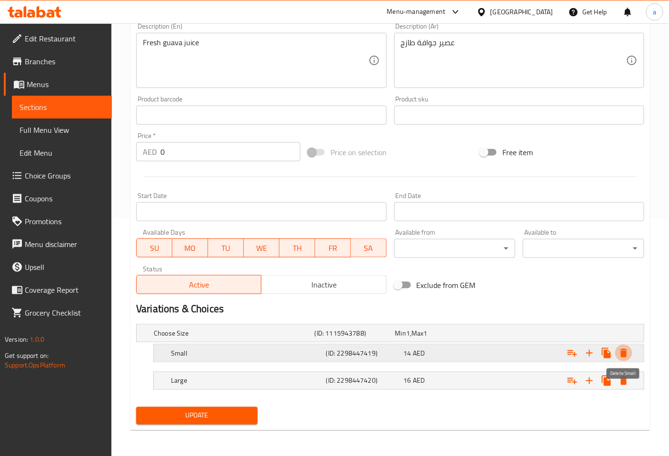
click at [624, 349] on icon "Expand" at bounding box center [623, 353] width 7 height 9
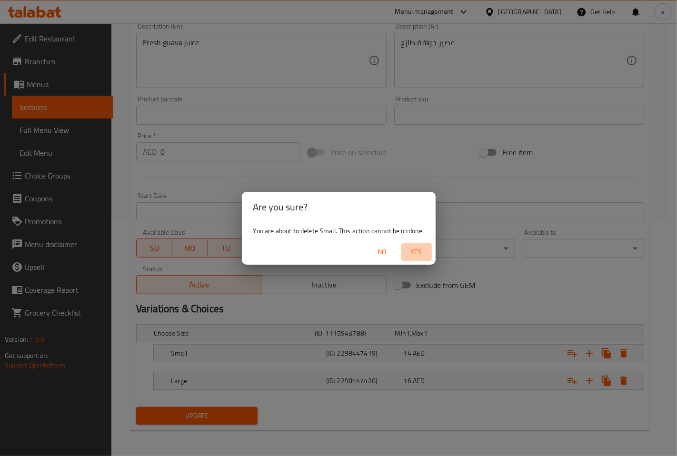
click at [415, 253] on span "Yes" at bounding box center [416, 252] width 23 height 12
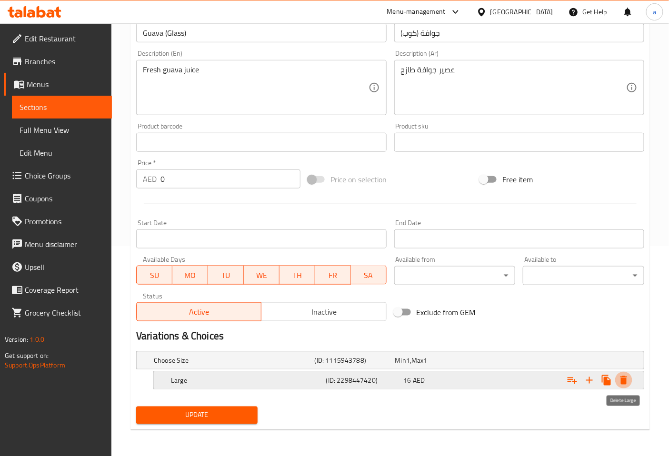
click at [630, 382] on button "Expand" at bounding box center [623, 380] width 17 height 17
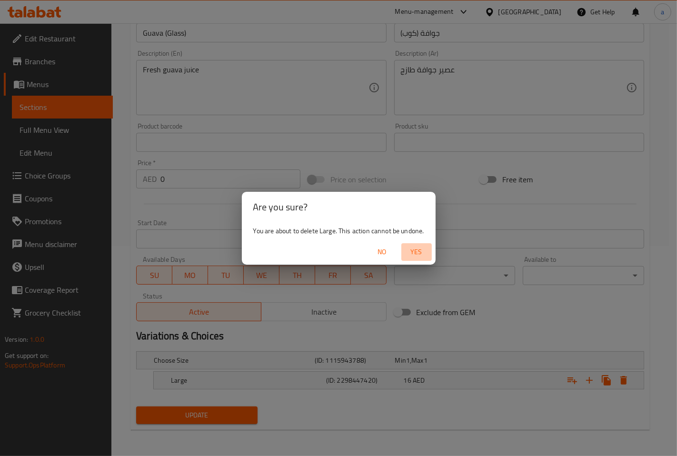
click at [421, 255] on span "Yes" at bounding box center [416, 252] width 23 height 12
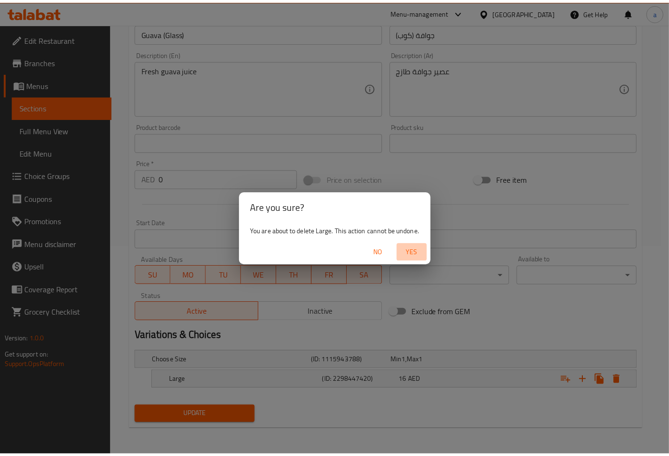
scroll to position [207, 0]
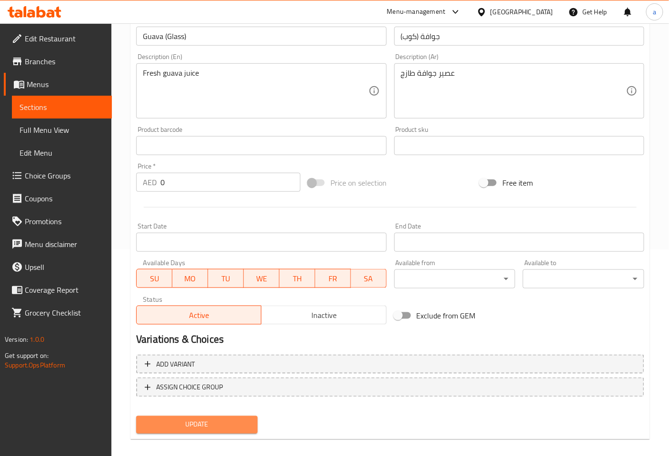
click at [242, 424] on span "Update" at bounding box center [197, 425] width 106 height 12
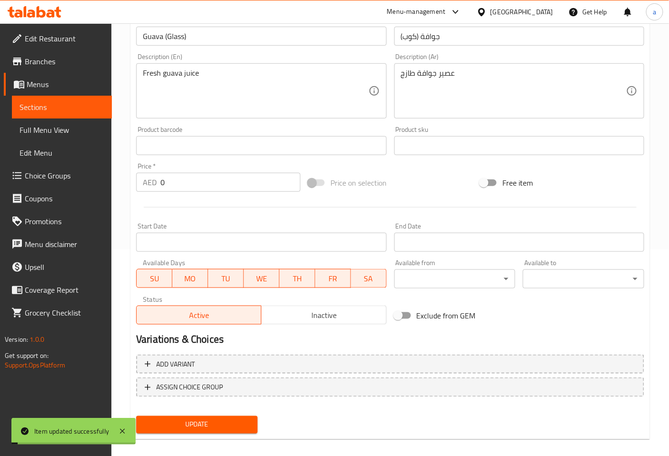
click at [59, 174] on span "Choice Groups" at bounding box center [64, 175] width 79 height 11
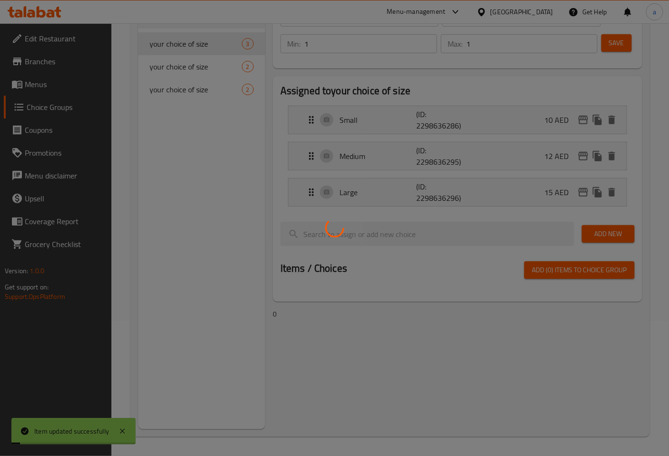
scroll to position [135, 0]
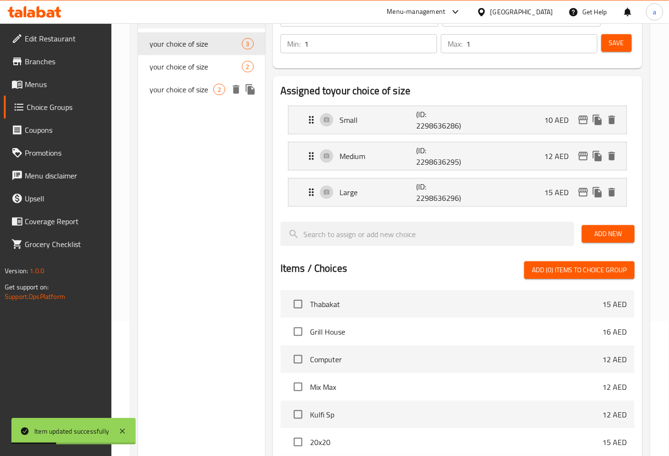
click at [183, 94] on span "your choice of size" at bounding box center [181, 89] width 64 height 11
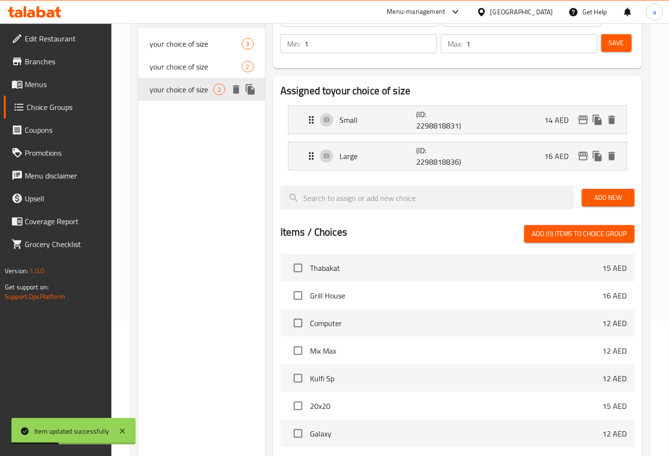
type input "your choice of size"
type input "اختيارك من الحجم"
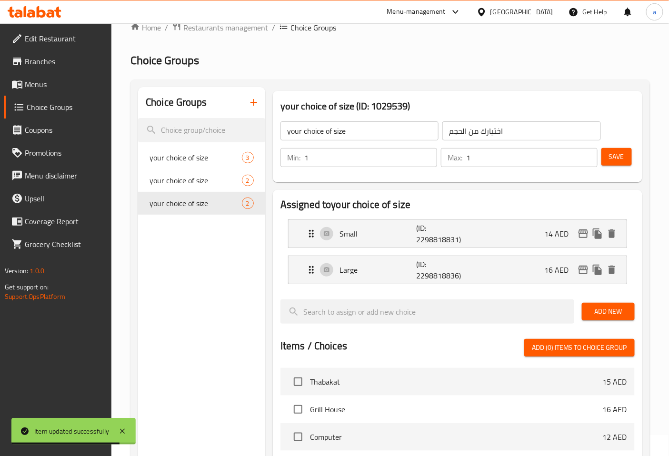
scroll to position [0, 0]
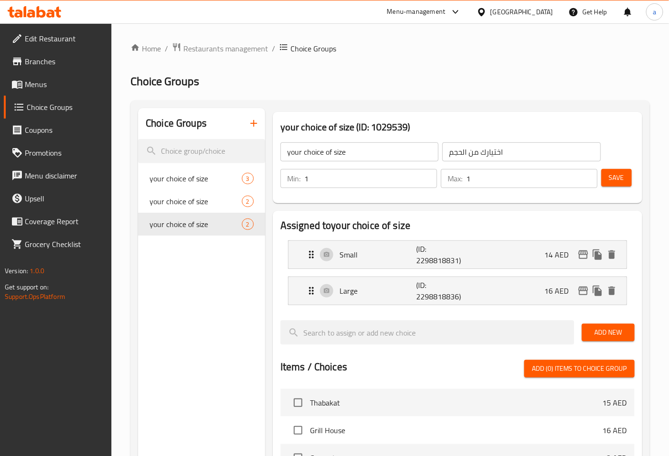
click at [537, 205] on div "your choice of size (ID: 1029539) your choice of size ​ اختيارك من الحجم ​ Min:…" at bounding box center [457, 157] width 377 height 99
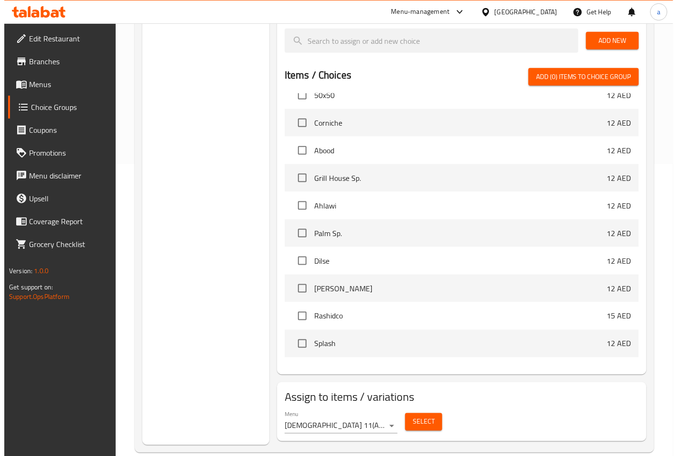
scroll to position [307, 0]
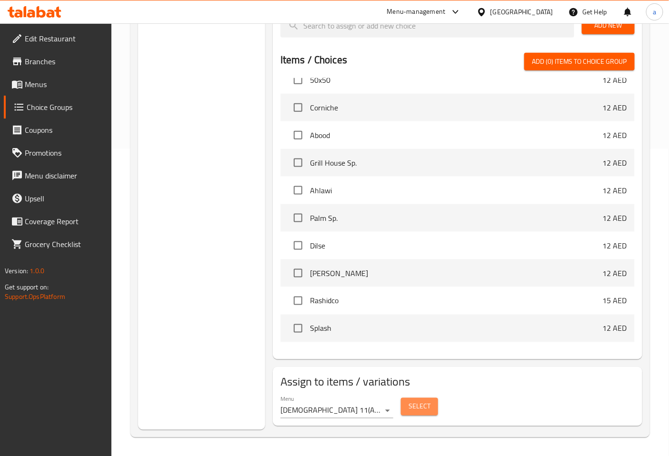
click at [424, 411] on span "Select" at bounding box center [419, 407] width 22 height 12
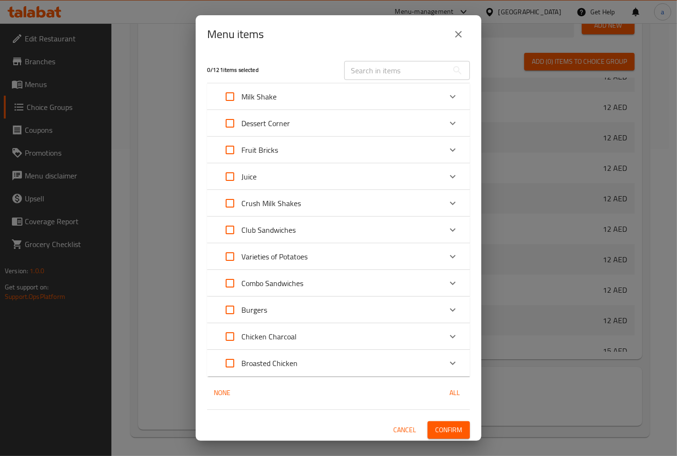
click at [448, 171] on icon "Expand" at bounding box center [452, 176] width 11 height 11
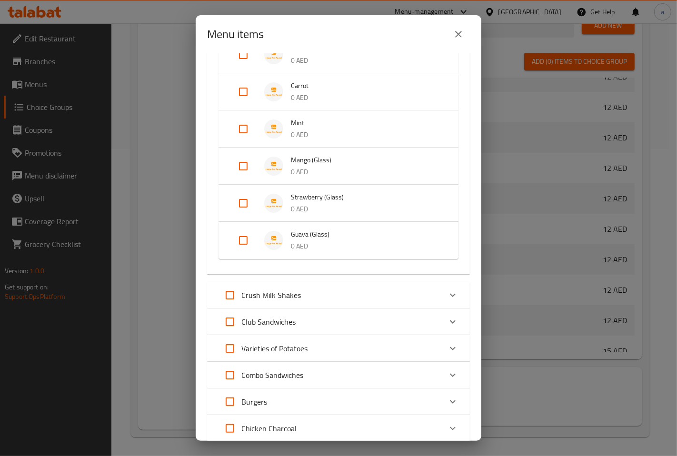
scroll to position [634, 0]
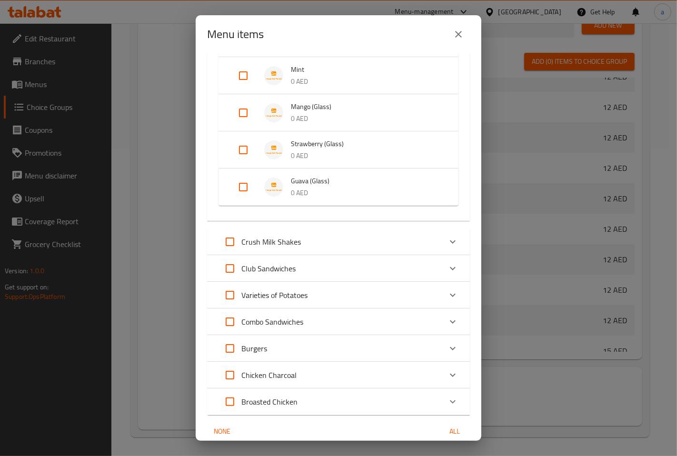
click at [250, 180] on input "Expand" at bounding box center [243, 187] width 23 height 23
checkbox input "true"
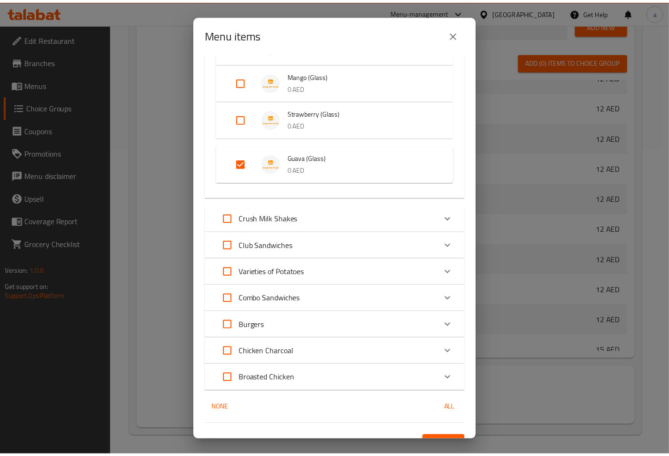
scroll to position [681, 0]
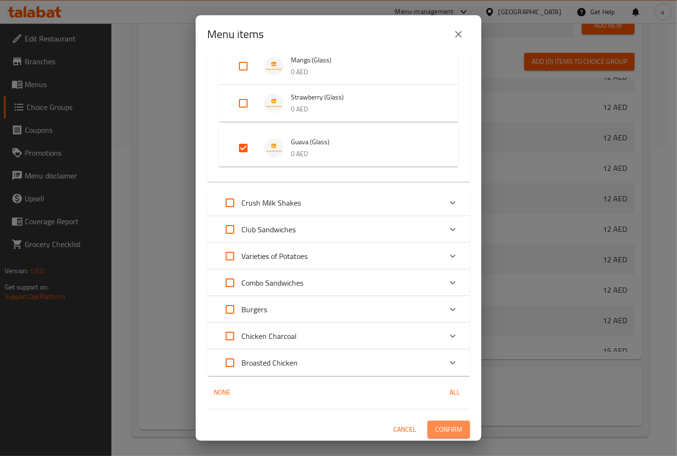
click at [446, 426] on span "Confirm" at bounding box center [448, 430] width 27 height 12
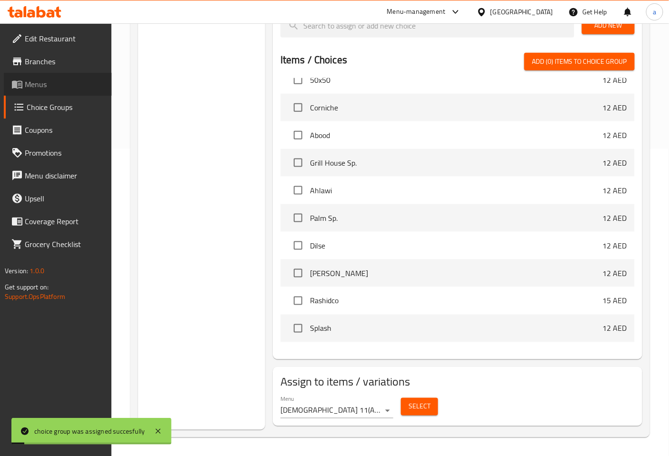
click at [39, 80] on span "Menus" at bounding box center [64, 84] width 79 height 11
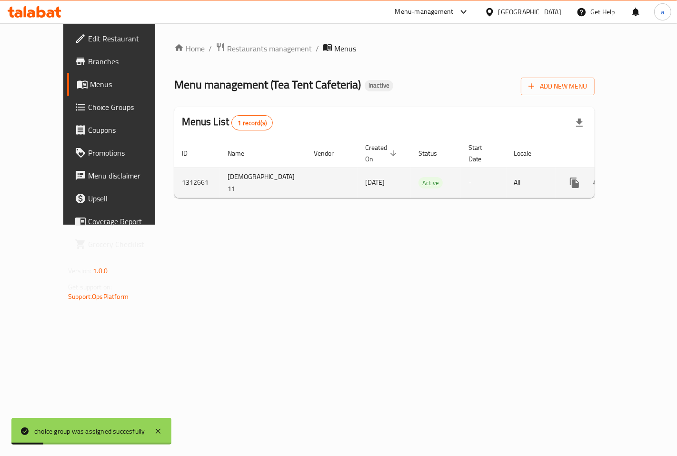
click at [643, 178] on icon "enhanced table" at bounding box center [643, 182] width 9 height 9
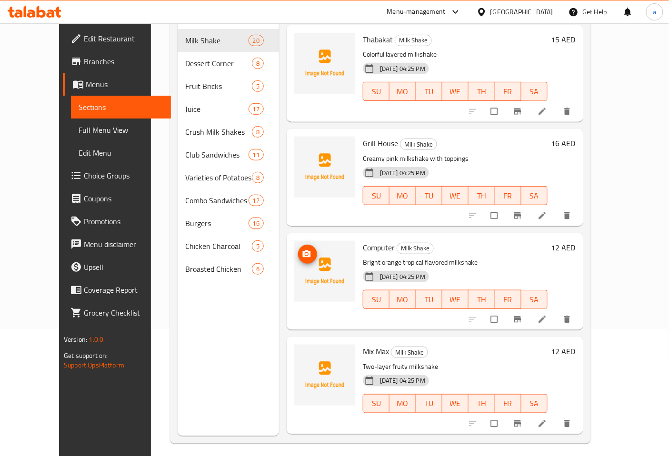
scroll to position [133, 0]
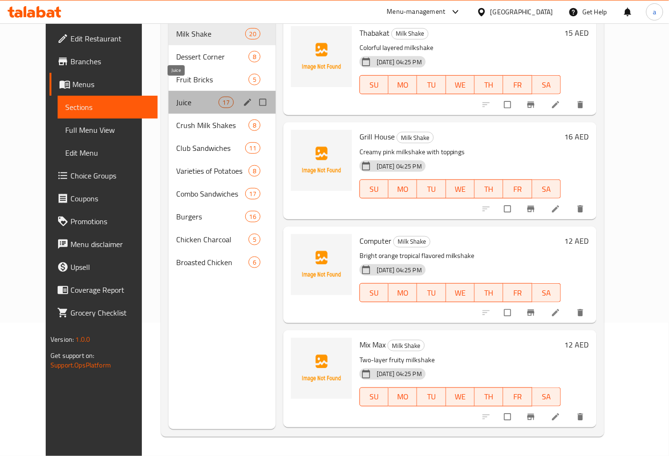
click at [186, 97] on span "Juice" at bounding box center [197, 102] width 42 height 11
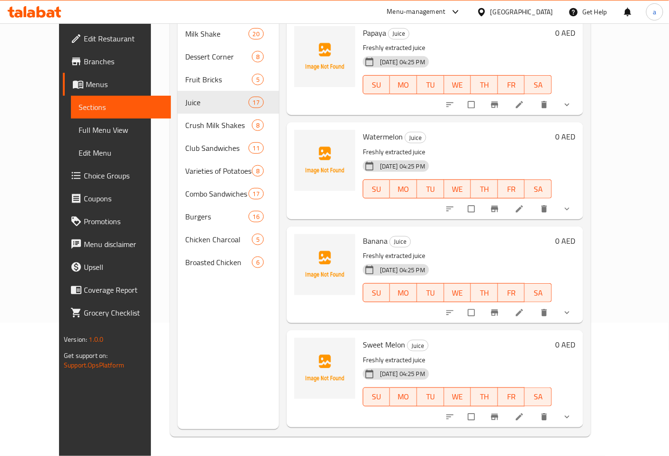
scroll to position [1334, 0]
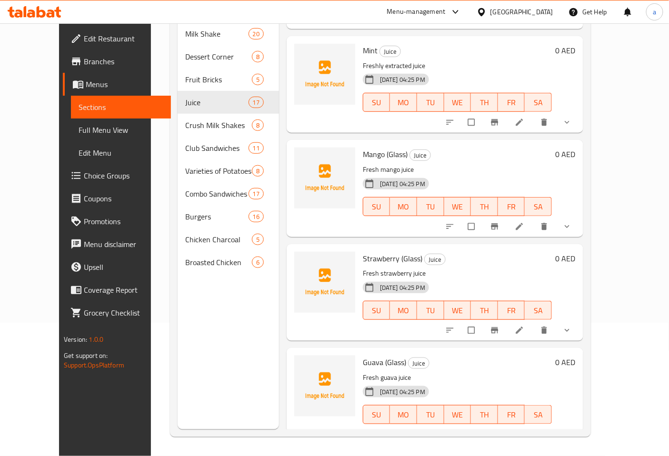
click at [579, 424] on button "show more" at bounding box center [567, 434] width 23 height 21
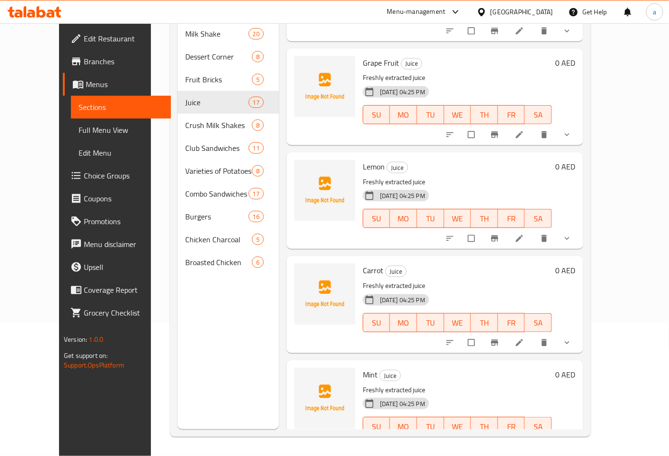
scroll to position [990, 0]
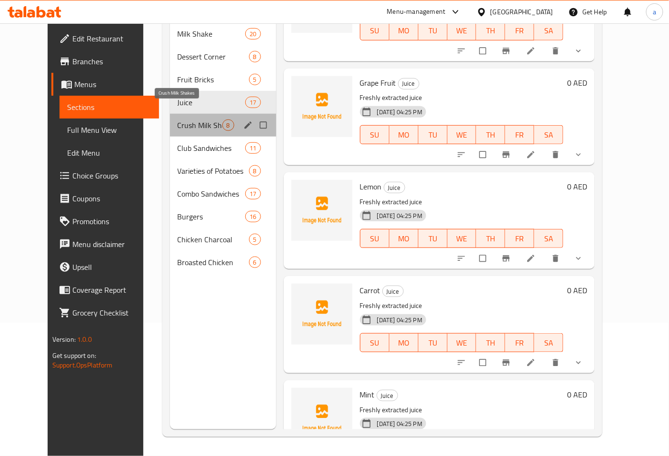
click at [178, 119] on span "Crush Milk Shakes" at bounding box center [200, 124] width 45 height 11
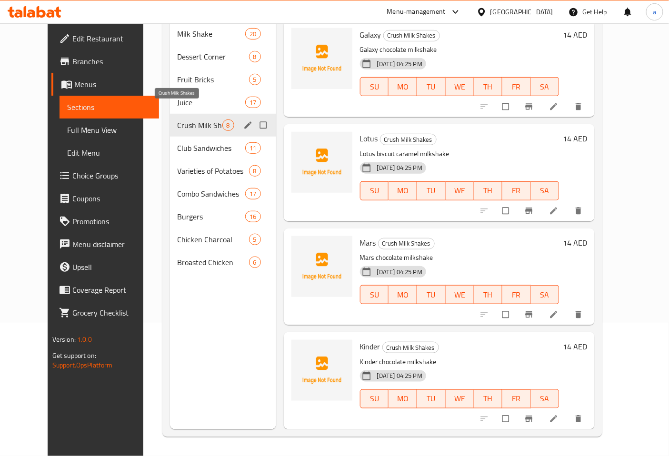
scroll to position [398, 0]
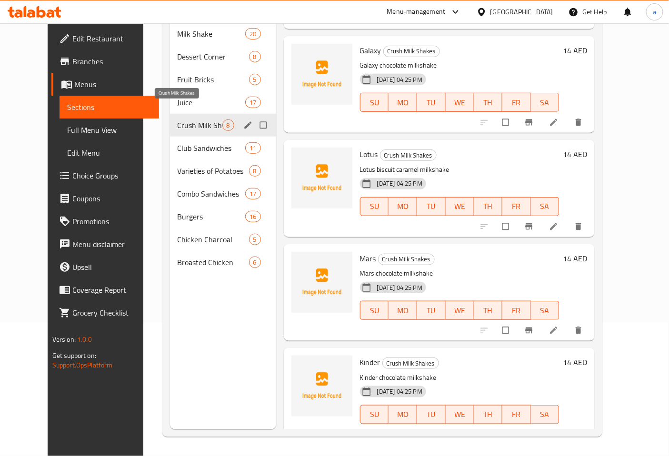
click at [178, 119] on span "Crush Milk Shakes" at bounding box center [200, 124] width 45 height 11
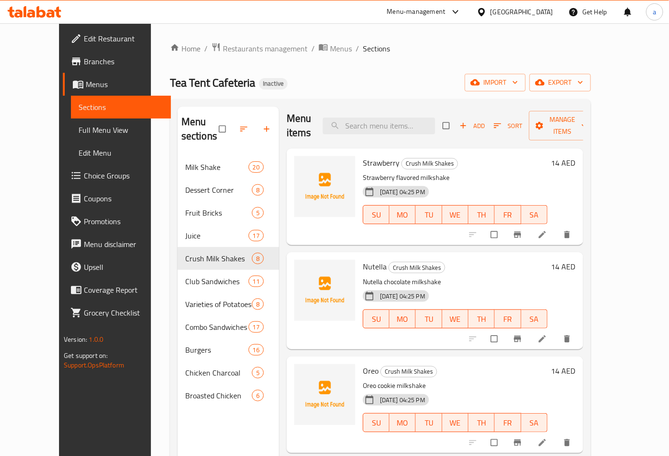
scroll to position [0, 0]
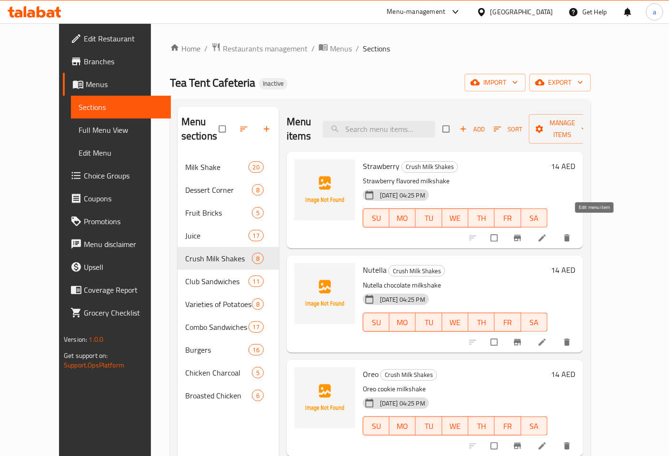
click at [545, 235] on icon at bounding box center [541, 238] width 7 height 7
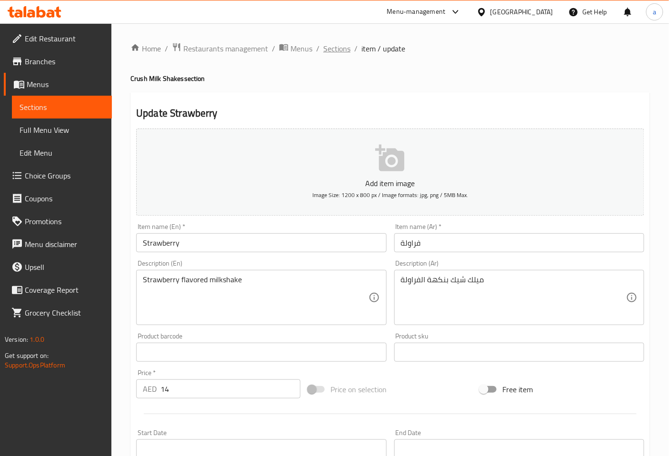
click at [345, 48] on span "Sections" at bounding box center [336, 48] width 27 height 11
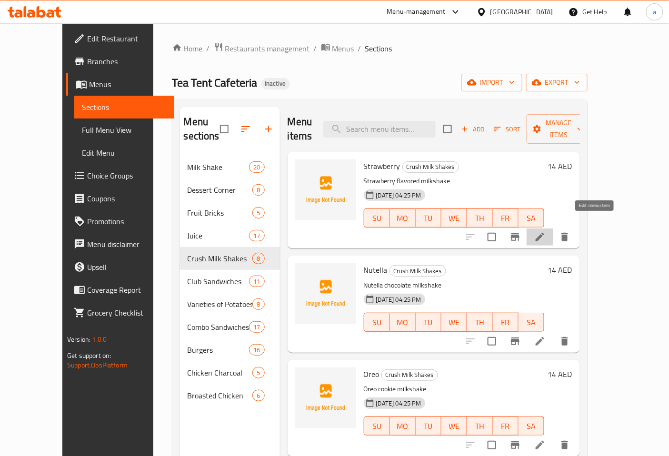
click at [545, 231] on icon at bounding box center [539, 236] width 11 height 11
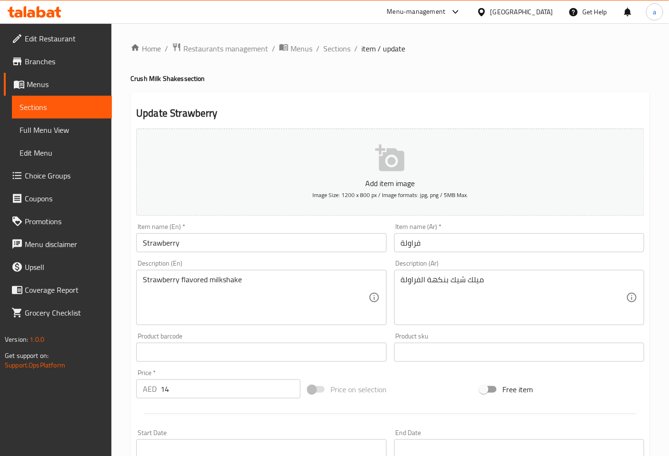
click at [53, 104] on span "Sections" at bounding box center [62, 106] width 85 height 11
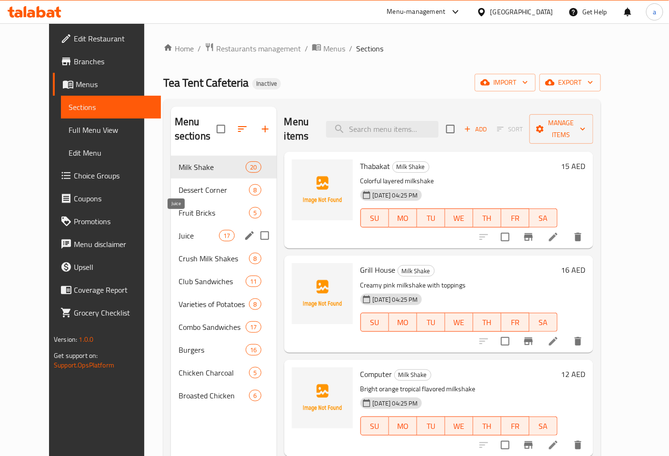
click at [178, 230] on span "Juice" at bounding box center [198, 235] width 40 height 11
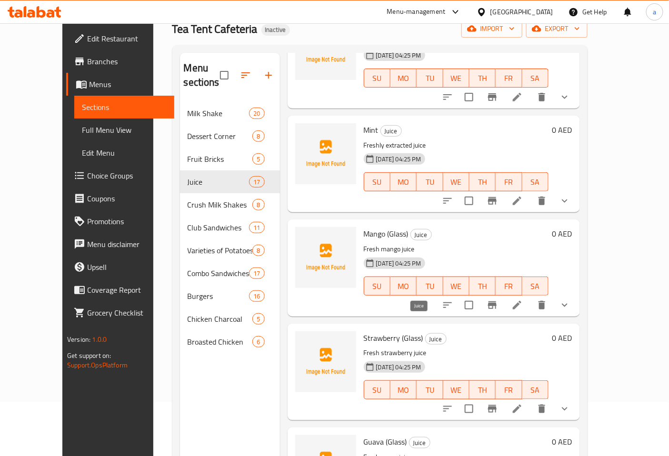
scroll to position [106, 0]
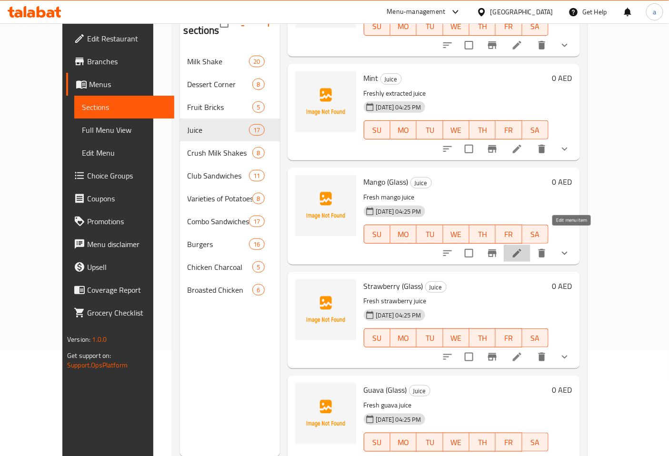
click at [521, 249] on icon at bounding box center [517, 253] width 9 height 9
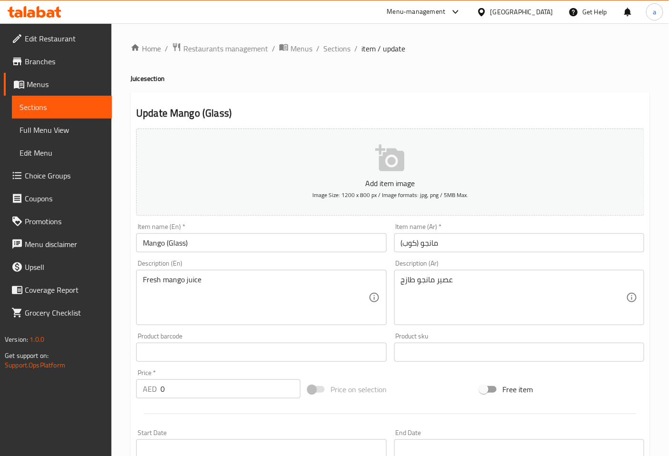
click at [413, 244] on input "مانجو (كوب)" at bounding box center [519, 242] width 250 height 19
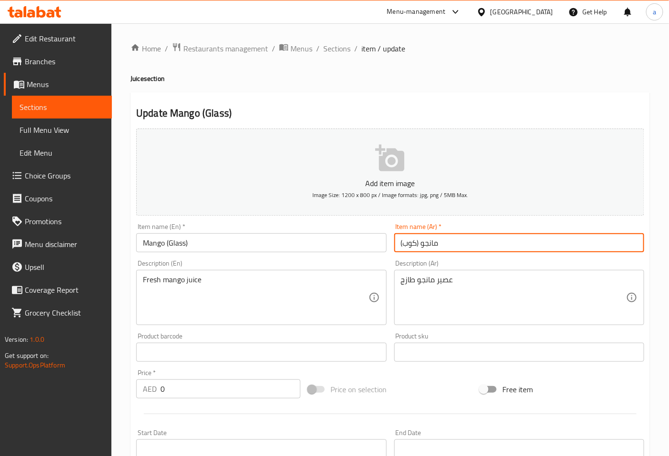
click at [413, 244] on input "مانجو (كوب)" at bounding box center [519, 242] width 250 height 19
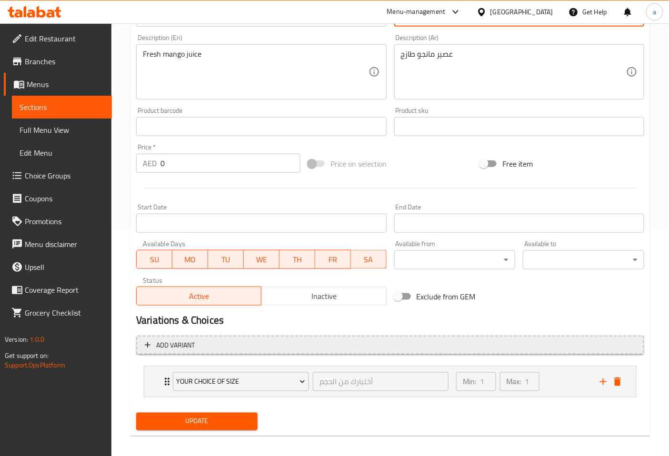
scroll to position [231, 0]
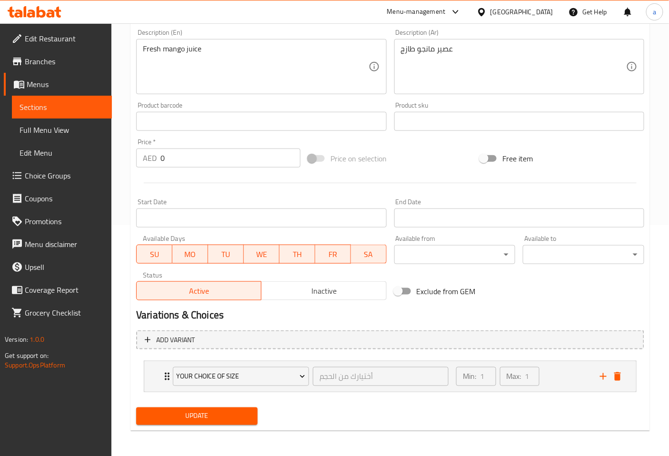
type input "مانجو (جلاس)"
click at [238, 412] on span "Update" at bounding box center [197, 416] width 106 height 12
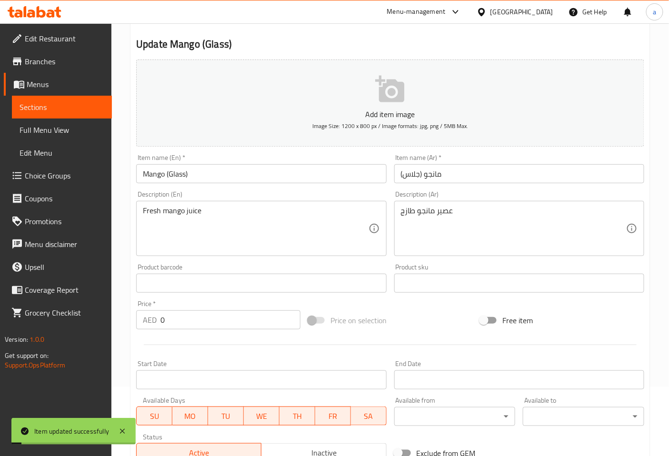
scroll to position [0, 0]
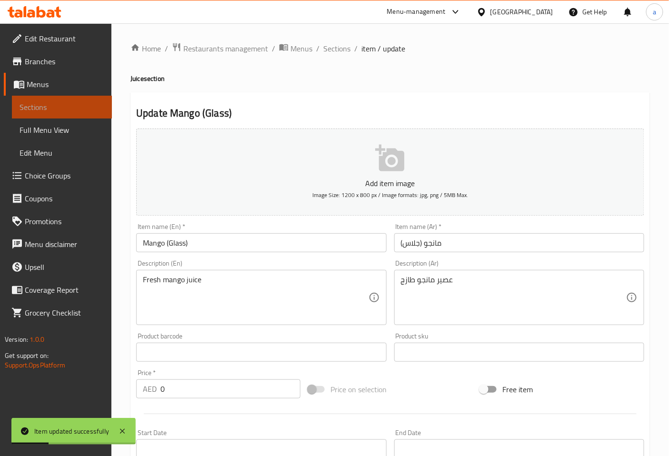
click at [61, 102] on span "Sections" at bounding box center [62, 106] width 85 height 11
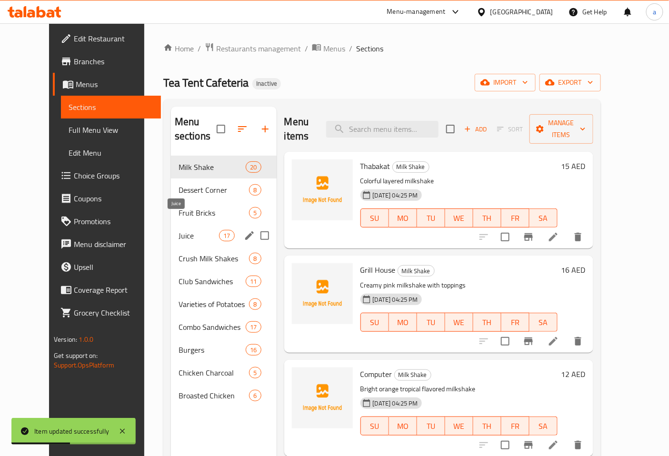
click at [178, 230] on span "Juice" at bounding box center [198, 235] width 40 height 11
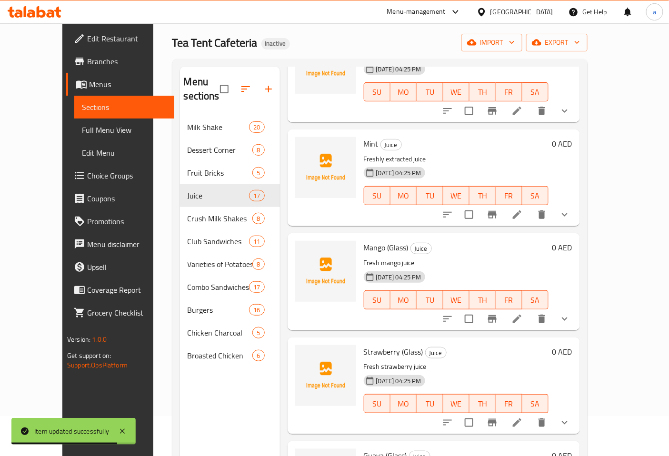
scroll to position [106, 0]
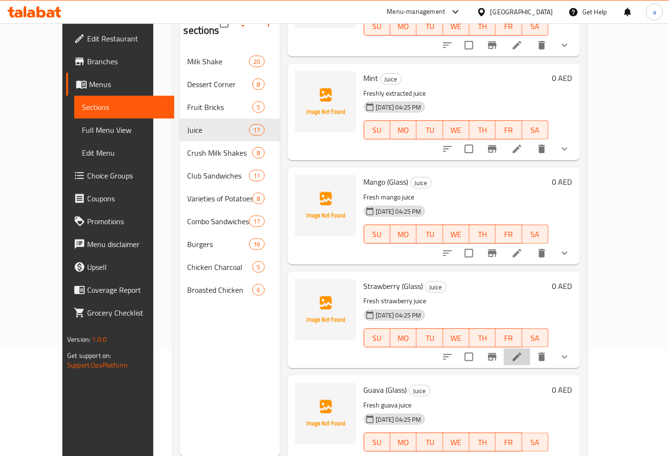
click at [530, 348] on li at bounding box center [516, 356] width 27 height 17
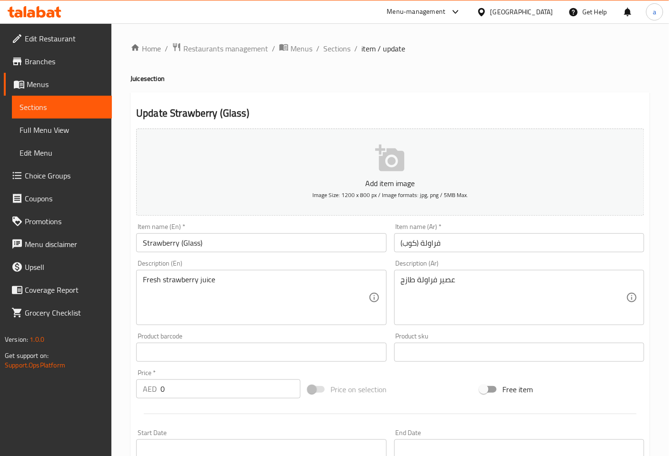
click at [405, 244] on input "فراولة (كوب)" at bounding box center [519, 242] width 250 height 19
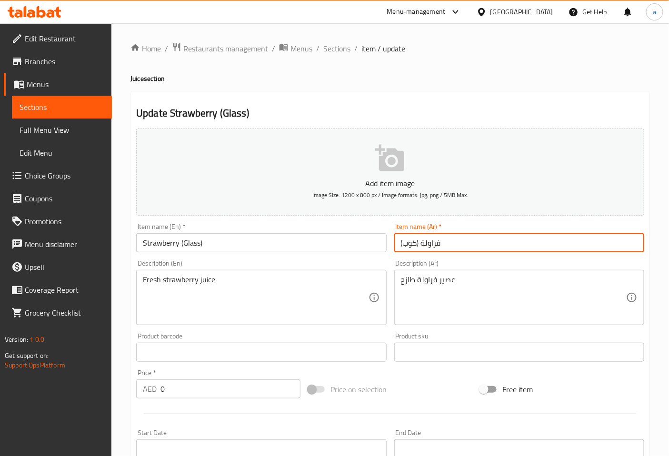
click at [405, 244] on input "فراولة (كوب)" at bounding box center [519, 242] width 250 height 19
click at [410, 243] on input "فراولة (كوب)" at bounding box center [519, 242] width 250 height 19
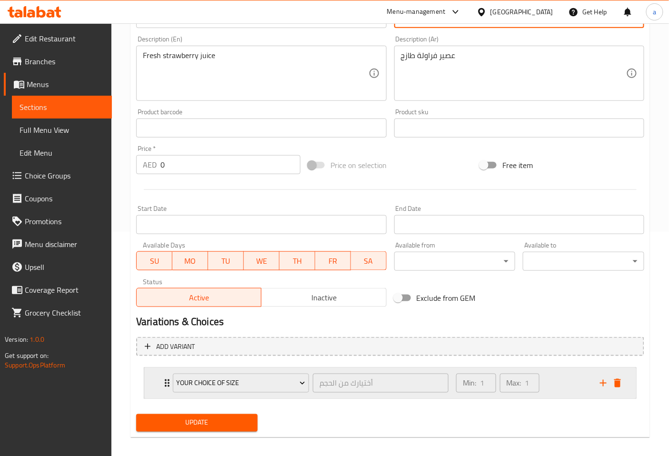
scroll to position [231, 0]
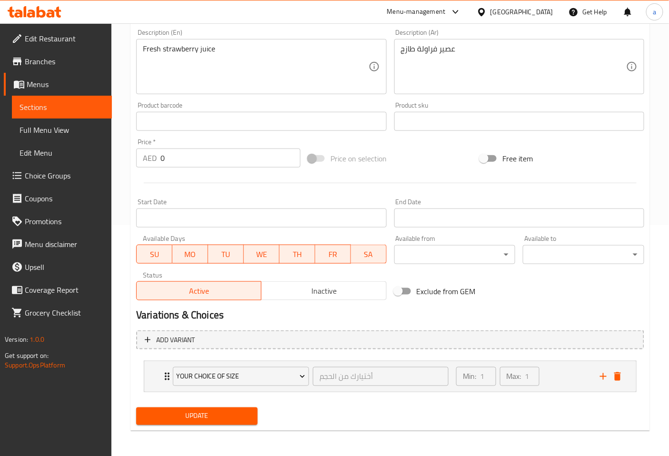
type input "فراولة (جلاس)"
click at [232, 413] on span "Update" at bounding box center [197, 416] width 106 height 12
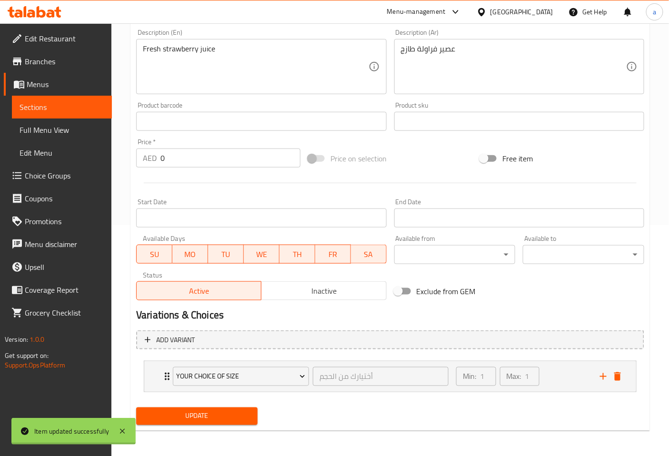
scroll to position [0, 0]
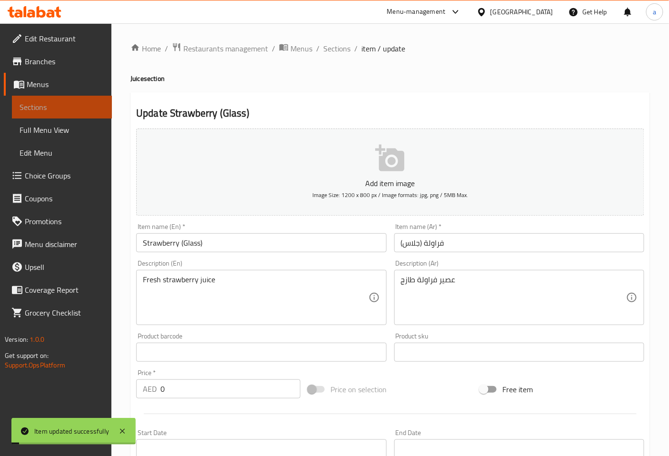
click at [92, 106] on span "Sections" at bounding box center [62, 106] width 85 height 11
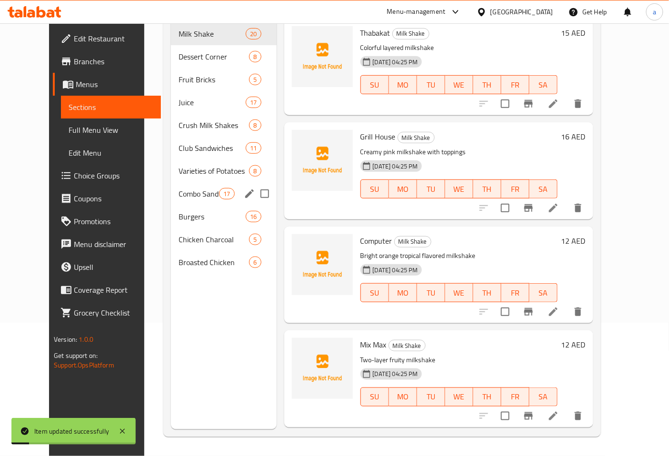
scroll to position [80, 0]
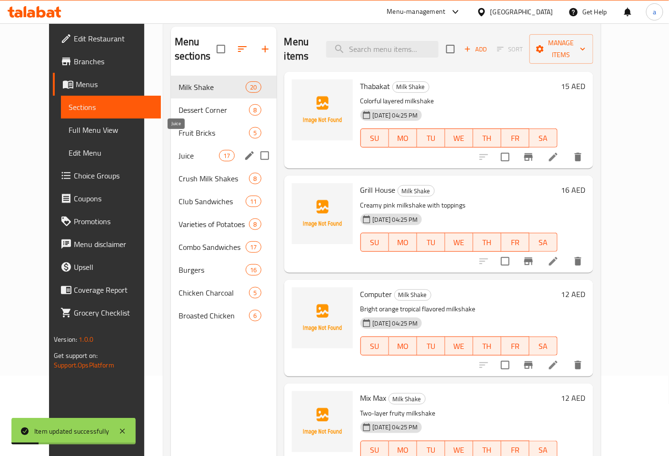
click at [178, 150] on span "Juice" at bounding box center [198, 155] width 40 height 11
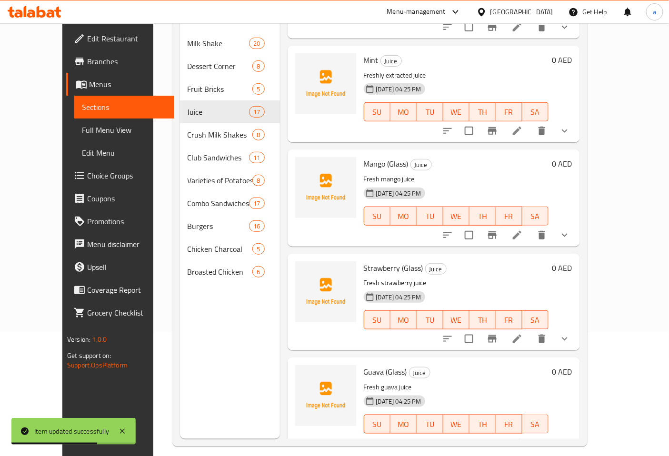
scroll to position [133, 0]
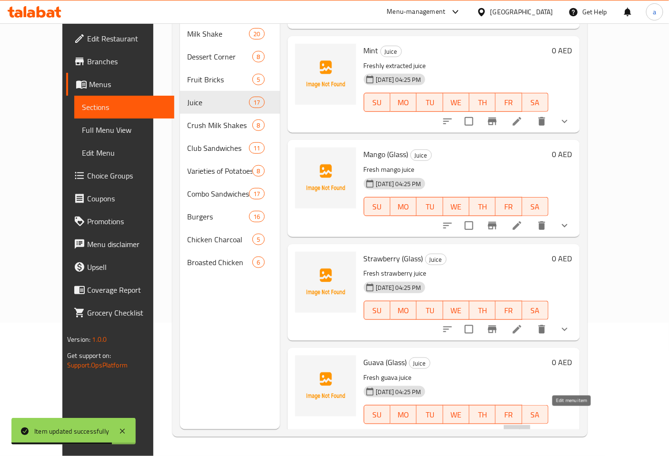
click at [521, 429] on icon at bounding box center [517, 433] width 9 height 9
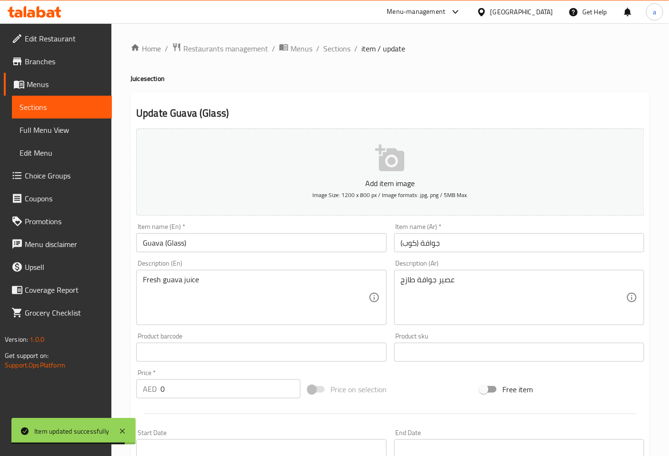
click at [408, 248] on input "جوافة (كوب)" at bounding box center [519, 242] width 250 height 19
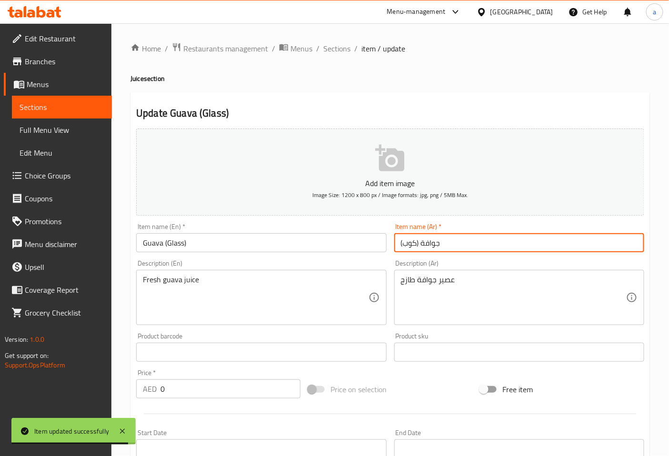
click at [408, 248] on input "جوافة (كوب)" at bounding box center [519, 242] width 250 height 19
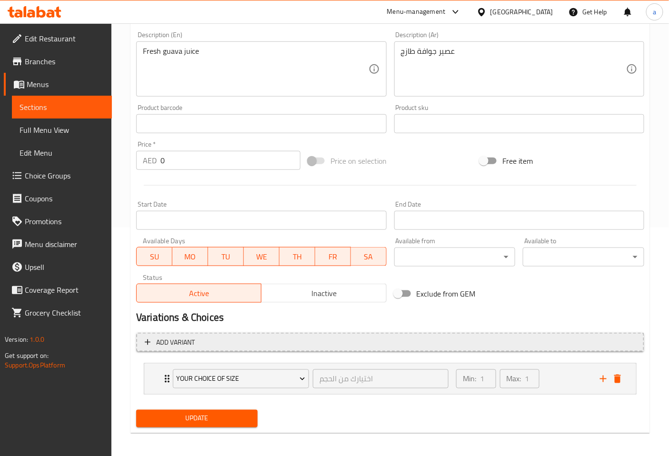
scroll to position [231, 0]
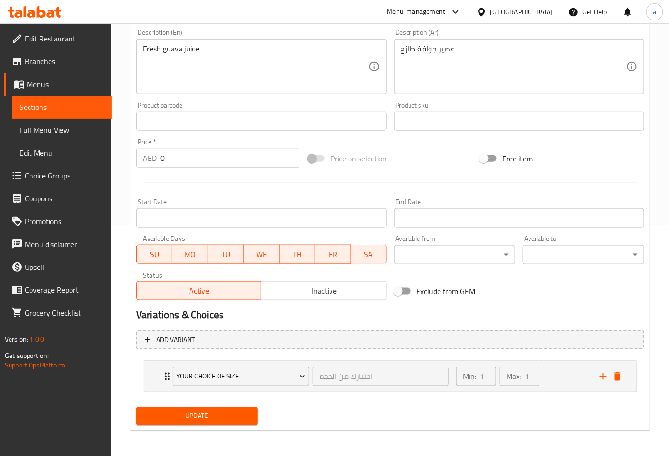
type input "جوافة (جلاس)"
click at [213, 404] on div "Update" at bounding box center [196, 416] width 129 height 25
click at [215, 410] on span "Update" at bounding box center [197, 416] width 106 height 12
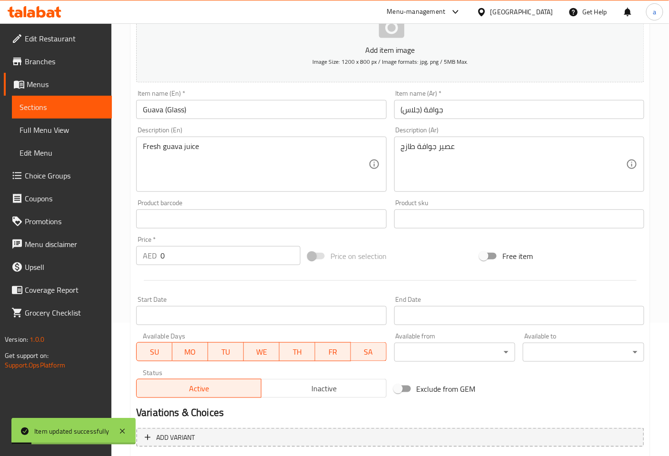
scroll to position [0, 0]
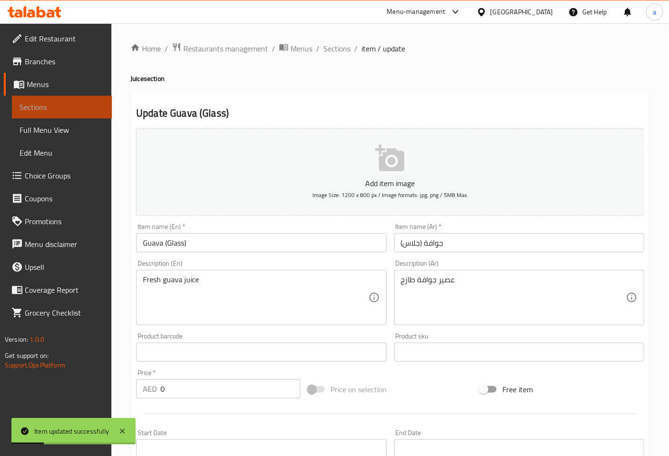
click at [57, 98] on link "Sections" at bounding box center [62, 107] width 100 height 23
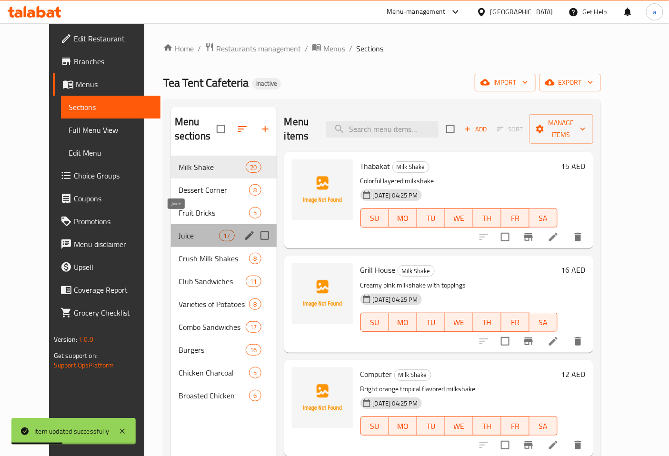
click at [178, 230] on span "Juice" at bounding box center [198, 235] width 40 height 11
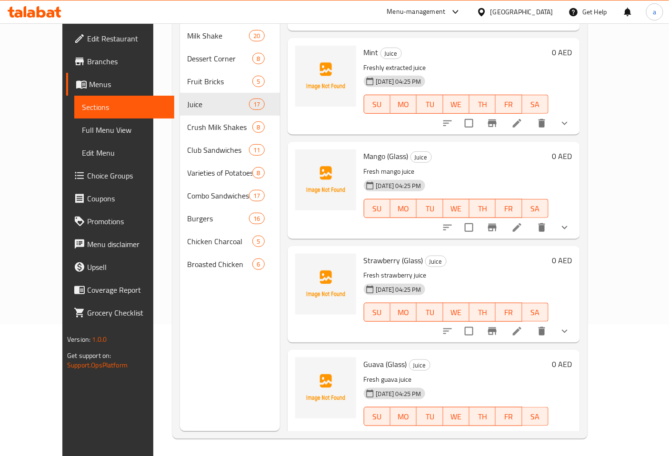
scroll to position [133, 0]
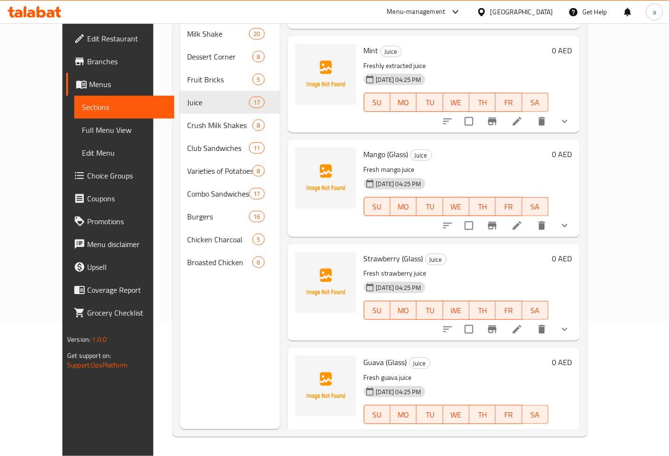
click at [87, 170] on span "Choice Groups" at bounding box center [126, 175] width 79 height 11
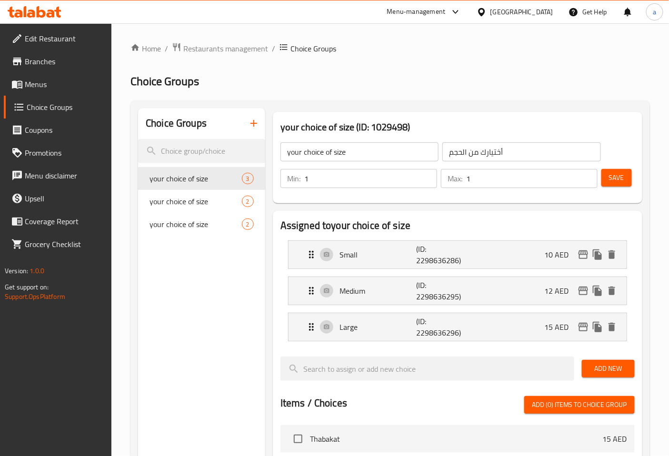
click at [363, 157] on input "your choice of size" at bounding box center [359, 151] width 158 height 19
click at [206, 259] on div "Choice Groups your choice of size 3 your choice of size 2 your choice of size 2" at bounding box center [201, 440] width 127 height 665
click at [197, 205] on span "your choice of size" at bounding box center [181, 201] width 64 height 11
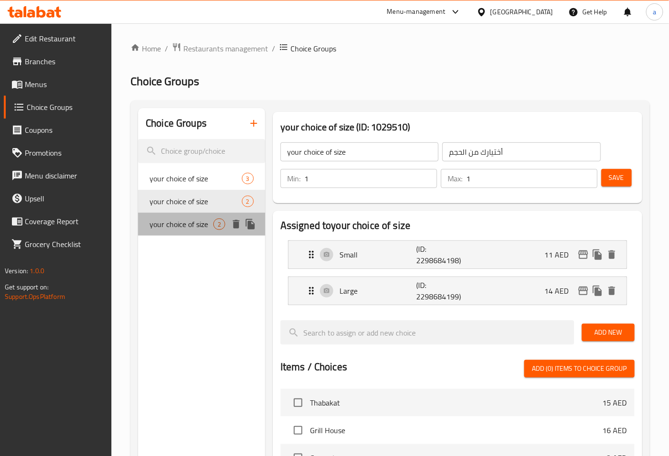
click at [177, 218] on span "your choice of size" at bounding box center [181, 223] width 64 height 11
type input "your choice of size"
type input "اختيارك من الحجم"
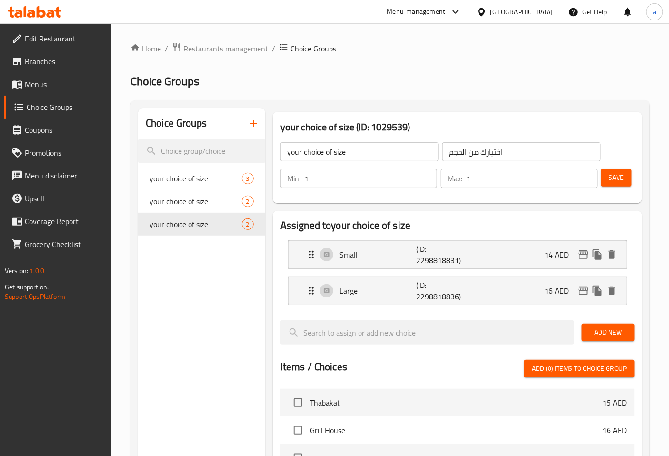
click at [59, 105] on span "Choice Groups" at bounding box center [66, 106] width 78 height 11
click at [50, 81] on span "Menus" at bounding box center [64, 84] width 79 height 11
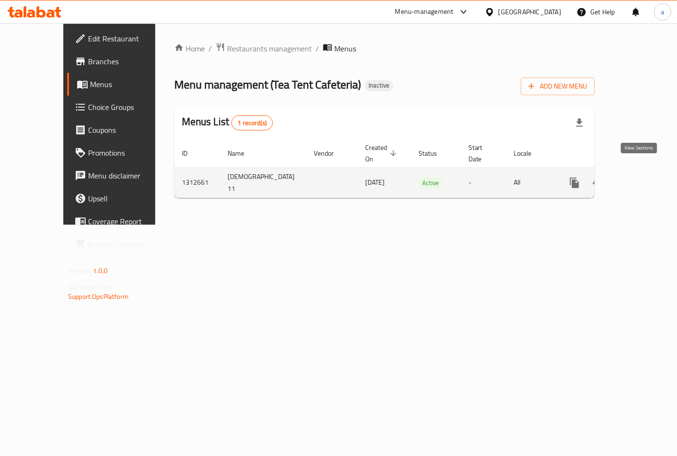
click at [632, 174] on link "enhanced table" at bounding box center [643, 182] width 23 height 23
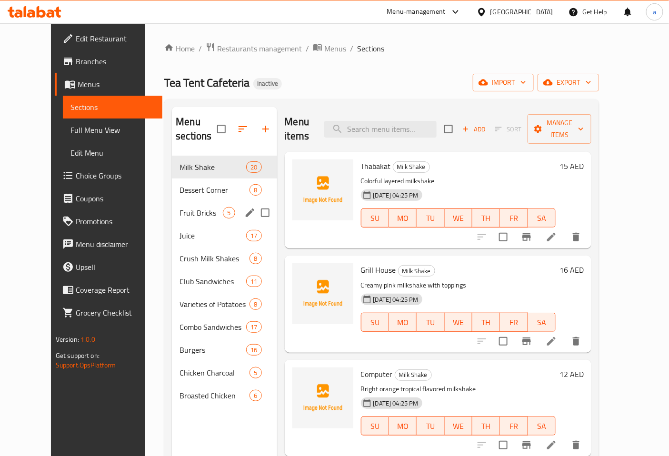
click at [176, 206] on div "Fruit Bricks 5" at bounding box center [224, 212] width 105 height 23
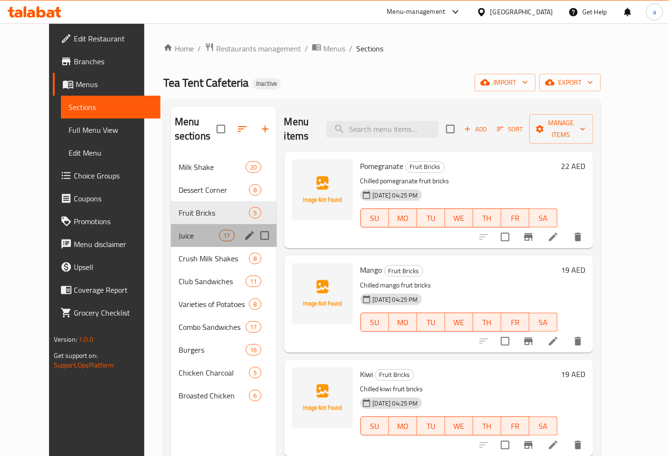
click at [173, 224] on div "Juice 17" at bounding box center [224, 235] width 106 height 23
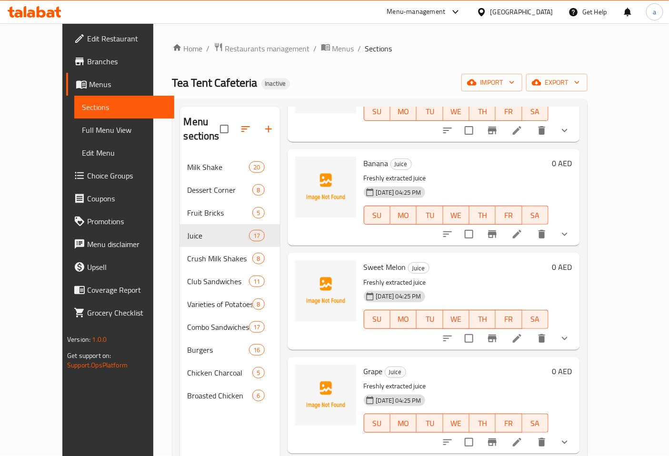
scroll to position [211, 0]
click at [567, 336] on icon "show more" at bounding box center [565, 337] width 6 height 3
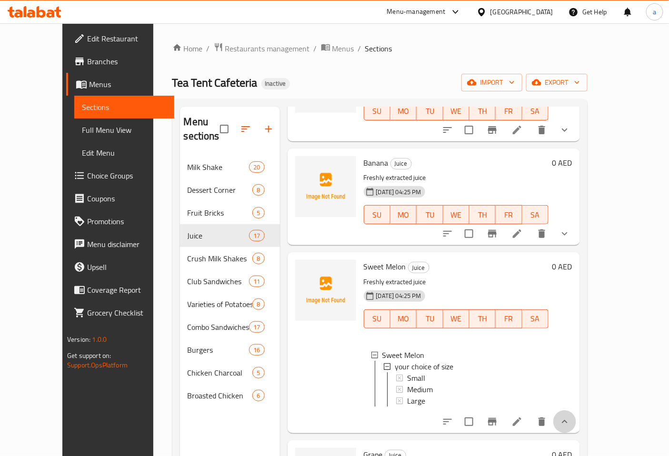
click at [576, 412] on button "show more" at bounding box center [564, 421] width 23 height 23
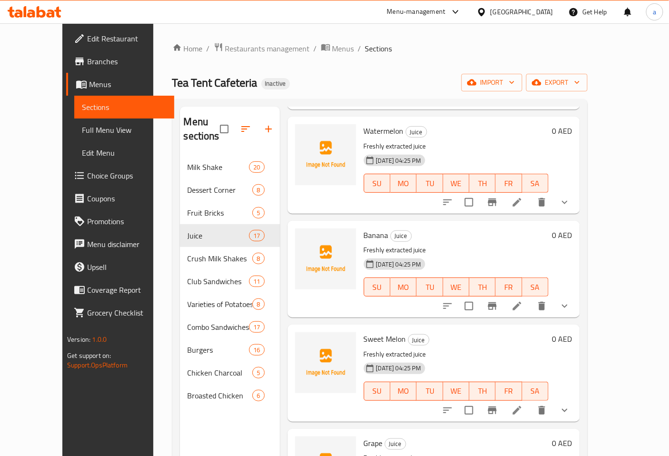
scroll to position [53, 0]
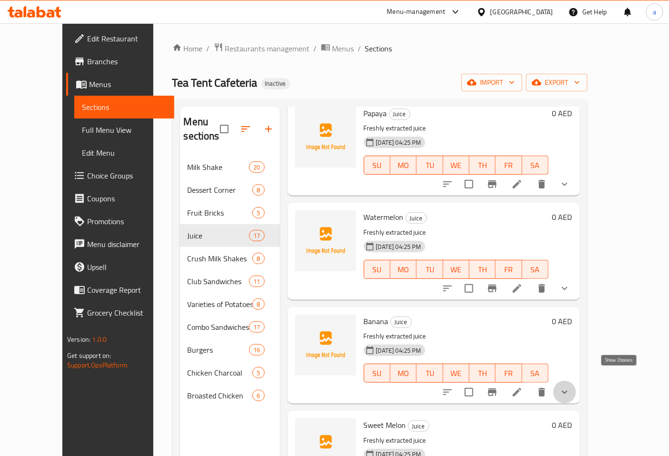
click at [567, 391] on icon "show more" at bounding box center [565, 392] width 6 height 3
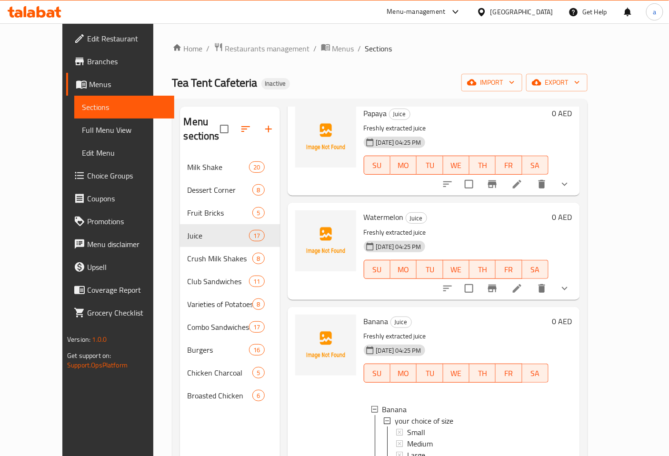
scroll to position [158, 0]
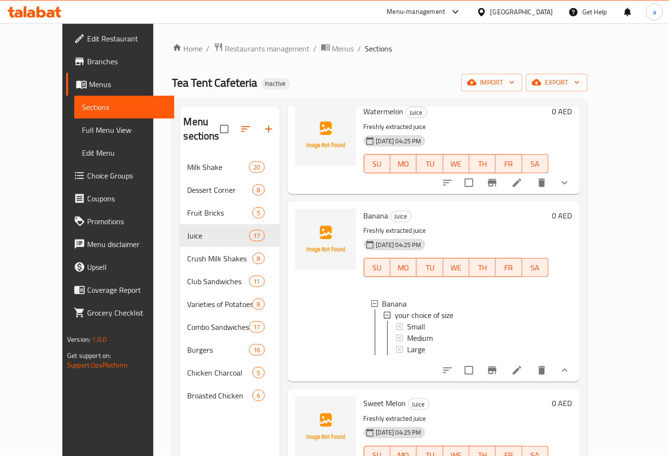
click at [570, 365] on icon "show more" at bounding box center [564, 370] width 11 height 11
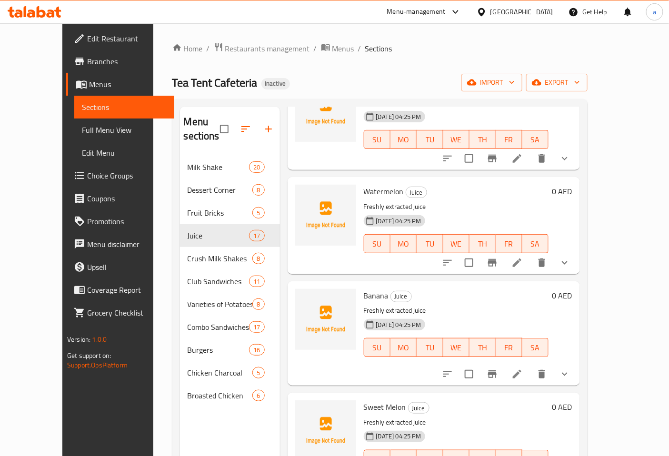
scroll to position [0, 0]
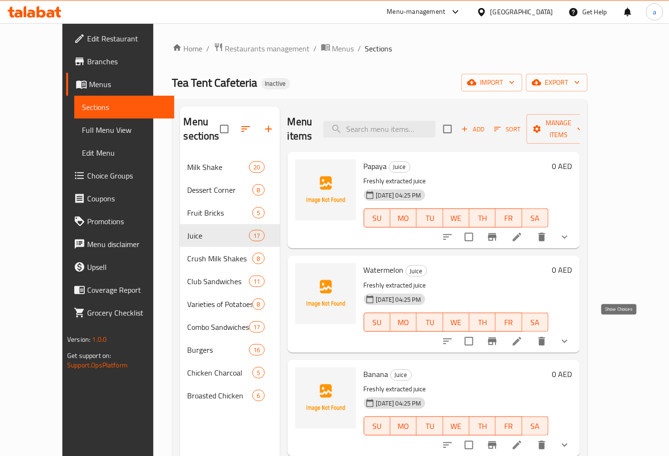
click at [570, 336] on icon "show more" at bounding box center [564, 341] width 11 height 11
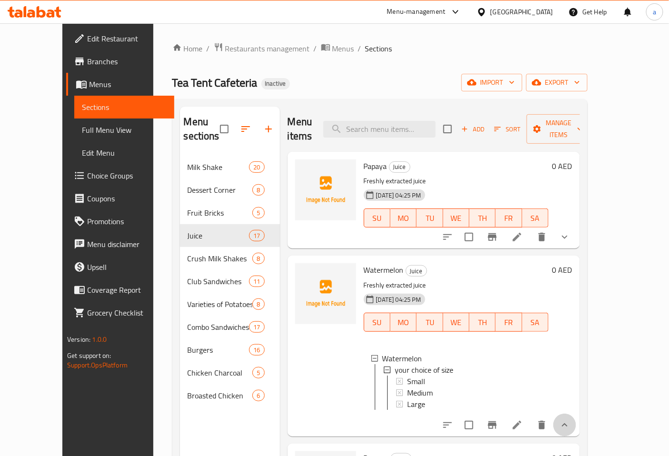
click at [576, 414] on button "show more" at bounding box center [564, 425] width 23 height 23
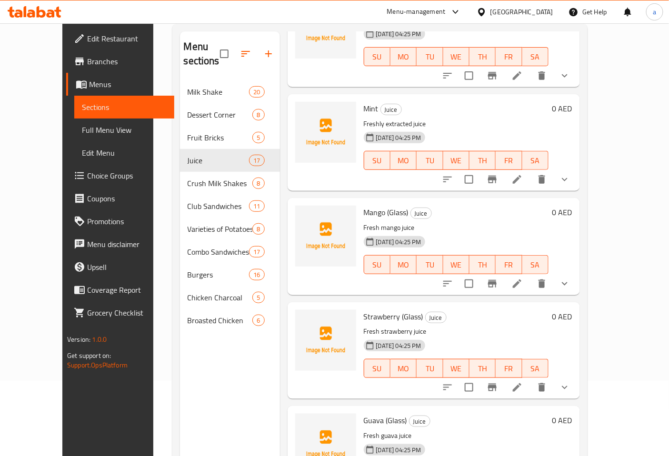
scroll to position [133, 0]
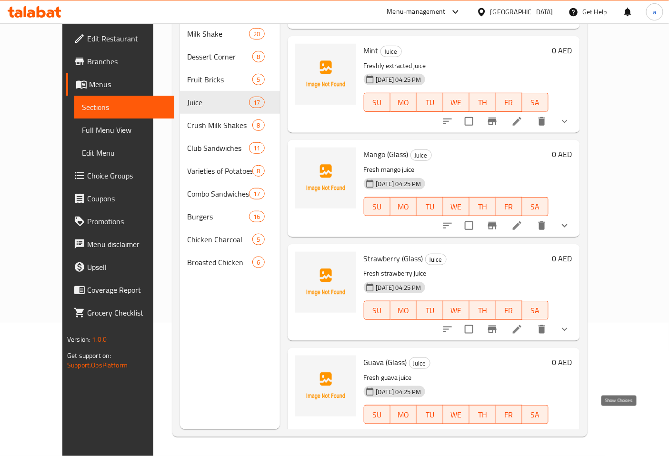
click at [567, 432] on icon "show more" at bounding box center [565, 433] width 6 height 3
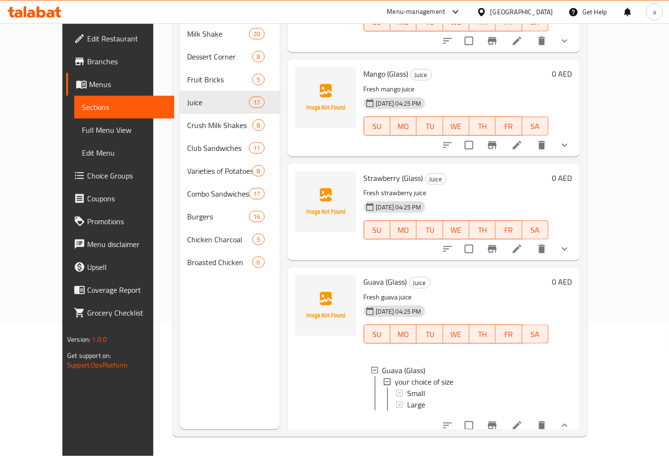
click at [570, 243] on icon "show more" at bounding box center [564, 248] width 11 height 11
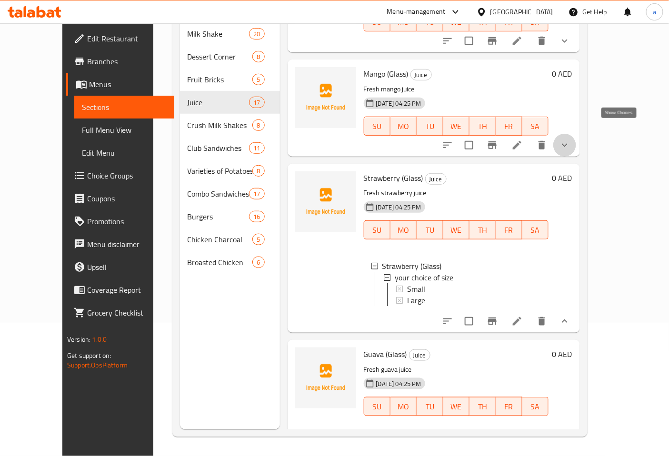
click at [570, 139] on icon "show more" at bounding box center [564, 144] width 11 height 11
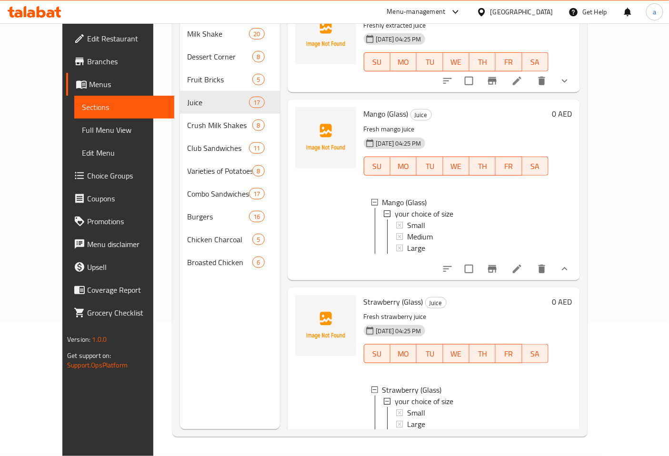
scroll to position [1309, 0]
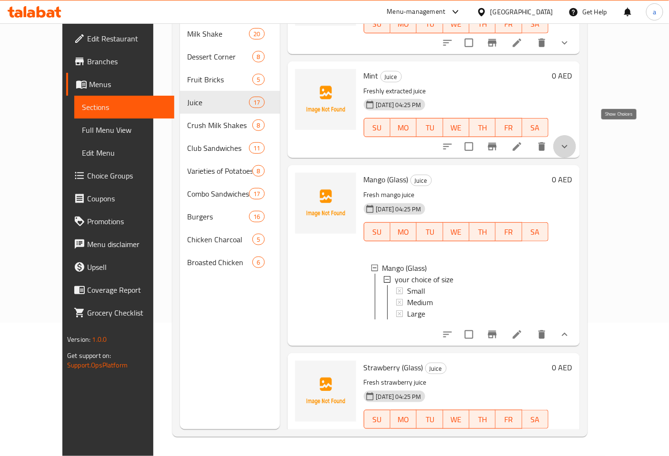
click at [570, 141] on icon "show more" at bounding box center [564, 146] width 11 height 11
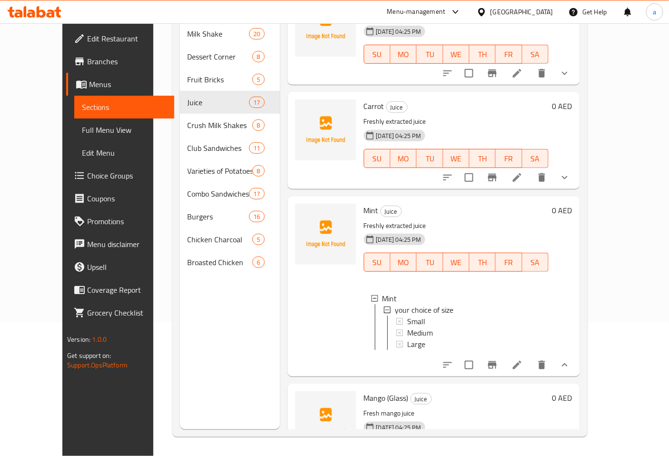
scroll to position [1150, 0]
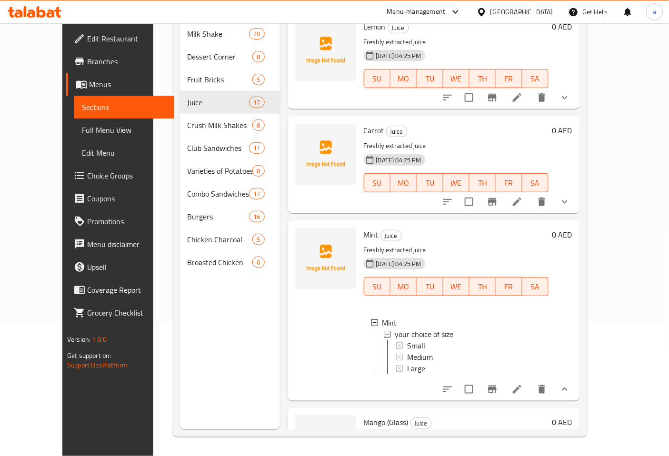
click at [570, 196] on icon "show more" at bounding box center [564, 201] width 11 height 11
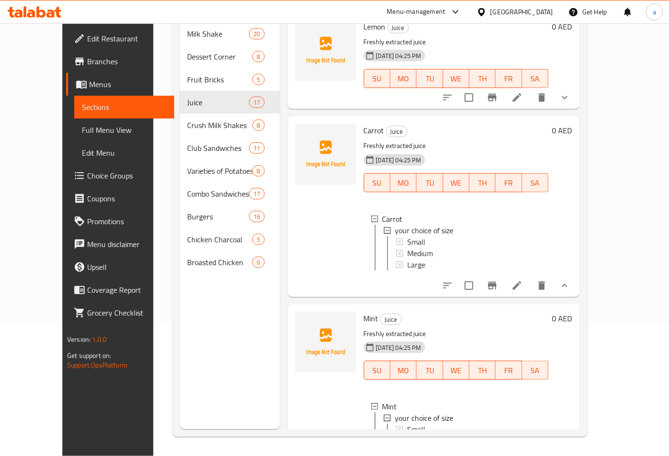
scroll to position [991, 0]
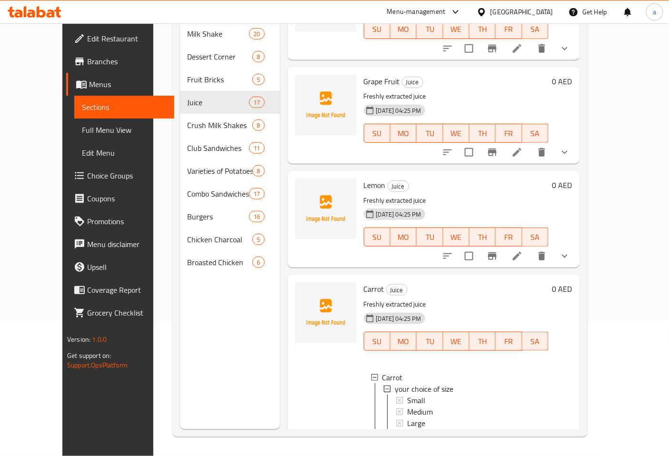
click at [570, 250] on icon "show more" at bounding box center [564, 255] width 11 height 11
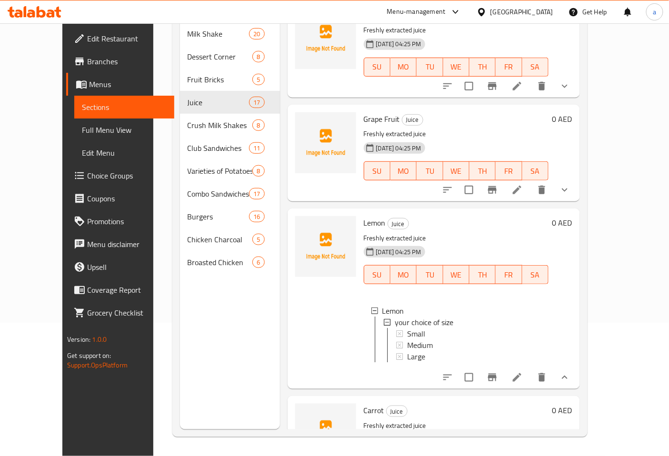
scroll to position [938, 0]
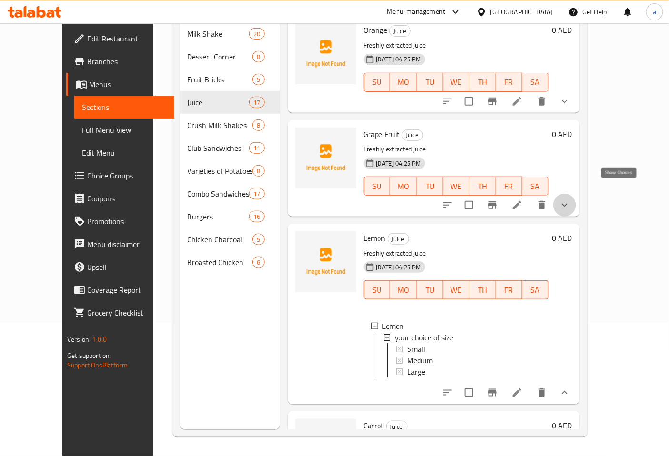
click at [570, 199] on icon "show more" at bounding box center [564, 204] width 11 height 11
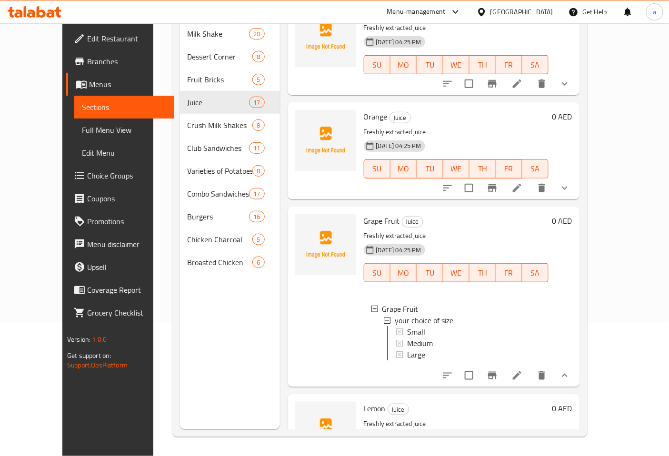
scroll to position [833, 0]
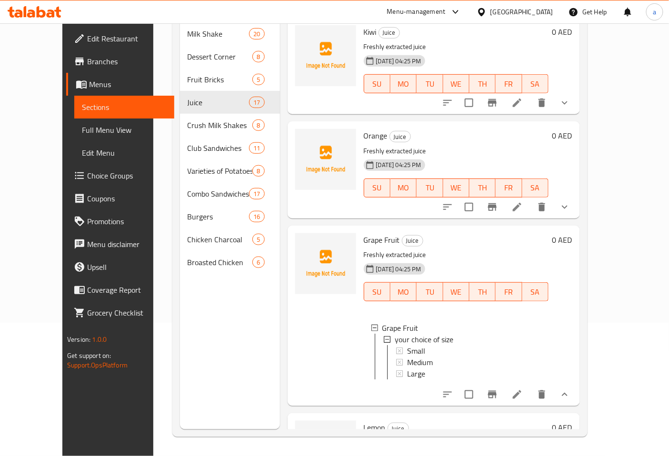
click at [570, 201] on icon "show more" at bounding box center [564, 206] width 11 height 11
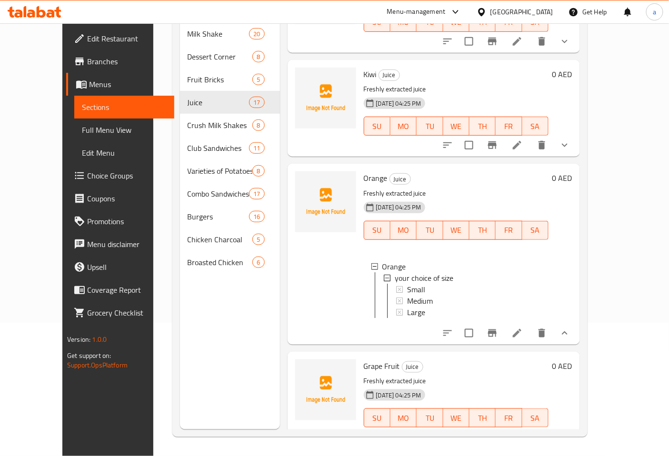
scroll to position [727, 0]
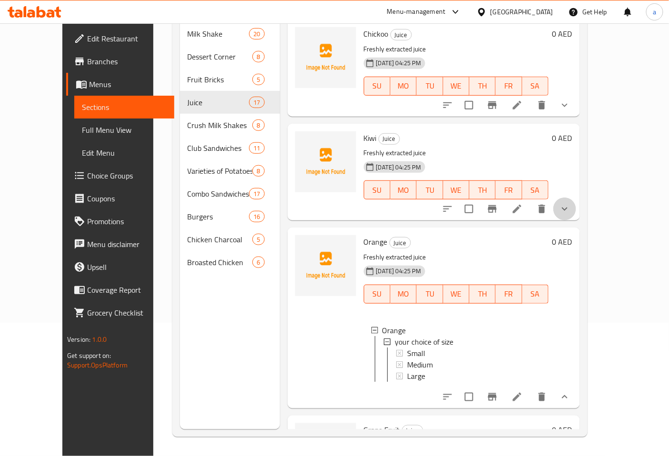
click at [570, 203] on icon "show more" at bounding box center [564, 208] width 11 height 11
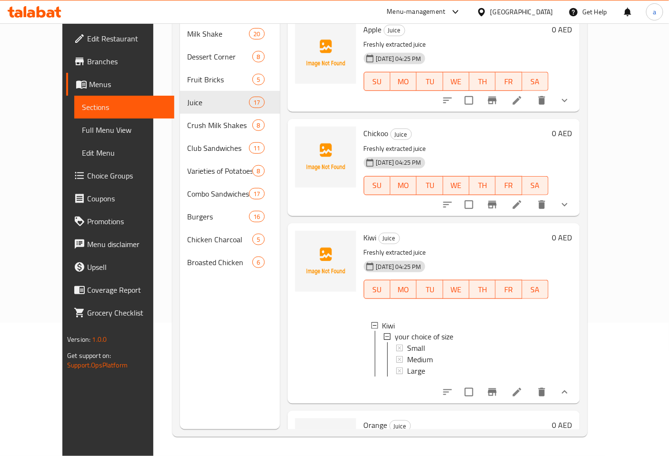
scroll to position [621, 0]
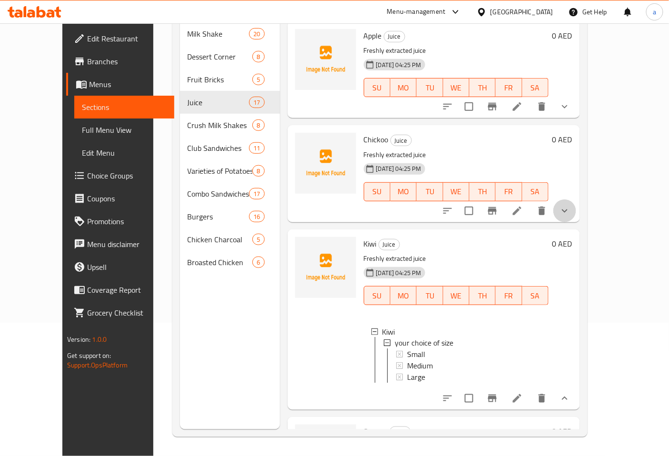
click at [570, 205] on icon "show more" at bounding box center [564, 210] width 11 height 11
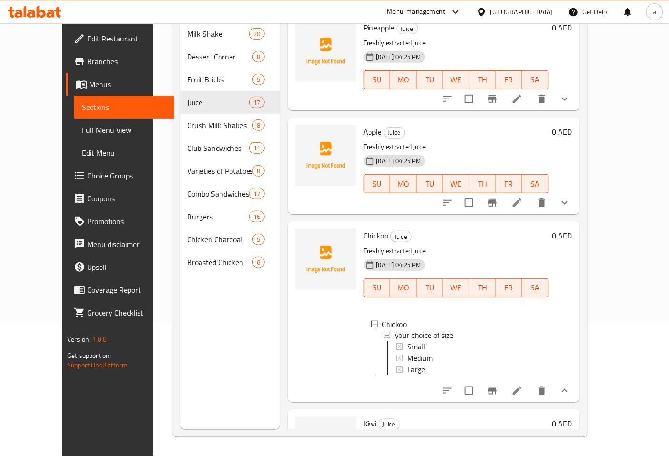
scroll to position [515, 0]
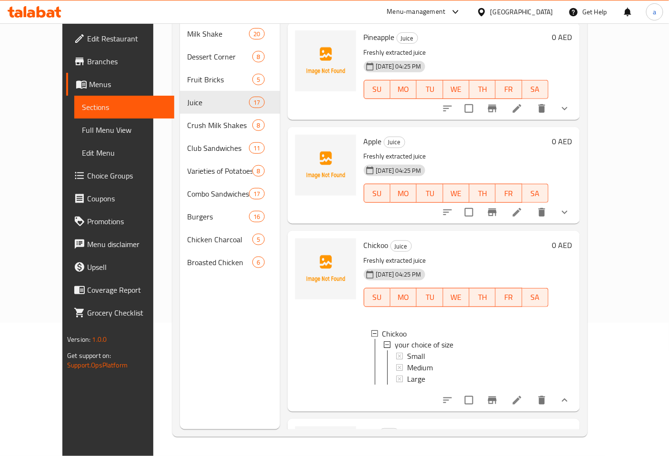
click at [570, 207] on icon "show more" at bounding box center [564, 212] width 11 height 11
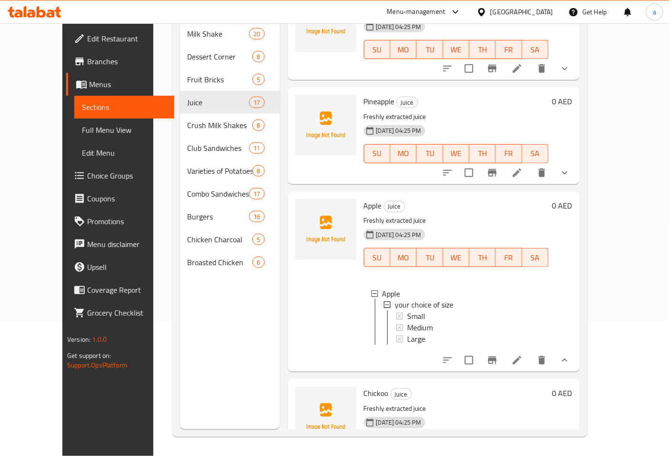
scroll to position [357, 0]
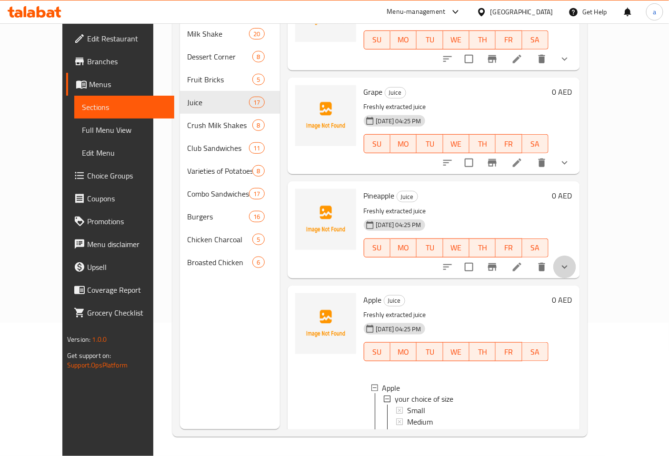
click at [576, 256] on button "show more" at bounding box center [564, 267] width 23 height 23
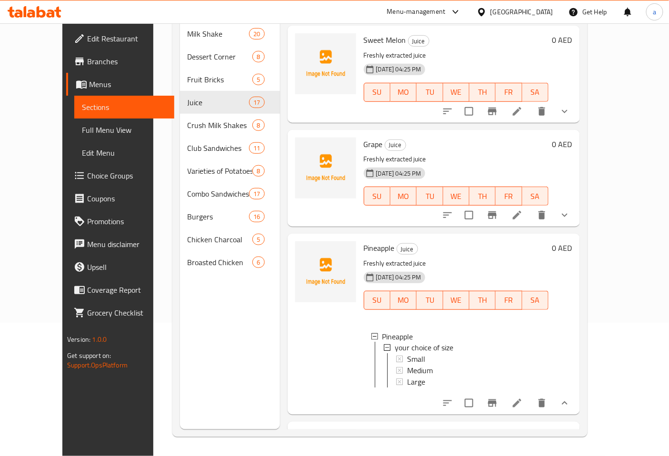
scroll to position [304, 0]
click at [570, 210] on icon "show more" at bounding box center [564, 215] width 11 height 11
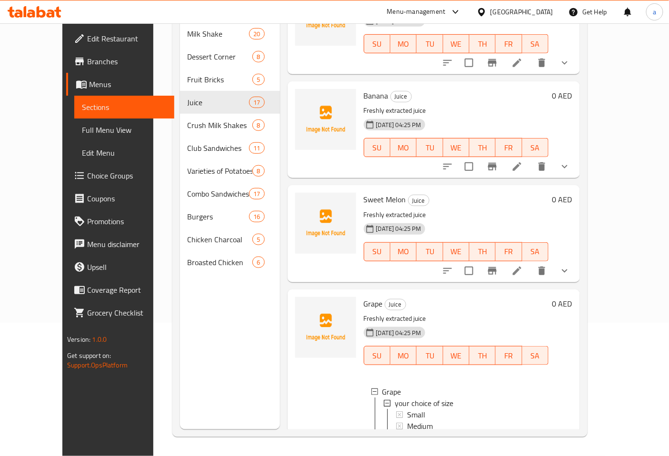
scroll to position [198, 0]
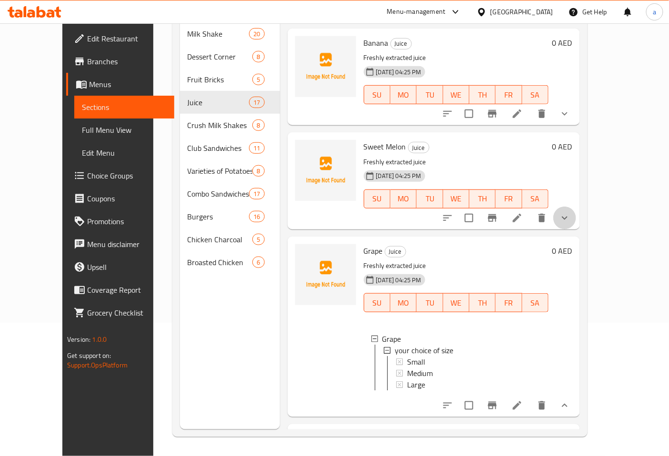
click at [576, 211] on button "show more" at bounding box center [564, 218] width 23 height 23
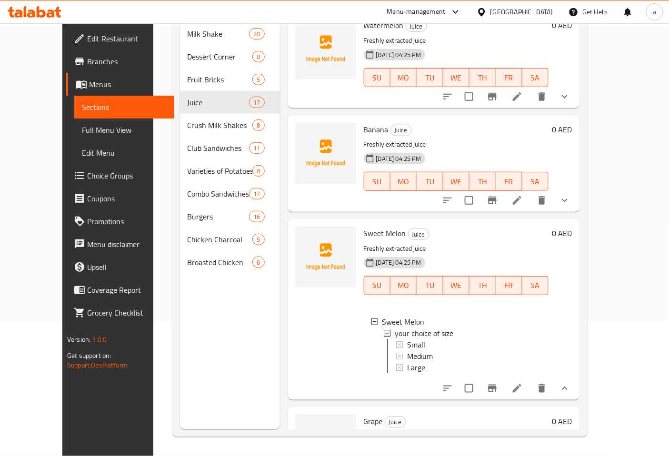
scroll to position [92, 0]
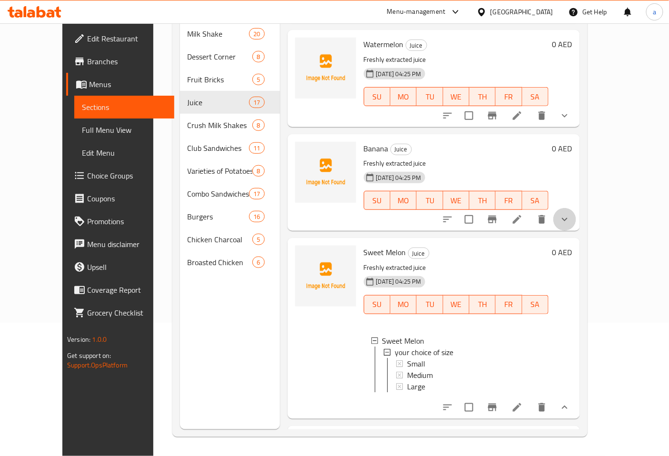
click at [570, 214] on icon "show more" at bounding box center [564, 219] width 11 height 11
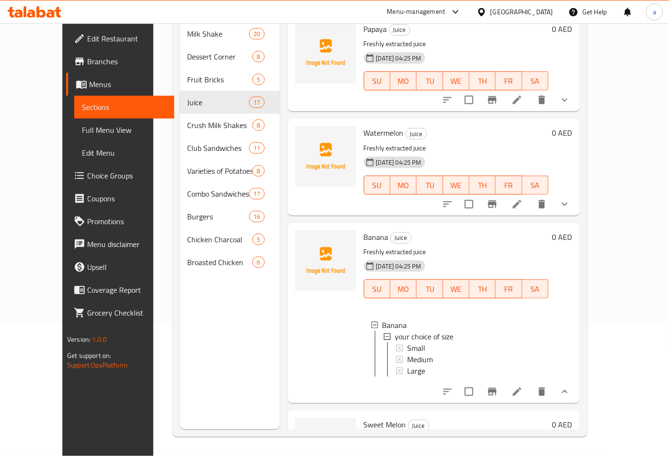
scroll to position [0, 0]
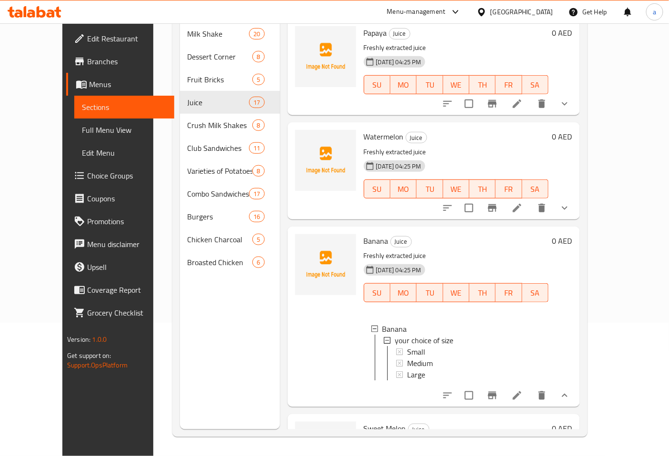
click at [570, 202] on icon "show more" at bounding box center [564, 207] width 11 height 11
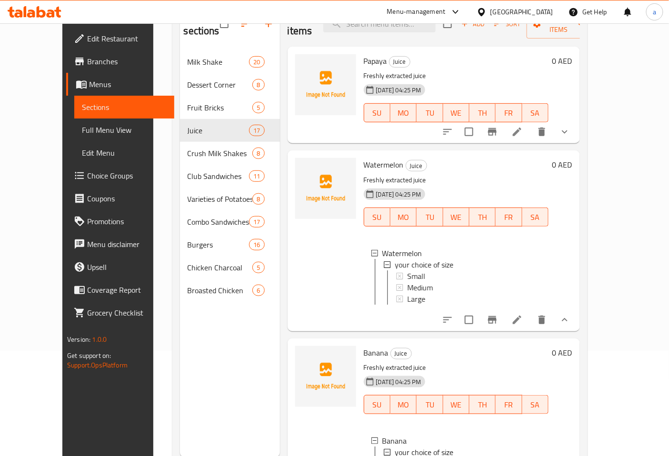
scroll to position [80, 0]
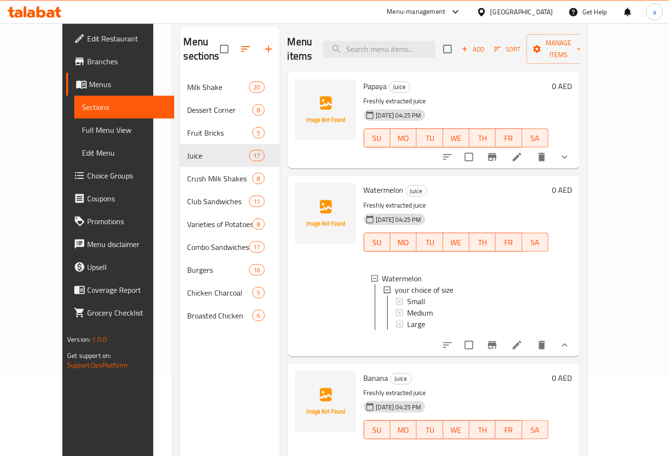
click at [580, 155] on div "Menu items Add Sort Manage items Papaya Juice Freshly extracted juice 17-09-202…" at bounding box center [430, 255] width 300 height 456
click at [576, 149] on button "show more" at bounding box center [564, 157] width 23 height 23
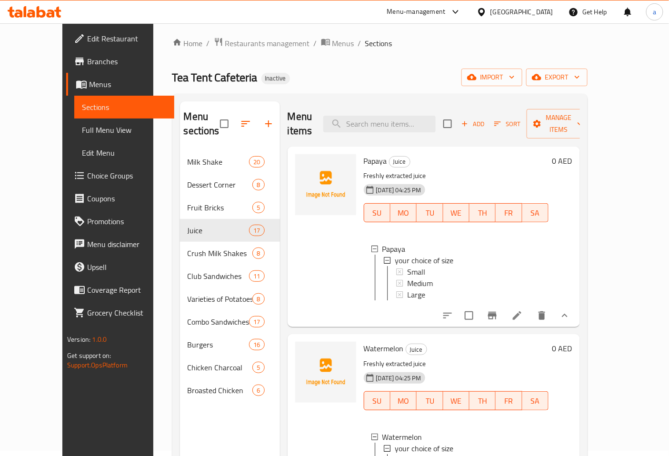
scroll to position [0, 0]
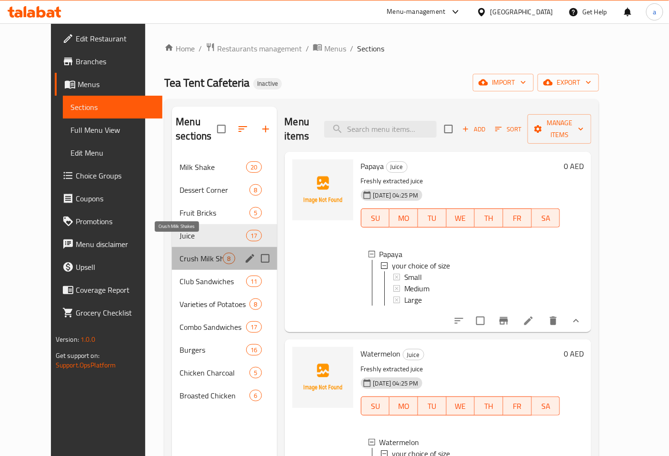
click at [197, 253] on span "Crush Milk Shakes" at bounding box center [200, 258] width 43 height 11
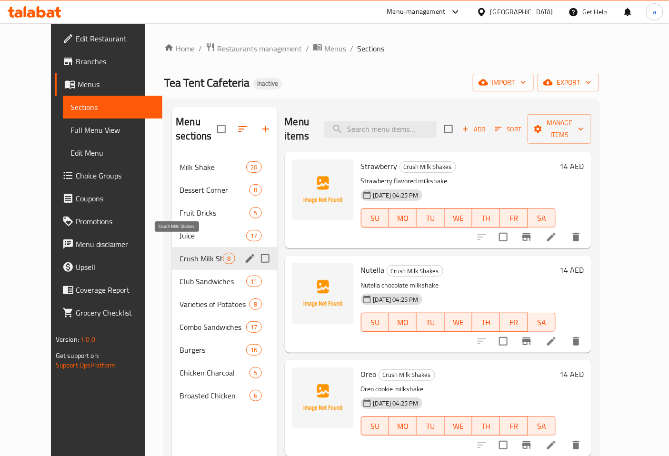
click at [179, 253] on span "Crush Milk Shakes" at bounding box center [200, 258] width 43 height 11
click at [244, 253] on icon "edit" at bounding box center [249, 258] width 11 height 11
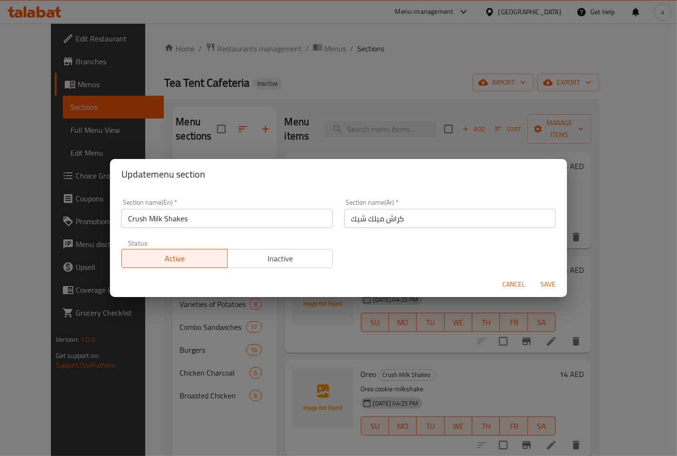
click at [216, 306] on div "Update menu section Section name(En)   * Crush Milk Shakes Section name(En) * S…" at bounding box center [338, 228] width 677 height 456
click at [511, 283] on span "Cancel" at bounding box center [513, 284] width 23 height 12
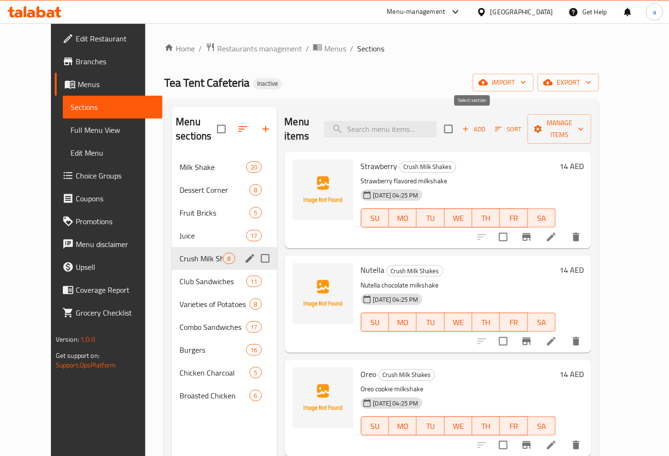
click at [458, 125] on input "checkbox" at bounding box center [448, 129] width 20 height 20
checkbox input "true"
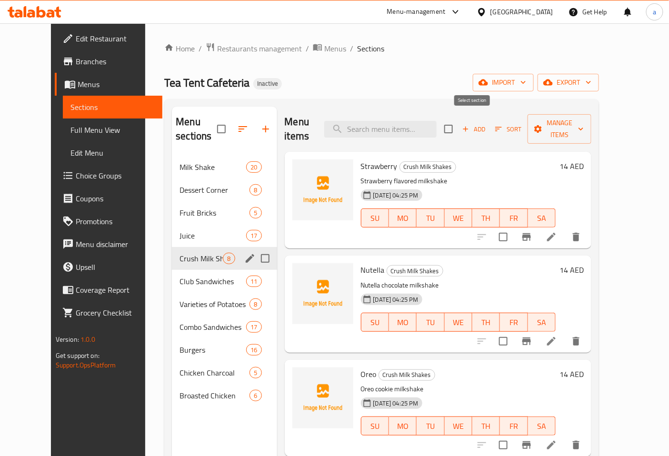
checkbox input "true"
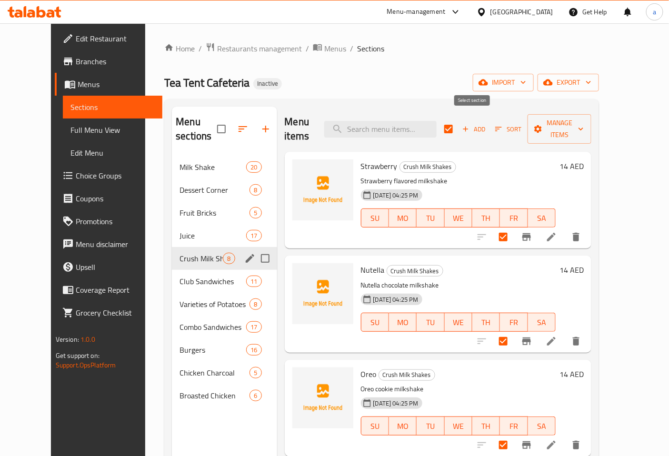
click at [458, 120] on input "checkbox" at bounding box center [448, 129] width 20 height 20
checkbox input "false"
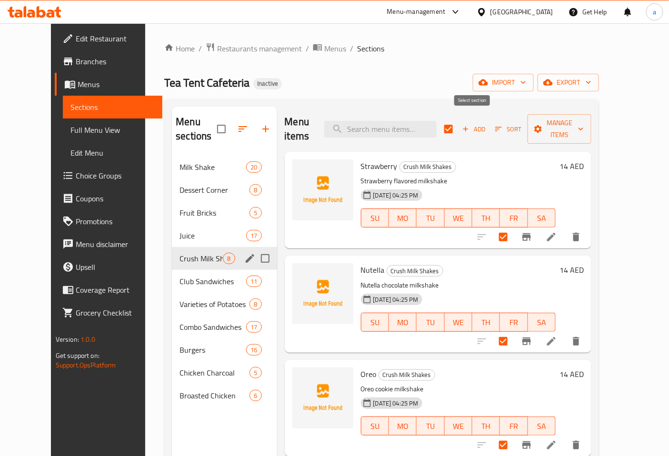
checkbox input "false"
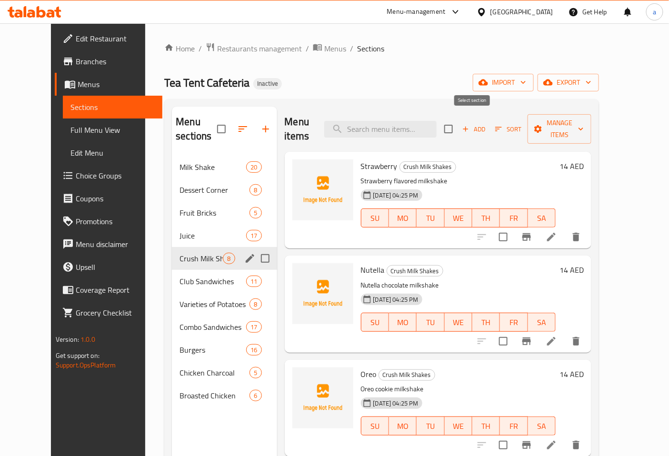
click at [458, 120] on input "checkbox" at bounding box center [448, 129] width 20 height 20
checkbox input "true"
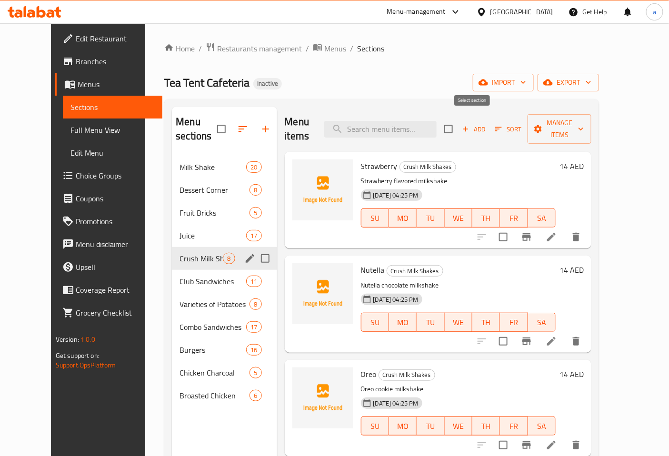
checkbox input "true"
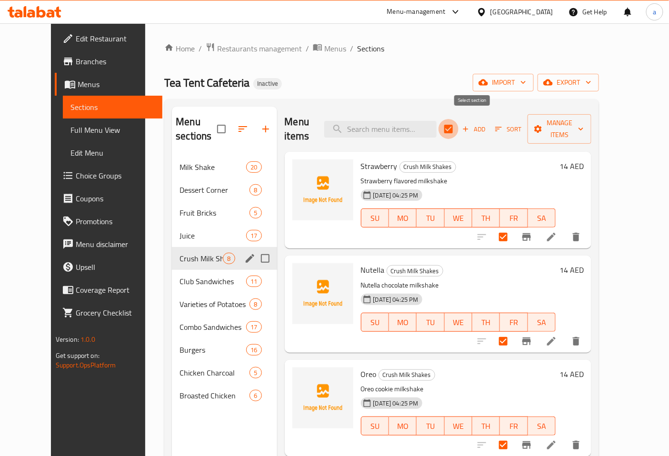
click at [458, 131] on input "checkbox" at bounding box center [448, 129] width 20 height 20
checkbox input "false"
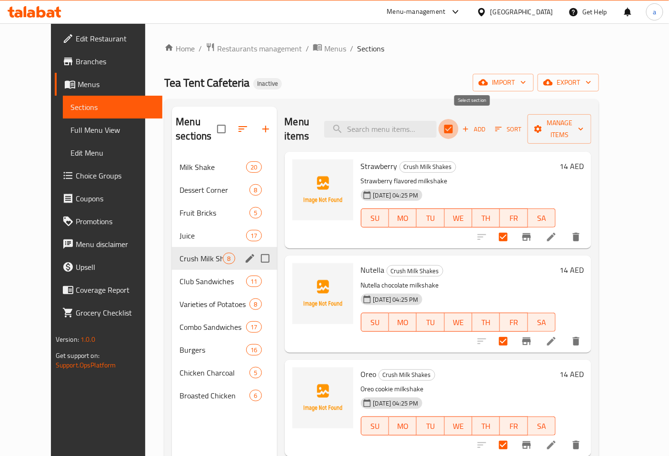
checkbox input "false"
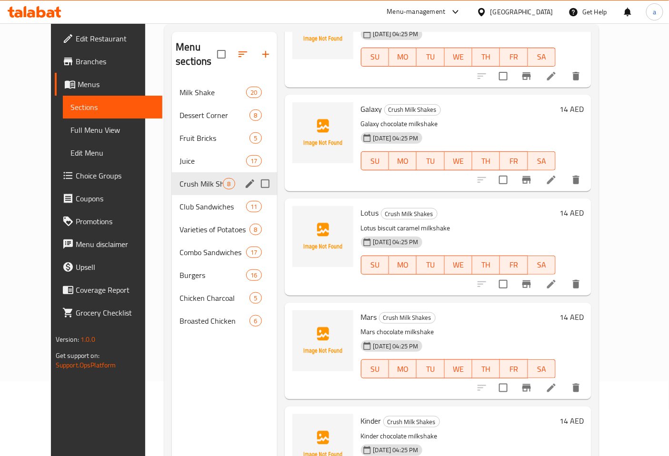
scroll to position [133, 0]
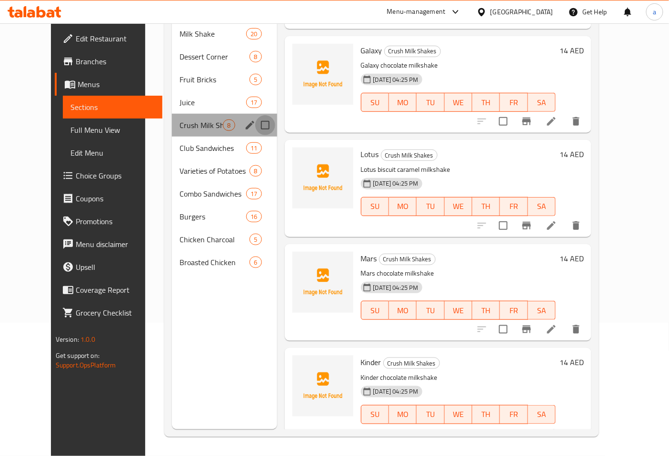
click at [256, 115] on input "Menu sections" at bounding box center [265, 125] width 20 height 20
checkbox input "true"
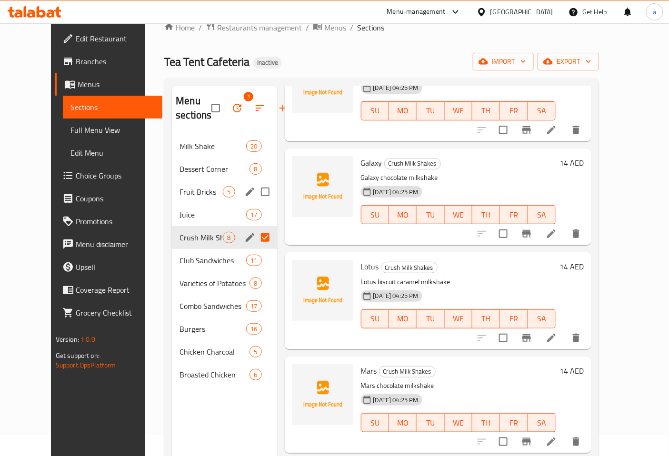
scroll to position [0, 0]
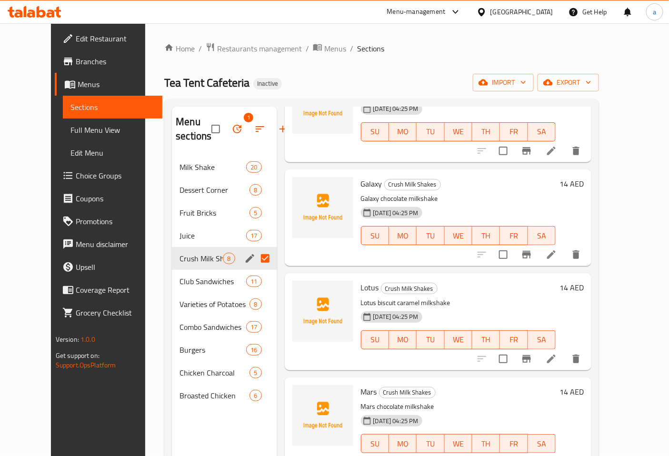
click at [255, 259] on input "Menu sections" at bounding box center [265, 258] width 20 height 20
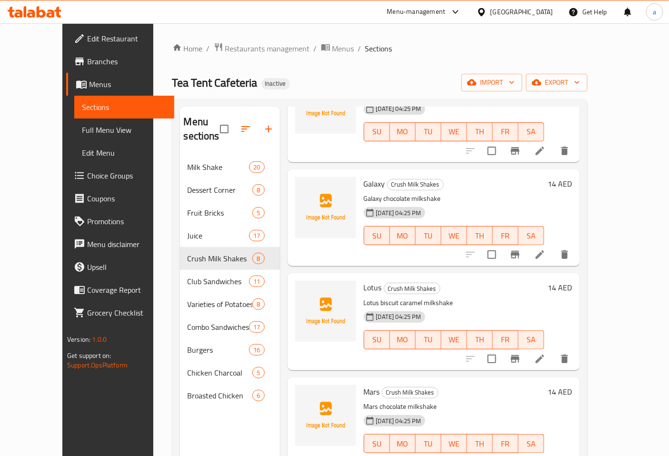
click at [180, 403] on div "Menu sections Milk Shake 20 Dessert Corner 8 Fruit Bricks 5 Juice 17 Crush Milk…" at bounding box center [230, 335] width 100 height 456
click at [237, 436] on div "Menu sections Milk Shake 20 Dessert Corner 8 Fruit Bricks 5 Juice 17 Crush Milk…" at bounding box center [230, 335] width 100 height 456
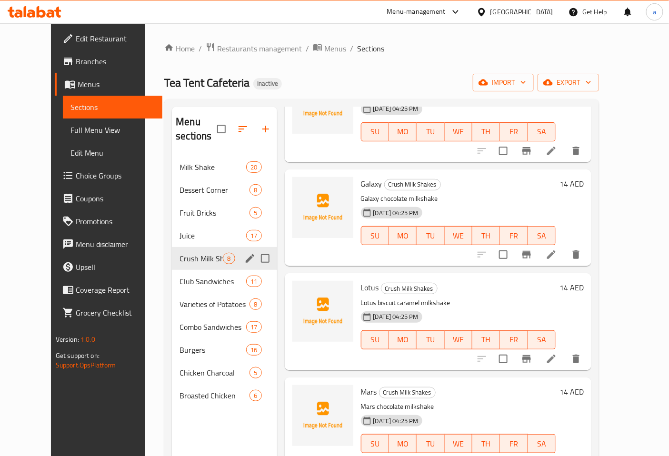
click at [257, 248] on input "Menu sections" at bounding box center [265, 258] width 20 height 20
checkbox input "true"
click at [231, 123] on icon "button" at bounding box center [236, 128] width 11 height 11
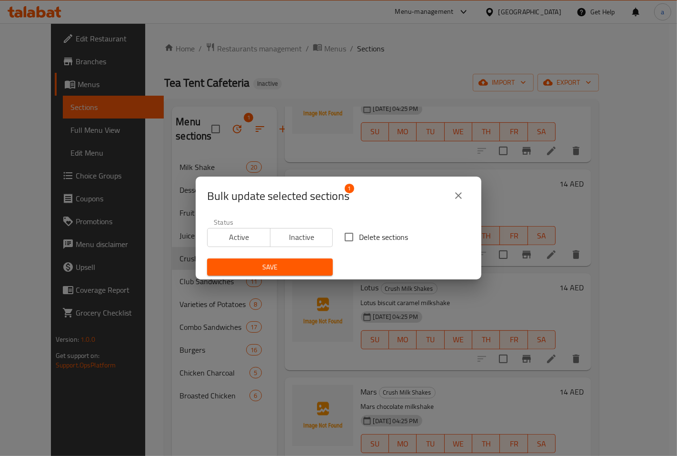
click at [347, 246] on input "Delete sections" at bounding box center [349, 237] width 20 height 20
checkbox input "true"
click at [312, 265] on span "Save" at bounding box center [270, 267] width 110 height 12
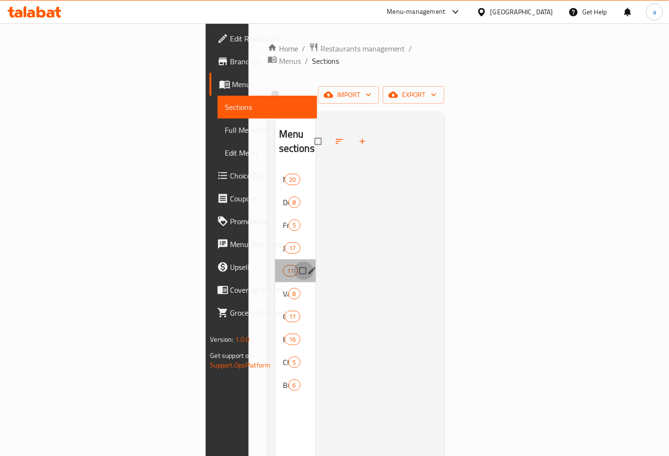
click at [294, 262] on input "Menu sections" at bounding box center [304, 271] width 20 height 18
checkbox input "true"
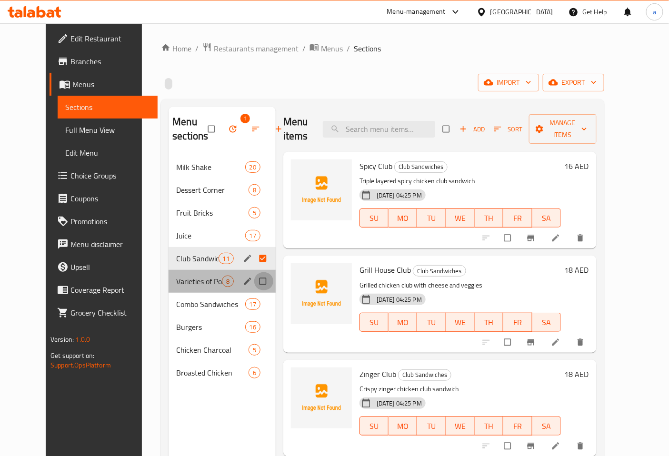
click at [254, 281] on input "Menu sections" at bounding box center [264, 281] width 20 height 18
checkbox input "true"
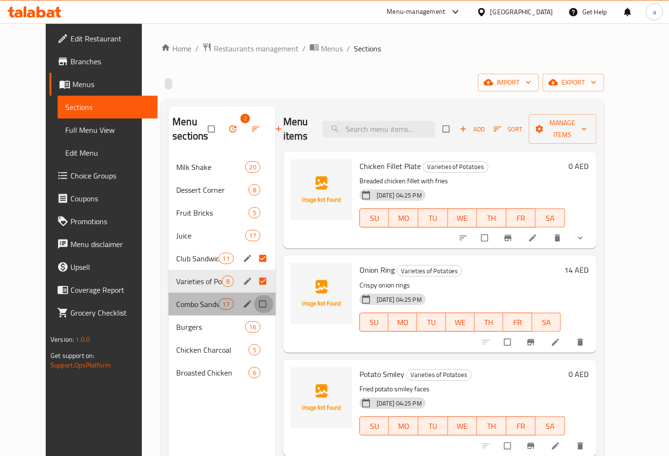
click at [254, 306] on input "Menu sections" at bounding box center [264, 304] width 20 height 18
checkbox input "true"
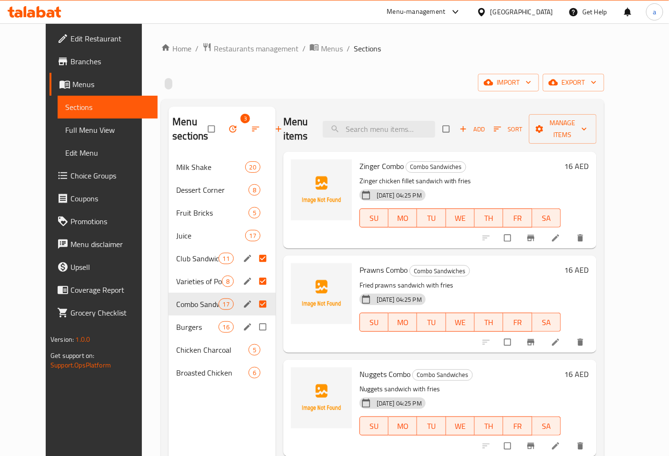
click at [254, 332] on input "Menu sections" at bounding box center [264, 327] width 20 height 18
checkbox input "true"
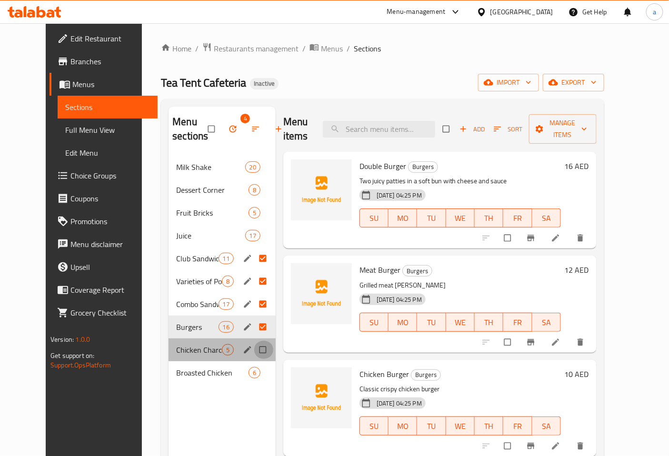
click at [254, 345] on input "Menu sections" at bounding box center [264, 350] width 20 height 18
checkbox input "true"
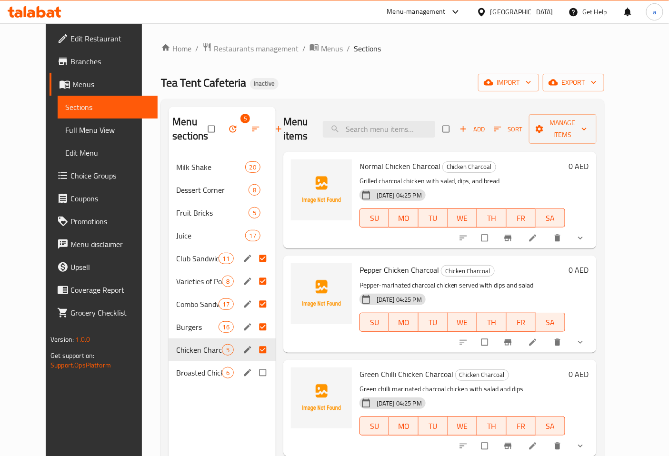
click at [254, 374] on input "Menu sections" at bounding box center [264, 373] width 20 height 18
checkbox input "true"
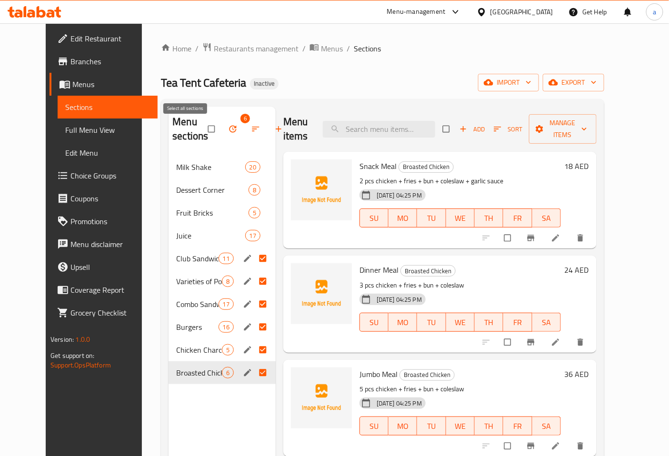
click at [202, 132] on input "checkbox" at bounding box center [212, 129] width 20 height 18
click at [202, 128] on input "checkbox" at bounding box center [212, 129] width 20 height 18
checkbox input "false"
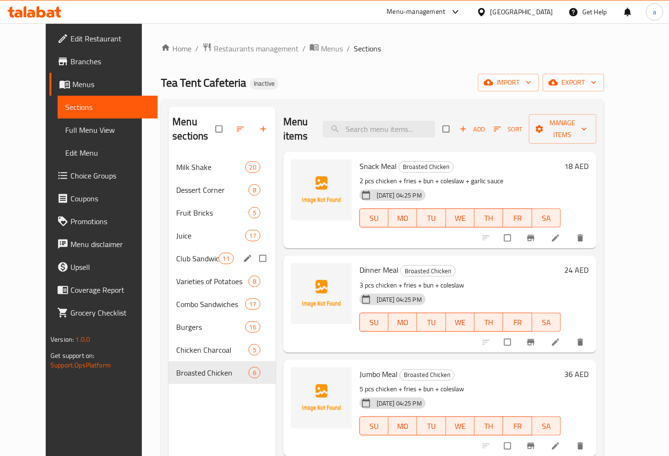
click at [254, 249] on input "Menu sections" at bounding box center [264, 258] width 20 height 18
checkbox input "true"
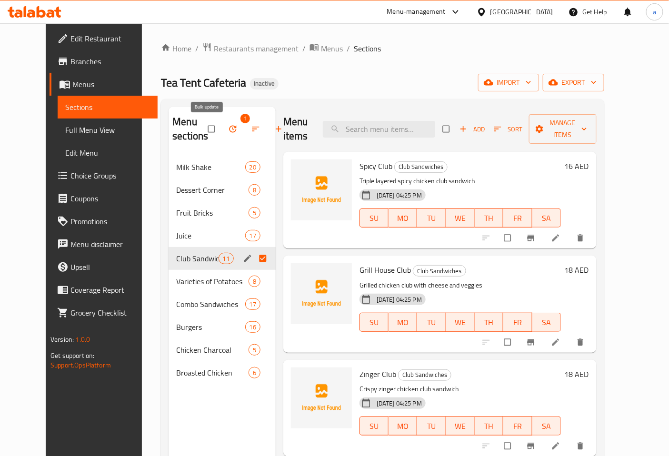
click at [222, 135] on button "button" at bounding box center [233, 128] width 23 height 21
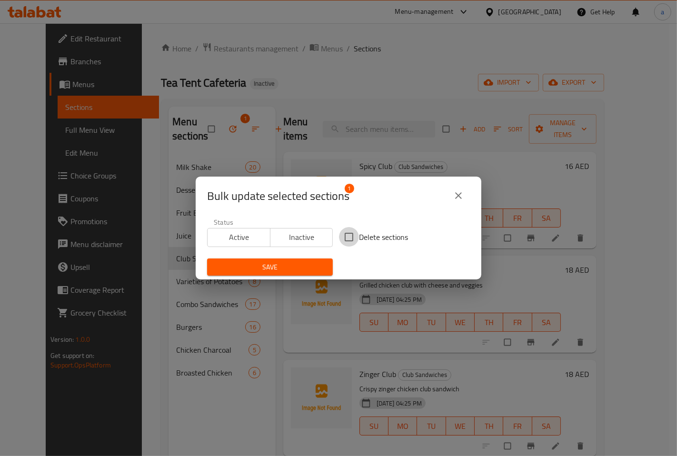
click at [349, 237] on input "Delete sections" at bounding box center [349, 237] width 20 height 20
checkbox input "true"
click at [295, 269] on span "Save" at bounding box center [270, 267] width 110 height 12
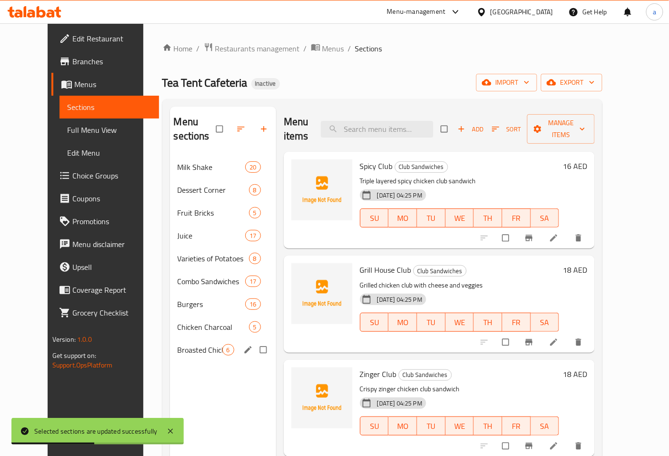
click at [254, 341] on input "Menu sections" at bounding box center [264, 350] width 20 height 18
checkbox input "true"
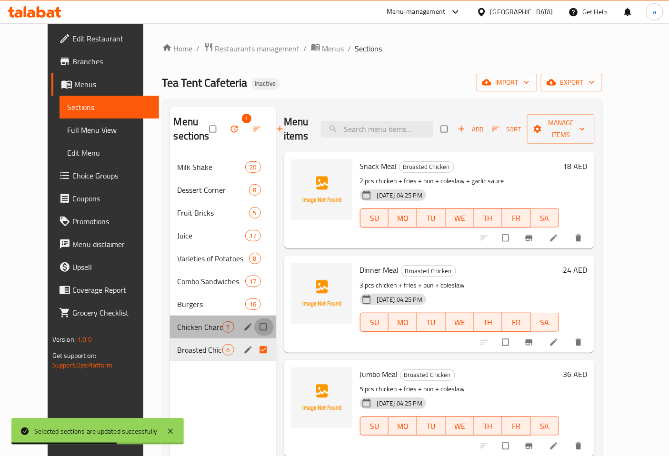
click at [254, 323] on input "Menu sections" at bounding box center [264, 327] width 20 height 18
checkbox input "true"
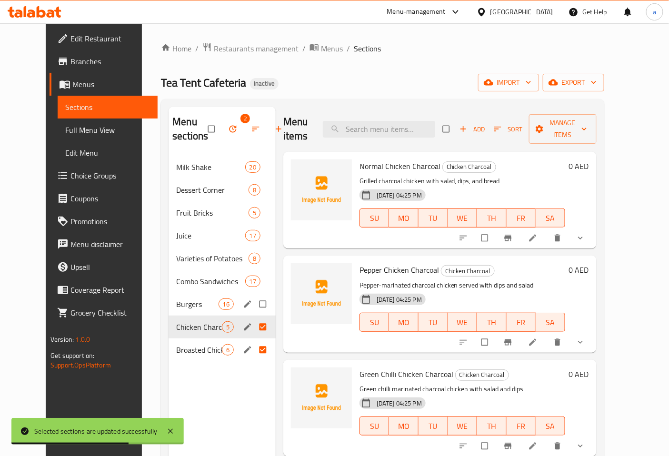
click at [254, 307] on input "Menu sections" at bounding box center [264, 304] width 20 height 18
checkbox input "true"
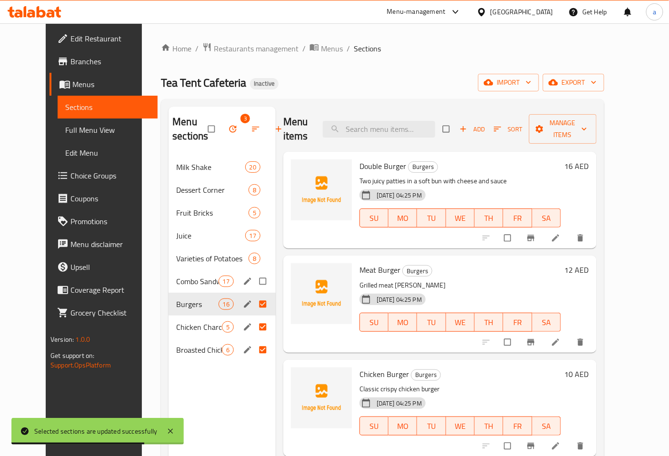
click at [254, 285] on input "Menu sections" at bounding box center [264, 281] width 20 height 18
checkbox input "true"
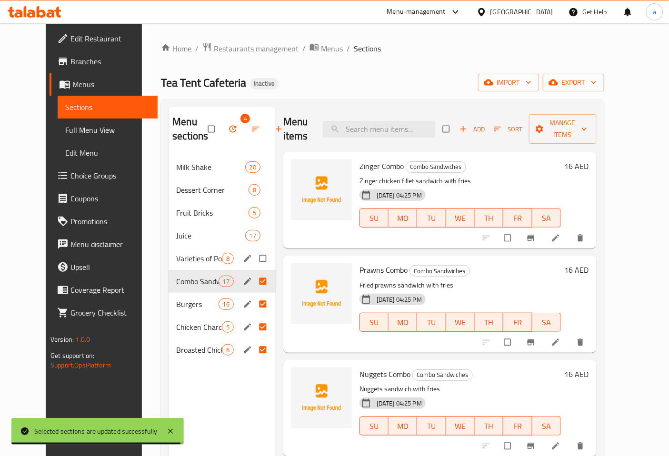
click at [254, 262] on input "Menu sections" at bounding box center [264, 258] width 20 height 18
checkbox input "true"
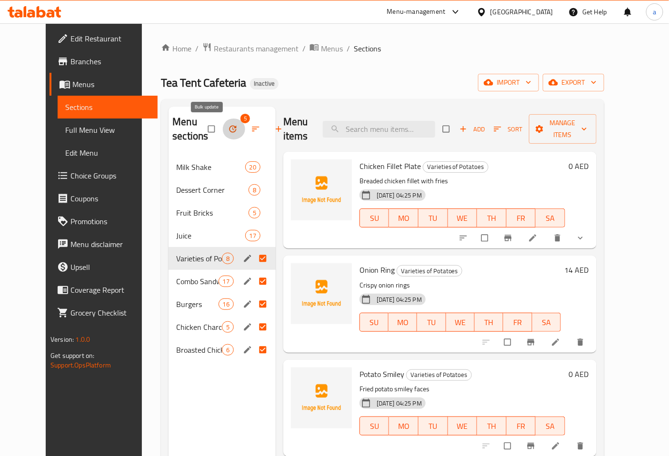
click at [228, 131] on icon "button" at bounding box center [233, 129] width 10 height 10
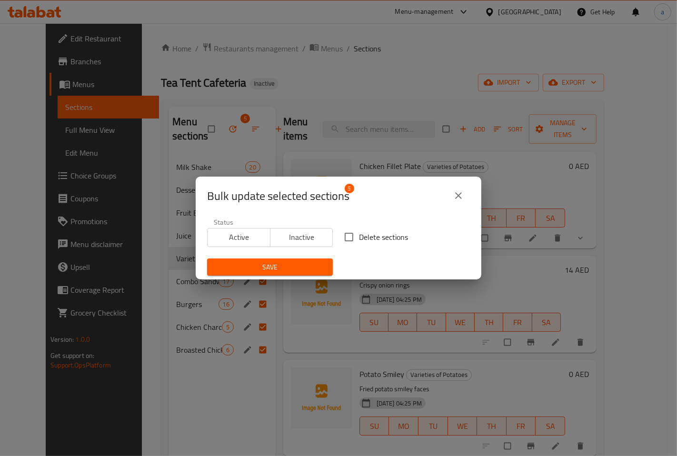
click at [341, 239] on input "Delete sections" at bounding box center [349, 237] width 20 height 20
checkbox input "true"
click at [303, 265] on span "Save" at bounding box center [270, 267] width 110 height 12
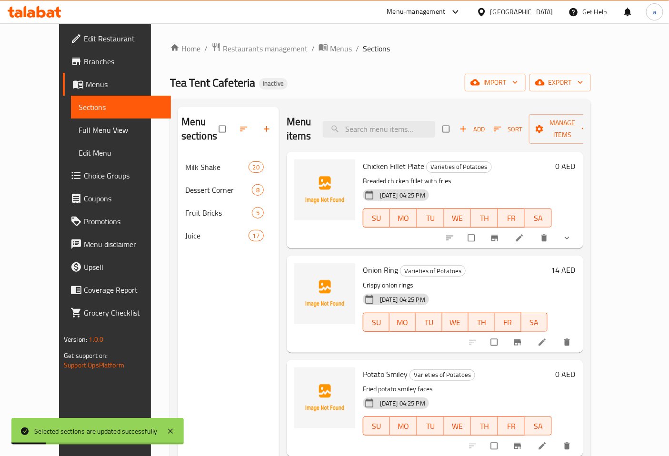
click at [208, 264] on div "Menu sections Milk Shake 20 Dessert Corner 8 Fruit Bricks 5 Juice 17" at bounding box center [228, 335] width 101 height 456
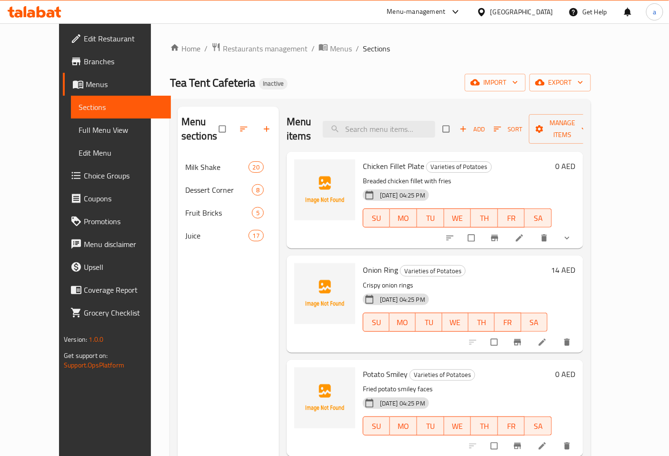
click at [205, 289] on div "Menu sections Milk Shake 20 Dessert Corner 8 Fruit Bricks 5 Juice 17" at bounding box center [228, 335] width 101 height 456
click at [224, 249] on div "Menu sections Milk Shake 20 Dessert Corner 8 Fruit Bricks 5 Juice 17" at bounding box center [228, 335] width 101 height 456
click at [193, 293] on div "Menu sections Milk Shake 20 Dessert Corner 8 Fruit Bricks 5 Juice 17" at bounding box center [228, 335] width 101 height 456
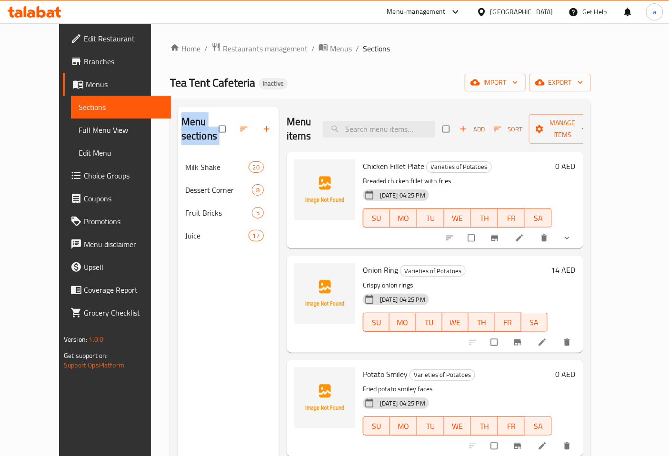
click at [79, 133] on span "Full Menu View" at bounding box center [121, 129] width 85 height 11
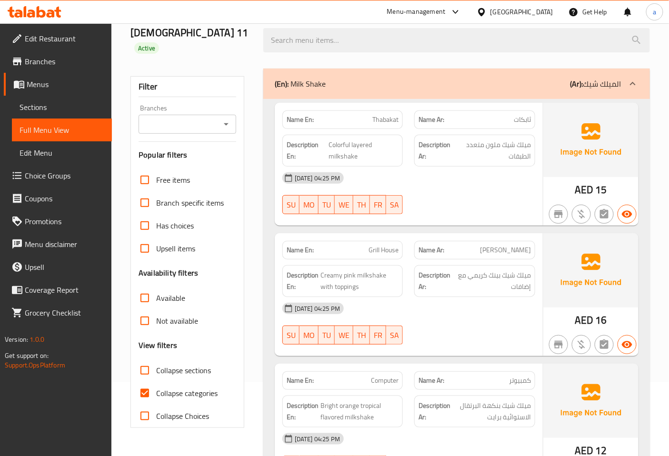
scroll to position [158, 0]
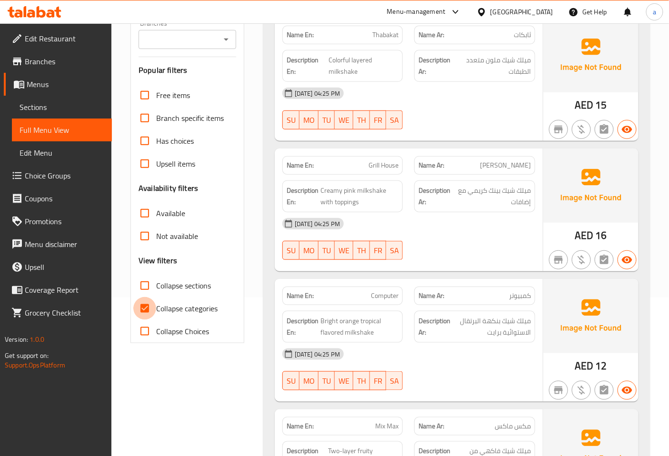
click at [151, 297] on input "Collapse categories" at bounding box center [144, 308] width 23 height 23
checkbox input "false"
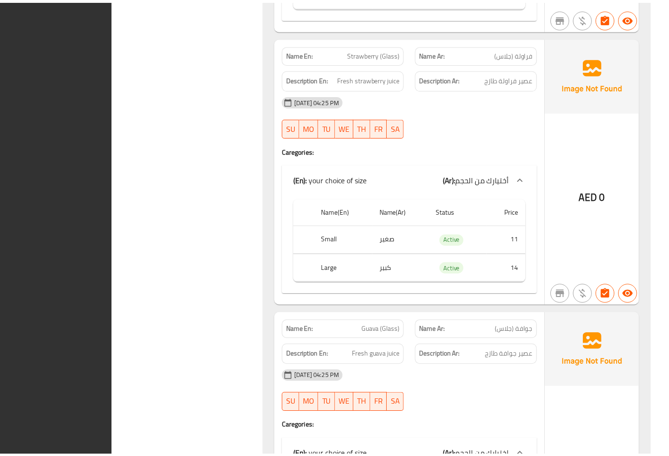
scroll to position [10575, 0]
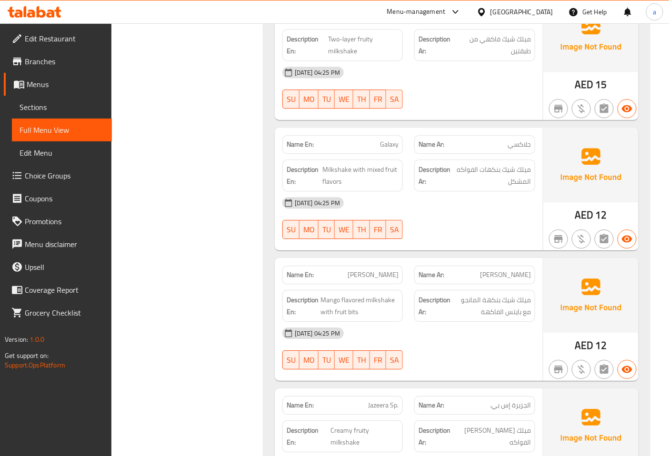
scroll to position [0, 0]
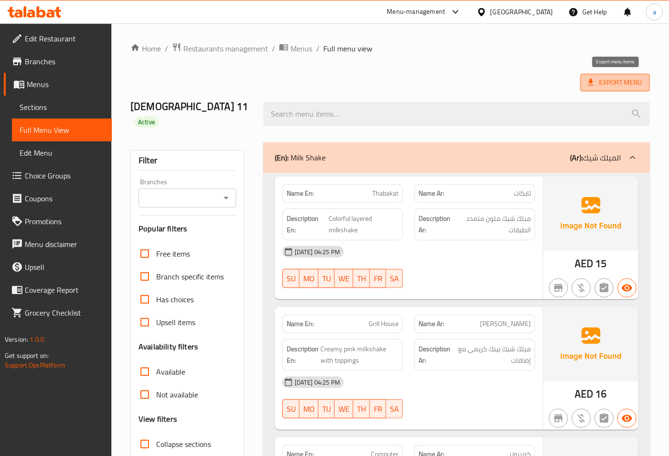
click at [601, 81] on span "Export Menu" at bounding box center [615, 83] width 54 height 12
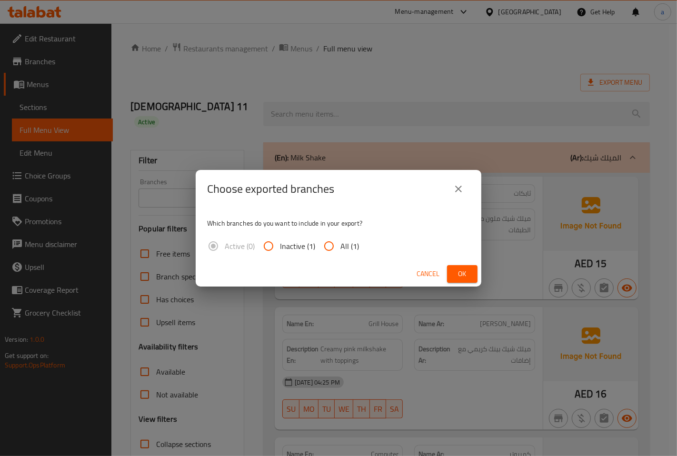
click at [334, 244] on input "All (1)" at bounding box center [328, 246] width 23 height 23
radio input "true"
click at [462, 276] on span "Ok" at bounding box center [461, 274] width 15 height 12
